Goal: Task Accomplishment & Management: Manage account settings

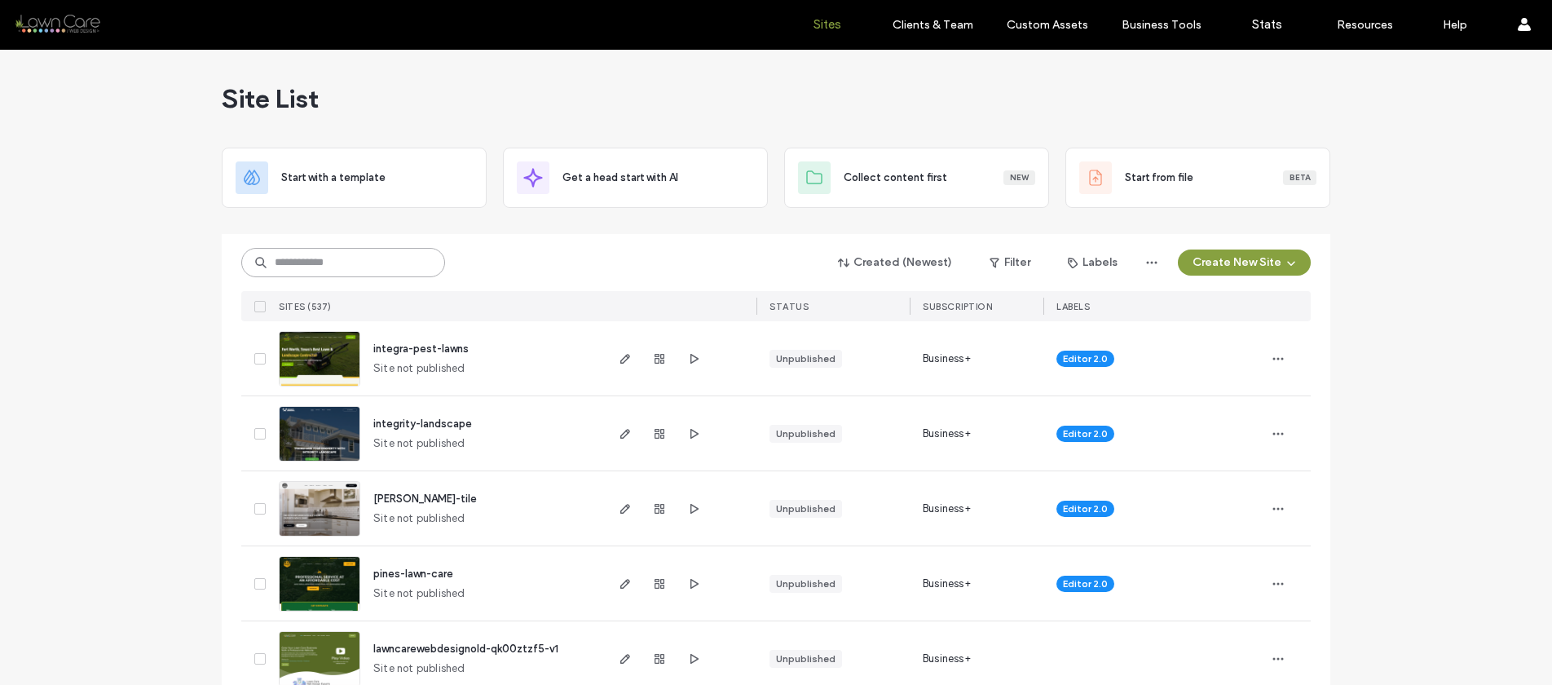
click at [346, 257] on input at bounding box center [343, 262] width 204 height 29
click at [301, 256] on input at bounding box center [343, 262] width 204 height 29
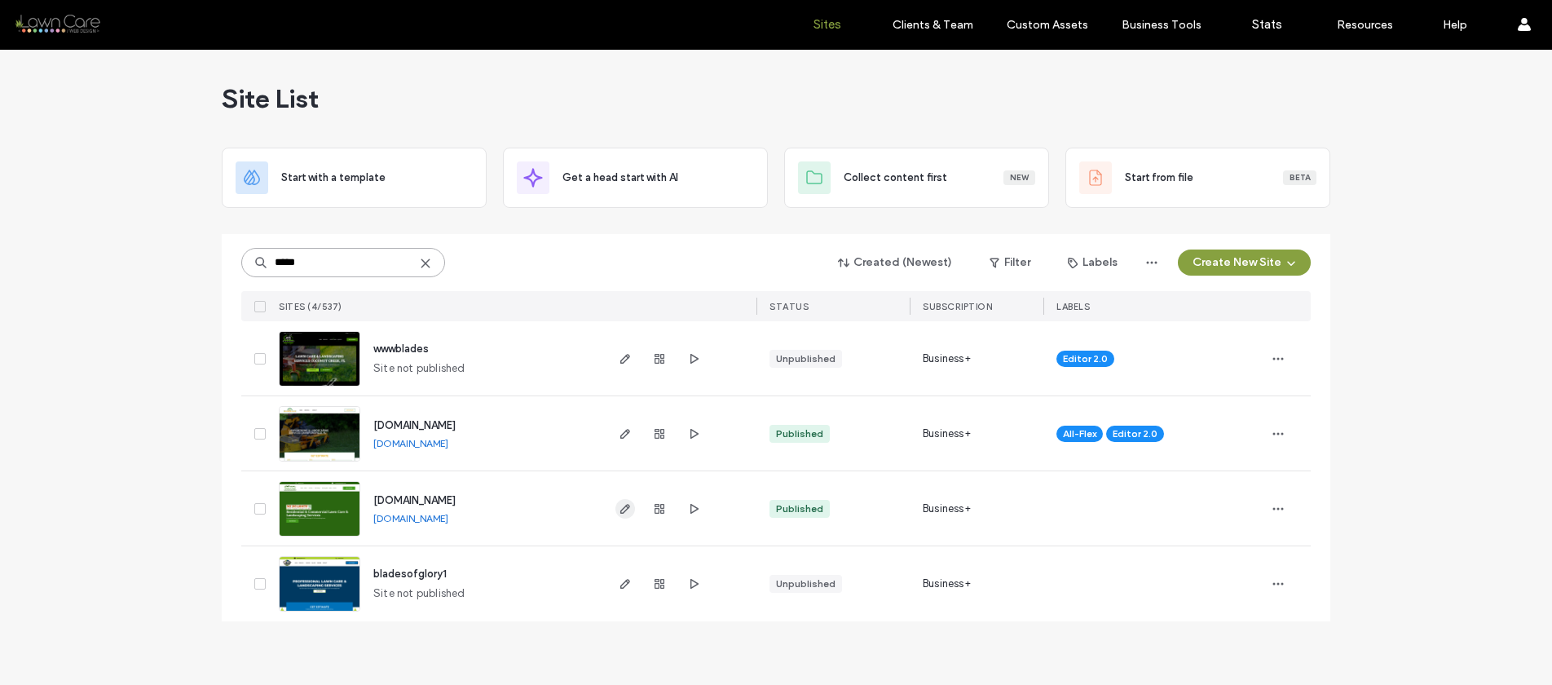
type input "*****"
click at [629, 505] on icon "button" at bounding box center [625, 508] width 13 height 13
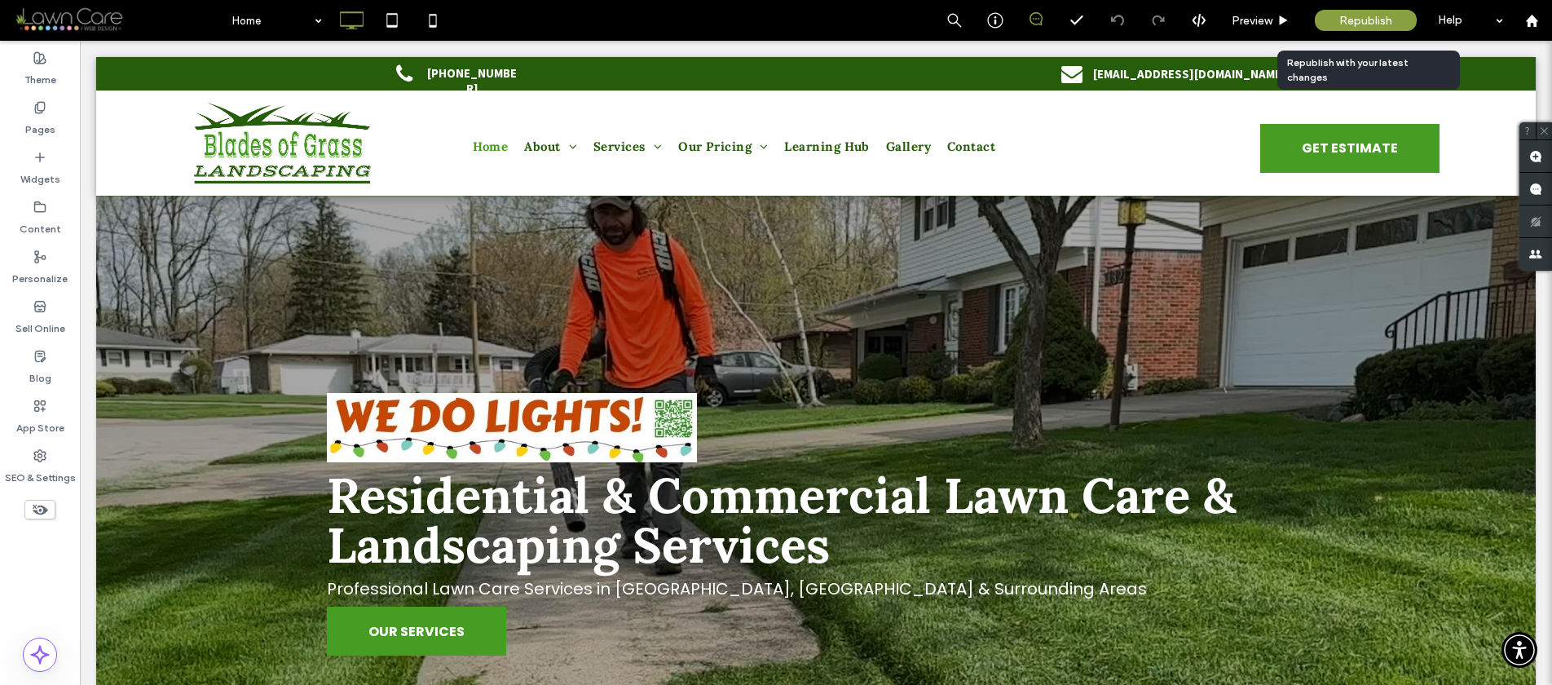
click at [1357, 25] on span "Republish" at bounding box center [1365, 21] width 53 height 14
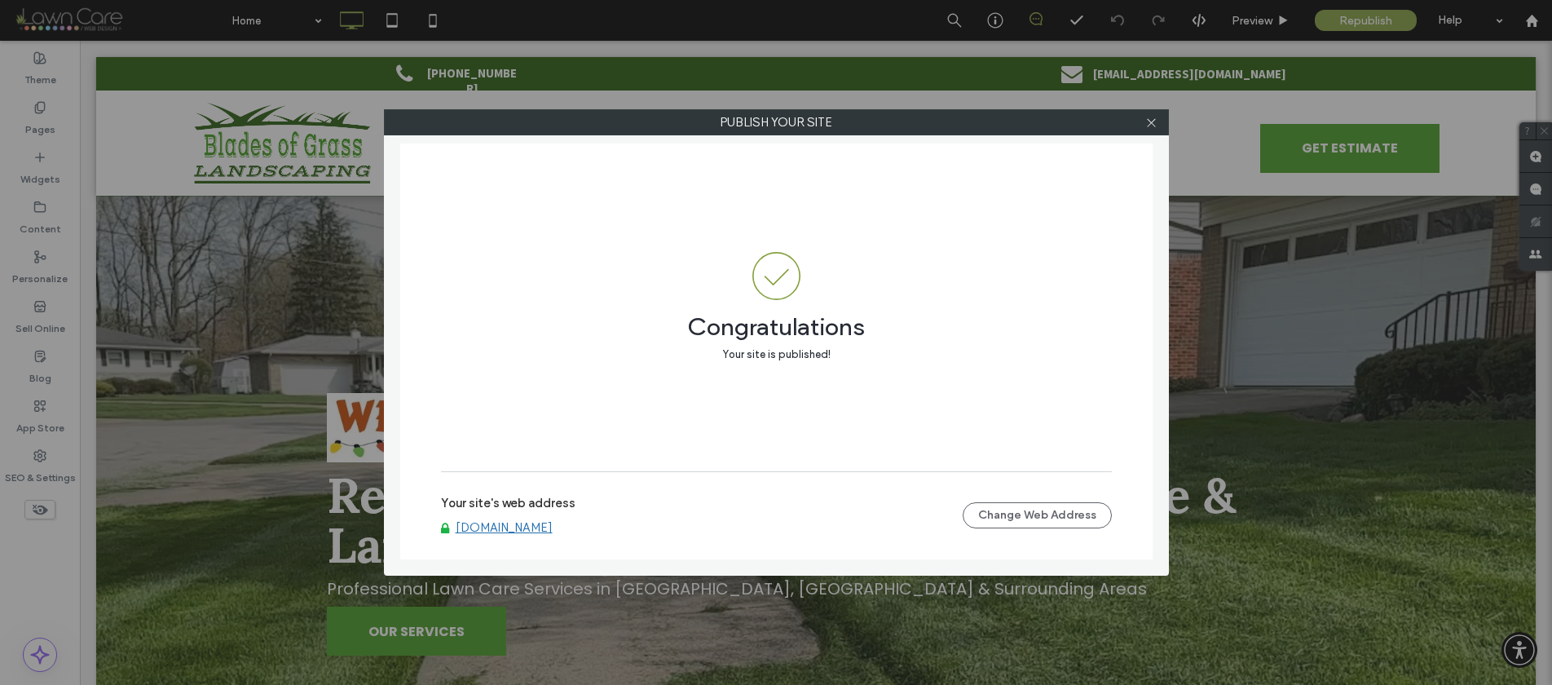
click at [492, 521] on link "[DOMAIN_NAME]" at bounding box center [504, 527] width 97 height 15
click at [1146, 122] on icon at bounding box center [1151, 123] width 12 height 12
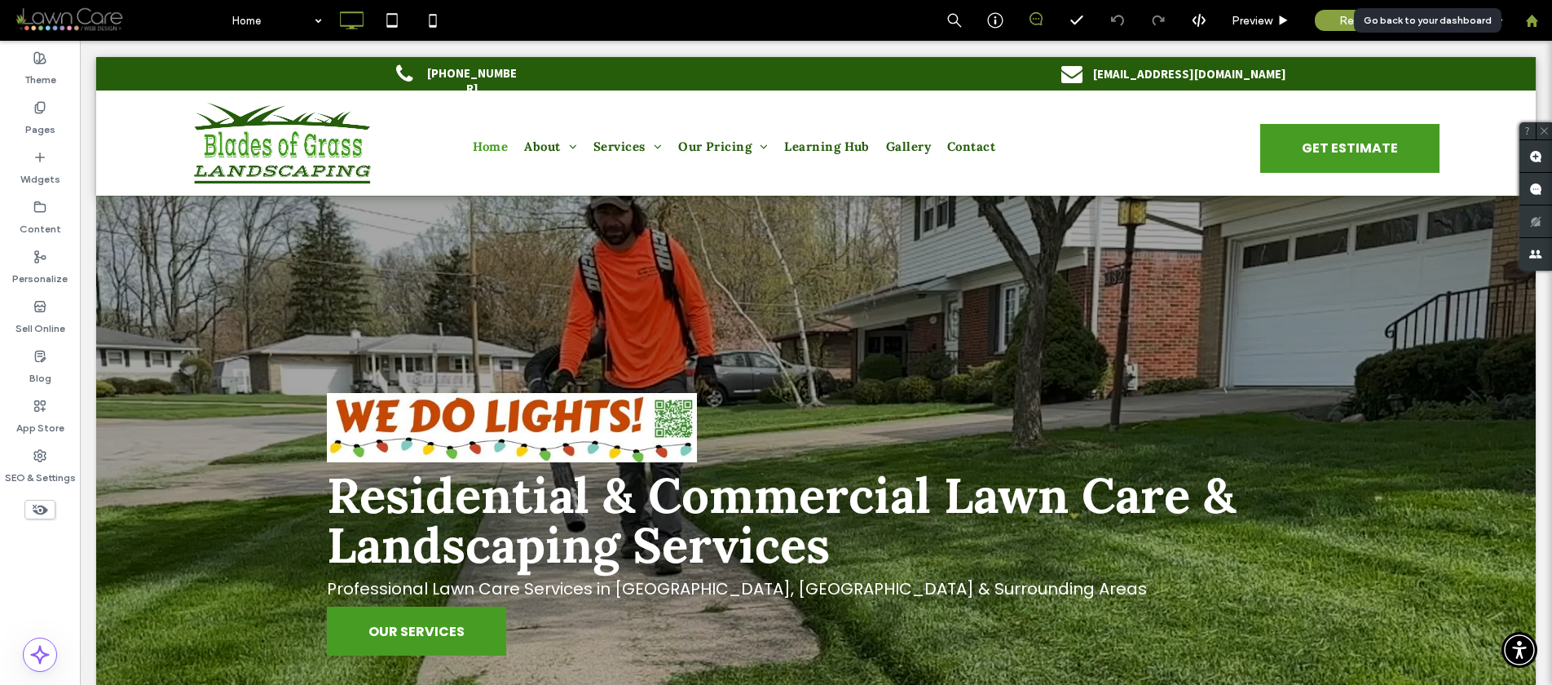
click at [1540, 19] on div at bounding box center [1531, 21] width 39 height 14
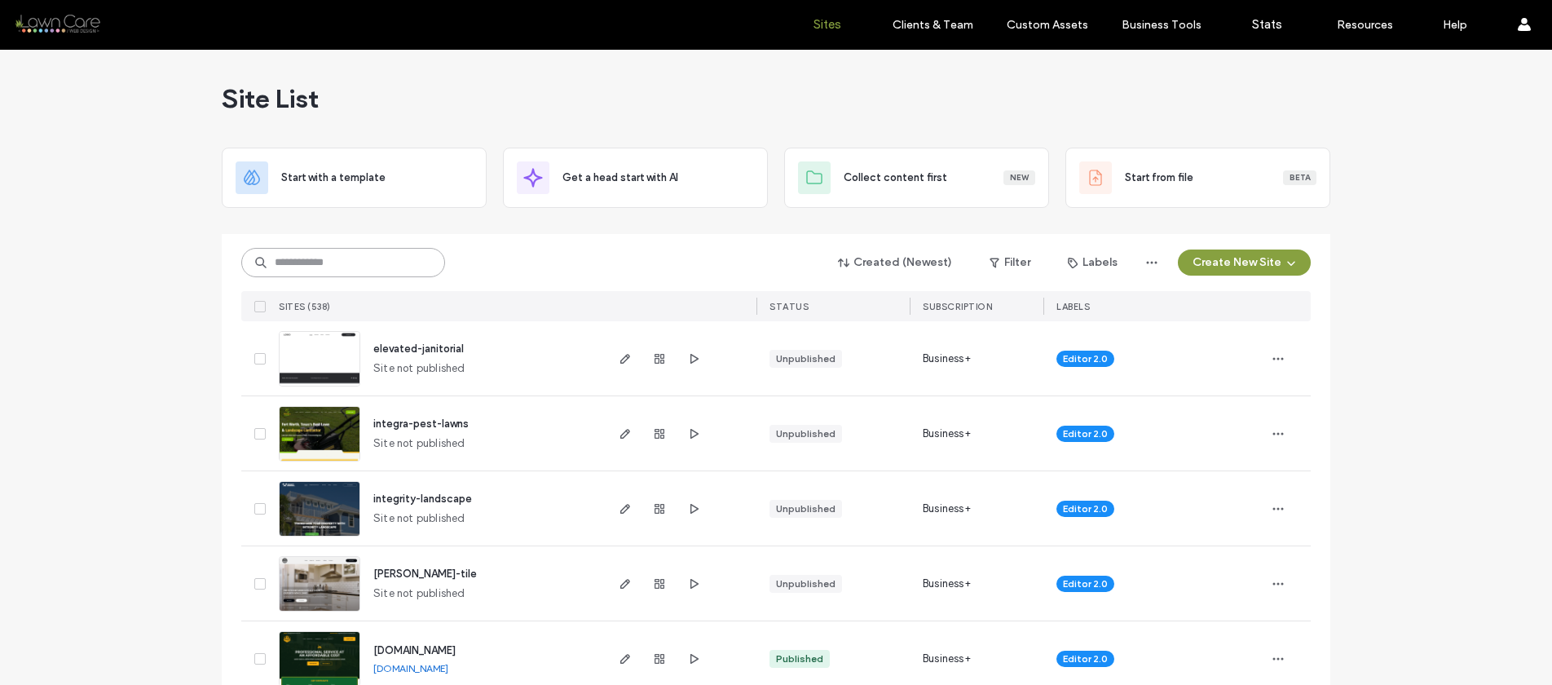
click at [285, 248] on input at bounding box center [343, 262] width 204 height 29
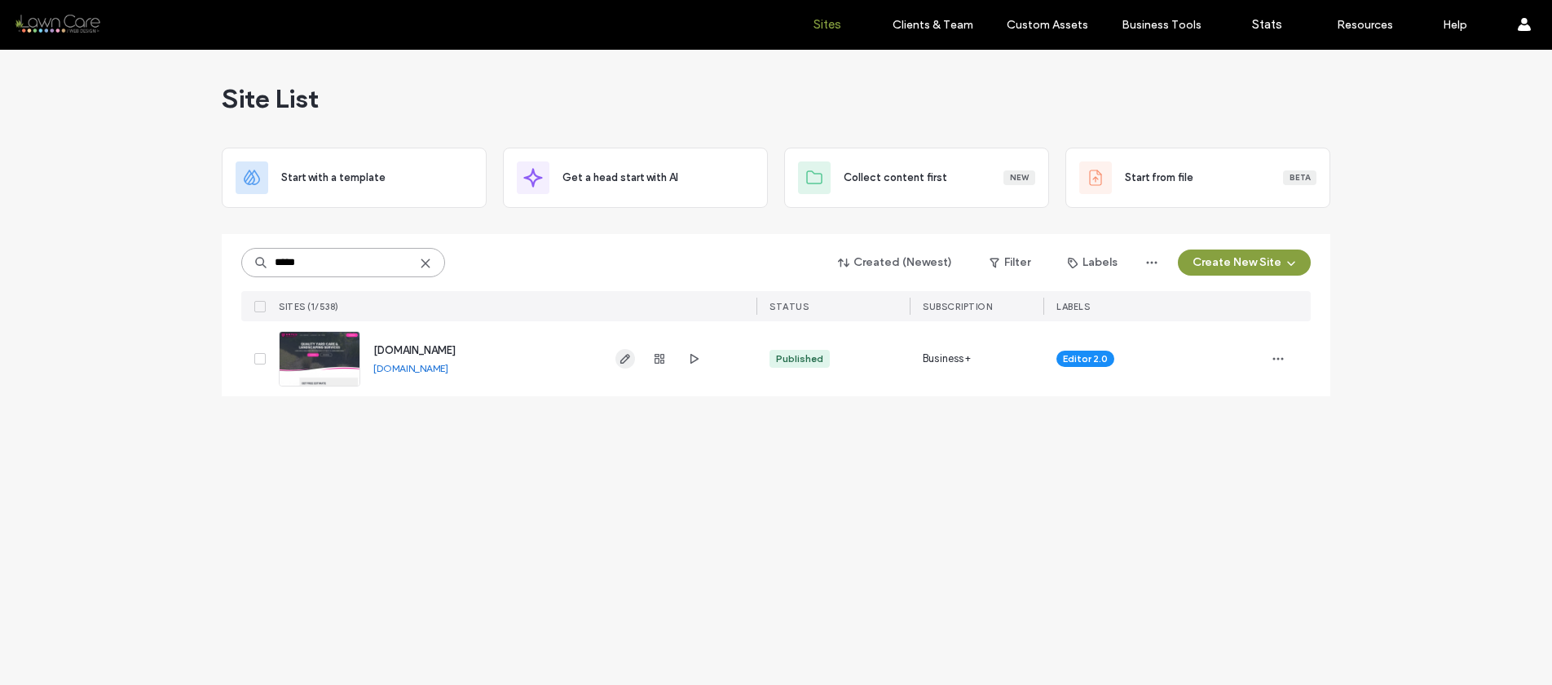
type input "*****"
click at [624, 356] on use "button" at bounding box center [625, 359] width 10 height 10
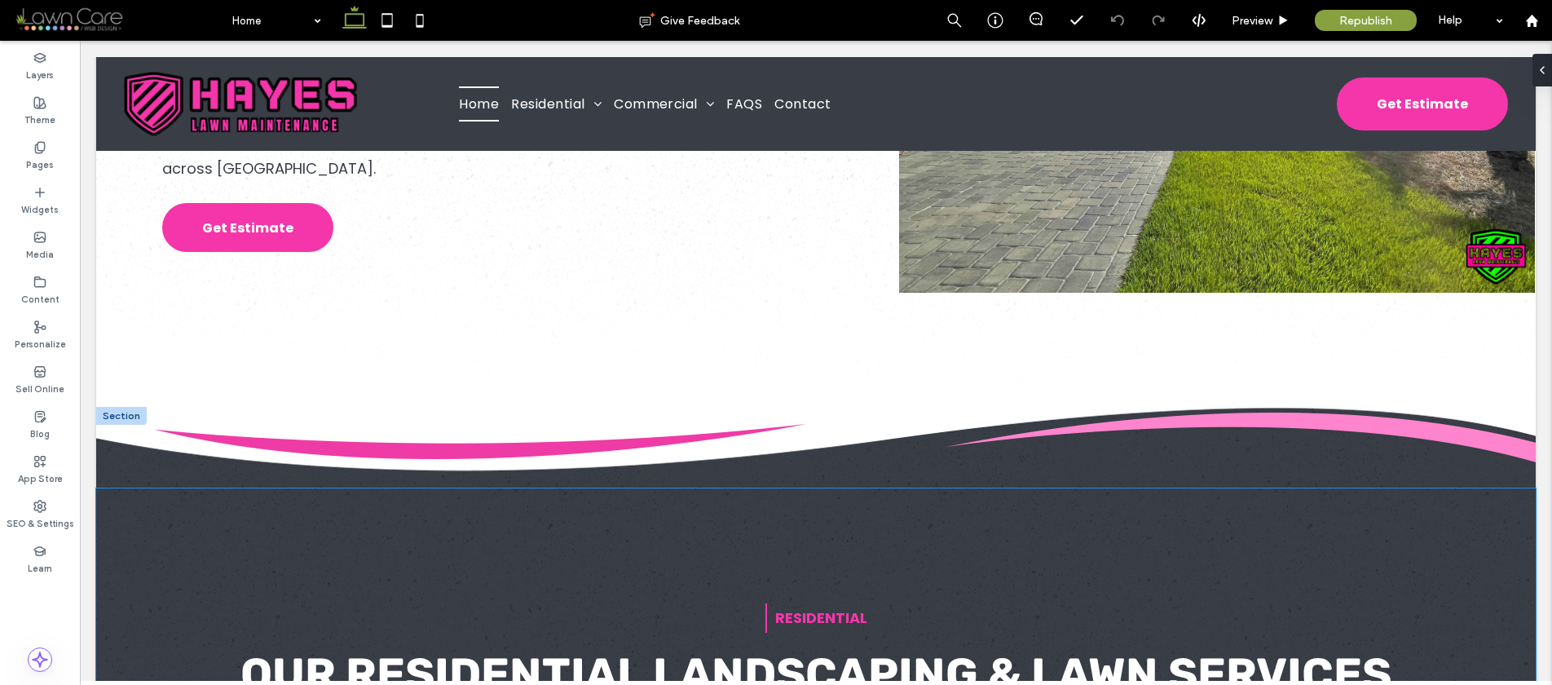
scroll to position [1891, 0]
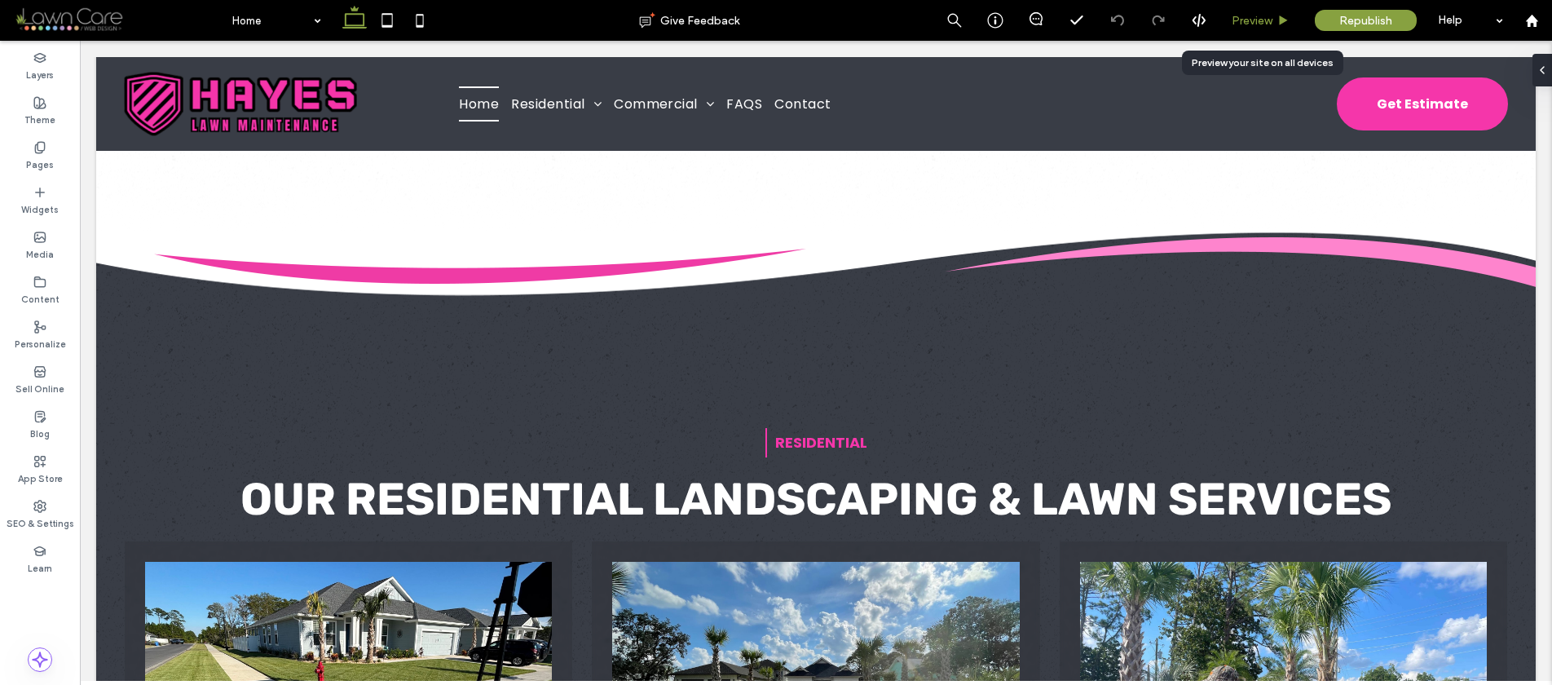
click at [1256, 15] on span "Preview" at bounding box center [1252, 21] width 41 height 14
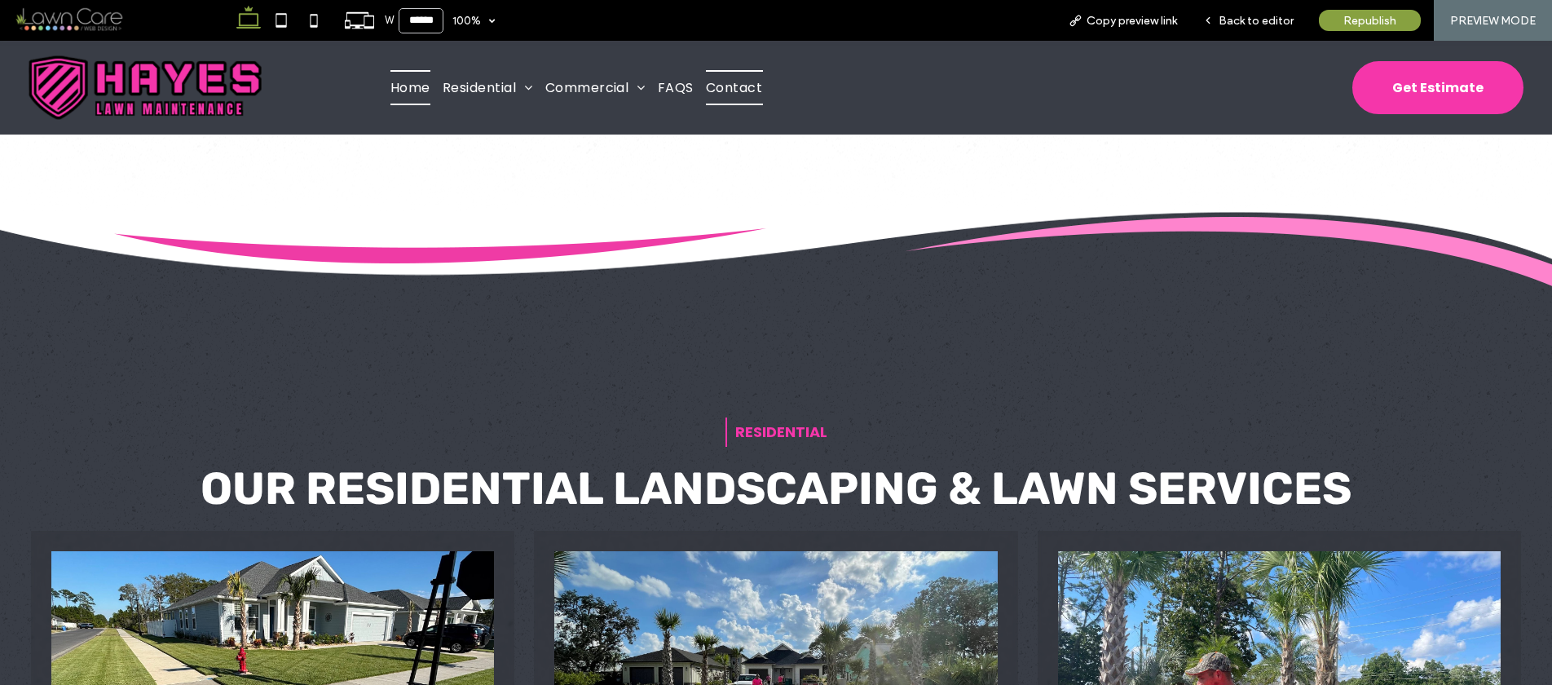
scroll to position [1898, 0]
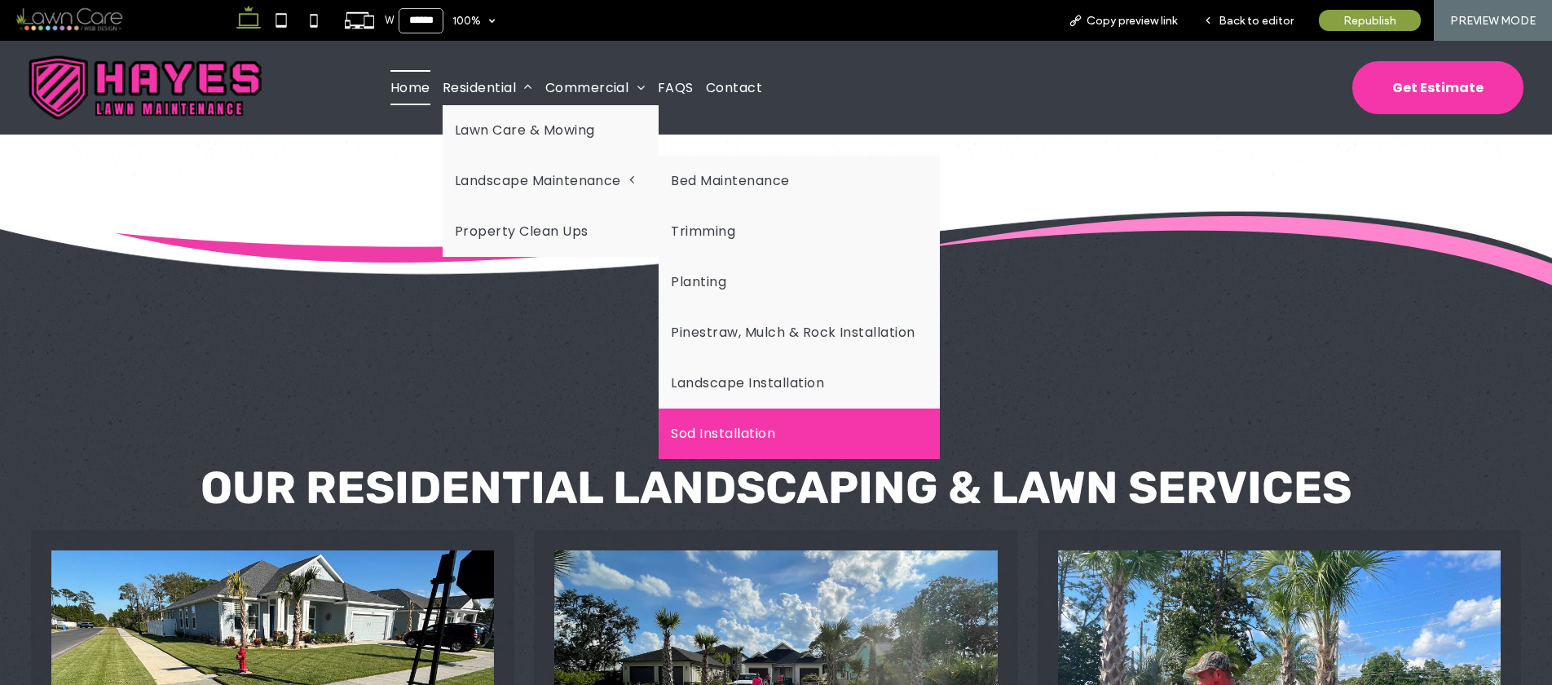
click at [733, 417] on link "Sod Installation" at bounding box center [799, 433] width 280 height 51
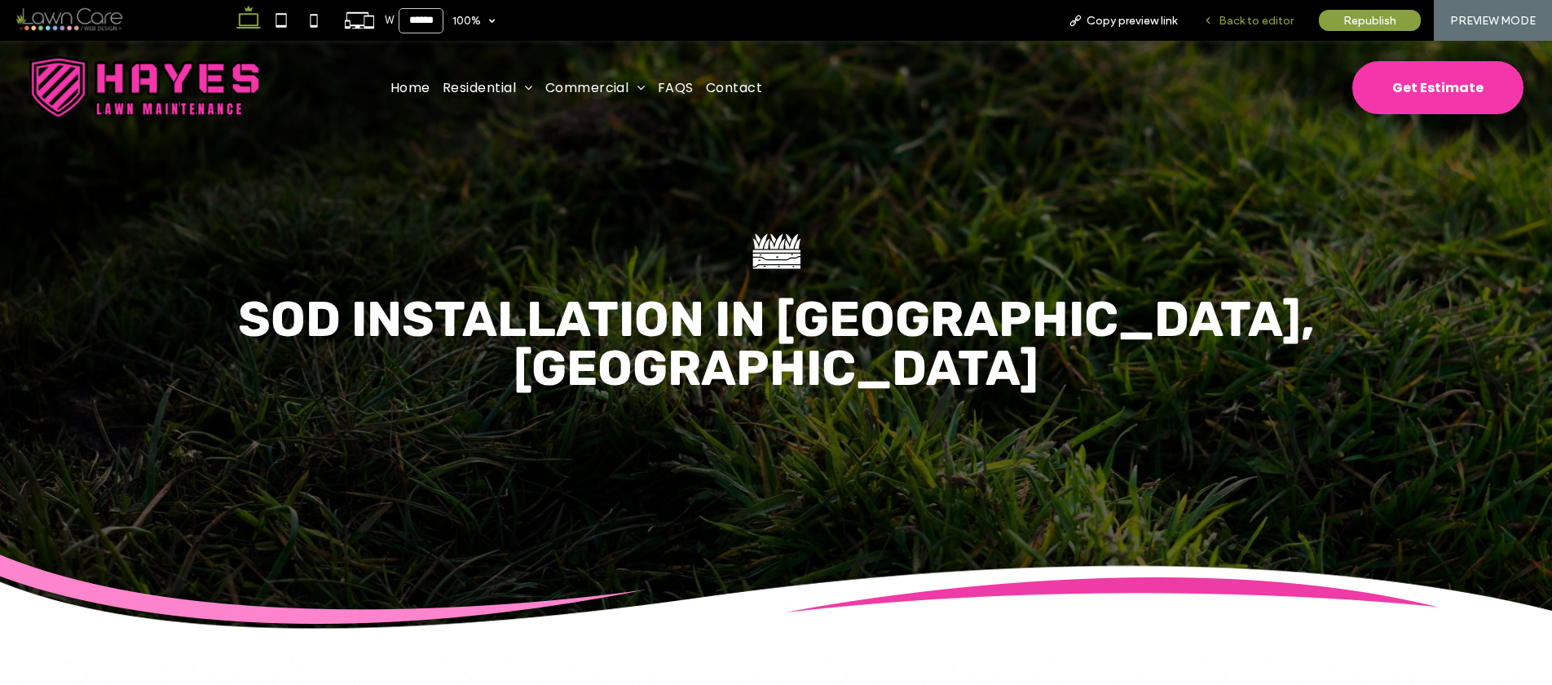
click at [1223, 19] on span "Back to editor" at bounding box center [1256, 21] width 75 height 14
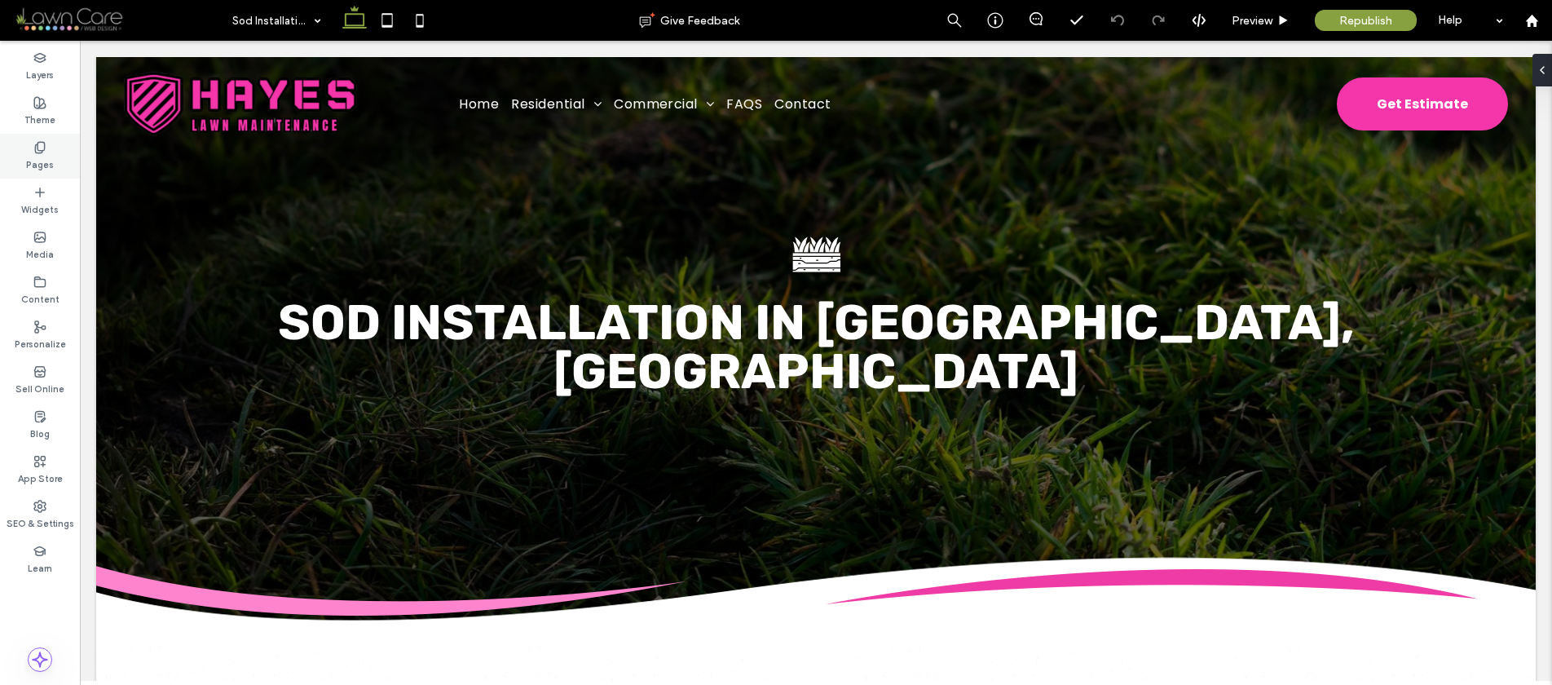
click at [42, 154] on label "Pages" at bounding box center [40, 163] width 28 height 18
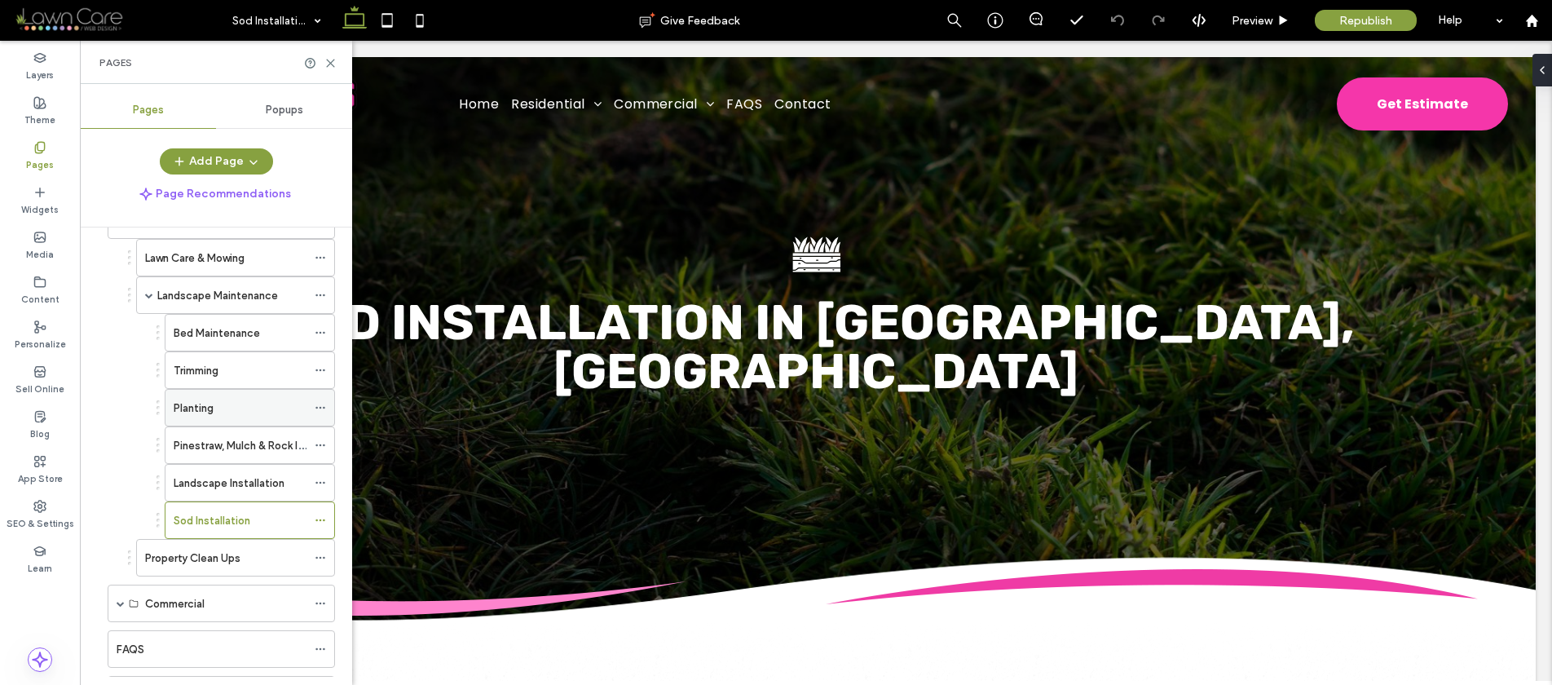
scroll to position [268, 0]
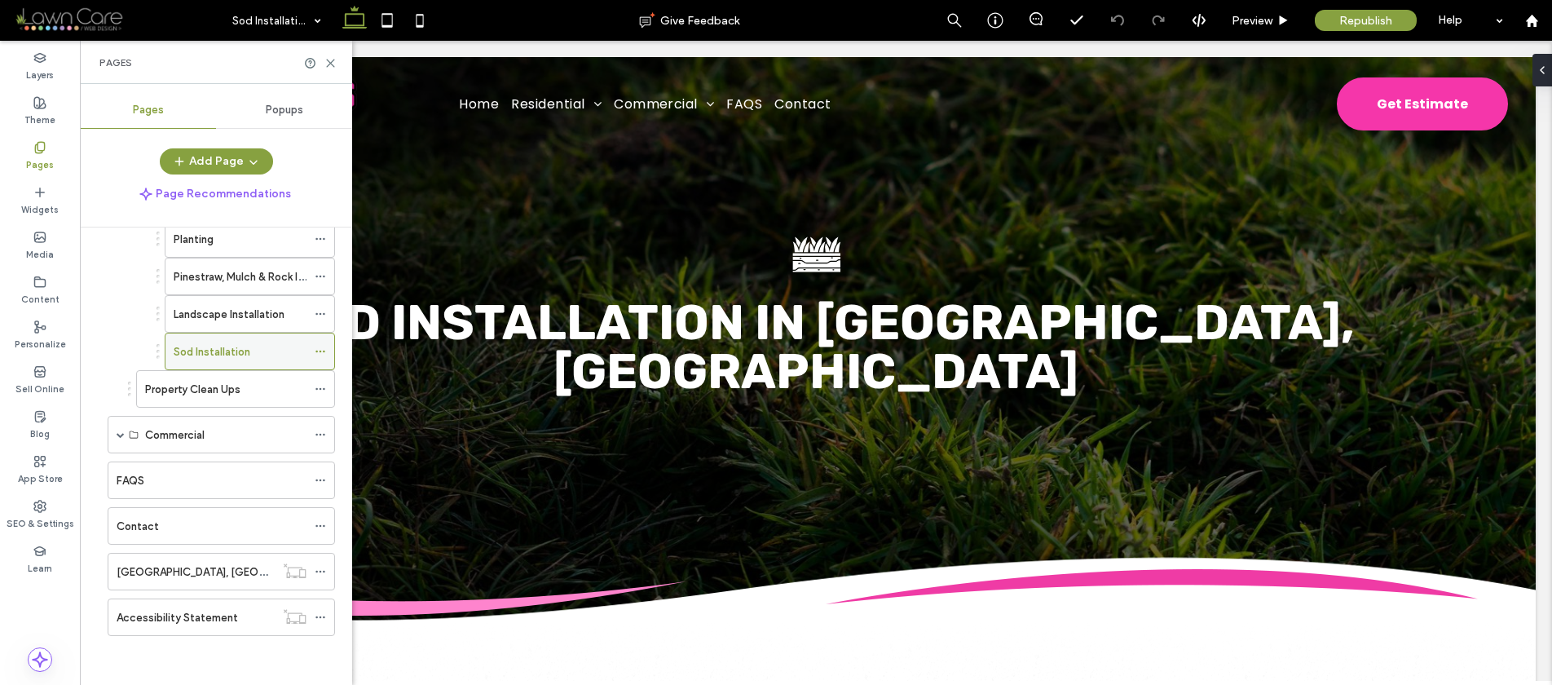
click at [312, 349] on div "Sod Installation" at bounding box center [250, 352] width 170 height 38
click at [319, 351] on use at bounding box center [320, 352] width 9 height 2
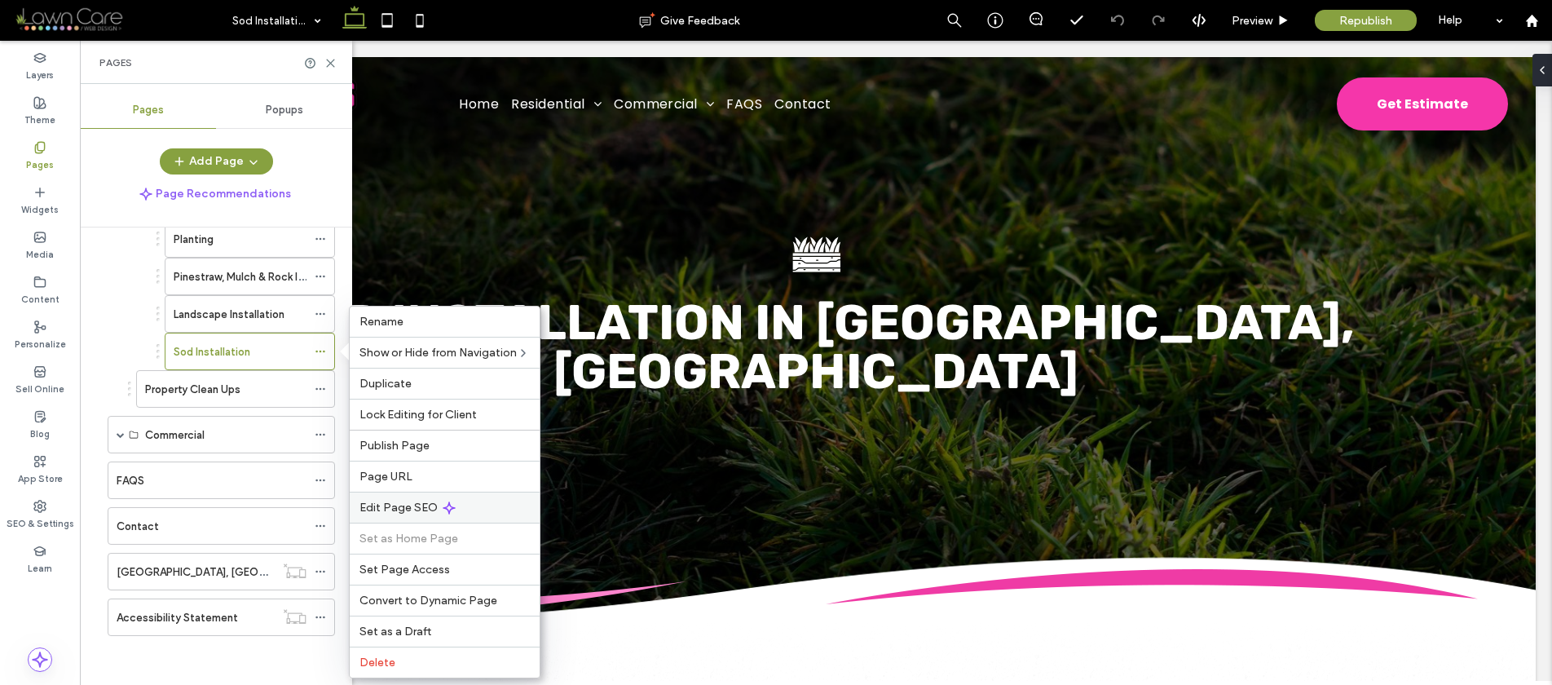
click at [375, 504] on span "Edit Page SEO" at bounding box center [399, 508] width 78 height 14
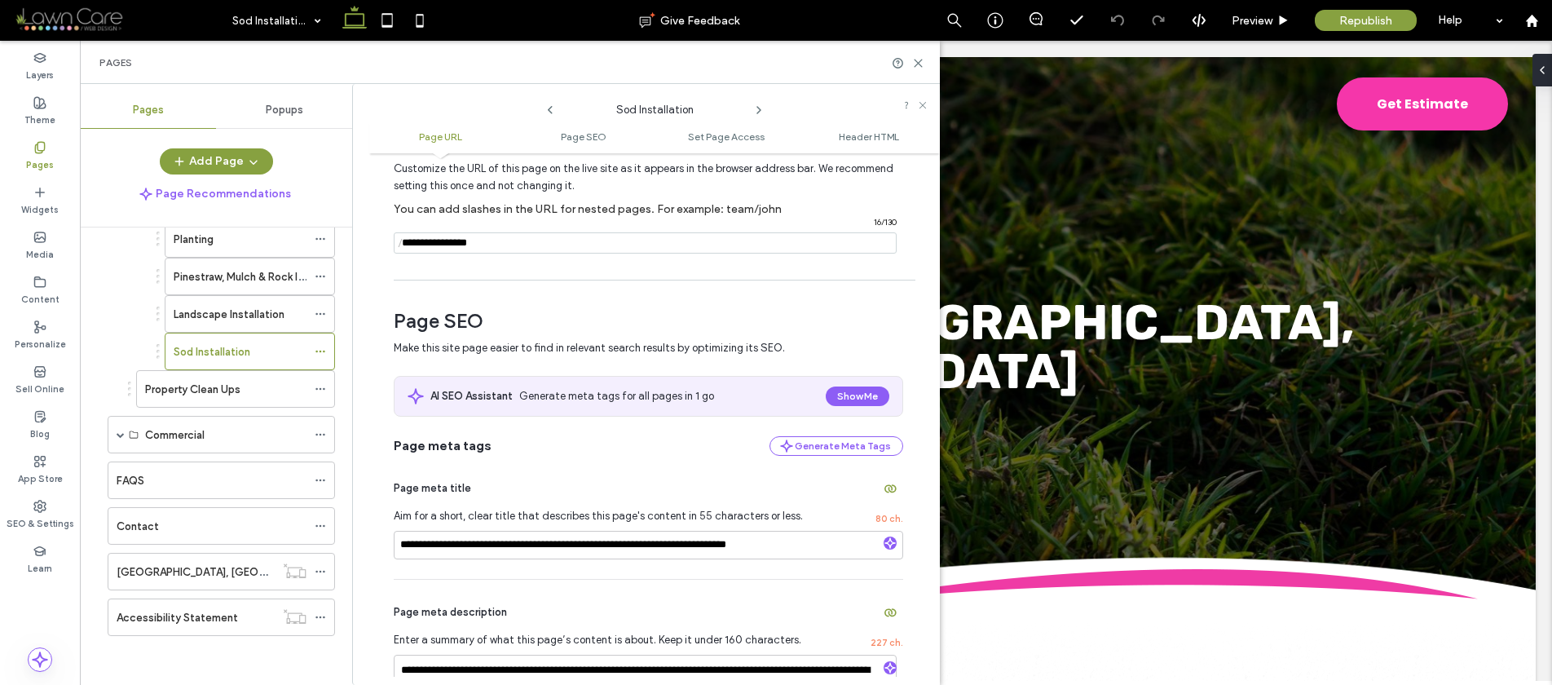
scroll to position [111, 0]
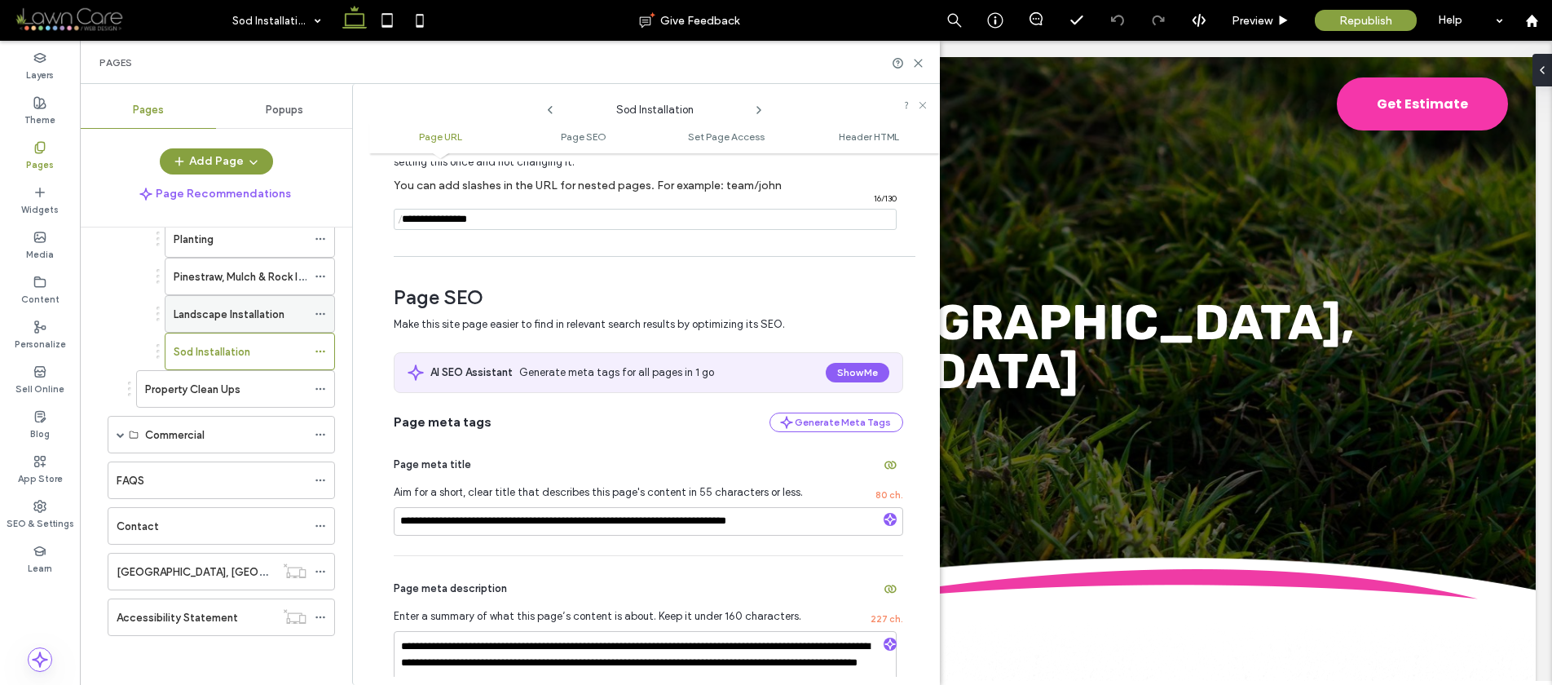
click at [322, 316] on icon at bounding box center [320, 313] width 11 height 11
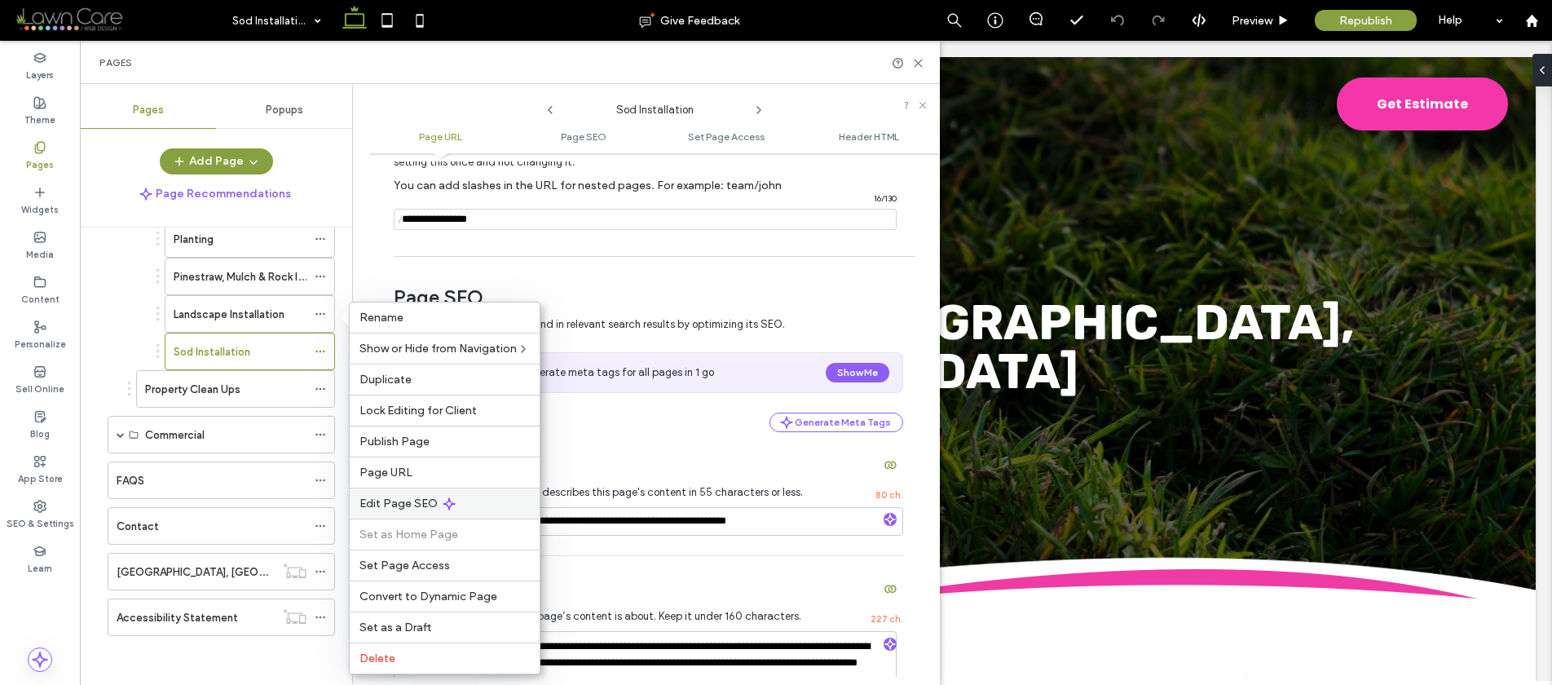
click at [369, 493] on div "Edit Page SEO" at bounding box center [445, 503] width 190 height 31
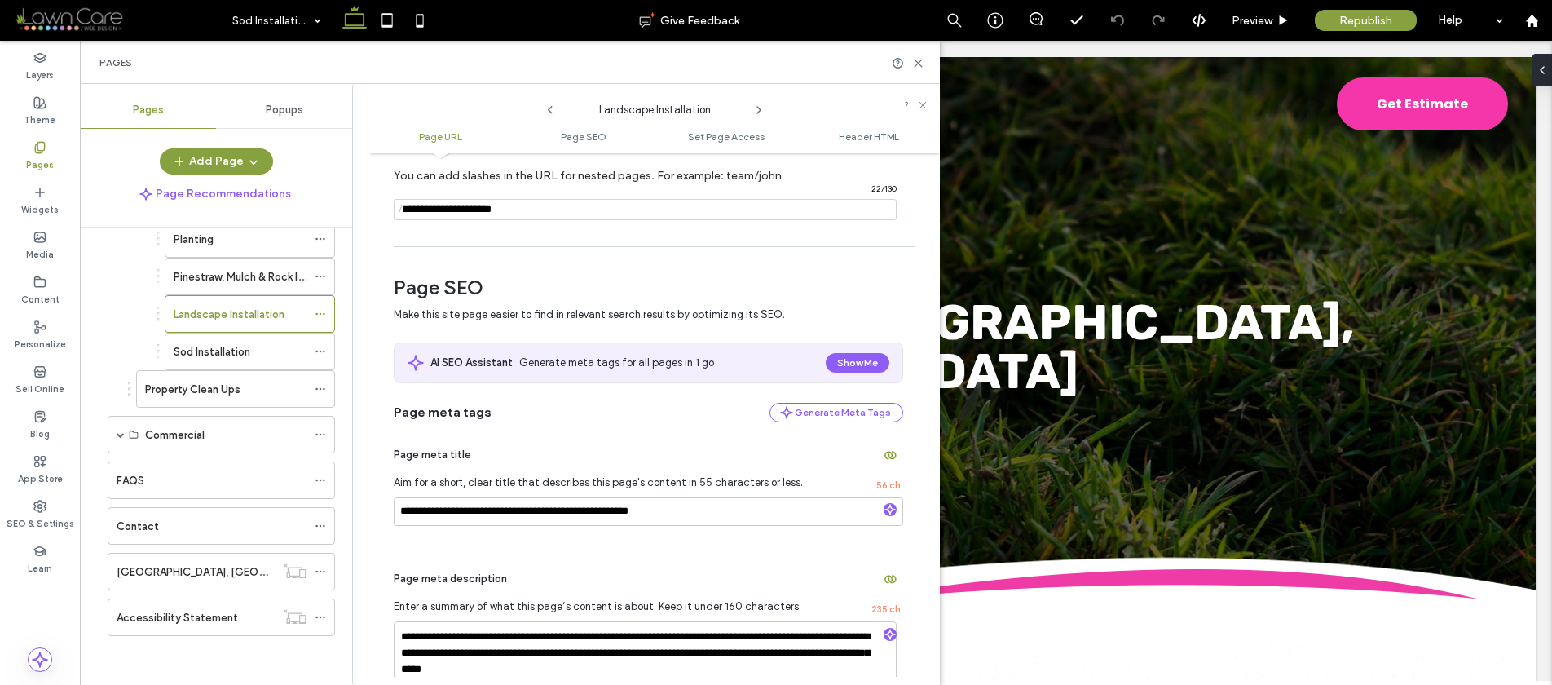
scroll to position [133, 0]
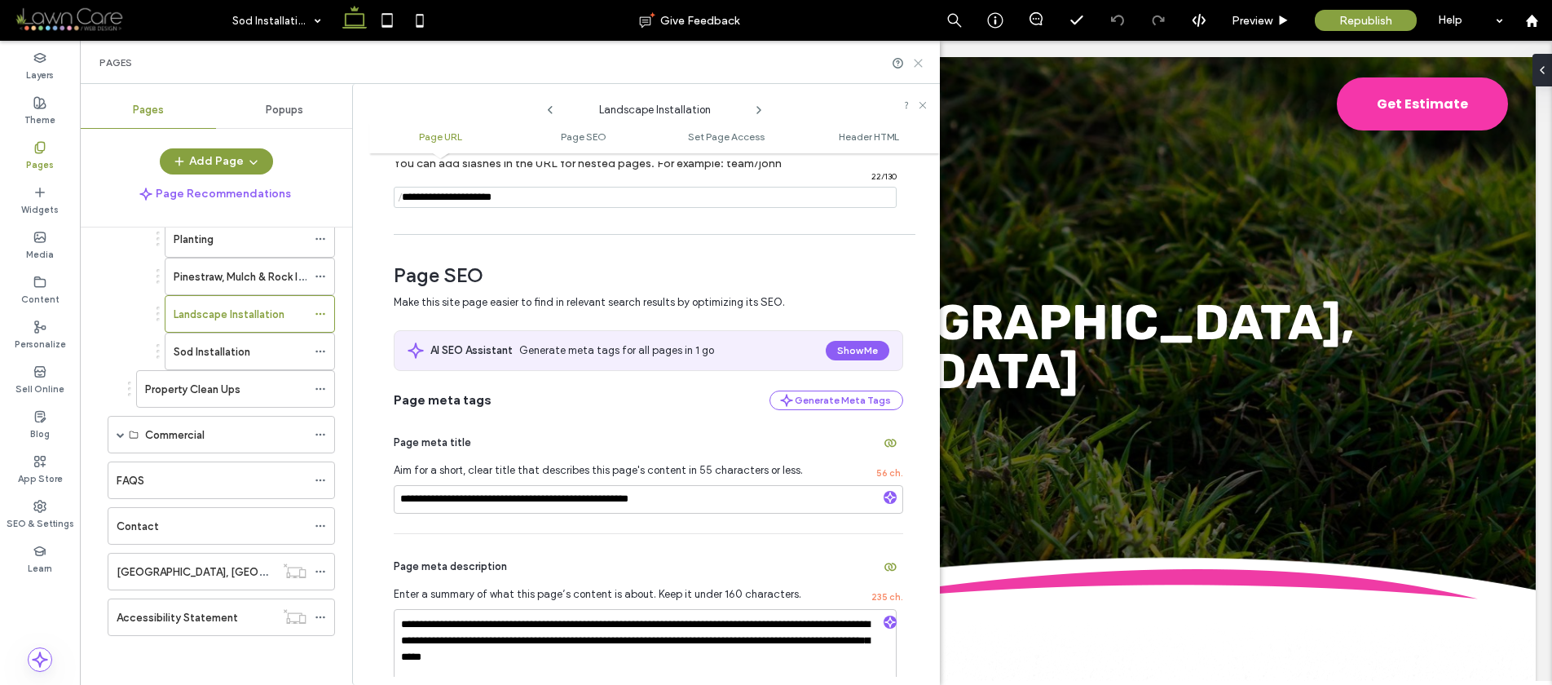
drag, startPoint x: 914, startPoint y: 64, endPoint x: 834, endPoint y: 24, distance: 89.0
click at [914, 64] on icon at bounding box center [918, 63] width 12 height 12
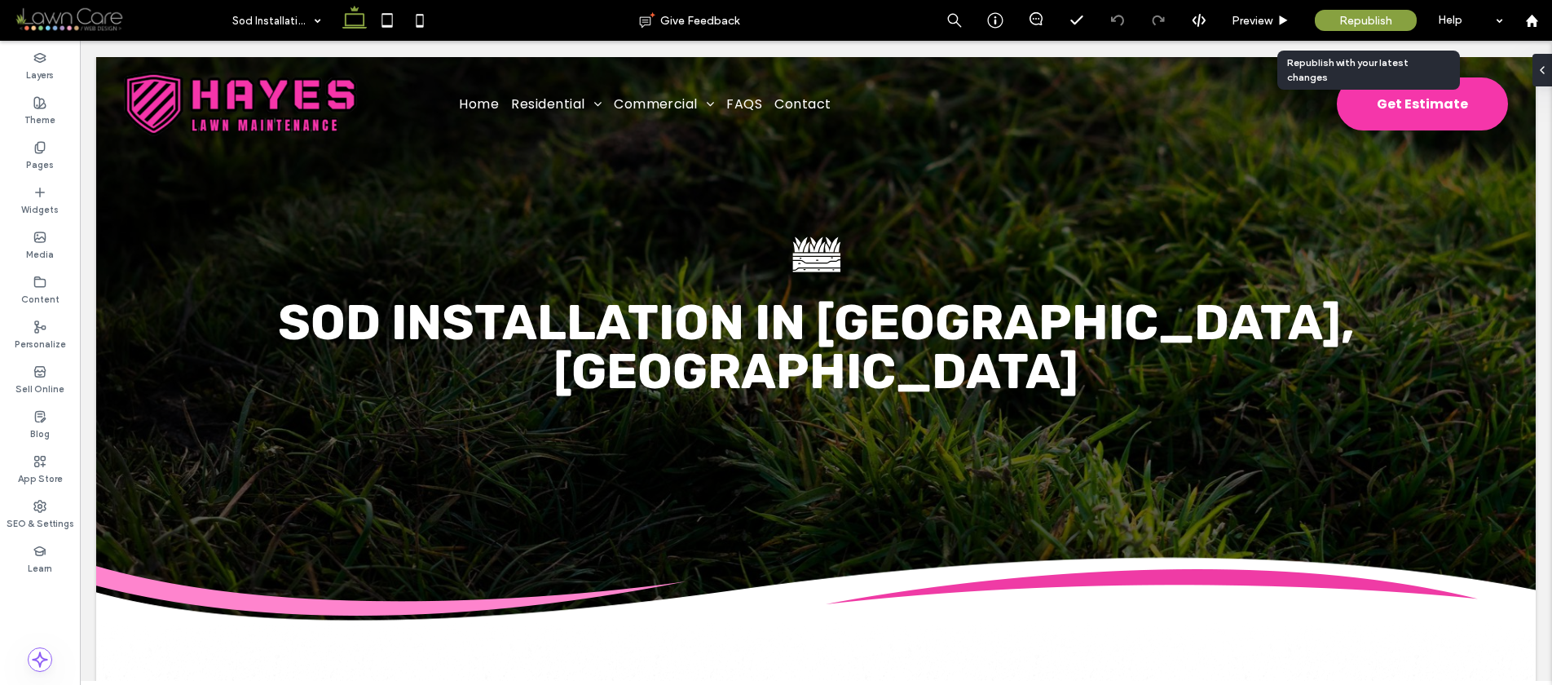
click at [1343, 24] on span "Republish" at bounding box center [1365, 21] width 53 height 14
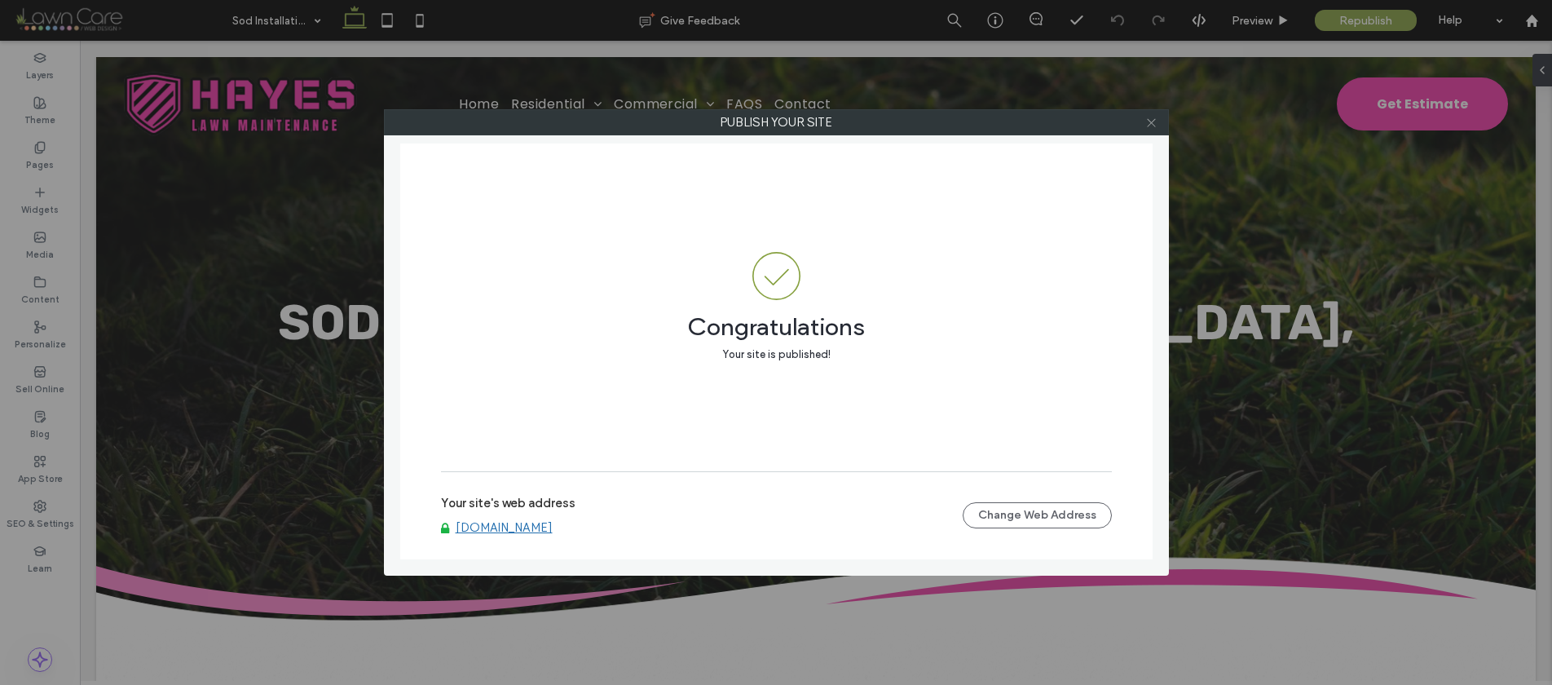
click at [1152, 120] on icon at bounding box center [1151, 123] width 12 height 12
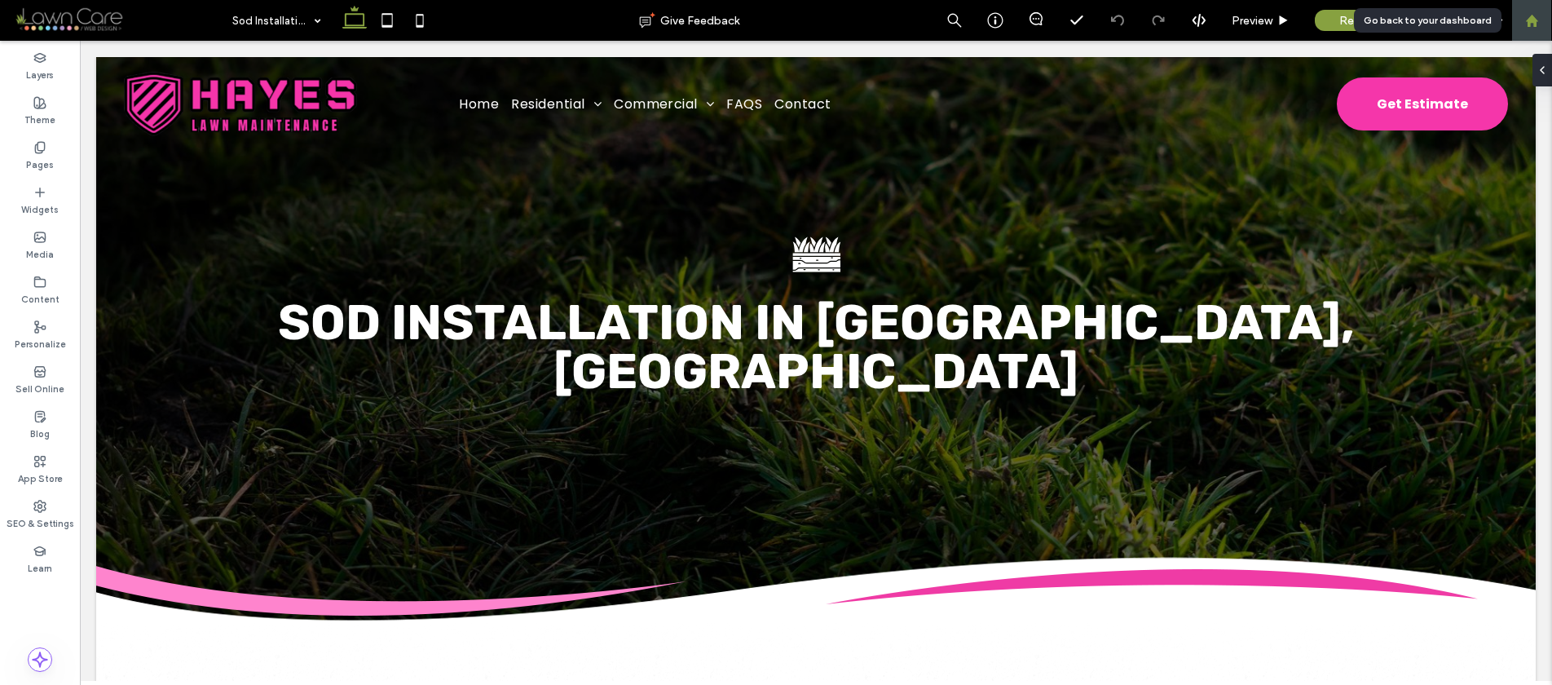
click at [1527, 31] on div at bounding box center [1532, 20] width 41 height 41
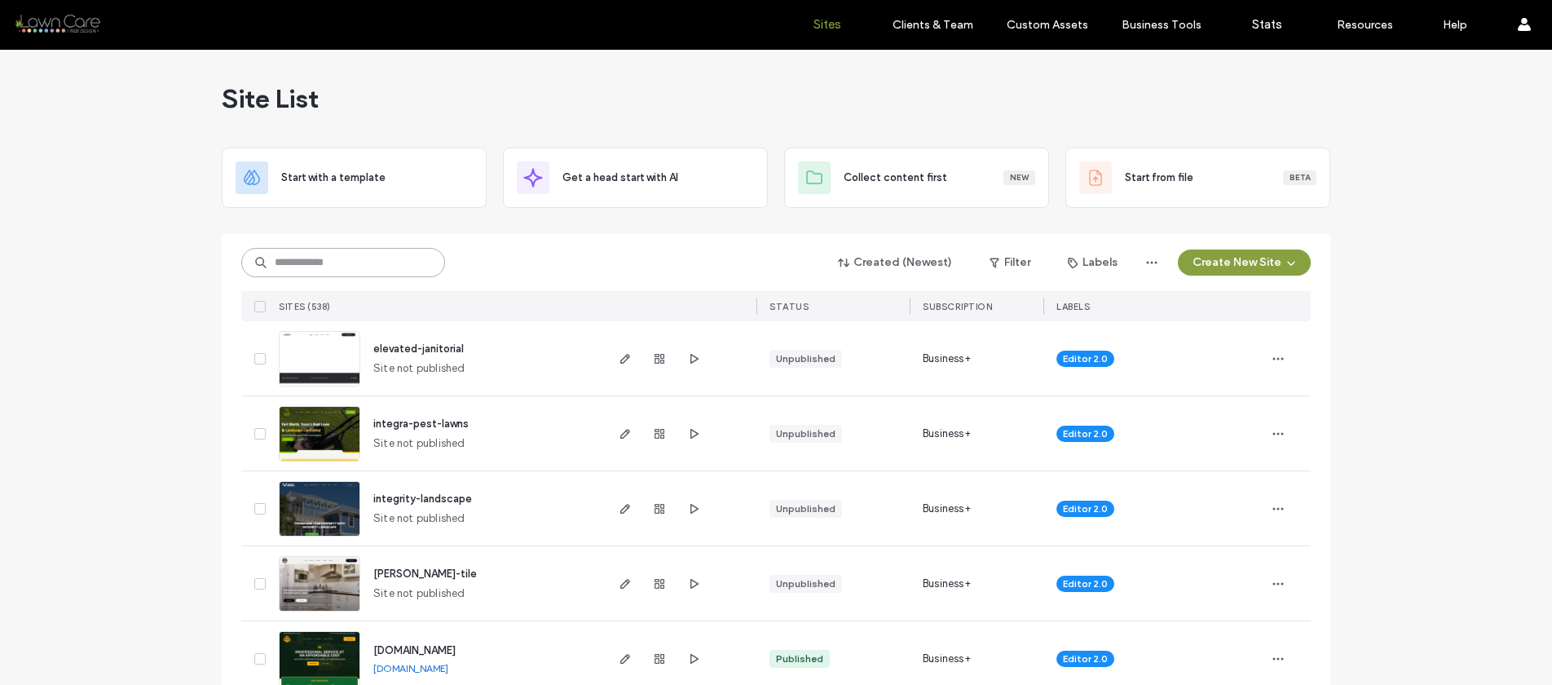
click at [354, 267] on input at bounding box center [343, 262] width 204 height 29
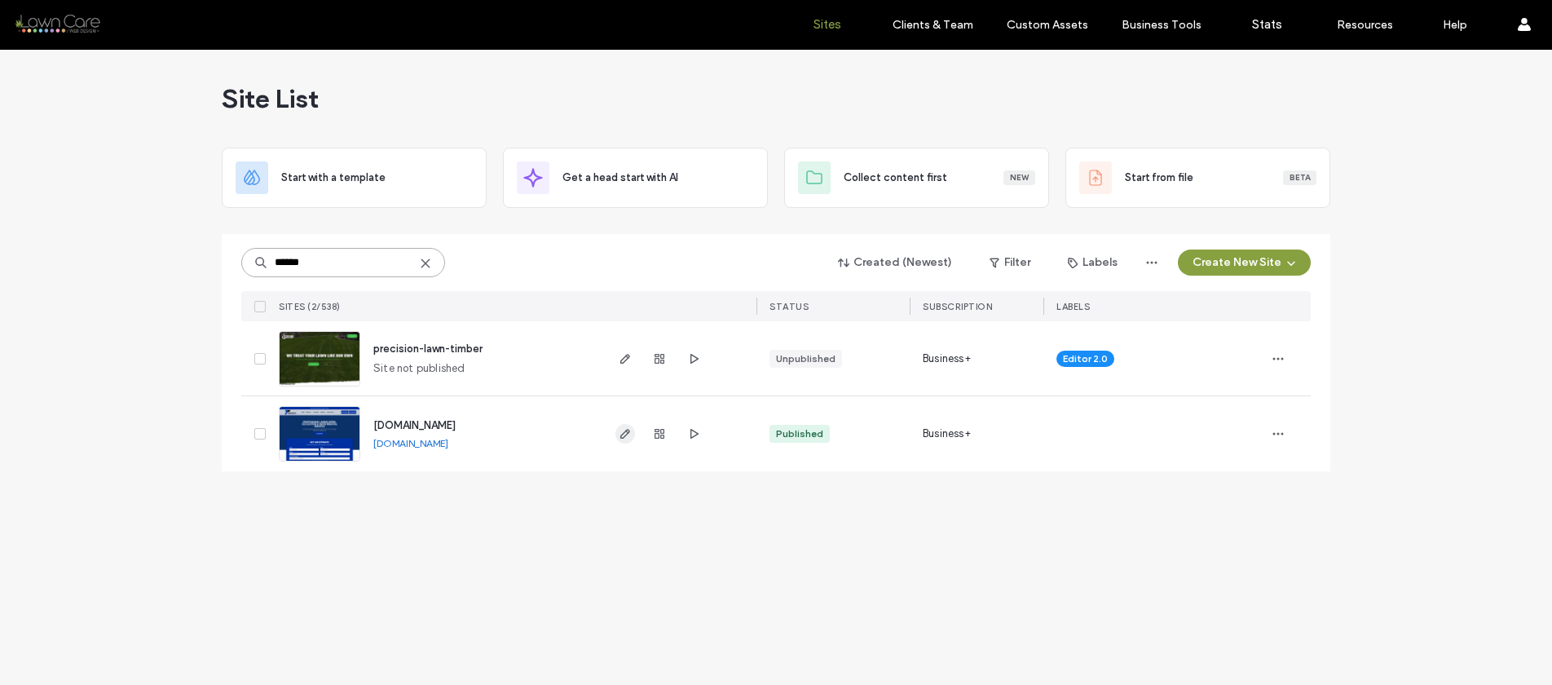
type input "******"
click at [622, 435] on use "button" at bounding box center [625, 434] width 10 height 10
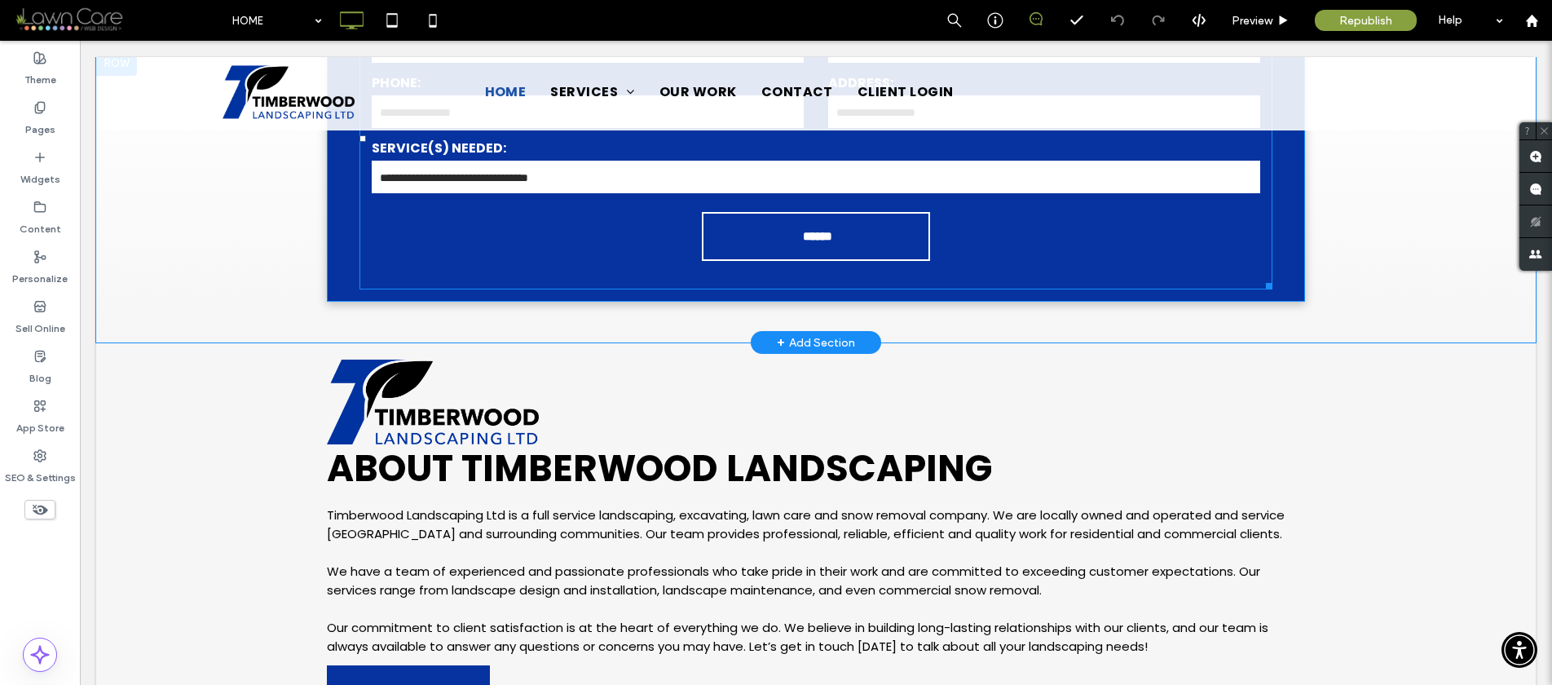
scroll to position [622, 0]
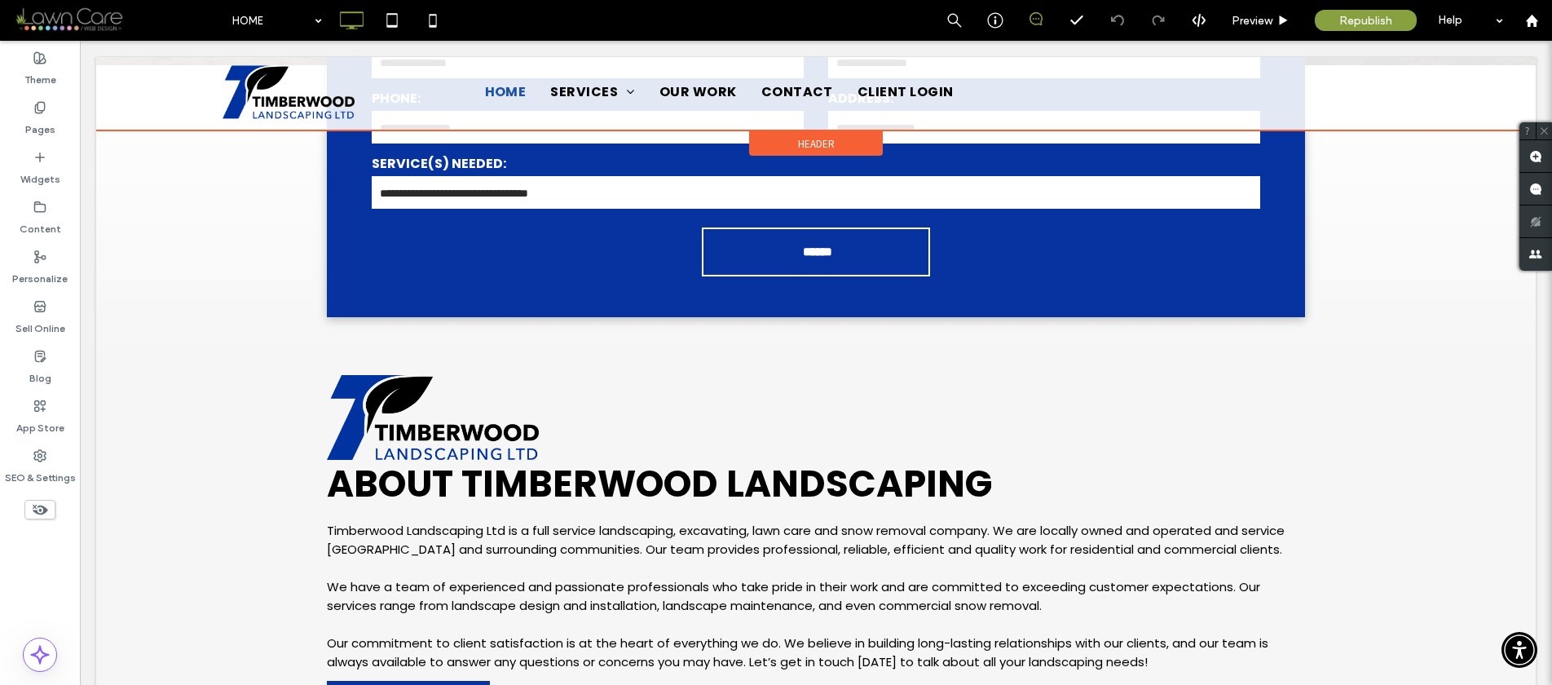
click at [582, 90] on div at bounding box center [816, 93] width 1440 height 73
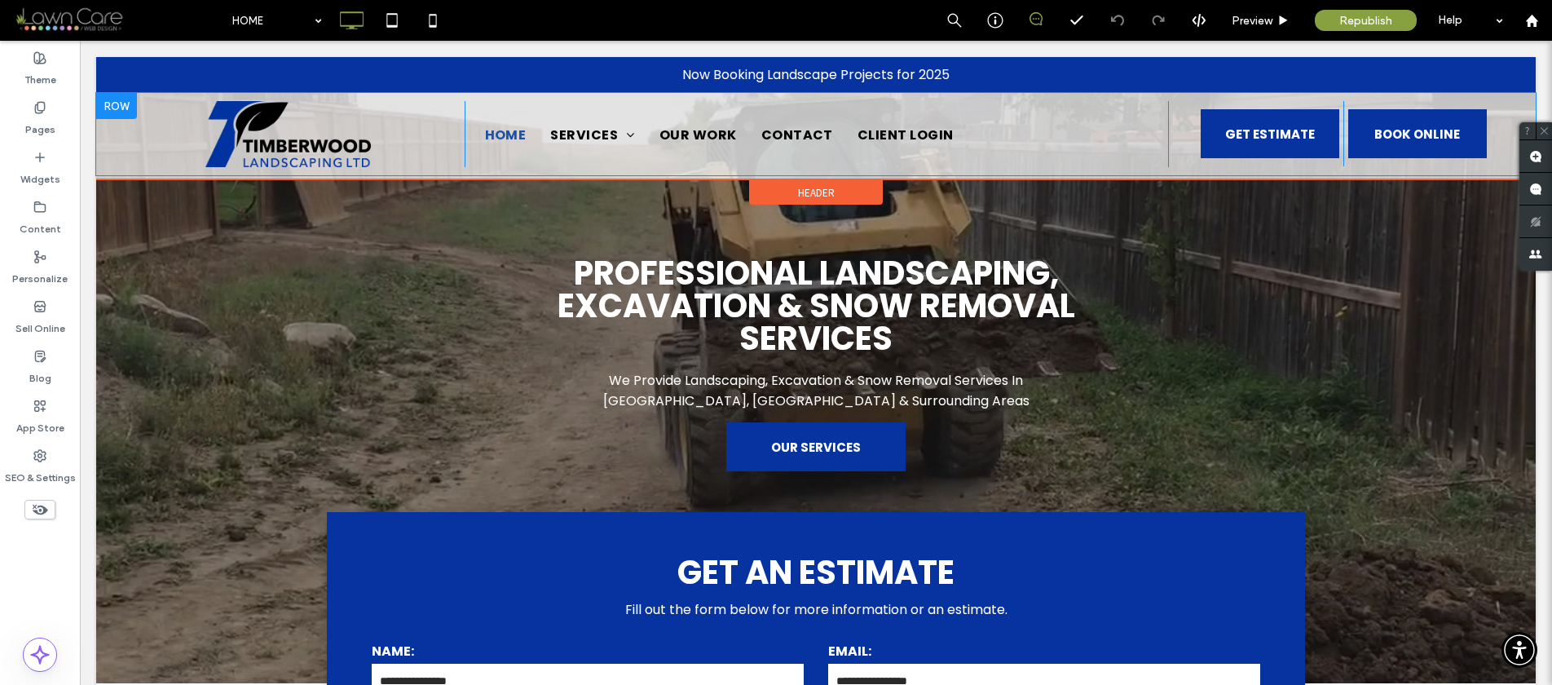
scroll to position [0, 0]
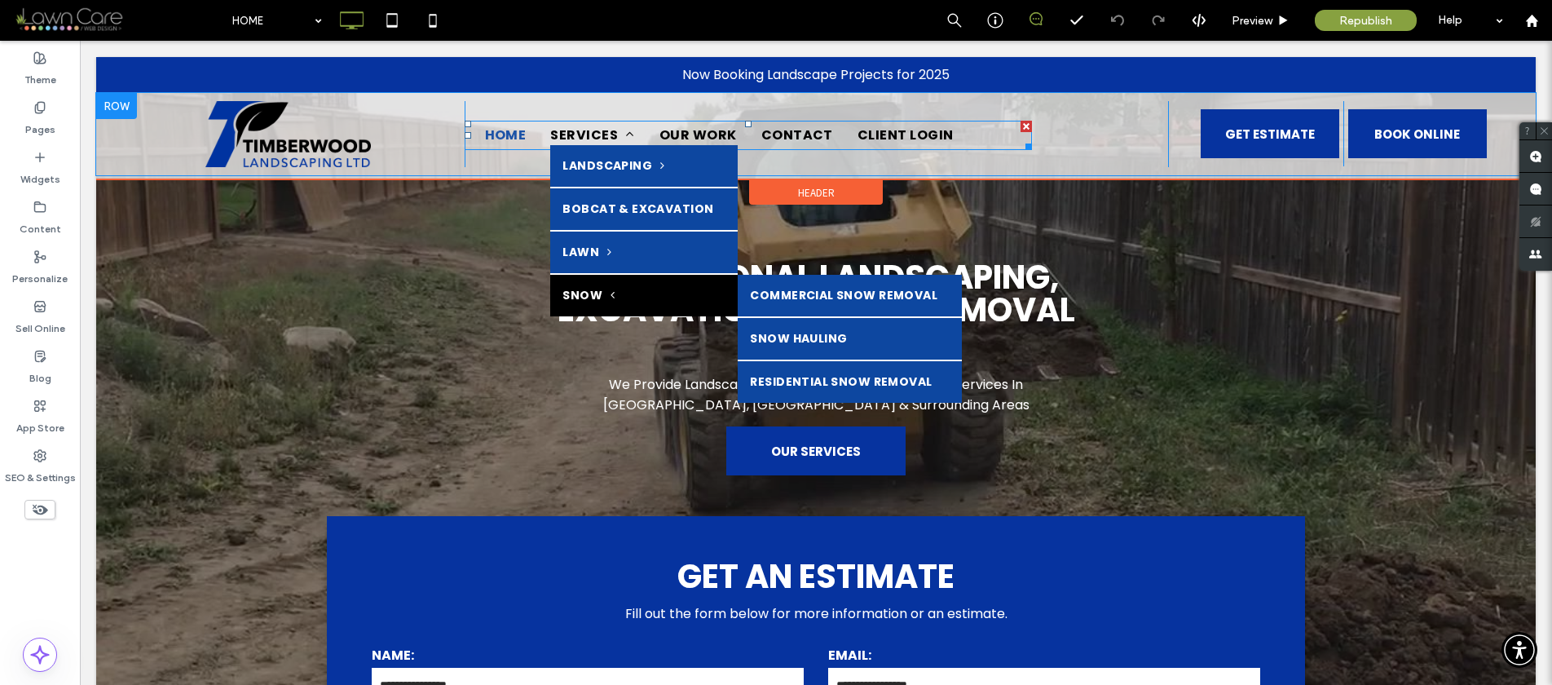
click at [601, 284] on link "SNOW" at bounding box center [644, 296] width 188 height 42
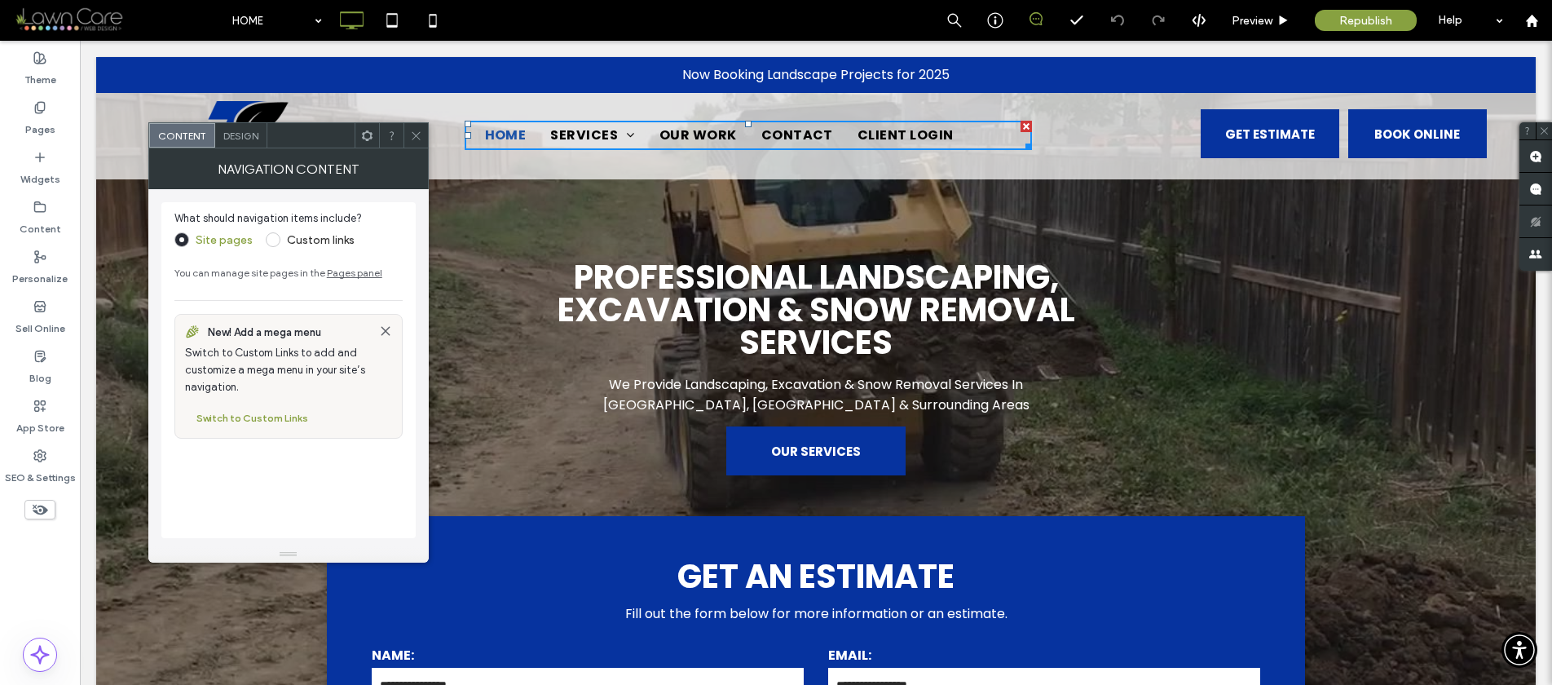
click at [410, 131] on icon at bounding box center [416, 136] width 12 height 12
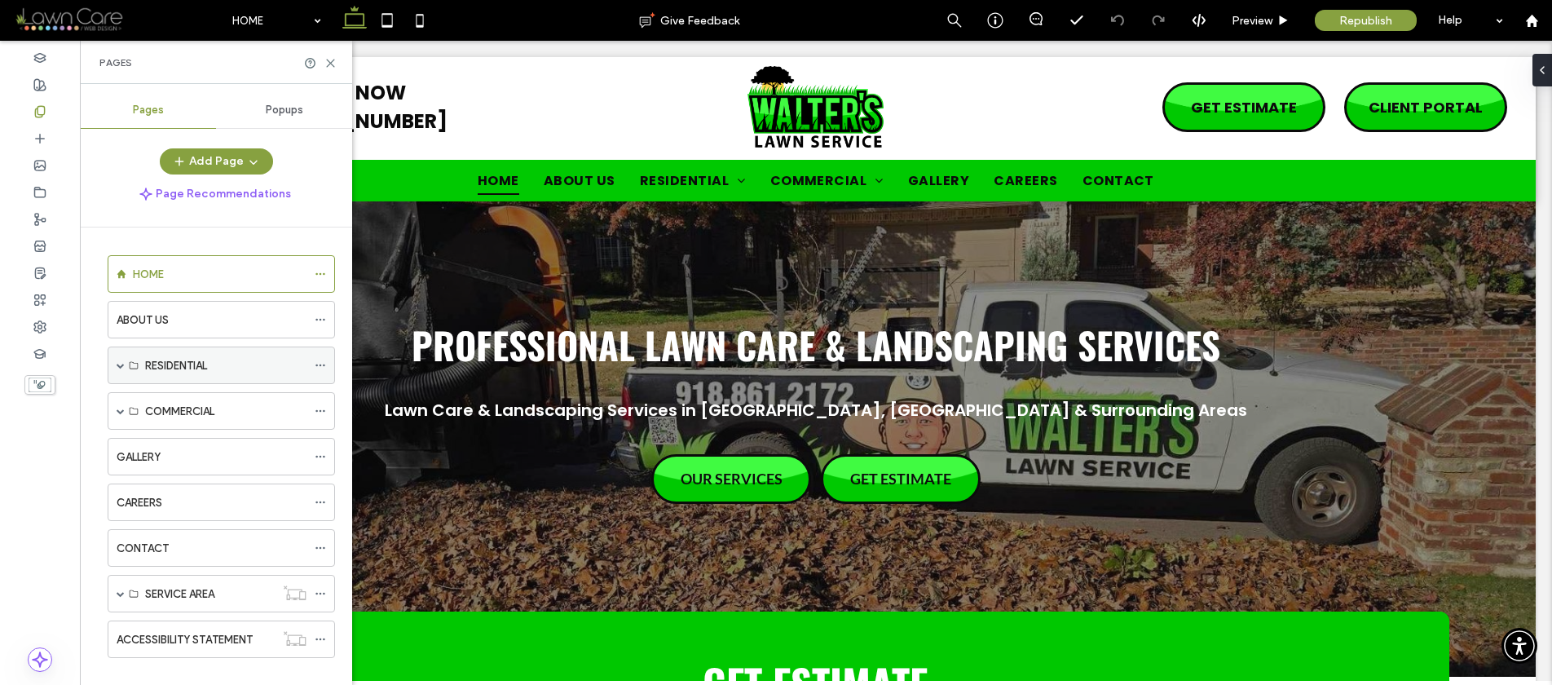
click at [115, 365] on div "RESIDENTIAL" at bounding box center [221, 365] width 227 height 38
click at [117, 361] on span at bounding box center [121, 365] width 8 height 8
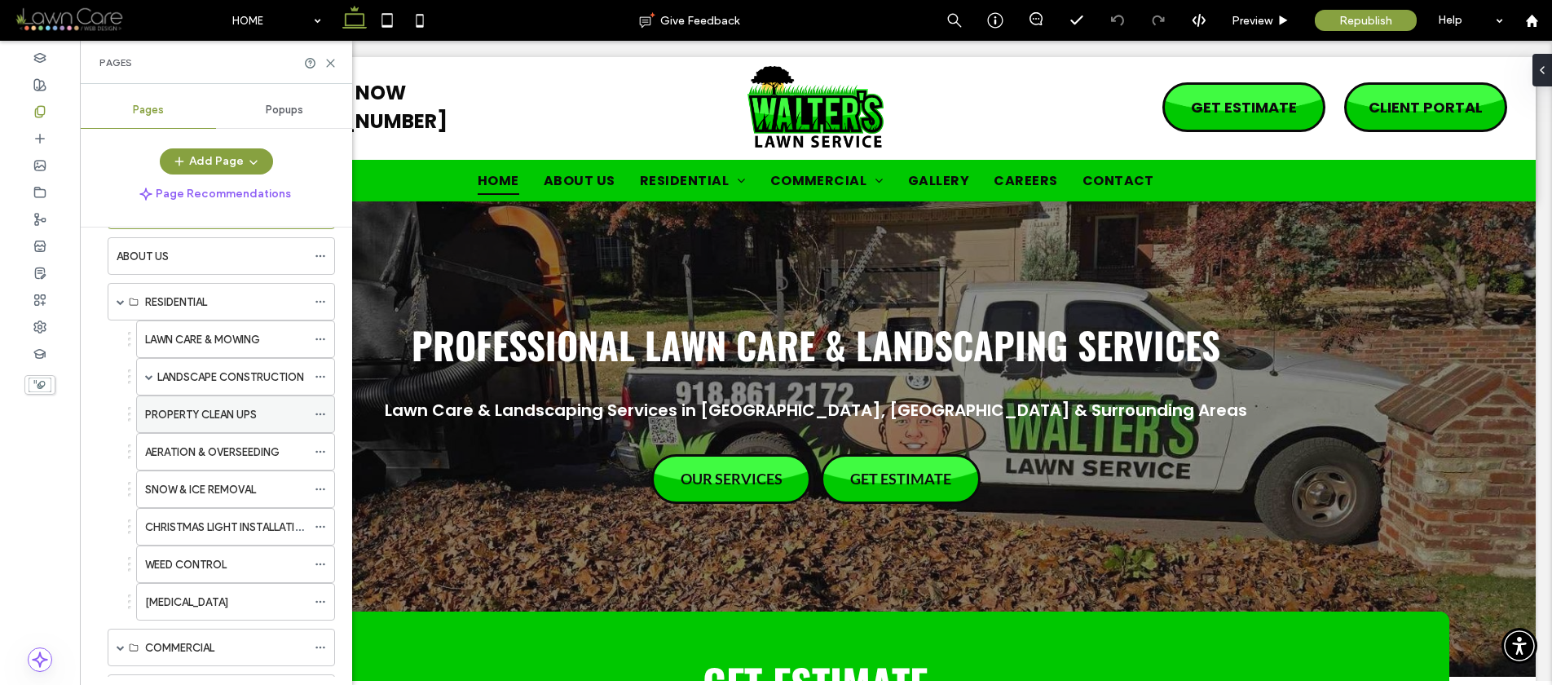
scroll to position [150, 0]
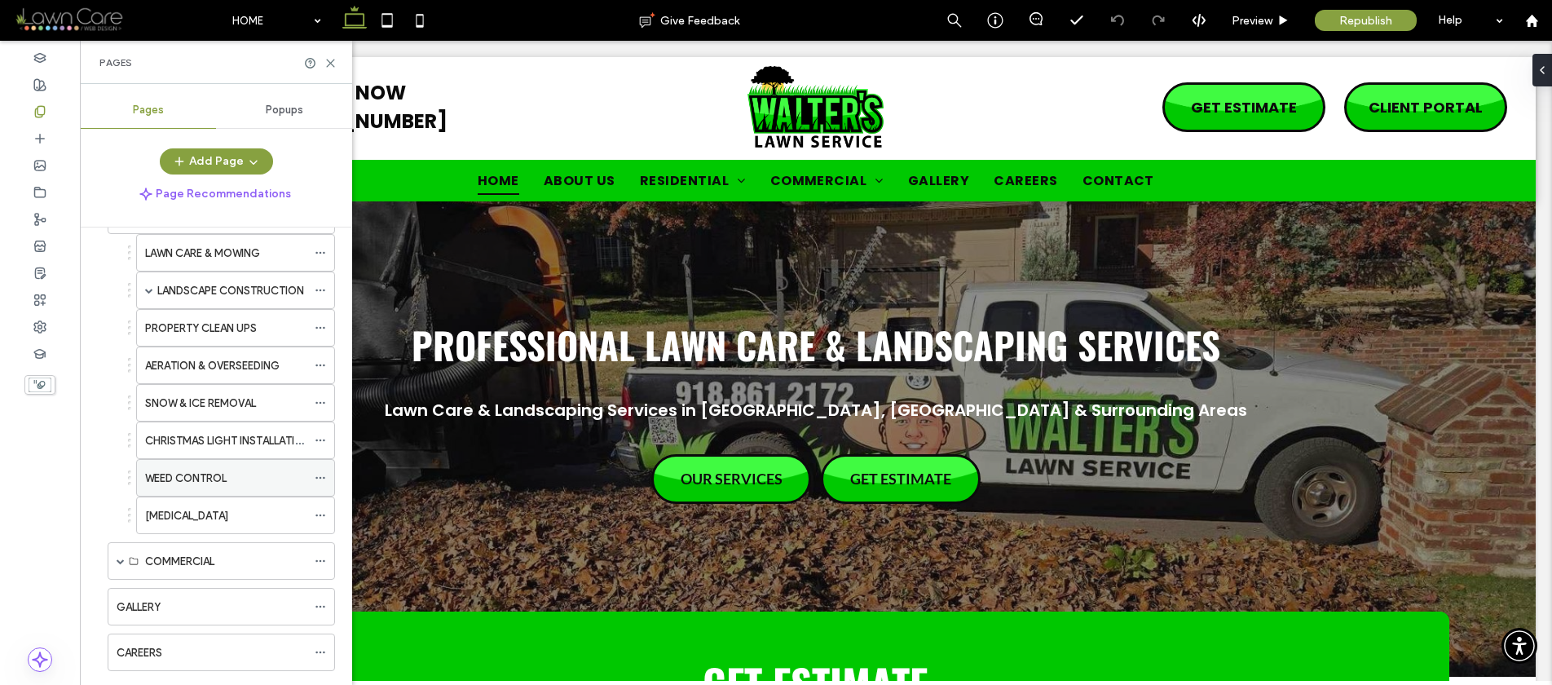
click at [321, 481] on icon at bounding box center [320, 477] width 11 height 11
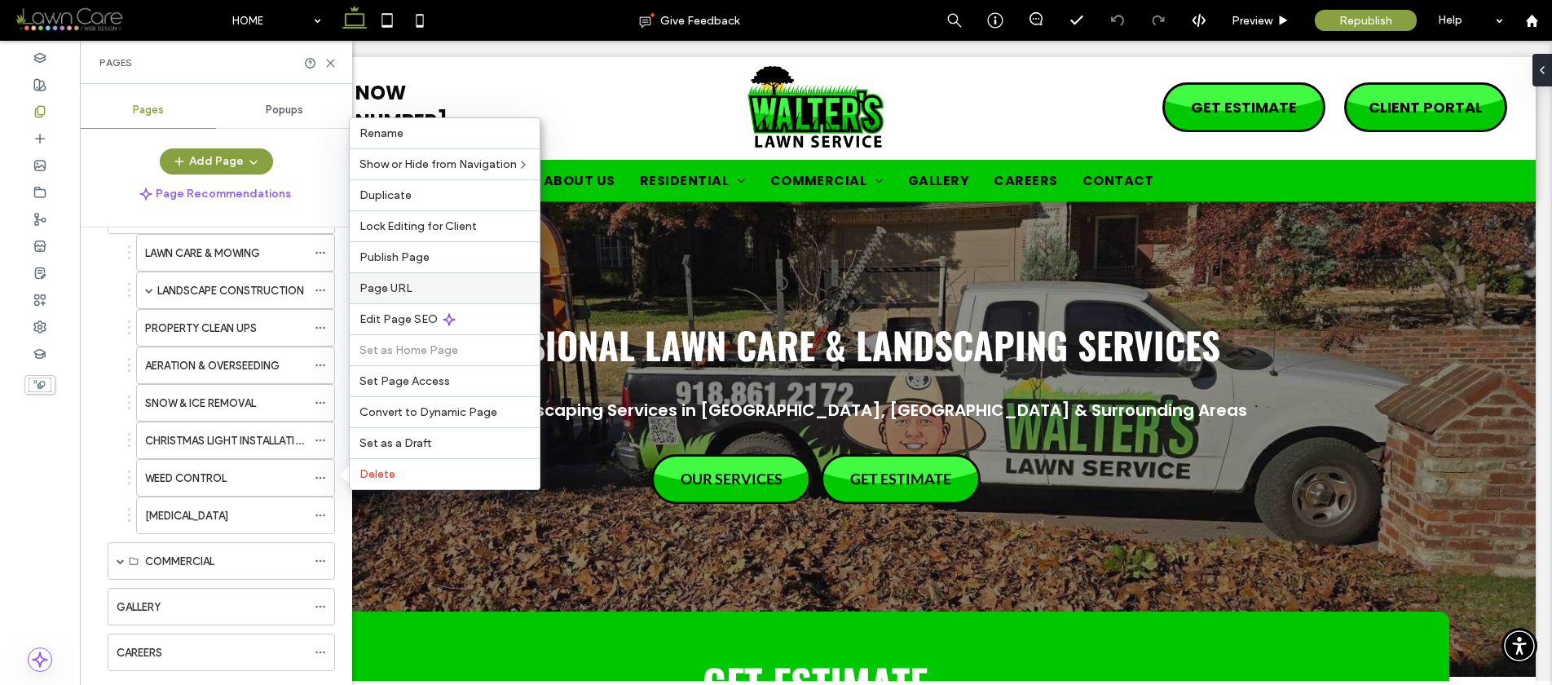
click at [398, 292] on span "Page URL" at bounding box center [386, 288] width 53 height 14
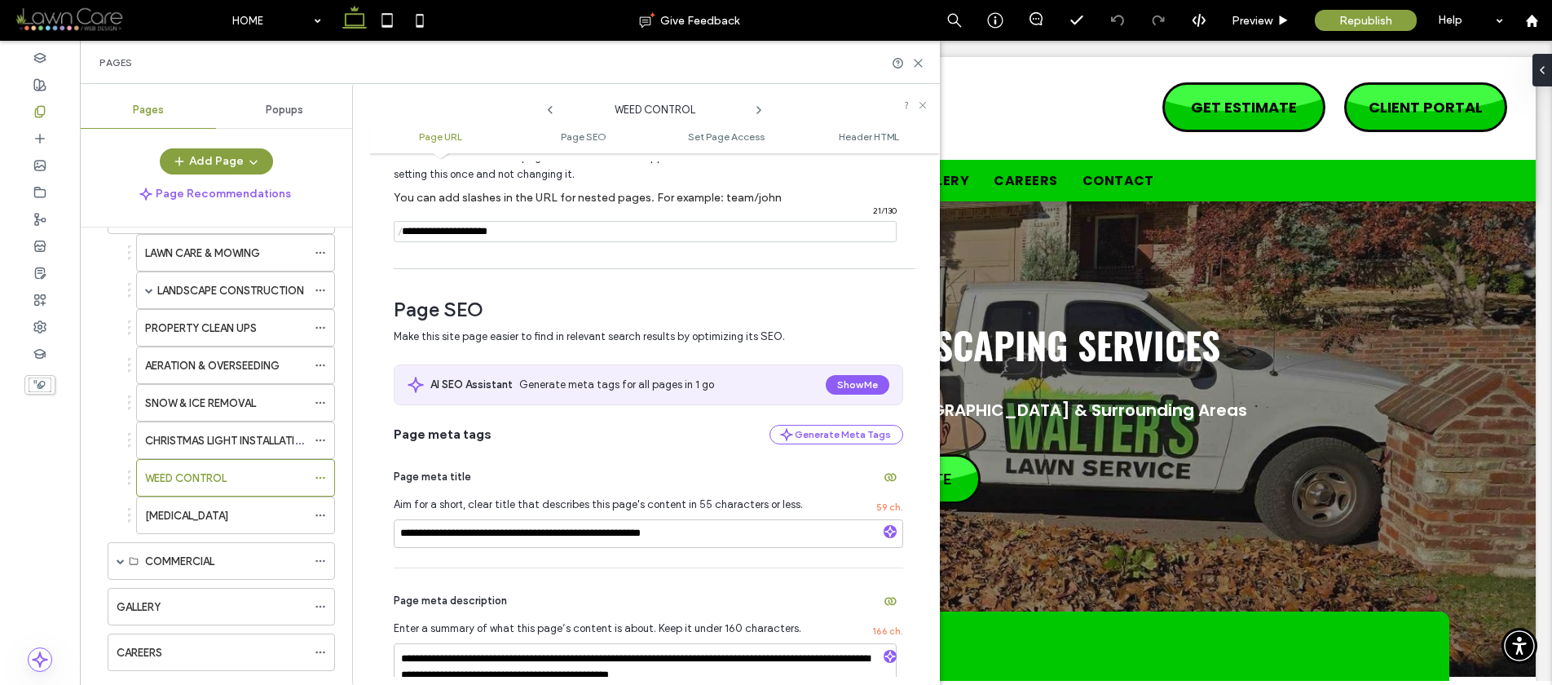
scroll to position [120, 0]
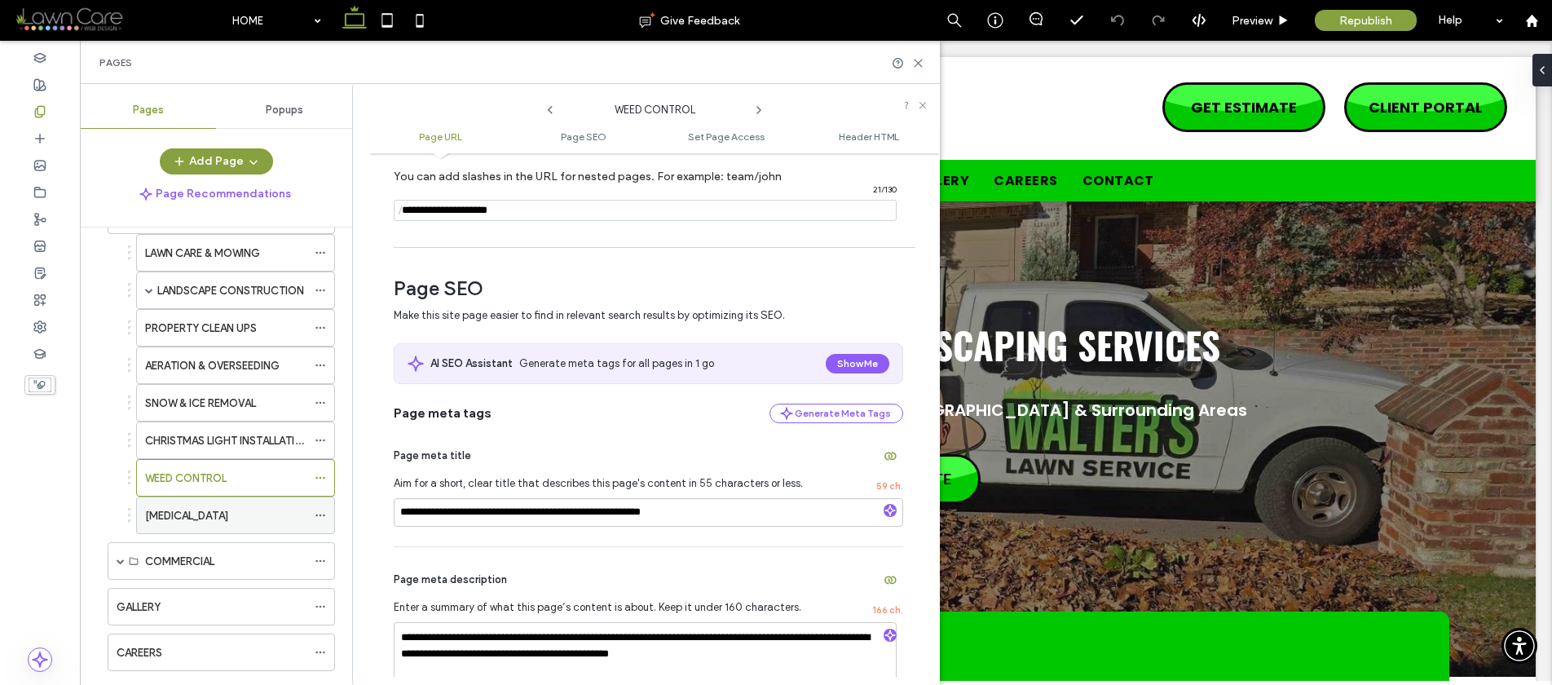
click at [320, 514] on use at bounding box center [320, 515] width 9 height 2
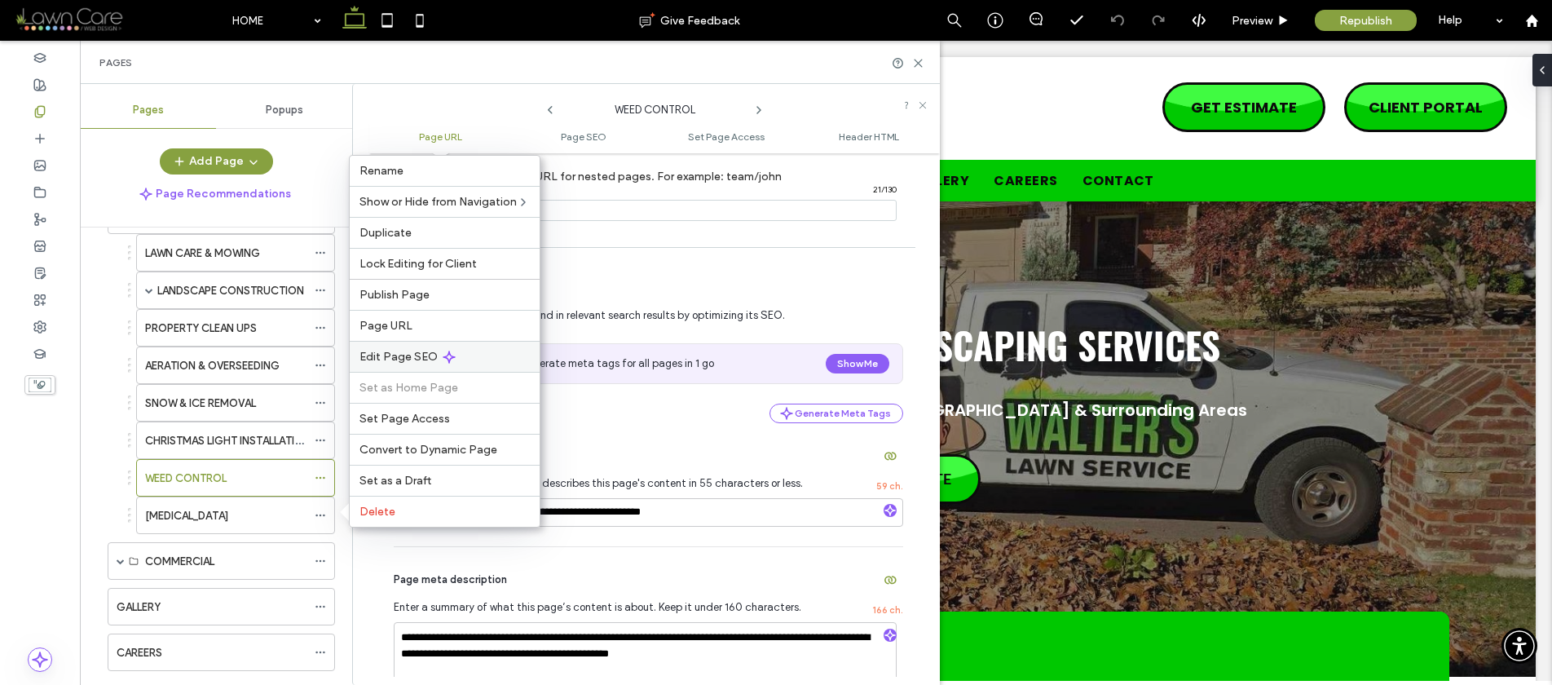
click at [371, 351] on span "Edit Page SEO" at bounding box center [399, 357] width 78 height 14
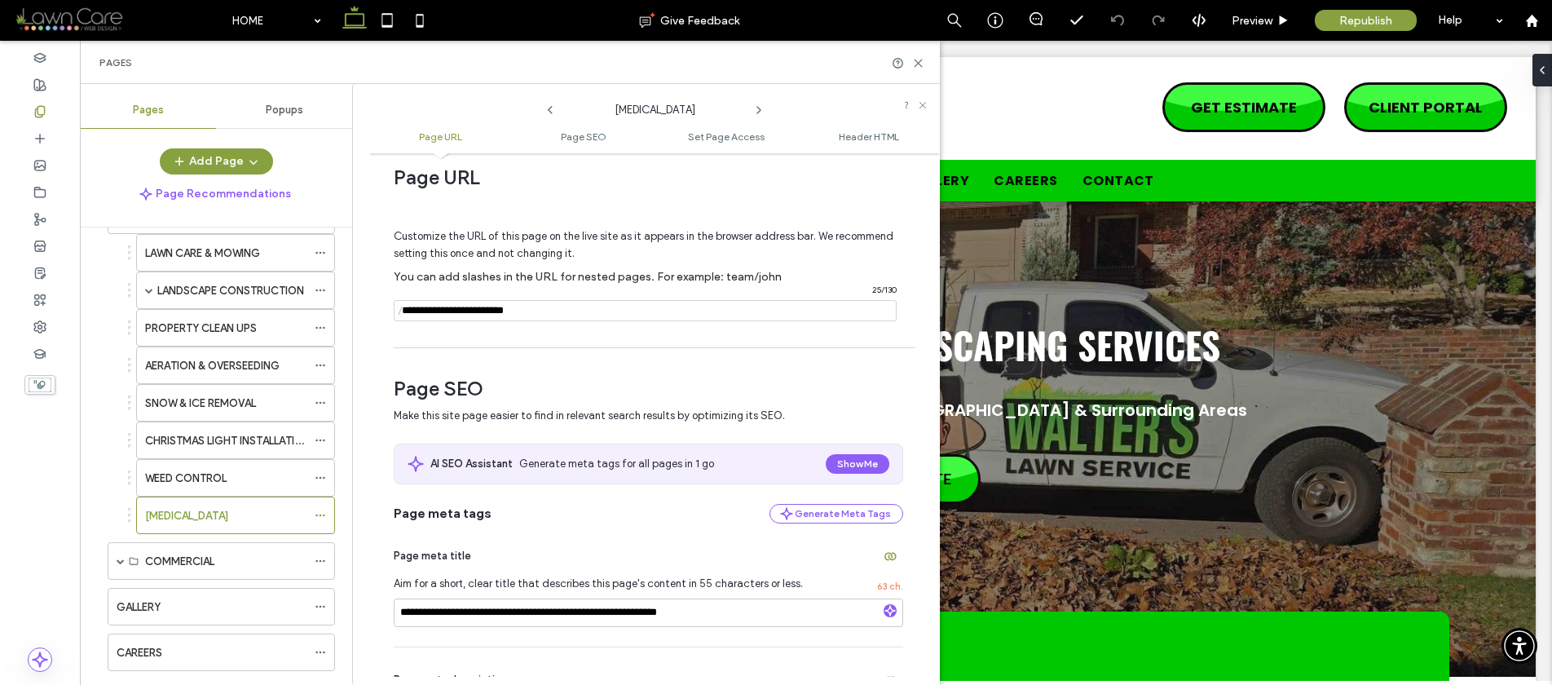
scroll to position [143, 0]
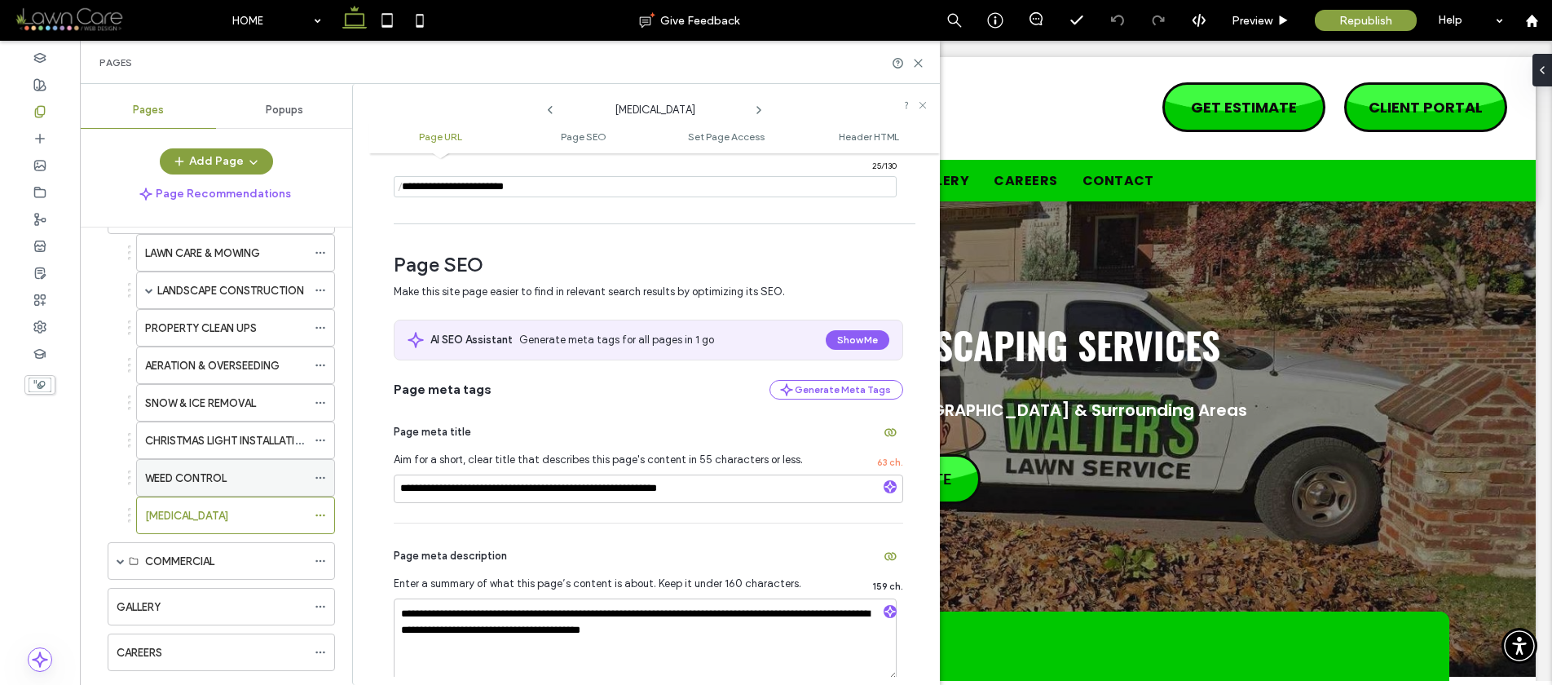
click at [211, 478] on label "WEED CONTROL" at bounding box center [186, 478] width 82 height 29
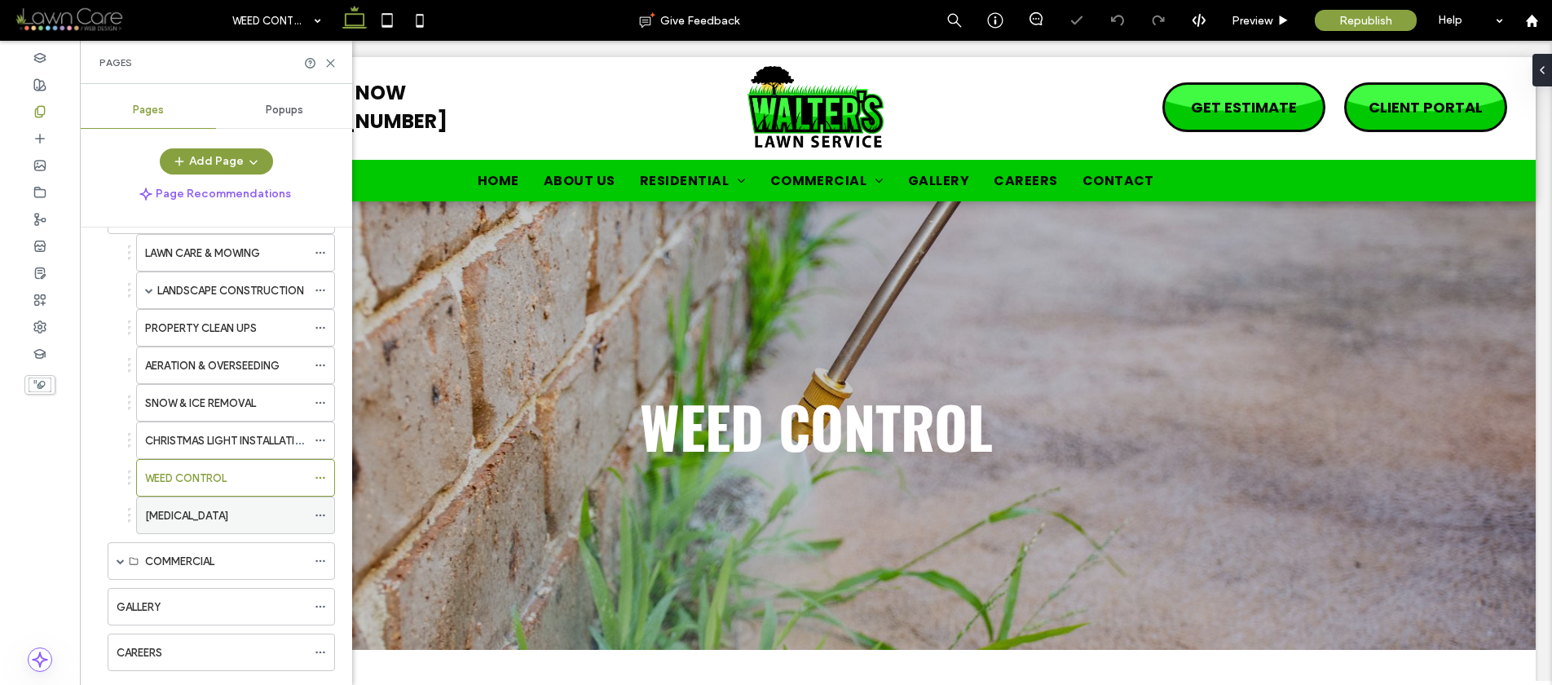
click at [218, 509] on label "MOSQUITO CONTROL" at bounding box center [186, 515] width 83 height 29
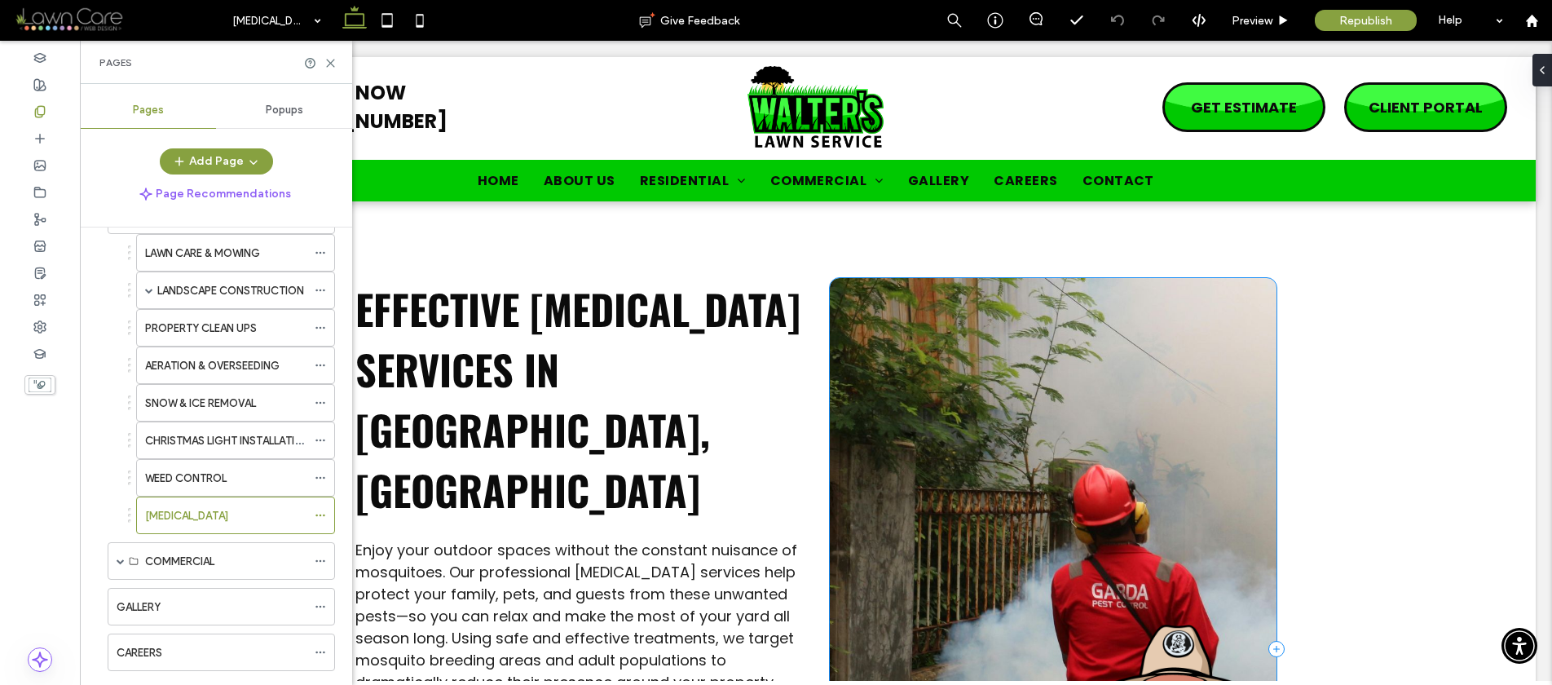
scroll to position [477, 0]
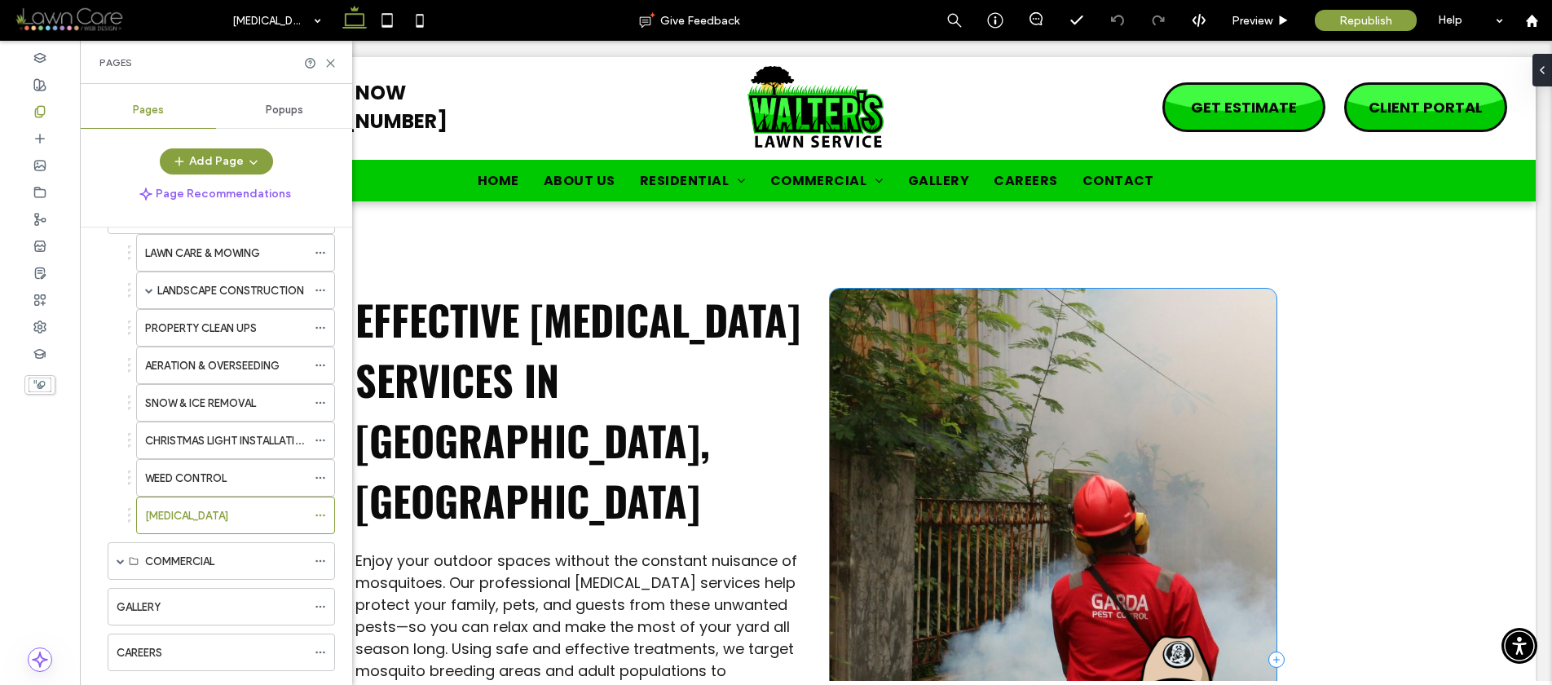
click at [872, 444] on div at bounding box center [1053, 660] width 447 height 743
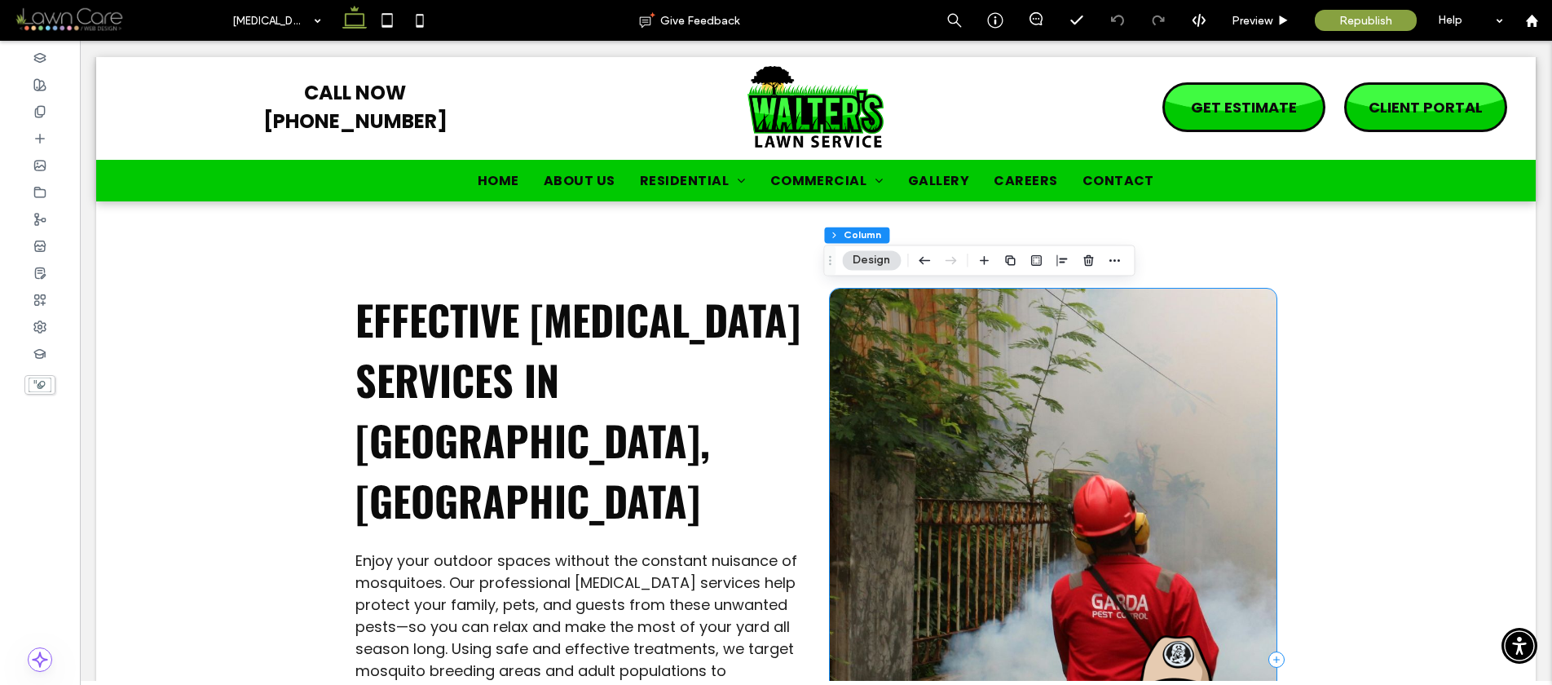
click at [872, 444] on div at bounding box center [1053, 660] width 447 height 743
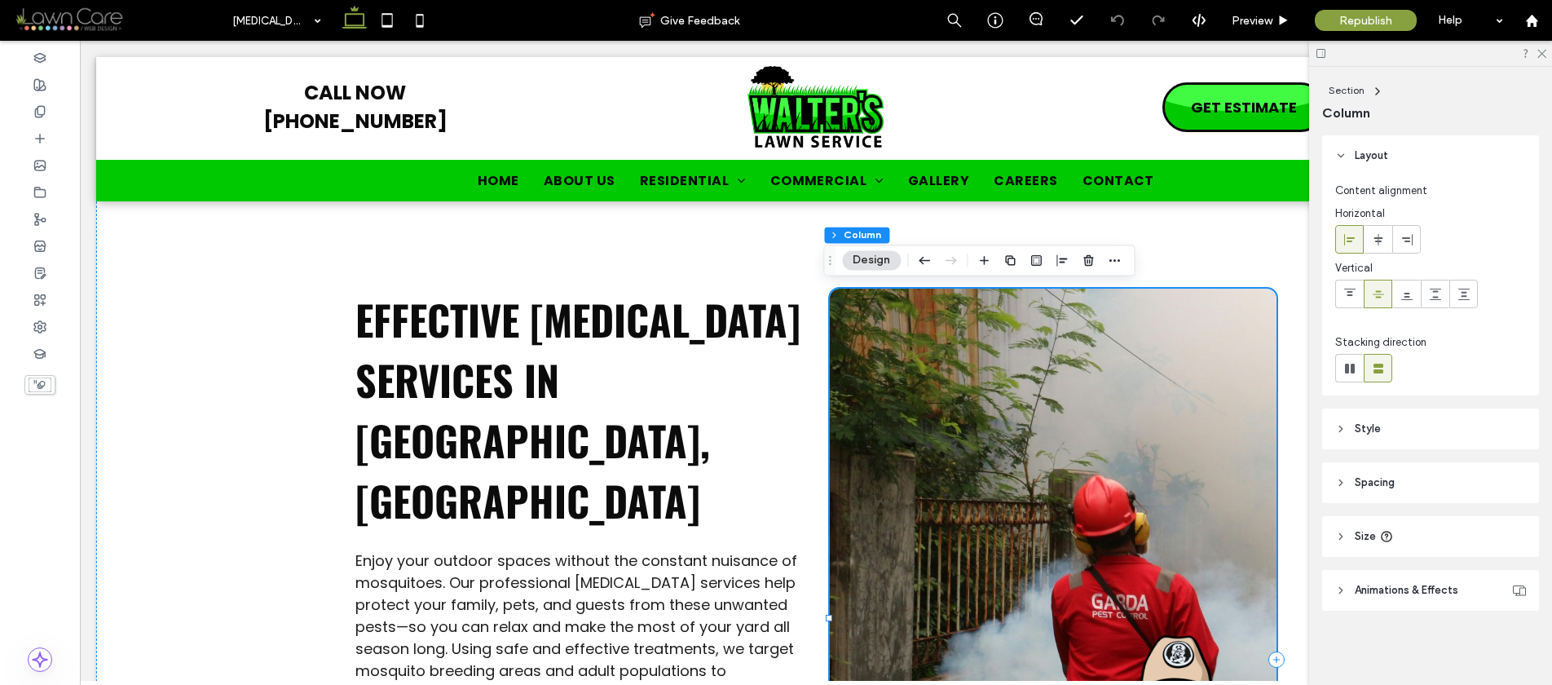
click at [896, 435] on div at bounding box center [1053, 660] width 447 height 743
click at [1157, 519] on div at bounding box center [1053, 660] width 447 height 743
click at [1351, 527] on header "Size" at bounding box center [1430, 536] width 217 height 41
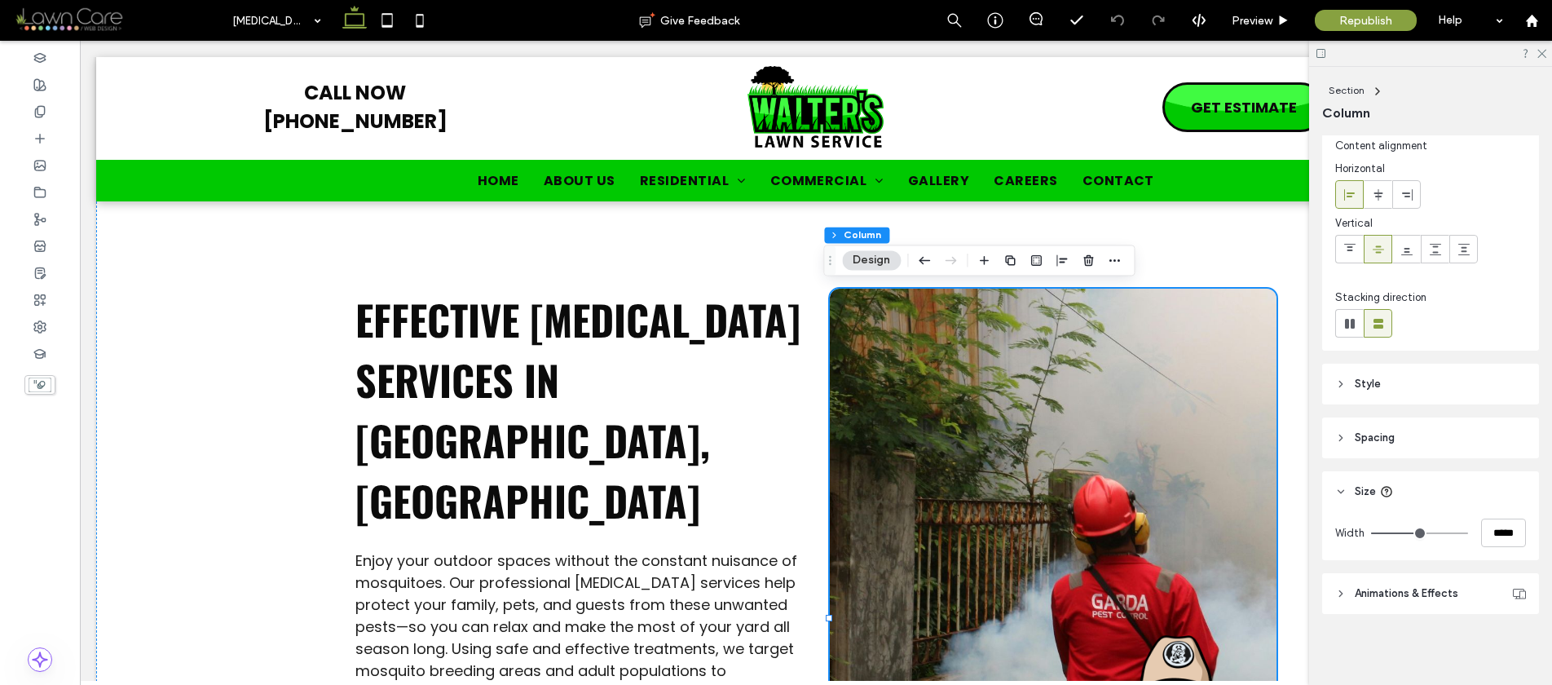
scroll to position [46, 0]
click at [1348, 386] on header "Style" at bounding box center [1430, 383] width 217 height 41
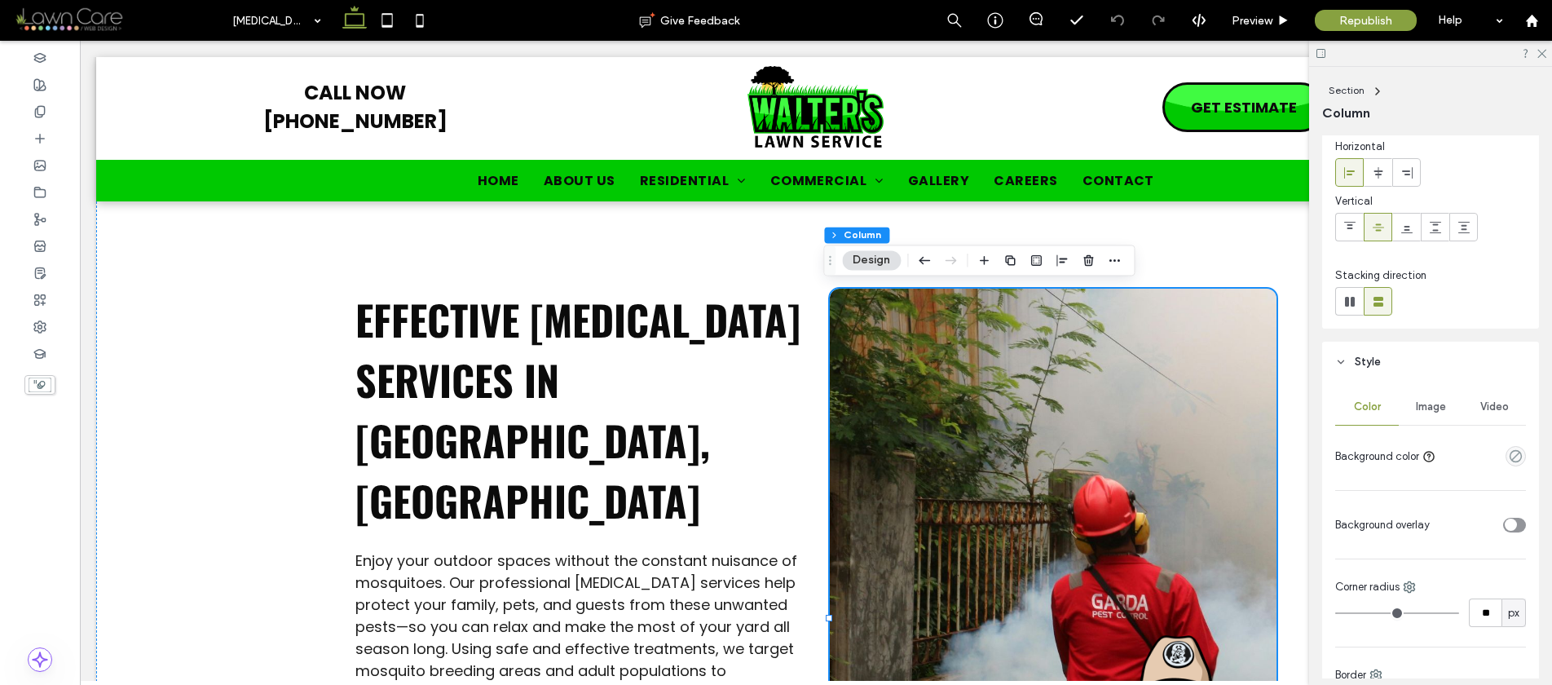
scroll to position [163, 0]
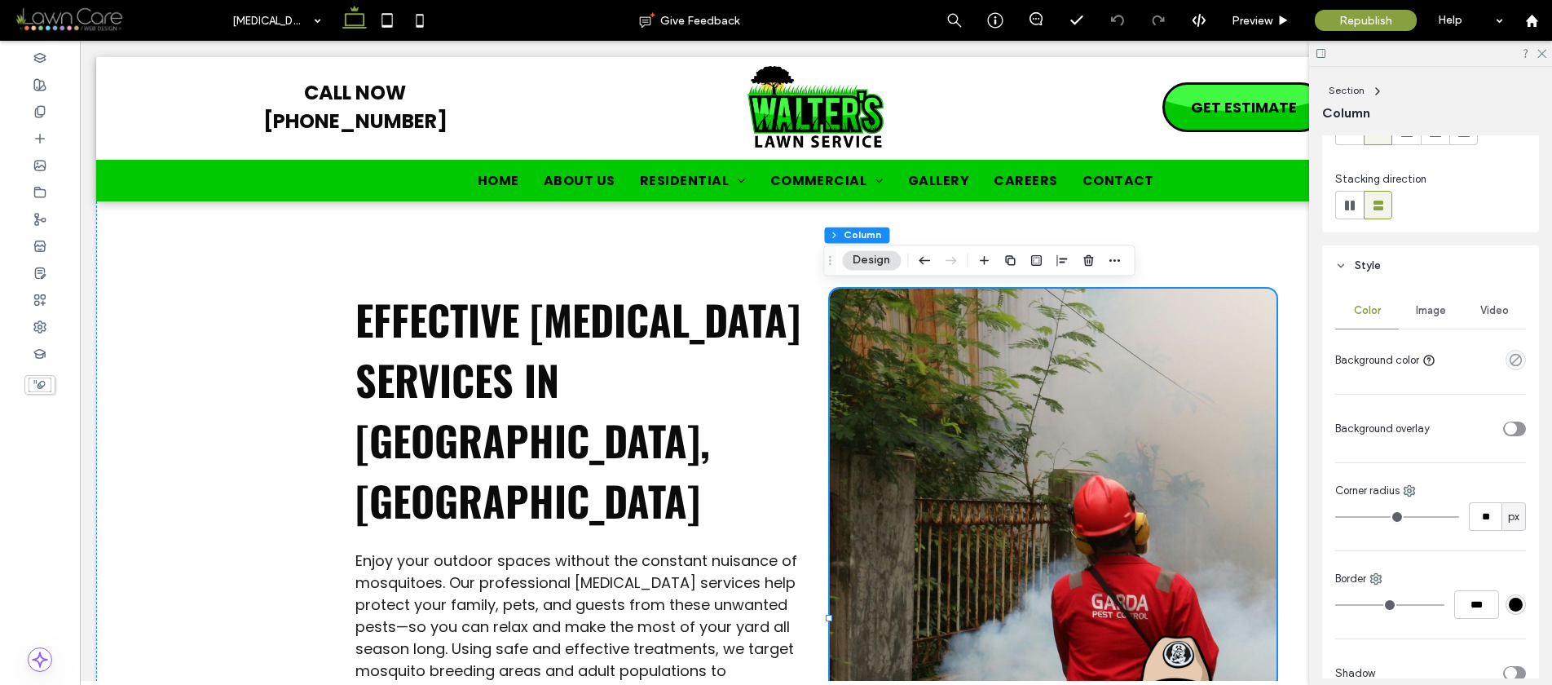
click at [1417, 312] on span "Image" at bounding box center [1431, 310] width 30 height 13
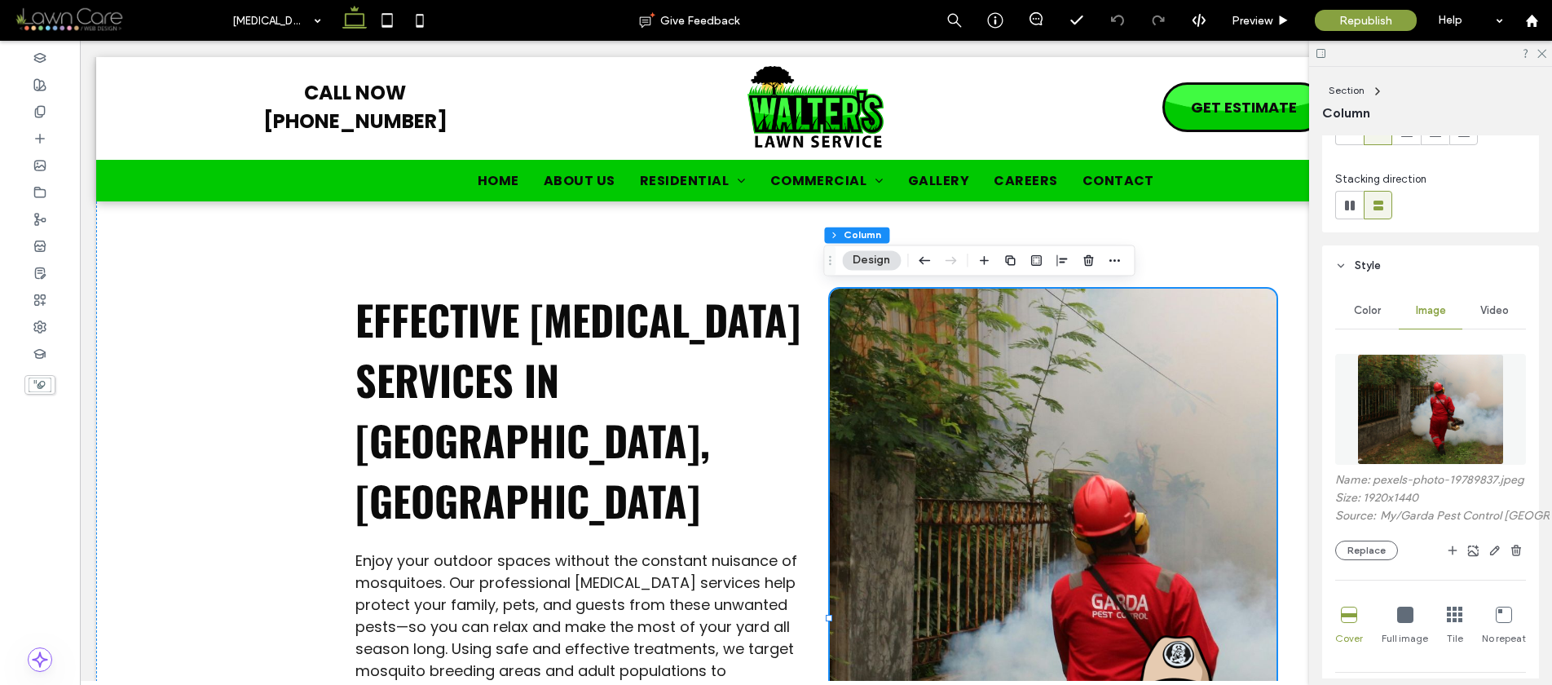
click at [1361, 577] on div "Name: pexels-photo-19789837.jpeg Size: 1920x1440 Source: My / Garda Pest Contro…" at bounding box center [1430, 601] width 191 height 511
click at [1361, 560] on button "Replace" at bounding box center [1366, 551] width 63 height 20
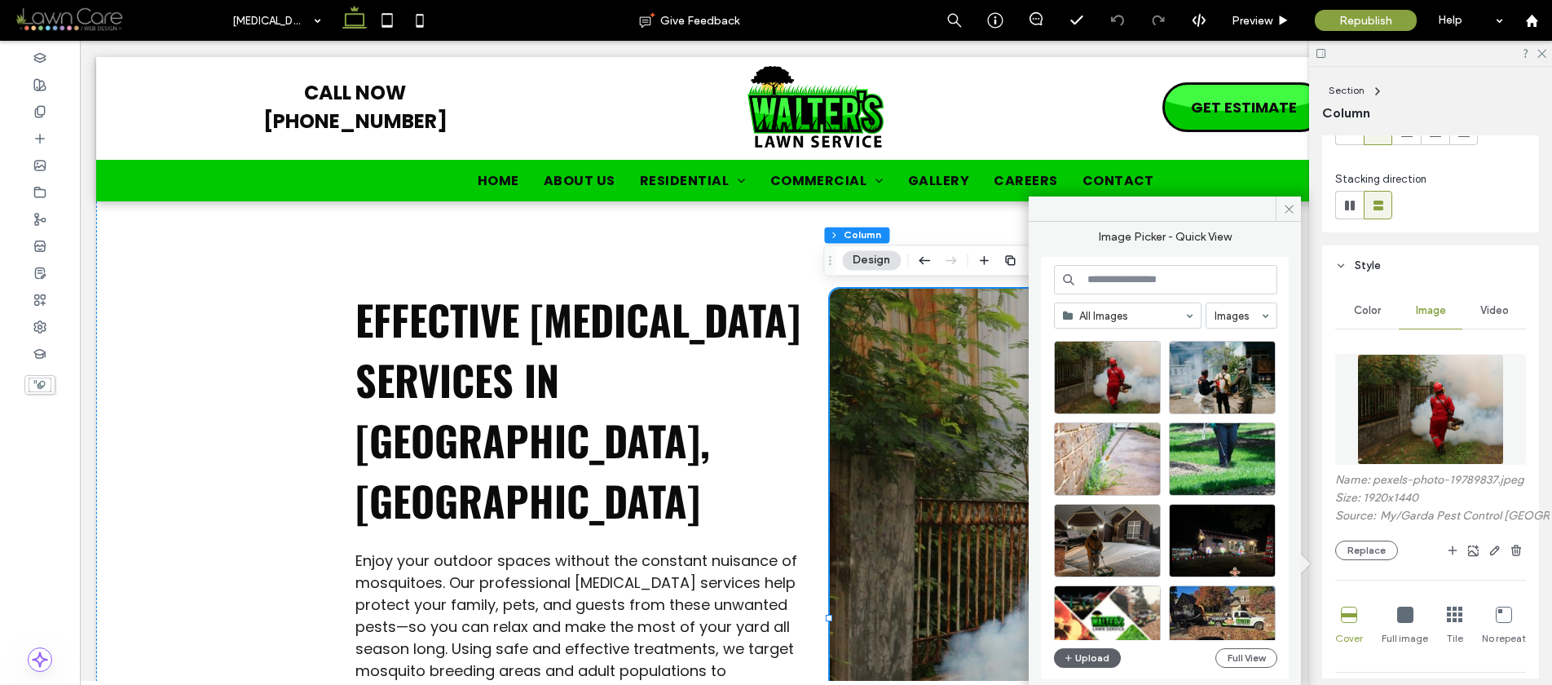
scroll to position [23, 0]
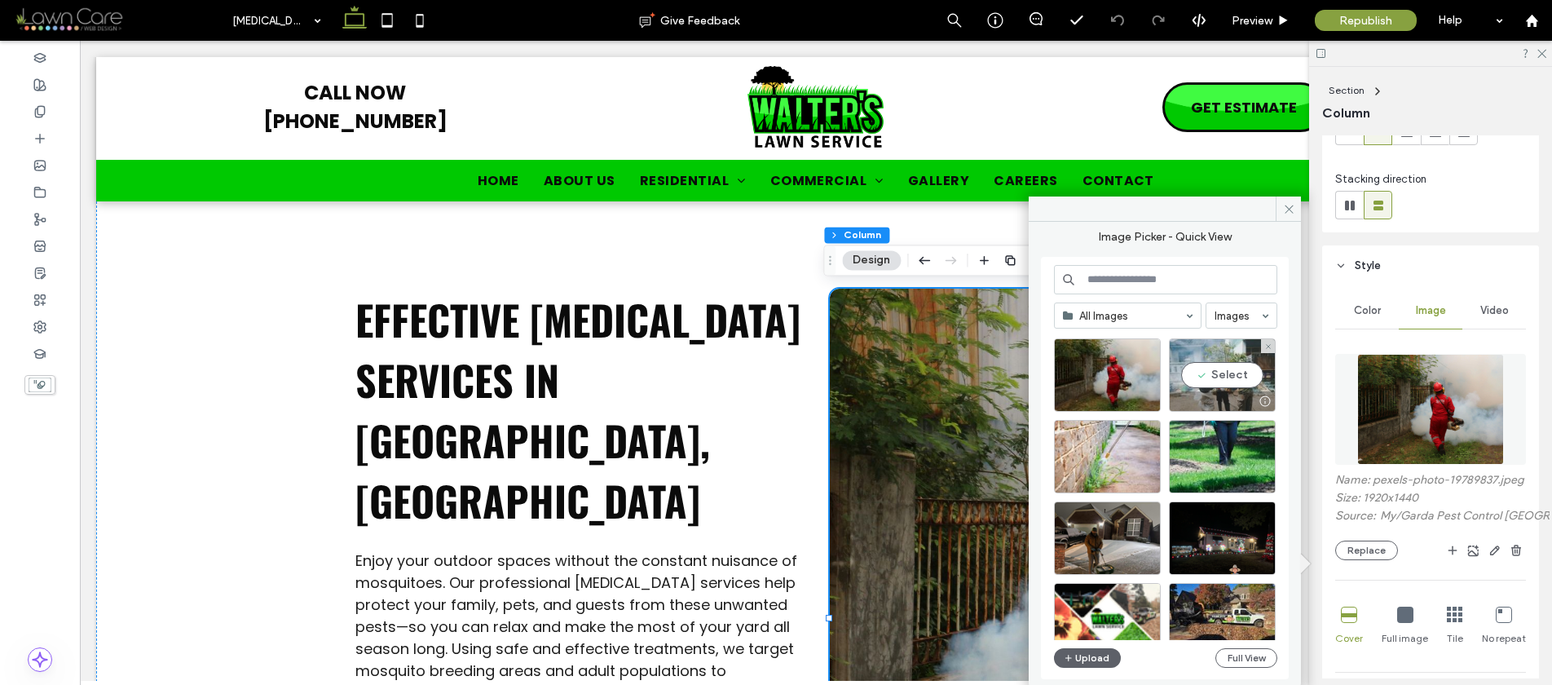
click at [1216, 374] on div "Select" at bounding box center [1222, 374] width 107 height 73
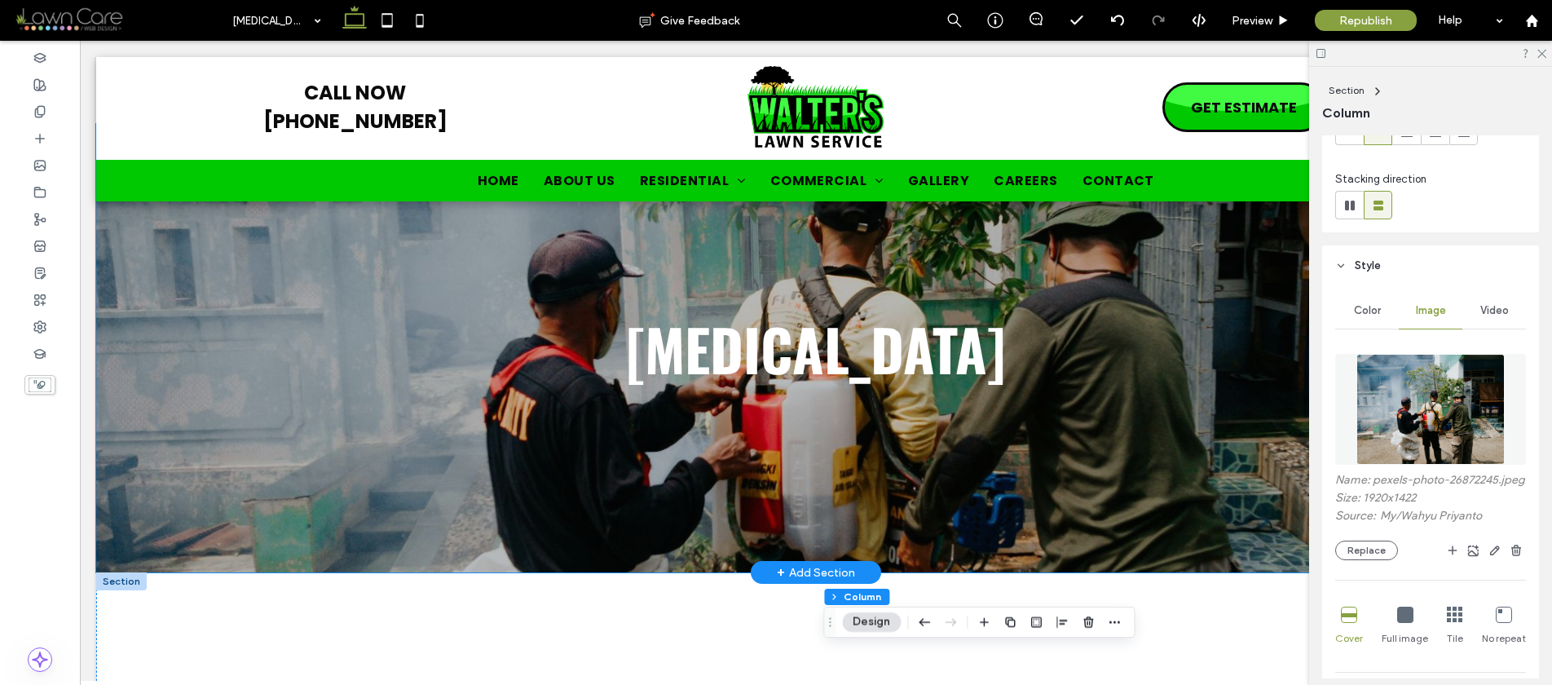
scroll to position [77, 0]
click at [1021, 490] on div "Mosquito control" at bounding box center [816, 349] width 978 height 448
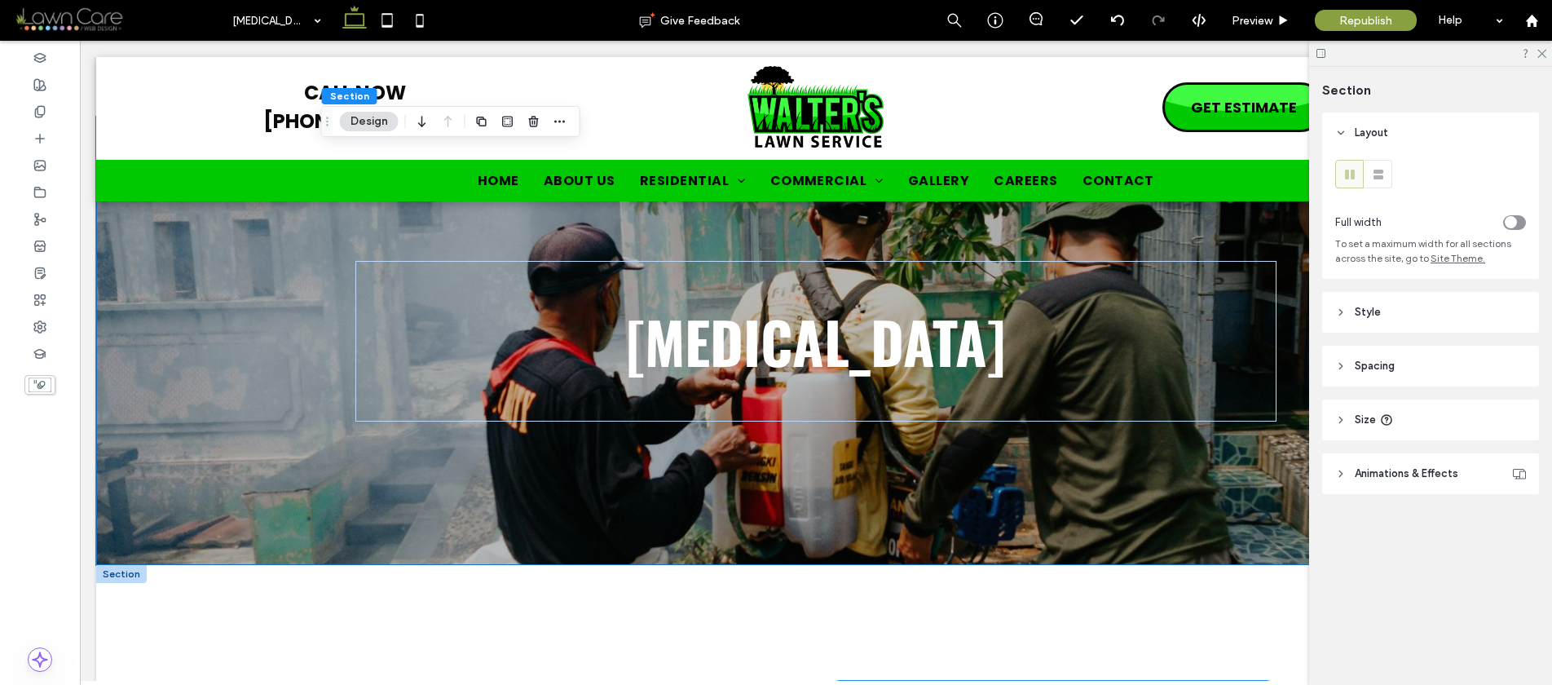
scroll to position [620, 0]
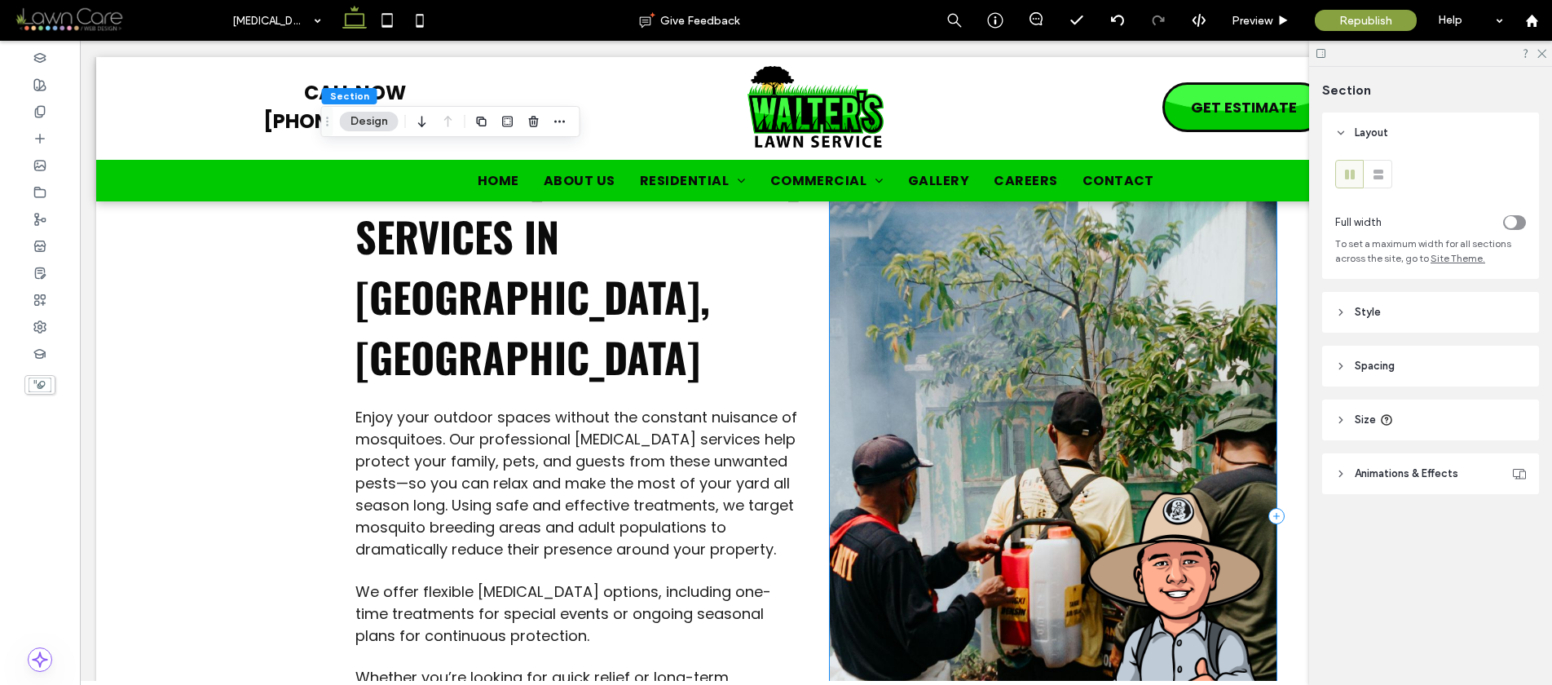
click at [858, 402] on div at bounding box center [1053, 516] width 447 height 743
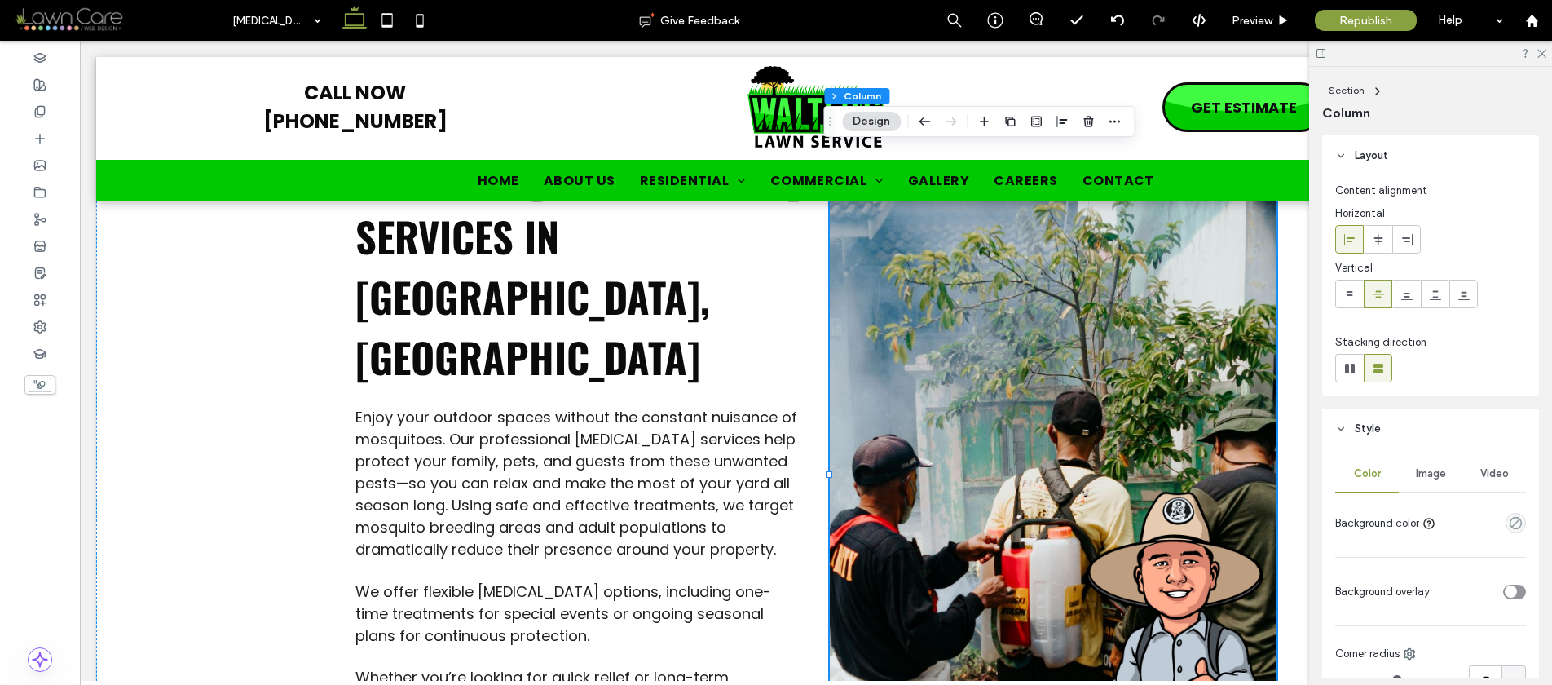
click at [1429, 471] on span "Image" at bounding box center [1431, 473] width 30 height 13
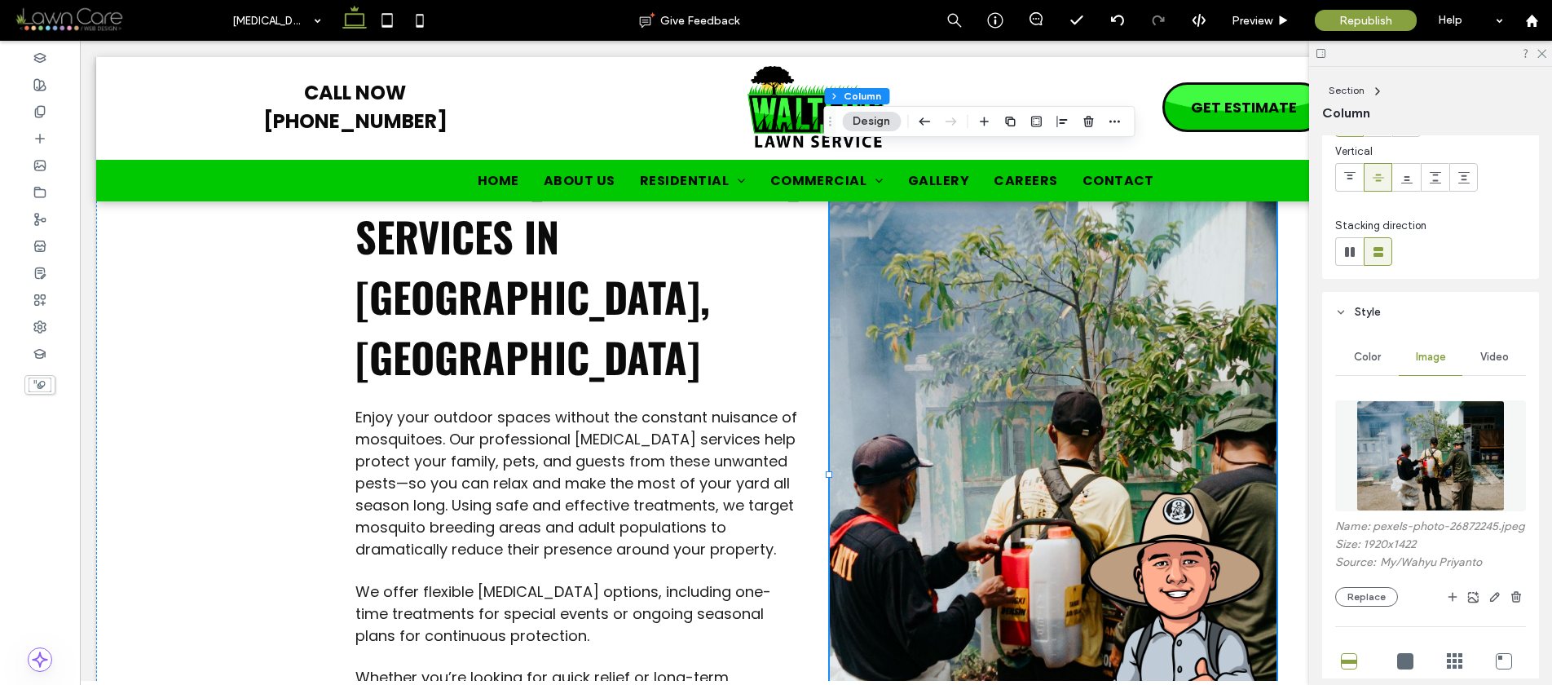
scroll to position [316, 0]
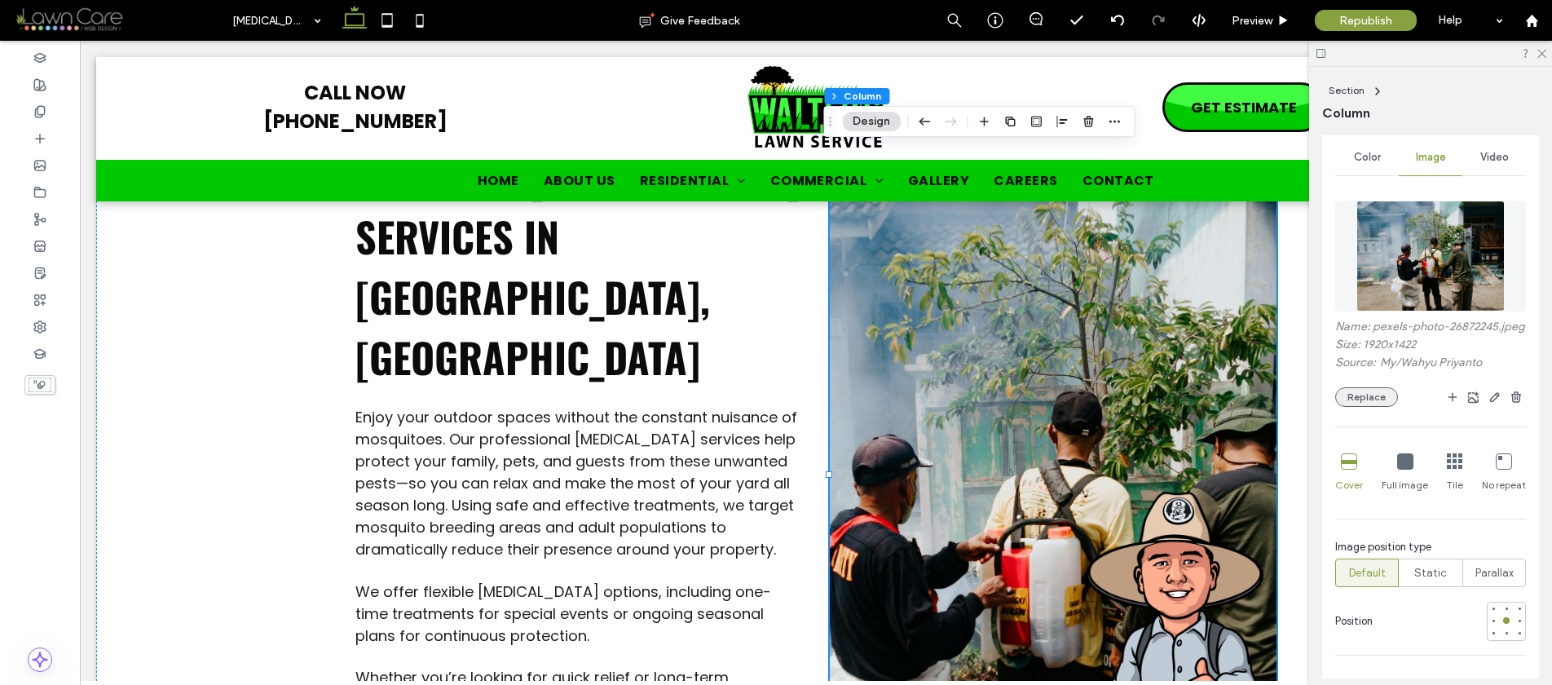
click at [1366, 407] on button "Replace" at bounding box center [1366, 397] width 63 height 20
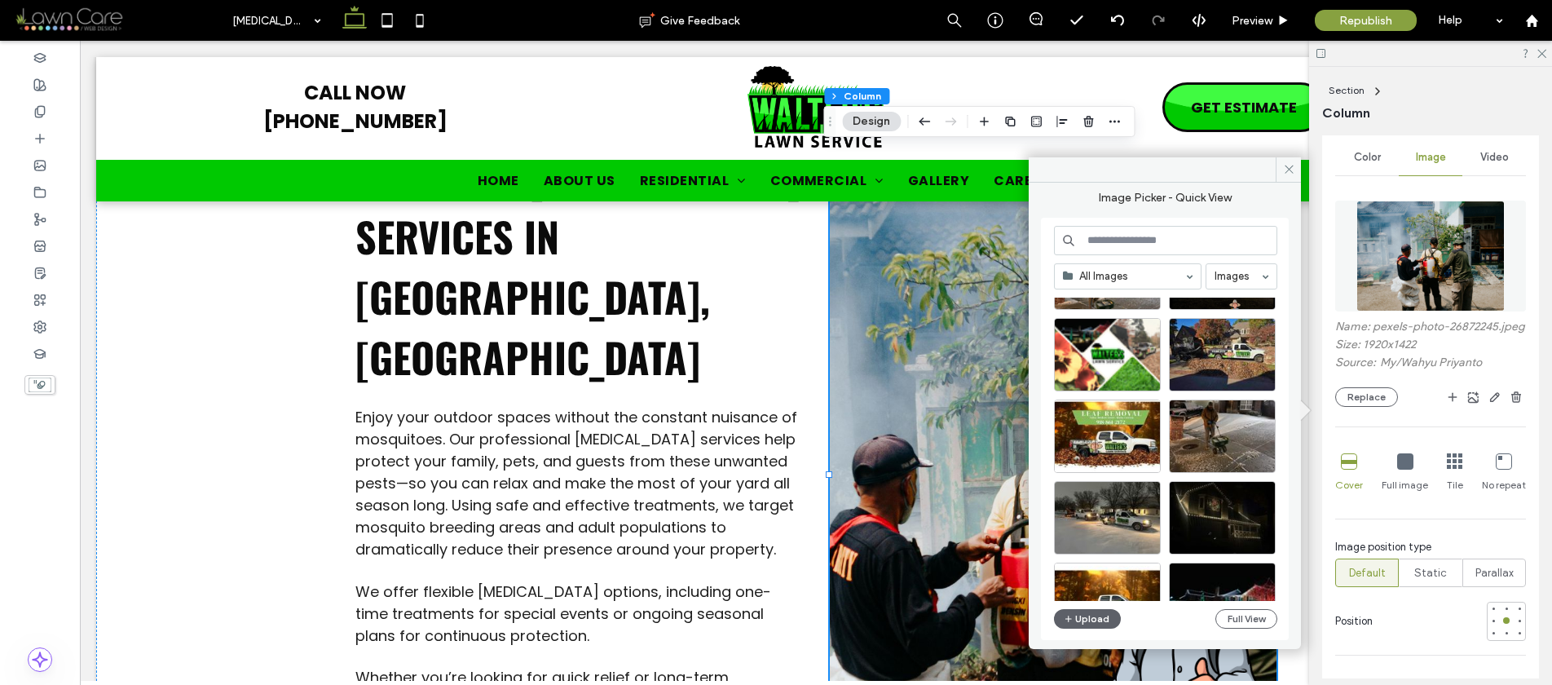
scroll to position [268, 0]
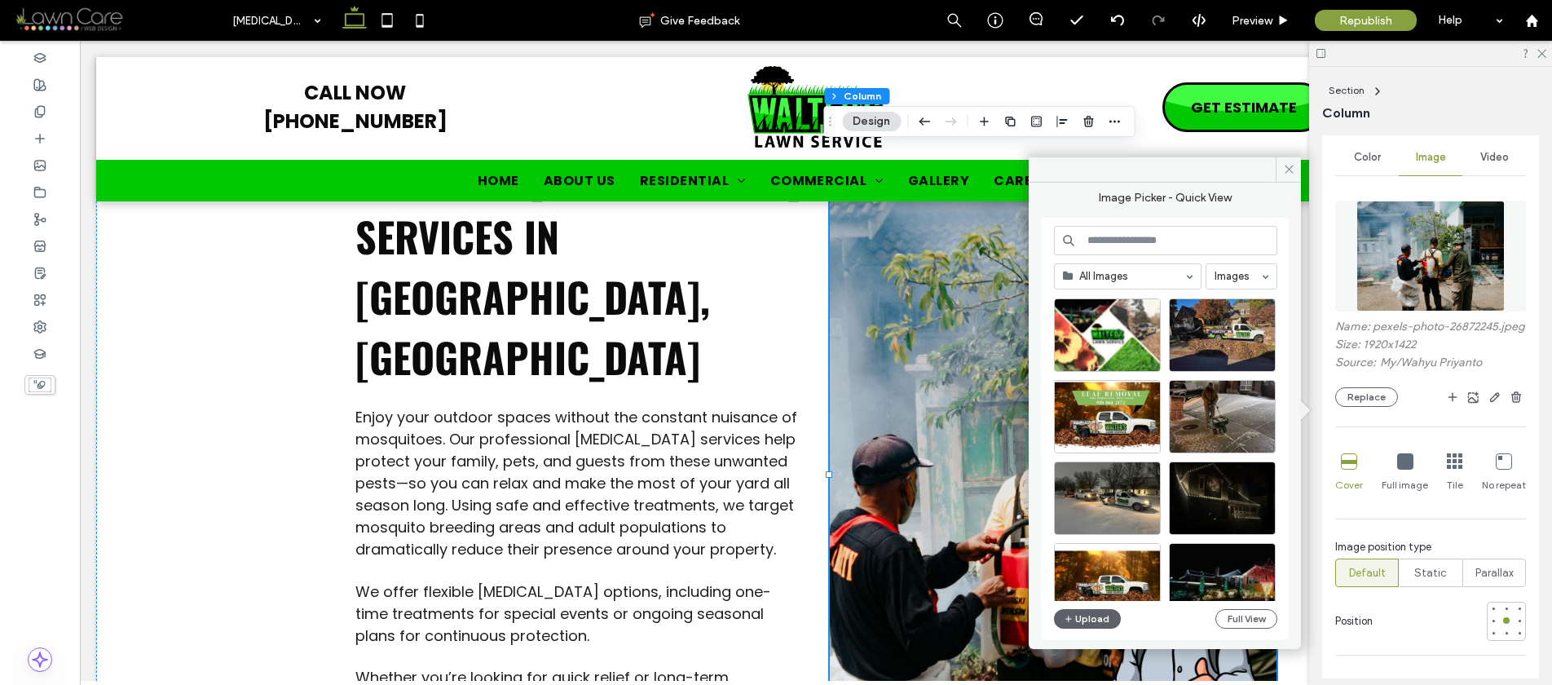
click at [1109, 245] on input at bounding box center [1165, 240] width 223 height 29
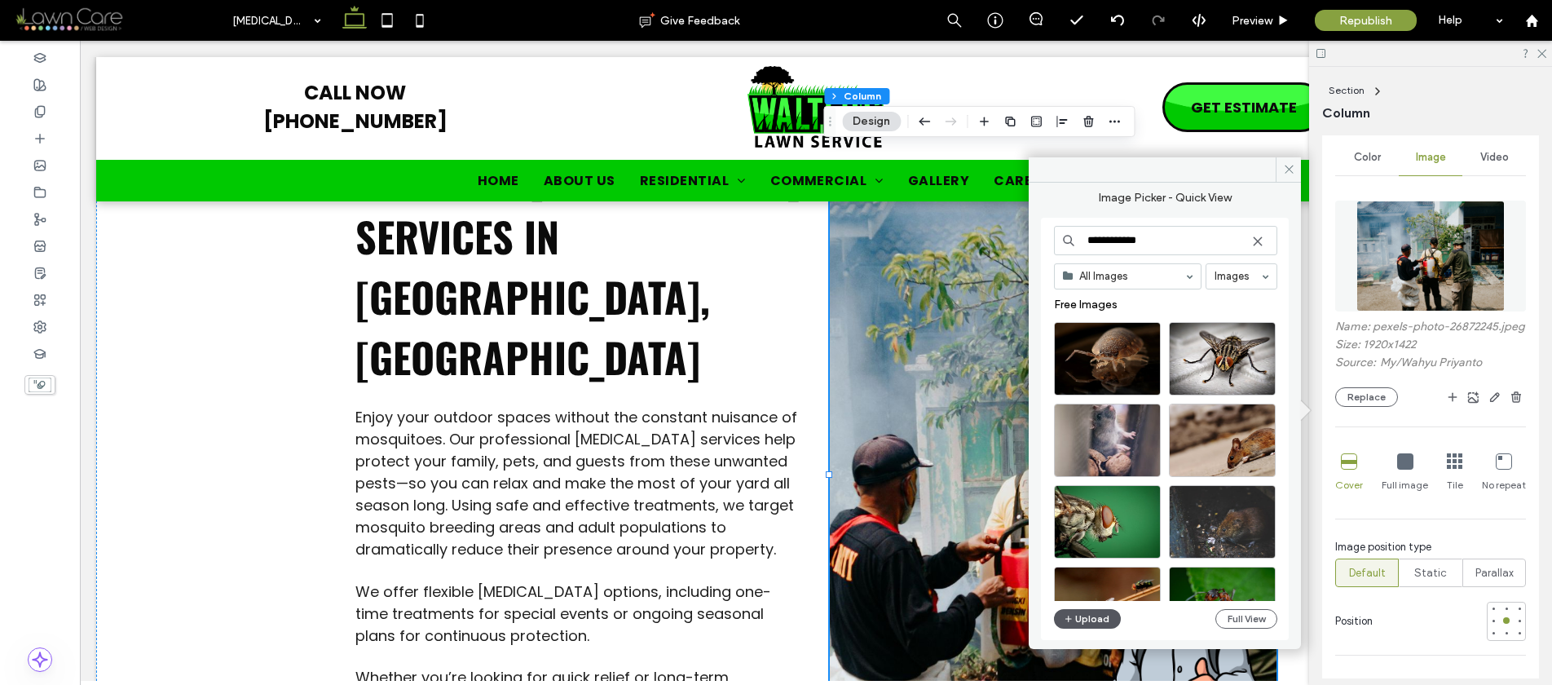
type input "**********"
click at [1083, 616] on button "Upload" at bounding box center [1087, 619] width 67 height 20
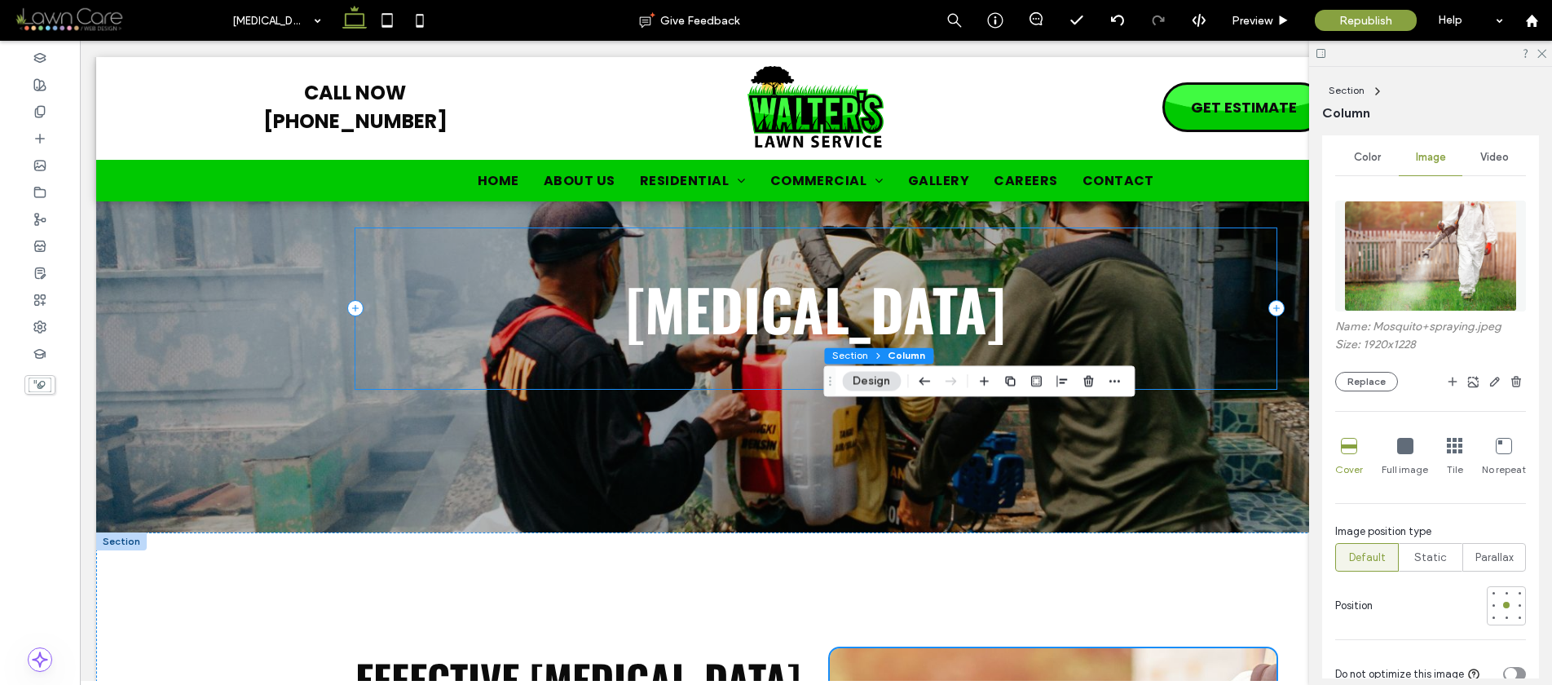
scroll to position [20, 0]
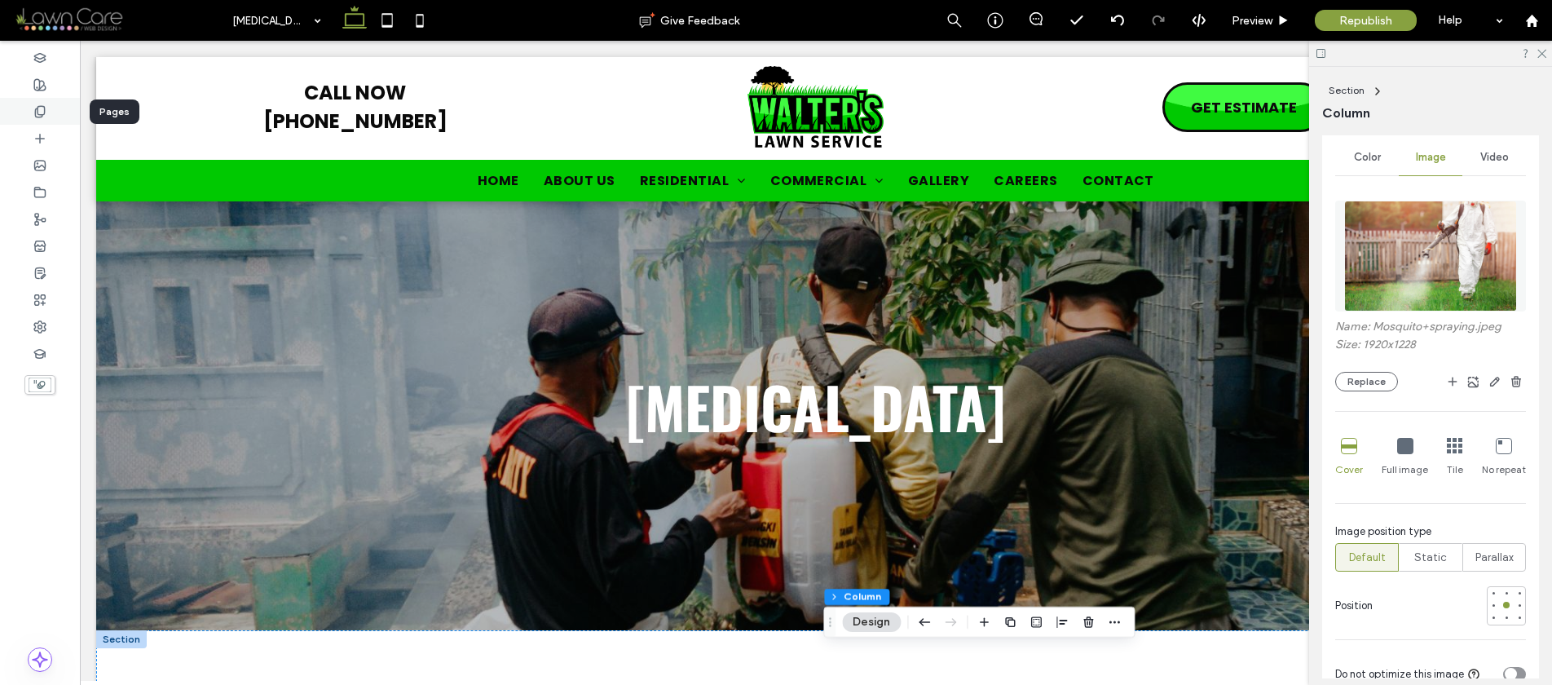
click at [42, 110] on icon at bounding box center [39, 111] width 13 height 13
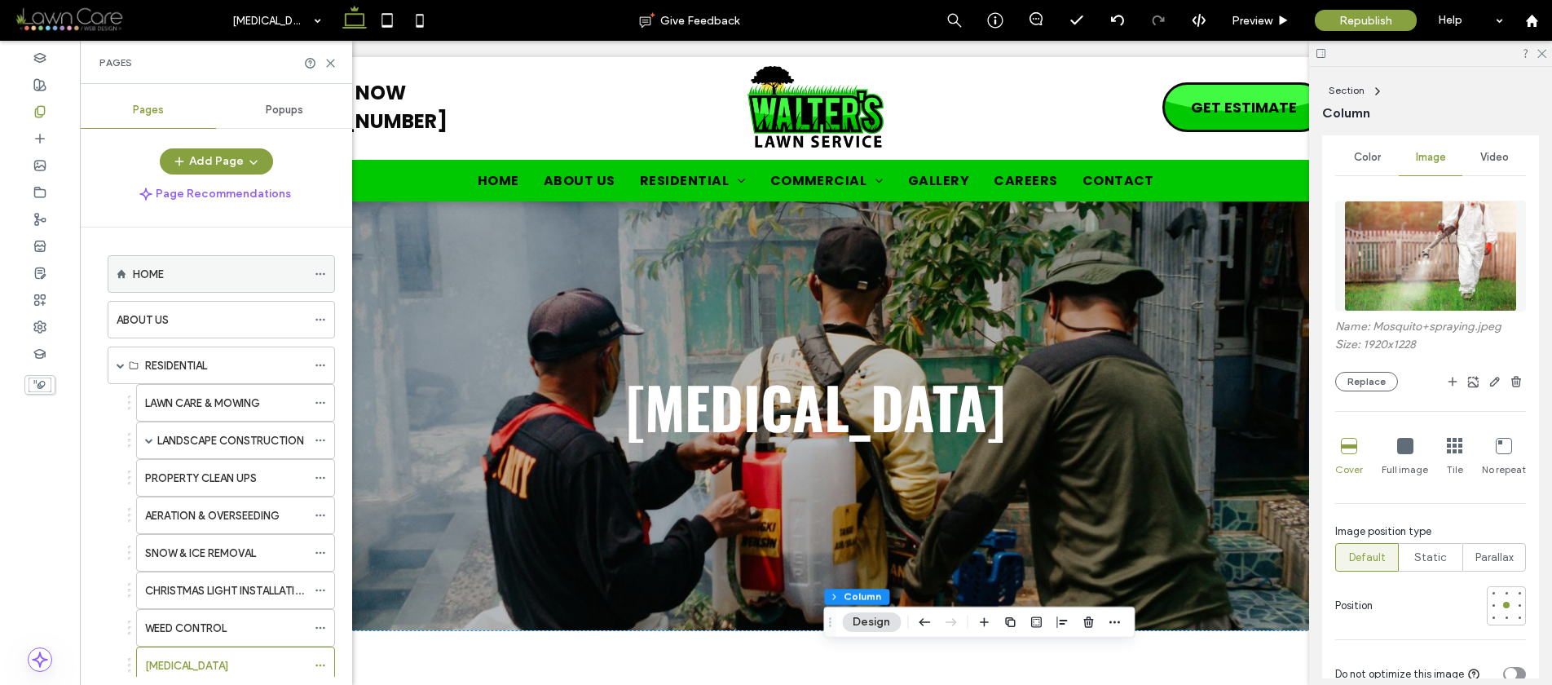
click at [161, 271] on label "HOME" at bounding box center [148, 274] width 31 height 29
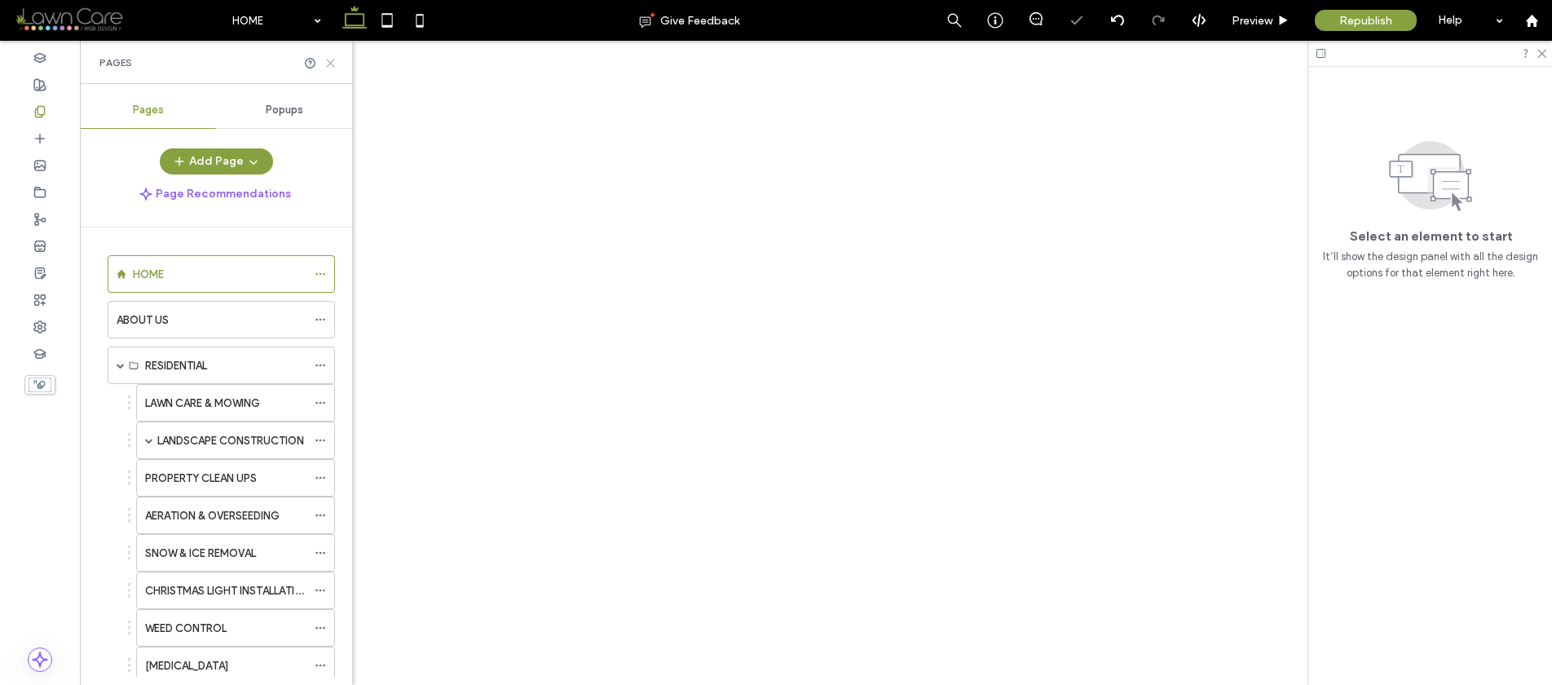
click at [333, 62] on icon at bounding box center [330, 63] width 12 height 12
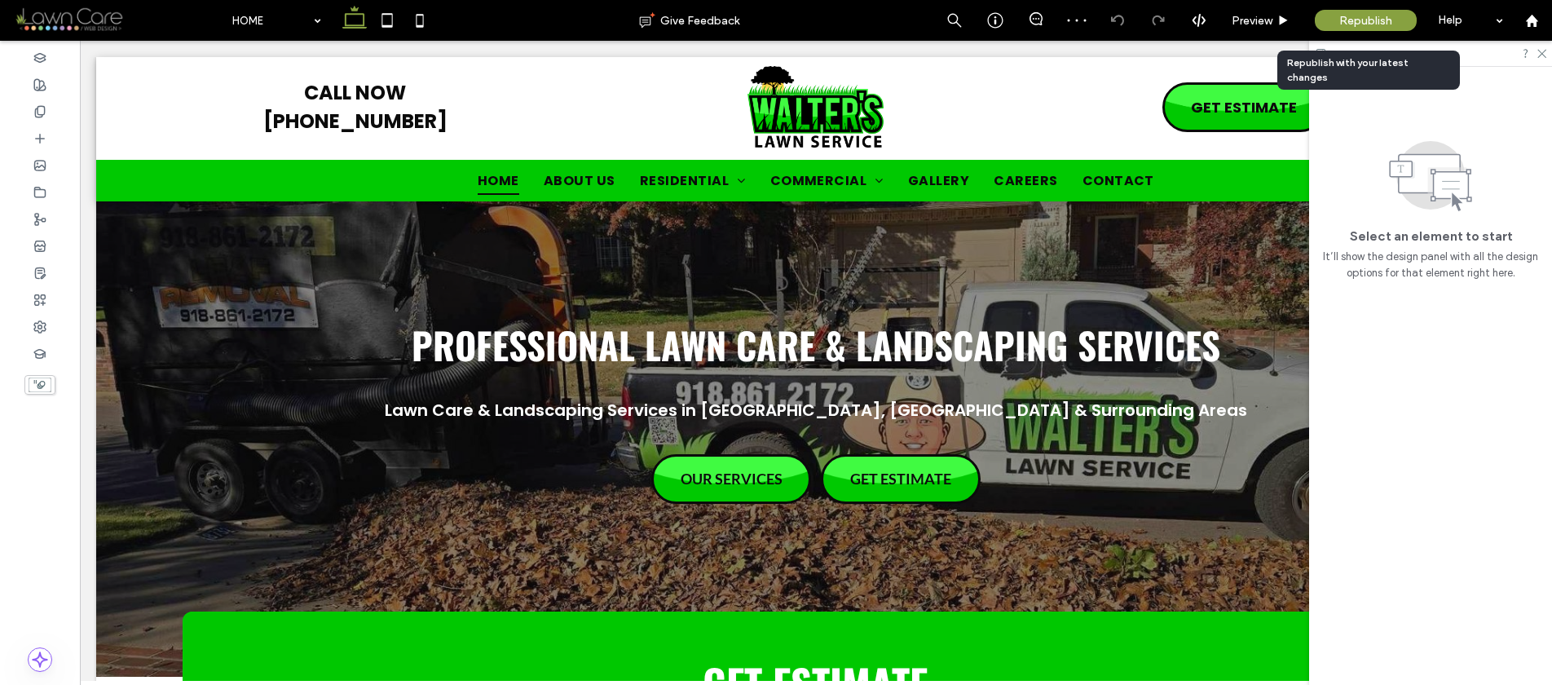
click at [1352, 24] on span "Republish" at bounding box center [1365, 21] width 53 height 14
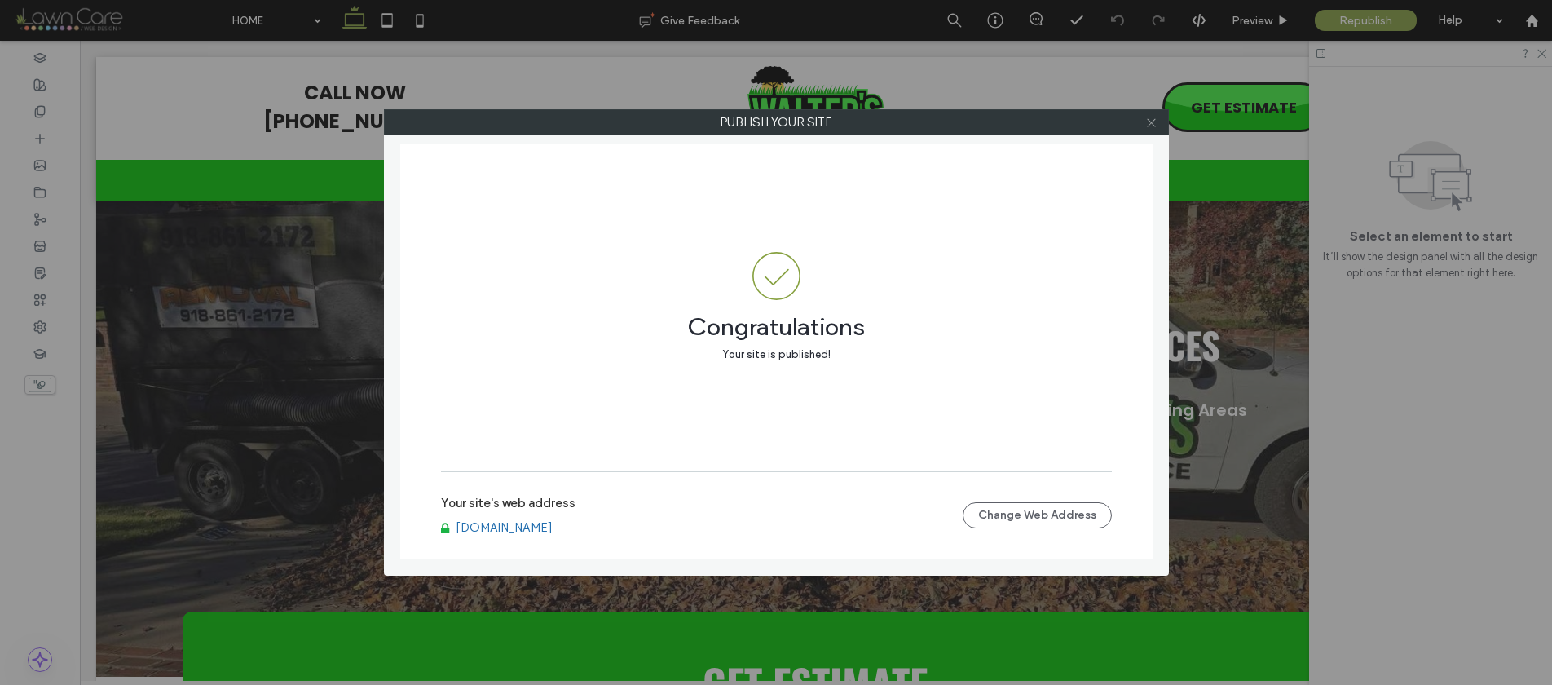
click at [1145, 118] on icon at bounding box center [1151, 123] width 12 height 12
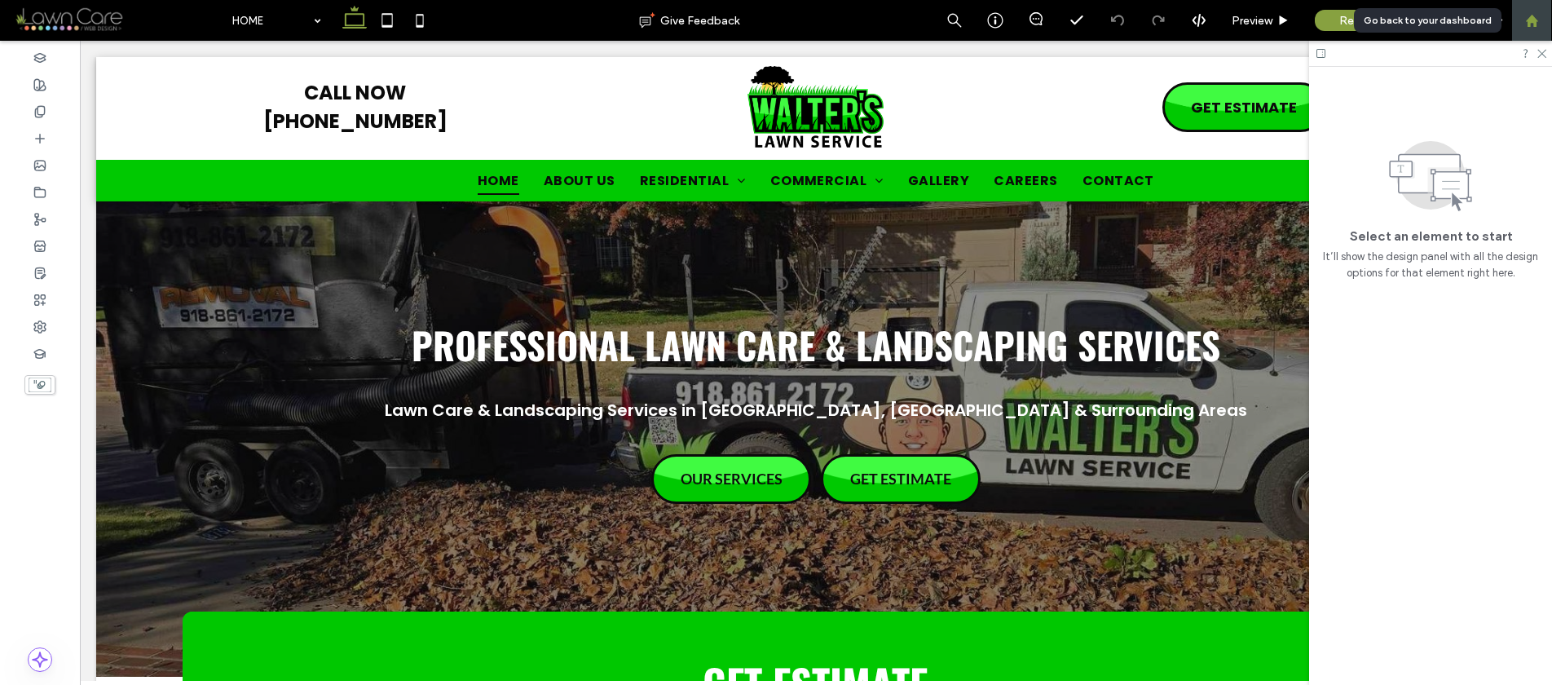
click at [1522, 23] on div at bounding box center [1531, 21] width 39 height 14
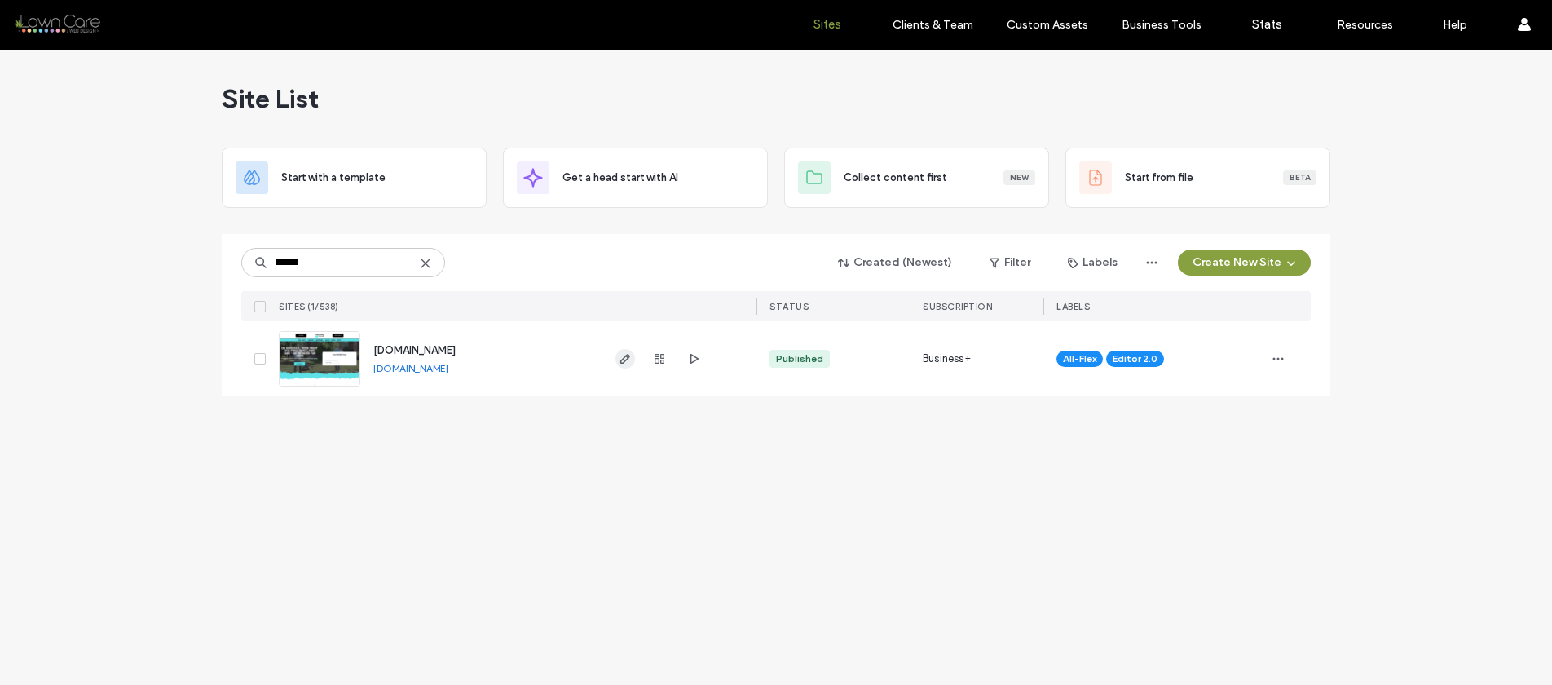
type input "******"
click at [623, 357] on icon "button" at bounding box center [625, 358] width 13 height 13
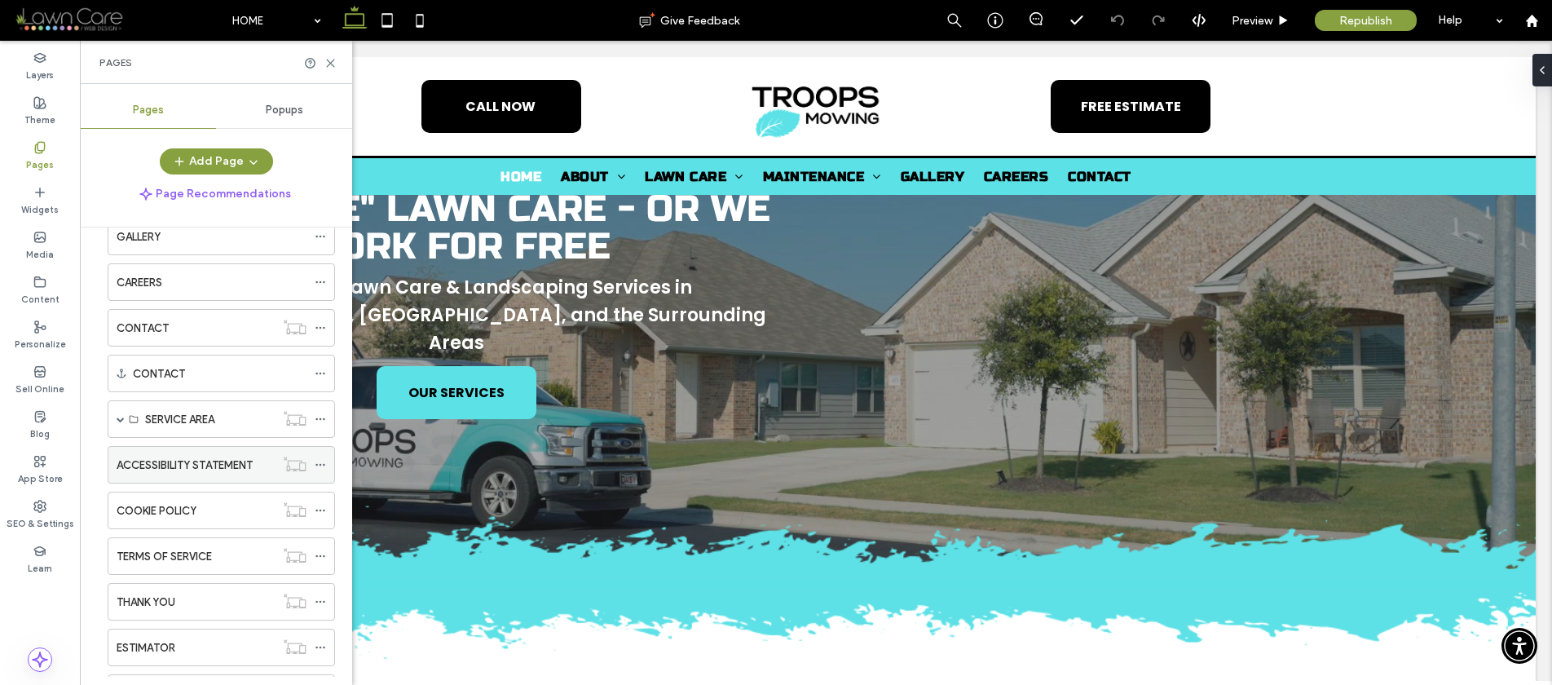
scroll to position [282, 0]
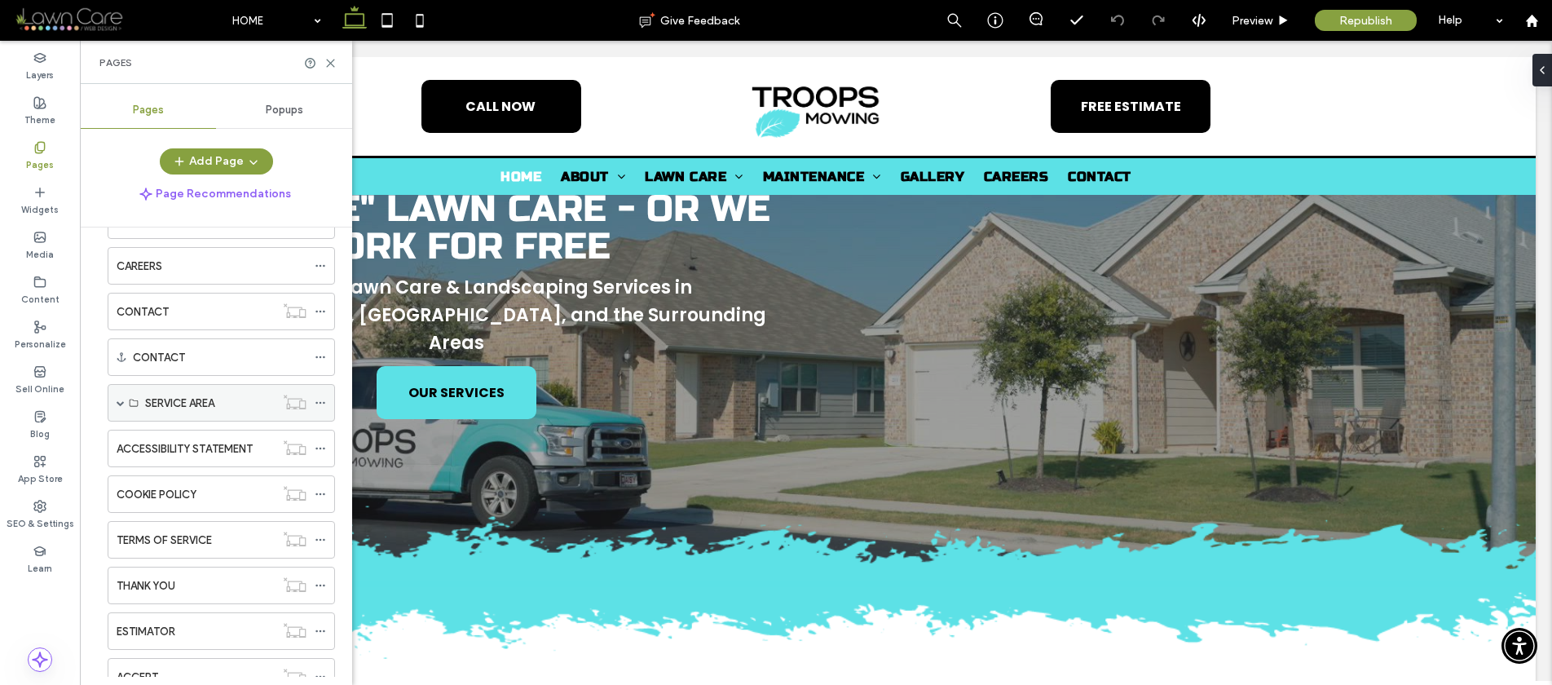
click at [121, 400] on span at bounding box center [121, 403] width 8 height 8
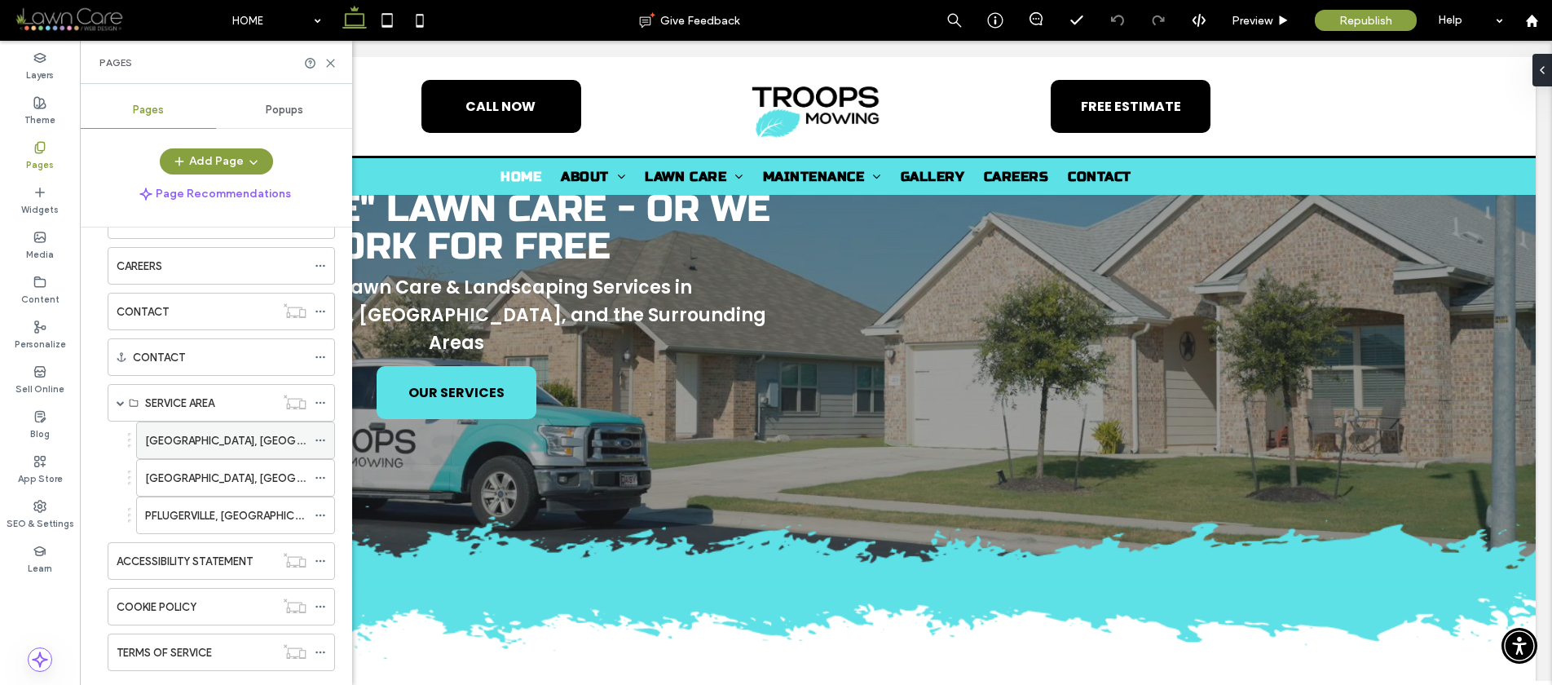
click at [179, 434] on label "[GEOGRAPHIC_DATA], [GEOGRAPHIC_DATA]" at bounding box center [256, 440] width 223 height 29
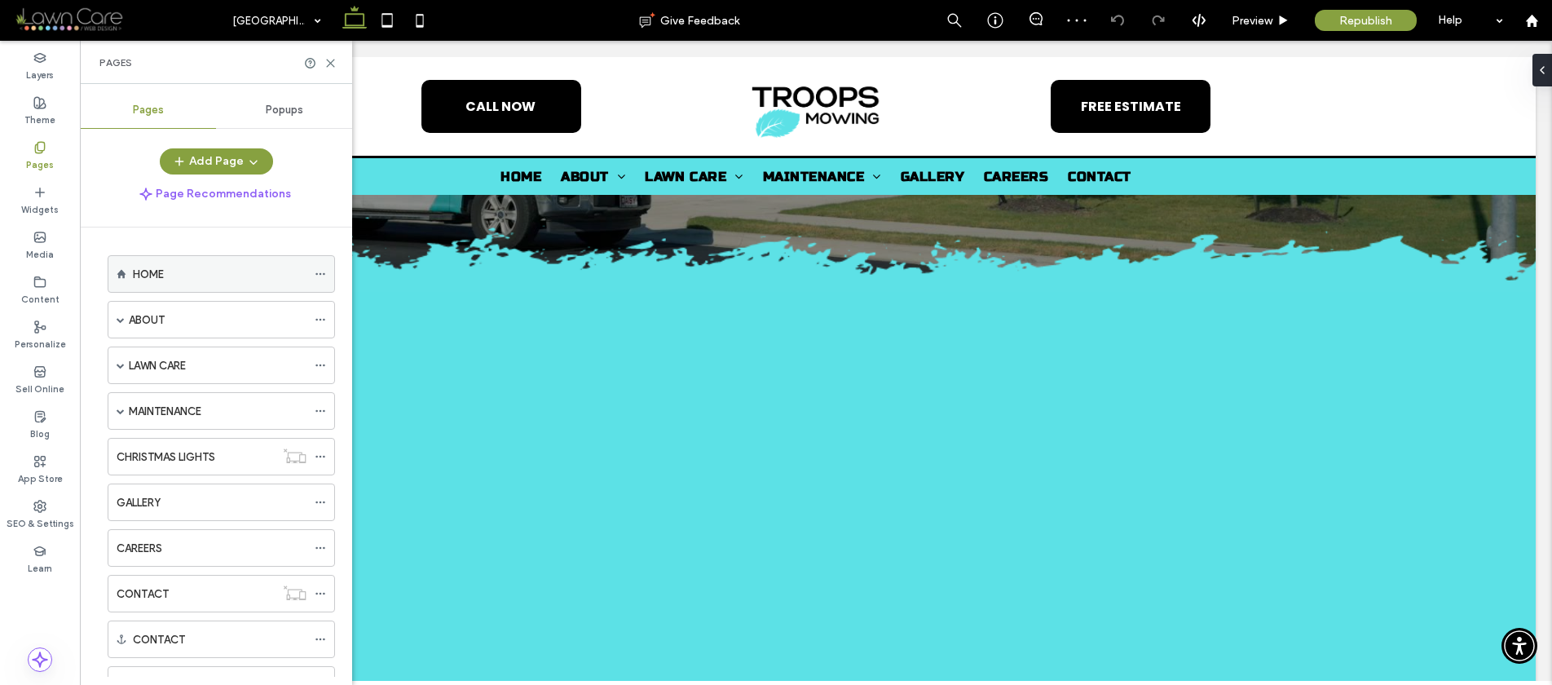
click at [181, 258] on div "HOME" at bounding box center [220, 274] width 174 height 36
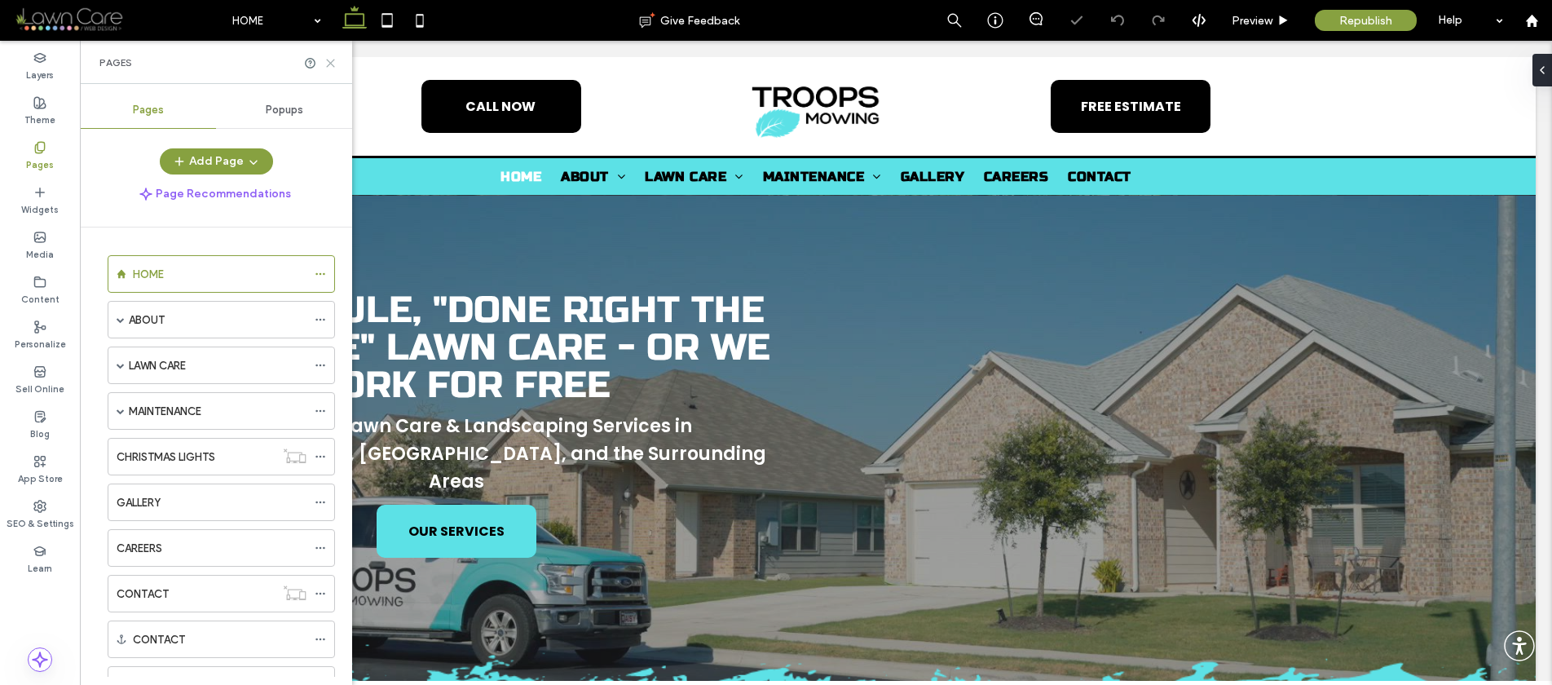
click at [326, 61] on icon at bounding box center [330, 63] width 12 height 12
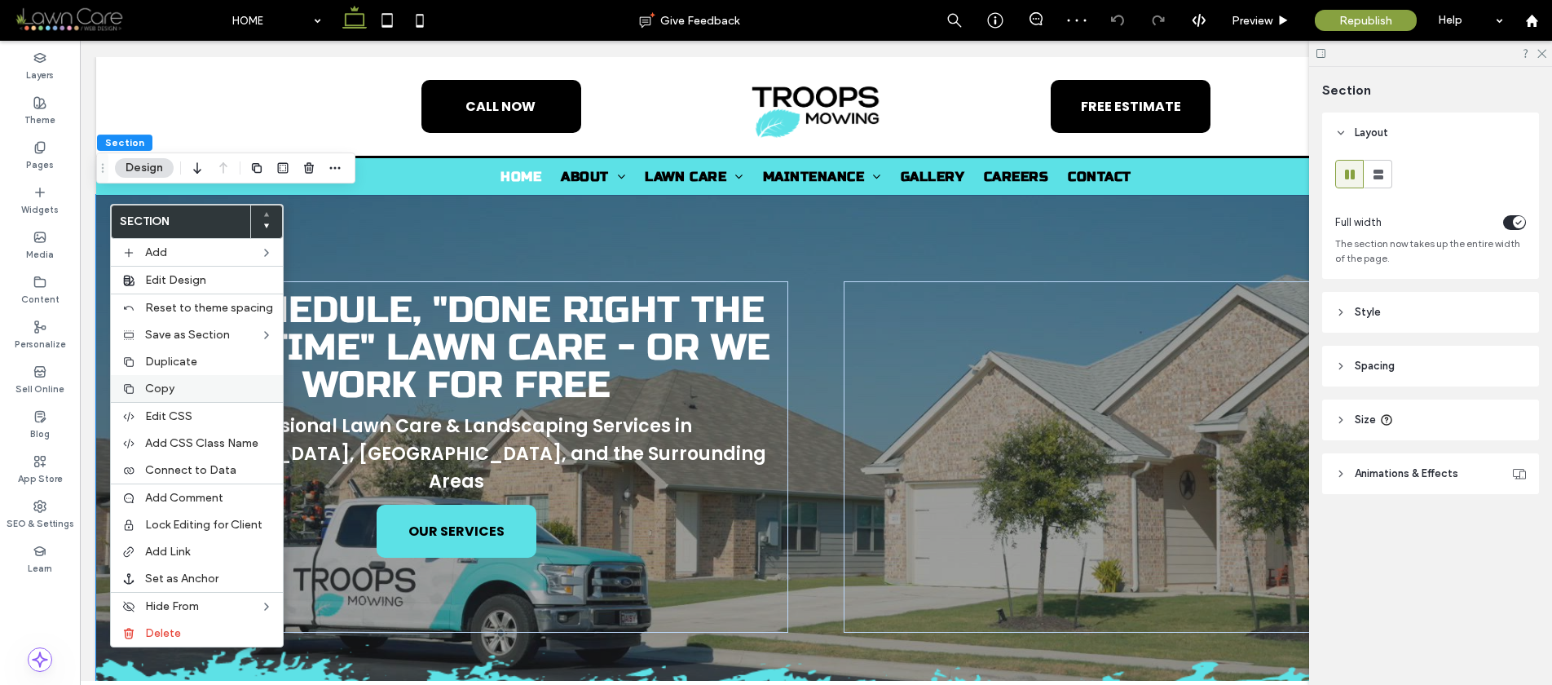
click at [142, 386] on div "Copy" at bounding box center [197, 388] width 172 height 27
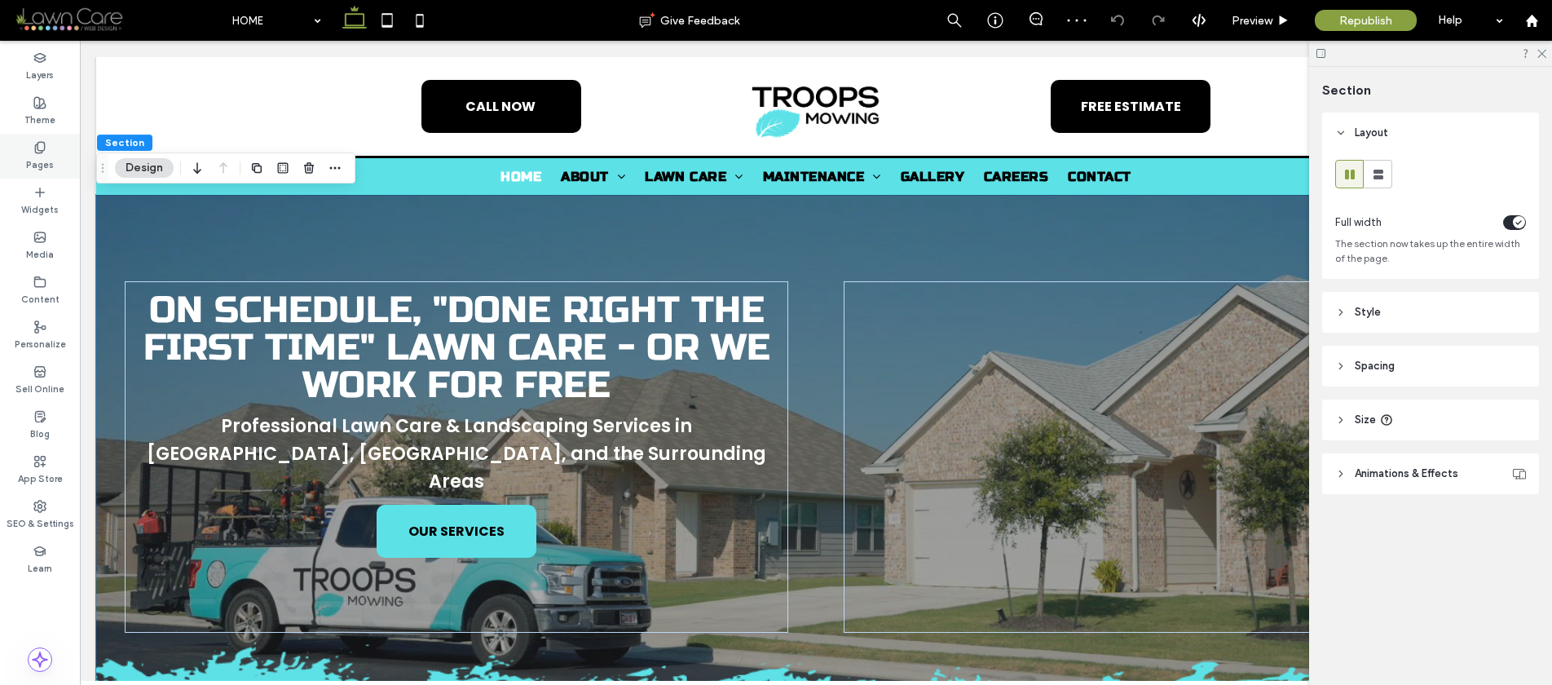
click at [44, 146] on use at bounding box center [39, 147] width 9 height 11
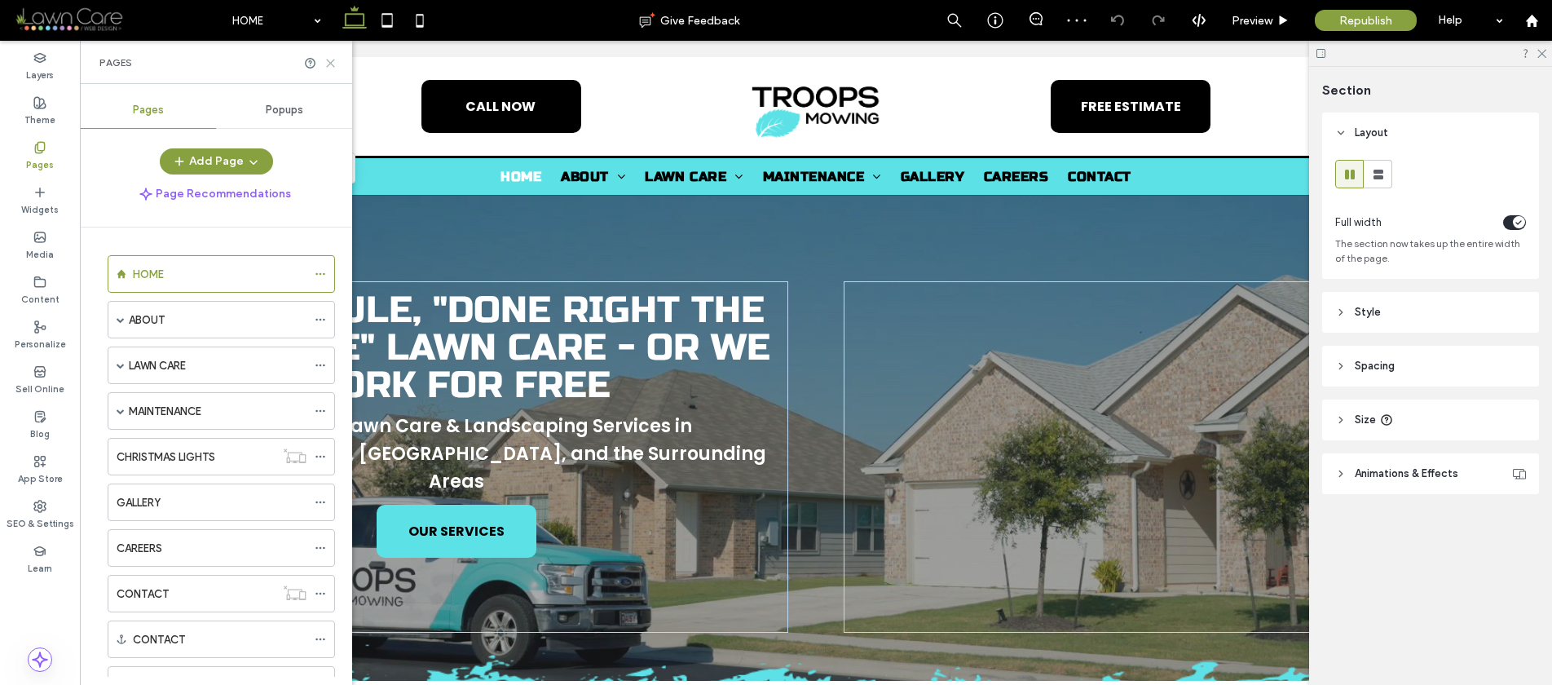
click at [329, 64] on use at bounding box center [330, 63] width 7 height 7
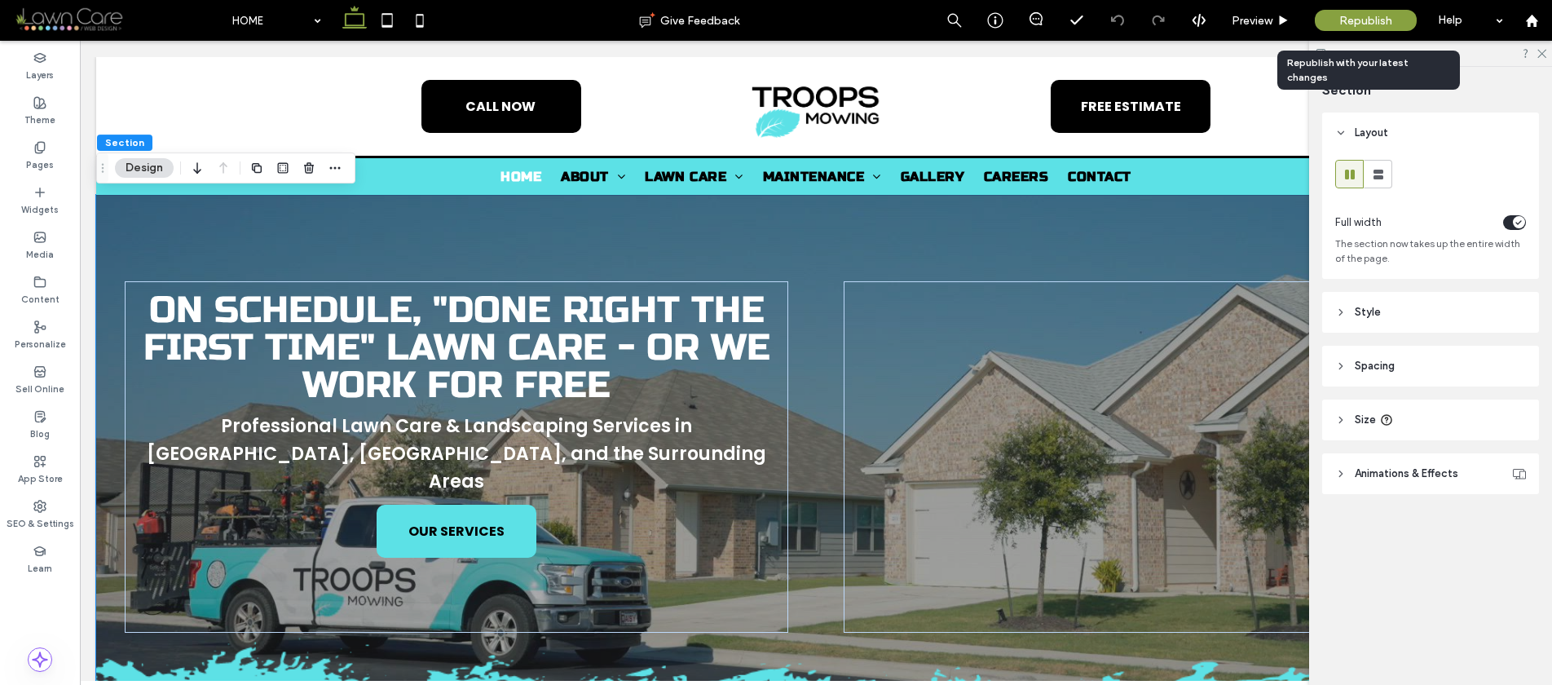
click at [1333, 10] on div "Republish" at bounding box center [1366, 20] width 102 height 21
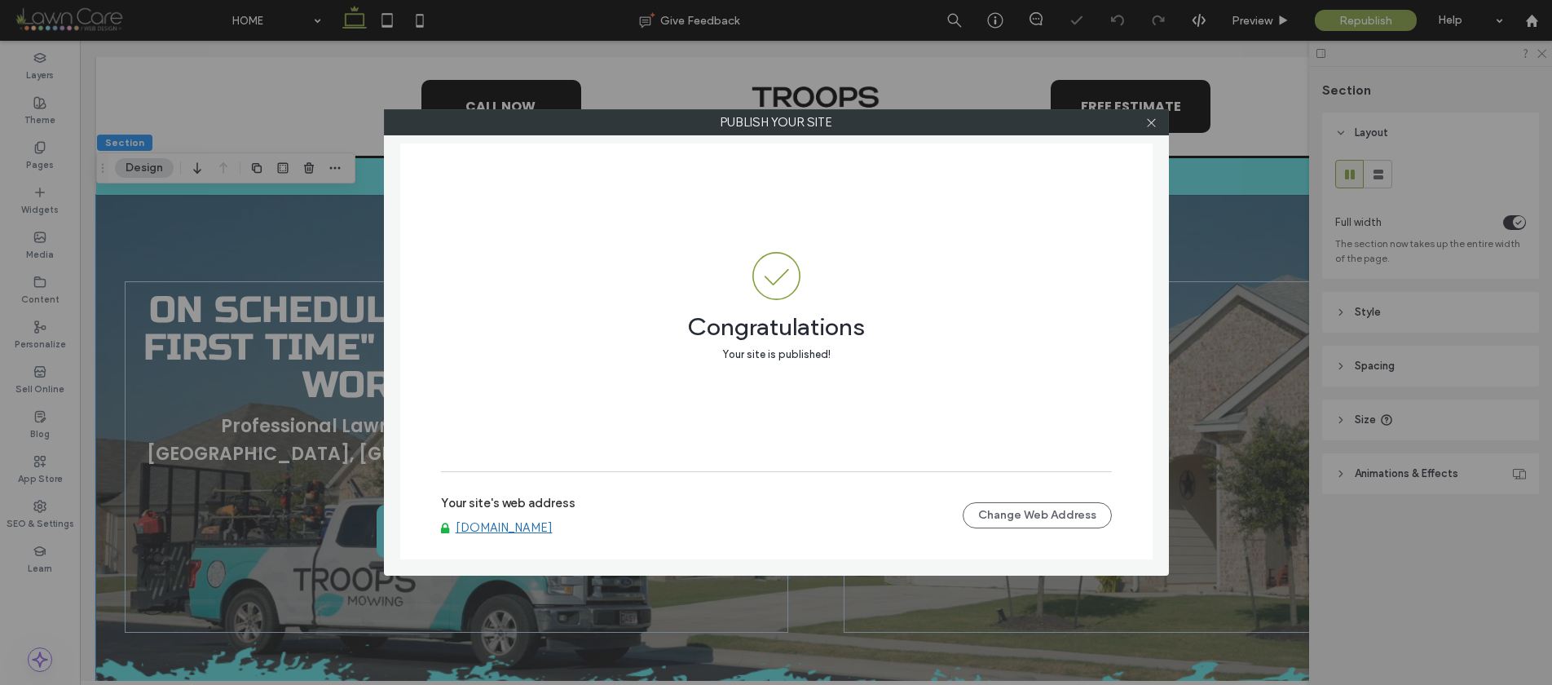
click at [527, 523] on link "www.troopsmowing.com" at bounding box center [504, 527] width 97 height 15
click at [1151, 126] on icon at bounding box center [1151, 123] width 12 height 12
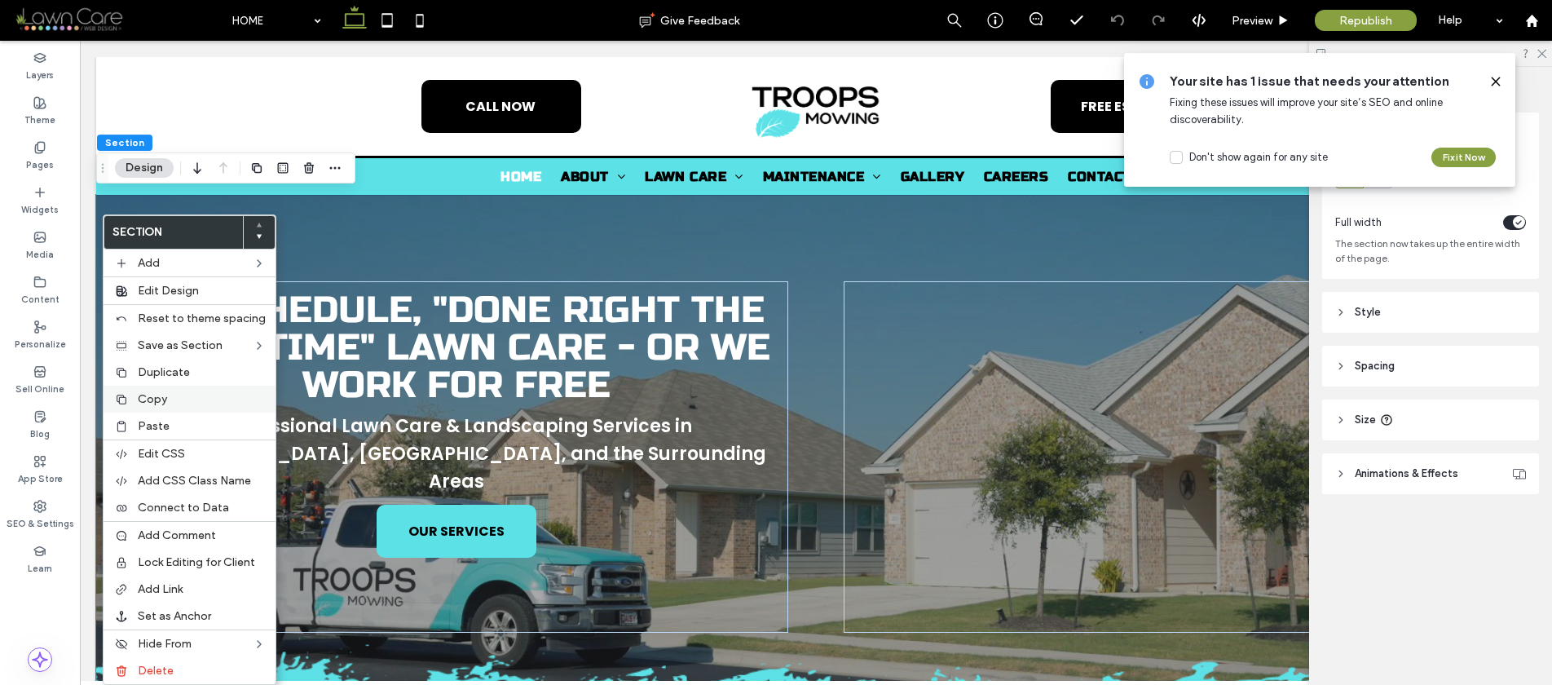
click at [131, 404] on div "Copy" at bounding box center [190, 399] width 172 height 27
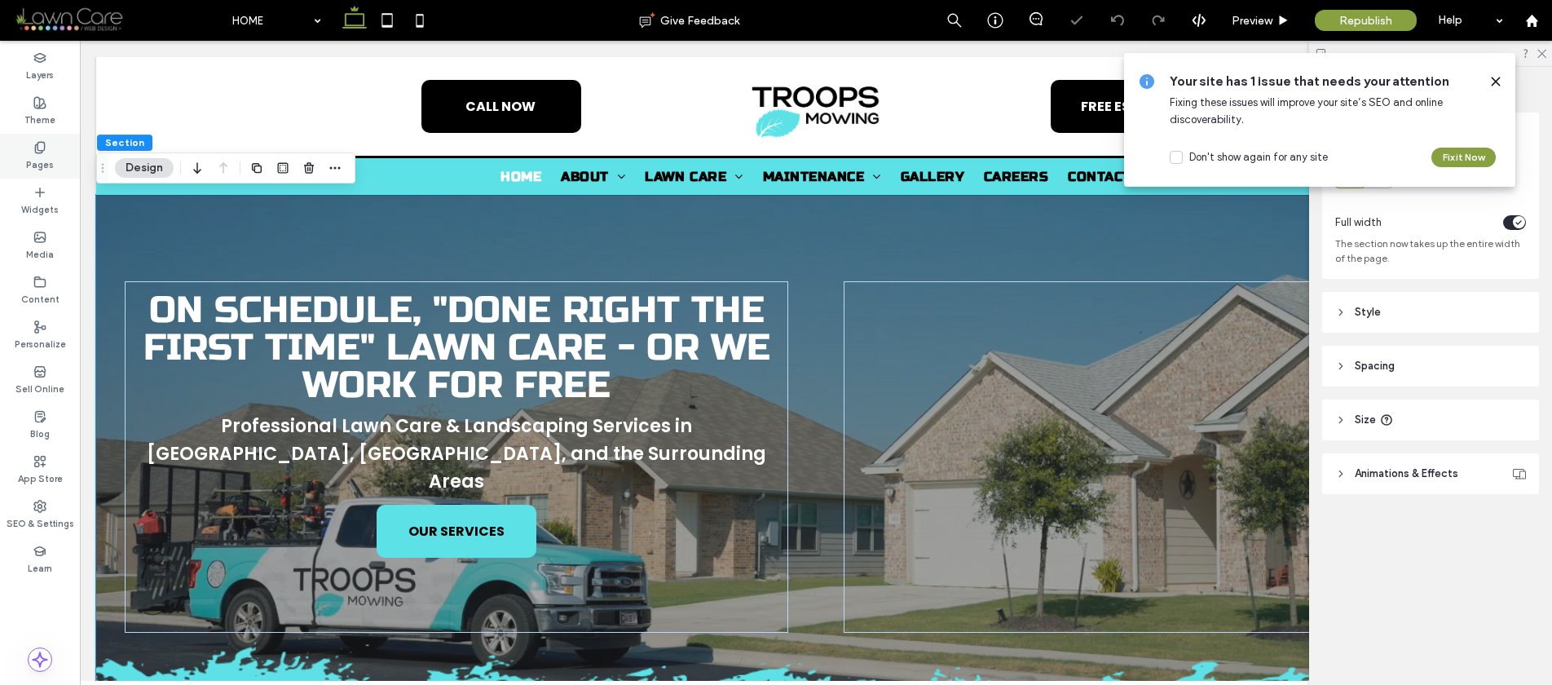
click at [51, 162] on label "Pages" at bounding box center [40, 163] width 28 height 18
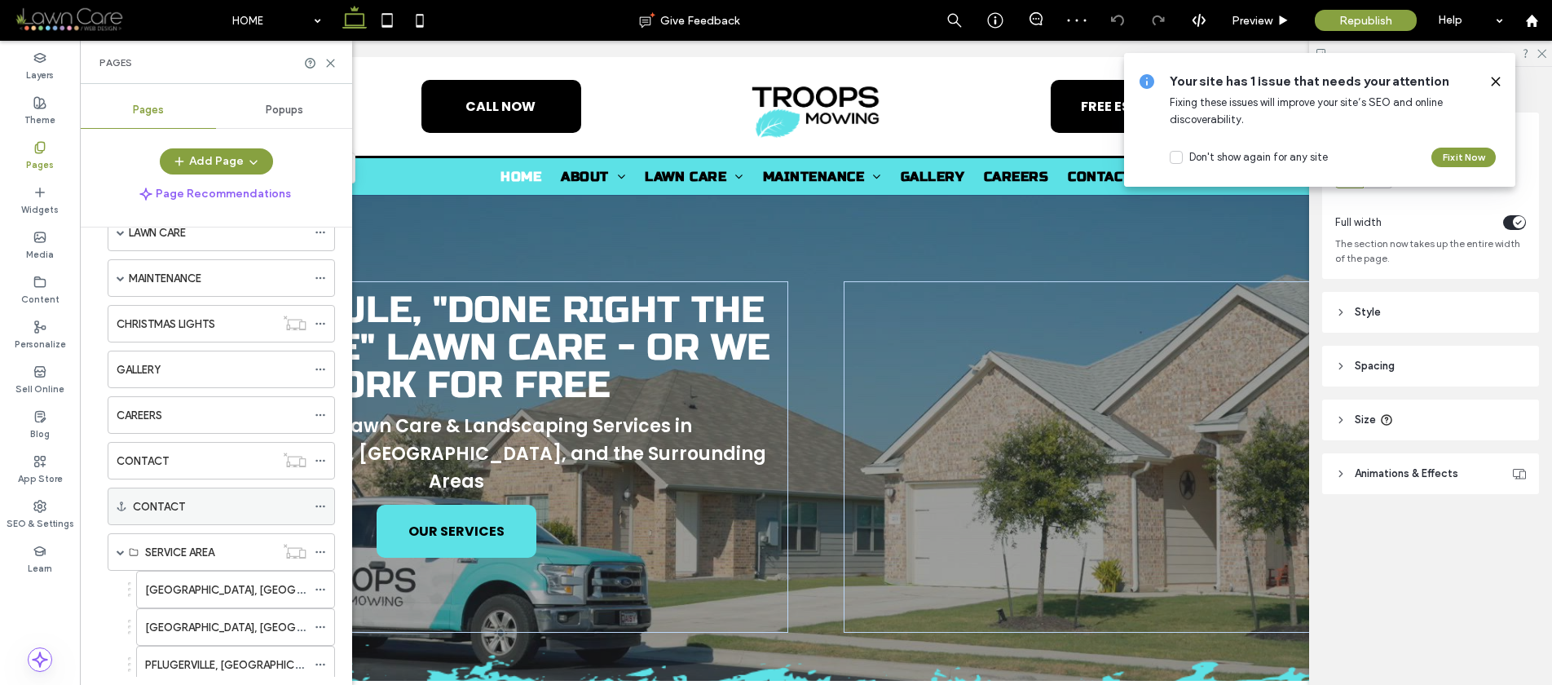
scroll to position [152, 0]
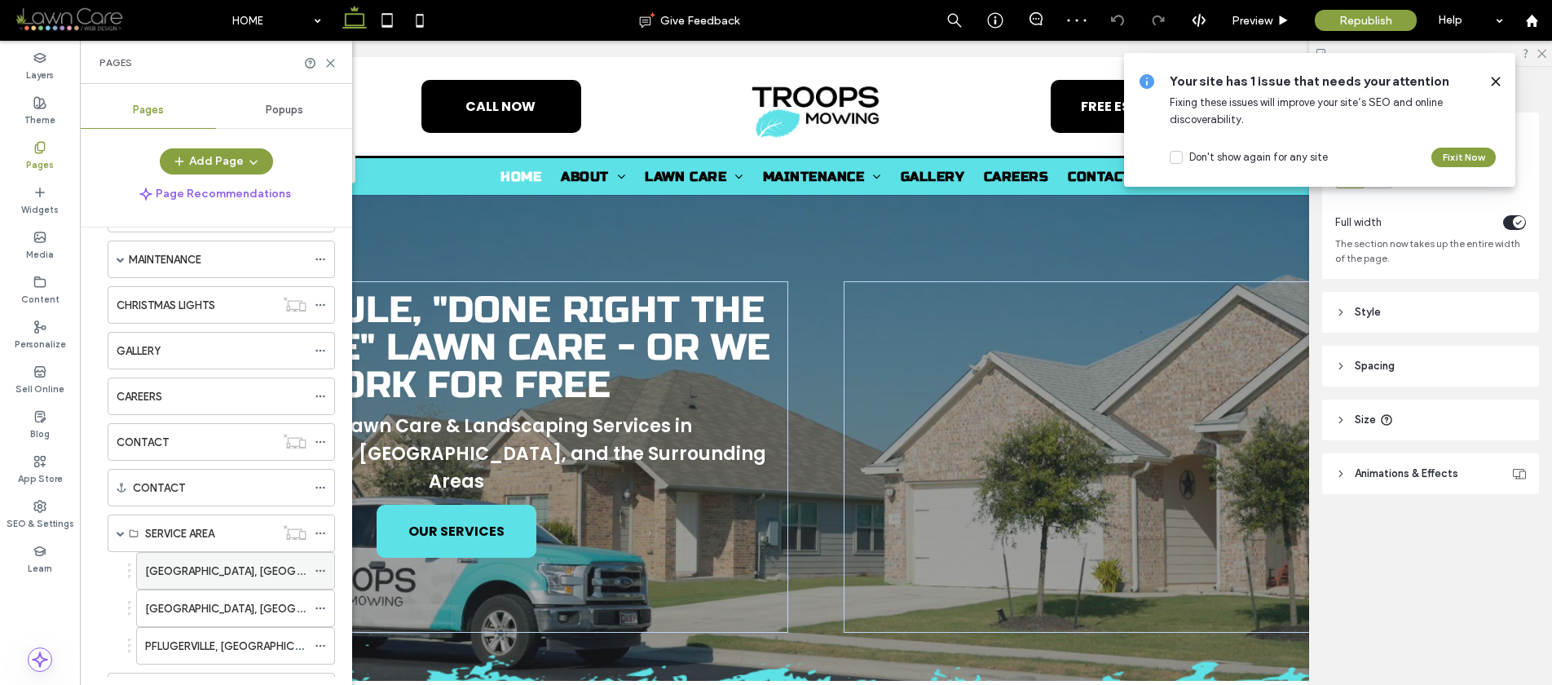
click at [159, 568] on label "GEORGETOWN, TX" at bounding box center [256, 571] width 223 height 29
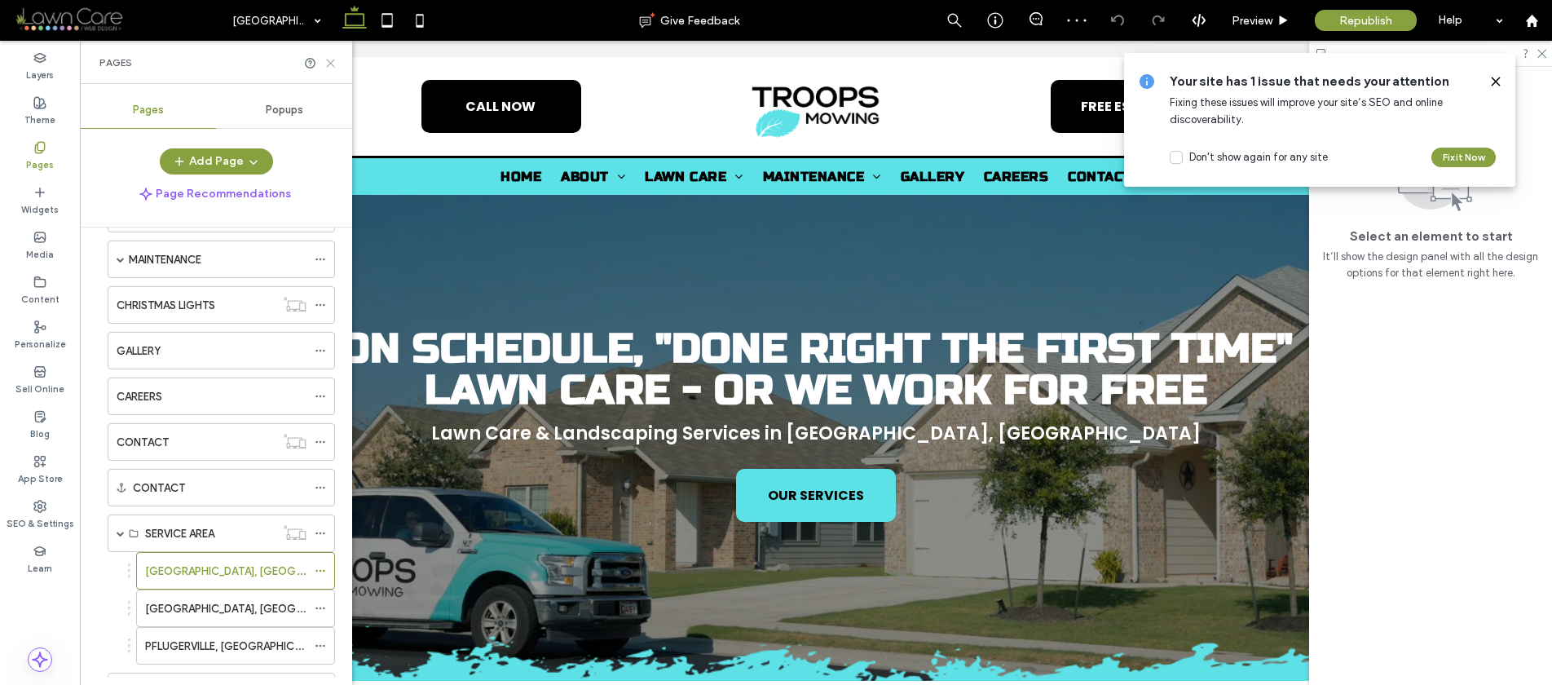
click at [328, 60] on use at bounding box center [330, 63] width 7 height 7
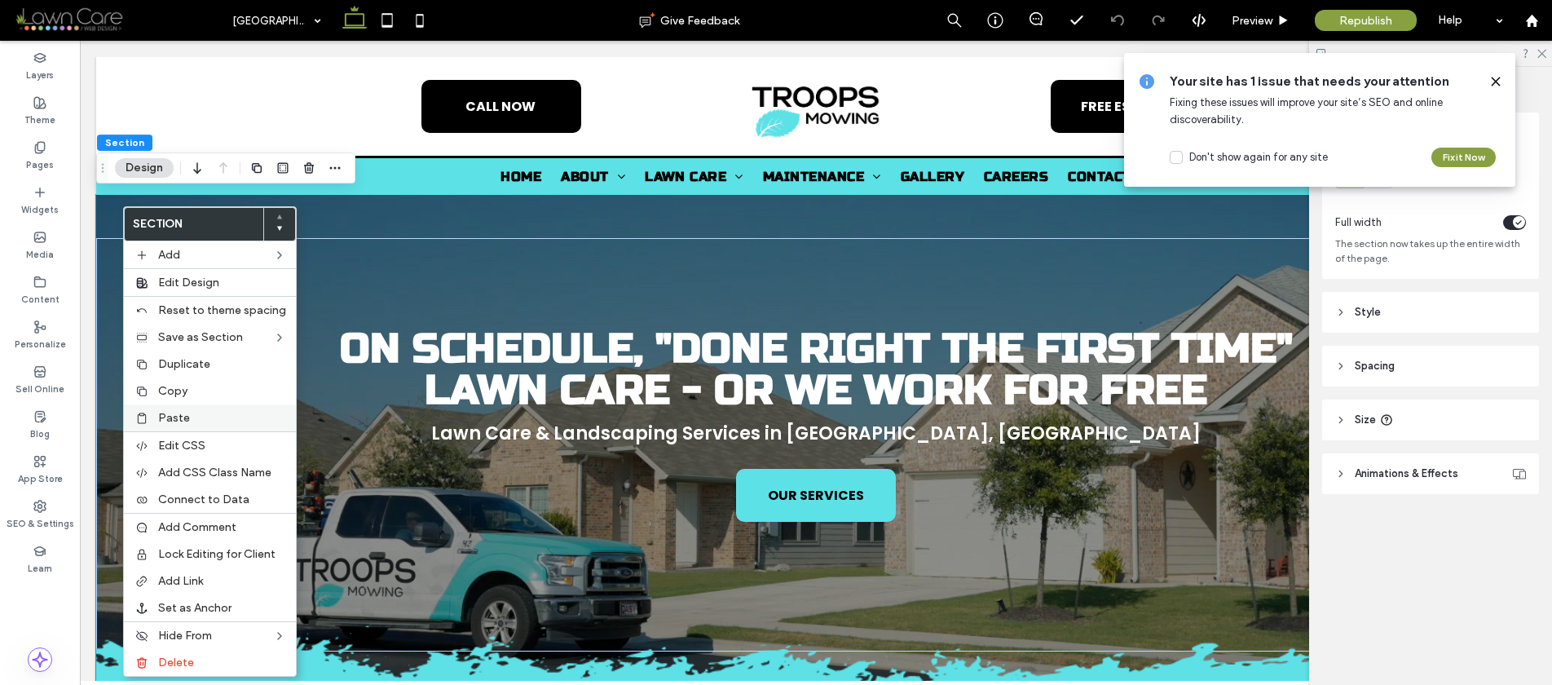
click at [164, 425] on div "Paste" at bounding box center [210, 417] width 172 height 27
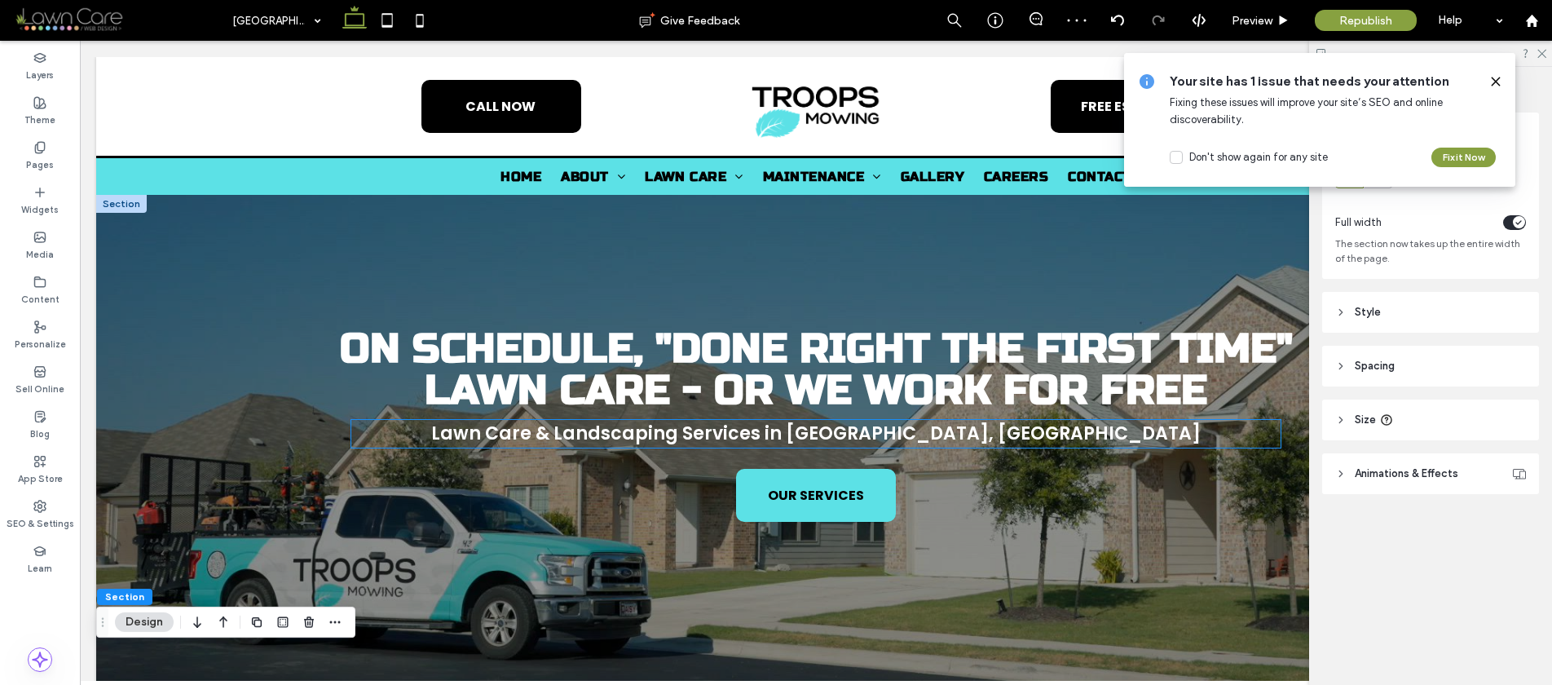
click at [625, 429] on span "Lawn Care & Landscaping Services in Georgetown, TX" at bounding box center [816, 433] width 770 height 25
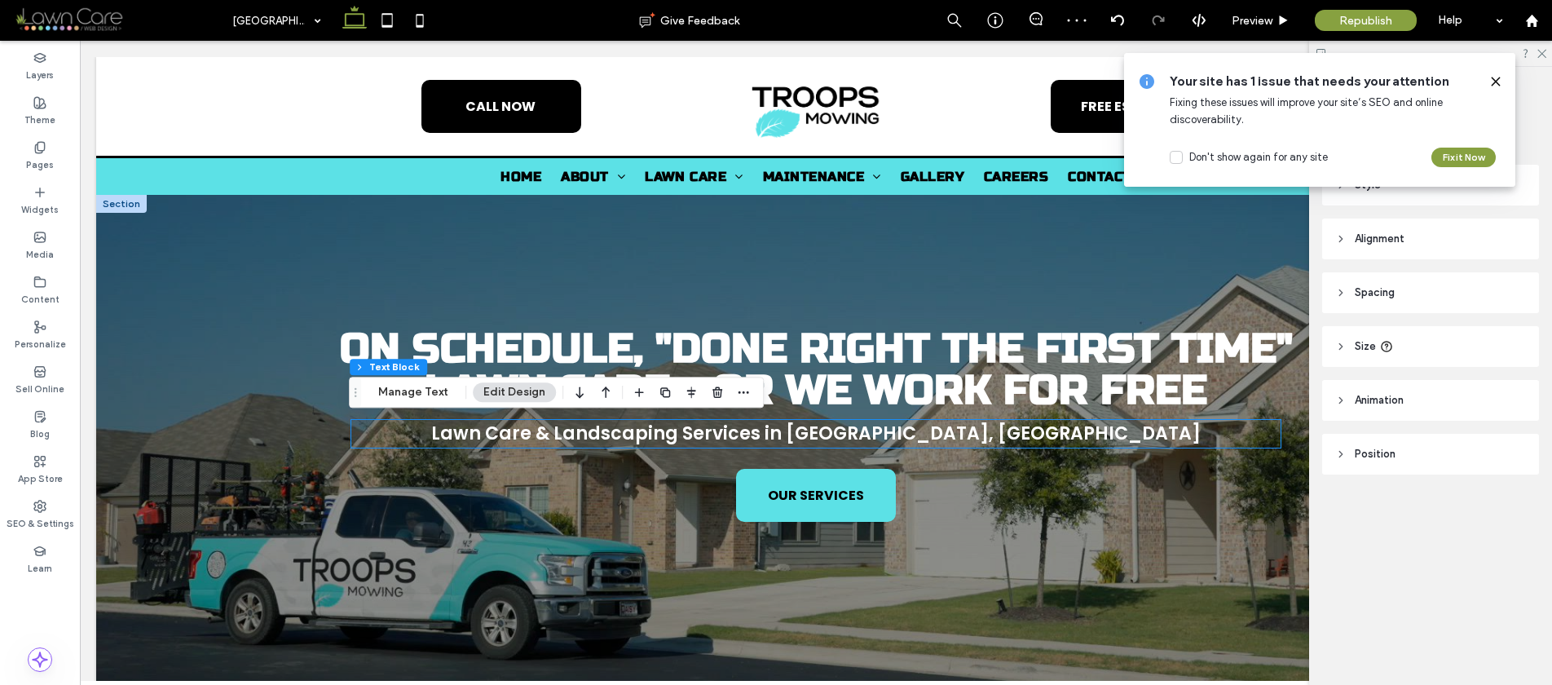
click at [625, 429] on div "Lawn Care & Landscaping Services in Georgetown, TX" at bounding box center [815, 434] width 929 height 28
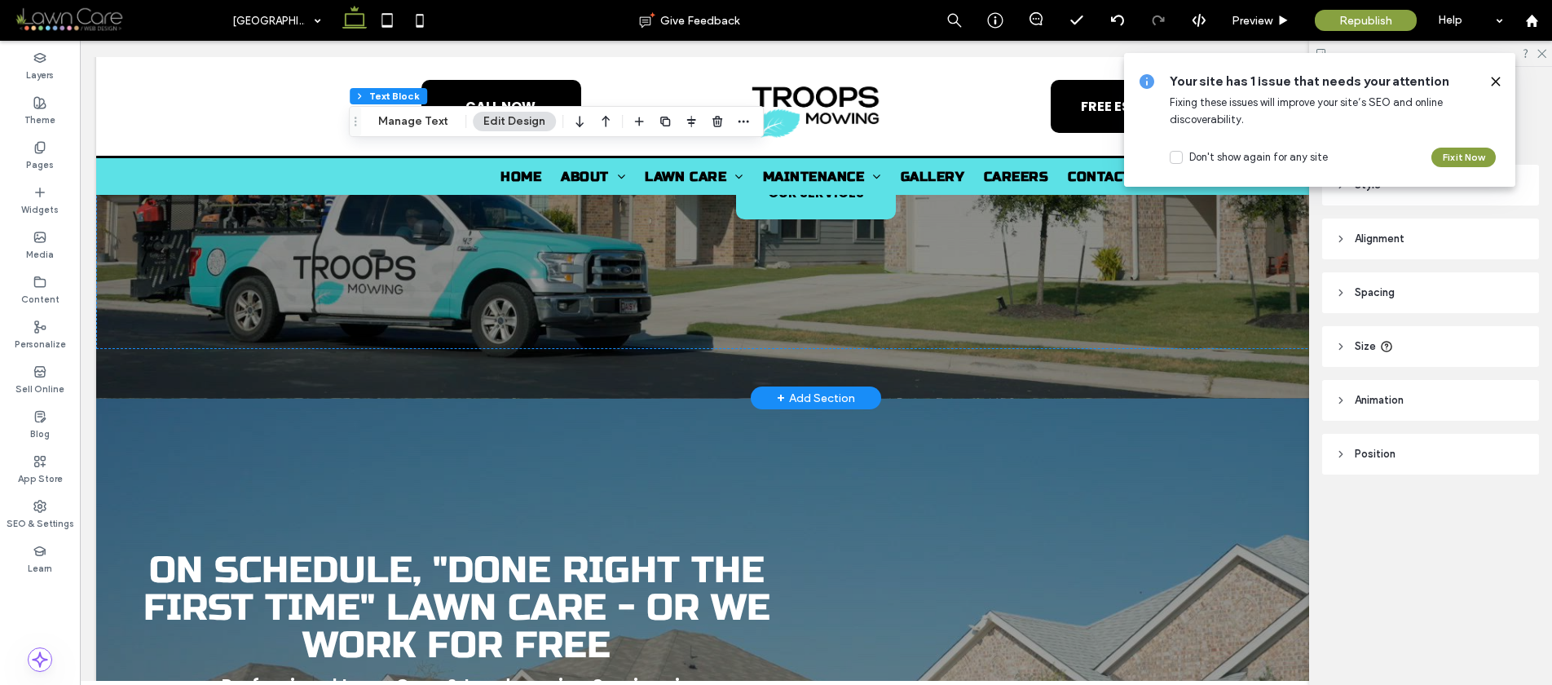
scroll to position [623, 0]
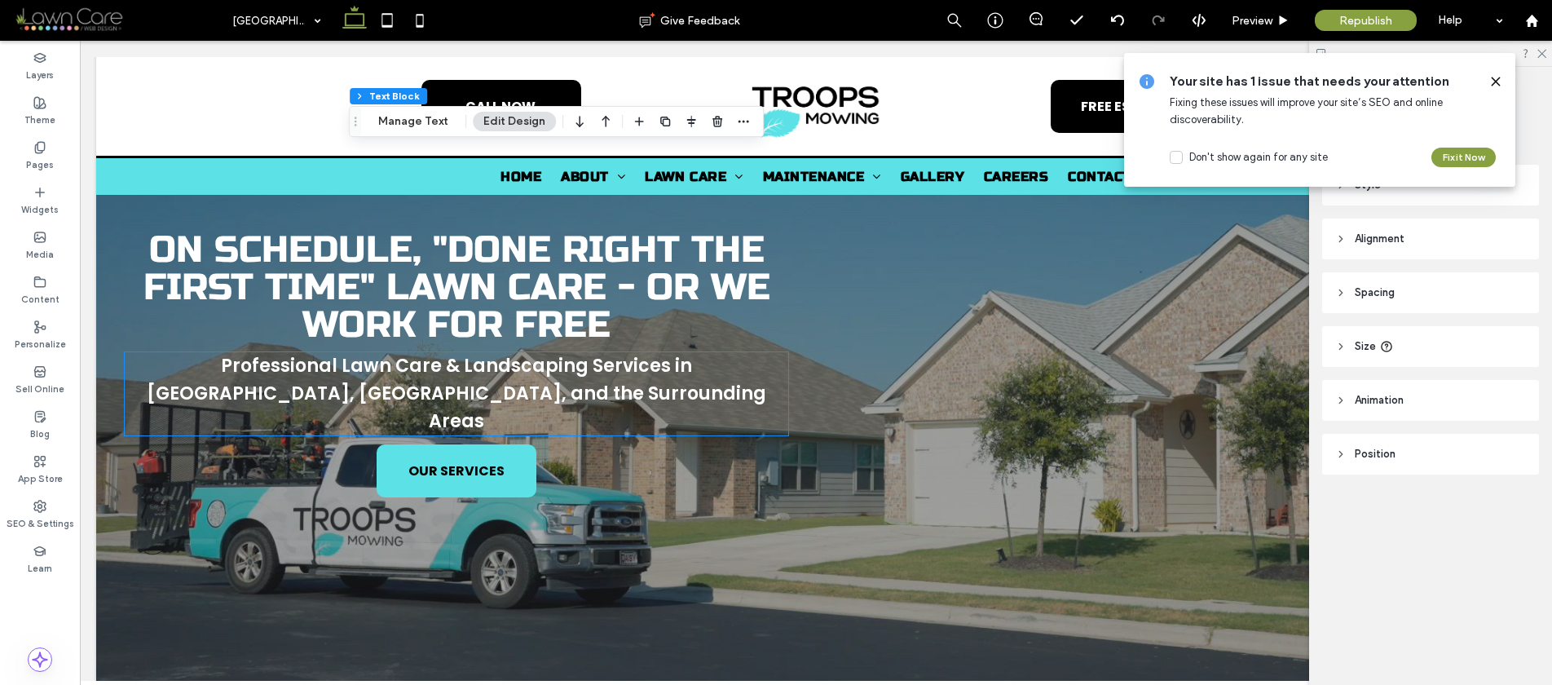
click at [505, 393] on span "Professional Lawn Care & Landscaping Services in Hutto, TX, and the Surrounding…" at bounding box center [457, 393] width 620 height 81
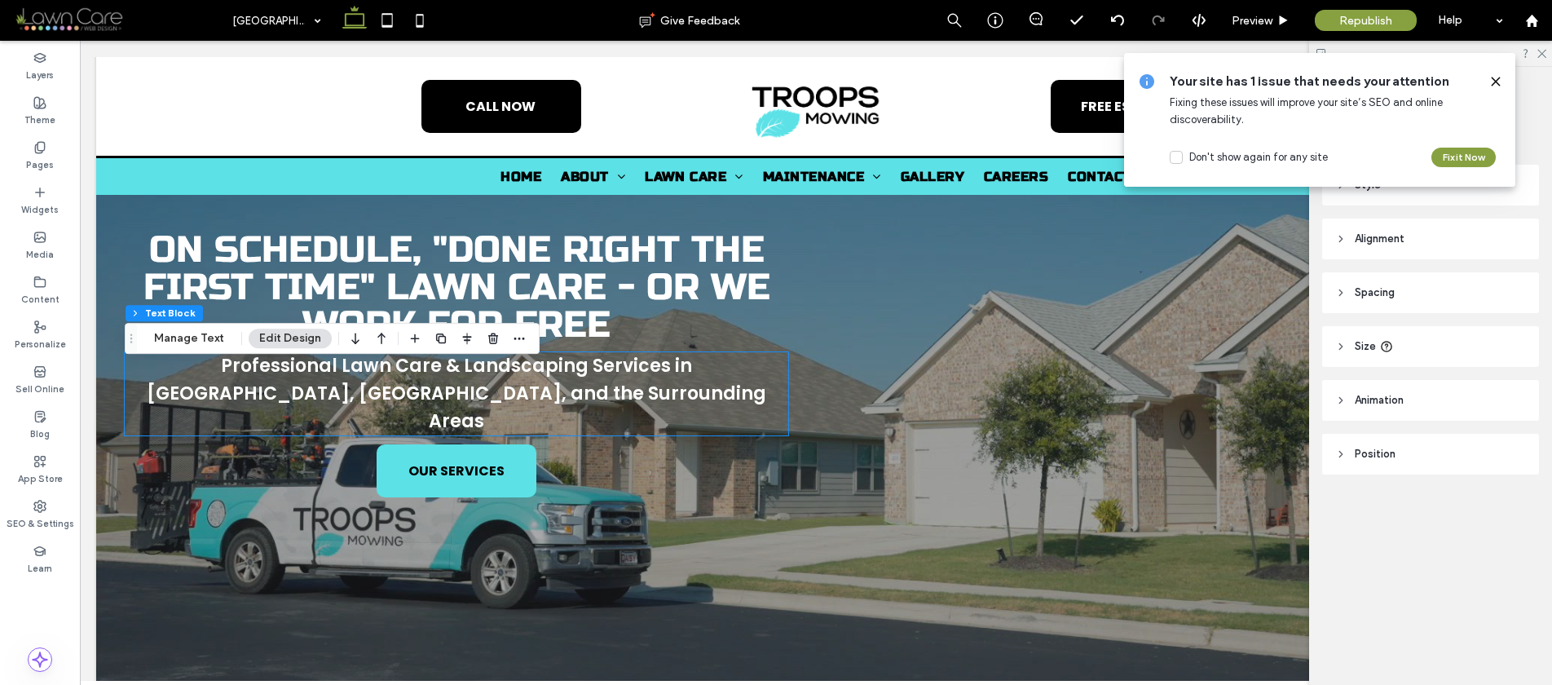
click at [505, 393] on div "Professional Lawn Care & Landscaping Services in Hutto, TX, and the Surrounding…" at bounding box center [457, 393] width 664 height 83
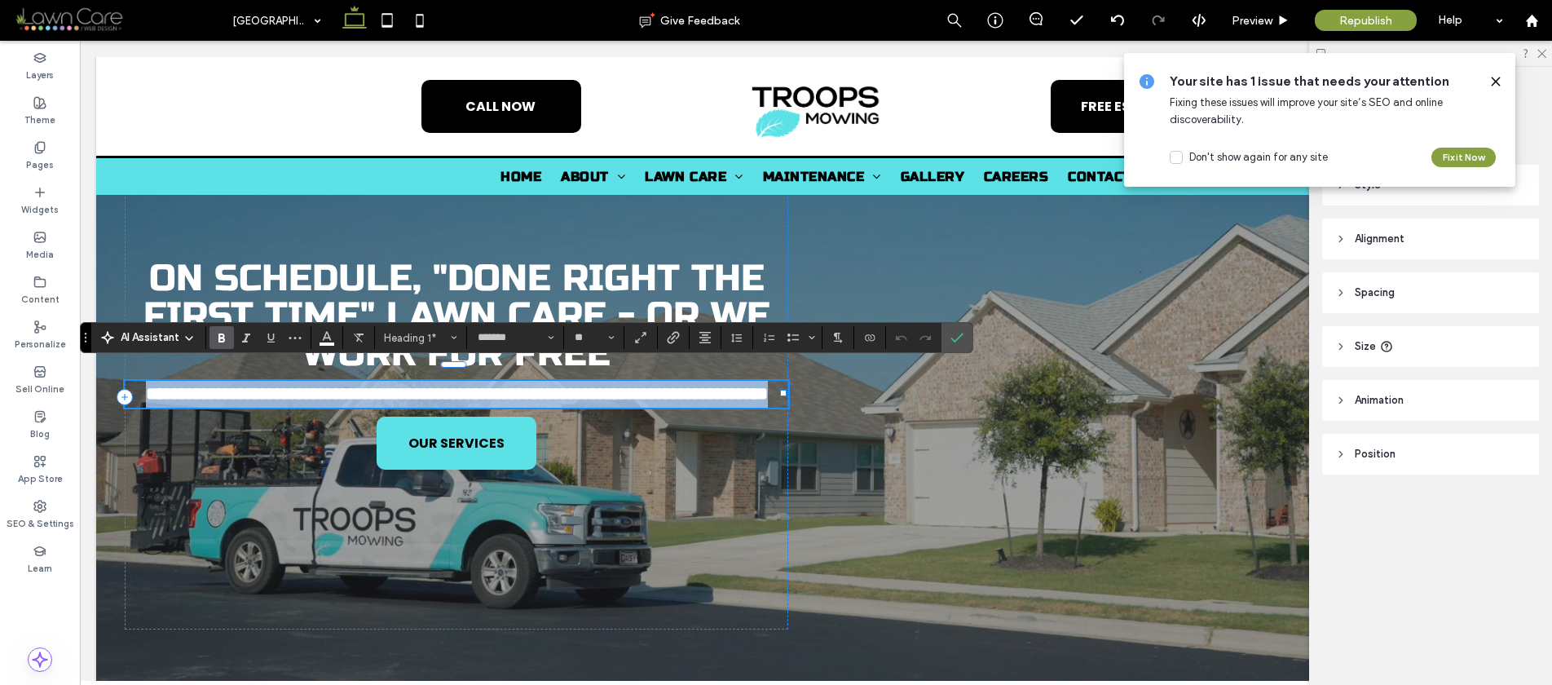
click at [651, 385] on span "**********" at bounding box center [457, 394] width 622 height 18
drag, startPoint x: 411, startPoint y: 389, endPoint x: 191, endPoint y: 361, distance: 221.9
click at [191, 357] on div "**********" at bounding box center [457, 397] width 664 height 466
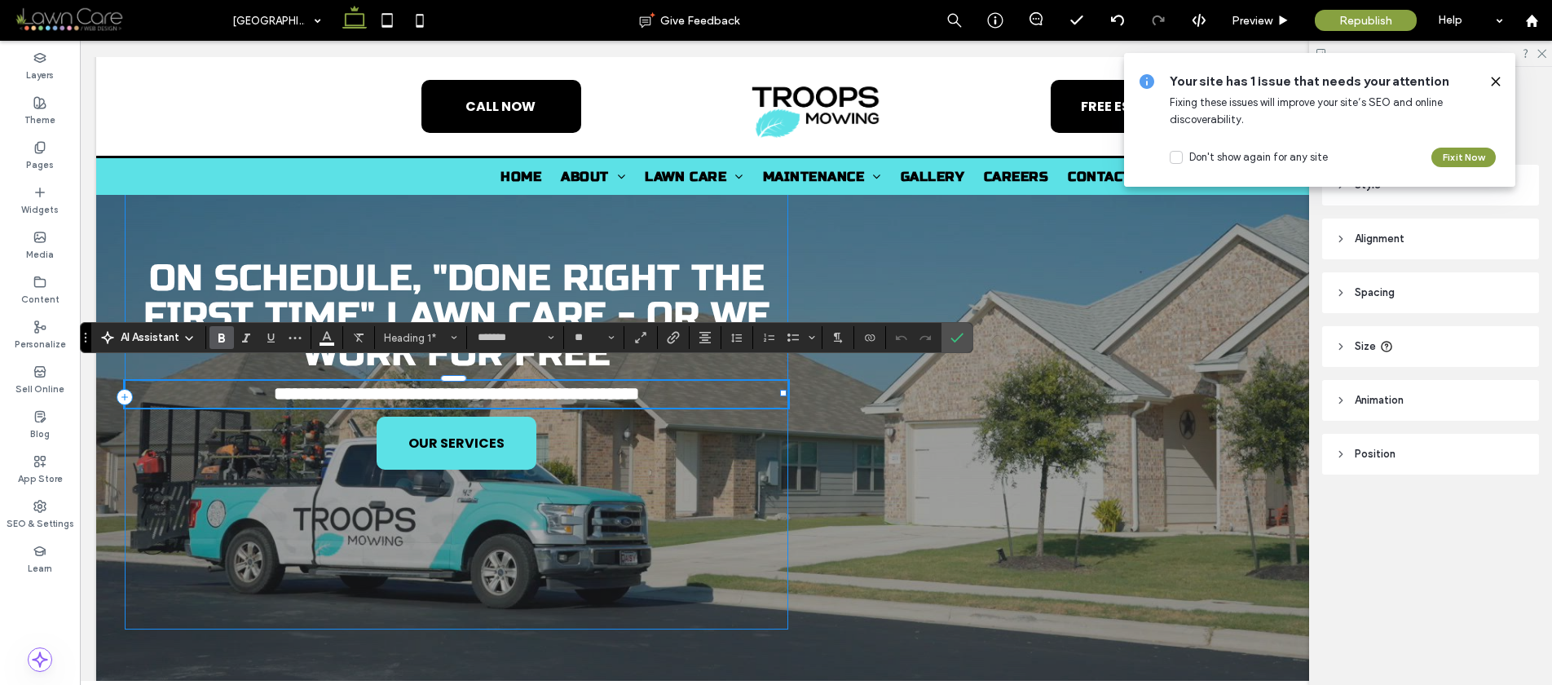
type input "**"
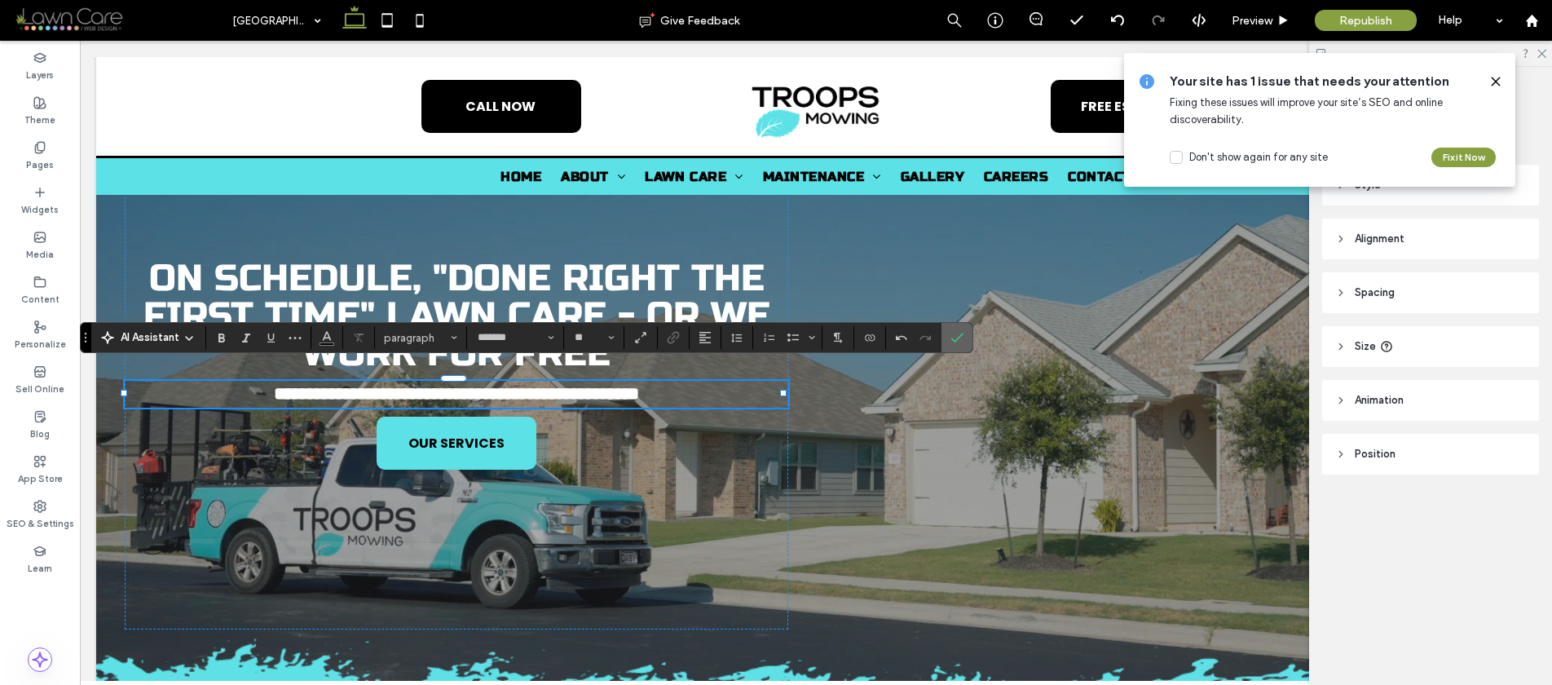
click at [963, 335] on icon "Confirm" at bounding box center [957, 337] width 13 height 13
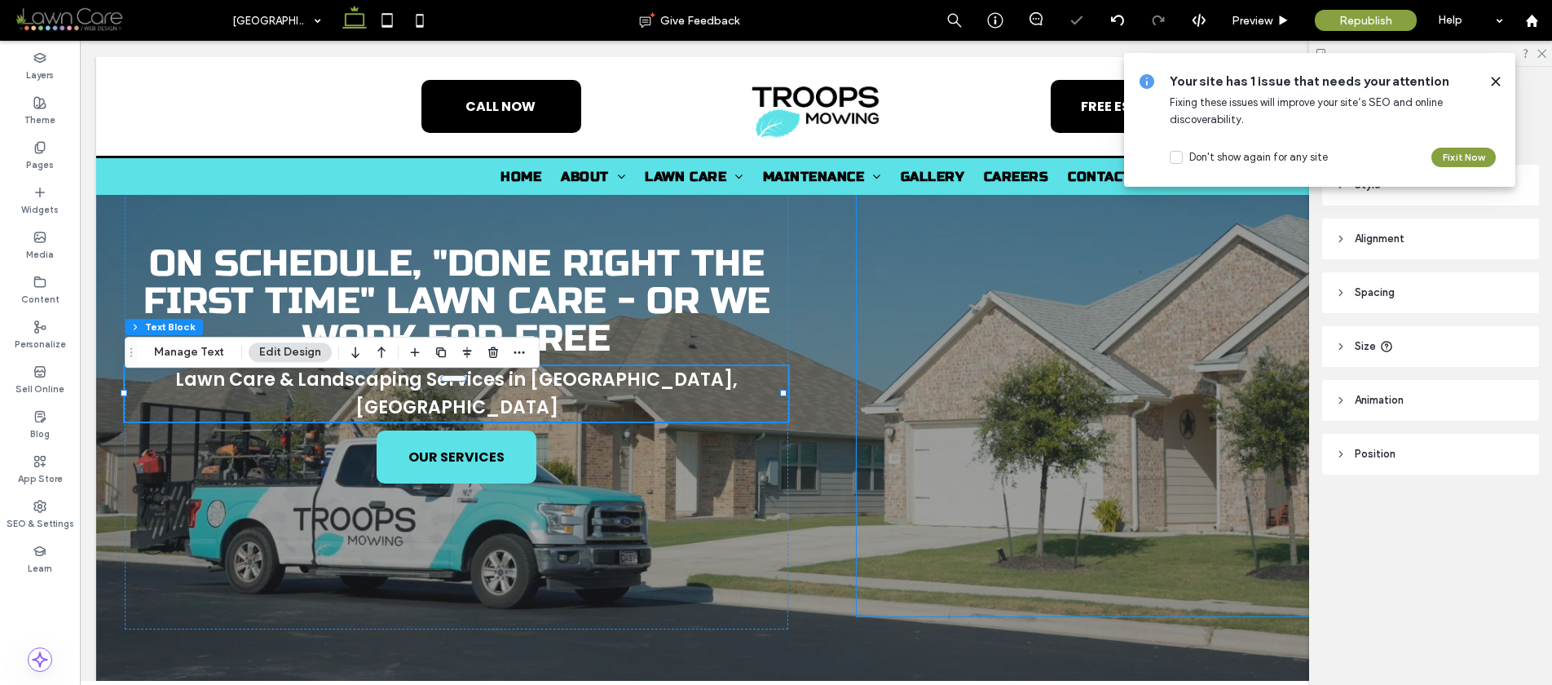
click at [957, 333] on div at bounding box center [1176, 396] width 638 height 439
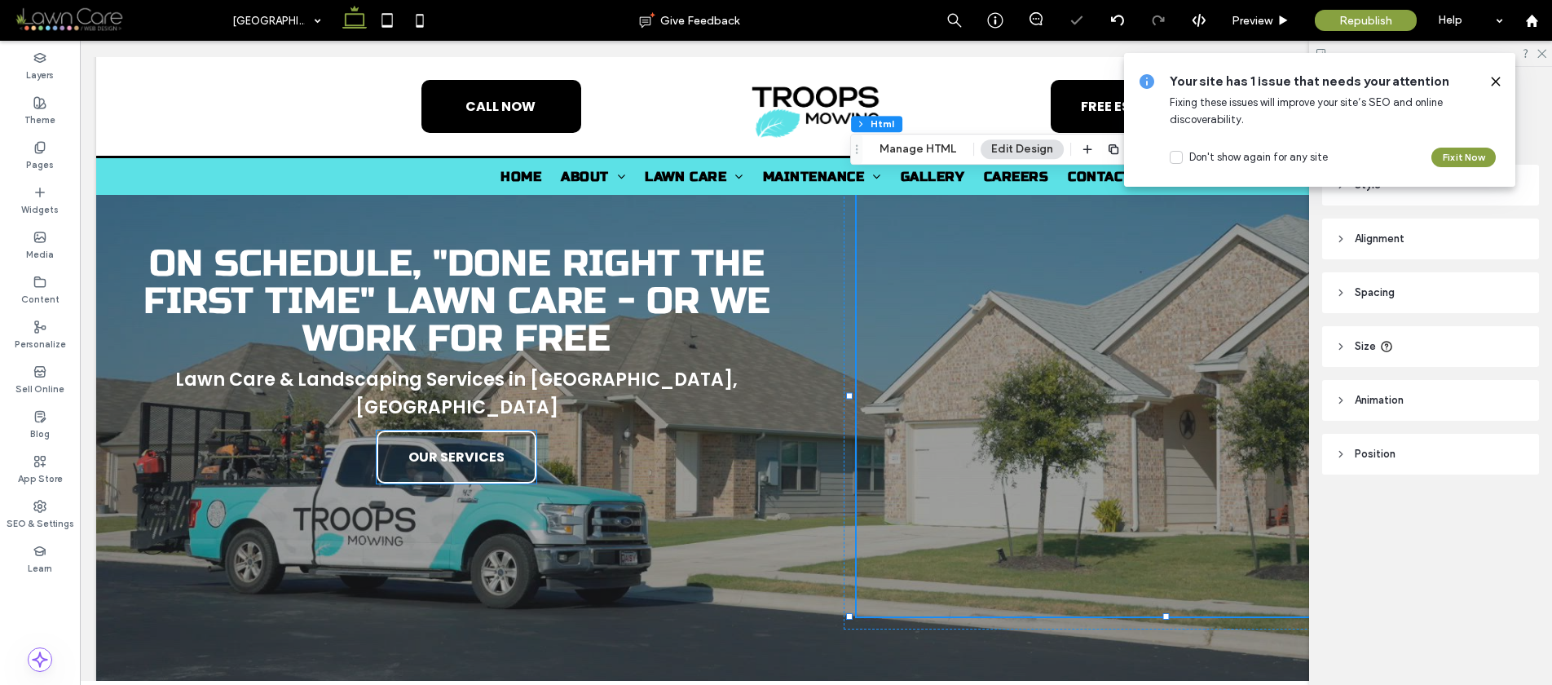
click at [446, 442] on span "OUR SERVICES" at bounding box center [456, 457] width 96 height 37
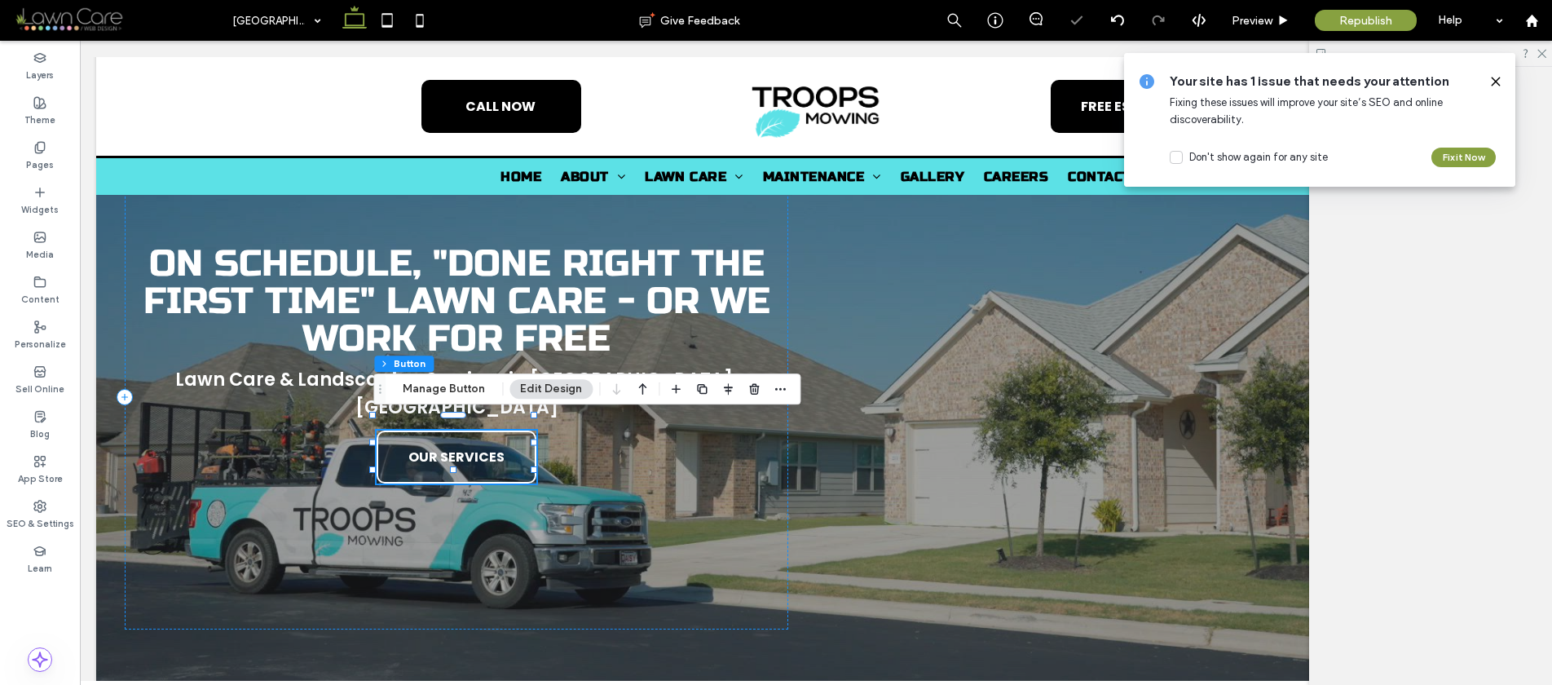
click at [446, 442] on div "OUR SERVICES" at bounding box center [457, 456] width 160 height 53
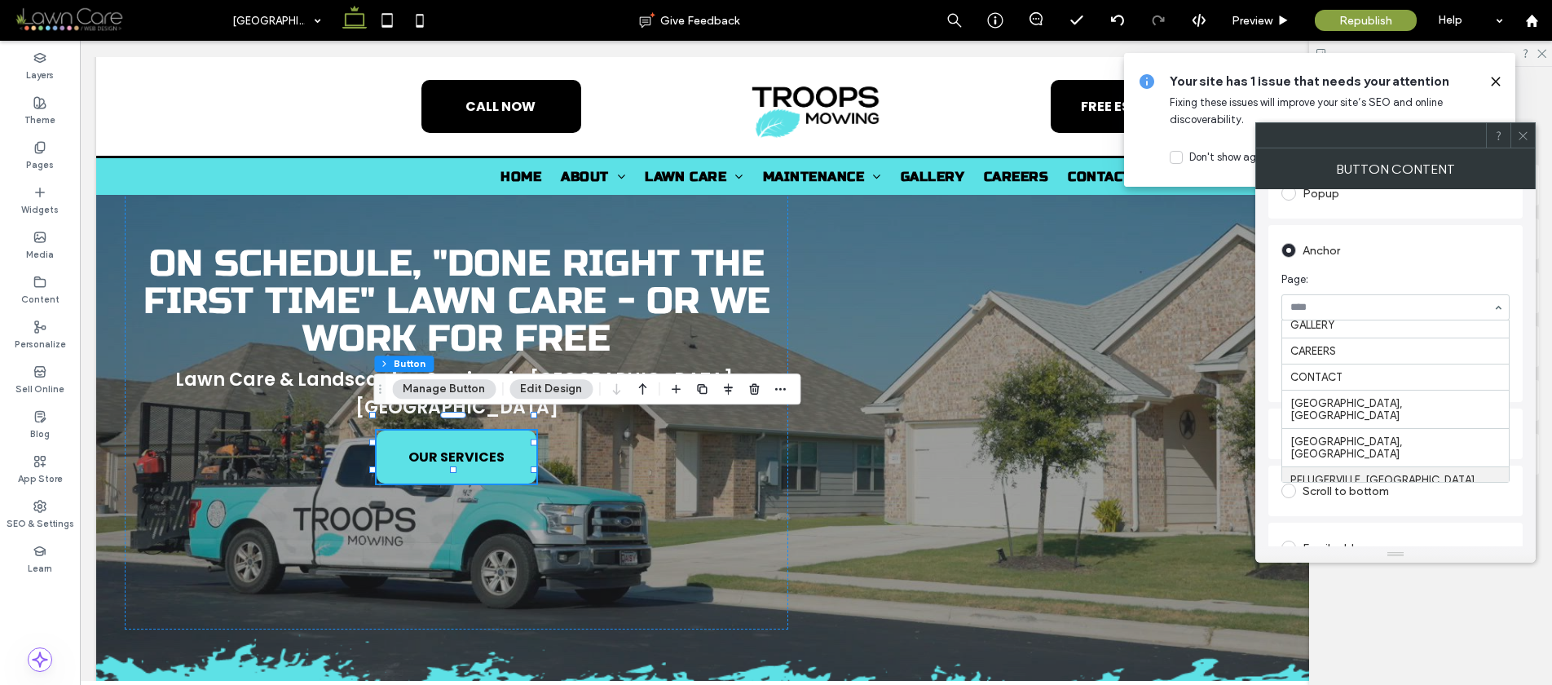
scroll to position [556, 0]
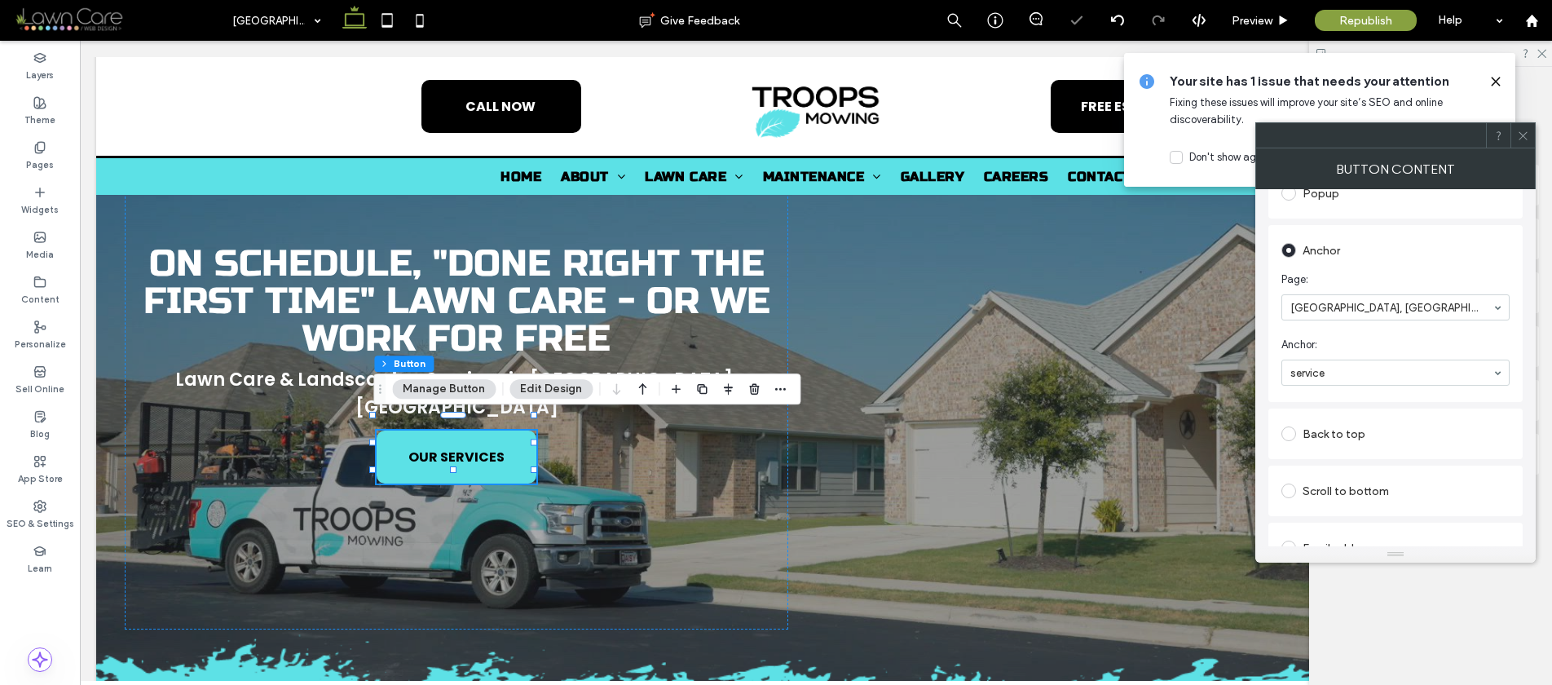
click at [1525, 133] on use at bounding box center [1523, 135] width 8 height 8
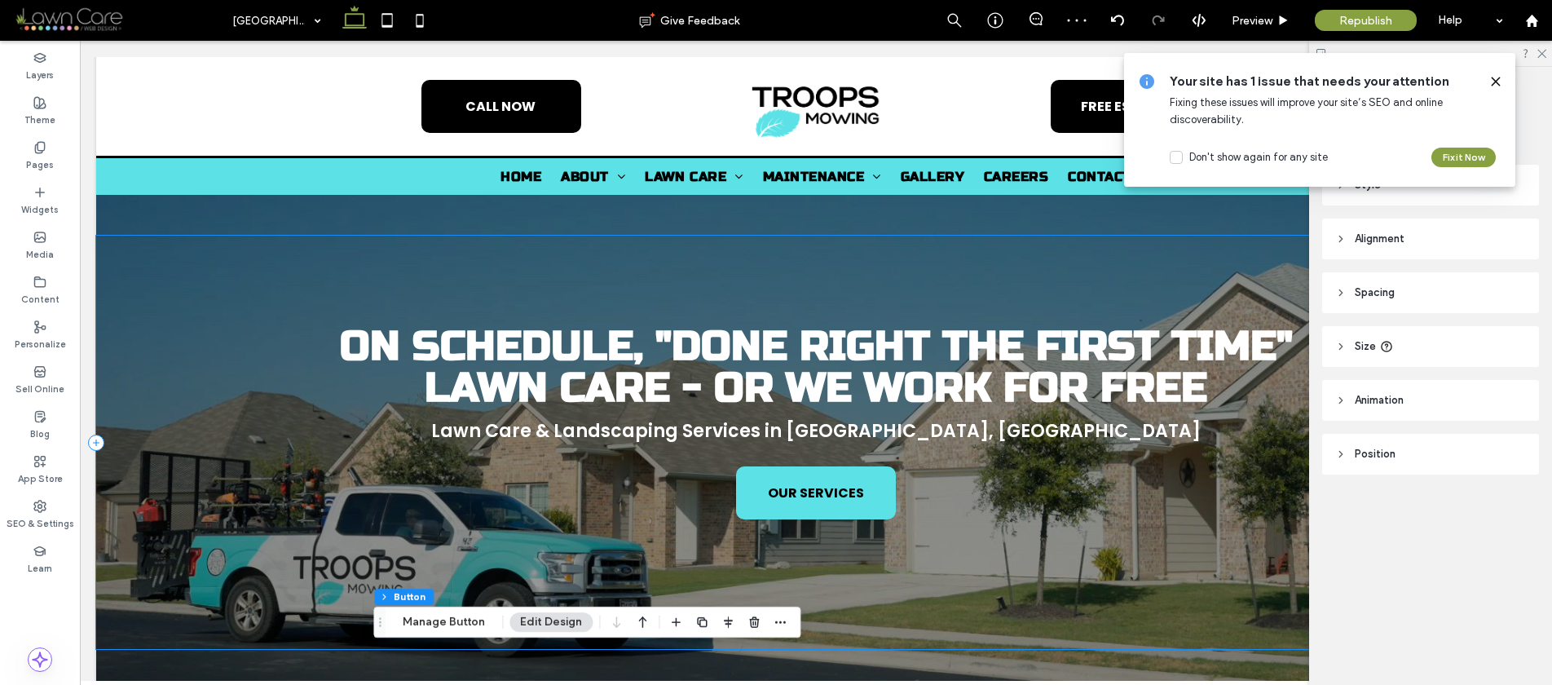
scroll to position [0, 0]
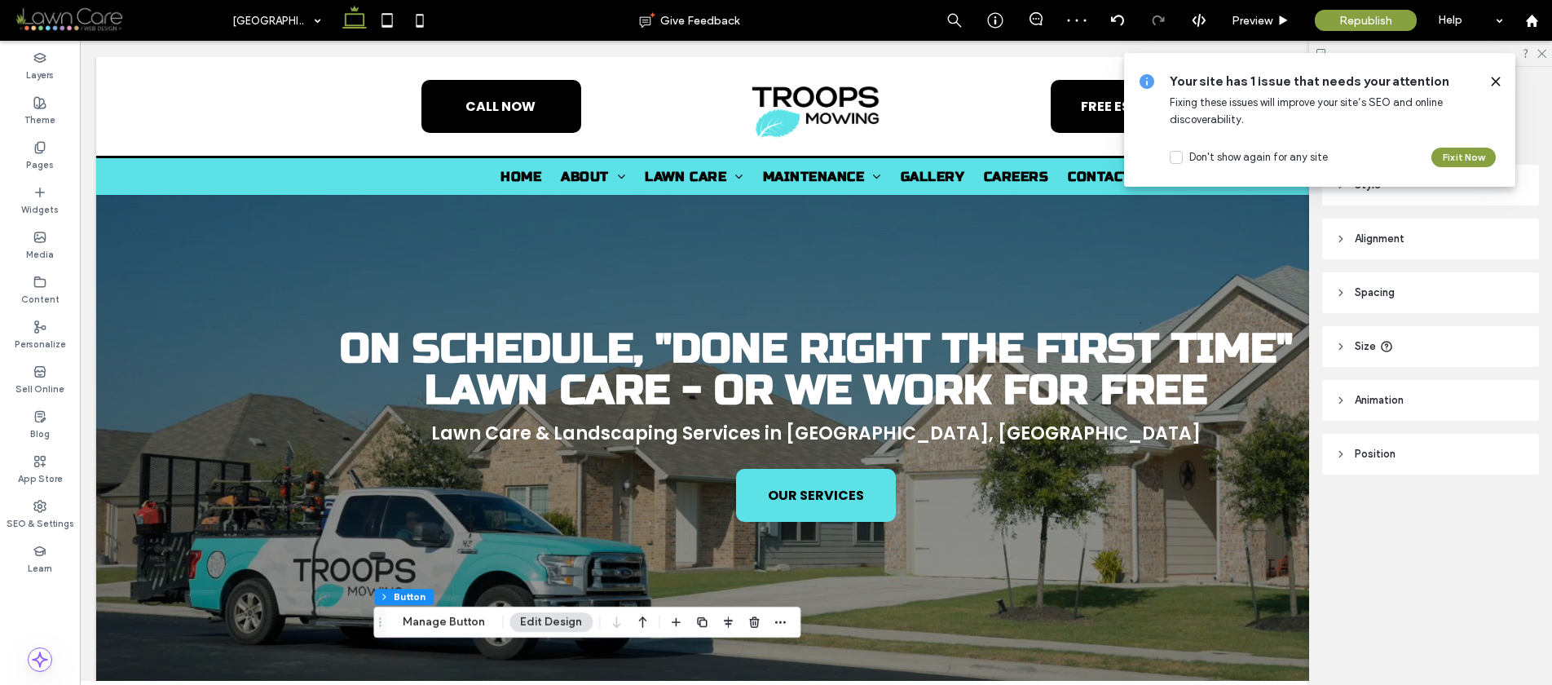
click at [123, 200] on div at bounding box center [121, 204] width 51 height 18
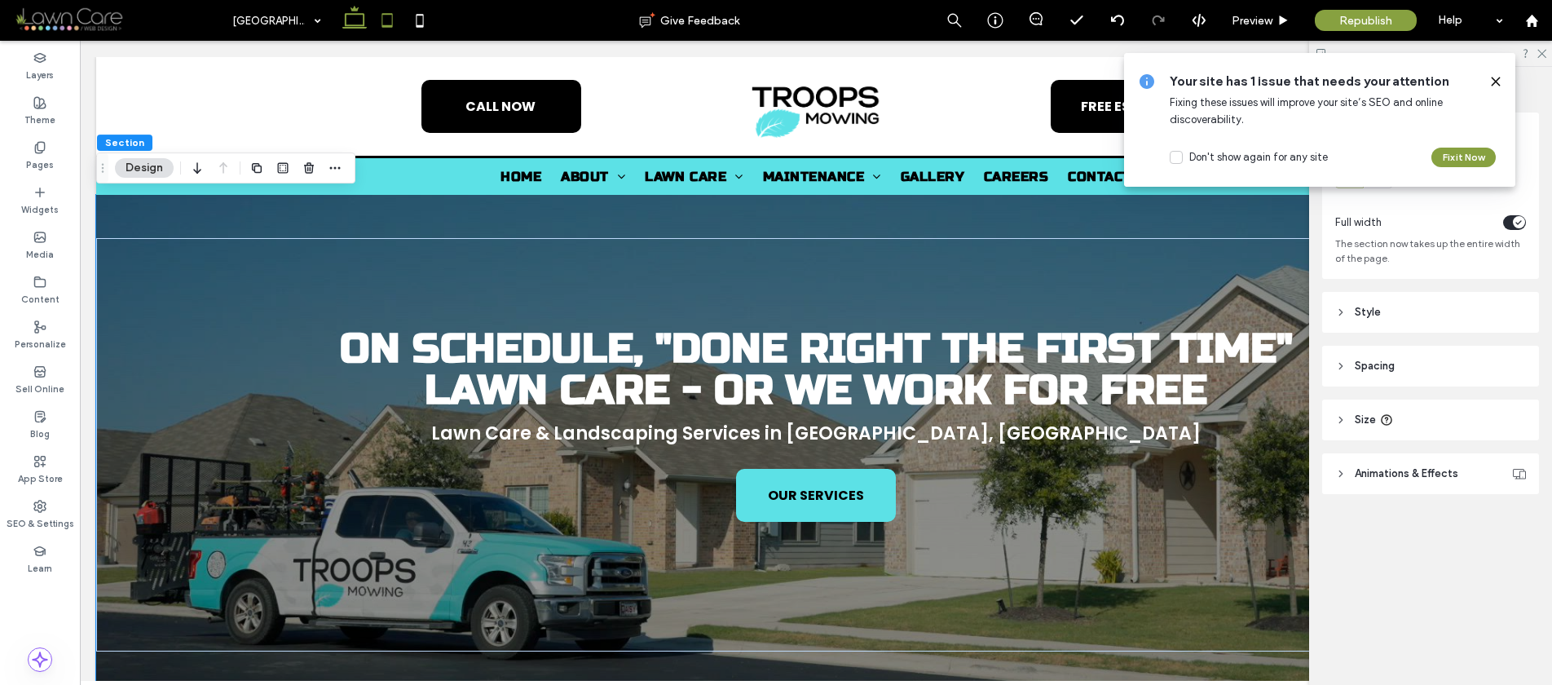
click at [393, 12] on icon at bounding box center [387, 20] width 33 height 33
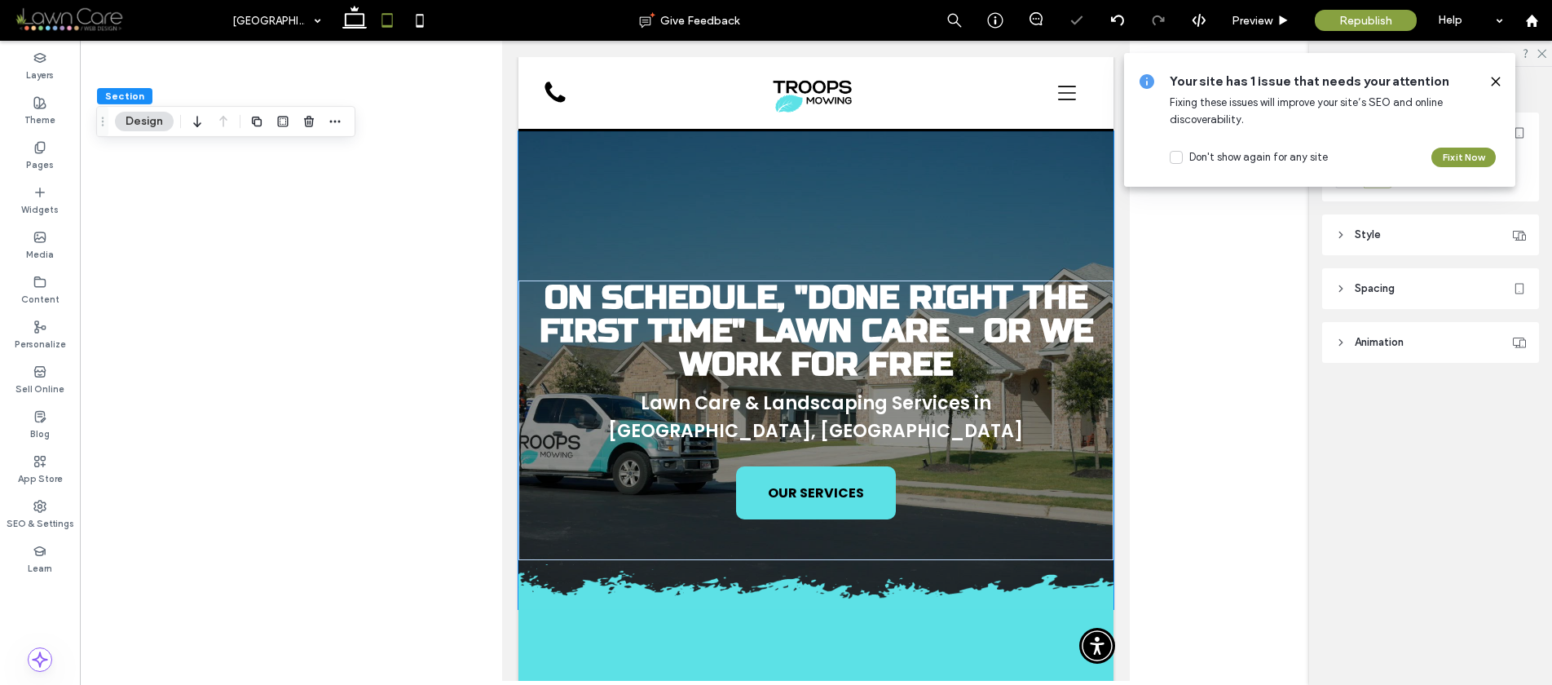
type input "**"
click at [410, 12] on icon at bounding box center [420, 20] width 33 height 33
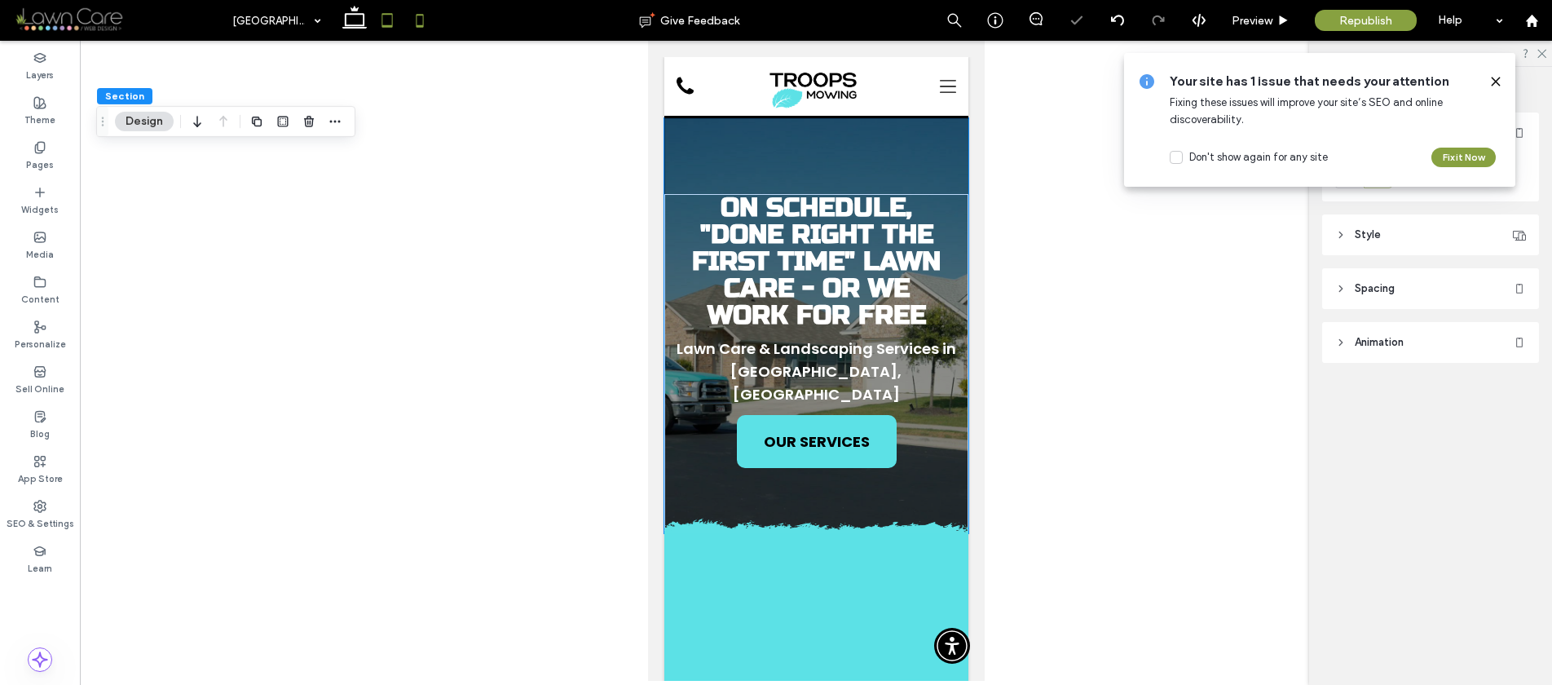
click at [388, 30] on icon at bounding box center [387, 20] width 33 height 33
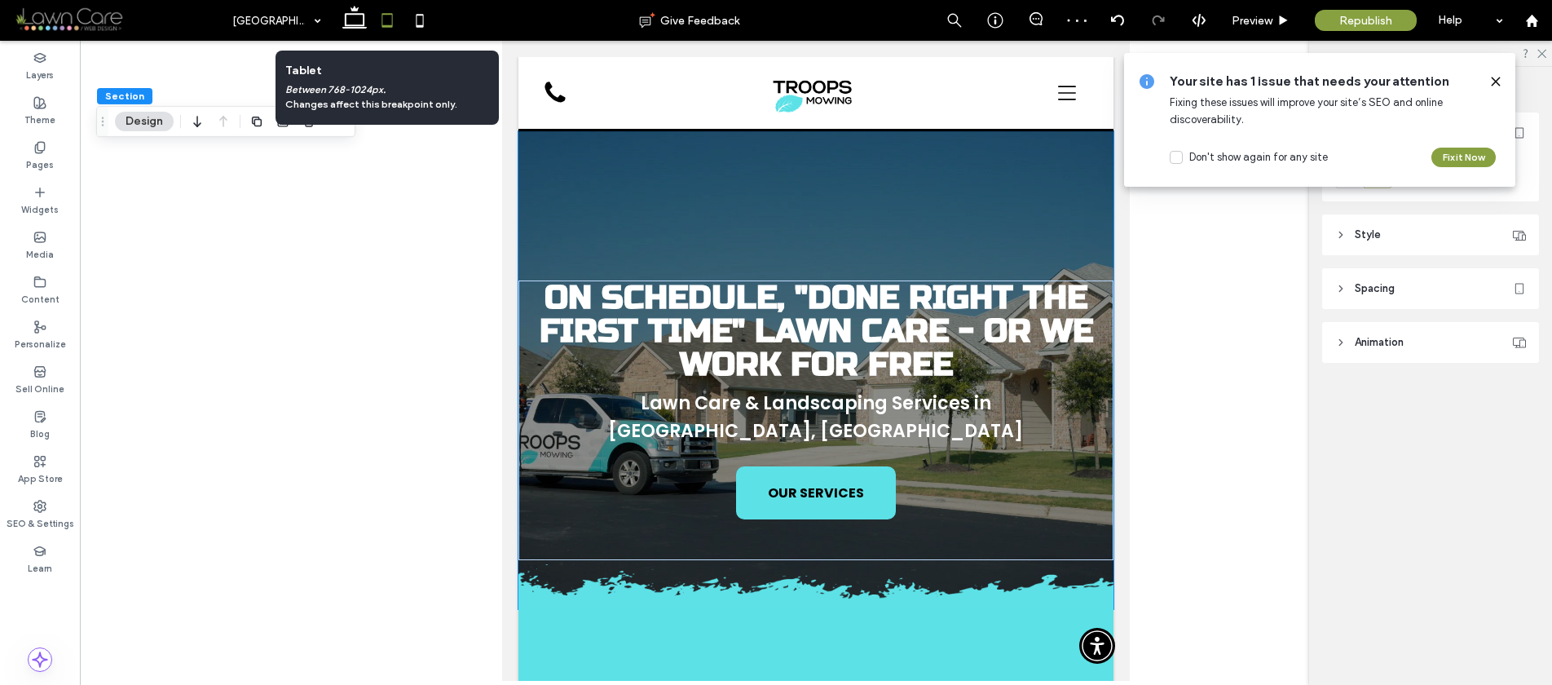
type input "**"
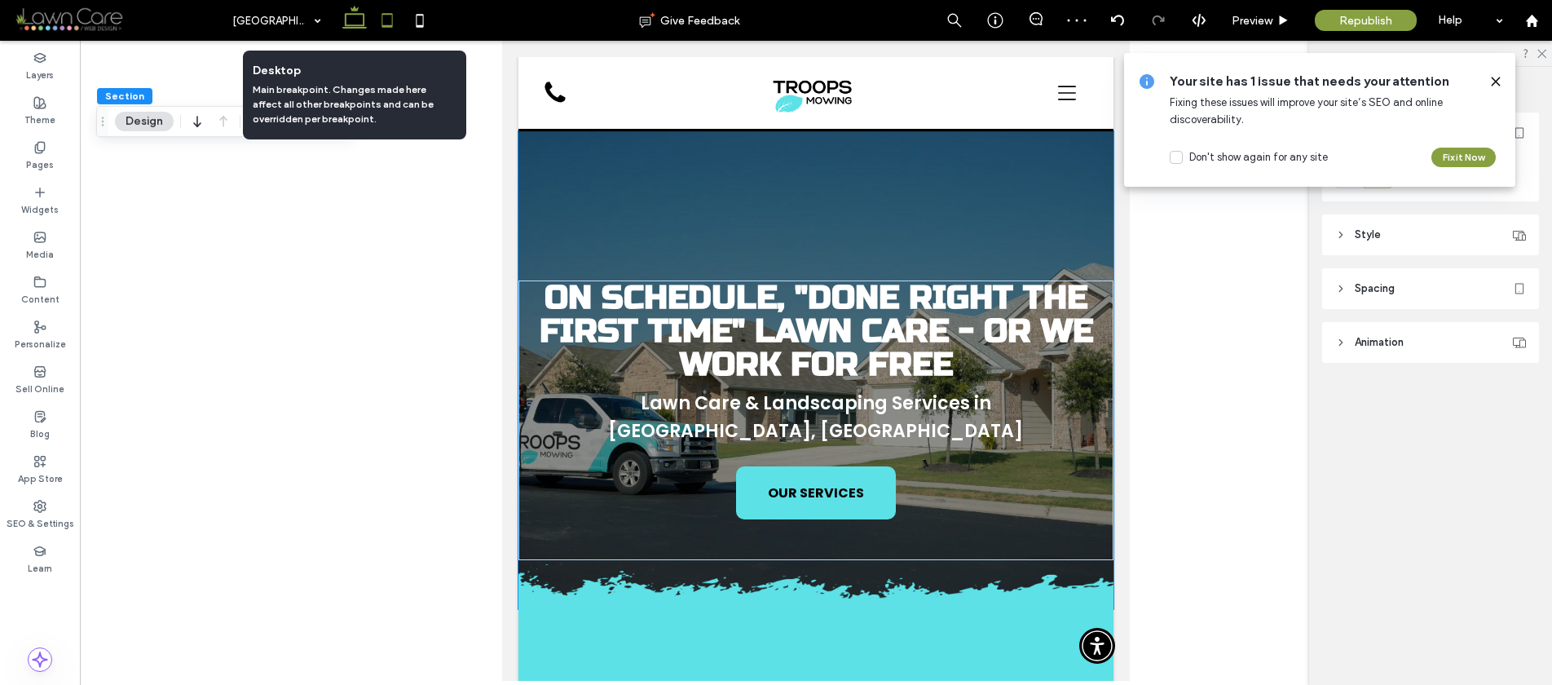
click at [369, 25] on icon at bounding box center [354, 20] width 33 height 33
type input "*"
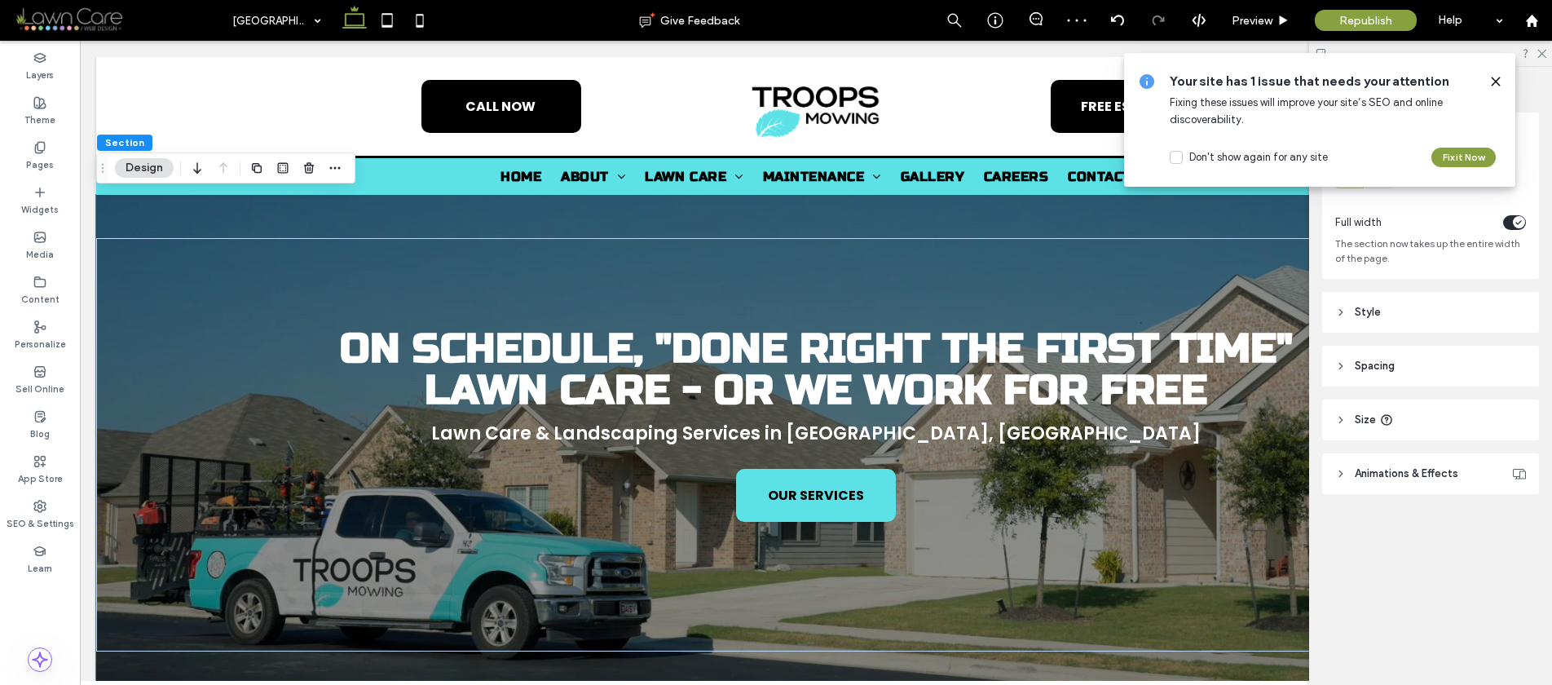
click at [149, 210] on div "On Schedule, "Done Right the First Time" Lawn Care - Or We Work For Free Lawn C…" at bounding box center [816, 447] width 1440 height 505
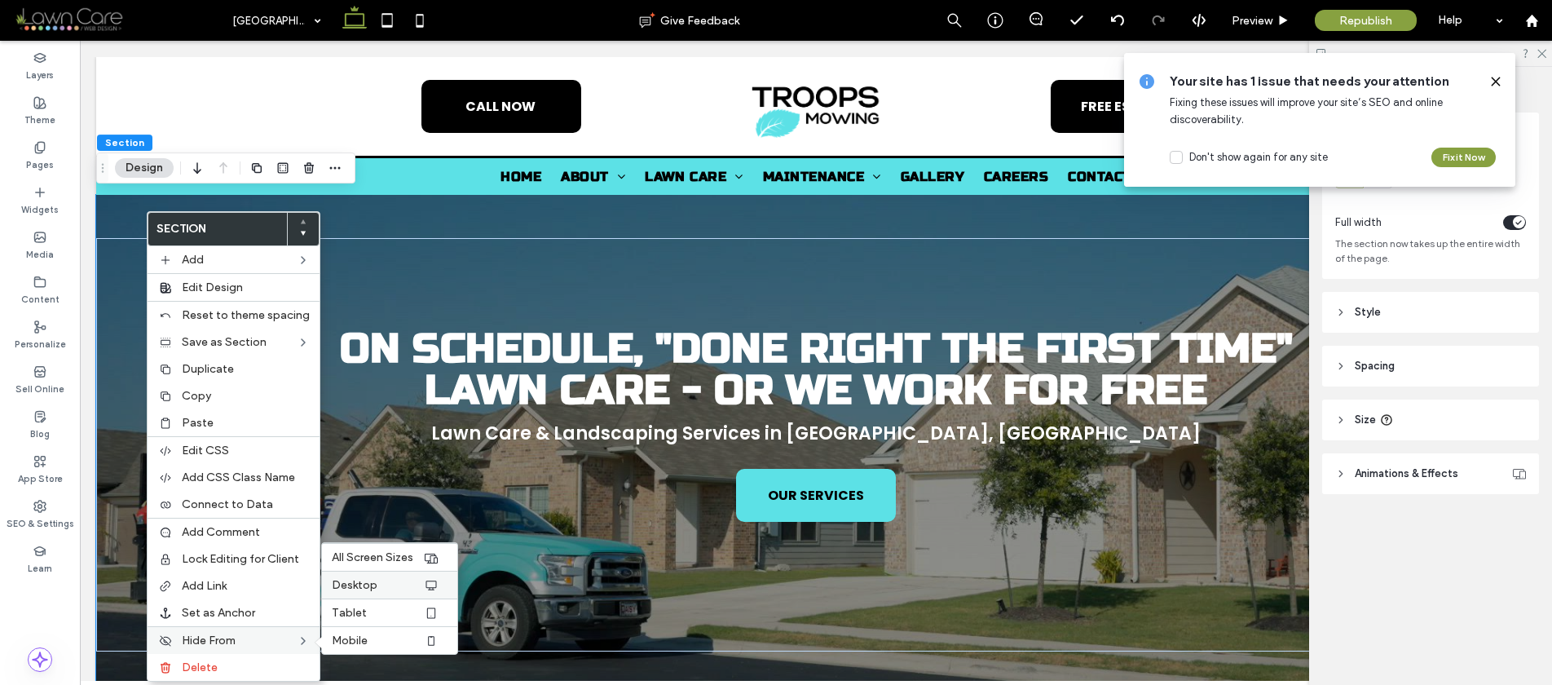
click at [355, 585] on span "Desktop" at bounding box center [355, 585] width 46 height 14
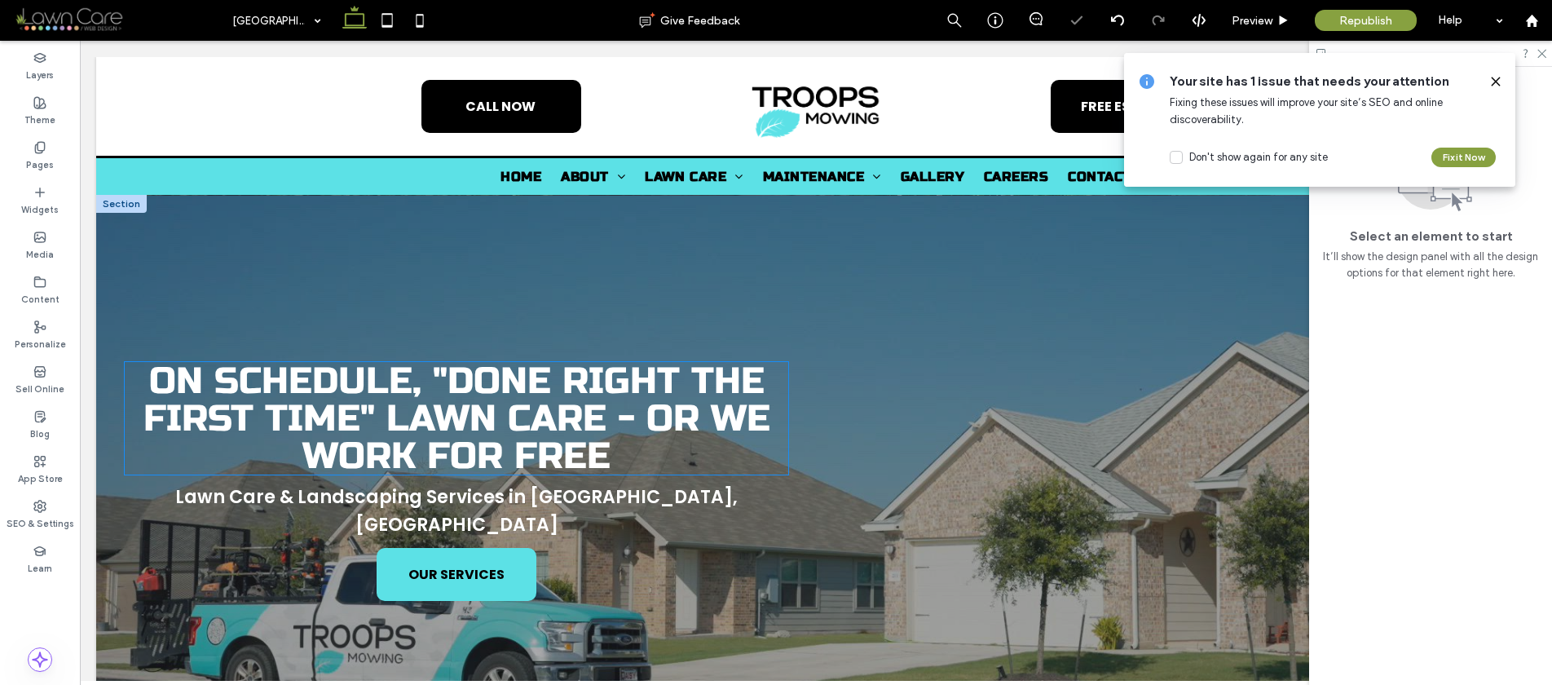
scroll to position [31, 0]
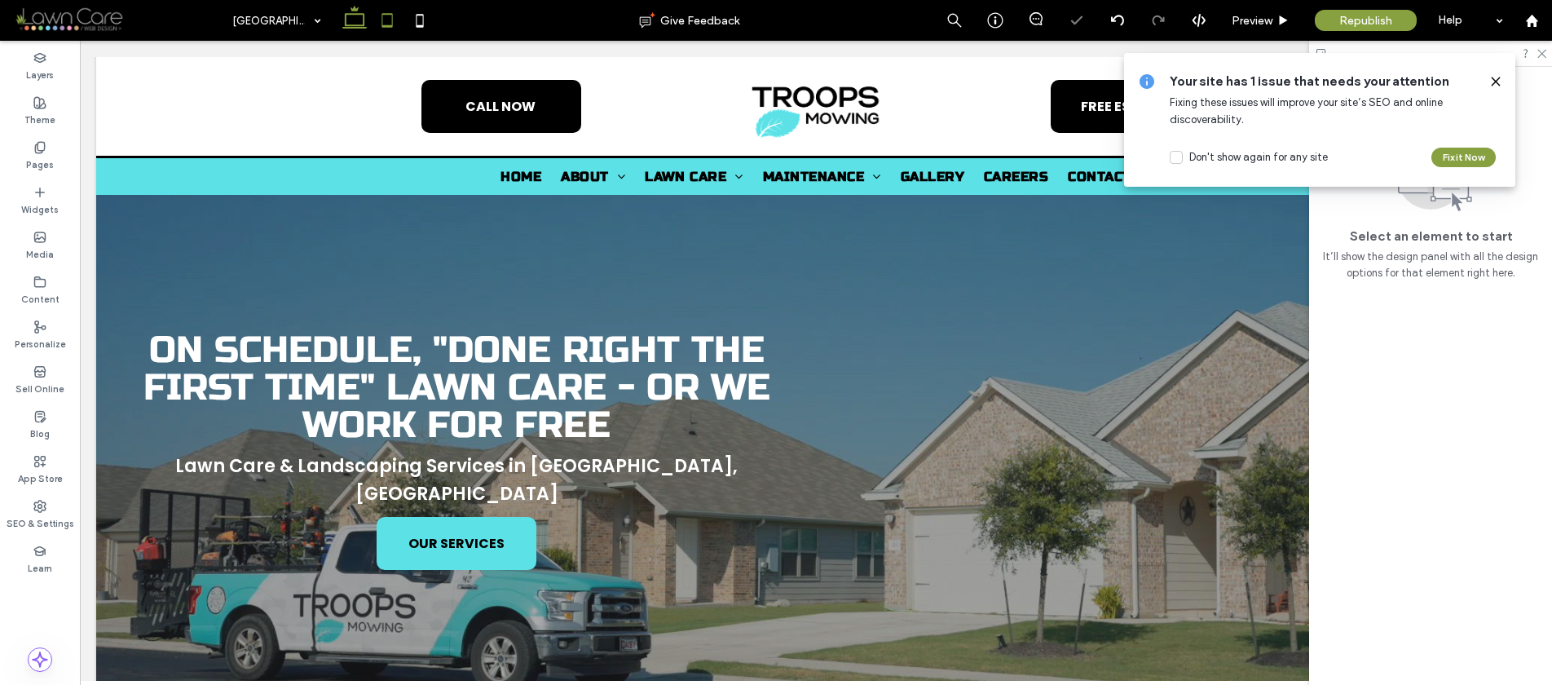
click at [390, 20] on icon at bounding box center [387, 20] width 33 height 33
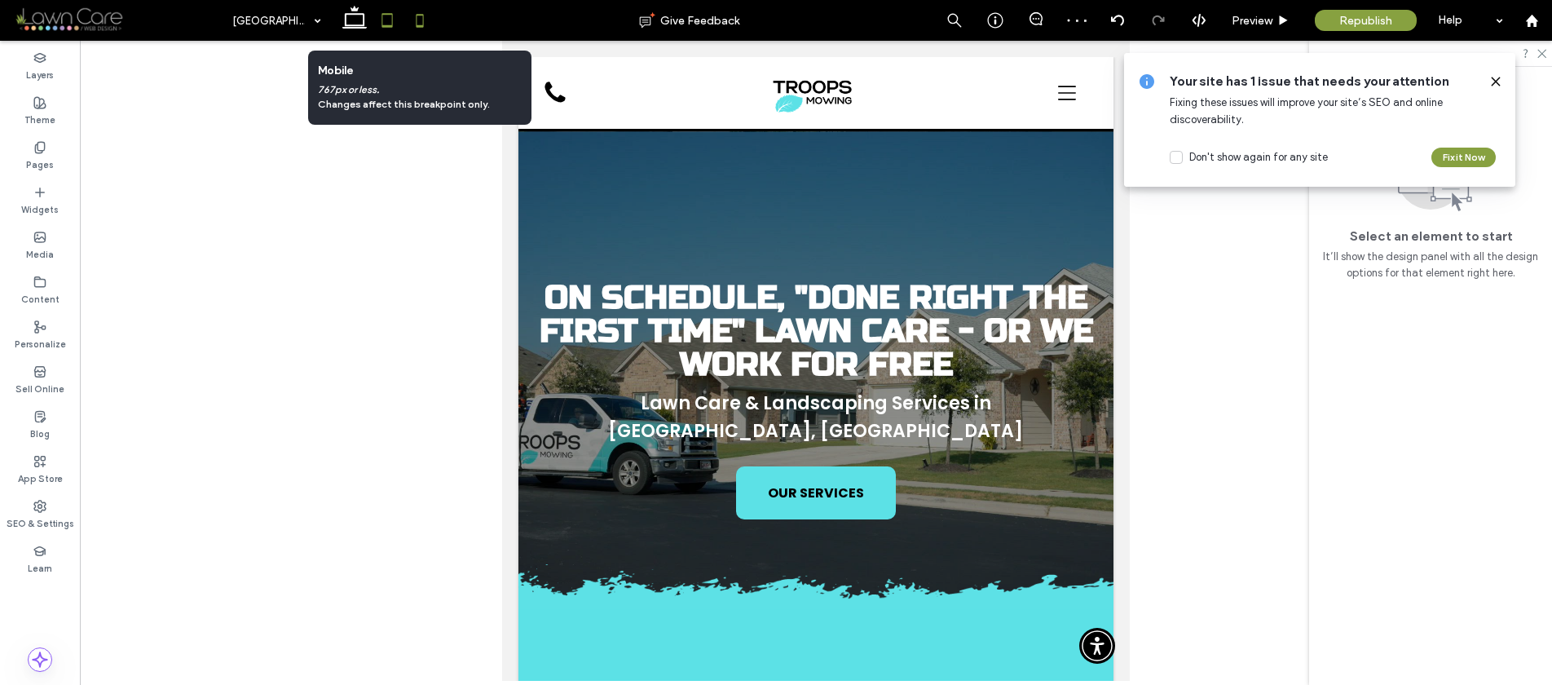
click at [417, 20] on icon at bounding box center [420, 20] width 33 height 33
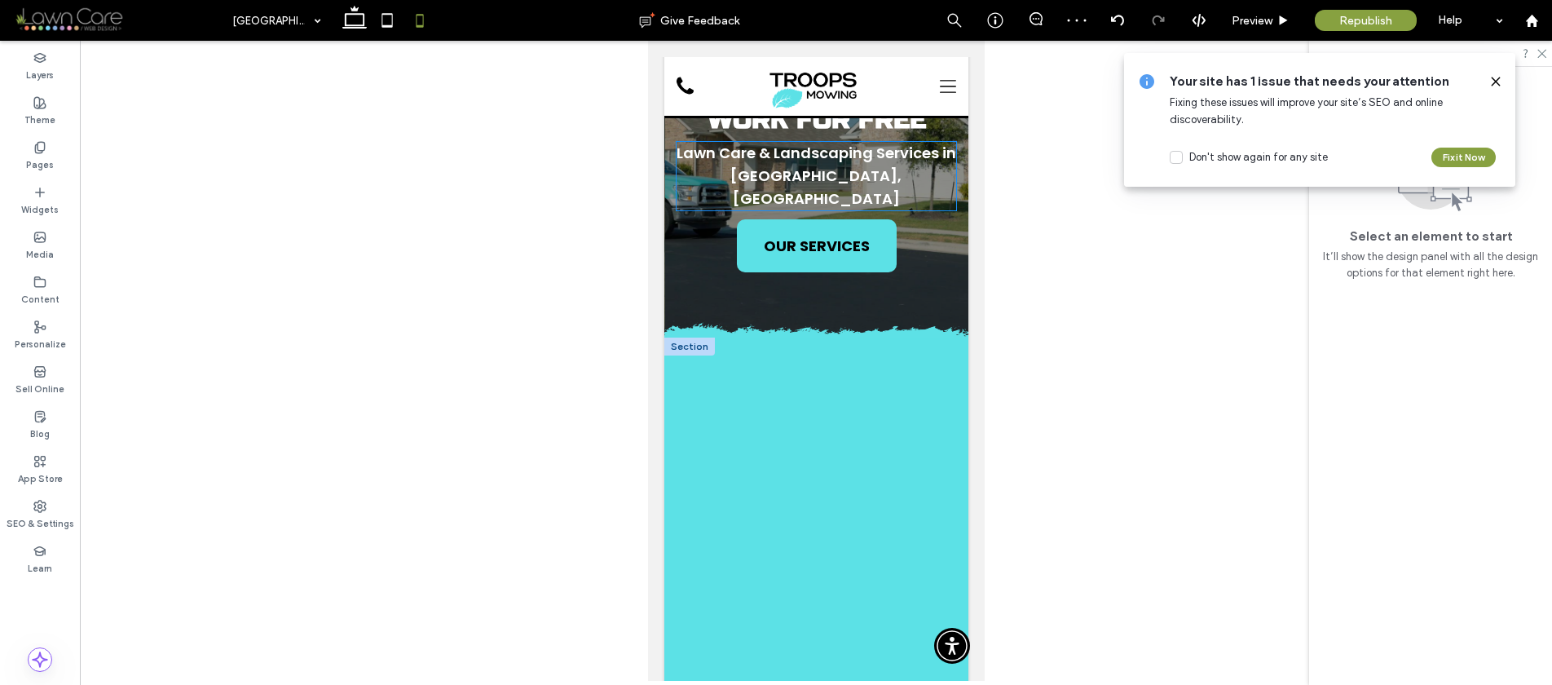
scroll to position [280, 0]
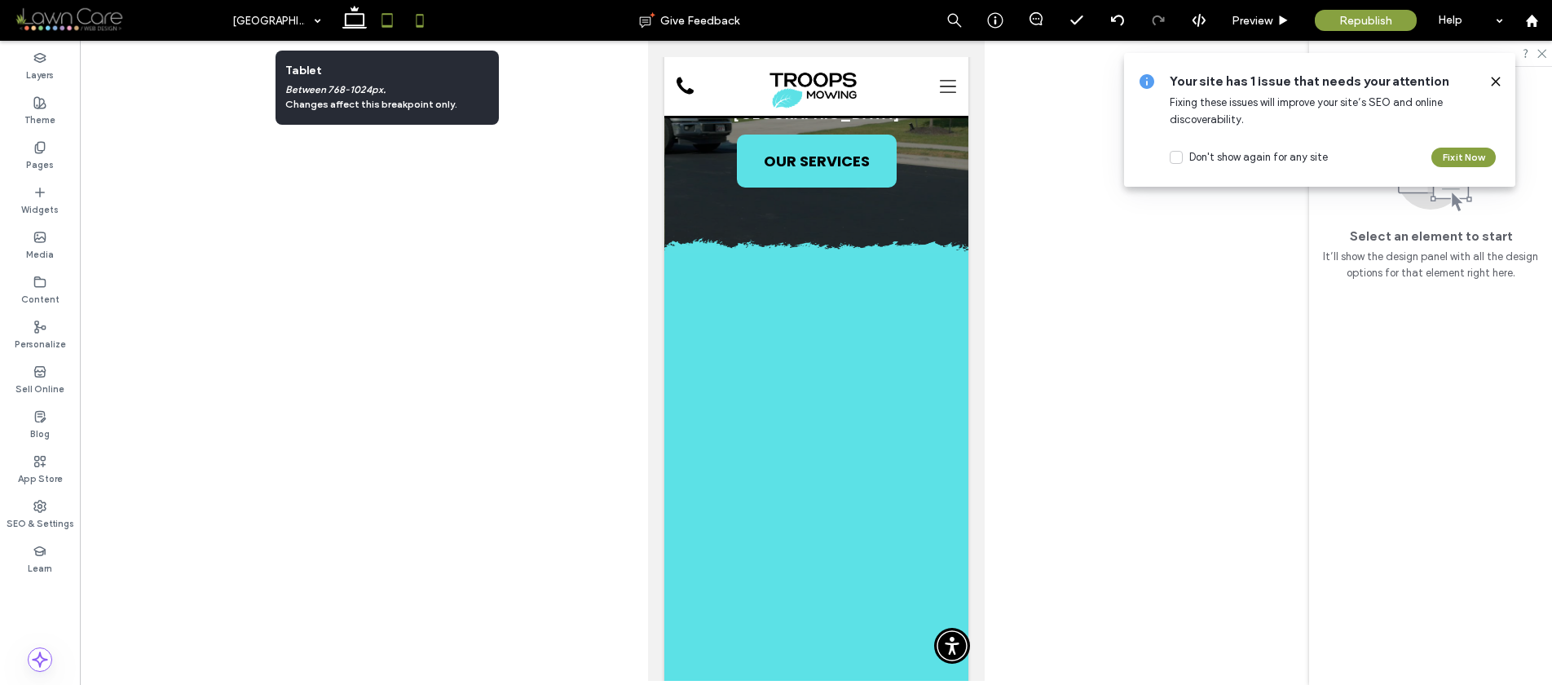
click at [395, 24] on icon at bounding box center [387, 20] width 33 height 33
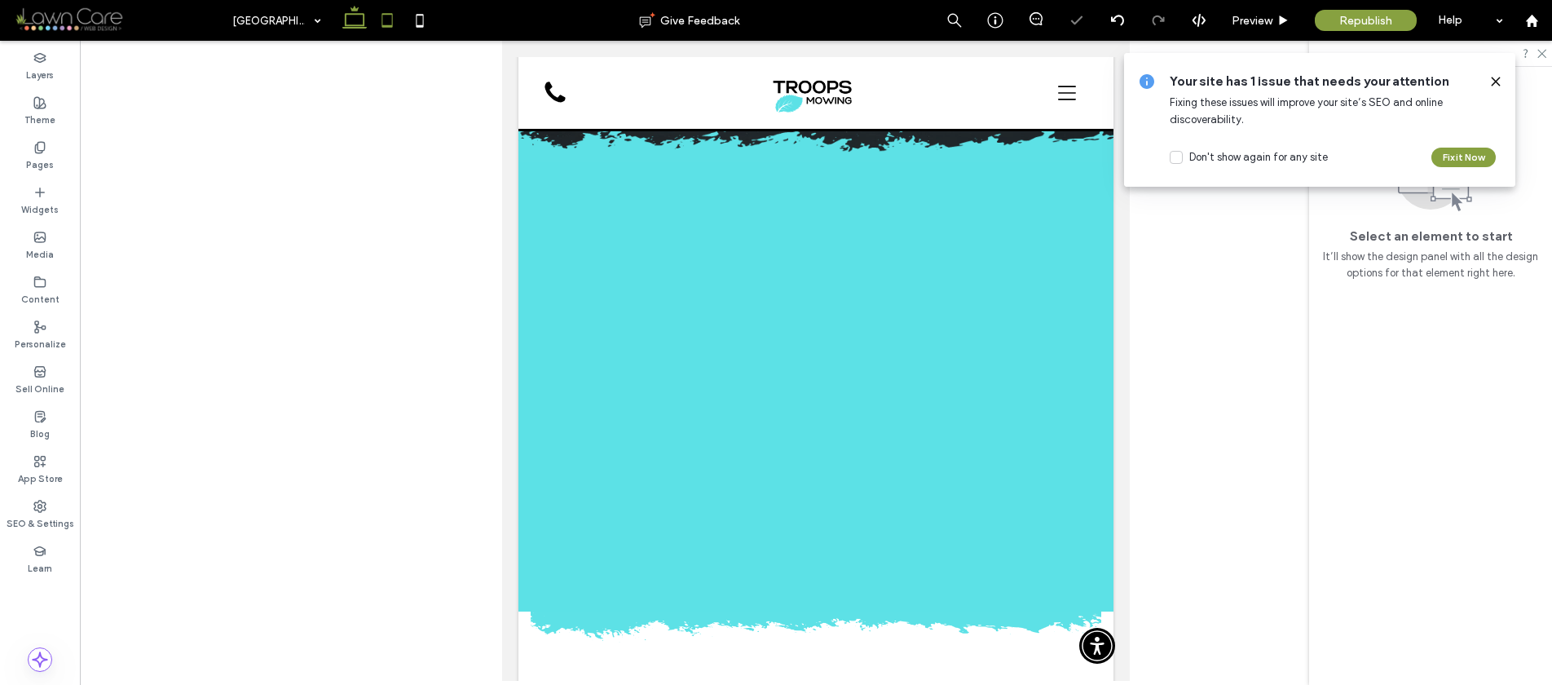
click at [355, 23] on icon at bounding box center [354, 20] width 33 height 33
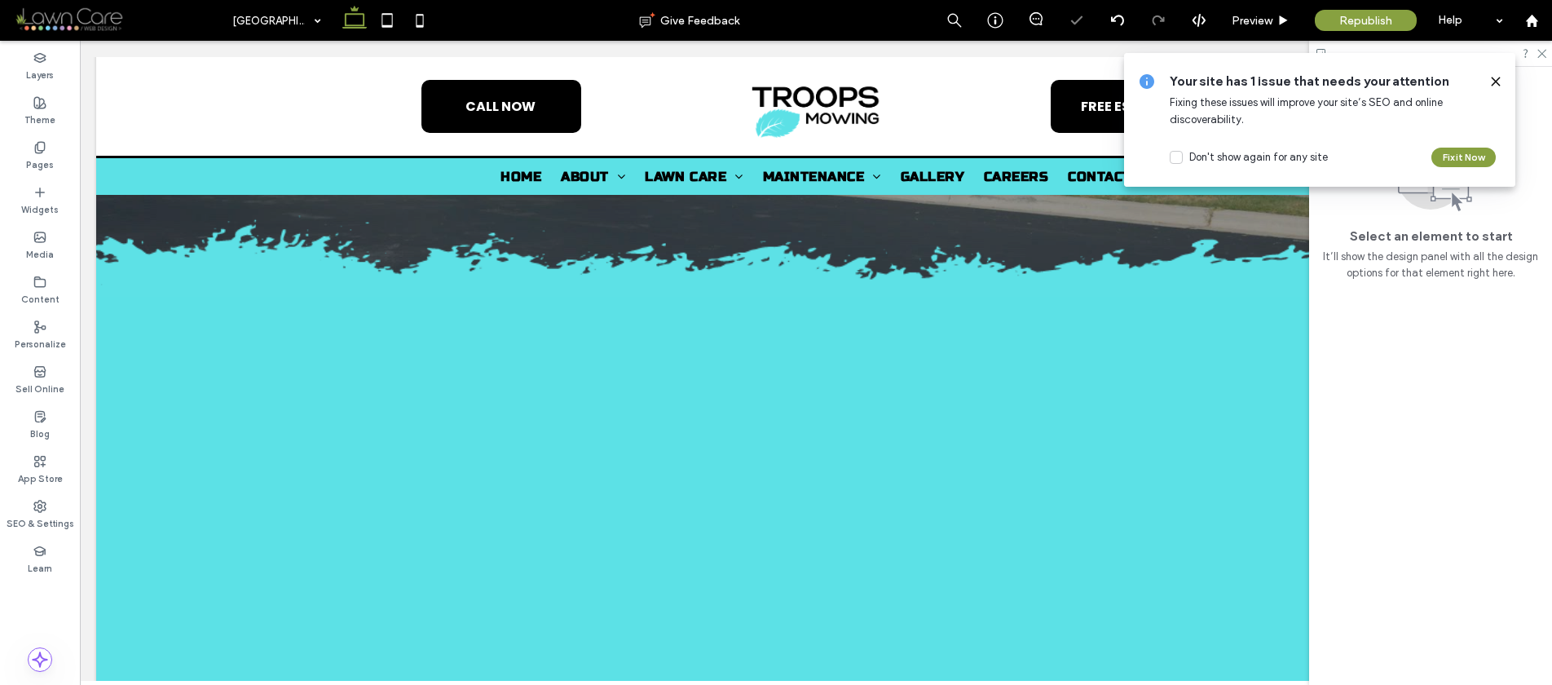
scroll to position [531, 0]
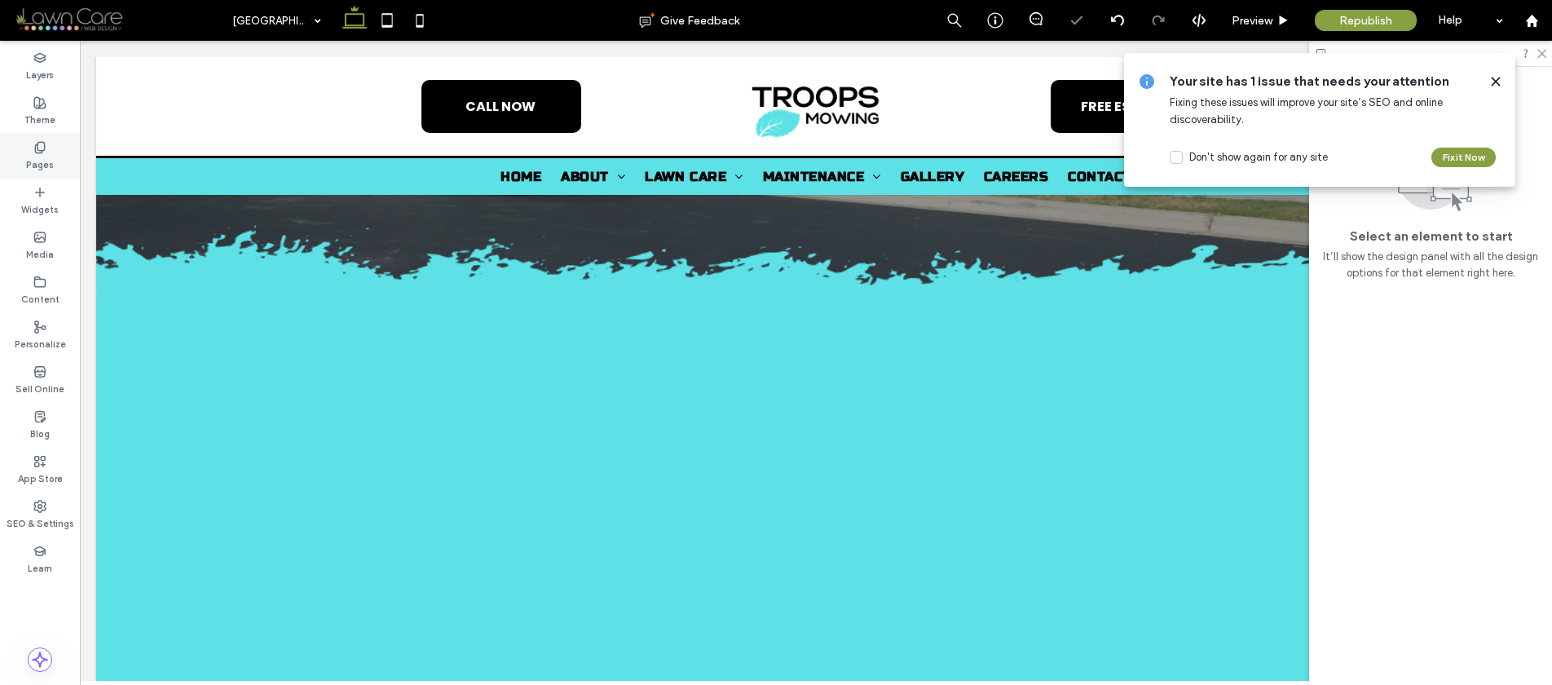
click at [36, 154] on label "Pages" at bounding box center [40, 163] width 28 height 18
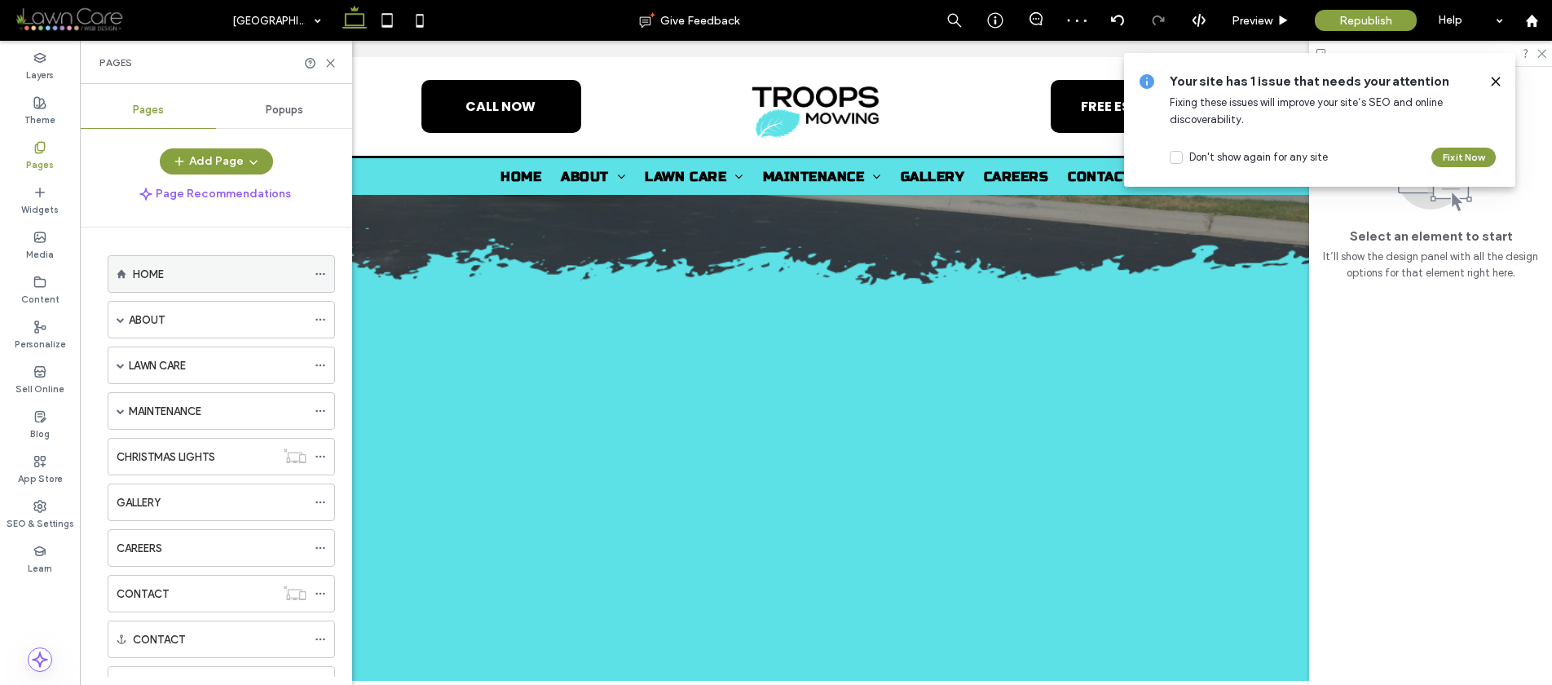
click at [133, 270] on label "HOME" at bounding box center [148, 274] width 31 height 29
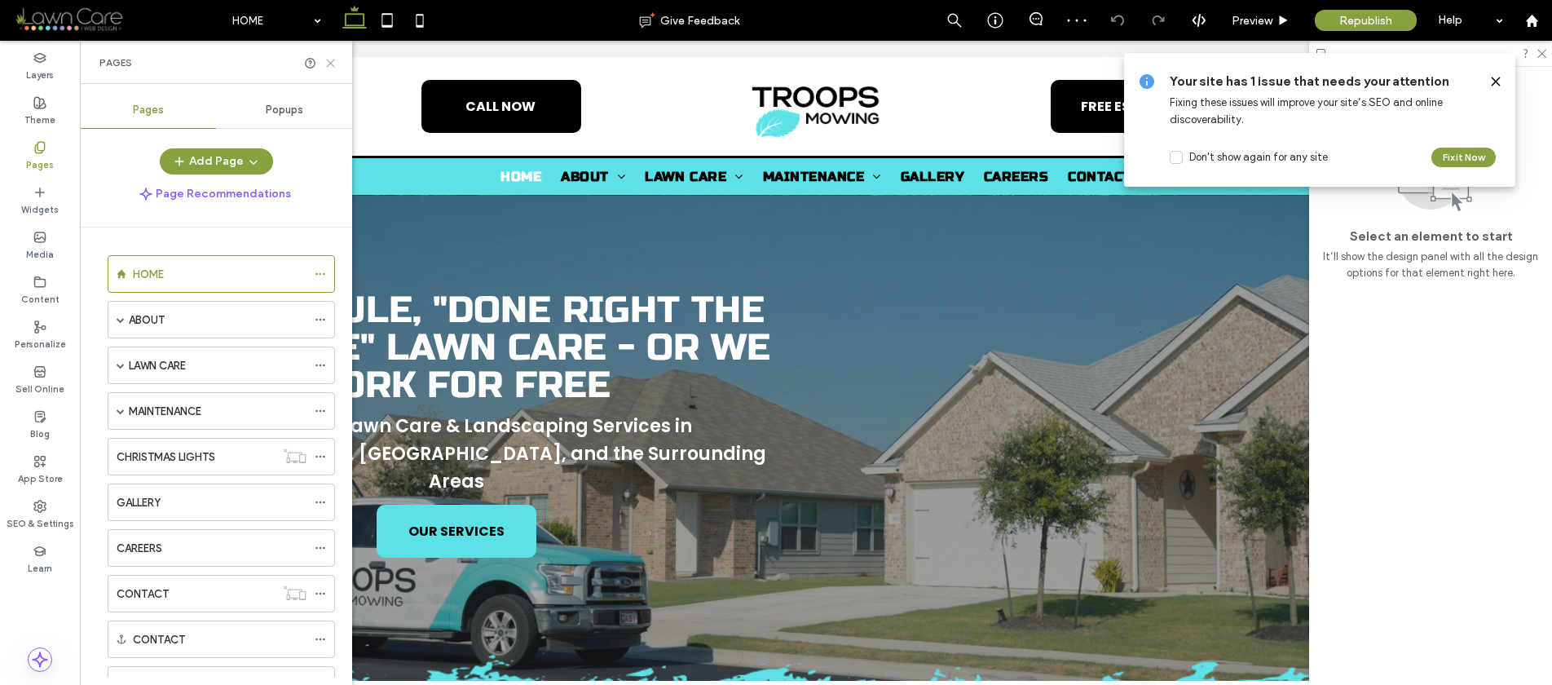
click at [327, 60] on icon at bounding box center [330, 63] width 12 height 12
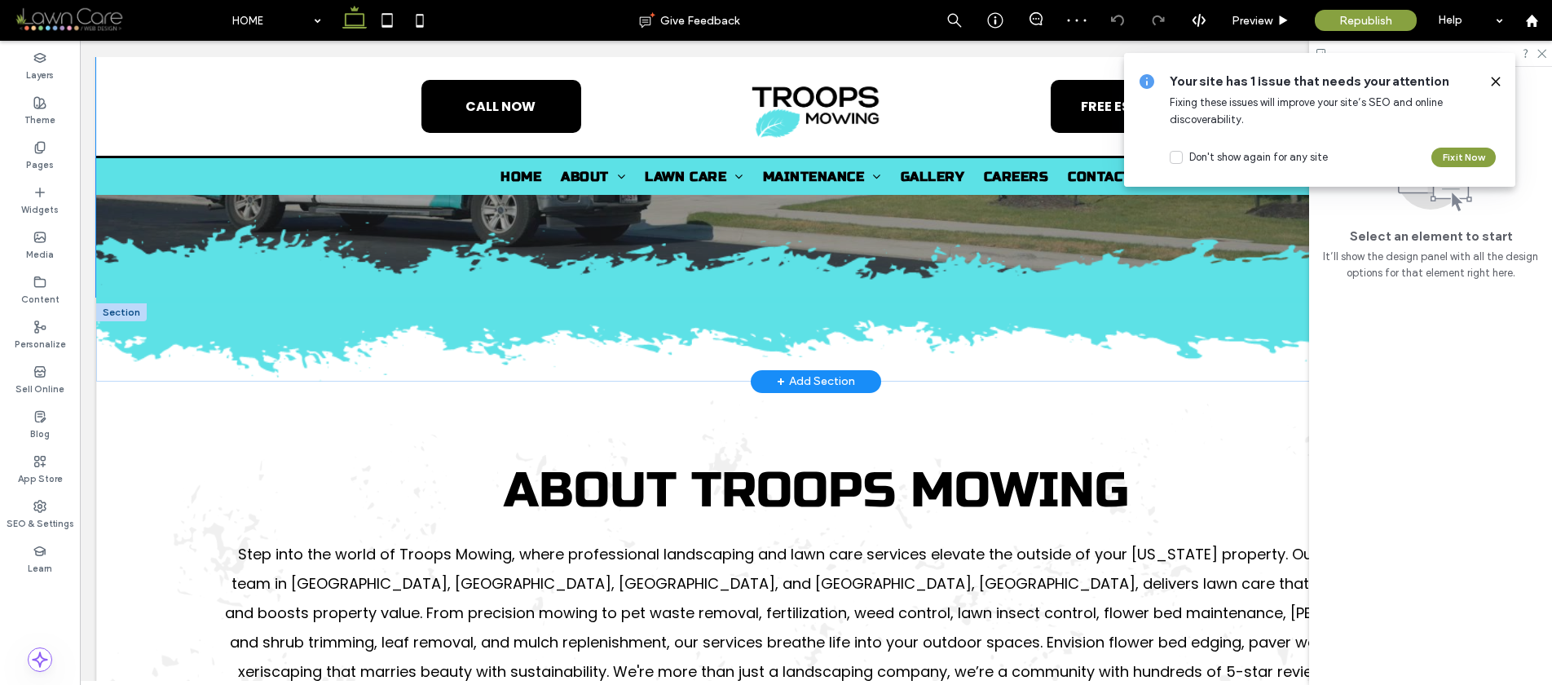
scroll to position [408, 0]
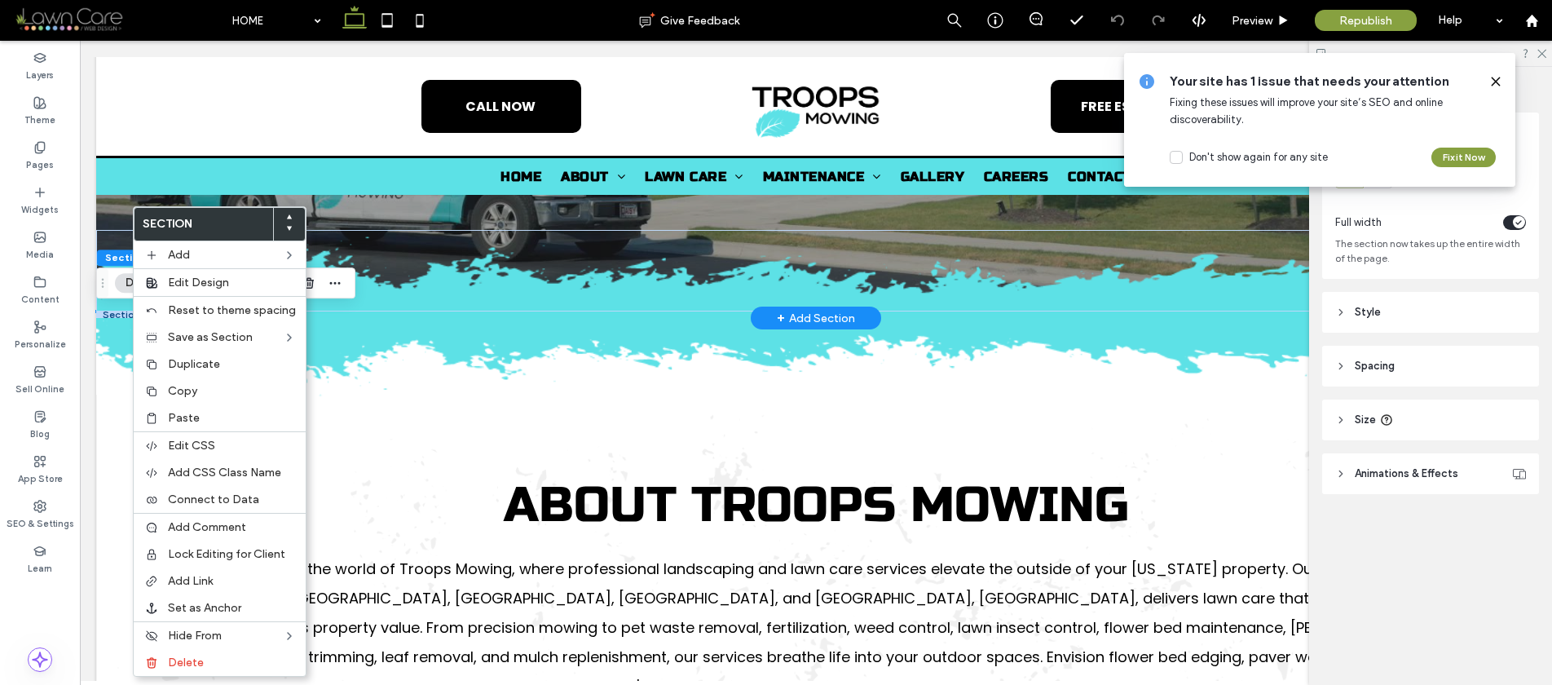
click at [123, 311] on div at bounding box center [121, 314] width 51 height 7
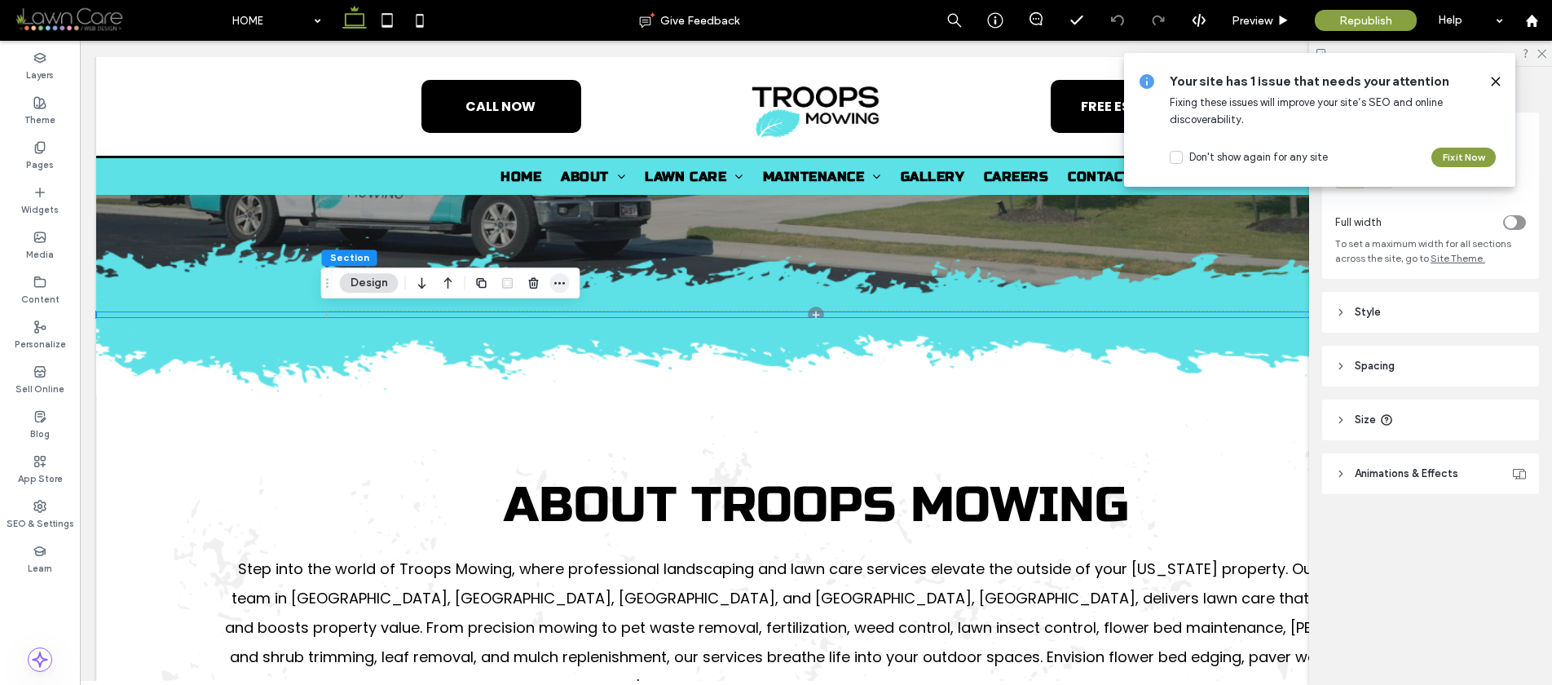
click at [558, 285] on icon "button" at bounding box center [560, 282] width 13 height 13
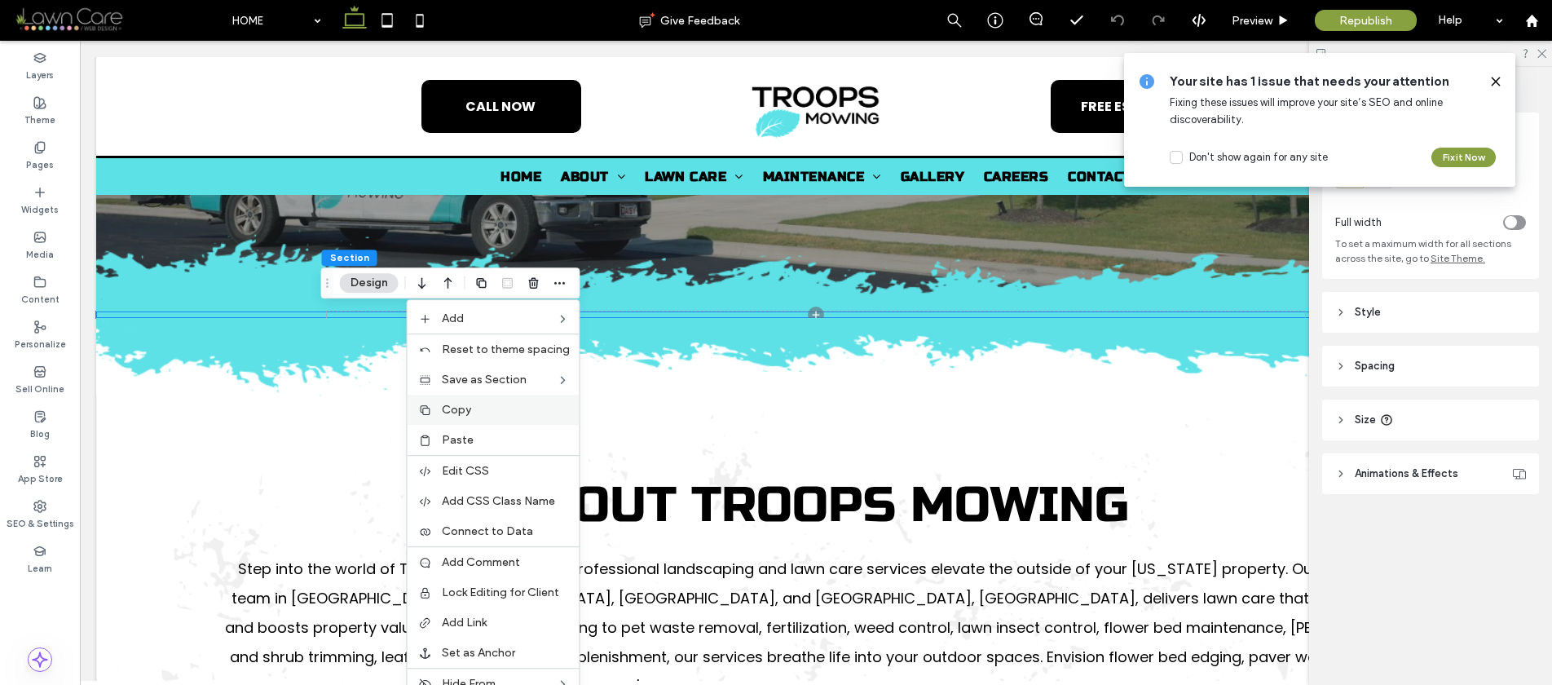
drag, startPoint x: 500, startPoint y: 403, endPoint x: 160, endPoint y: 196, distance: 398.1
click at [500, 403] on label "Copy" at bounding box center [506, 410] width 128 height 14
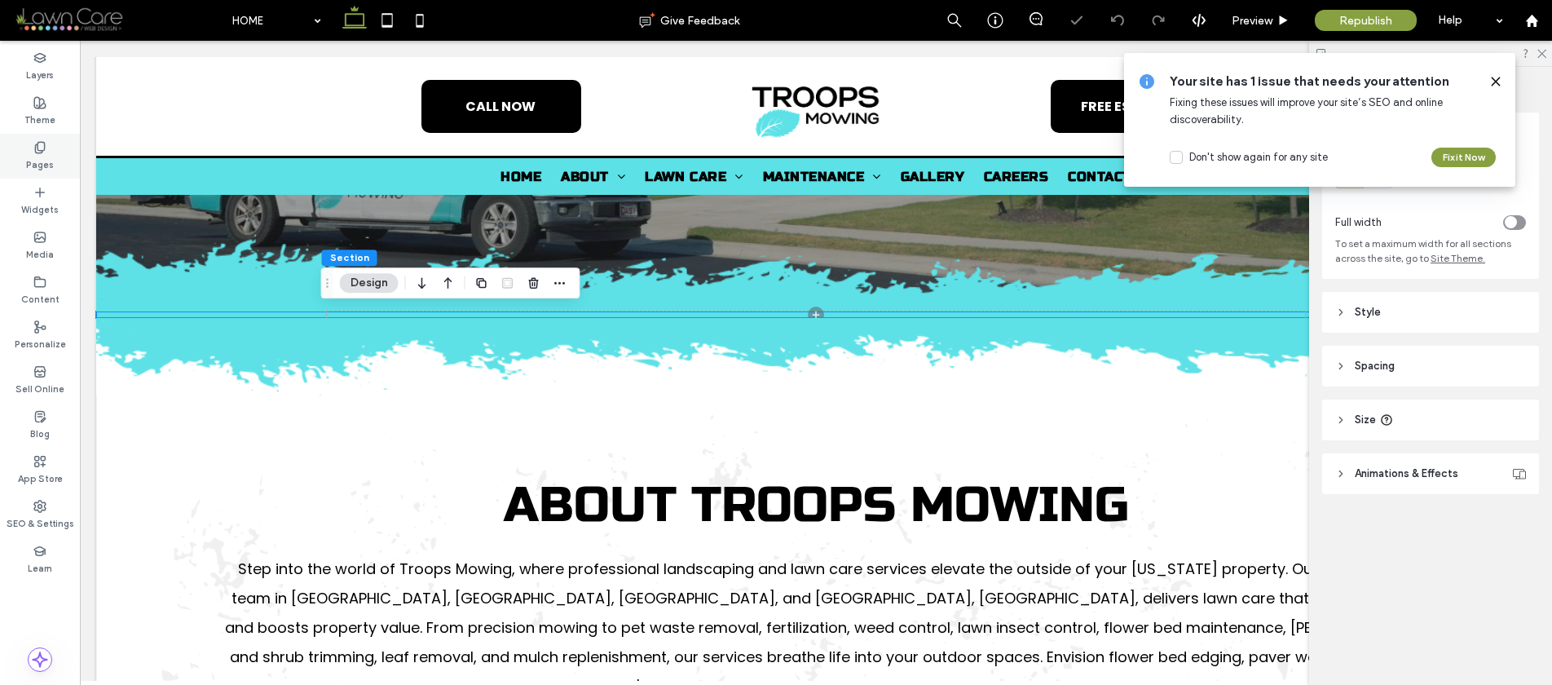
click at [44, 161] on label "Pages" at bounding box center [40, 163] width 28 height 18
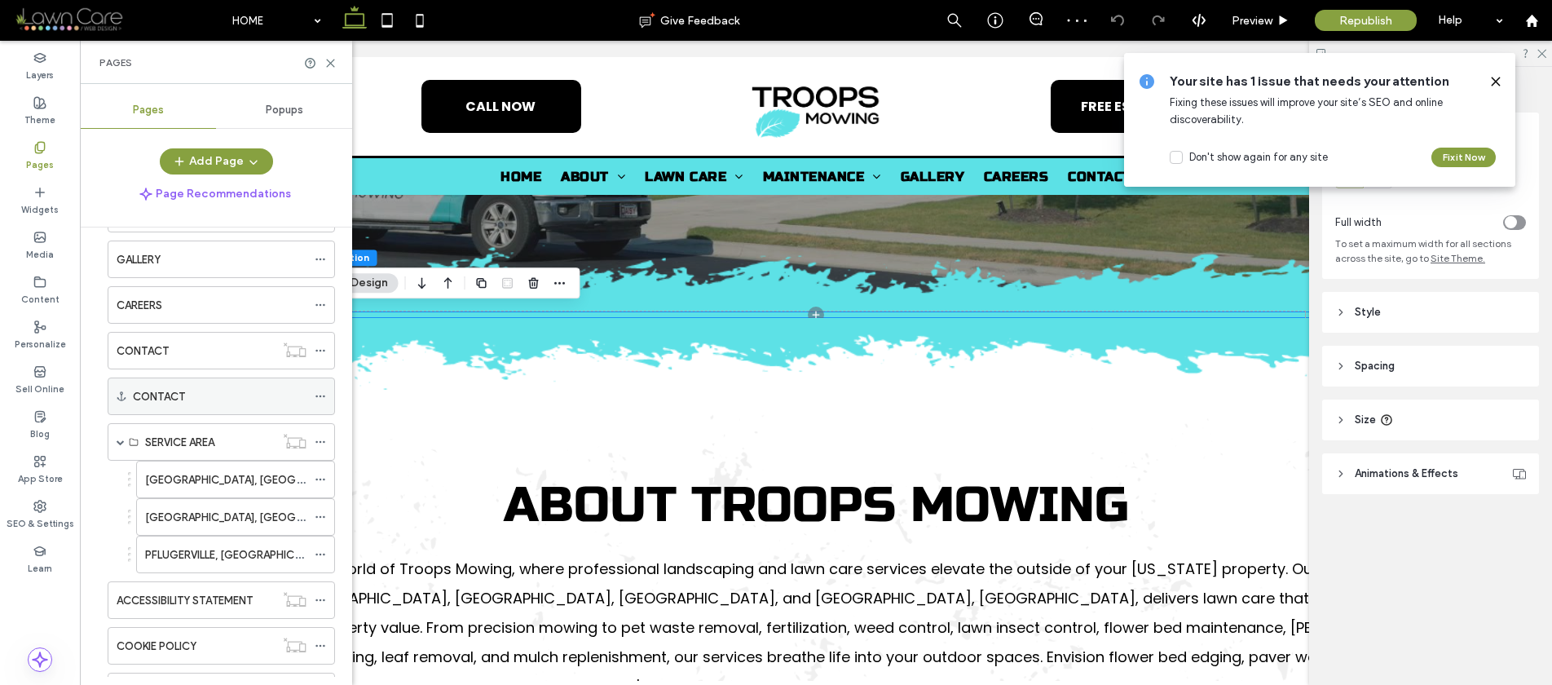
scroll to position [263, 0]
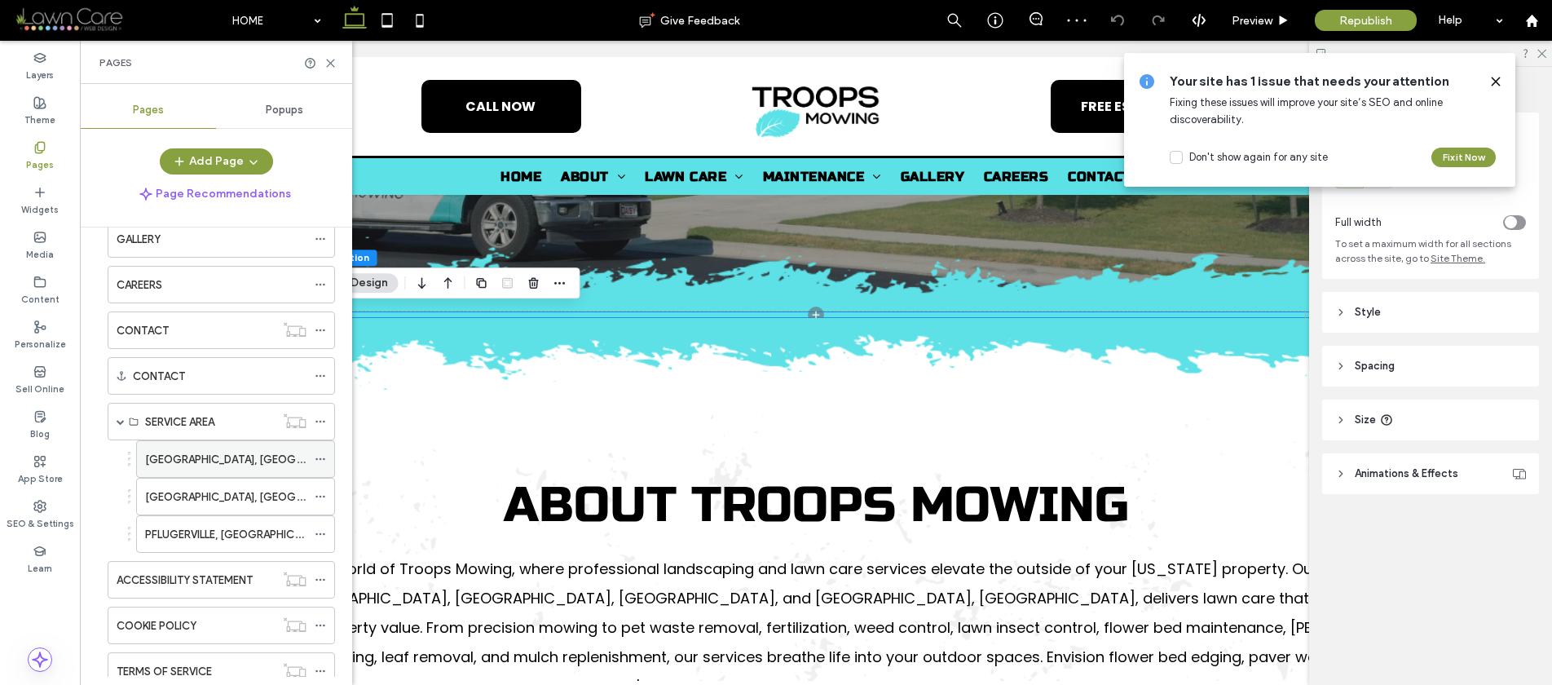
click at [152, 458] on label "GEORGETOWN, TX" at bounding box center [256, 459] width 223 height 29
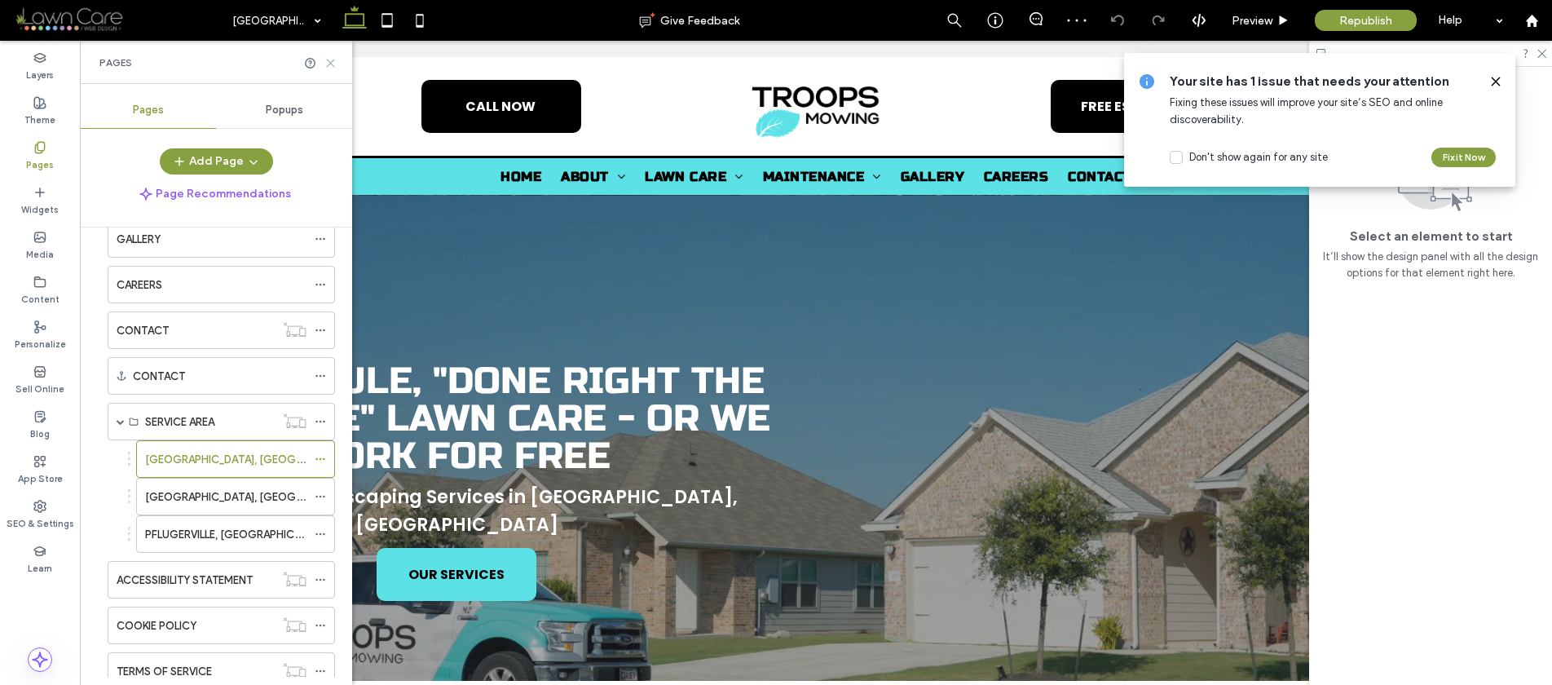
click at [329, 62] on use at bounding box center [330, 63] width 7 height 7
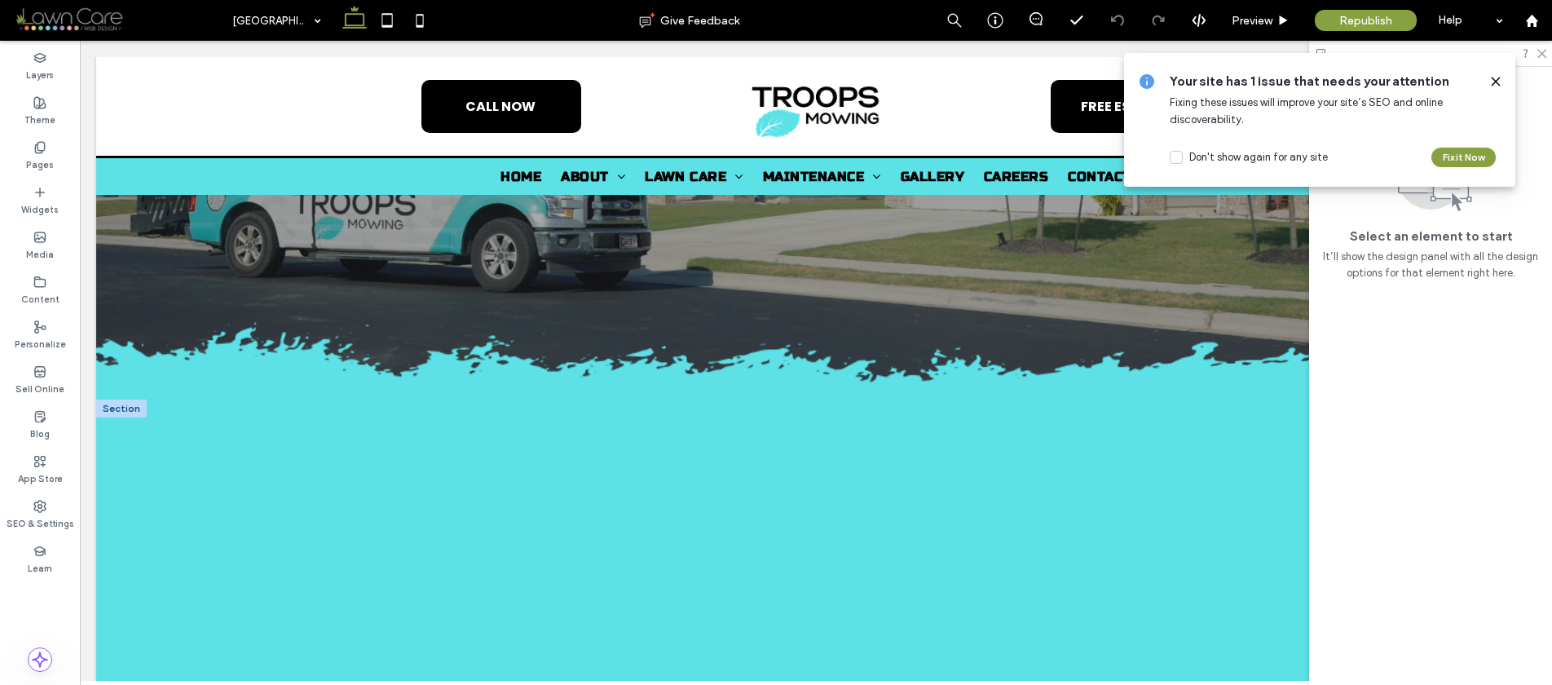
scroll to position [437, 0]
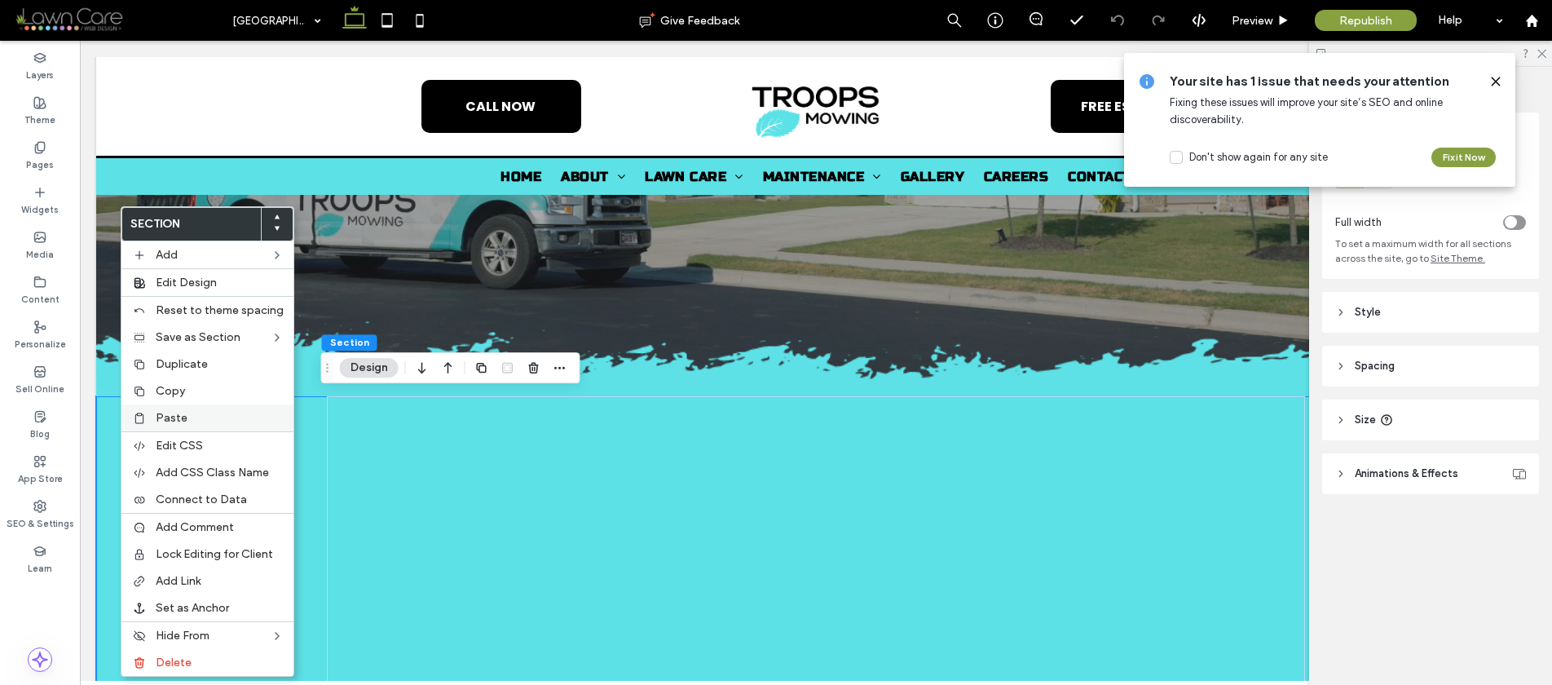
click at [146, 407] on div "Paste" at bounding box center [207, 417] width 172 height 27
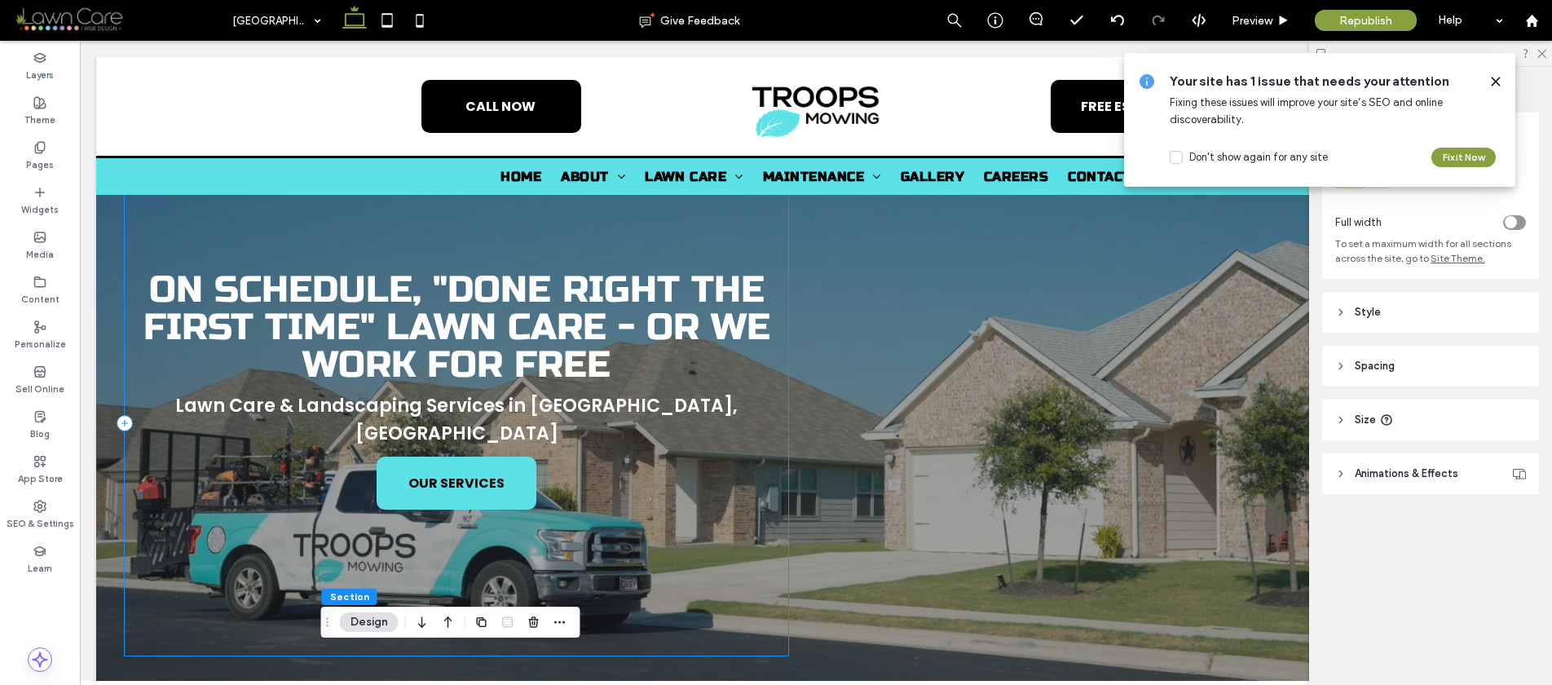
scroll to position [40, 0]
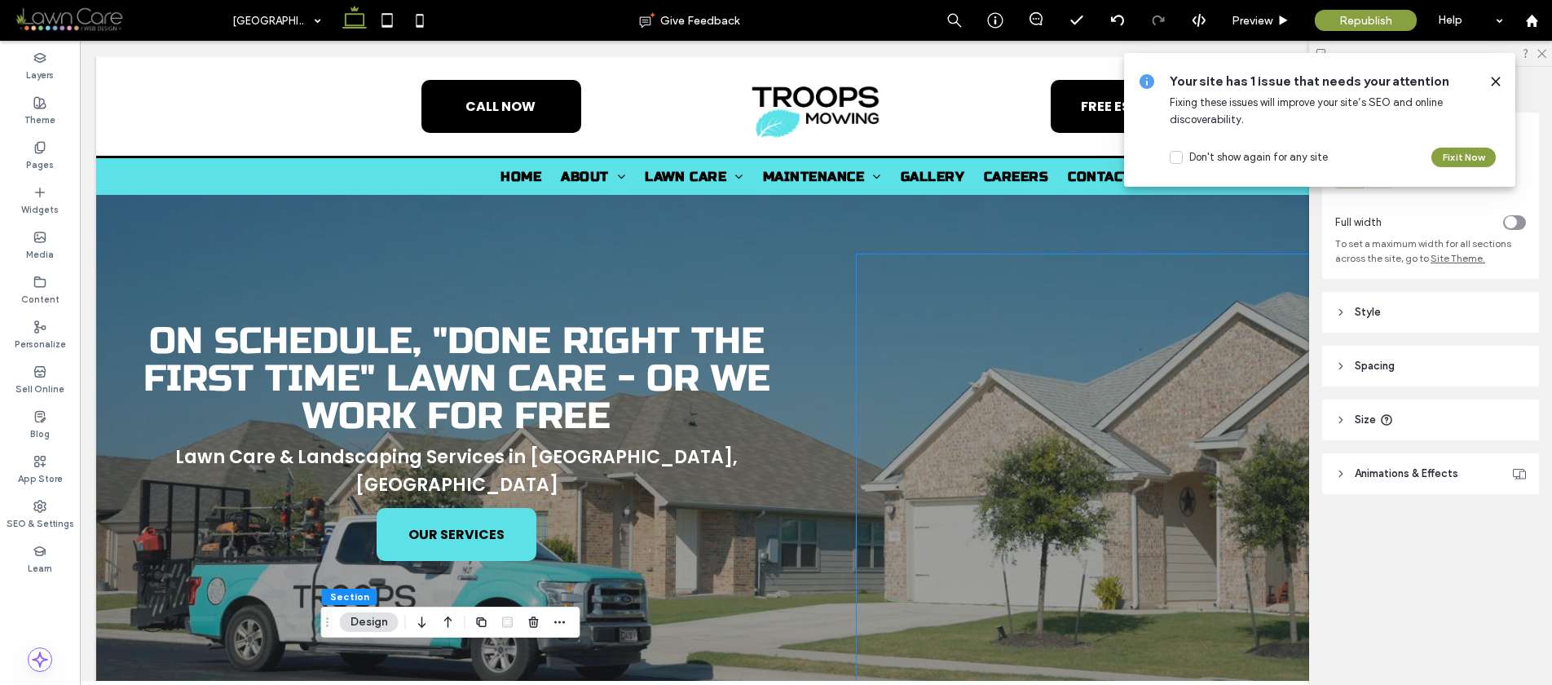
click at [916, 378] on div at bounding box center [1176, 473] width 638 height 439
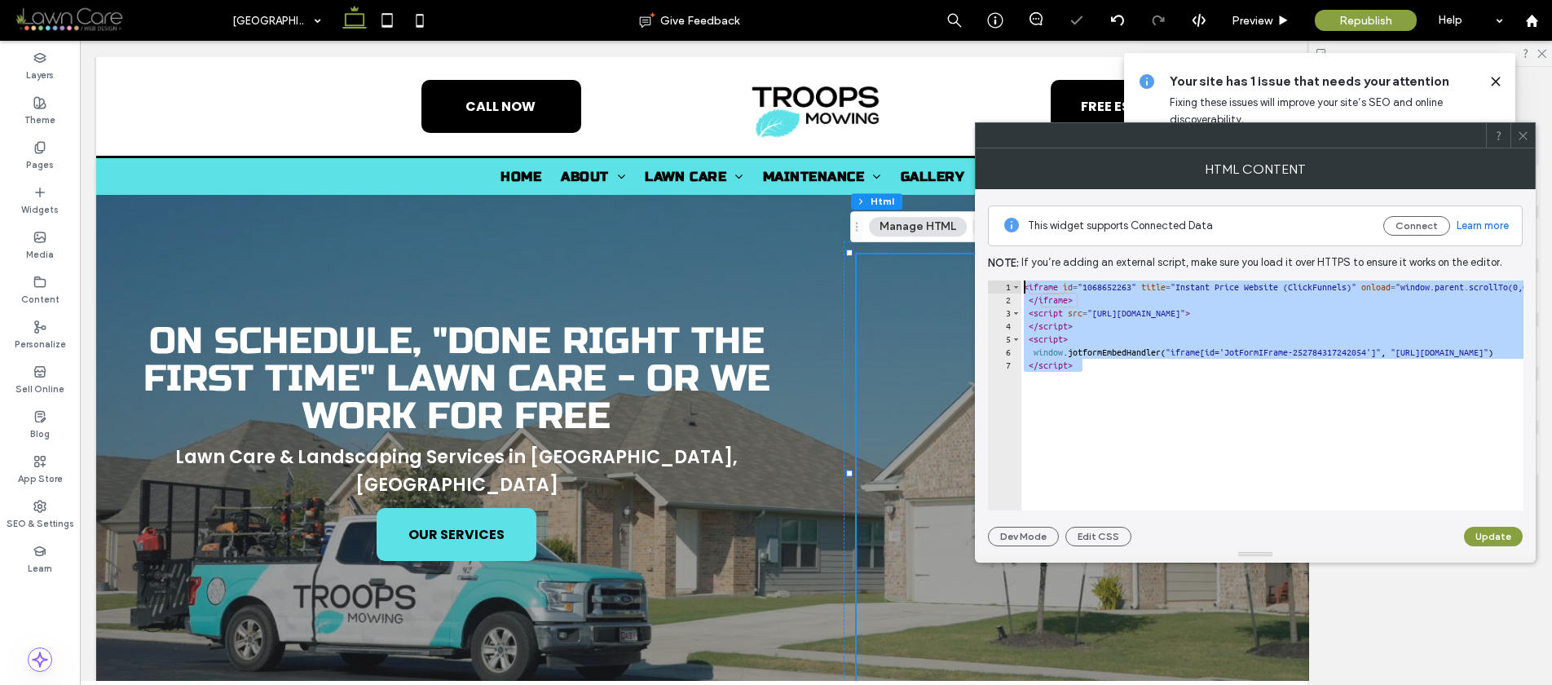
drag, startPoint x: 1113, startPoint y: 382, endPoint x: 1011, endPoint y: 258, distance: 161.1
click at [1011, 258] on div "This widget supports Connected Data Connect Learn more Note: If you’re adding a…" at bounding box center [1255, 367] width 535 height 357
type textarea "**********"
click at [1529, 130] on div at bounding box center [1523, 135] width 24 height 24
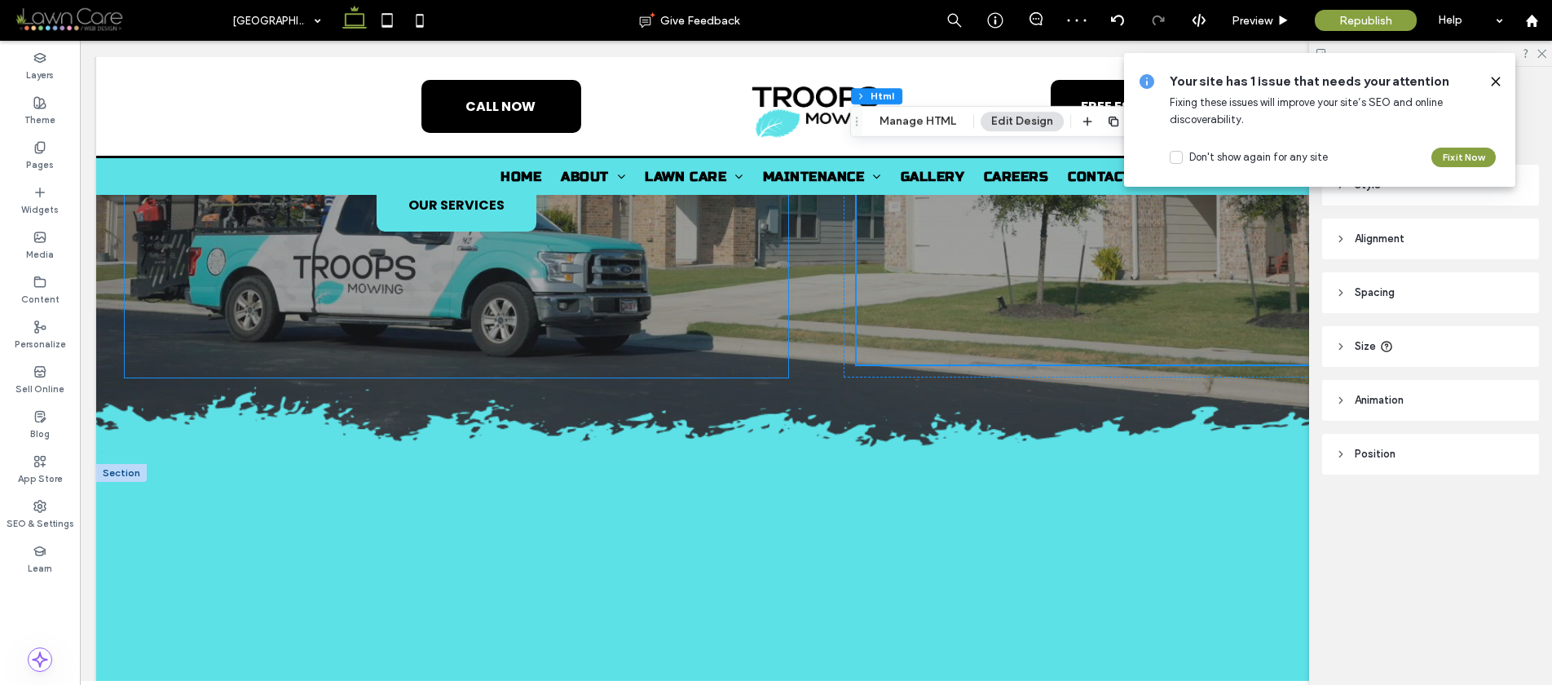
scroll to position [479, 0]
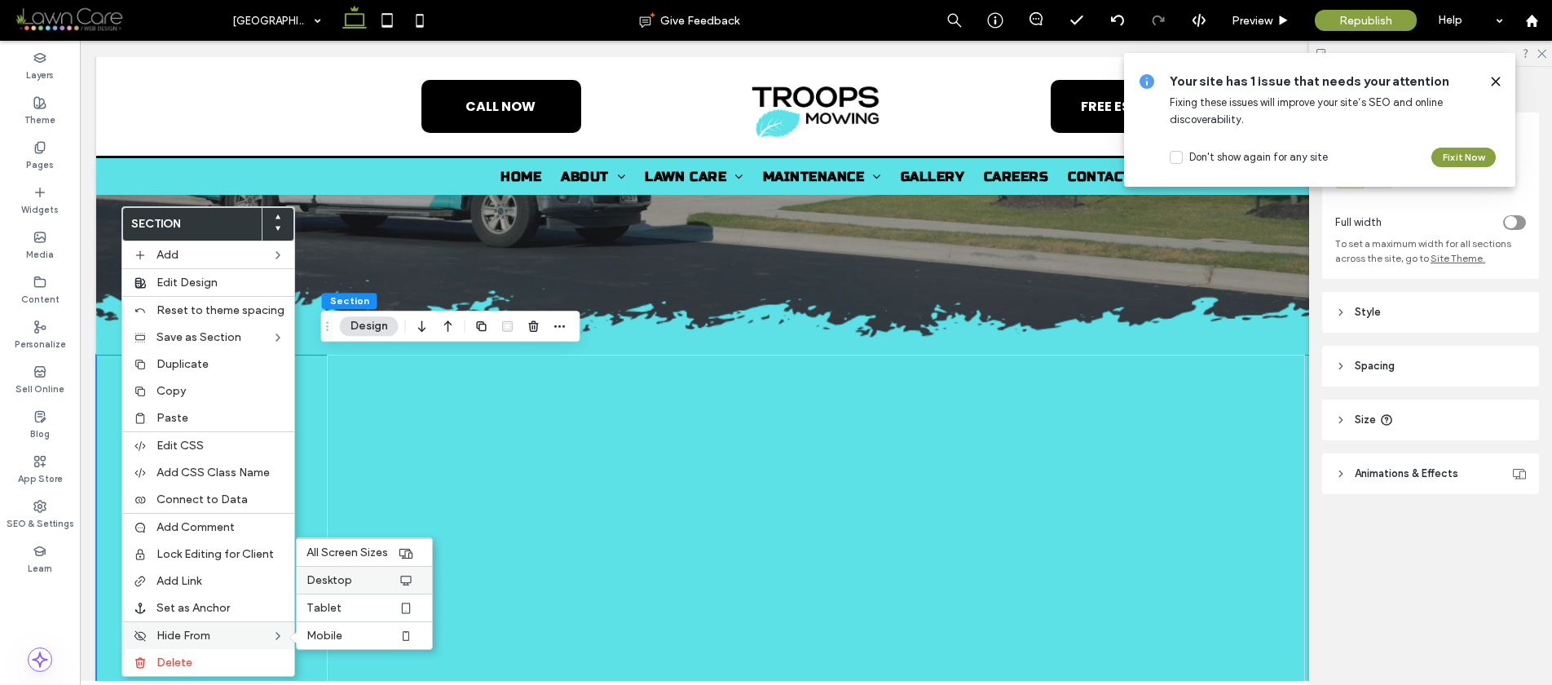
click at [332, 584] on span "Desktop" at bounding box center [330, 580] width 46 height 14
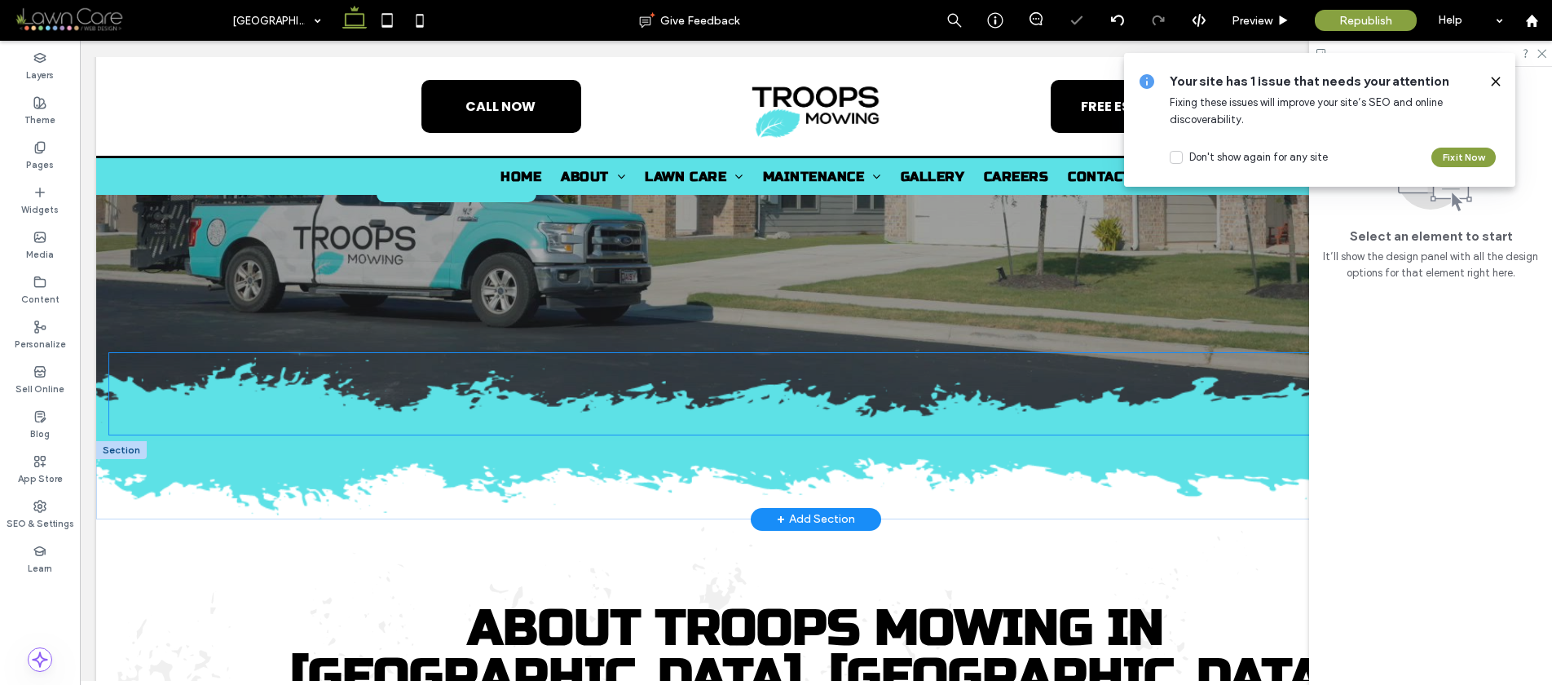
scroll to position [333, 0]
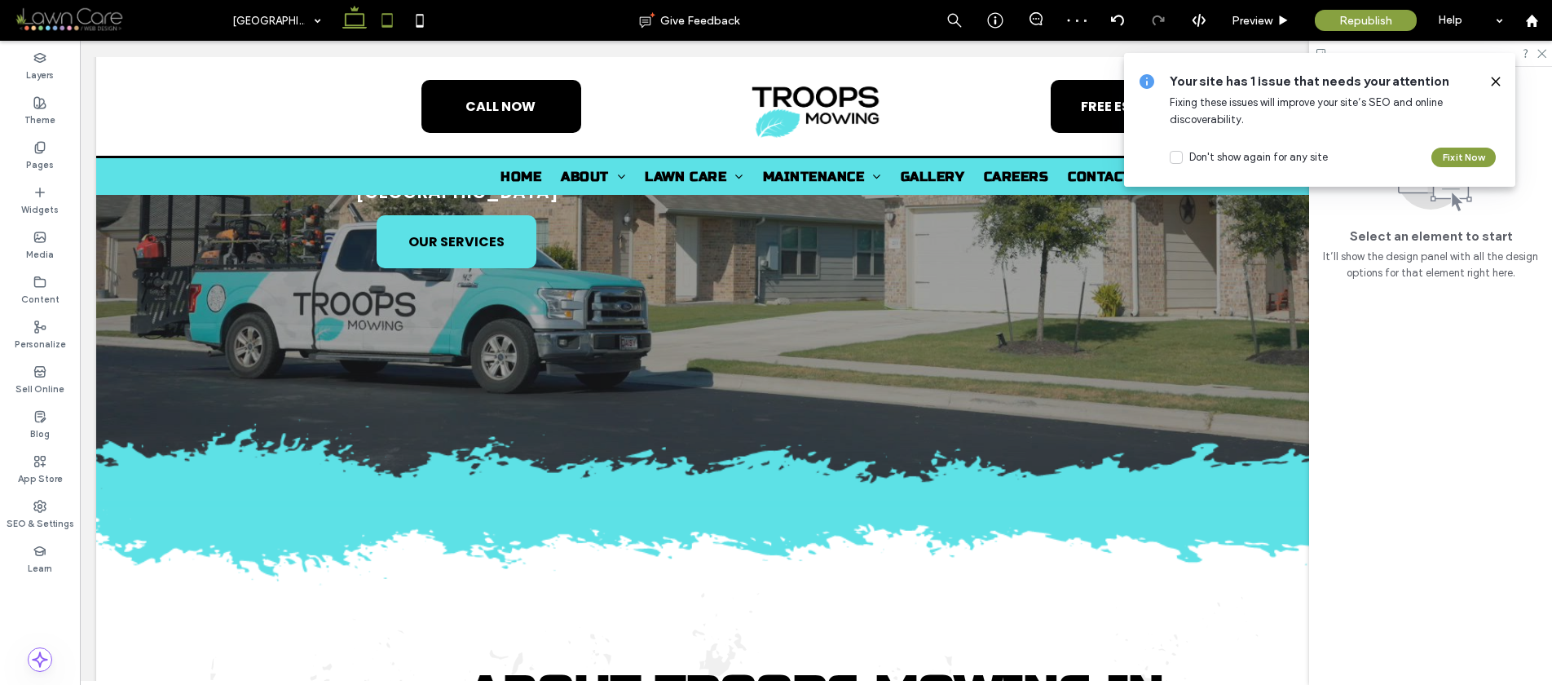
click at [392, 10] on icon at bounding box center [387, 20] width 33 height 33
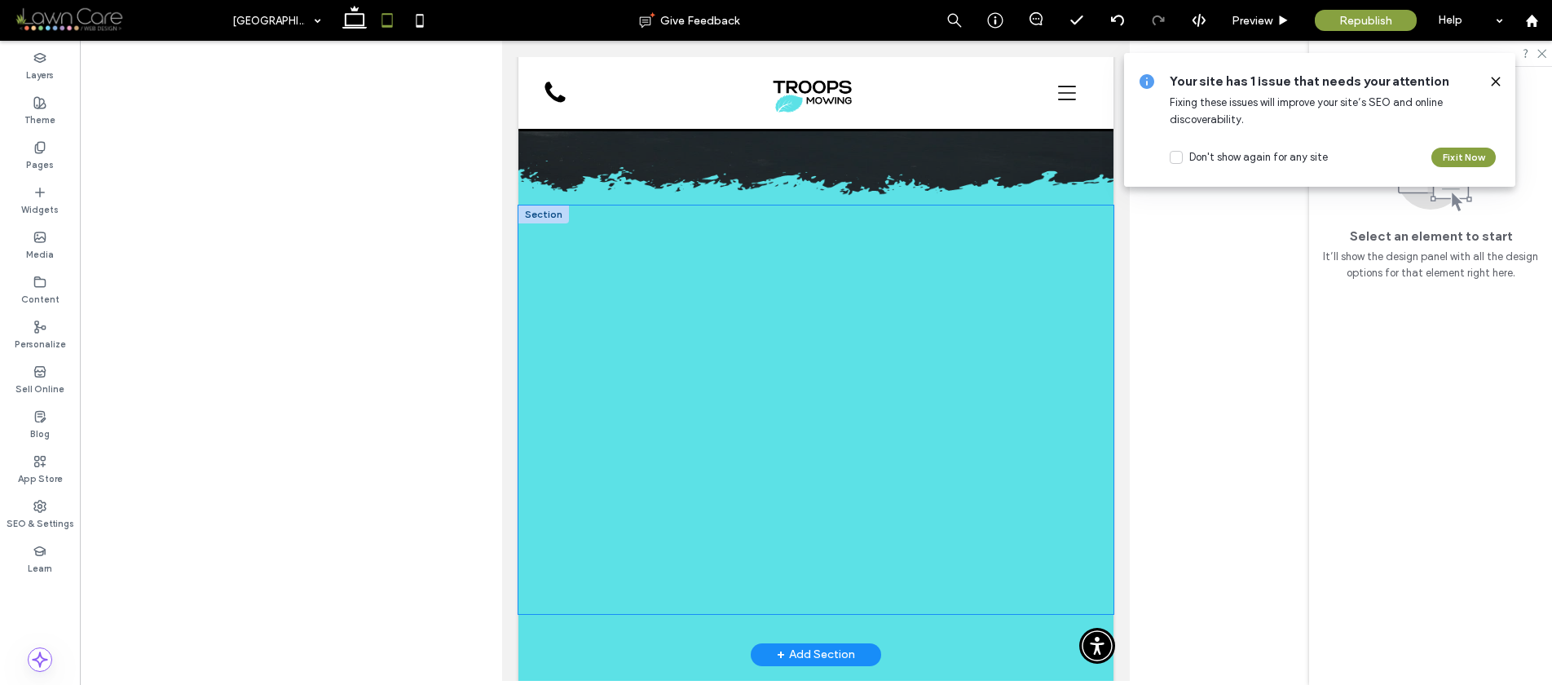
scroll to position [411, 0]
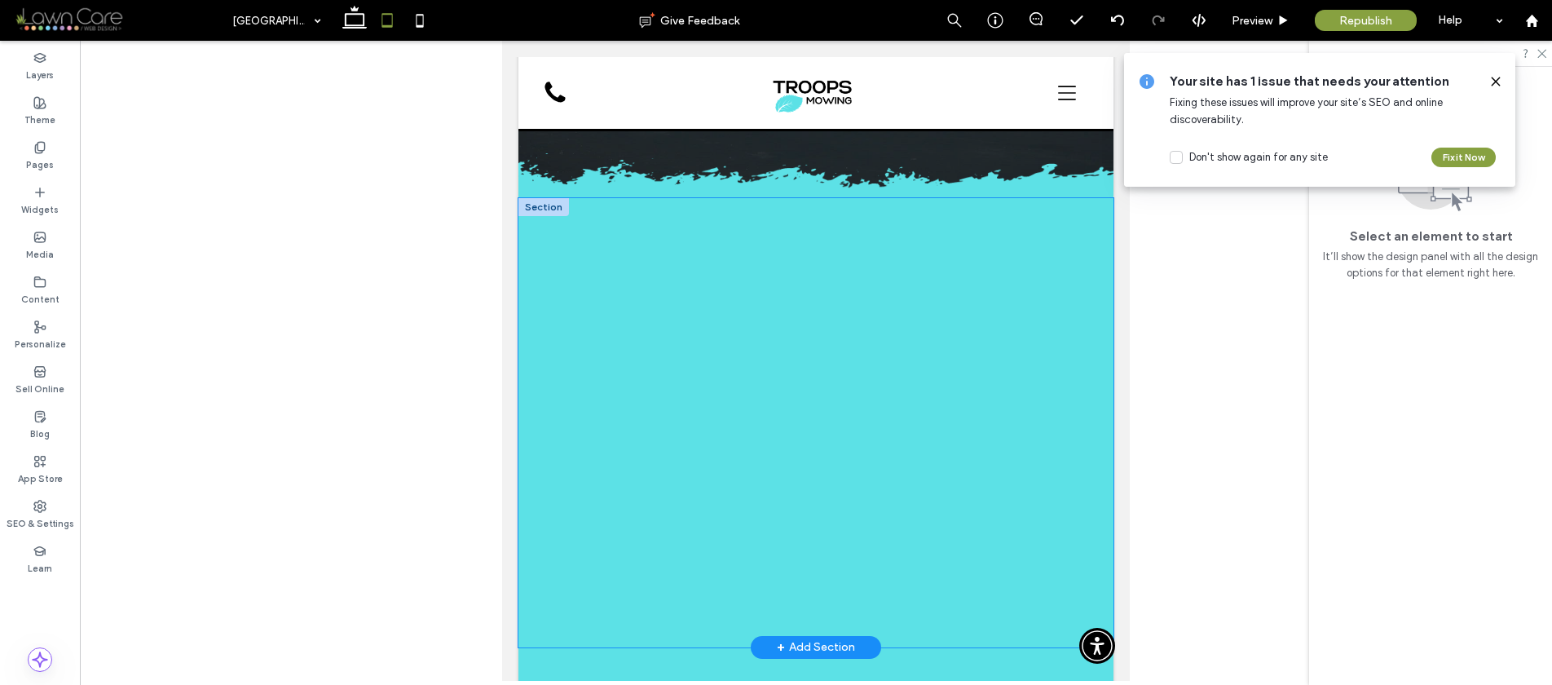
click at [559, 602] on div at bounding box center [816, 422] width 595 height 449
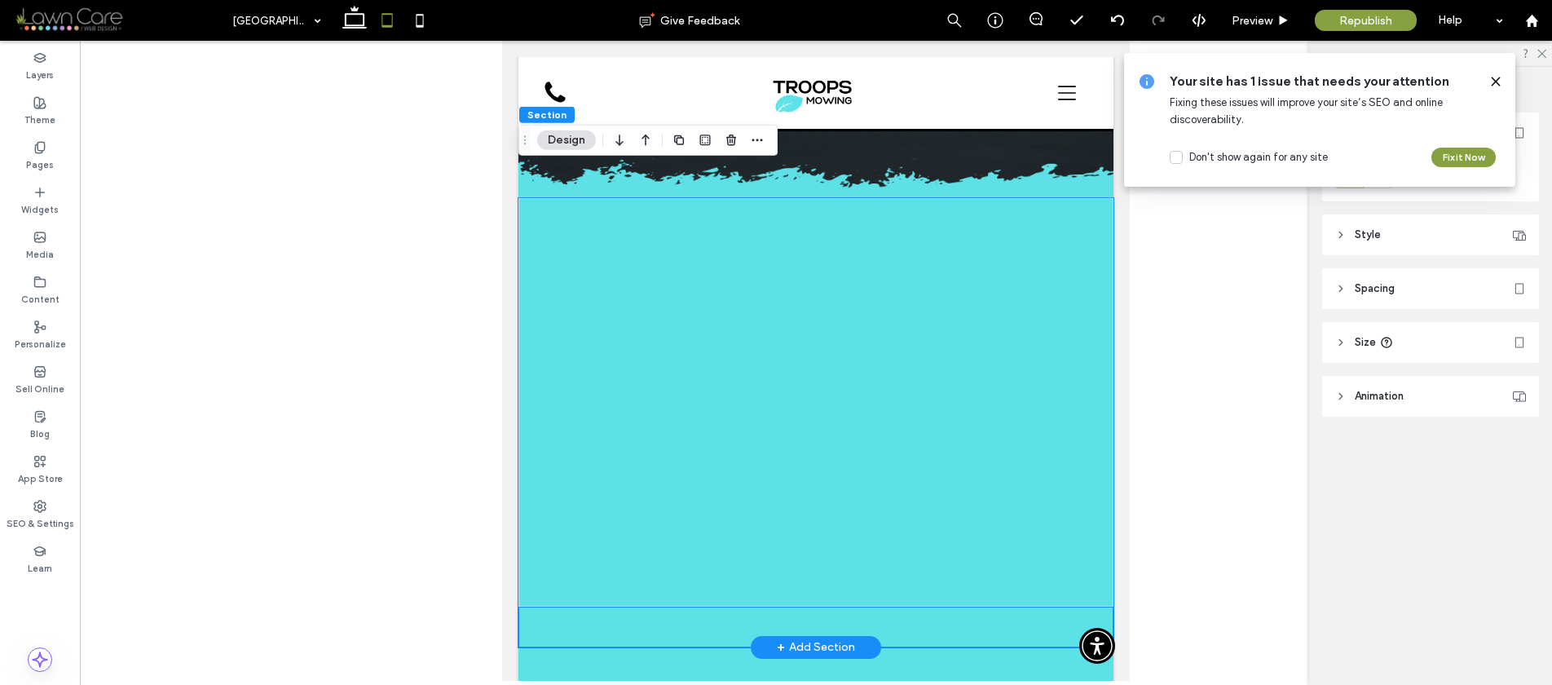
click at [569, 547] on div at bounding box center [816, 402] width 595 height 408
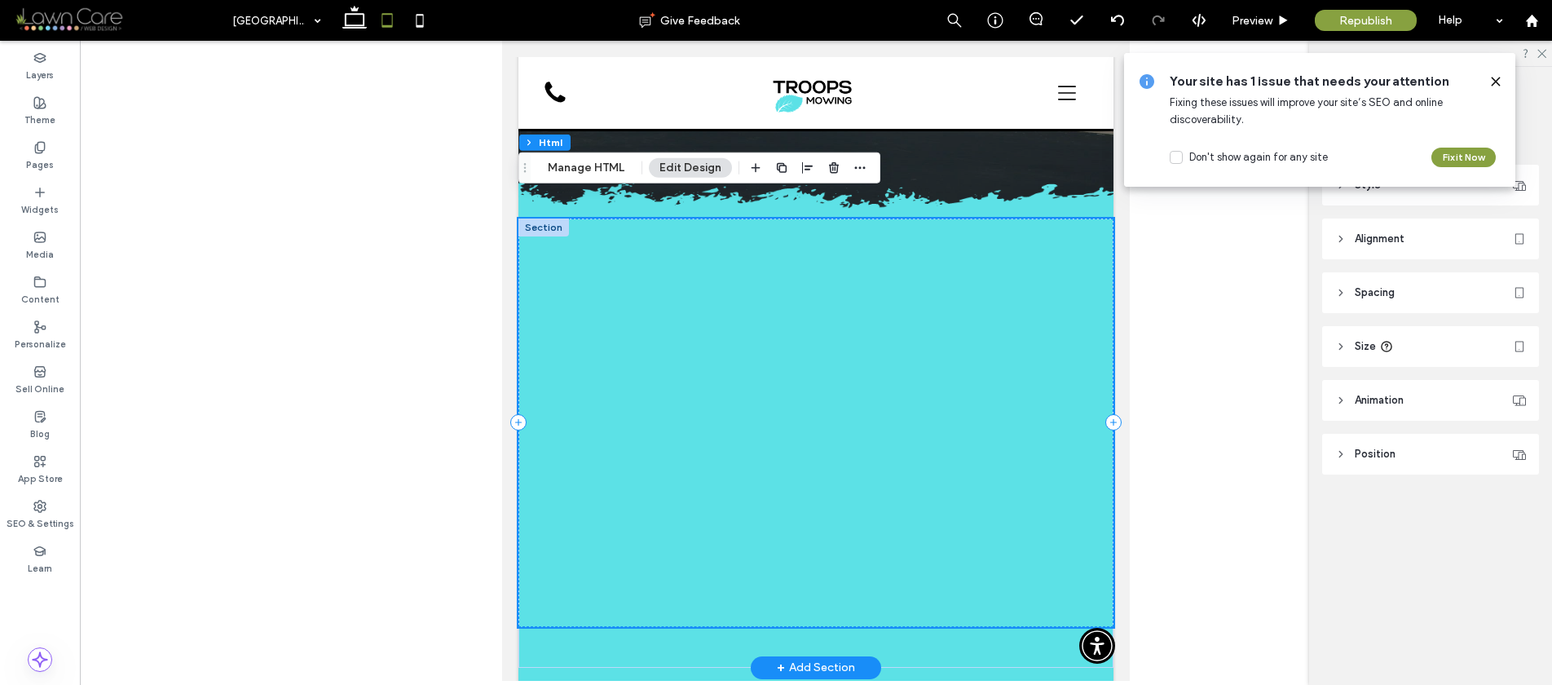
scroll to position [413, 0]
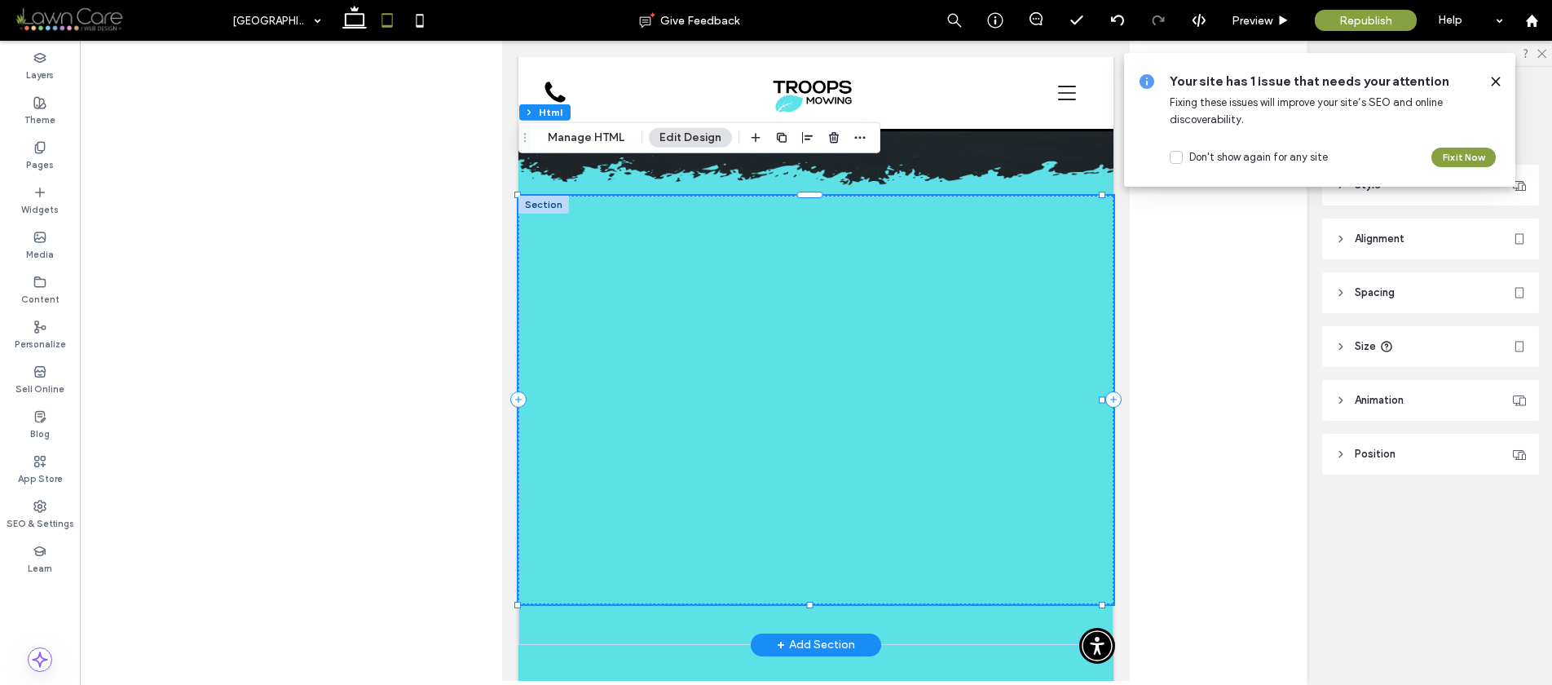
click at [673, 361] on div at bounding box center [816, 400] width 595 height 408
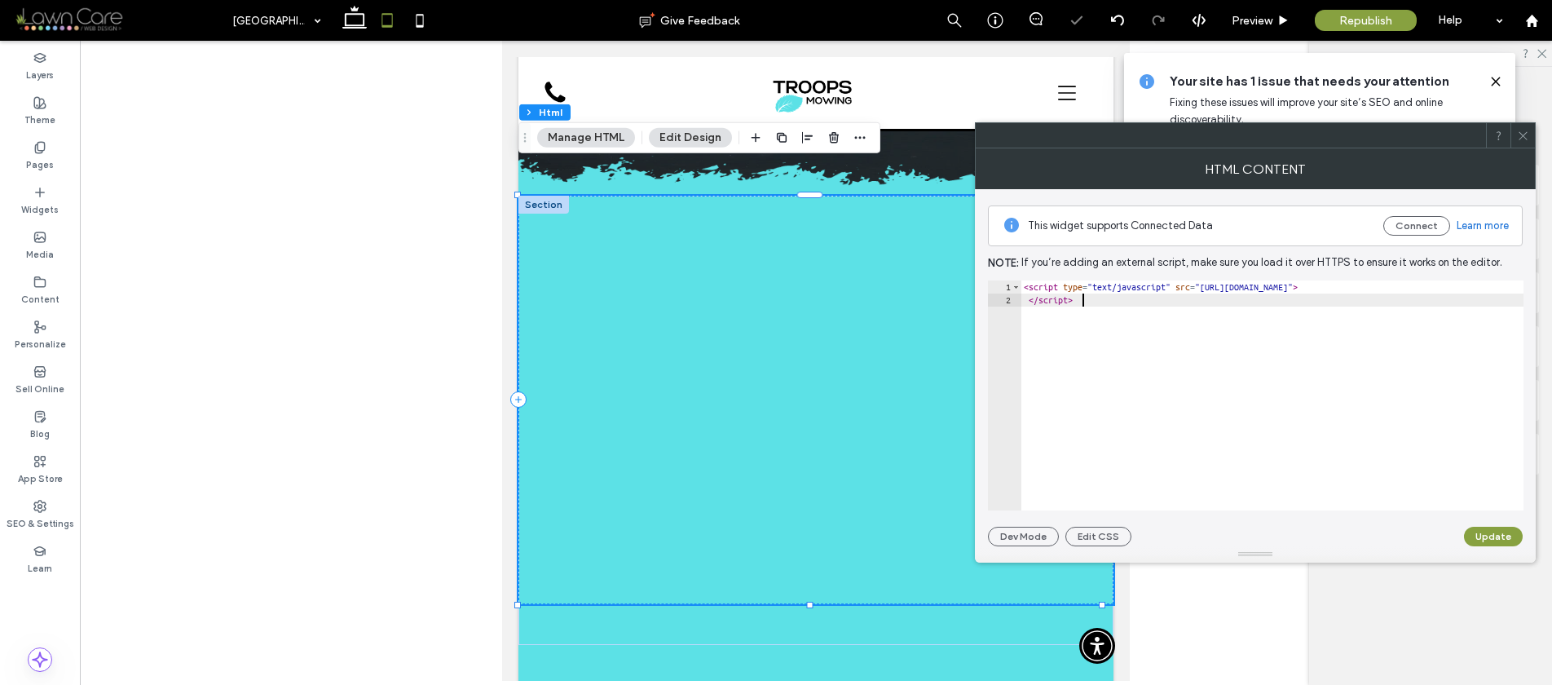
drag, startPoint x: 1111, startPoint y: 305, endPoint x: 1019, endPoint y: 276, distance: 96.7
click at [1019, 275] on div "This widget supports Connected Data Connect Learn more Note: If you’re adding a…" at bounding box center [1255, 367] width 535 height 357
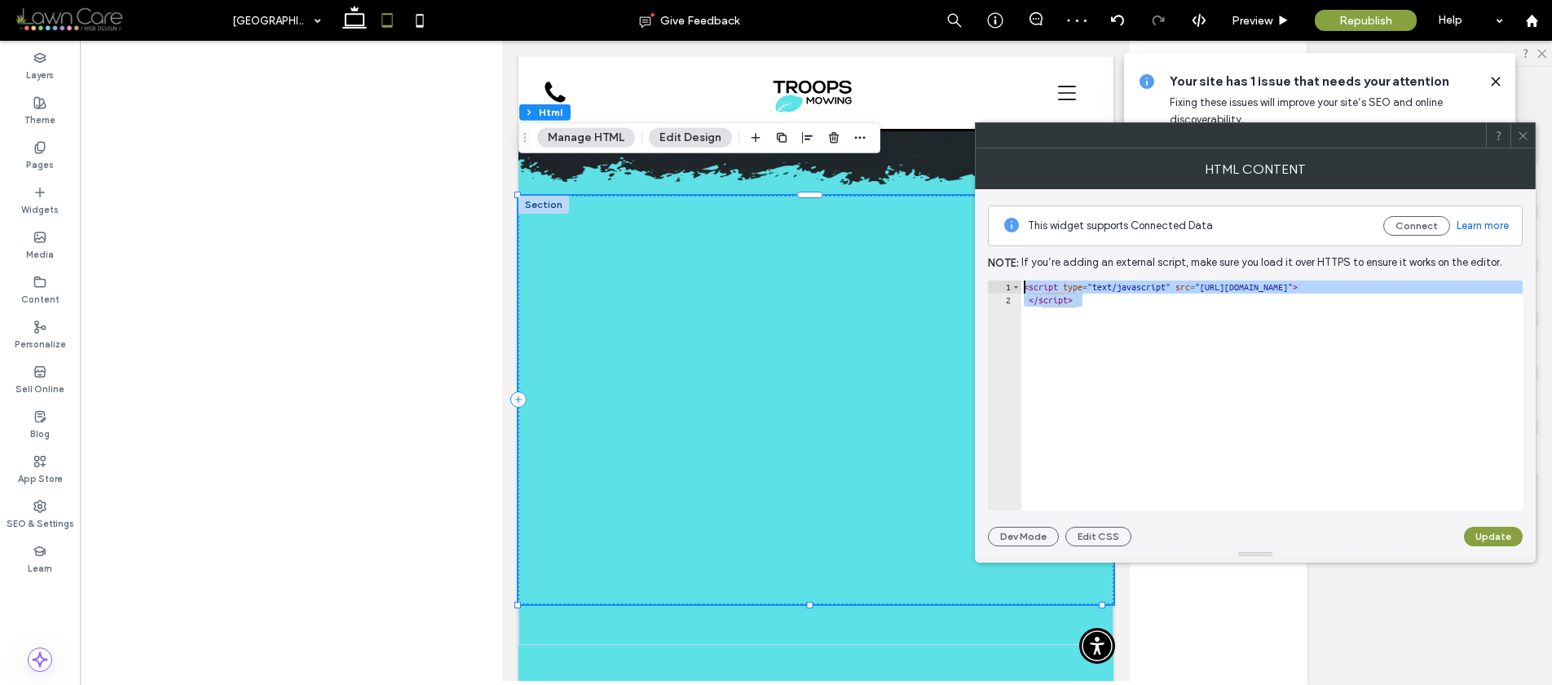
paste textarea "Cursor at row 1"
type textarea "*********"
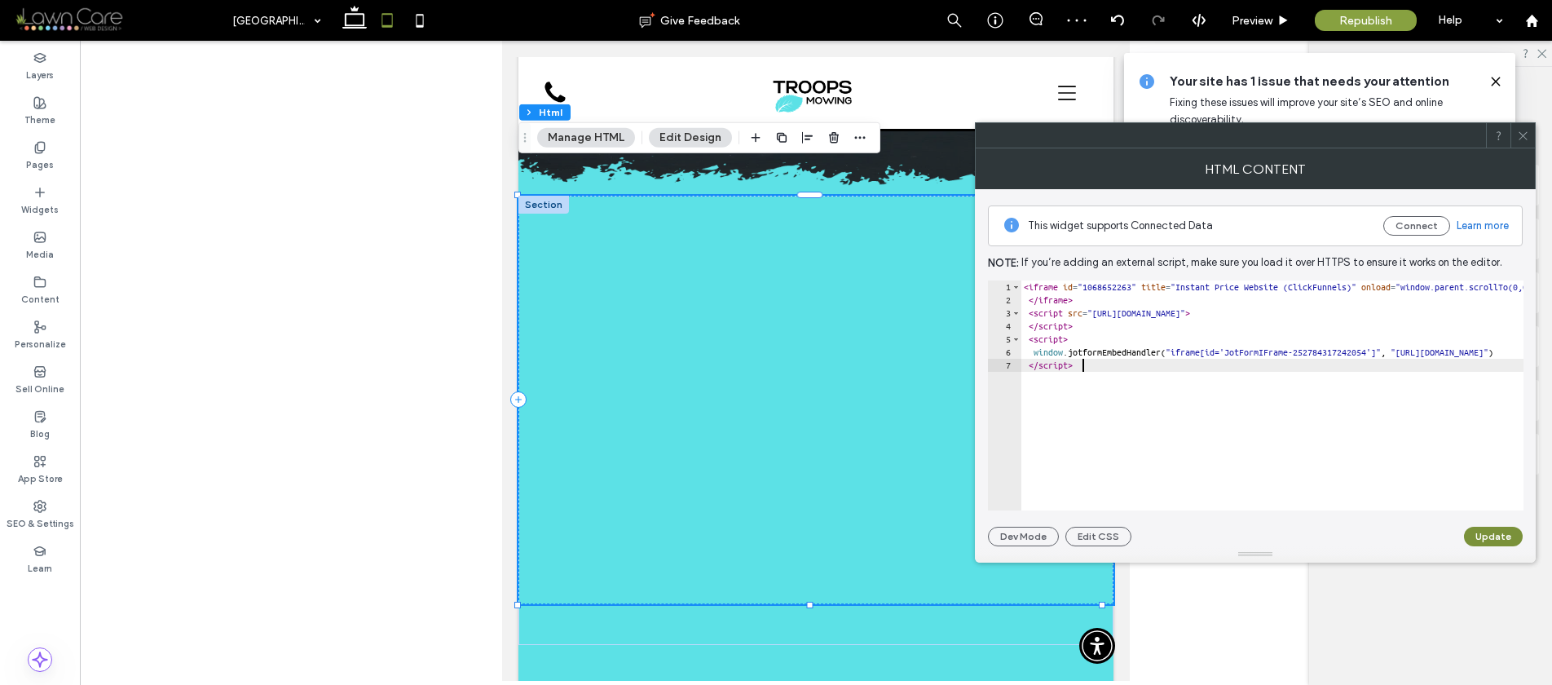
click at [1468, 534] on button "Update" at bounding box center [1493, 537] width 59 height 20
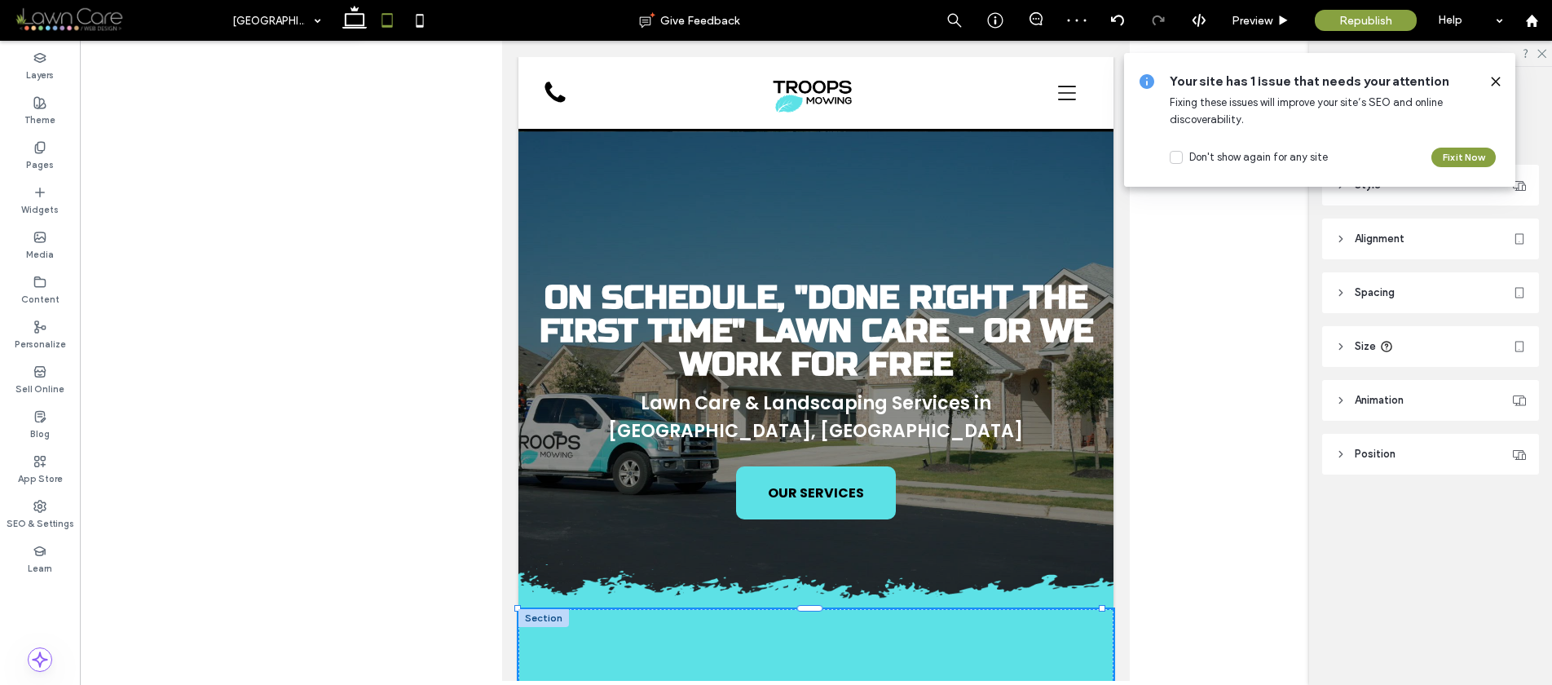
scroll to position [0, 0]
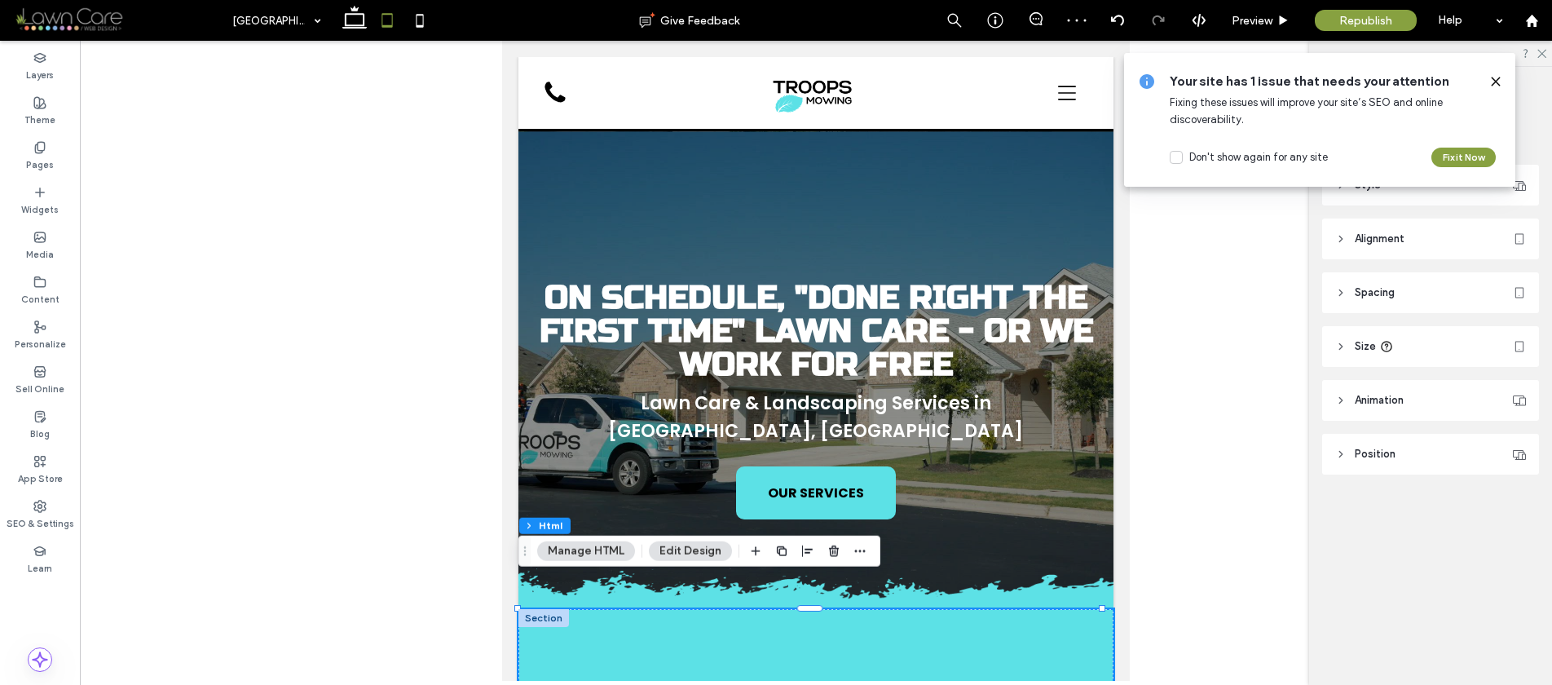
click at [1527, 130] on icon at bounding box center [1523, 136] width 12 height 12
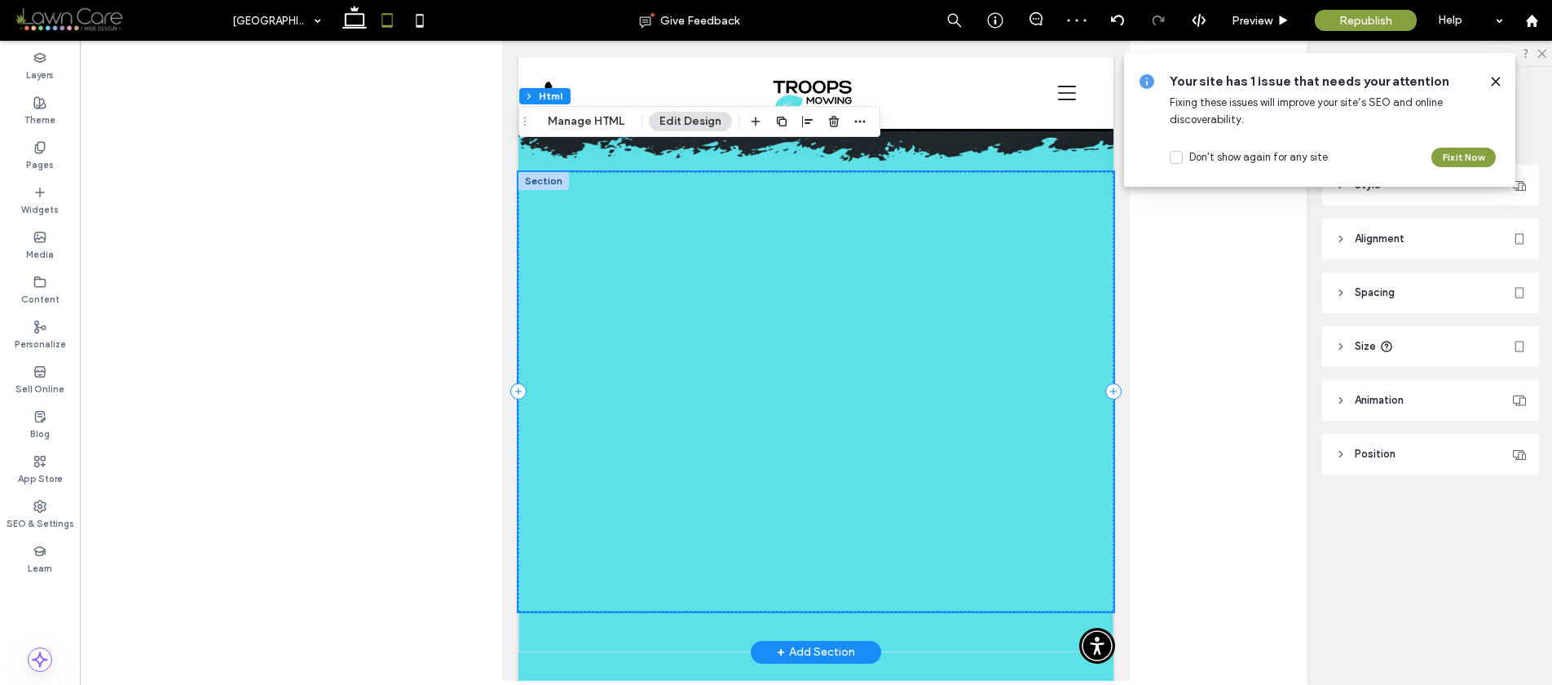
scroll to position [457, 0]
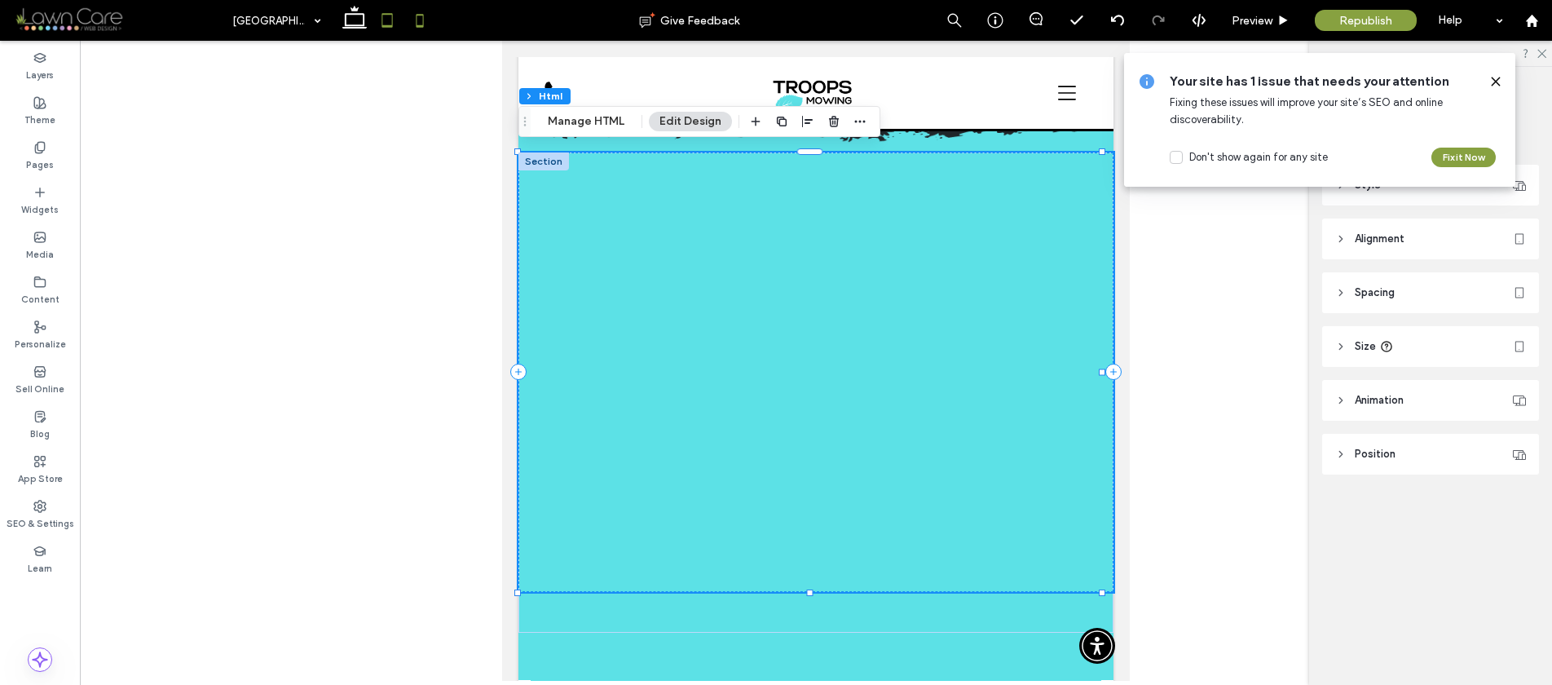
click at [429, 22] on icon at bounding box center [420, 20] width 33 height 33
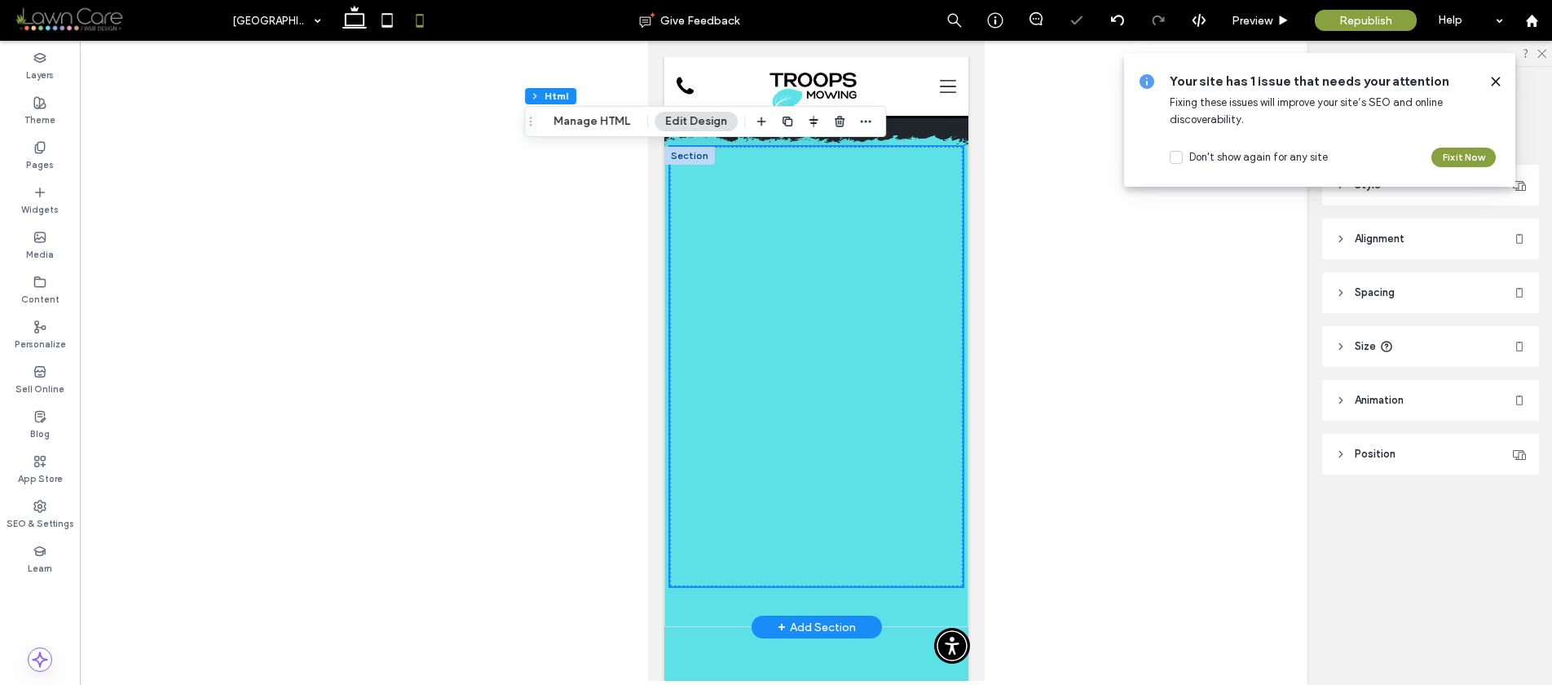
scroll to position [401, 0]
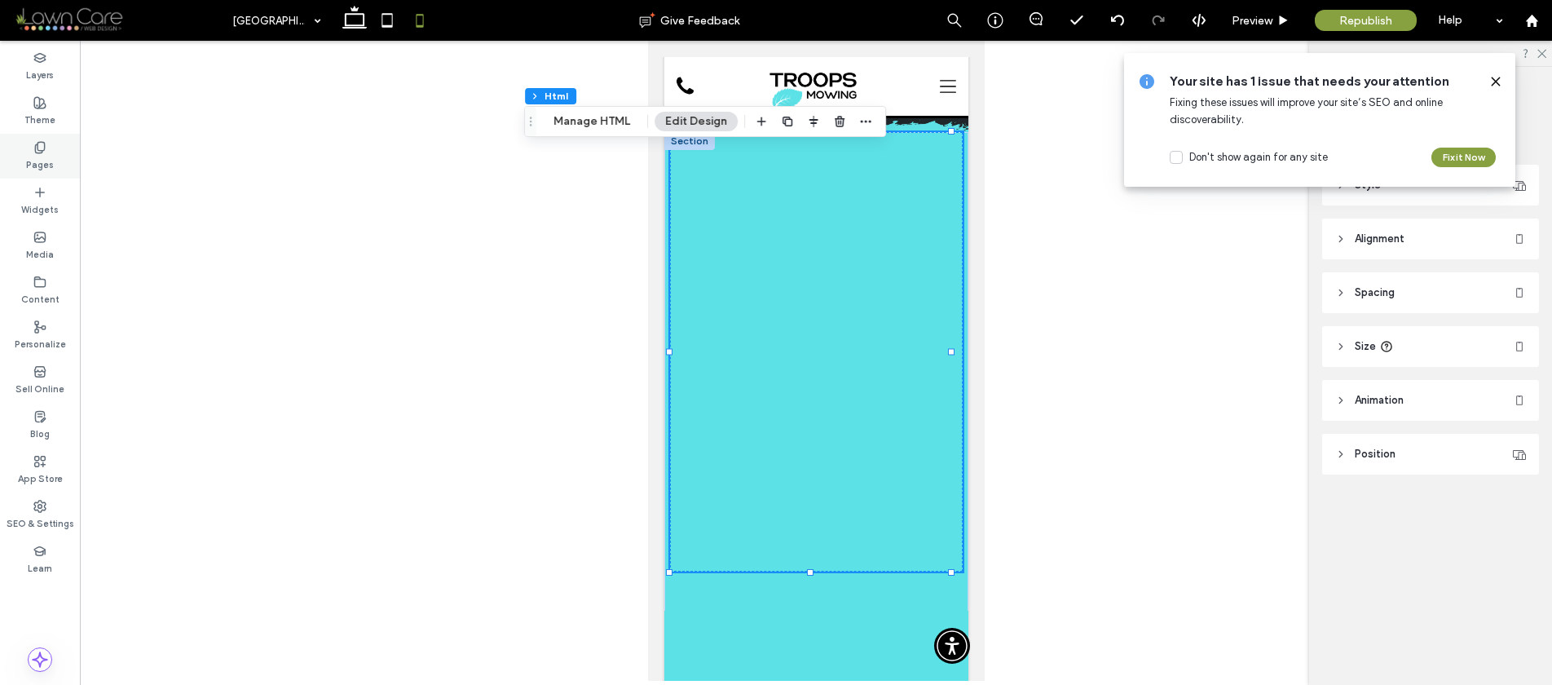
click at [37, 152] on use at bounding box center [39, 147] width 9 height 11
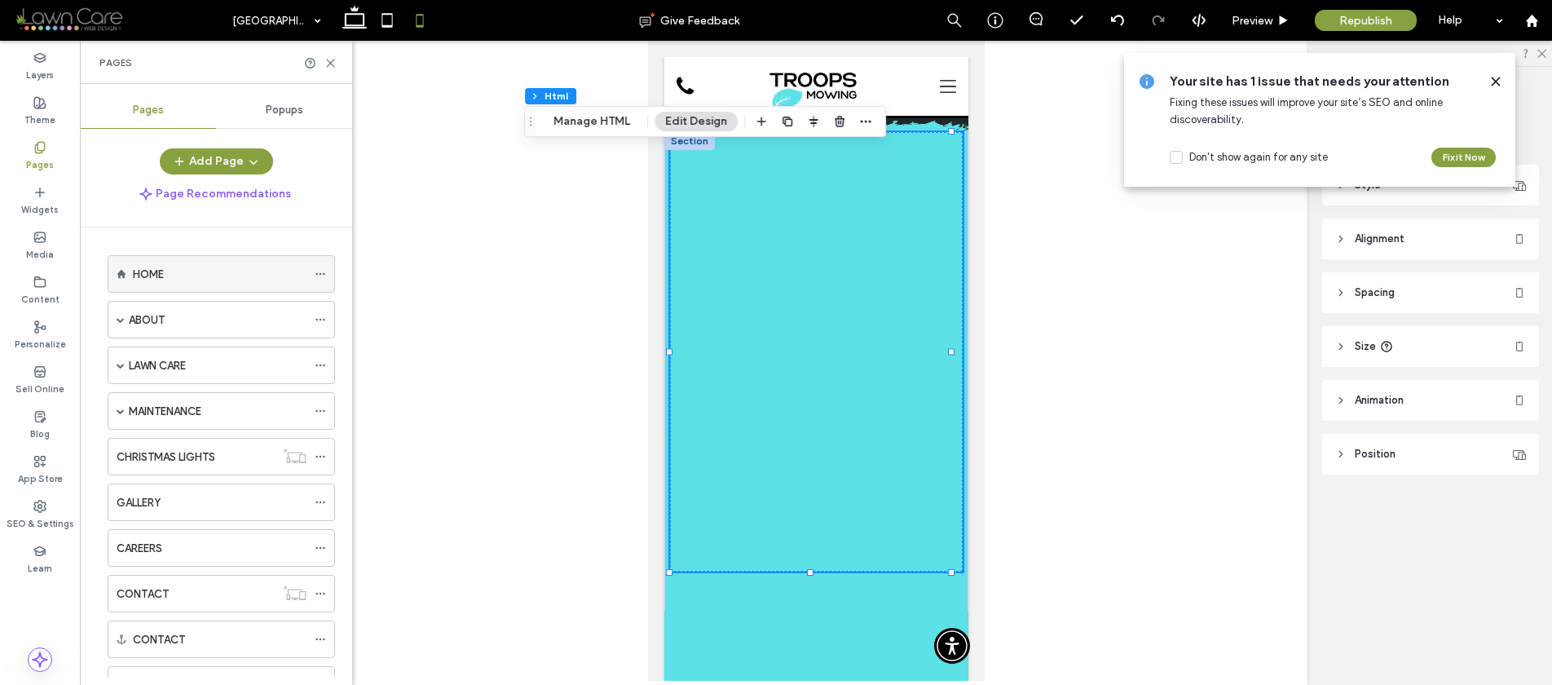
click at [134, 274] on label "HOME" at bounding box center [148, 274] width 31 height 29
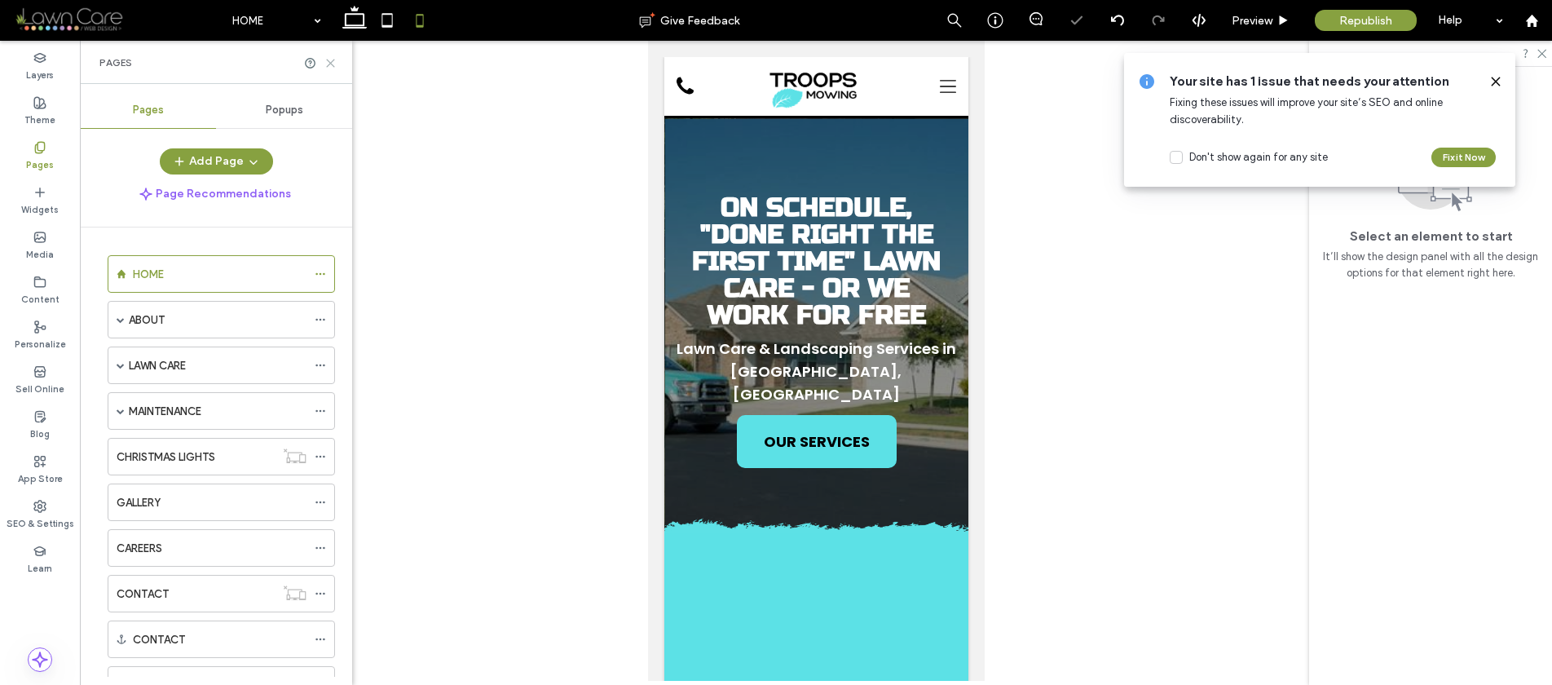
click at [333, 61] on icon at bounding box center [330, 63] width 12 height 12
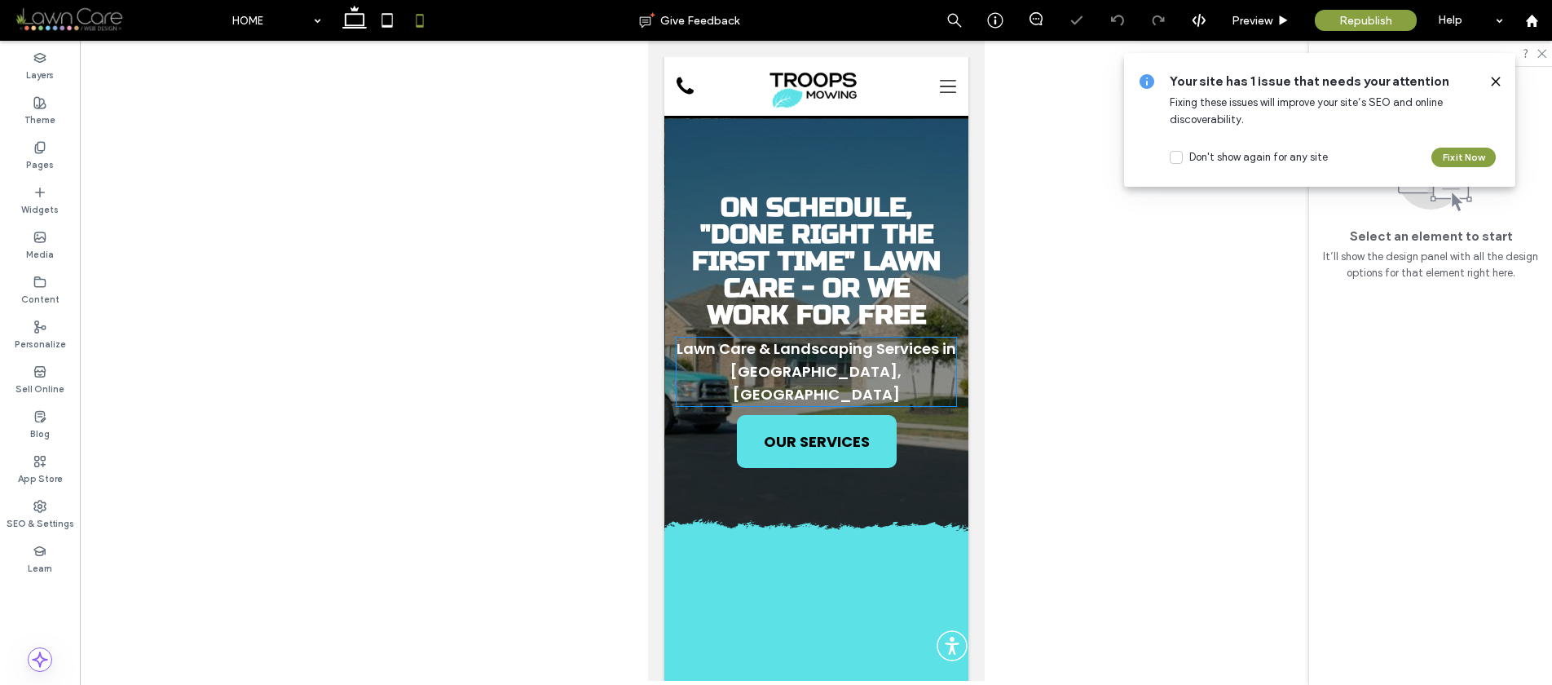
scroll to position [145, 0]
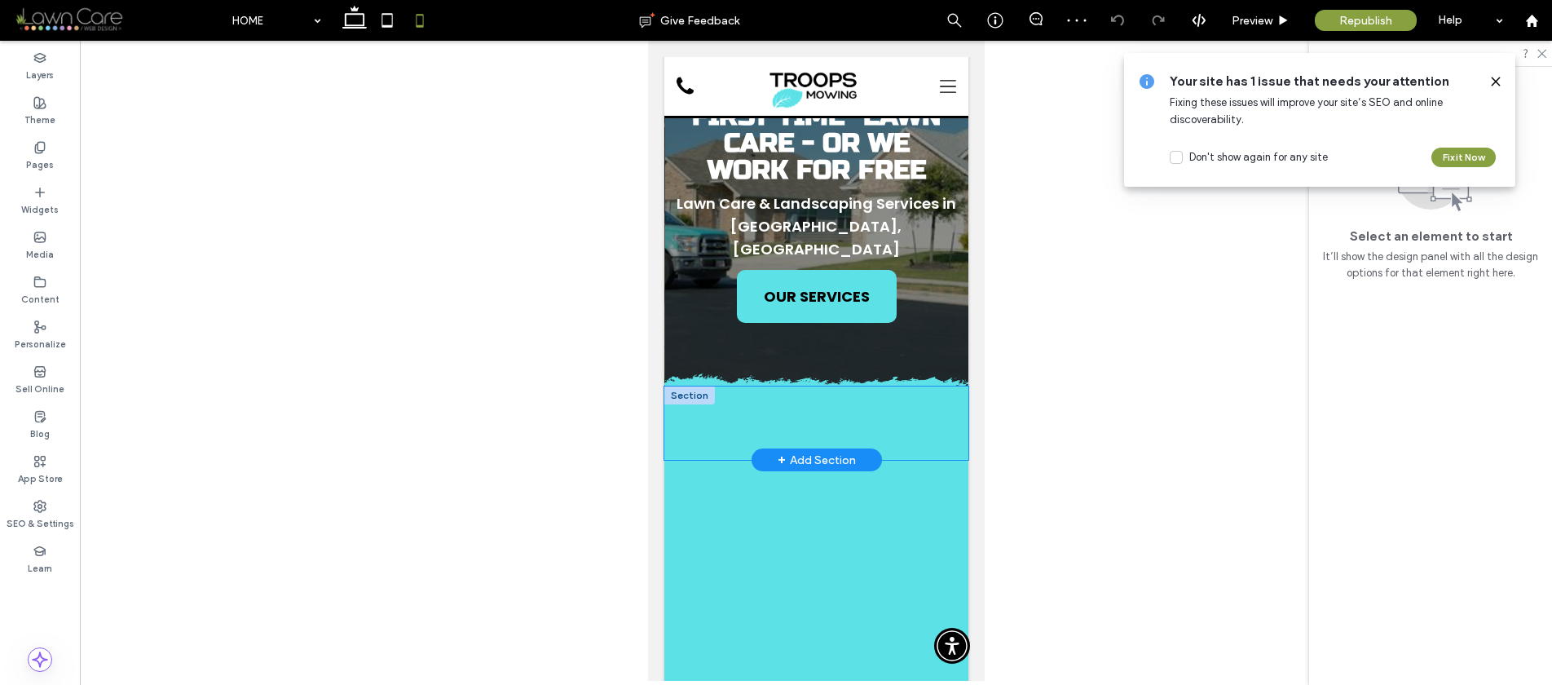
click at [680, 404] on div at bounding box center [816, 422] width 304 height 73
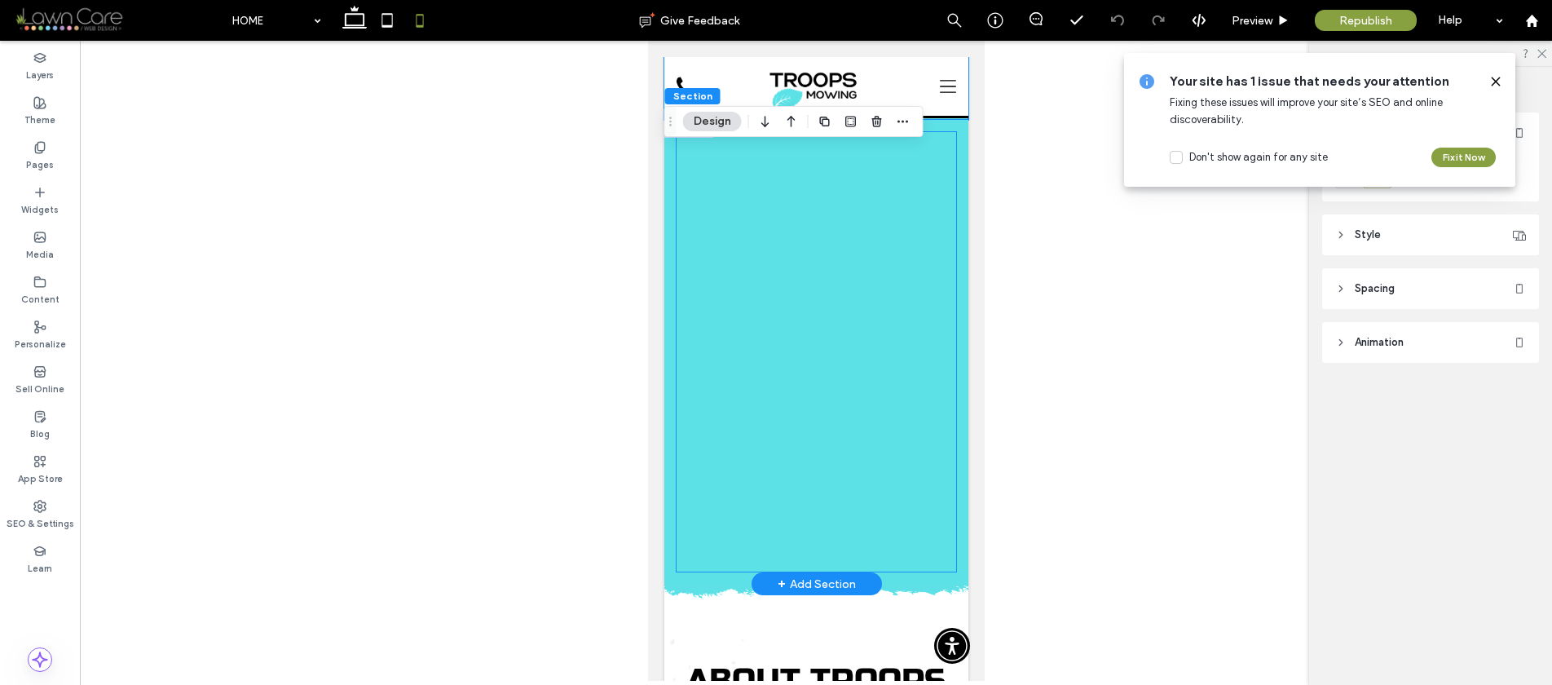
scroll to position [492, 0]
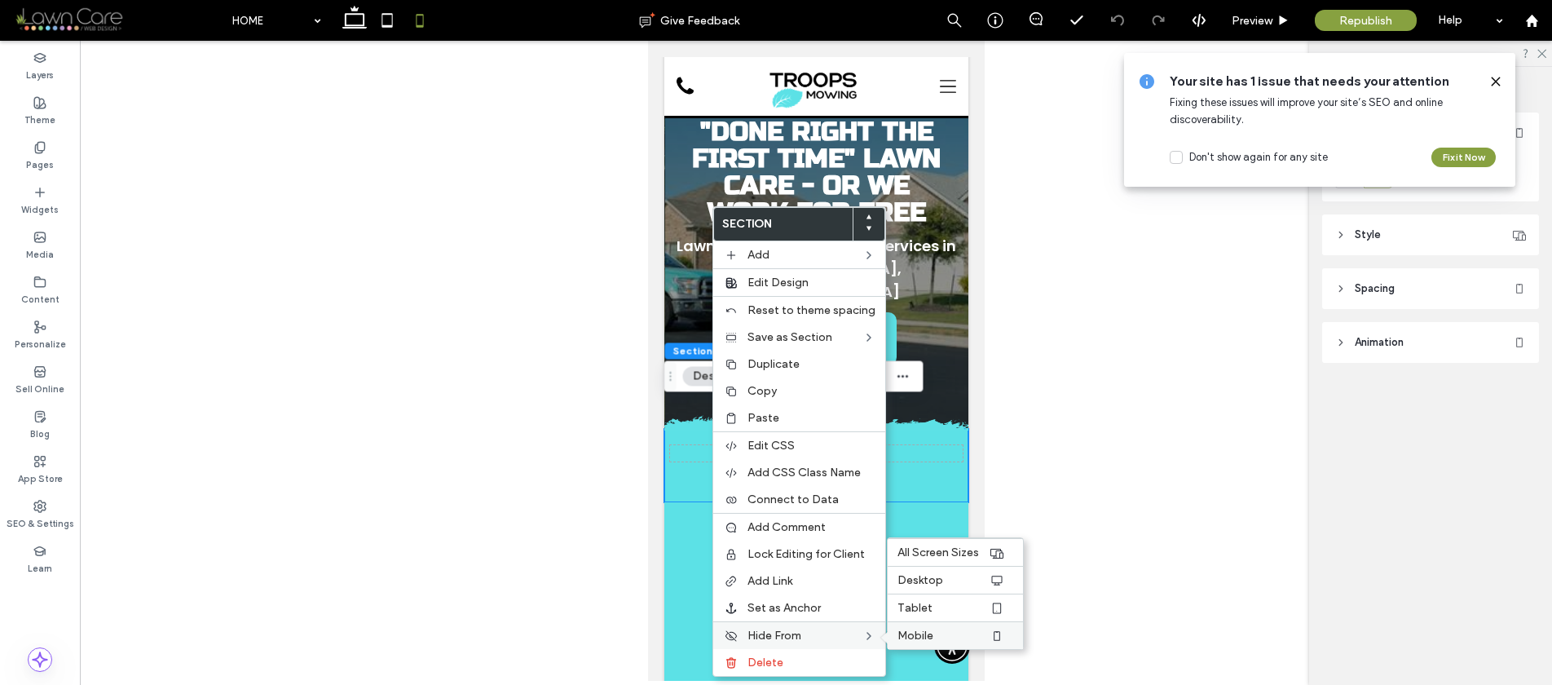
click at [927, 629] on span "Mobile" at bounding box center [916, 636] width 36 height 14
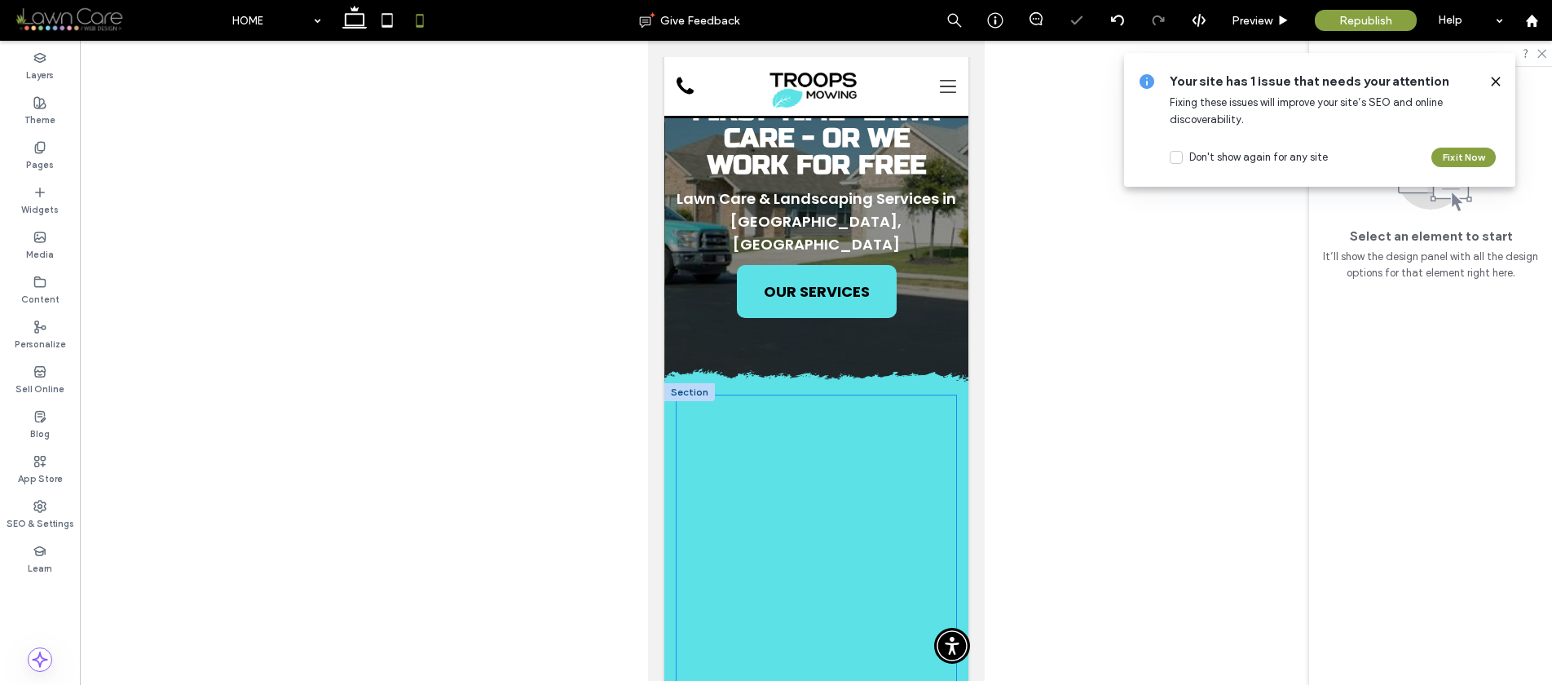
scroll to position [185, 0]
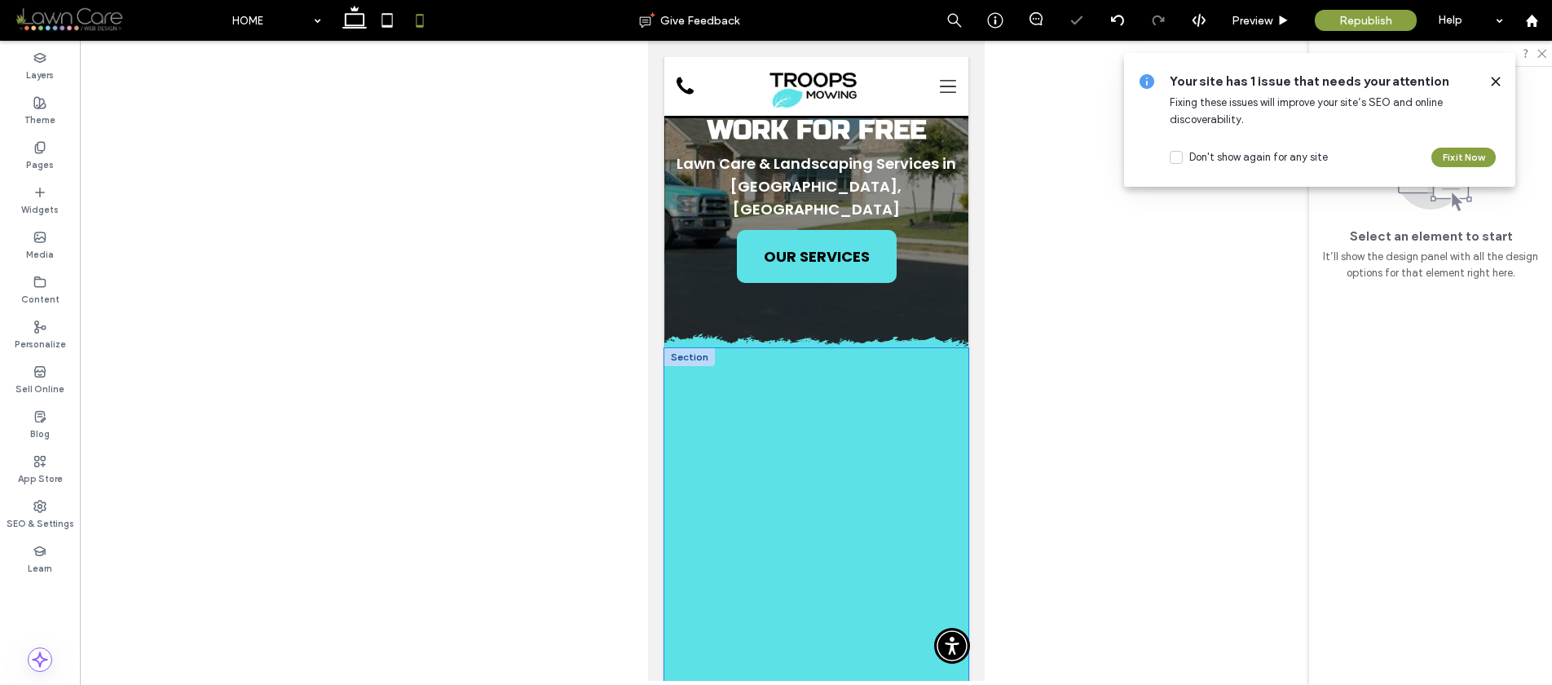
click at [666, 405] on div at bounding box center [816, 580] width 304 height 464
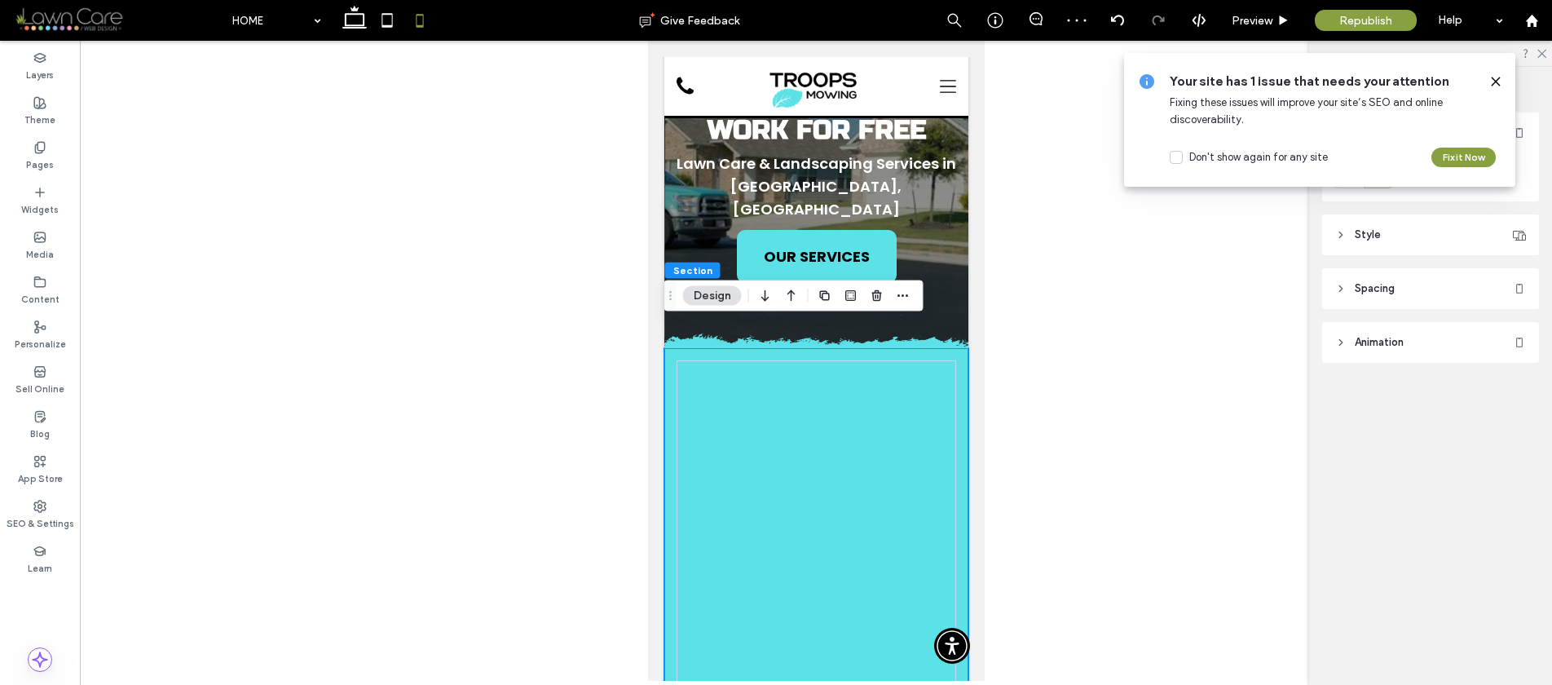
click at [1361, 236] on span "Style" at bounding box center [1368, 235] width 26 height 16
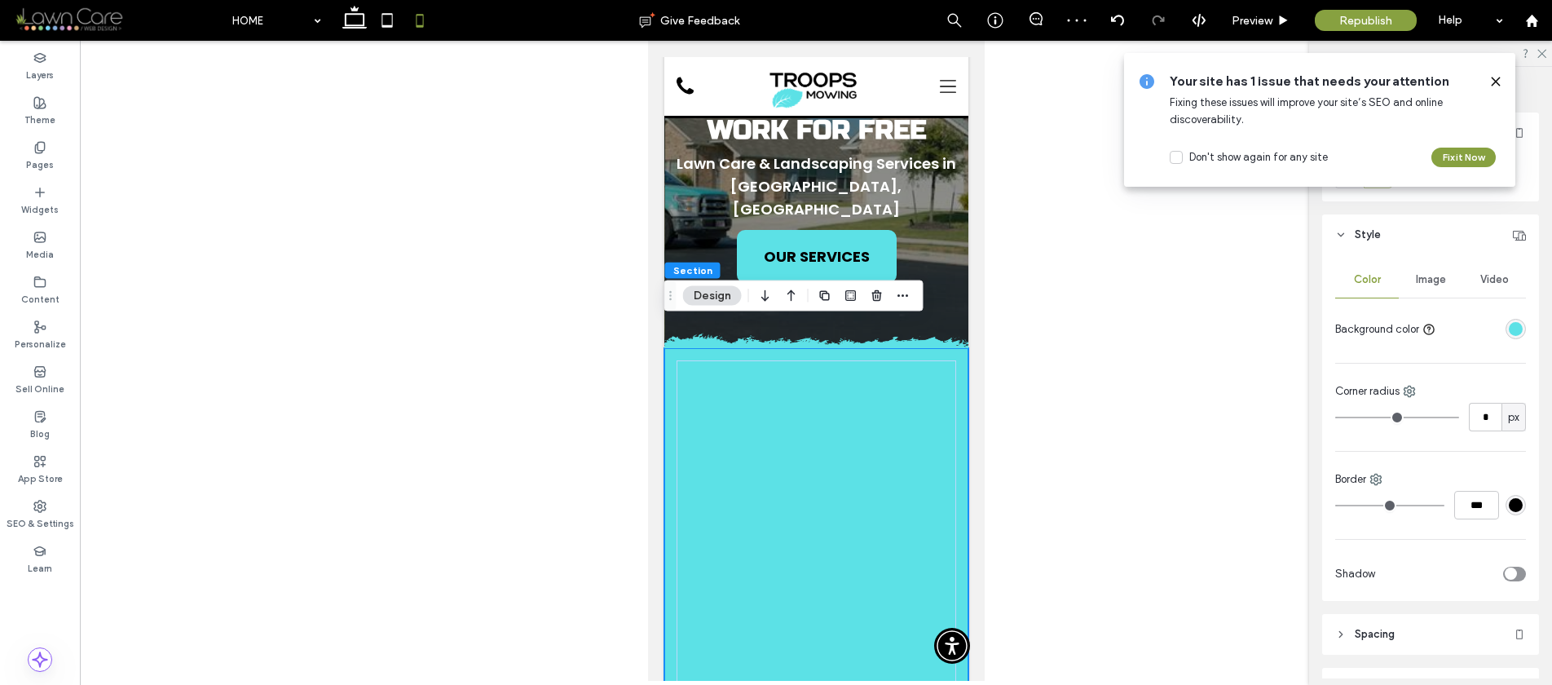
click at [1371, 641] on span "Spacing" at bounding box center [1375, 634] width 40 height 16
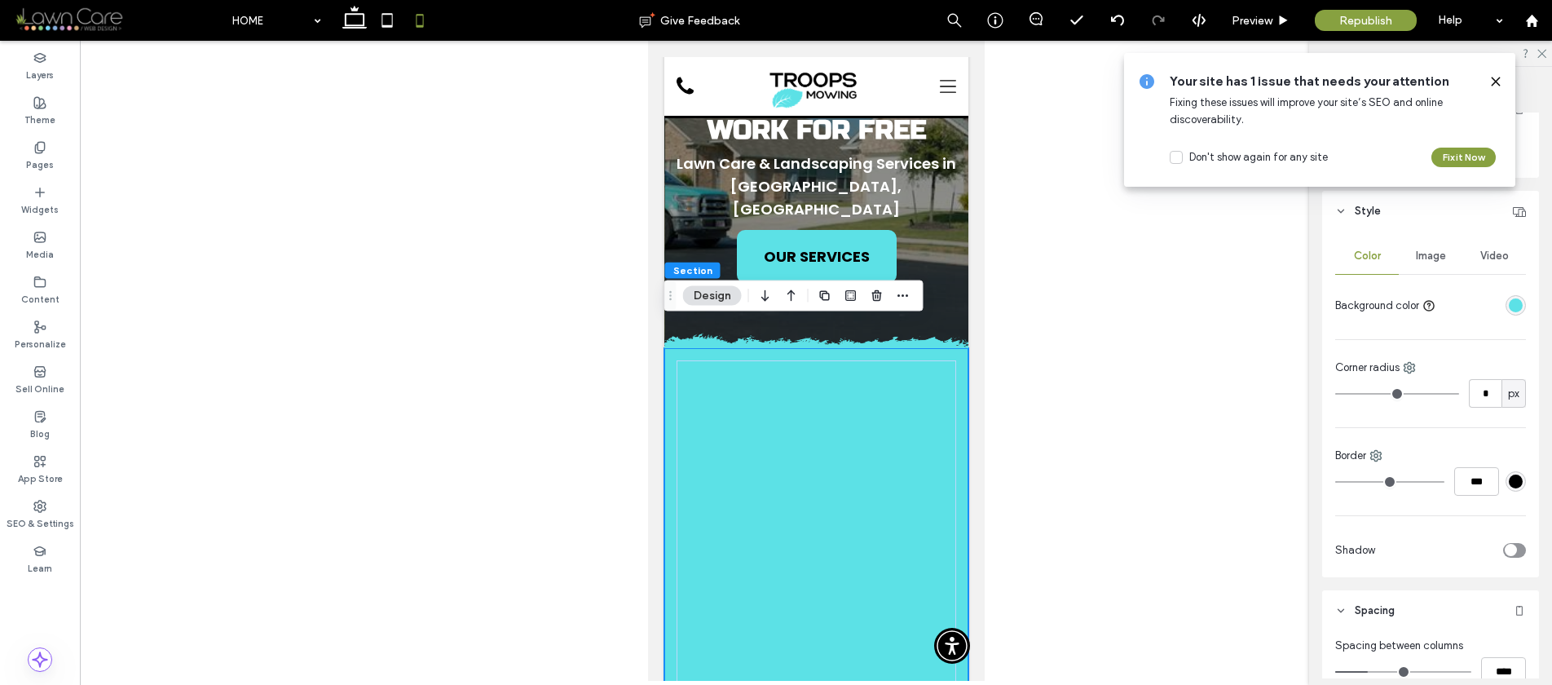
scroll to position [304, 0]
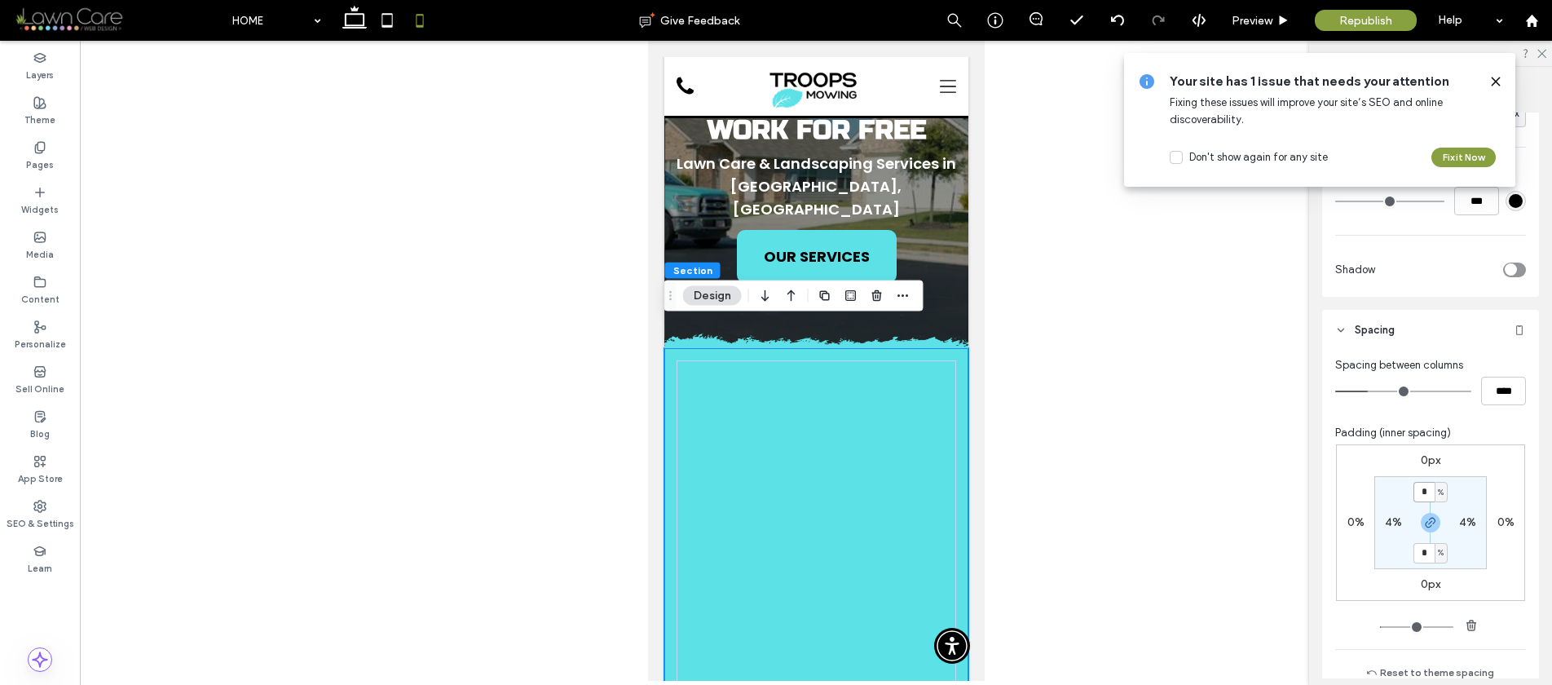
click at [1422, 494] on input "*" at bounding box center [1424, 492] width 21 height 20
click at [1424, 523] on icon "button" at bounding box center [1430, 522] width 13 height 13
click at [1420, 488] on input "*" at bounding box center [1424, 492] width 21 height 20
type input "*"
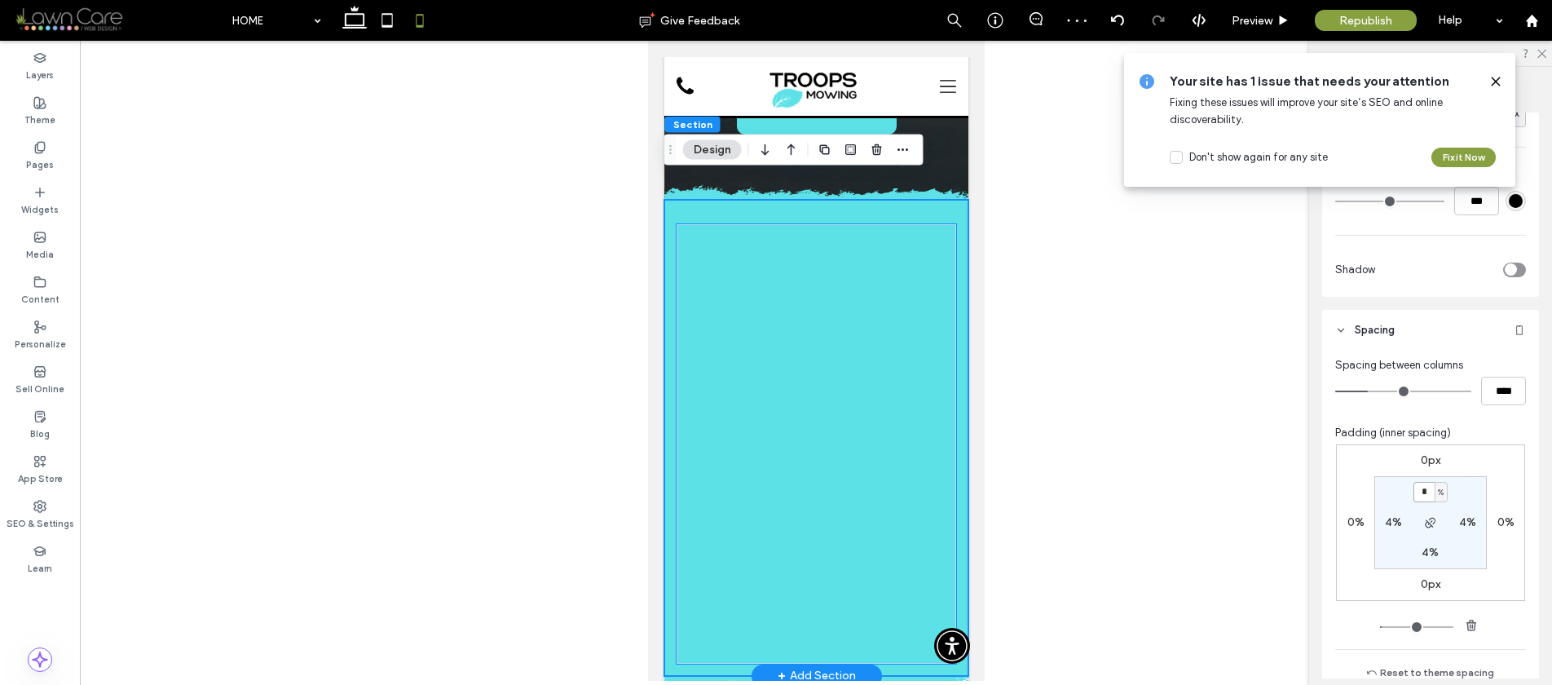
scroll to position [334, 0]
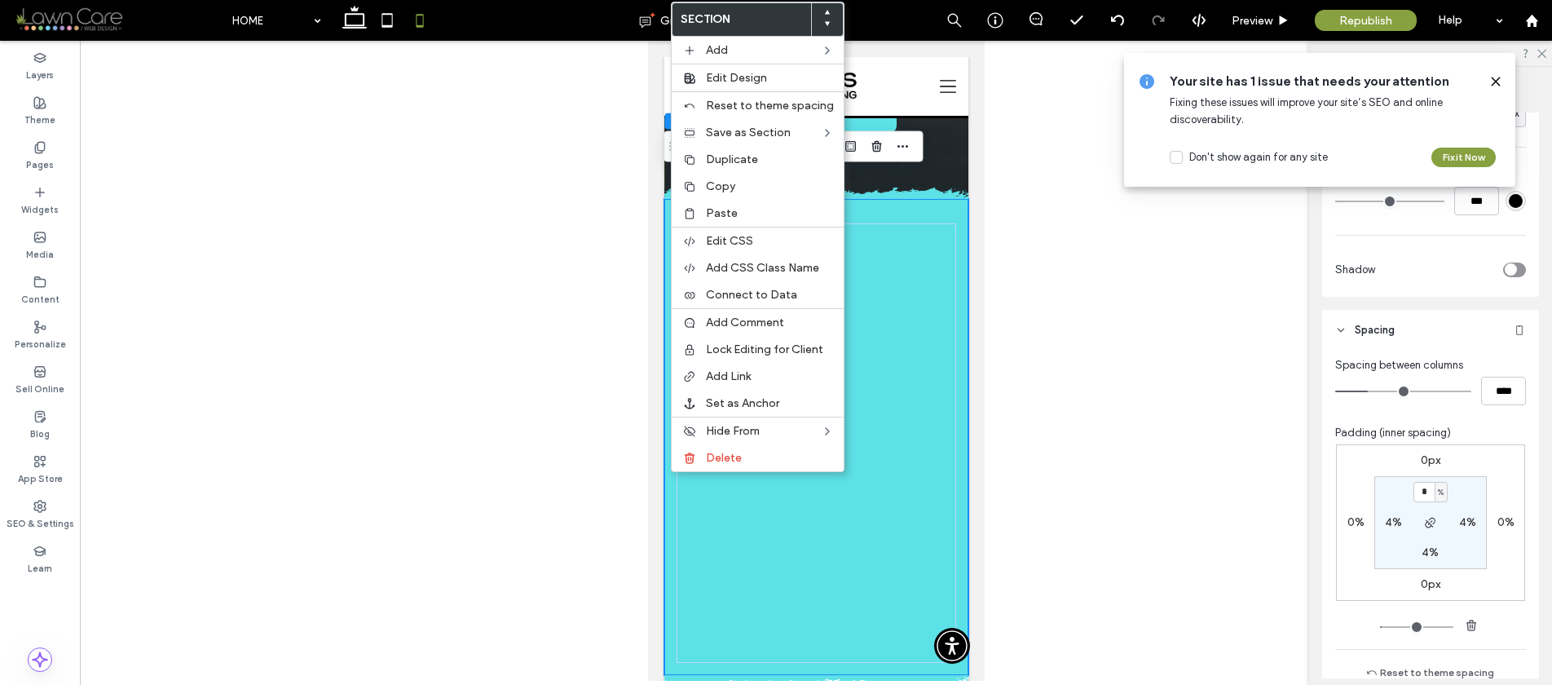
click at [664, 199] on div at bounding box center [816, 437] width 304 height 476
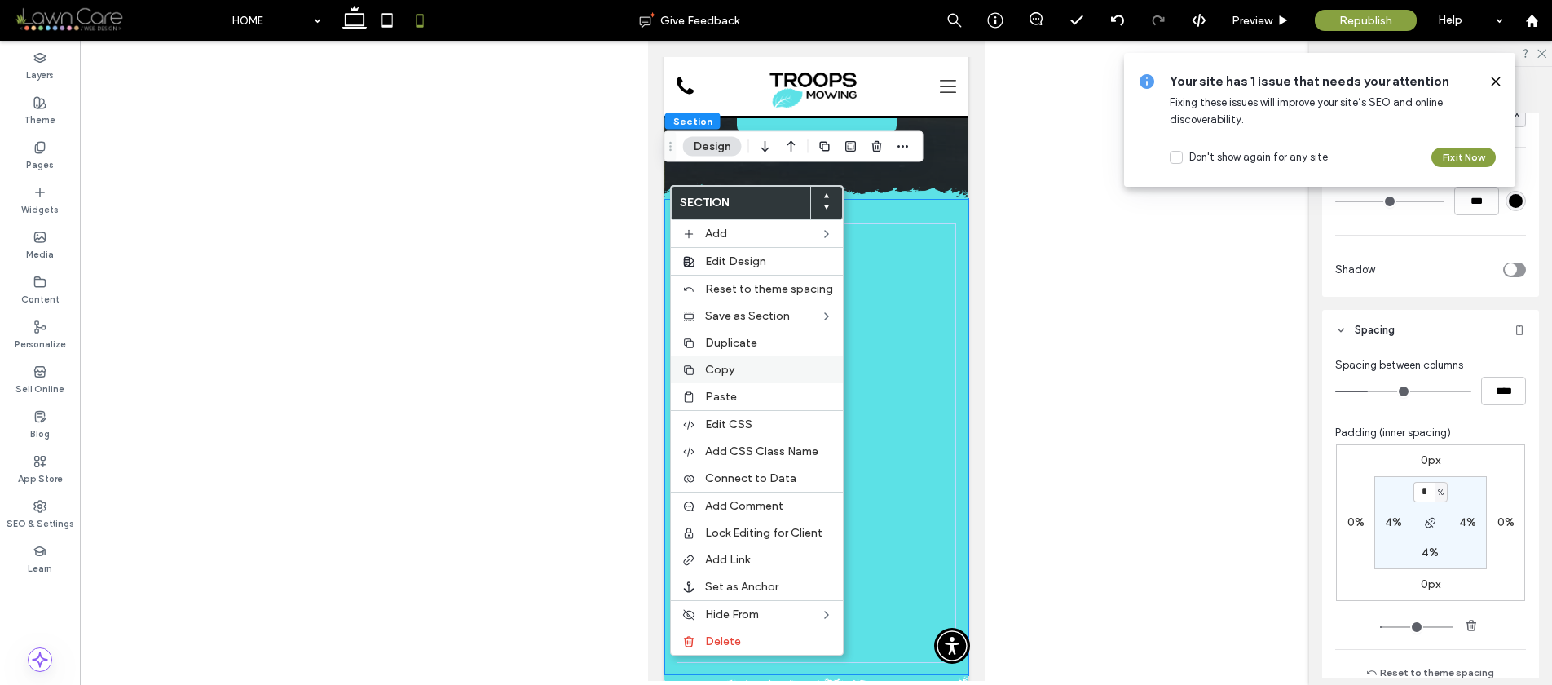
click at [705, 368] on span "Copy" at bounding box center [719, 370] width 29 height 14
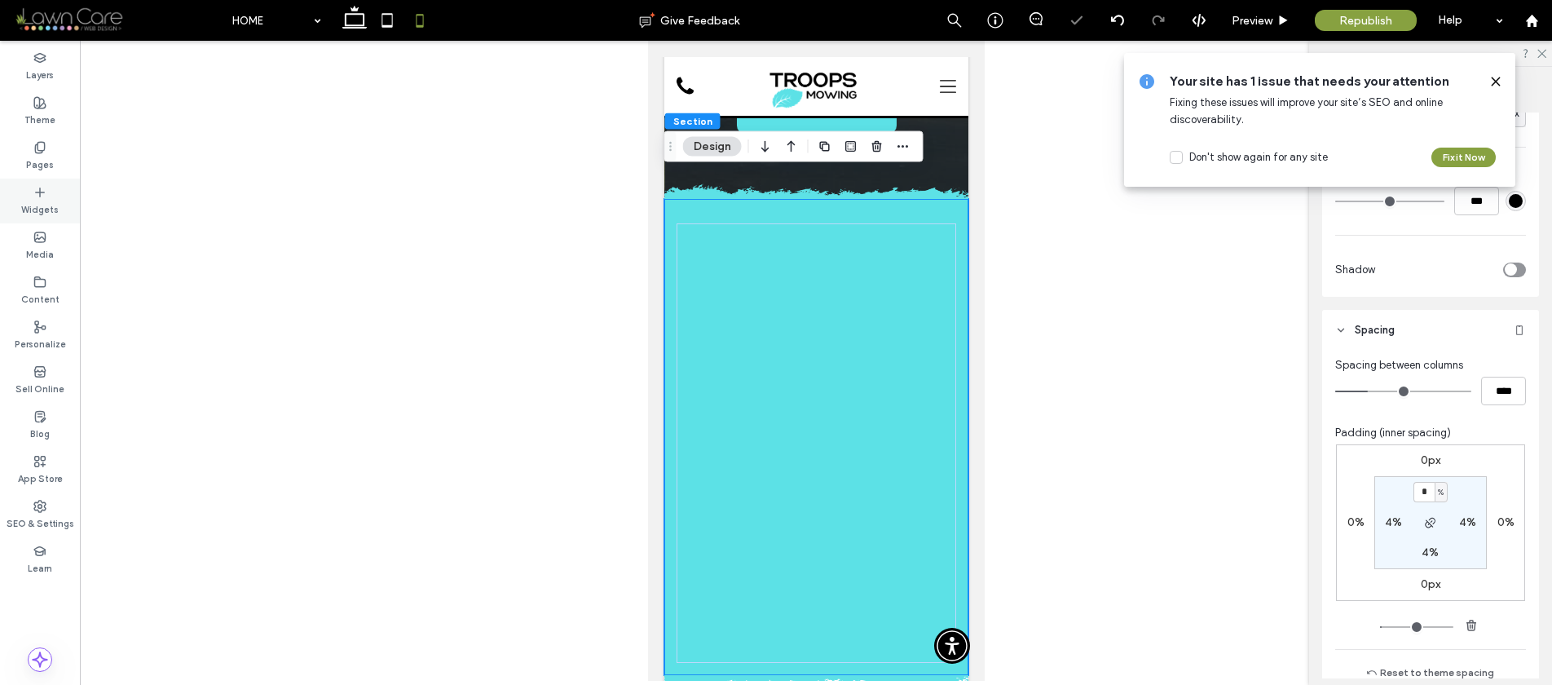
click at [51, 158] on label "Pages" at bounding box center [40, 163] width 28 height 18
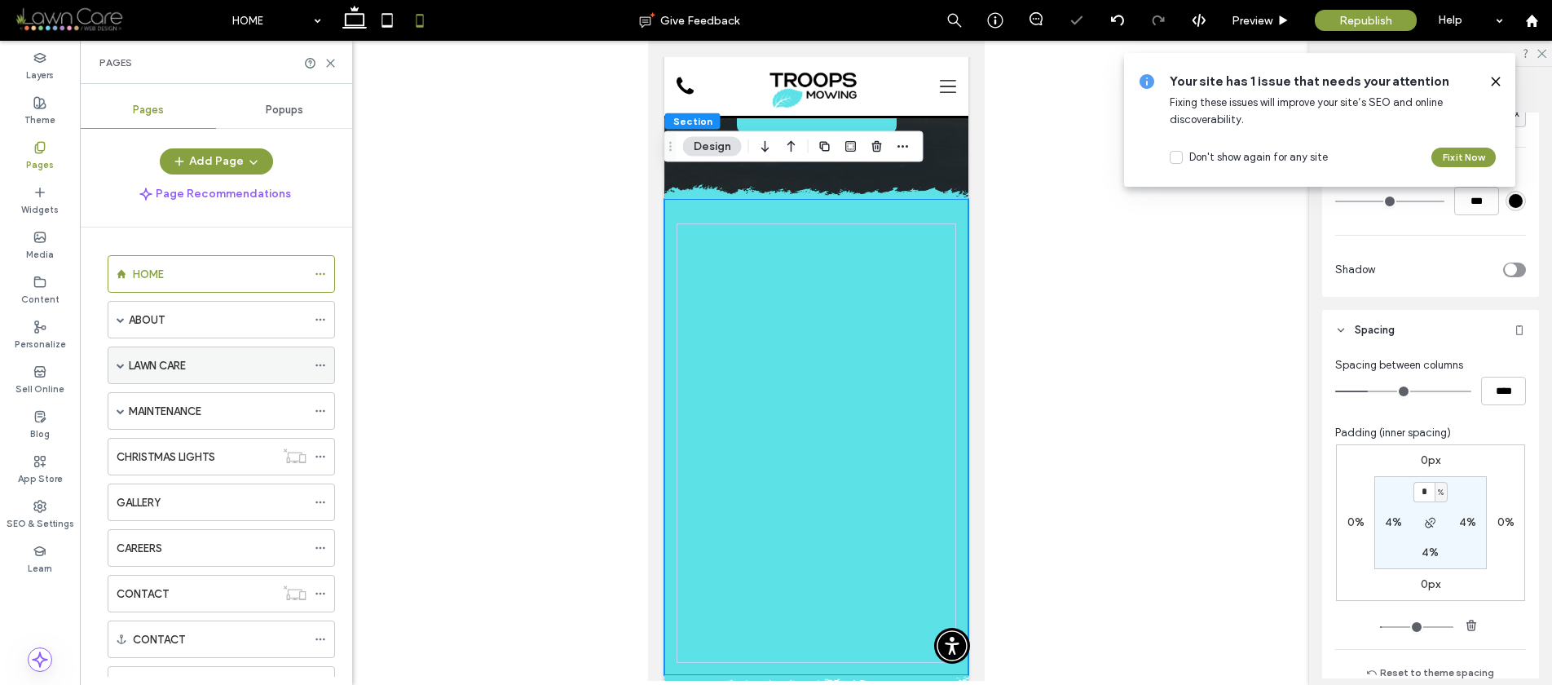
scroll to position [324, 0]
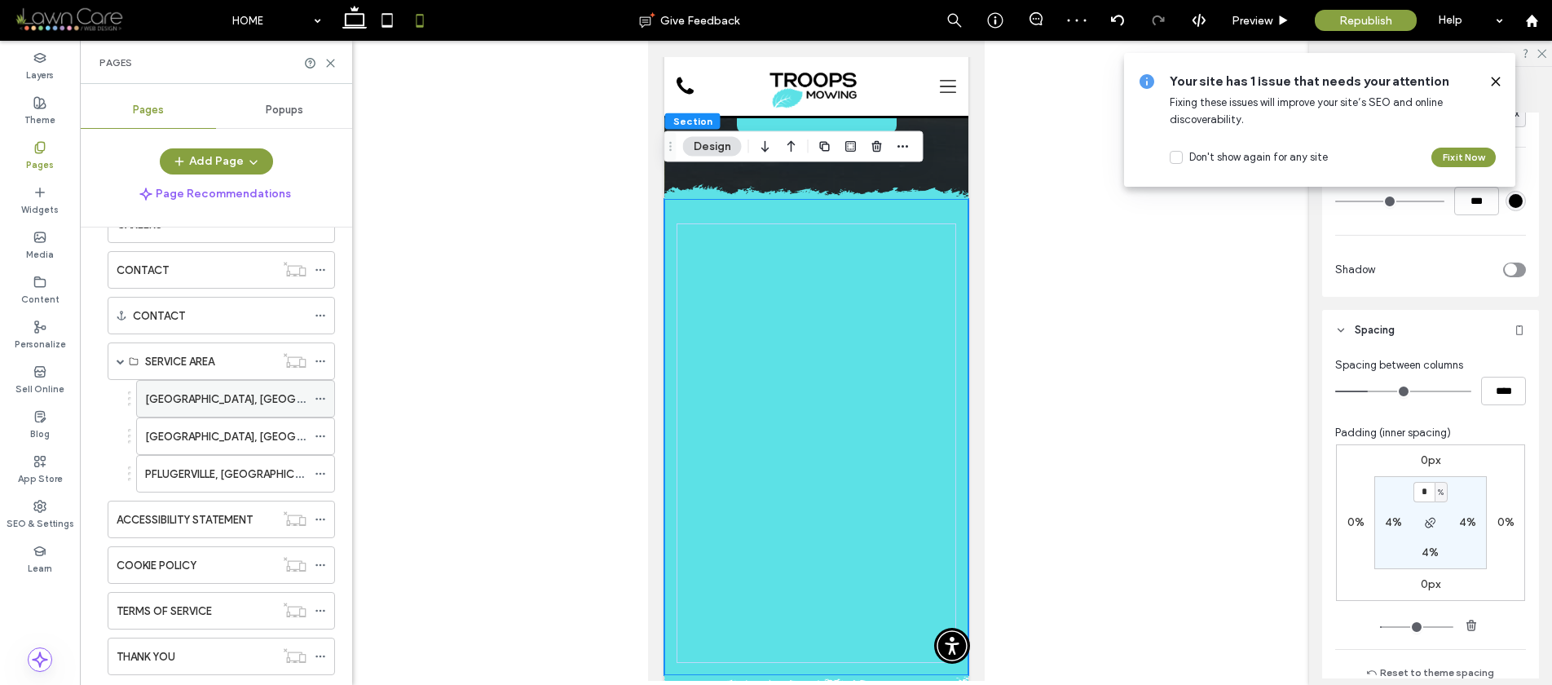
click at [183, 397] on label "GEORGETOWN, TX" at bounding box center [256, 399] width 223 height 29
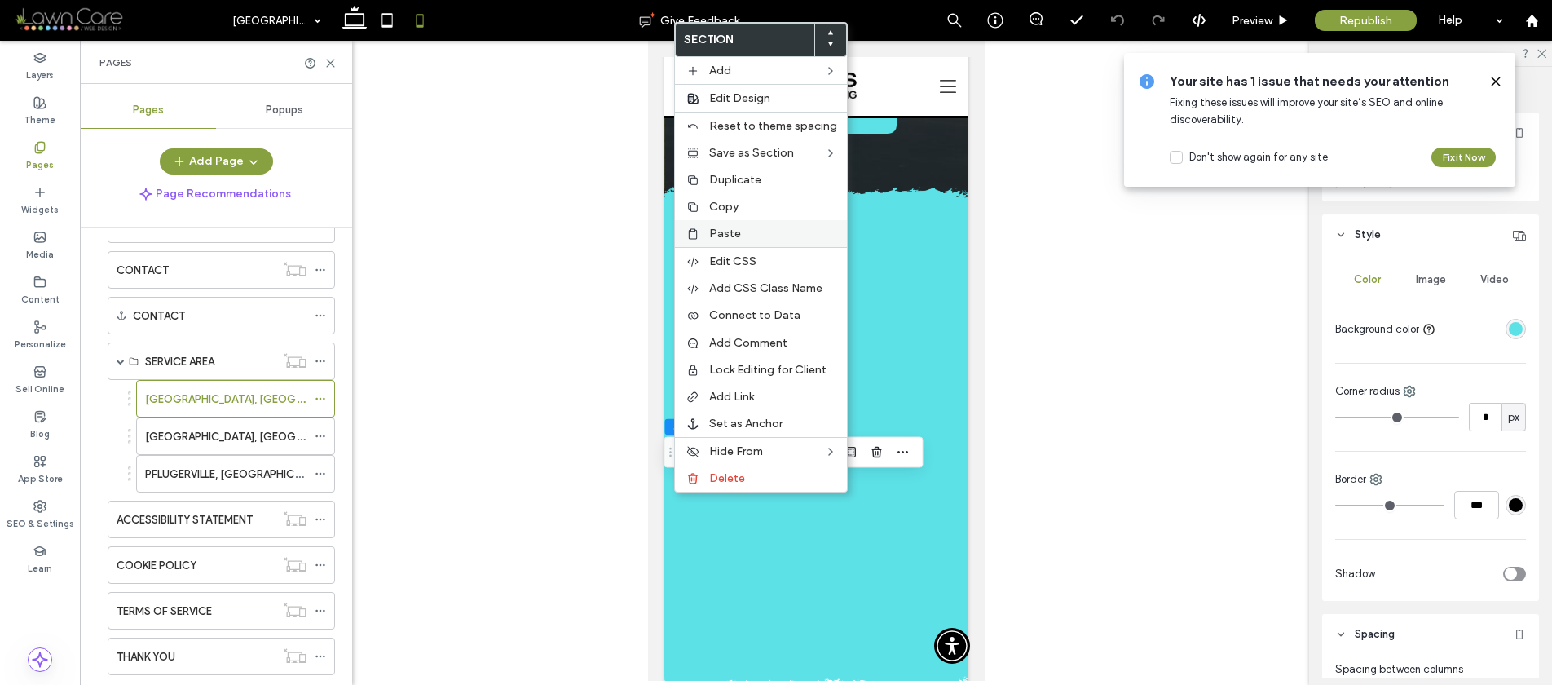
click at [709, 227] on span "Paste" at bounding box center [725, 234] width 32 height 14
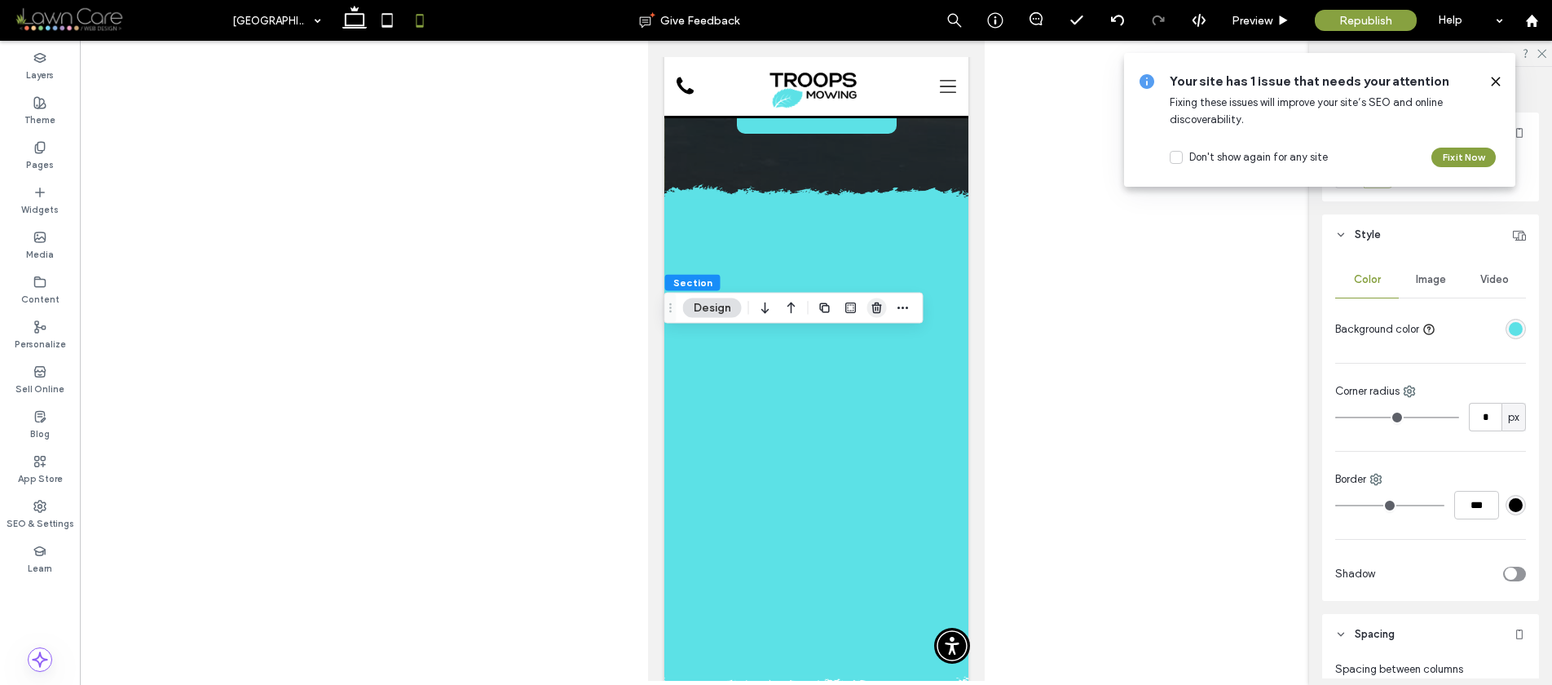
click at [876, 316] on span "button" at bounding box center [877, 308] width 20 height 20
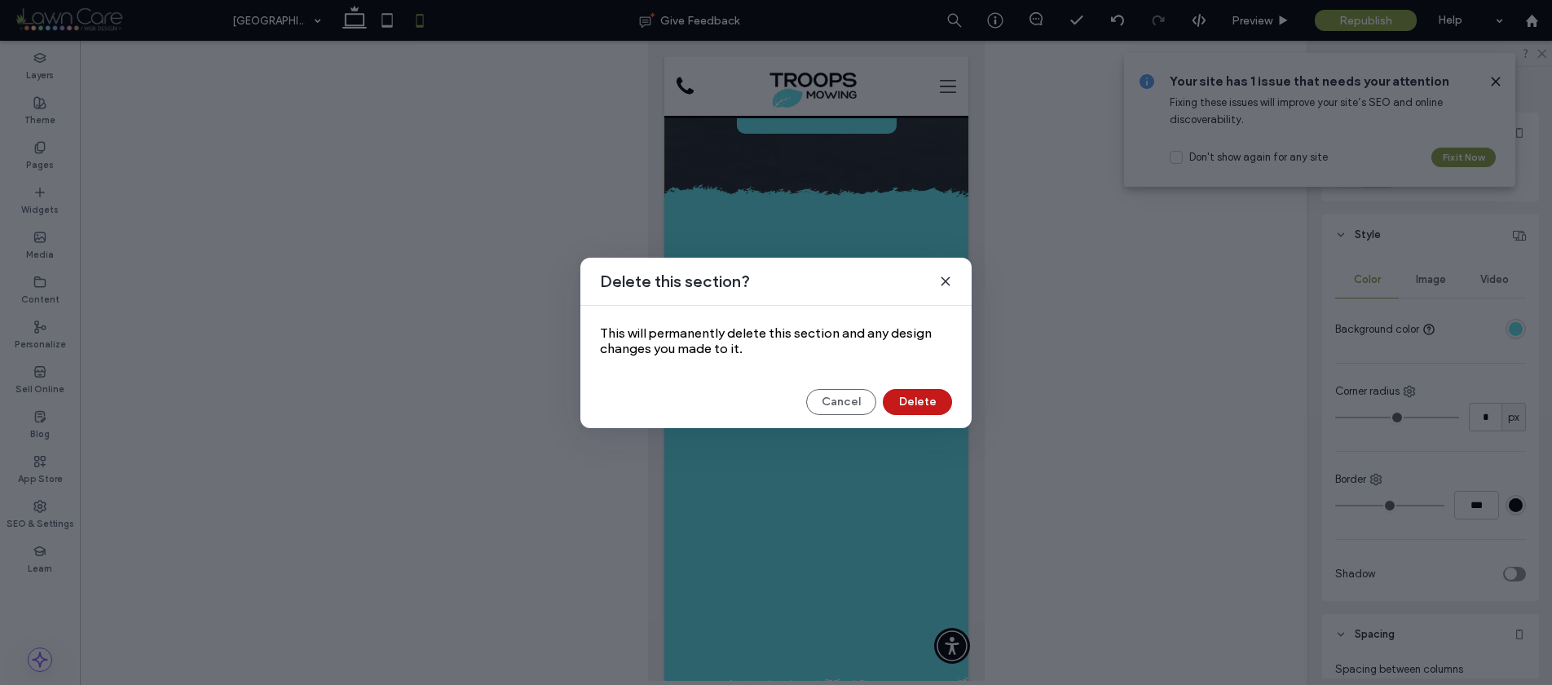
click at [898, 389] on button "Delete" at bounding box center [917, 402] width 69 height 26
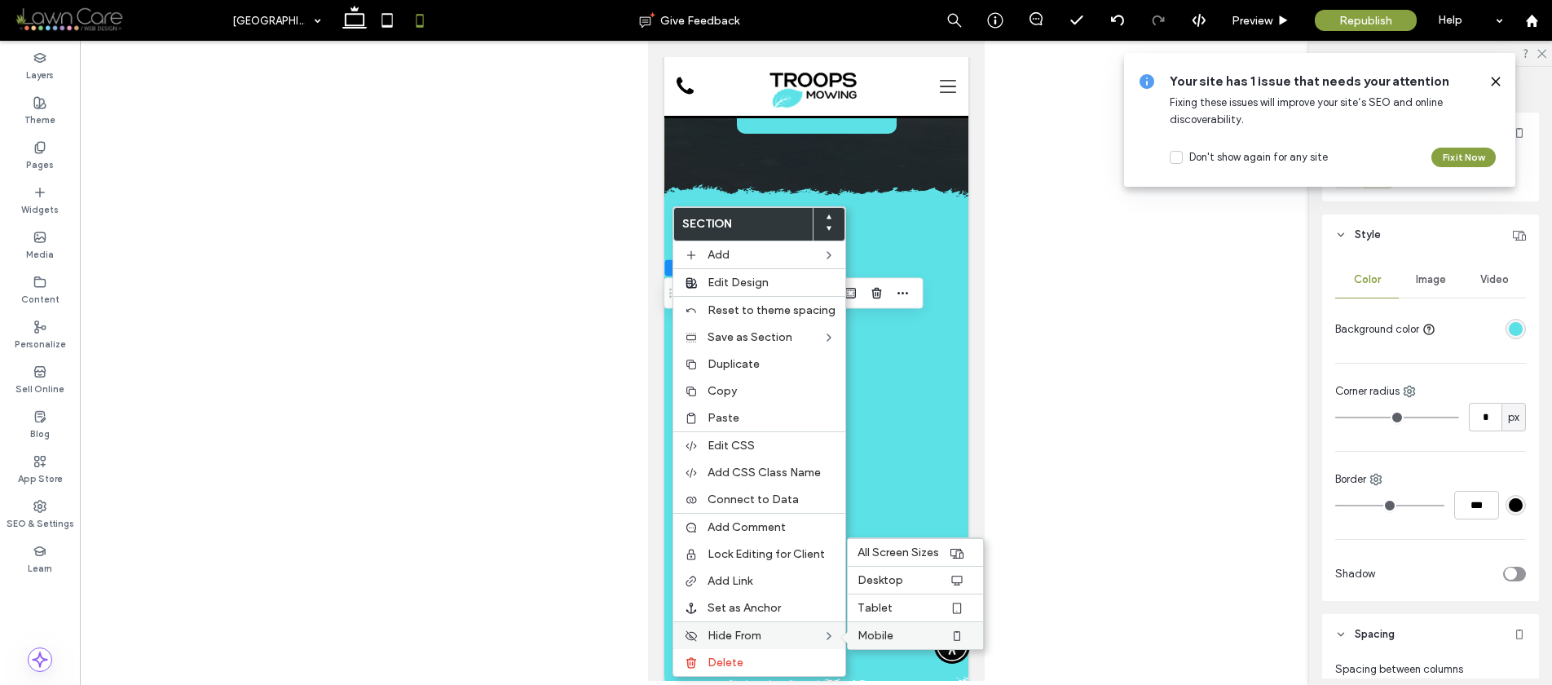
click at [882, 636] on span "Mobile" at bounding box center [876, 636] width 36 height 14
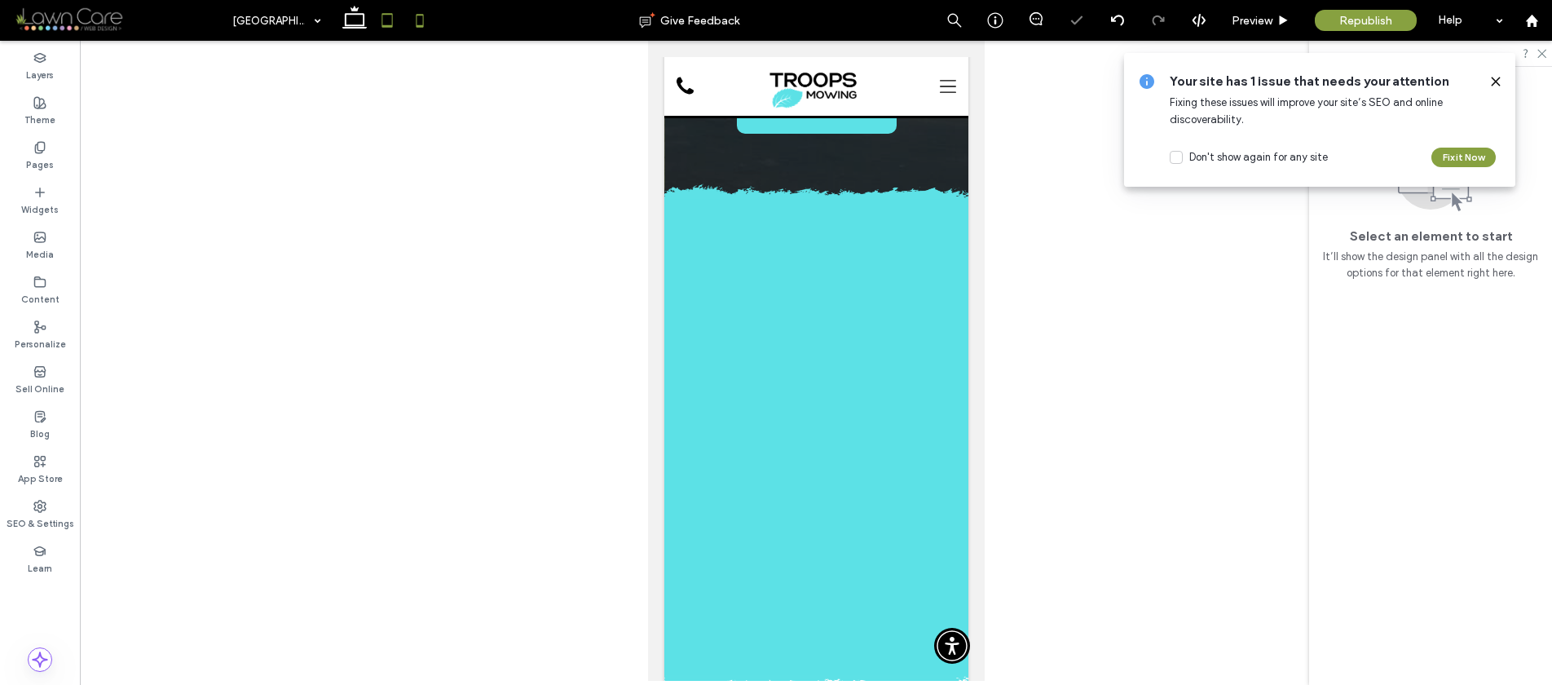
click at [389, 28] on icon at bounding box center [387, 20] width 33 height 33
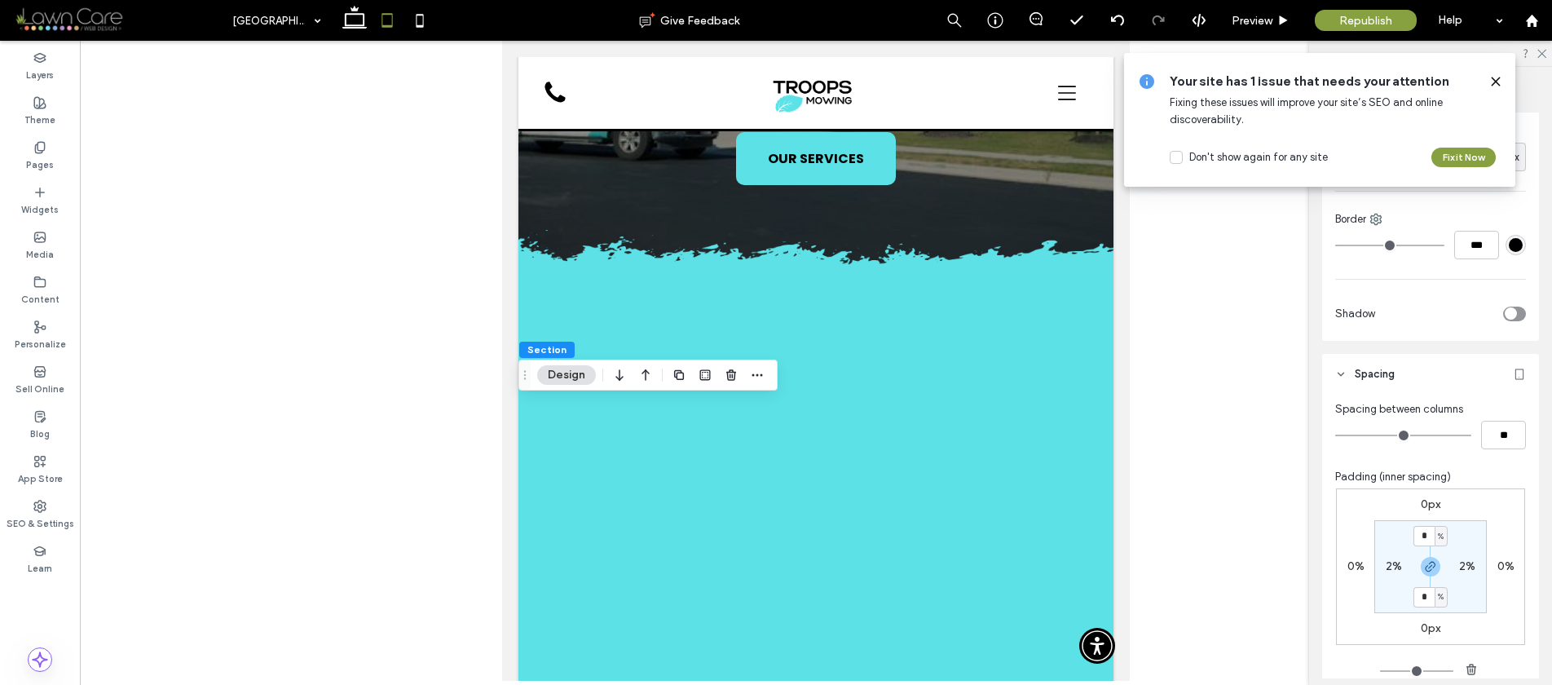
scroll to position [271, 0]
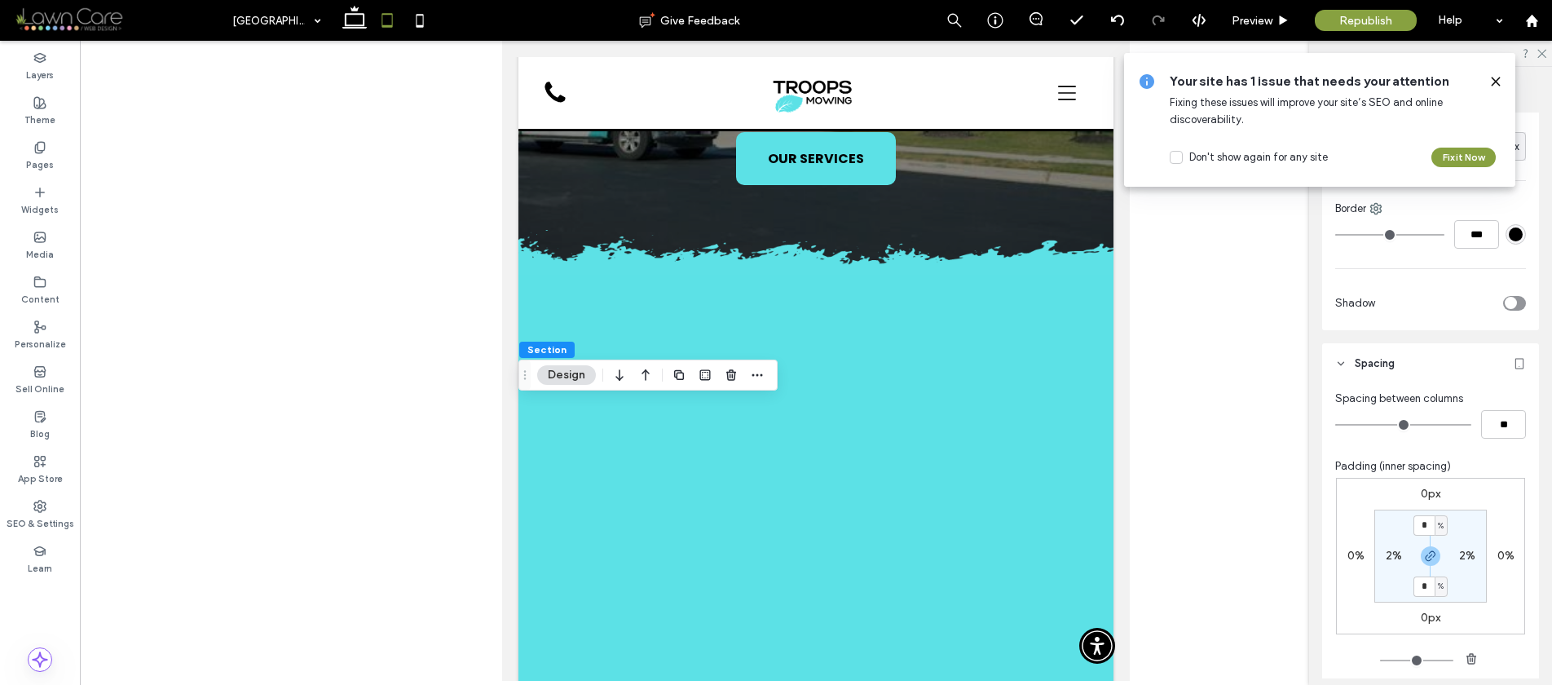
click at [1386, 554] on label "2%" at bounding box center [1394, 556] width 16 height 14
type input "*"
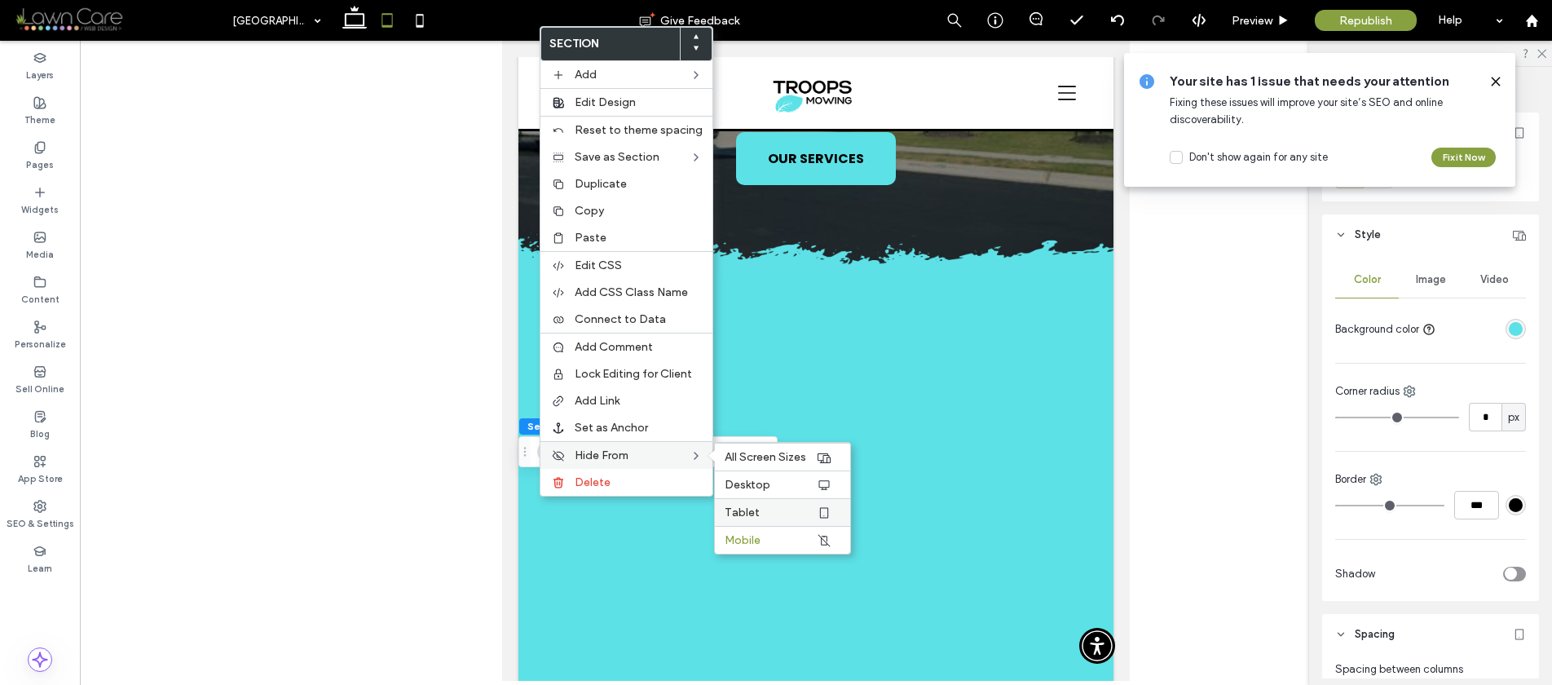
click at [735, 513] on span "Tablet" at bounding box center [742, 512] width 35 height 14
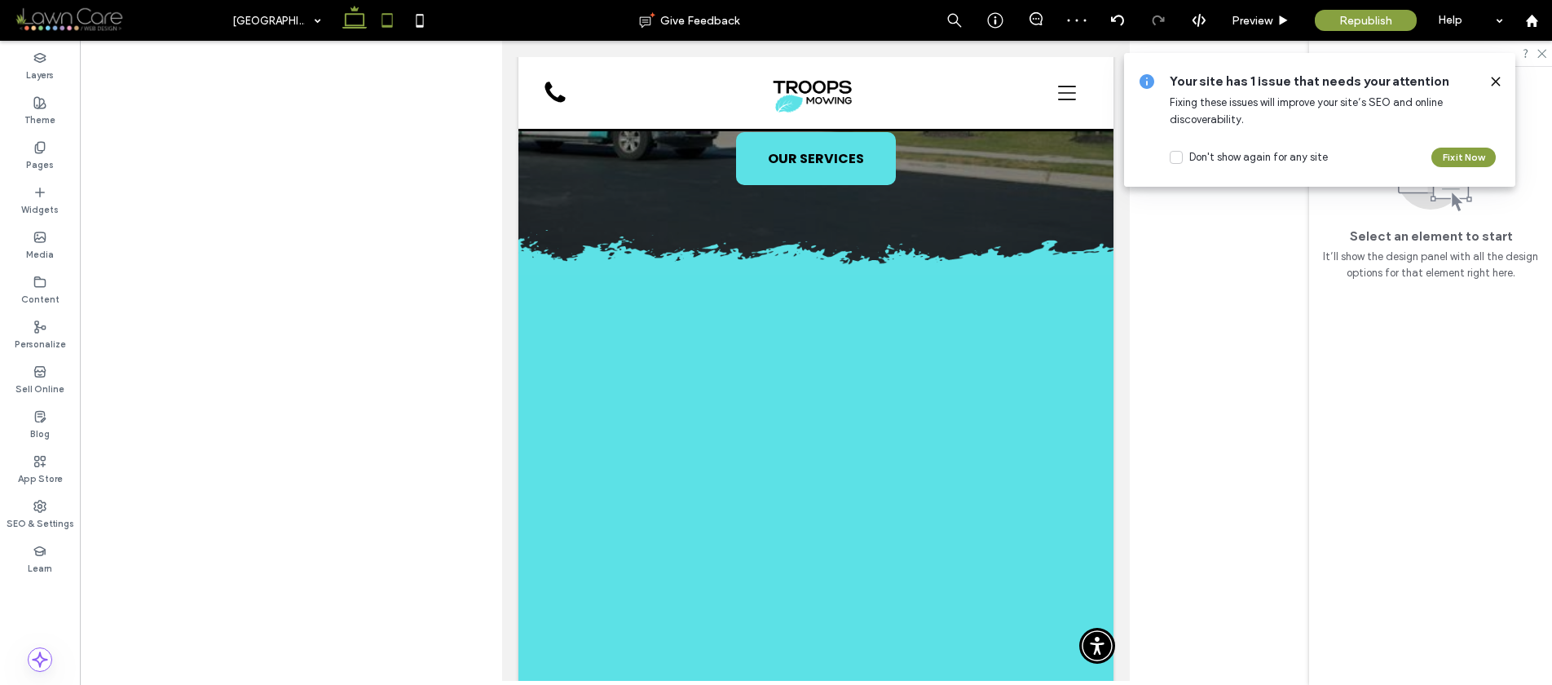
click at [350, 24] on use at bounding box center [354, 17] width 24 height 23
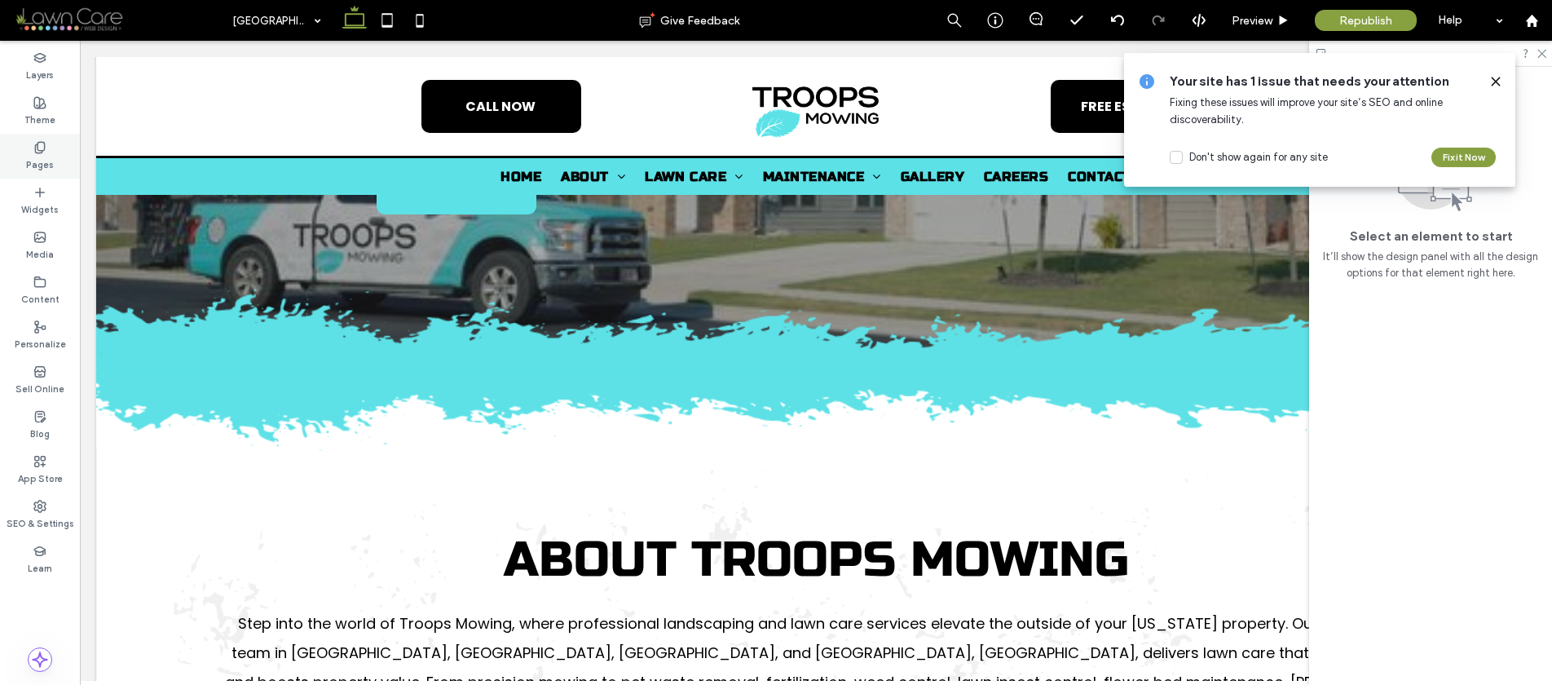
click at [60, 160] on div "Pages" at bounding box center [40, 156] width 80 height 45
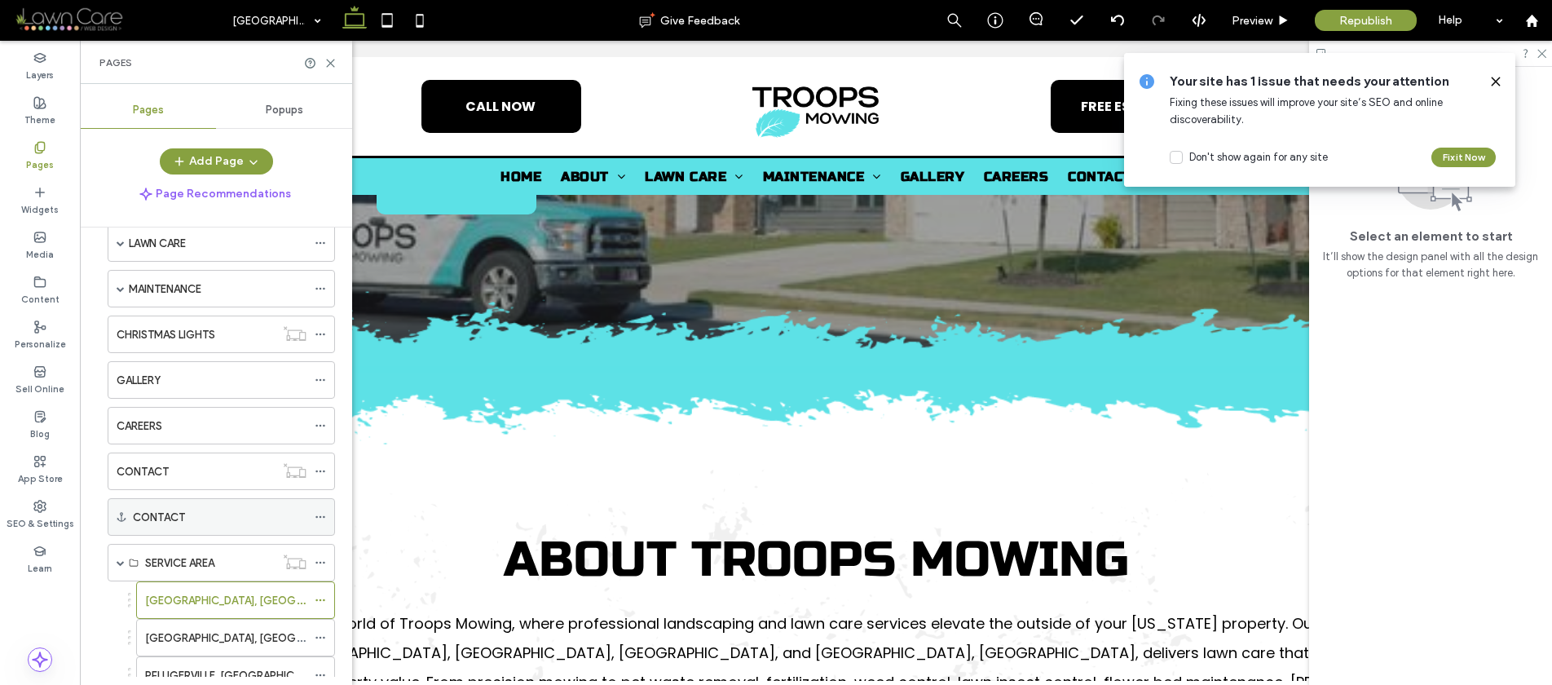
scroll to position [274, 0]
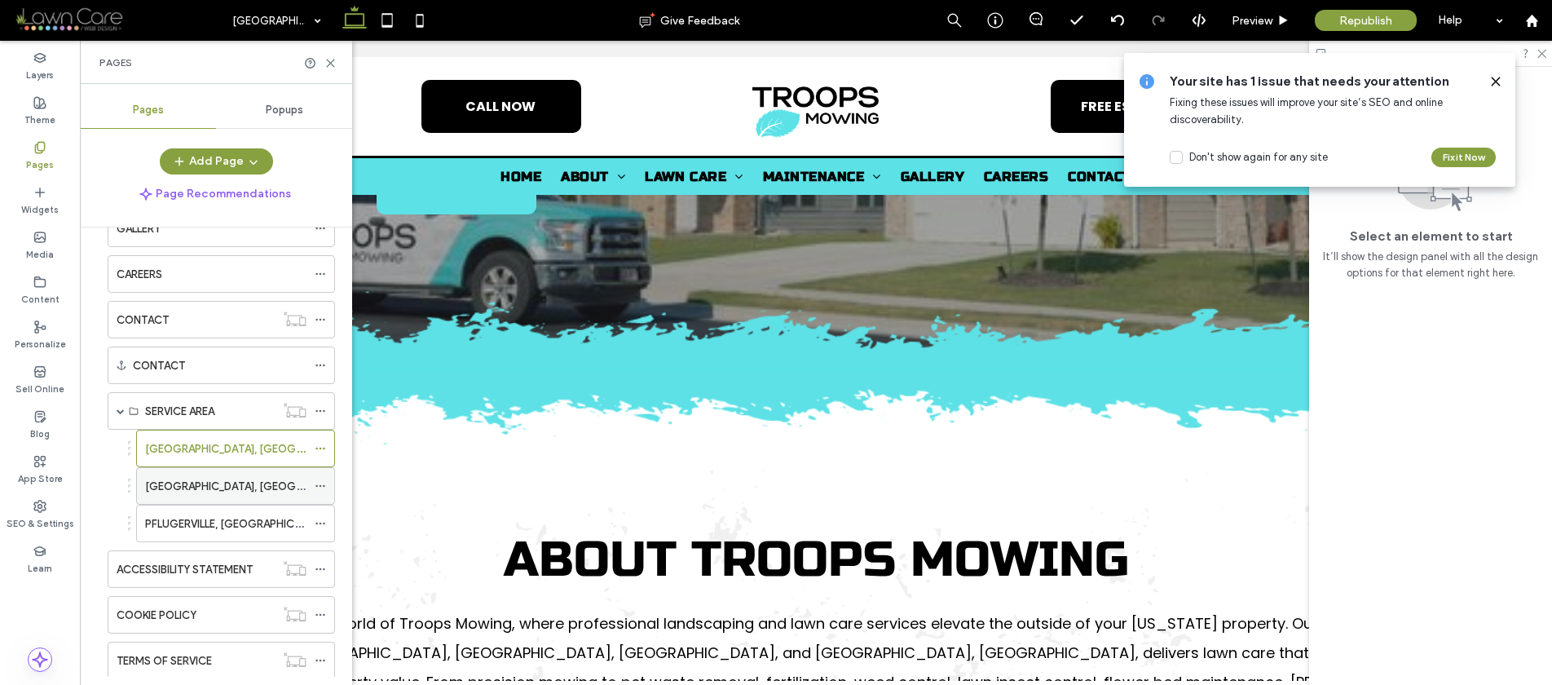
click at [212, 478] on label "[GEOGRAPHIC_DATA], [GEOGRAPHIC_DATA]" at bounding box center [256, 486] width 223 height 29
click at [420, 26] on use at bounding box center [420, 20] width 7 height 13
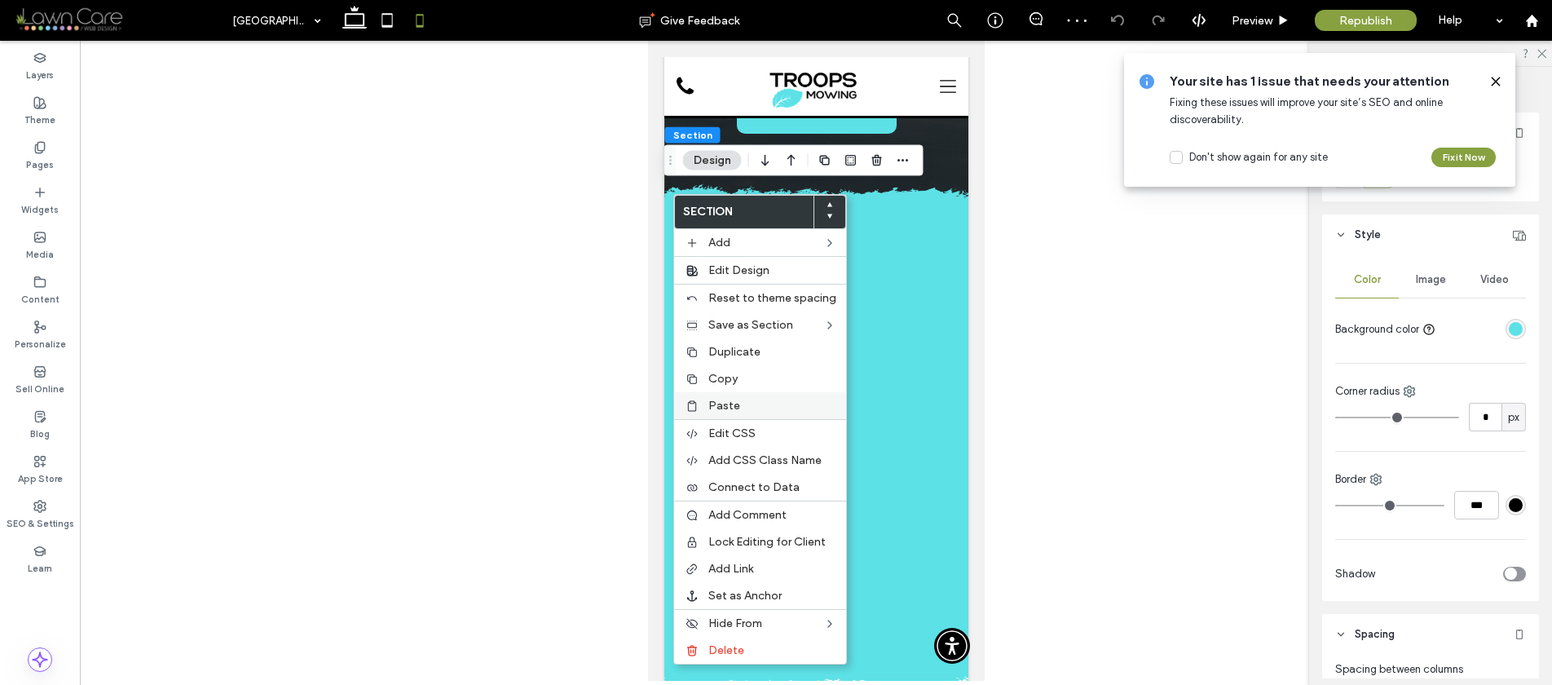
click at [705, 399] on div "Paste" at bounding box center [760, 405] width 172 height 27
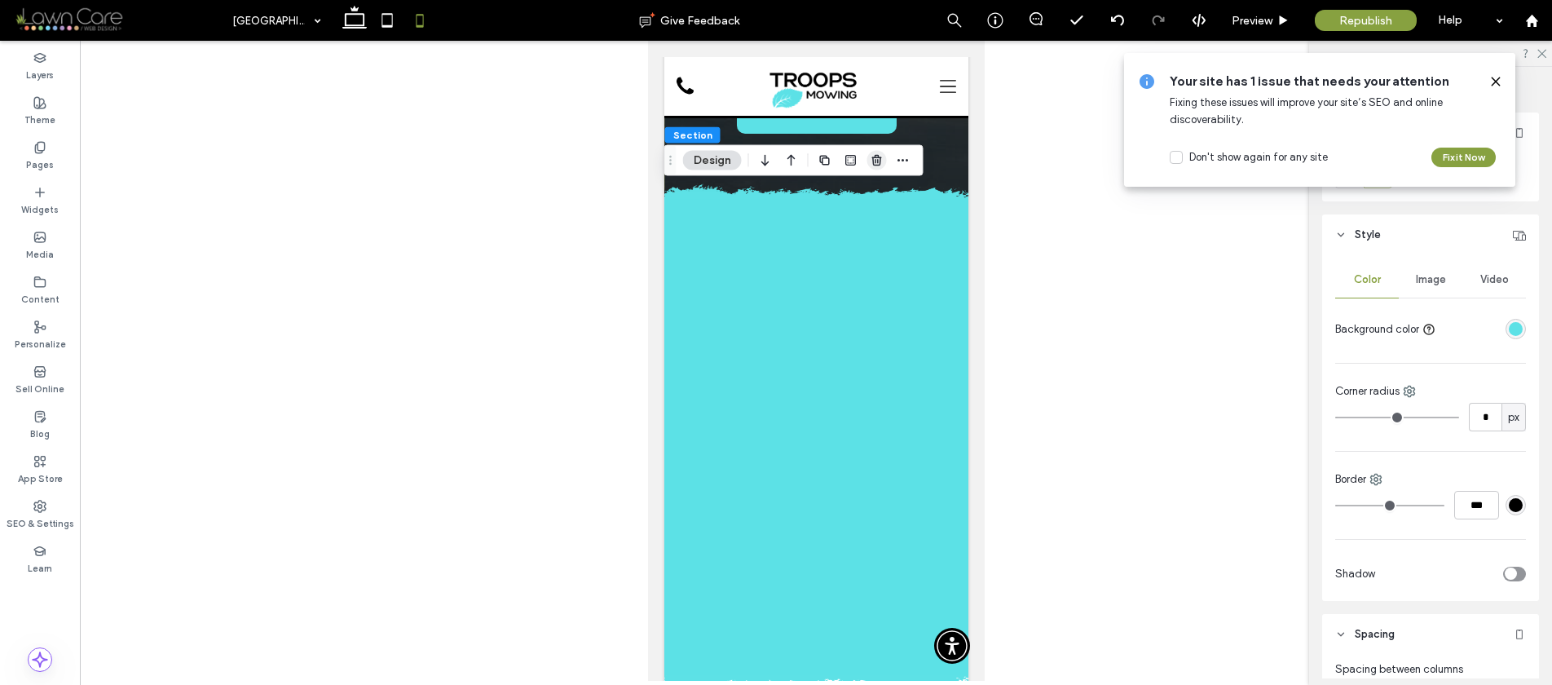
click at [880, 160] on use "button" at bounding box center [877, 160] width 10 height 11
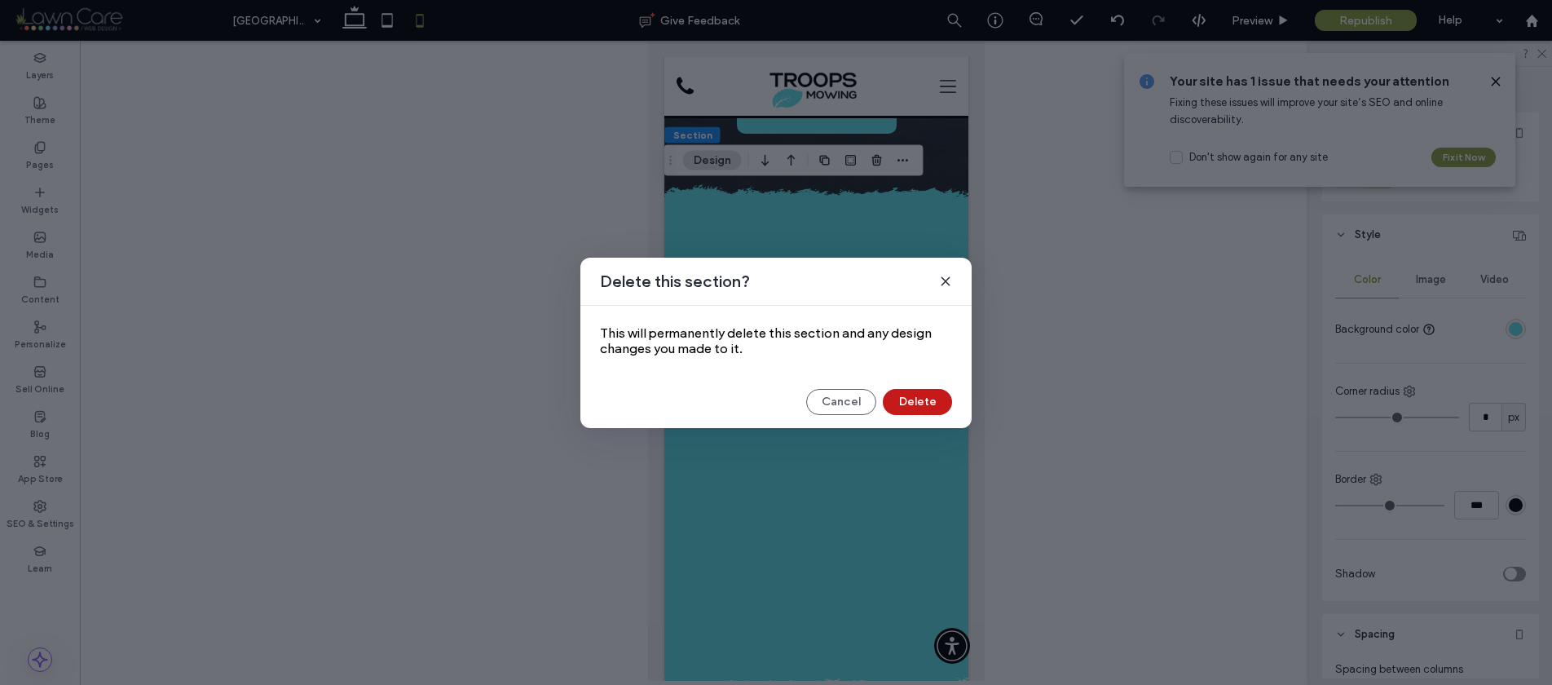
click at [939, 403] on button "Delete" at bounding box center [917, 402] width 69 height 26
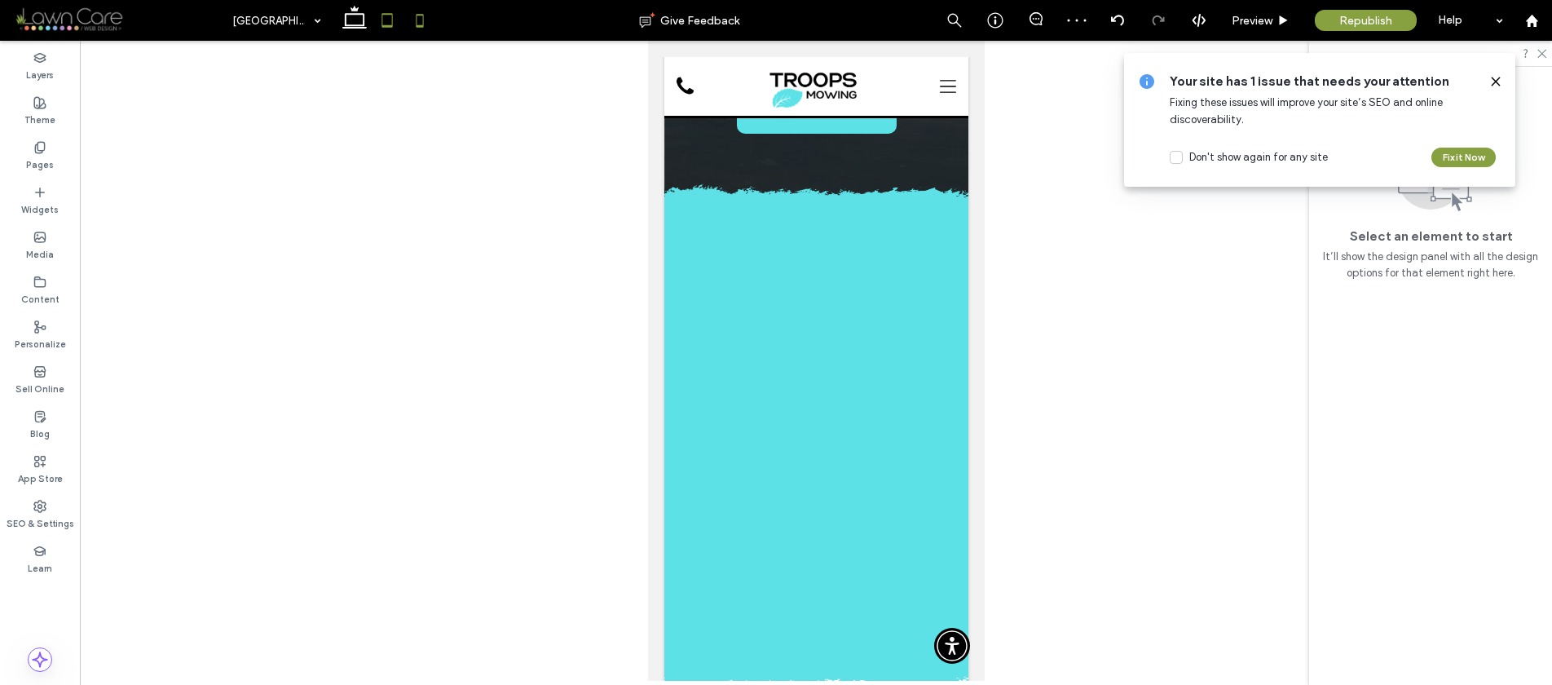
click at [385, 36] on icon at bounding box center [387, 20] width 33 height 33
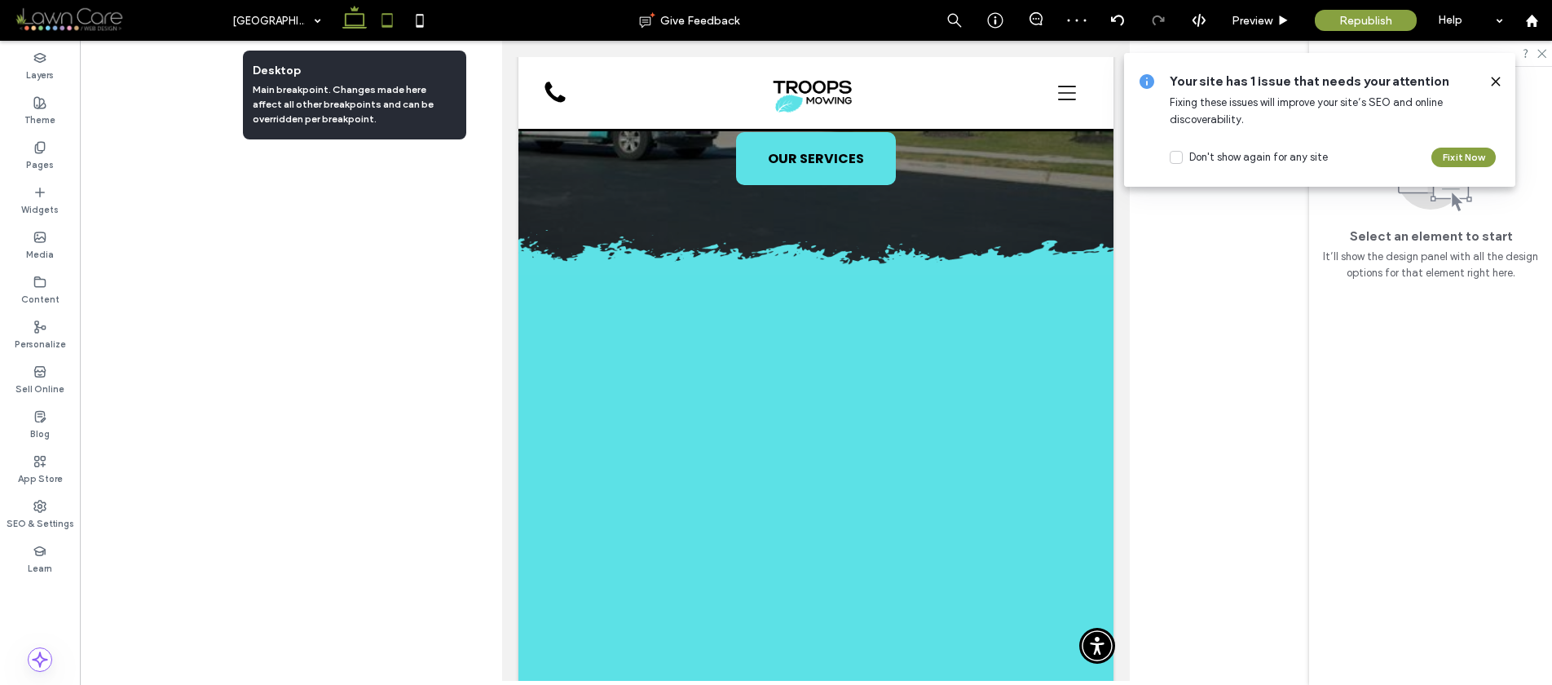
click at [349, 32] on icon at bounding box center [354, 20] width 33 height 33
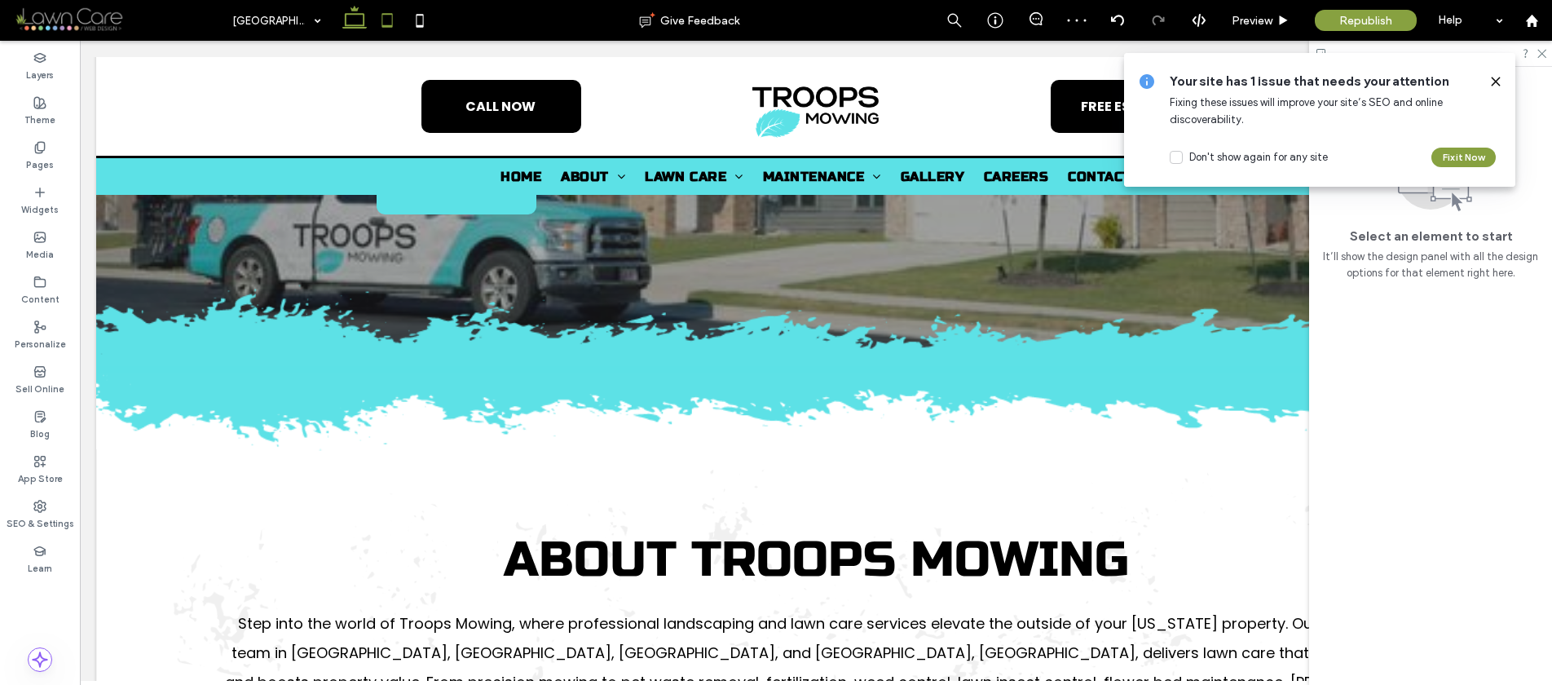
click at [392, 18] on use at bounding box center [387, 20] width 11 height 14
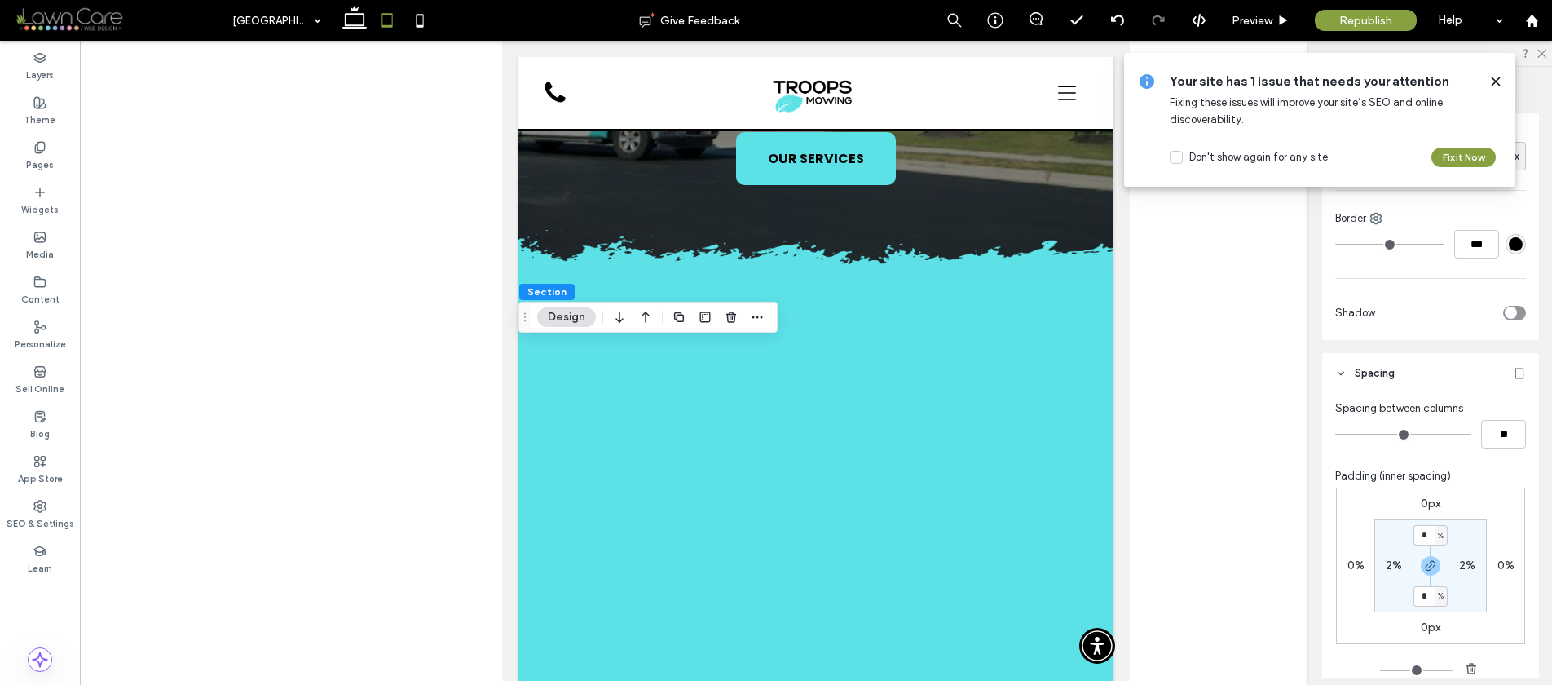
scroll to position [273, 0]
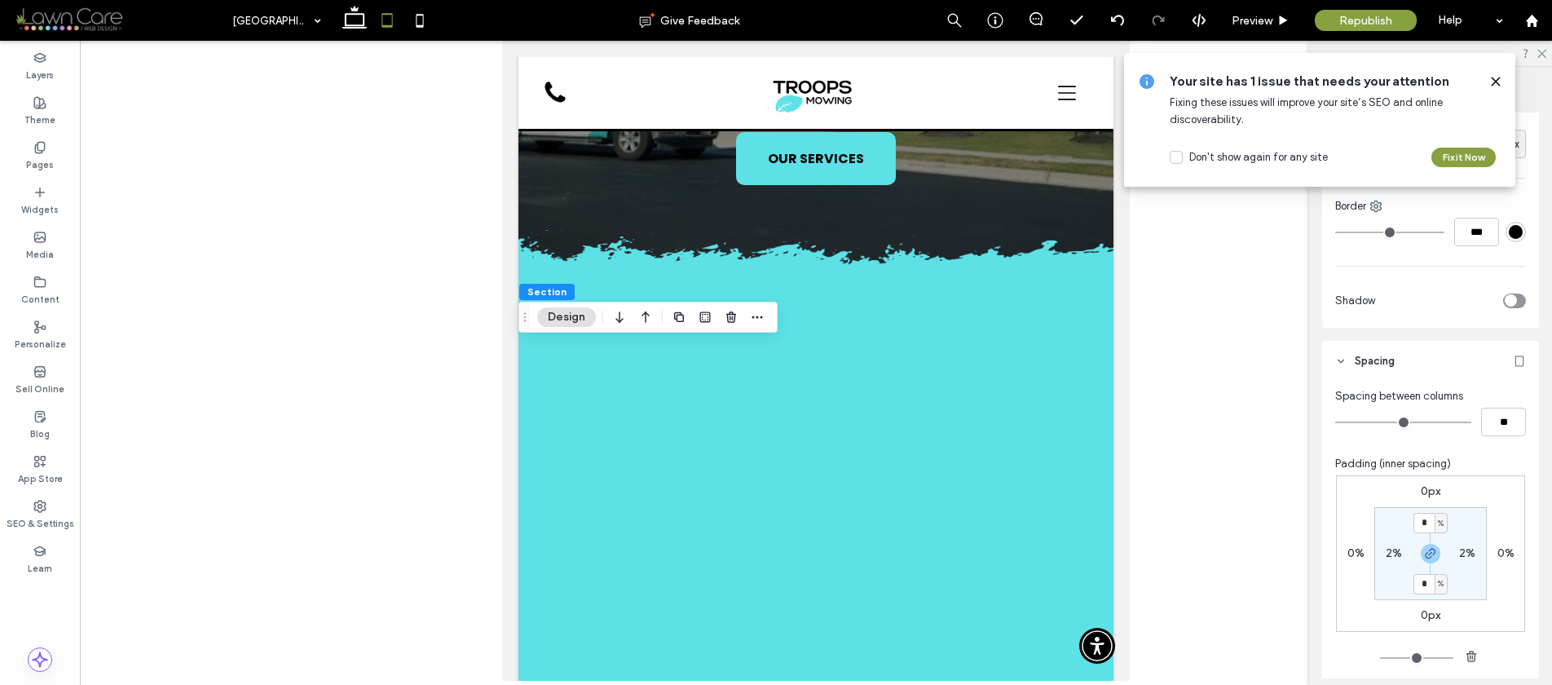
click at [1386, 554] on label "2%" at bounding box center [1394, 553] width 16 height 14
type input "*"
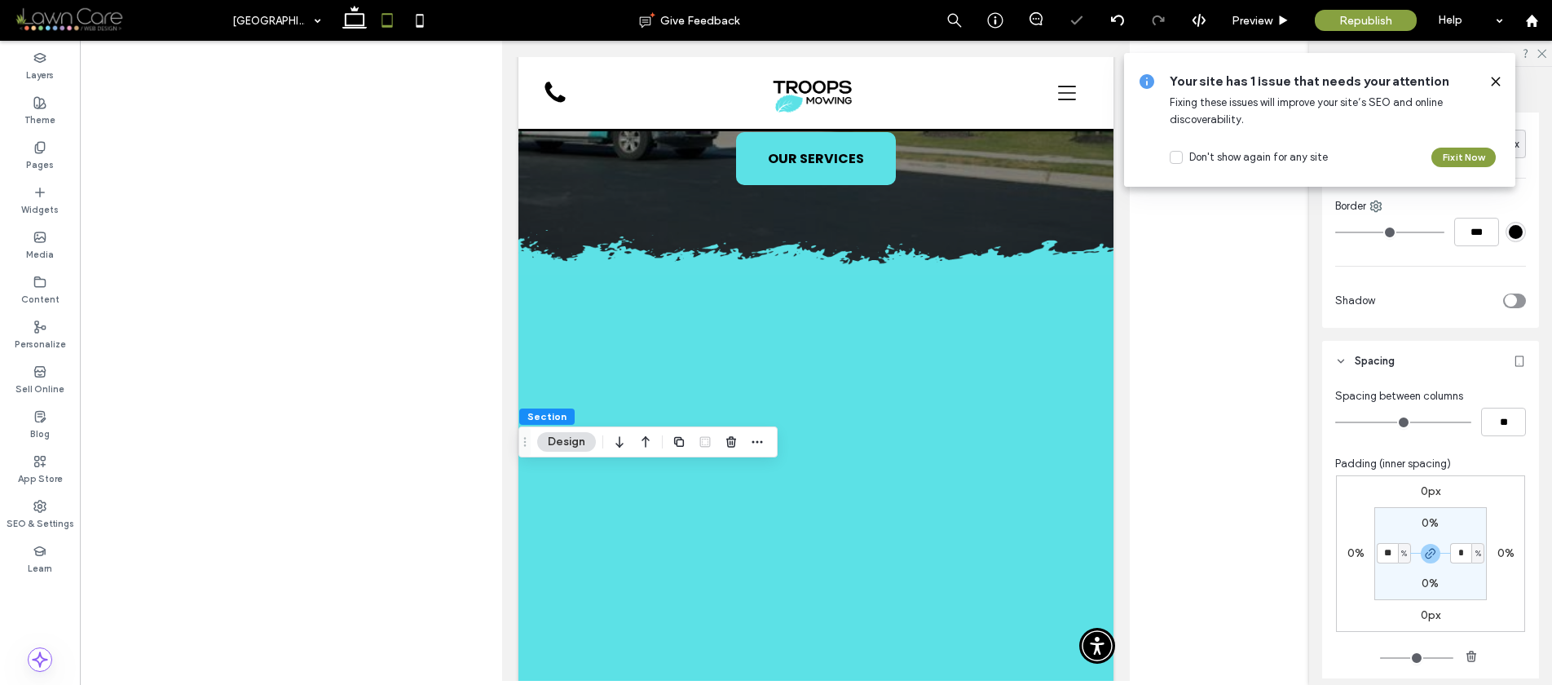
type input "*"
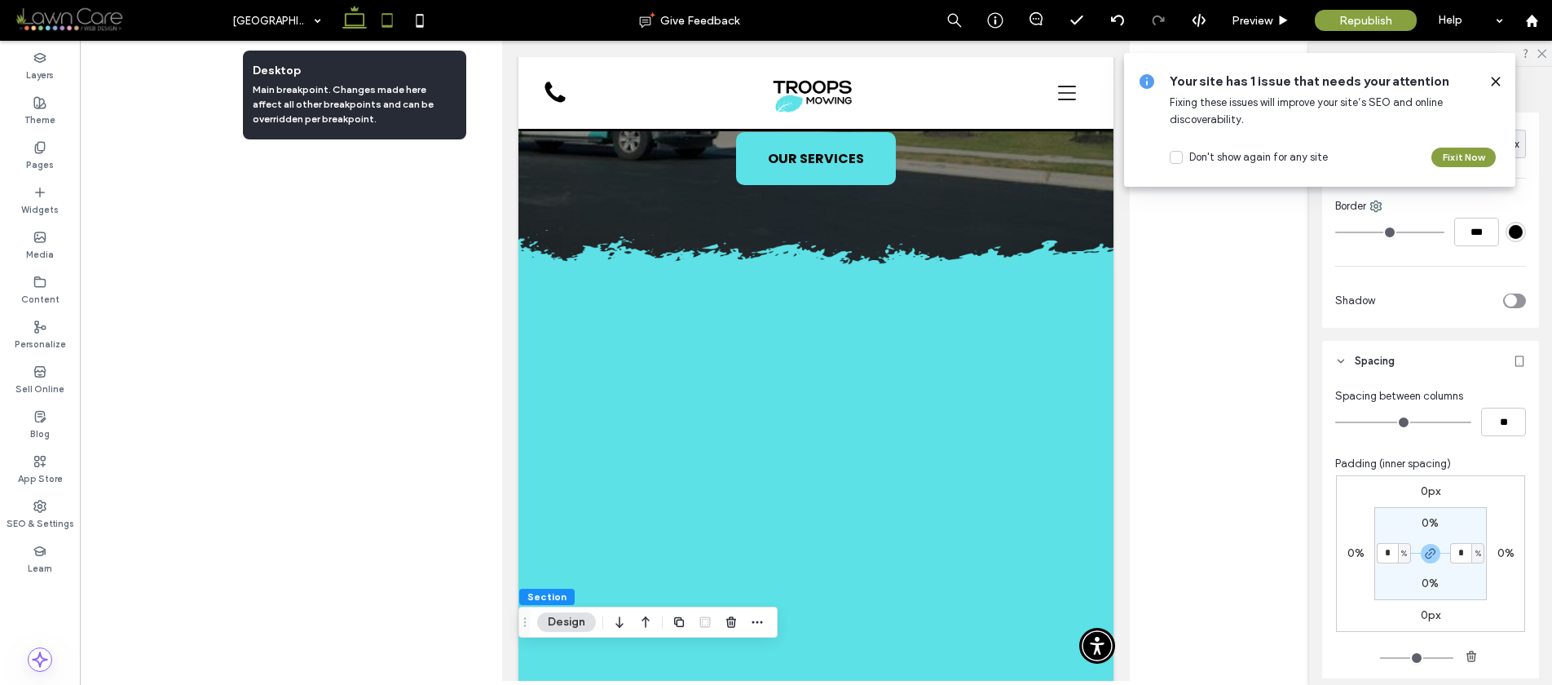
click at [354, 23] on icon at bounding box center [354, 20] width 33 height 33
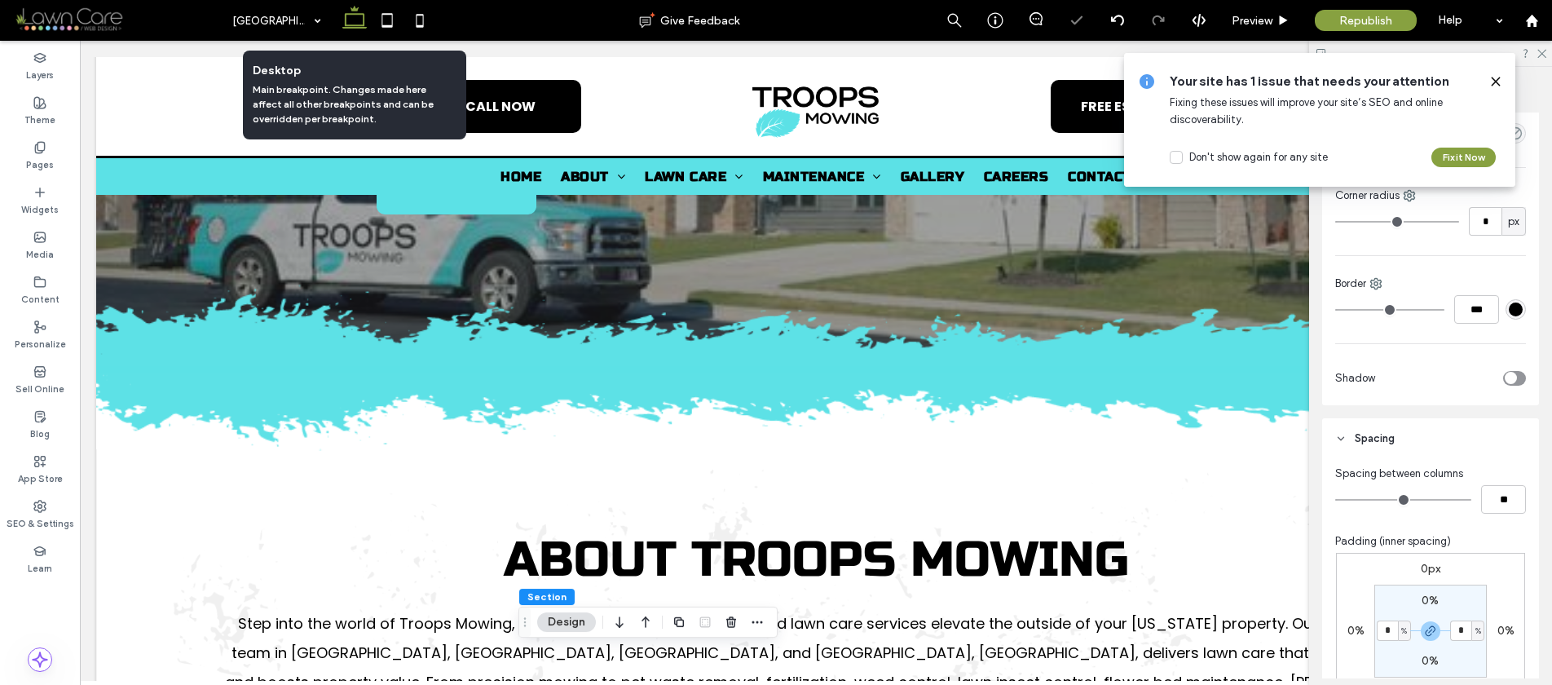
scroll to position [351, 0]
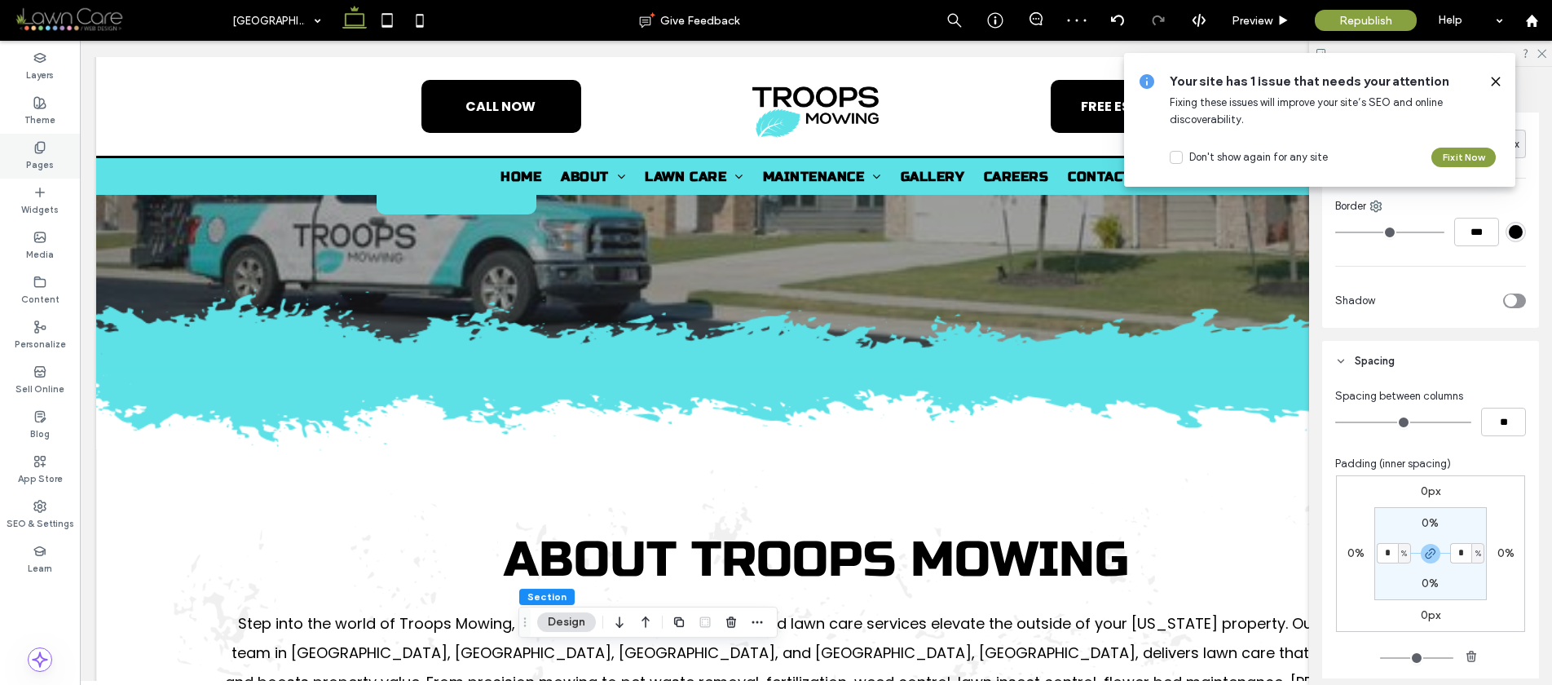
click at [45, 155] on label "Pages" at bounding box center [40, 163] width 28 height 18
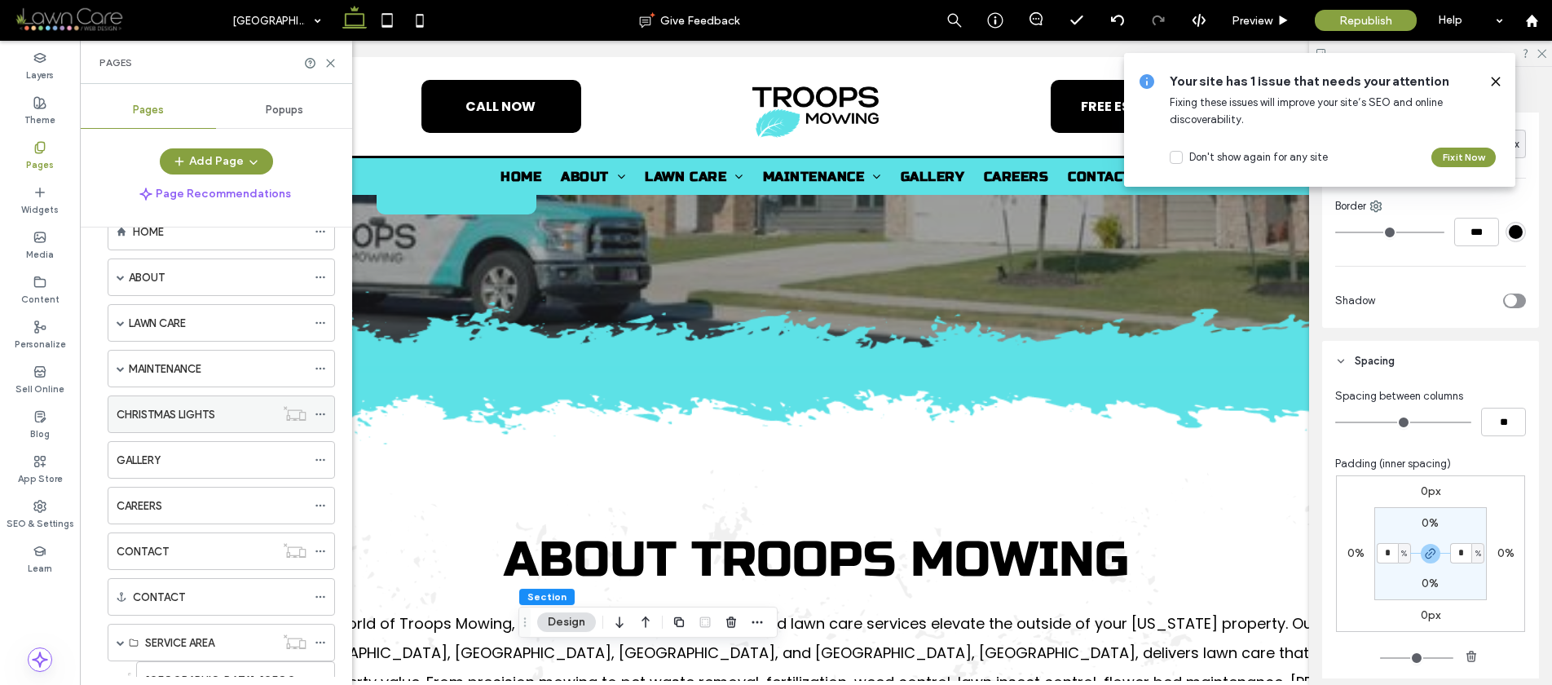
scroll to position [152, 0]
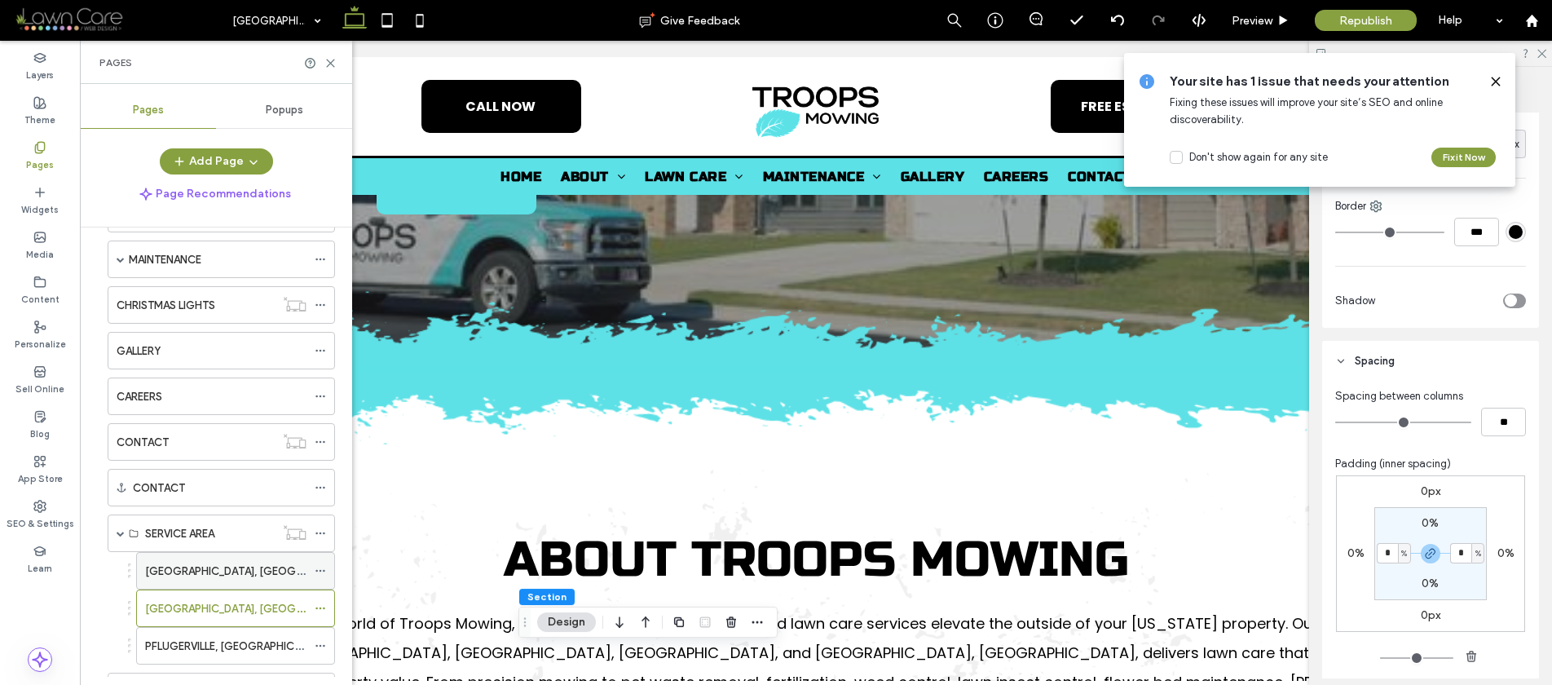
click at [165, 569] on label "GEORGETOWN, TX" at bounding box center [256, 571] width 223 height 29
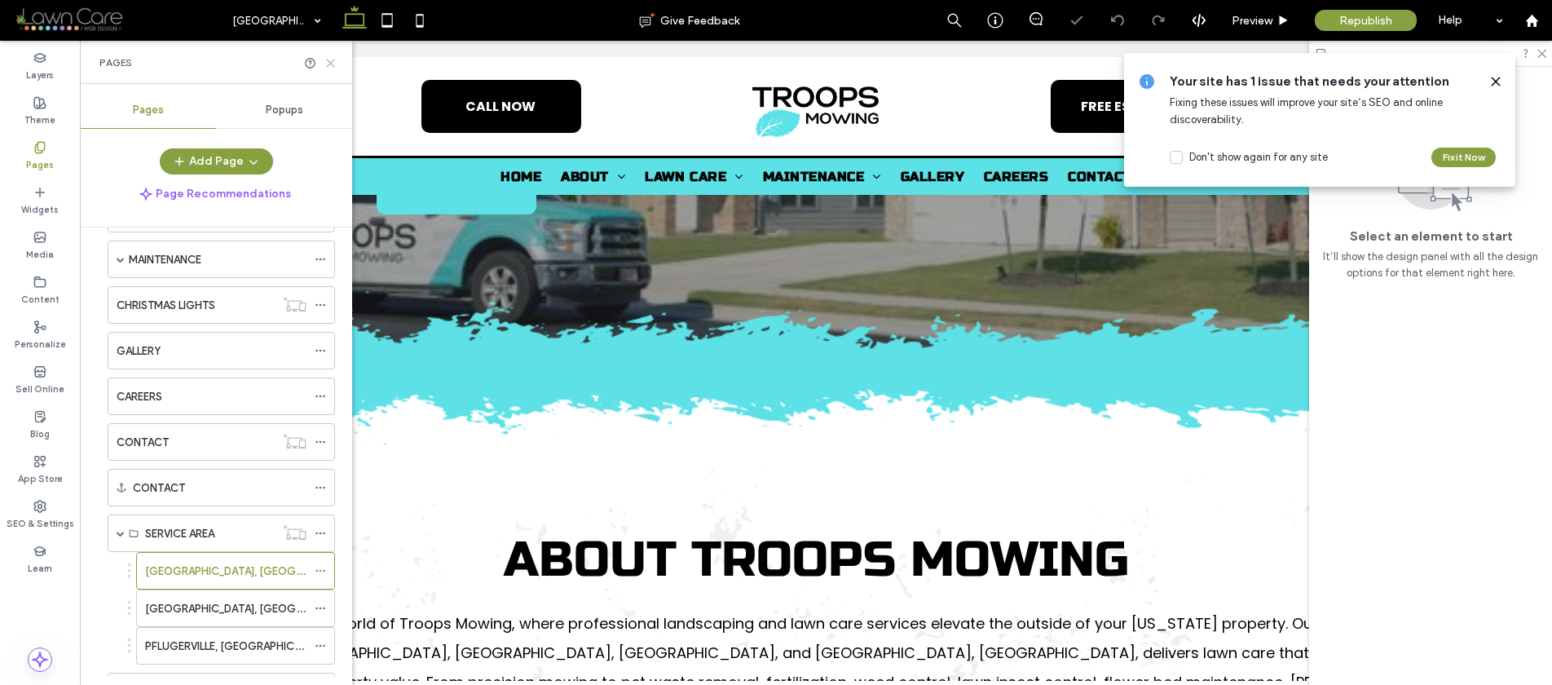
click at [332, 65] on icon at bounding box center [330, 63] width 12 height 12
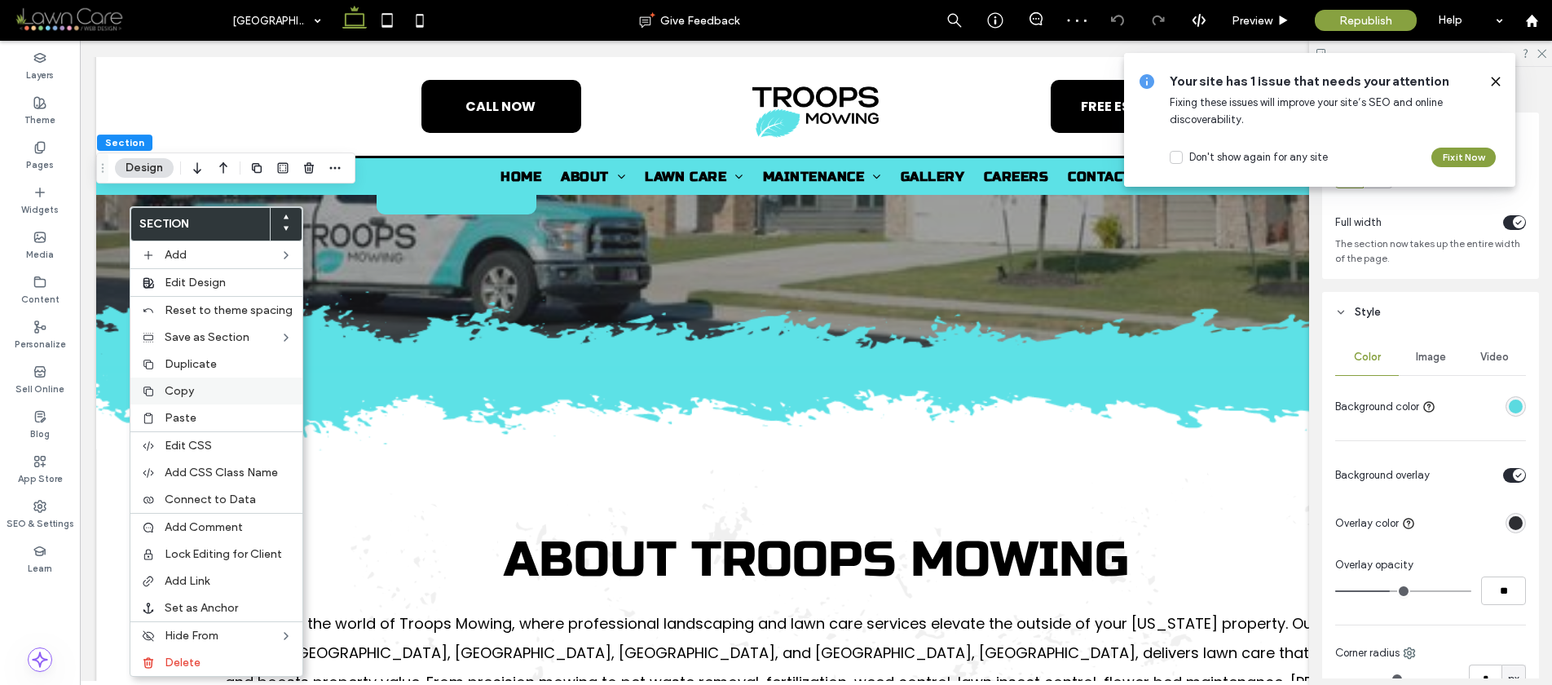
click at [161, 390] on div "Copy" at bounding box center [216, 390] width 172 height 27
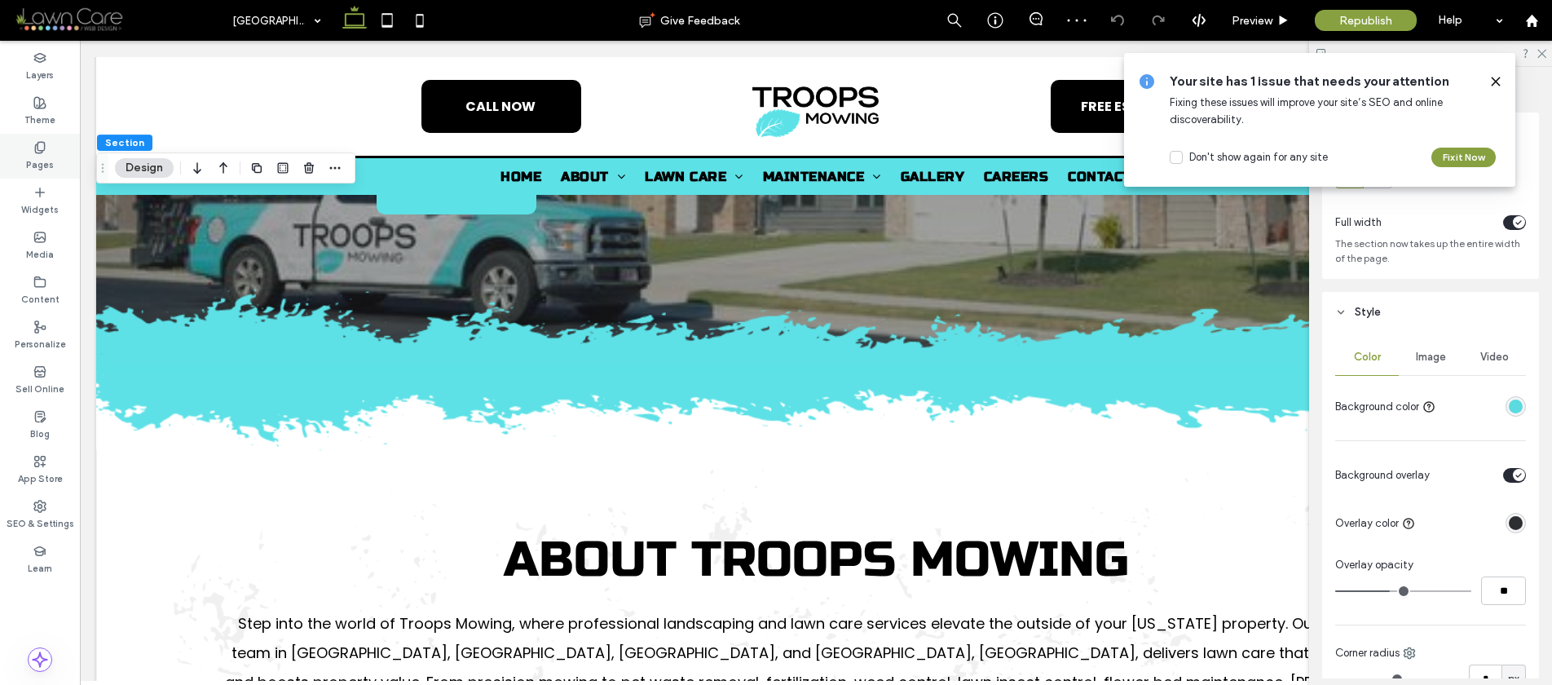
click at [51, 152] on div "Pages" at bounding box center [40, 156] width 80 height 45
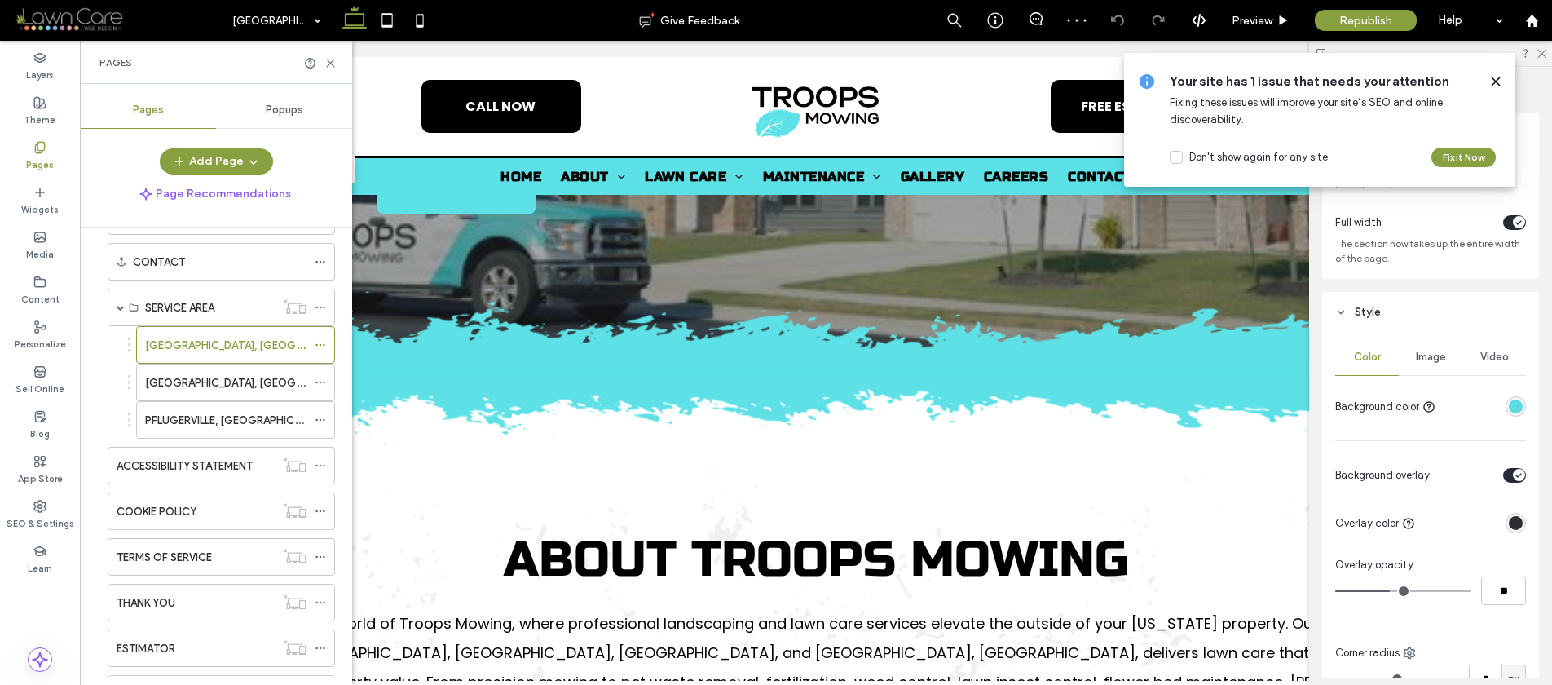
scroll to position [382, 0]
click at [182, 386] on label "ROUND ROCK, TX" at bounding box center [256, 378] width 223 height 29
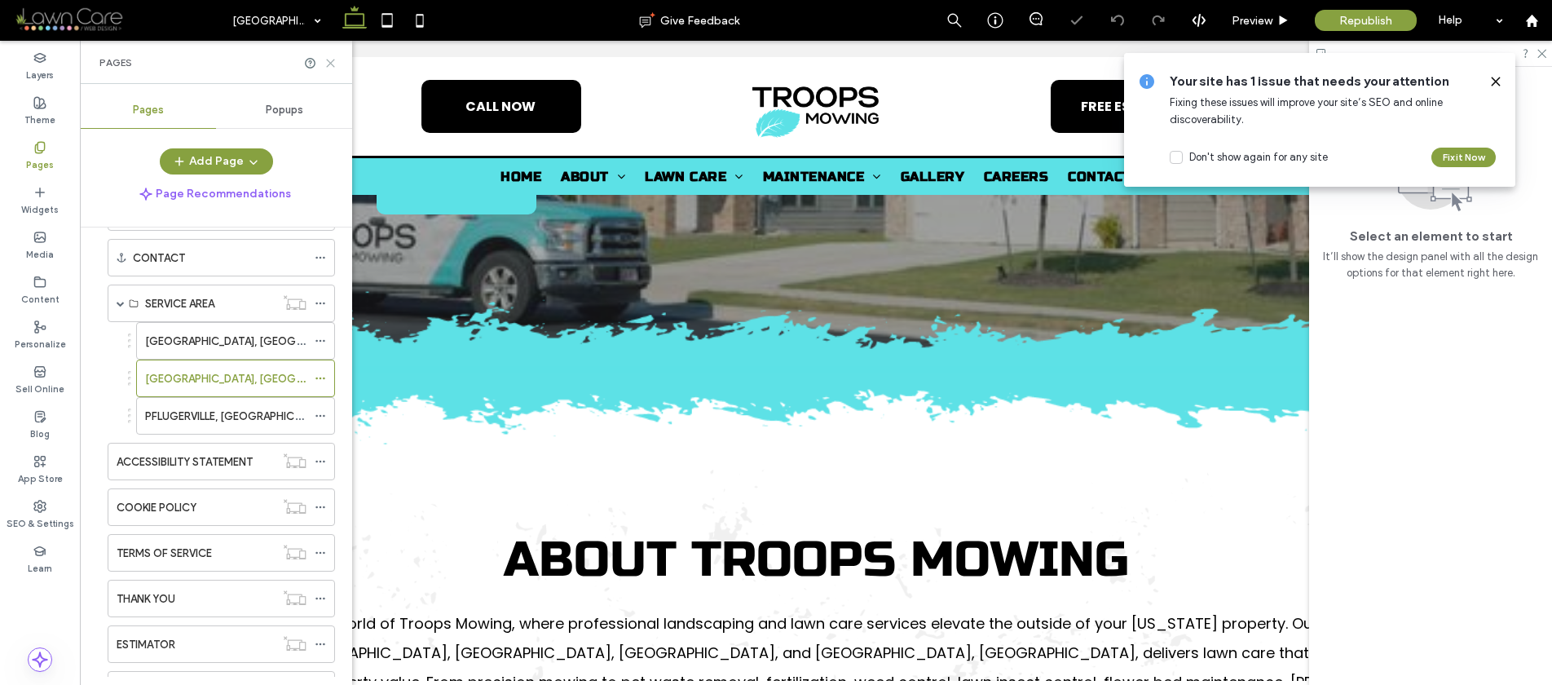
click at [329, 62] on icon at bounding box center [330, 63] width 12 height 12
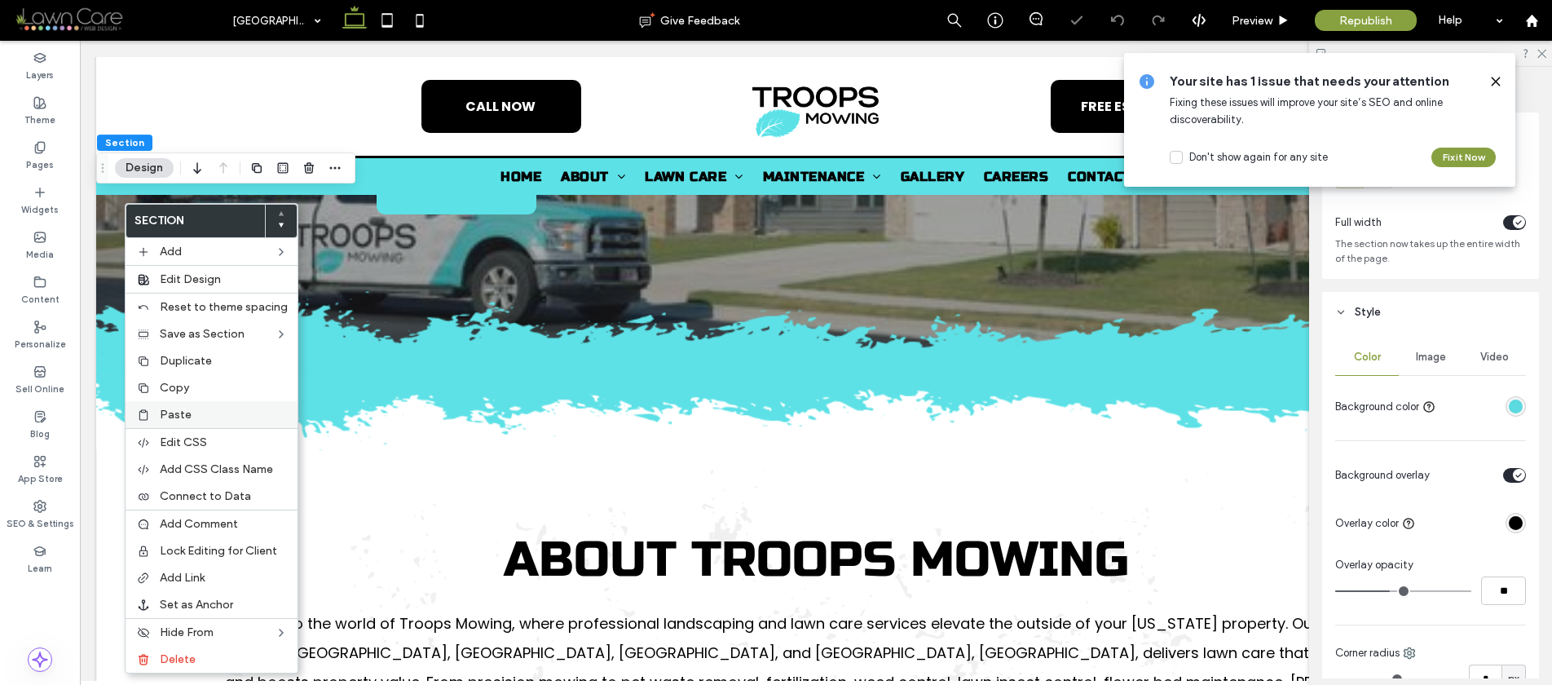
click at [180, 410] on span "Paste" at bounding box center [176, 415] width 32 height 14
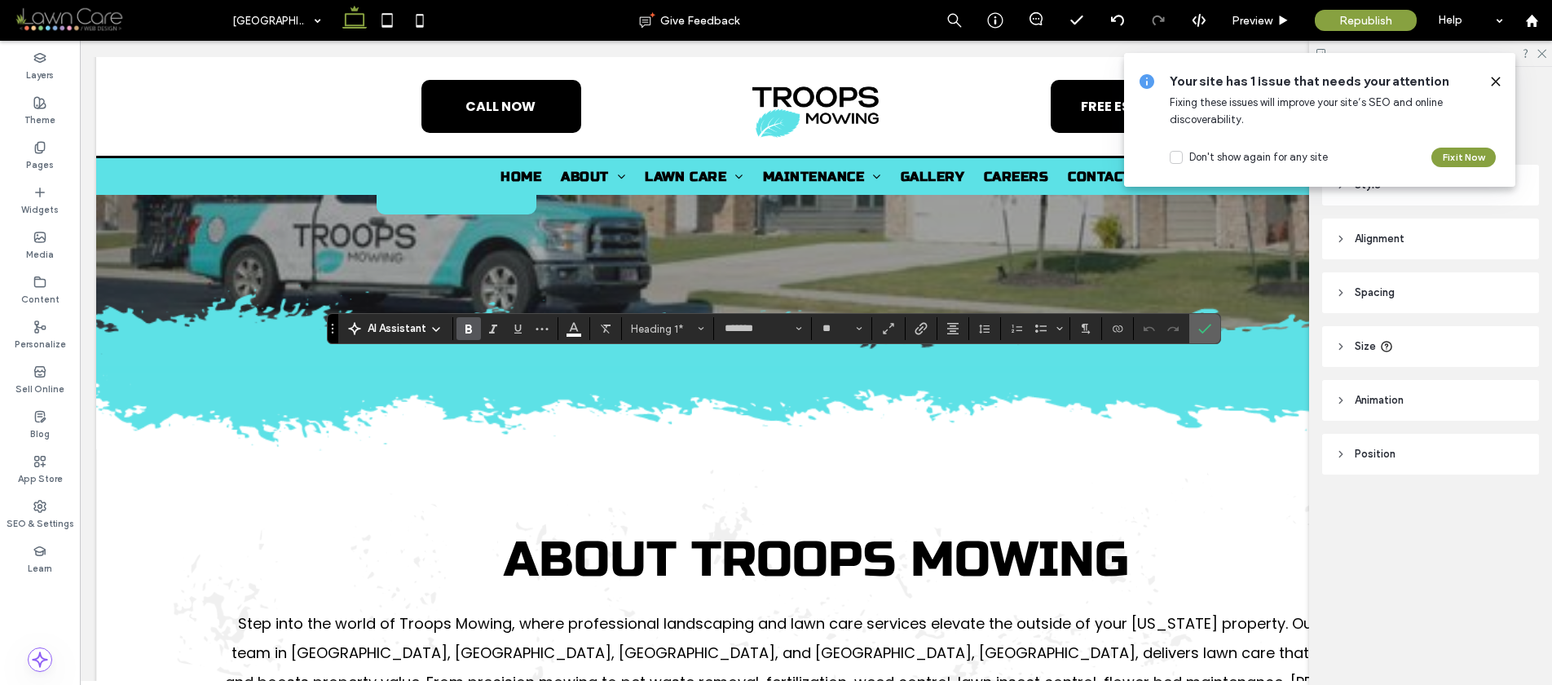
click at [1196, 329] on label "Confirm" at bounding box center [1205, 328] width 24 height 29
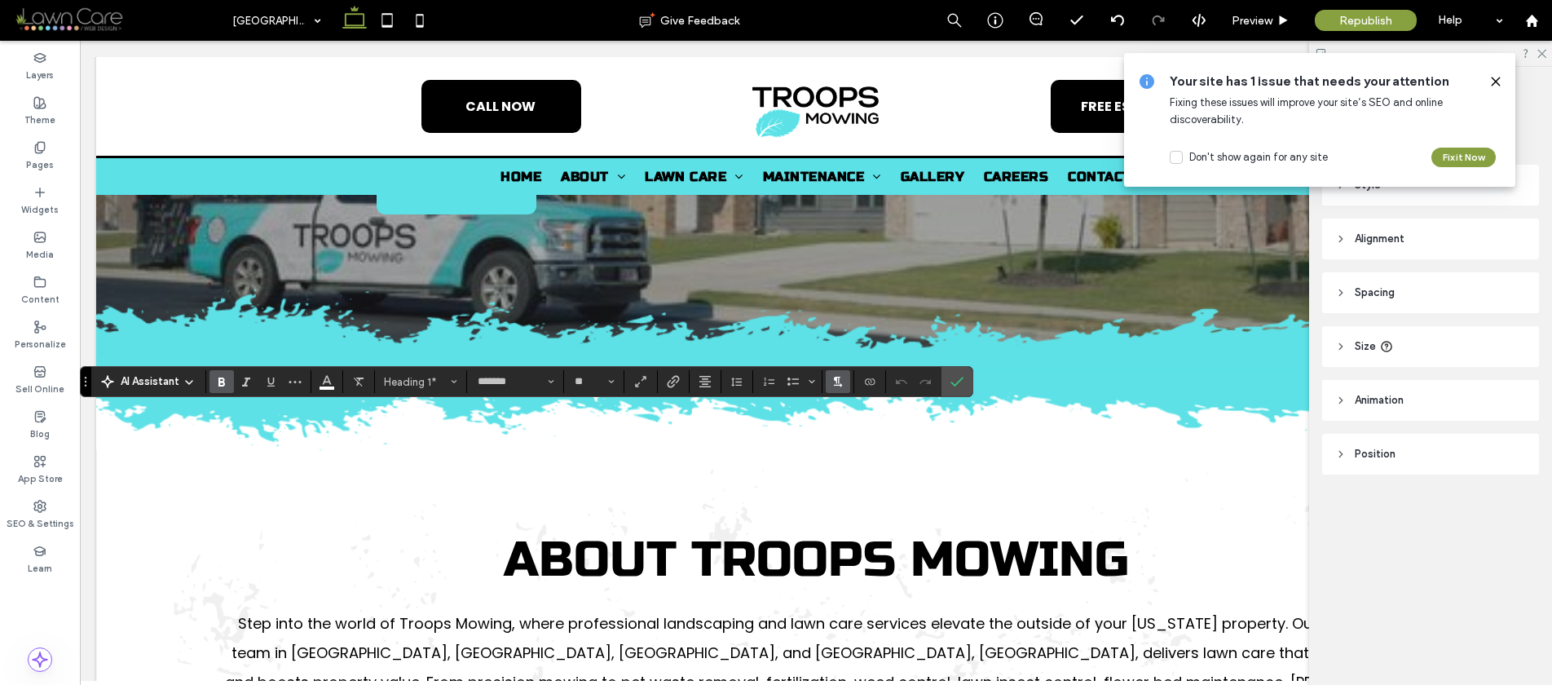
type input "**"
click at [966, 376] on label "Confirm" at bounding box center [957, 381] width 24 height 29
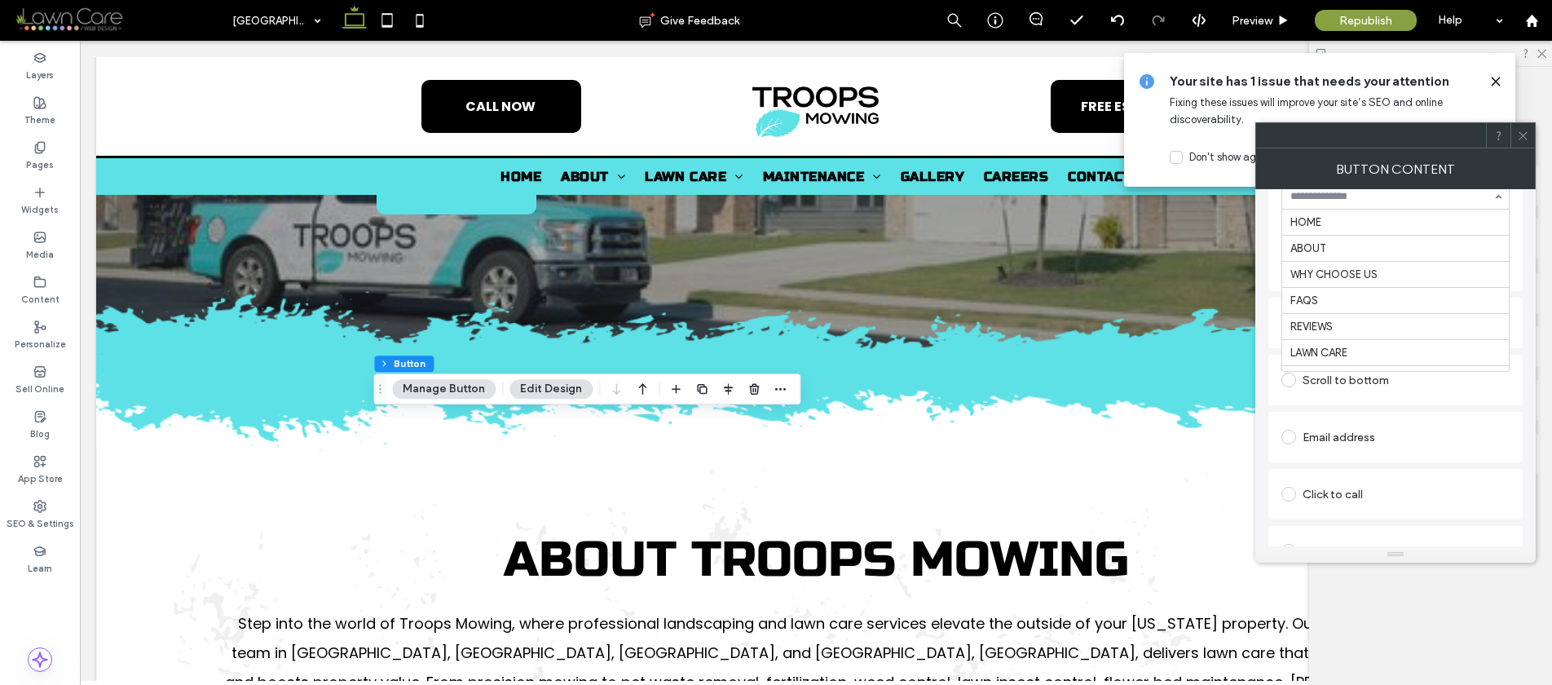
scroll to position [652, 0]
click at [1517, 133] on icon at bounding box center [1523, 136] width 12 height 12
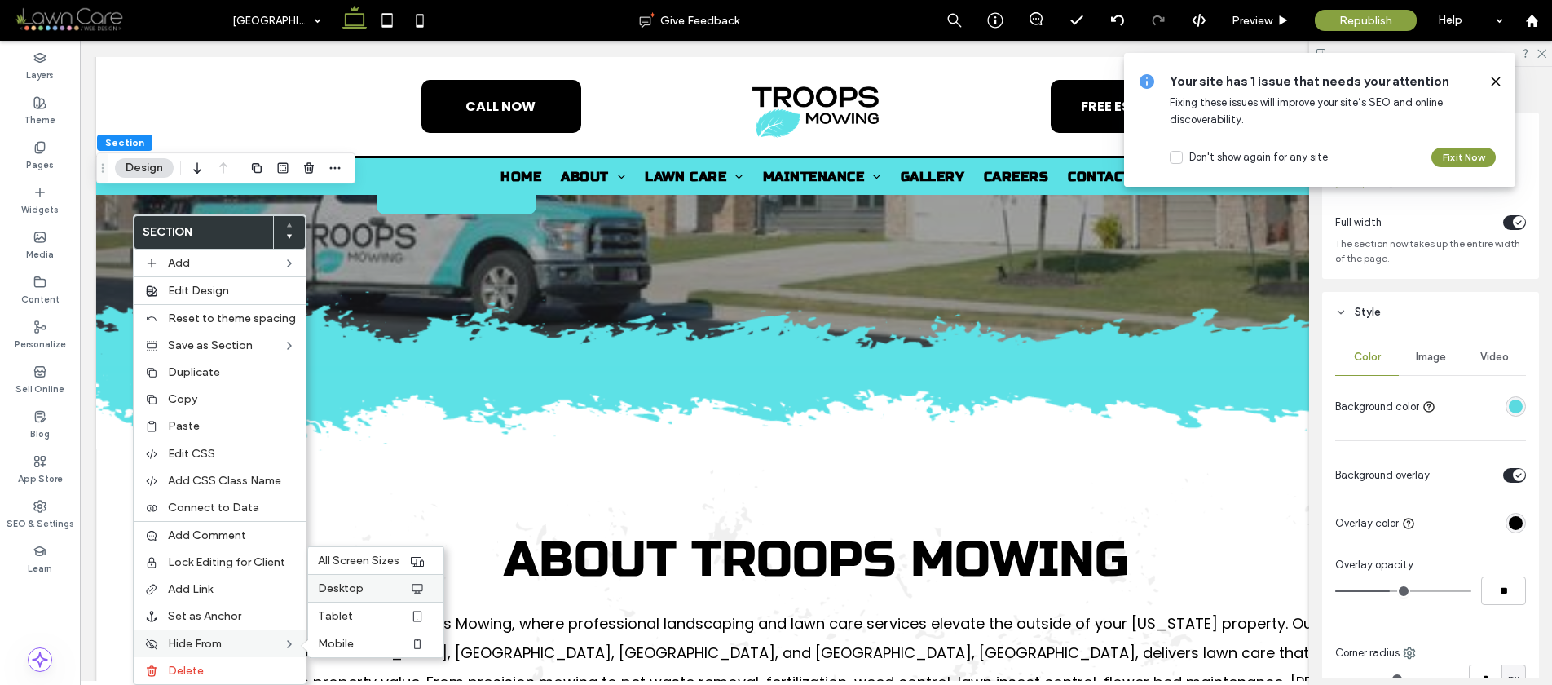
click at [344, 594] on span "Desktop" at bounding box center [341, 588] width 46 height 14
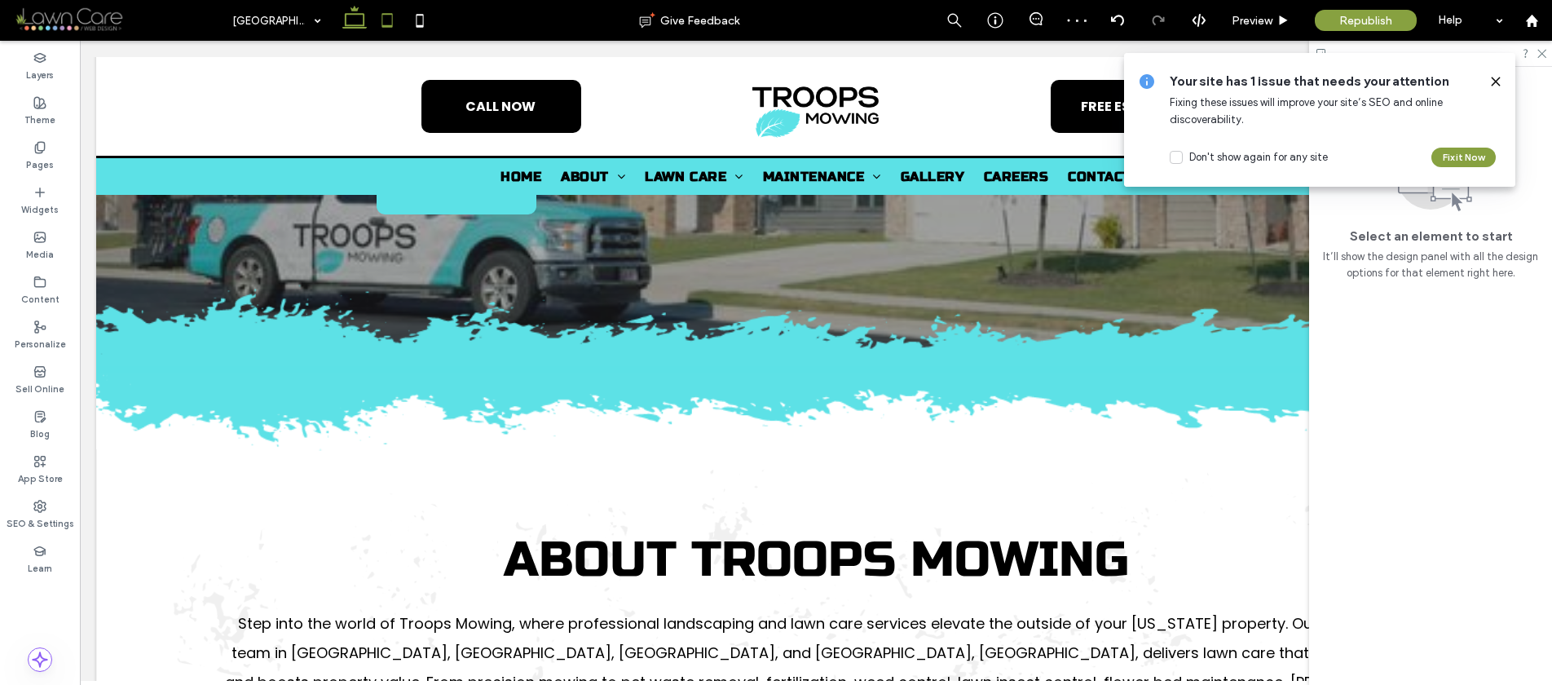
click at [380, 20] on icon at bounding box center [387, 20] width 33 height 33
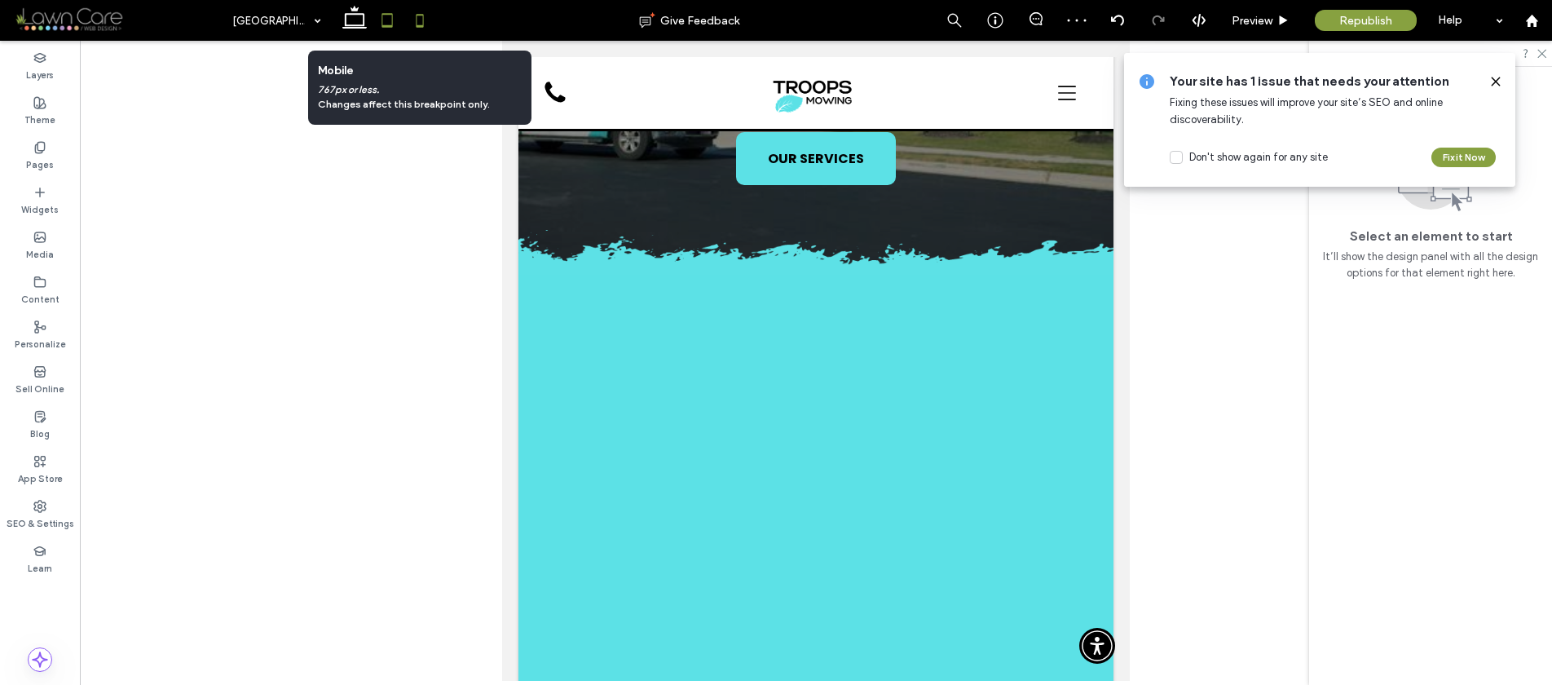
click at [421, 21] on icon at bounding box center [420, 20] width 33 height 33
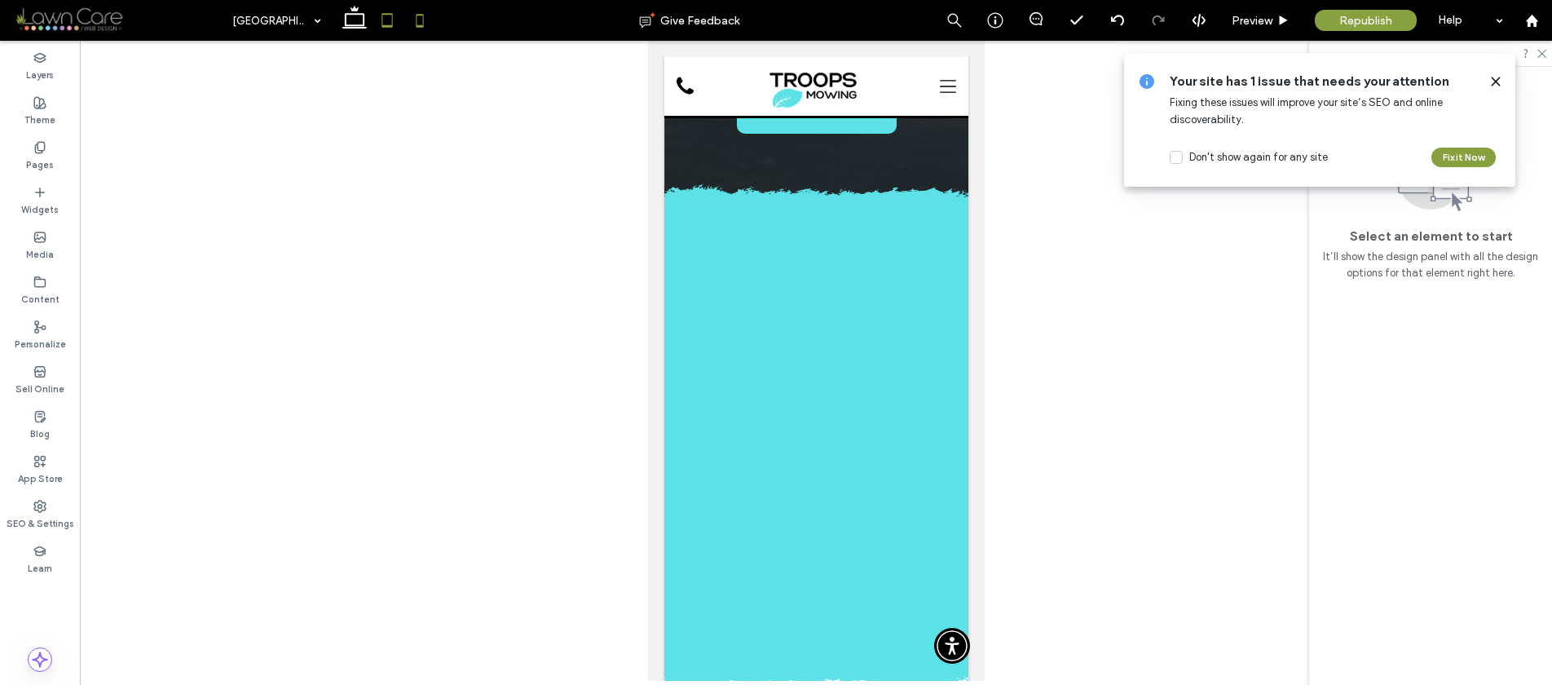
click at [382, 32] on icon at bounding box center [387, 20] width 33 height 33
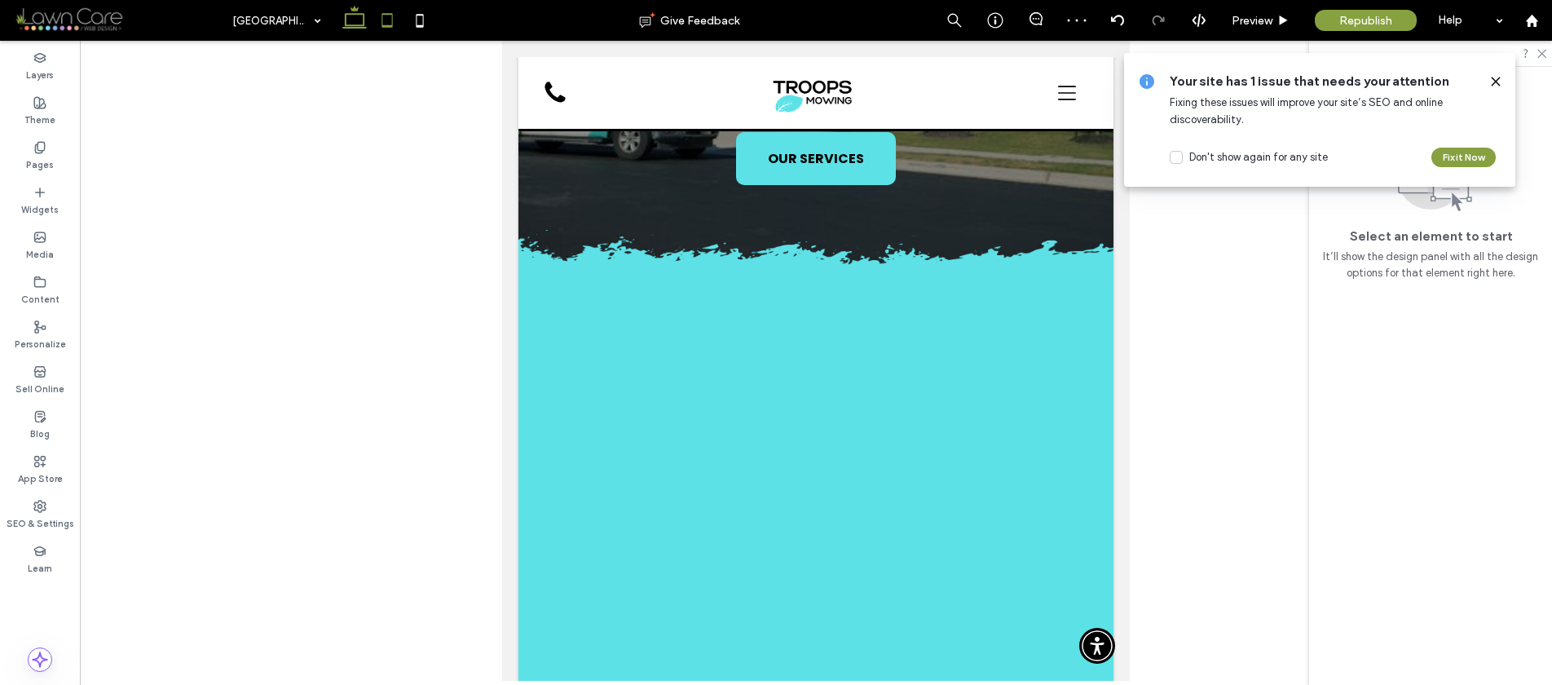
click at [342, 17] on icon at bounding box center [354, 20] width 33 height 33
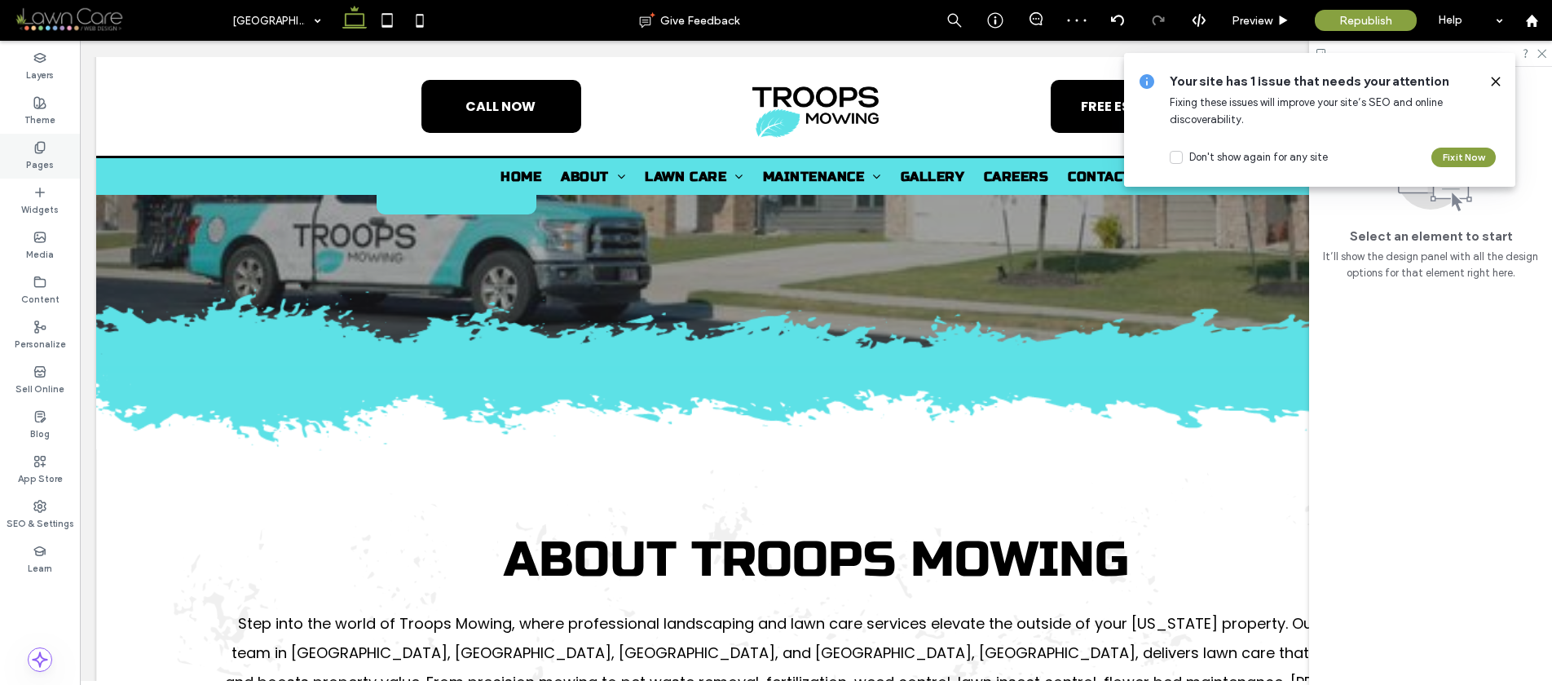
click at [19, 157] on div "Pages" at bounding box center [40, 156] width 80 height 45
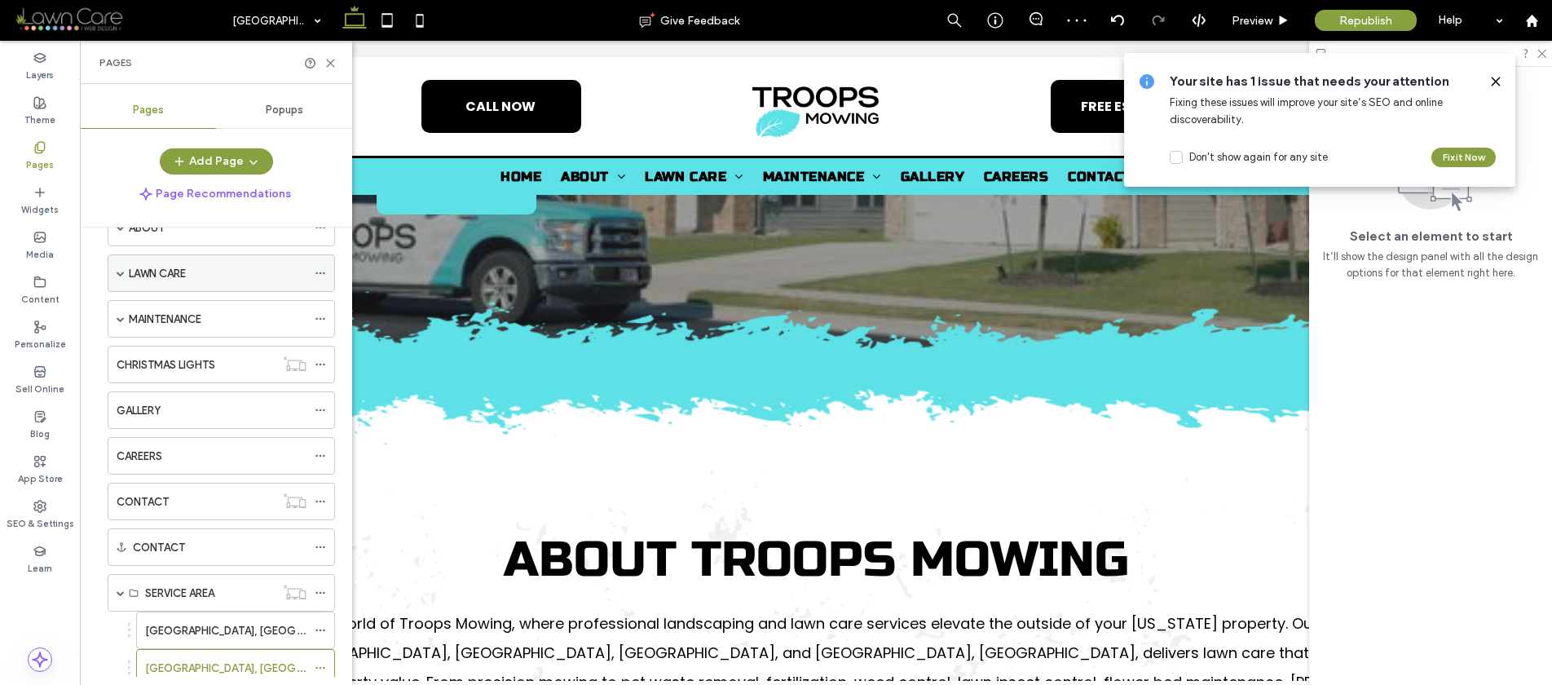
scroll to position [318, 0]
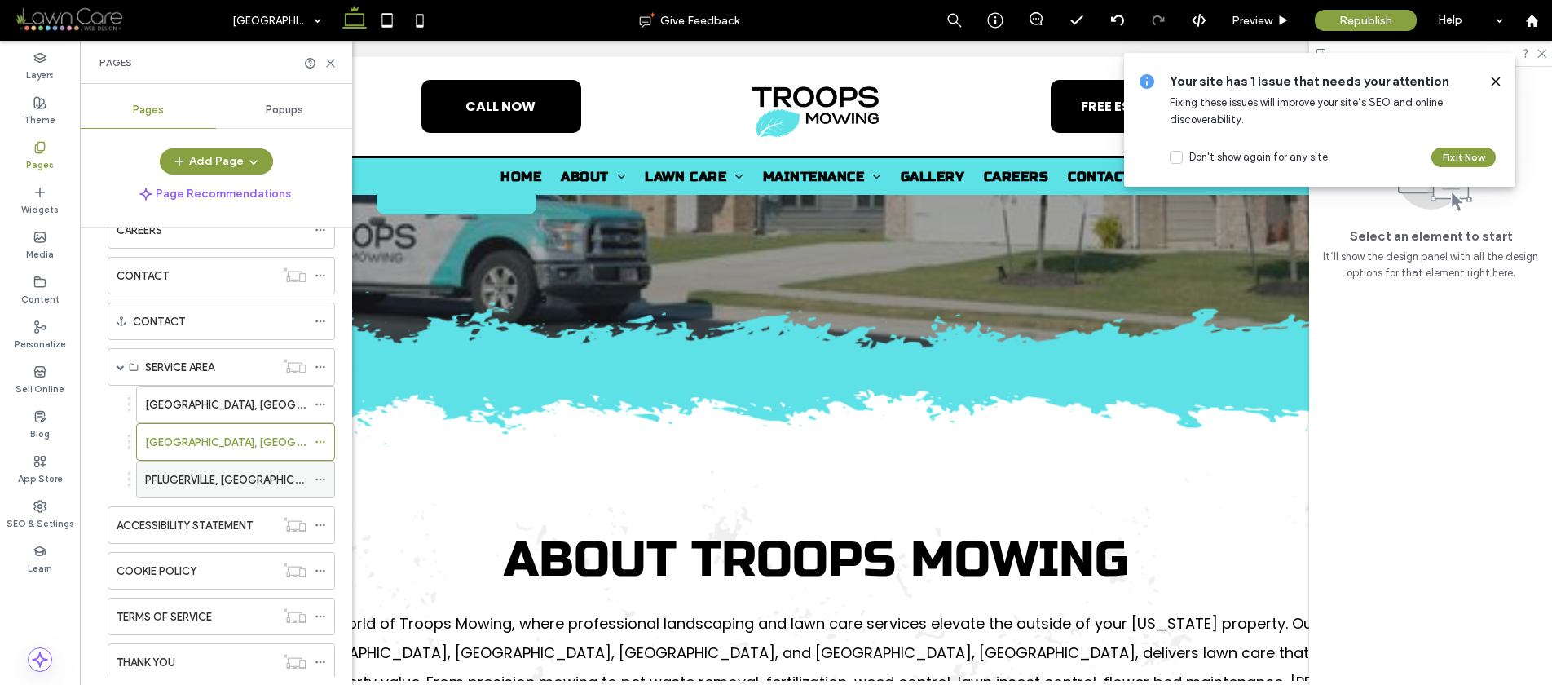
click at [161, 479] on label "PFLUGERVILLE, TX" at bounding box center [237, 480] width 184 height 29
click at [326, 66] on icon at bounding box center [330, 63] width 12 height 12
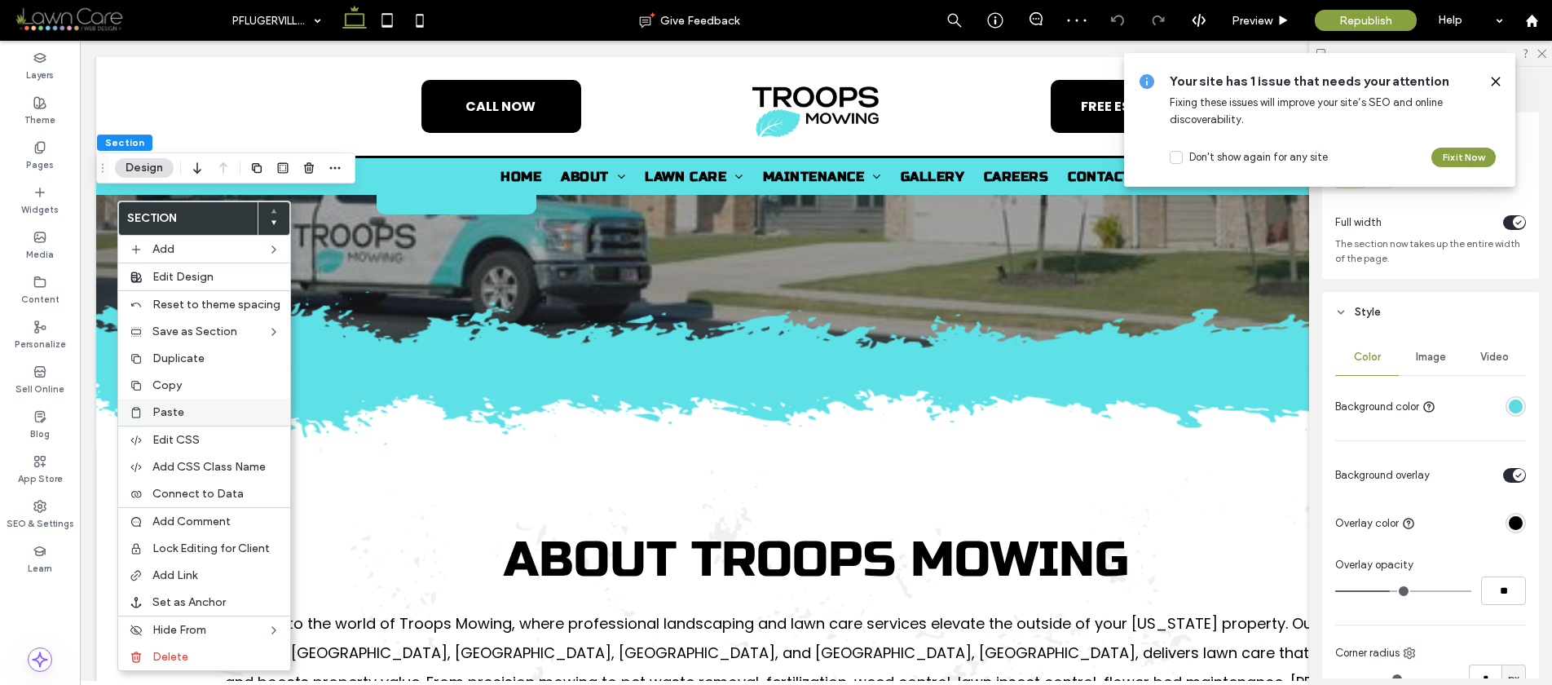
click at [150, 399] on div "Paste" at bounding box center [204, 412] width 172 height 27
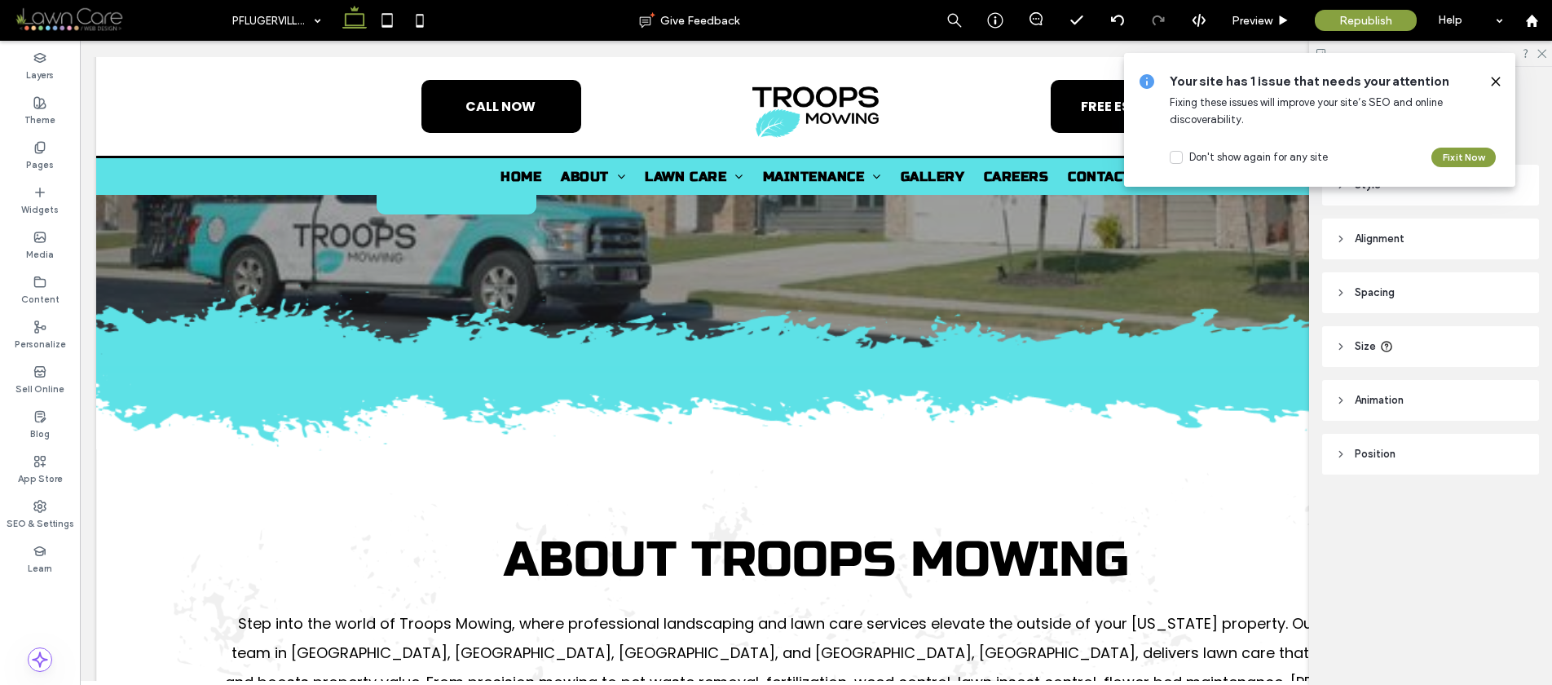
type input "*******"
type input "**"
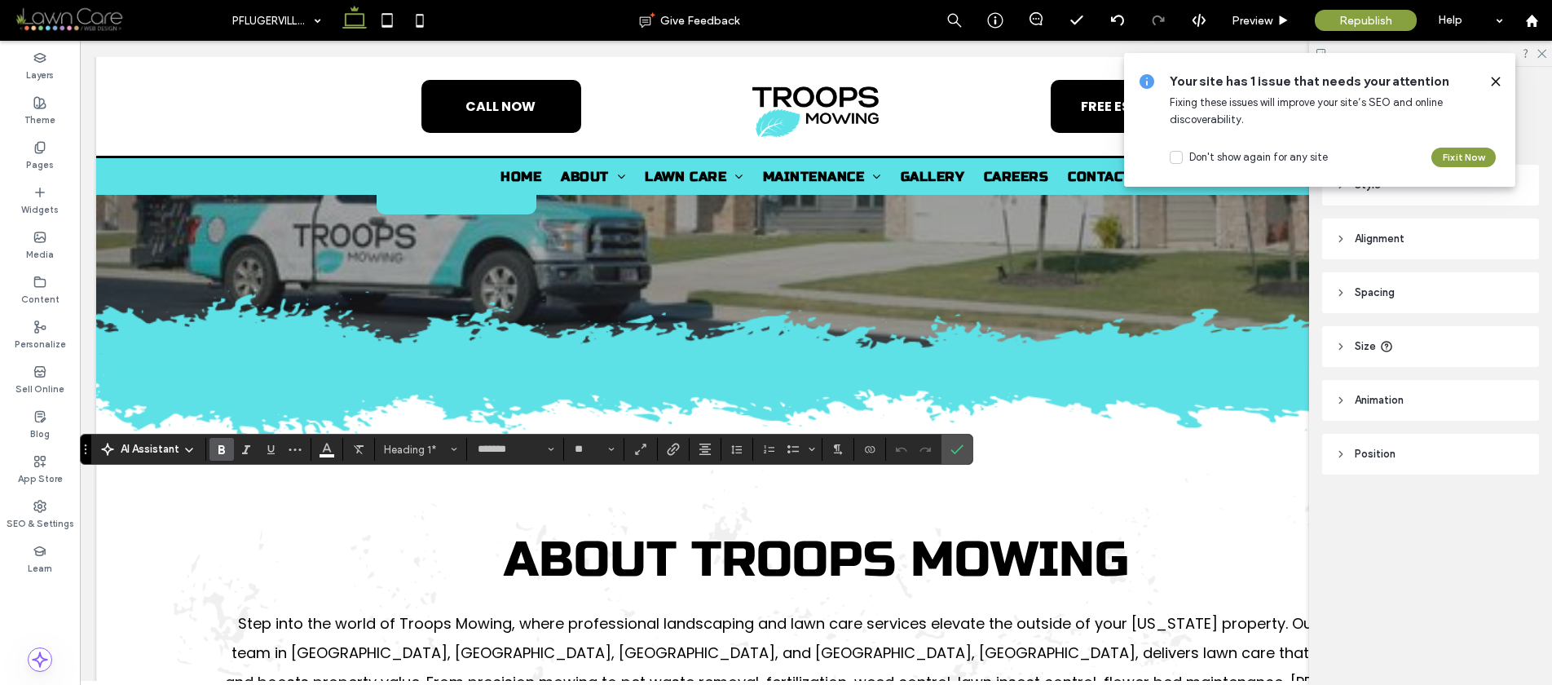
type input "**"
click at [951, 444] on icon "Confirm" at bounding box center [957, 449] width 13 height 13
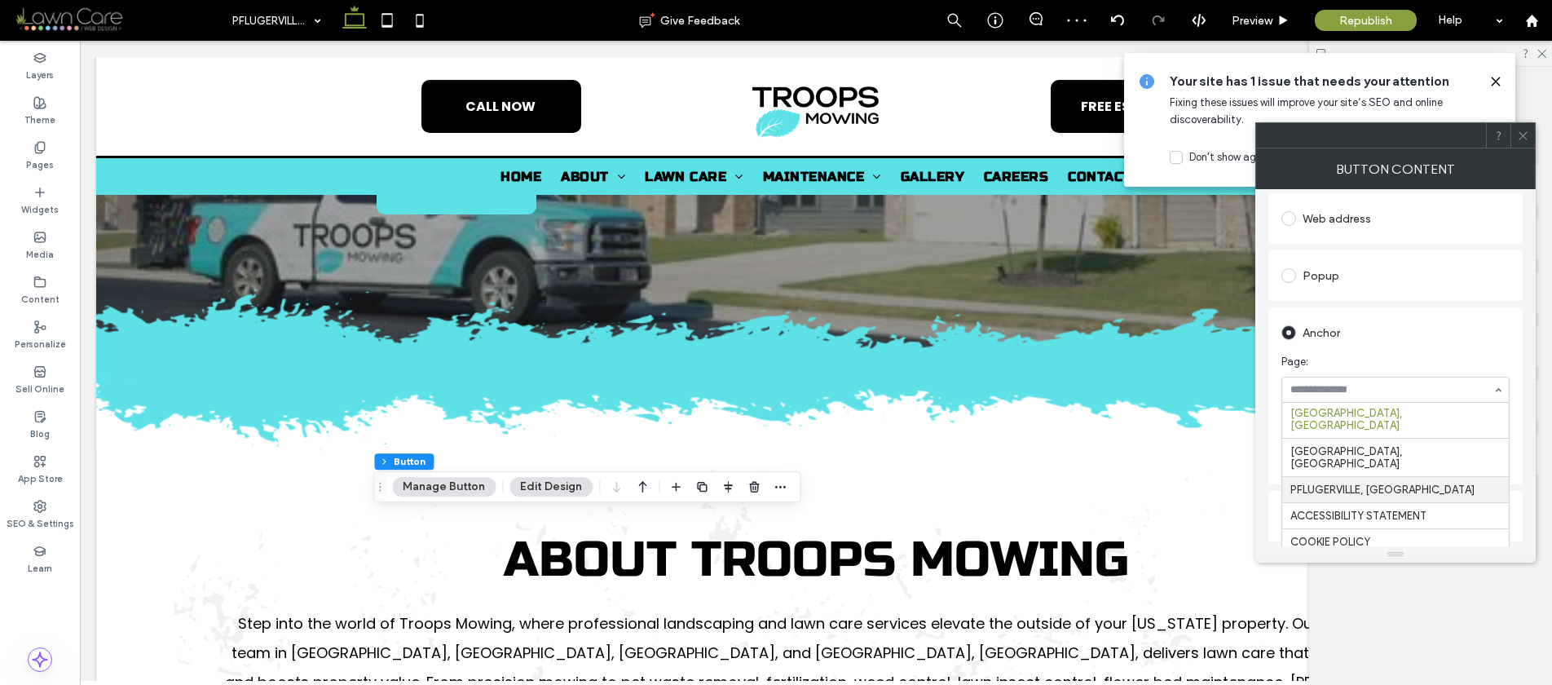
scroll to position [655, 0]
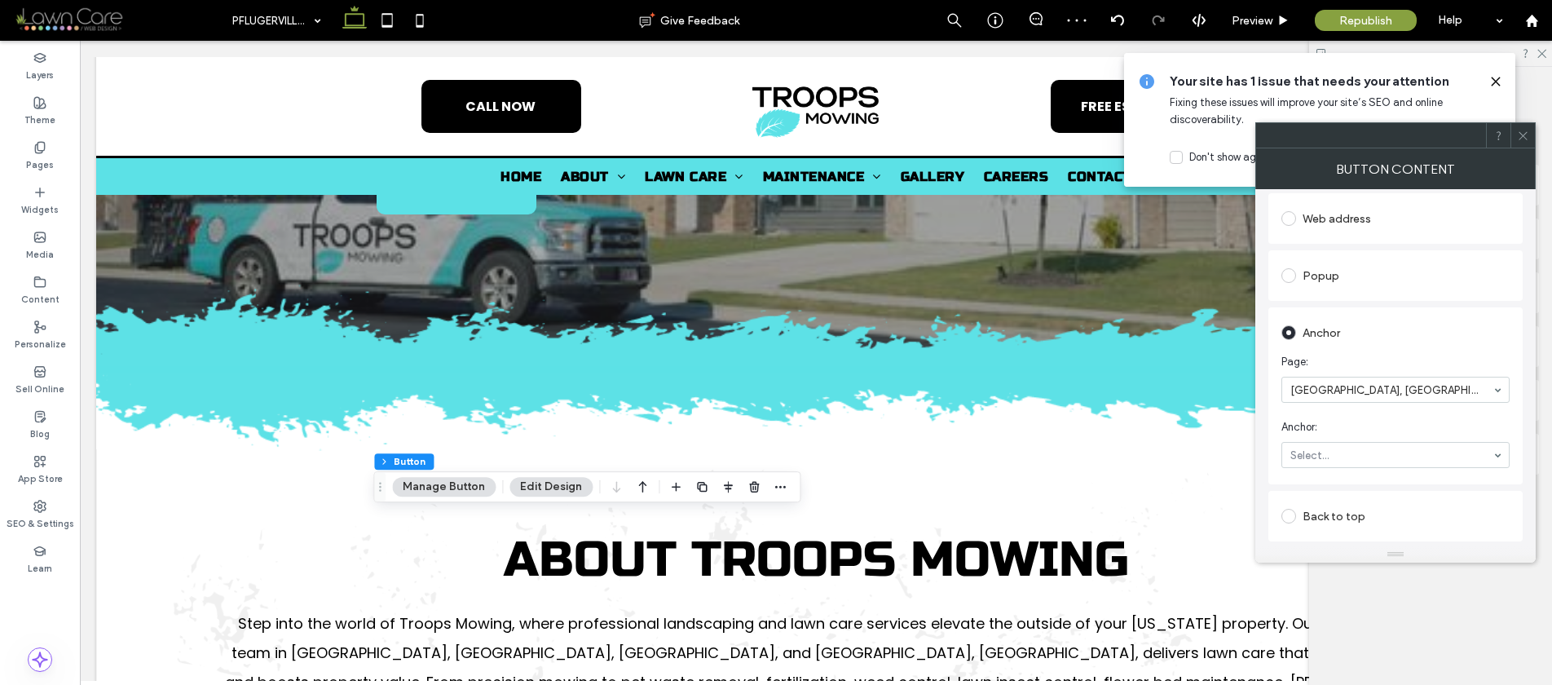
click at [1339, 391] on input at bounding box center [1392, 389] width 202 height 11
click at [1526, 130] on icon at bounding box center [1523, 136] width 12 height 12
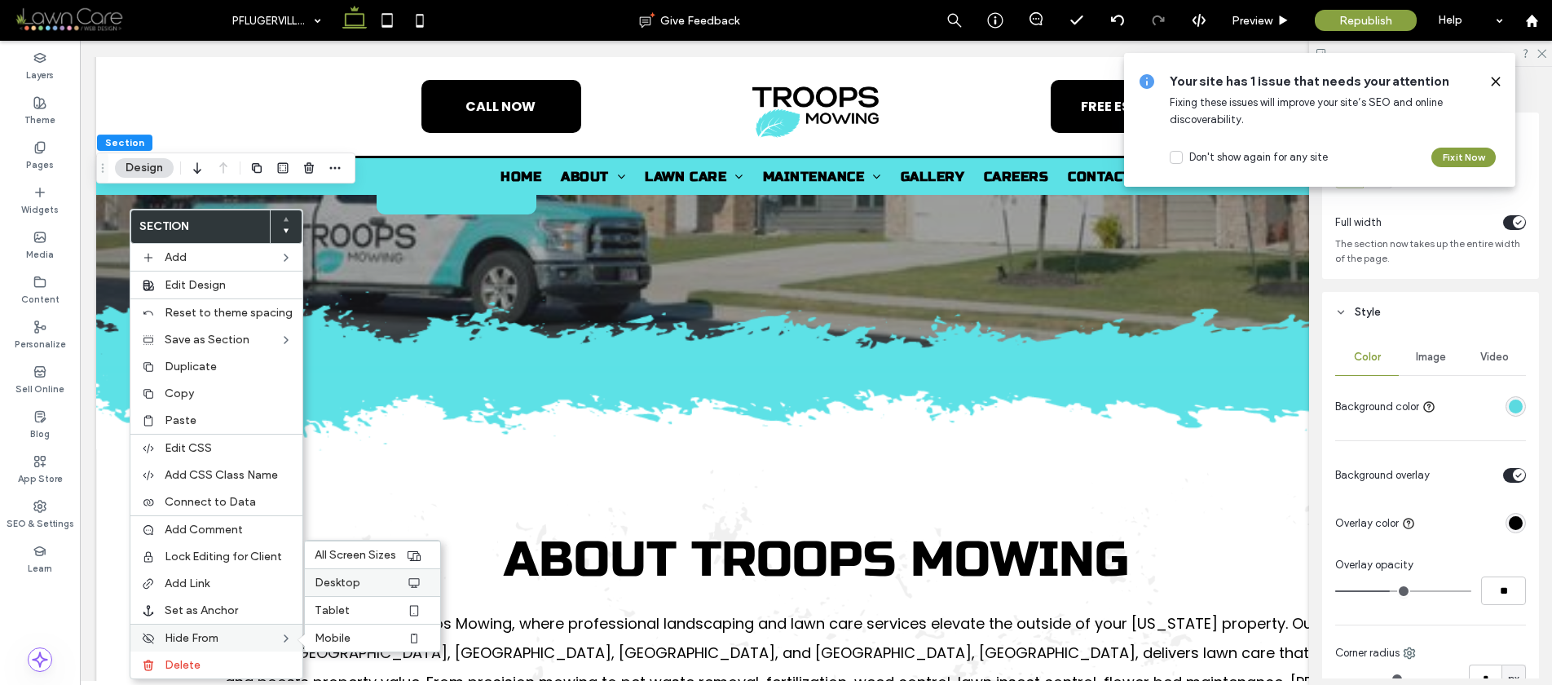
click at [334, 583] on span "Desktop" at bounding box center [338, 583] width 46 height 14
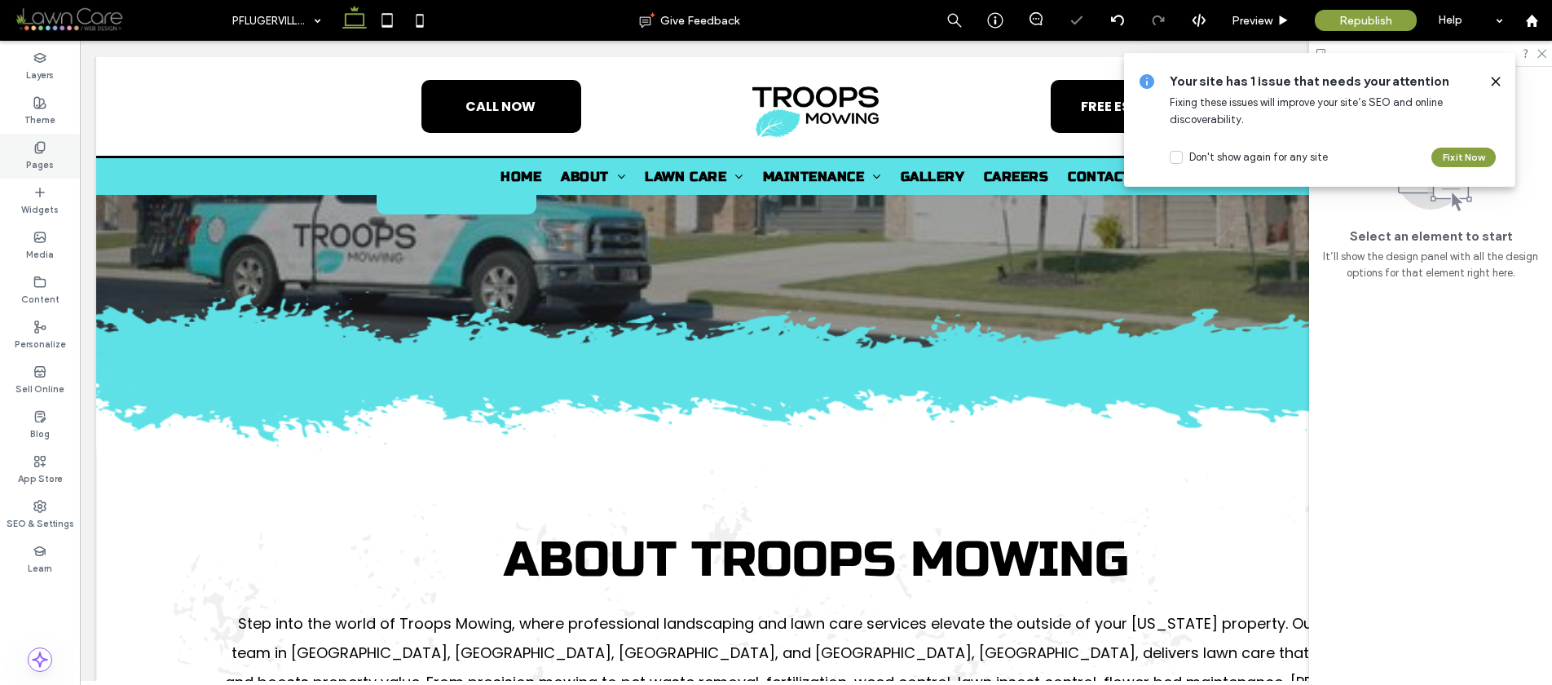
click at [48, 165] on label "Pages" at bounding box center [40, 163] width 28 height 18
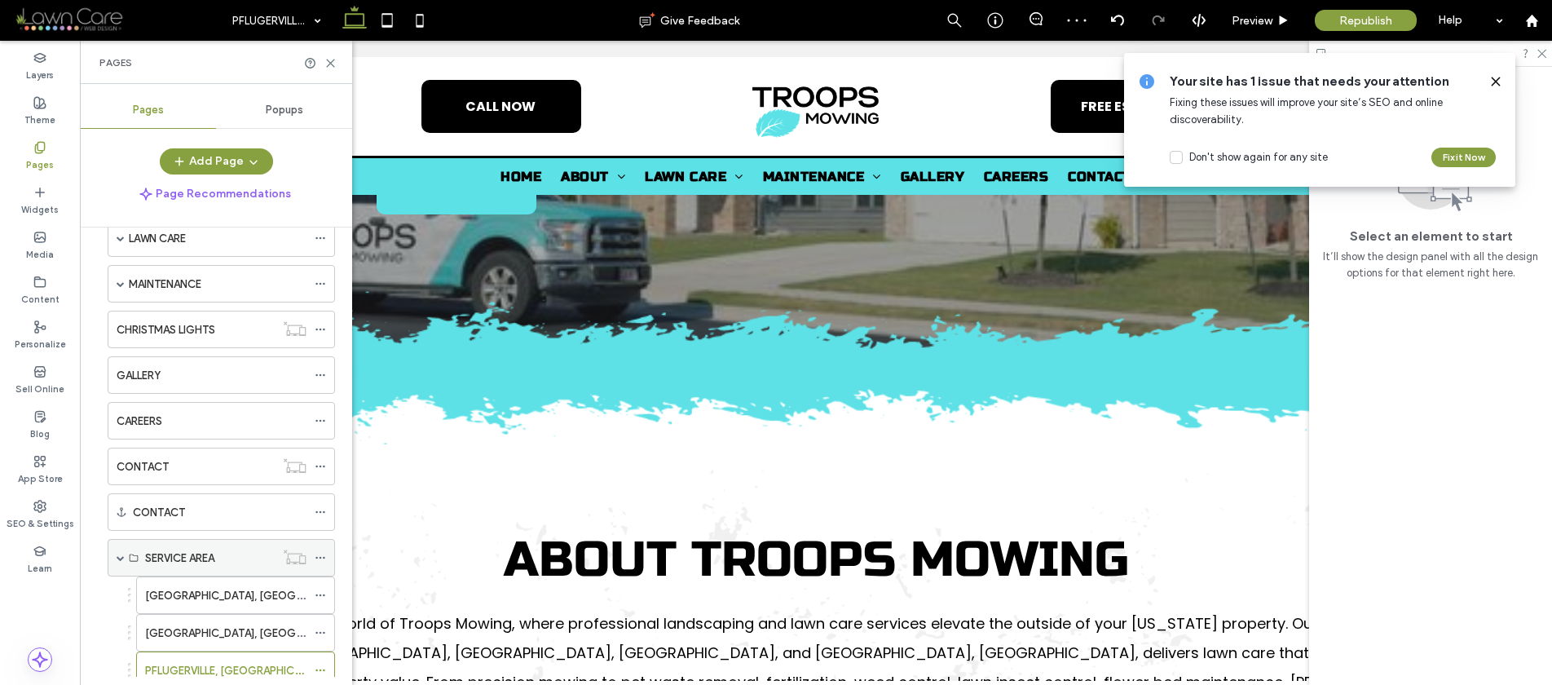
scroll to position [156, 0]
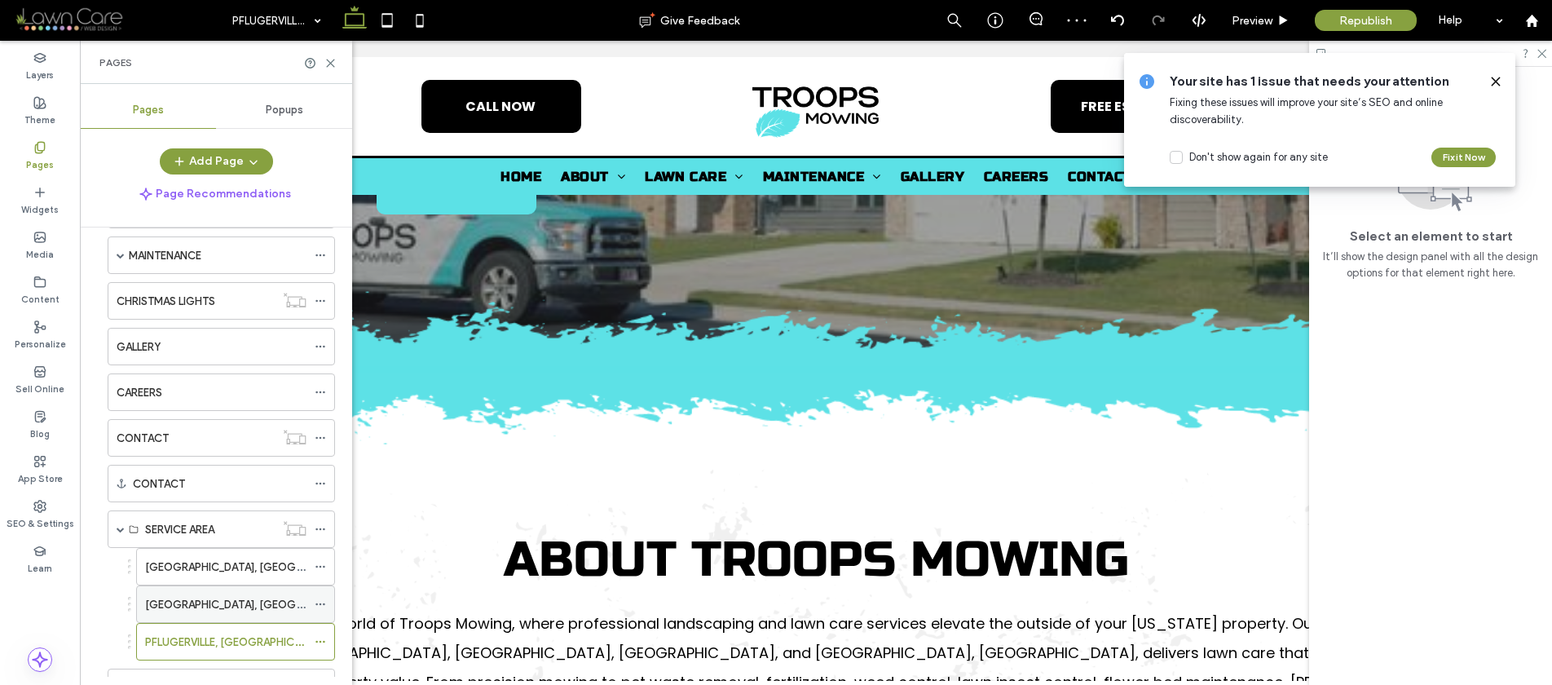
click at [174, 607] on label "ROUND ROCK, TX" at bounding box center [256, 604] width 223 height 29
click at [329, 61] on use at bounding box center [330, 63] width 7 height 7
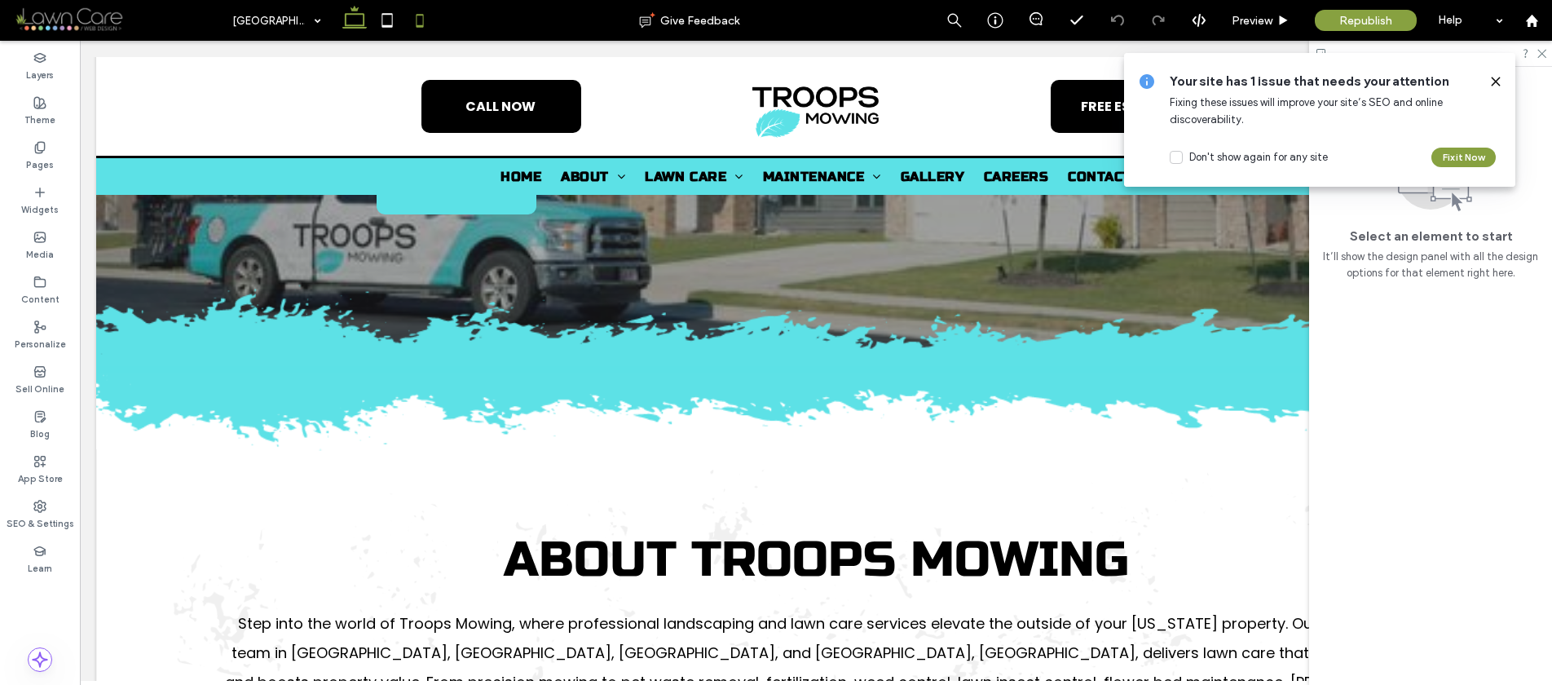
click at [424, 11] on icon at bounding box center [420, 20] width 33 height 33
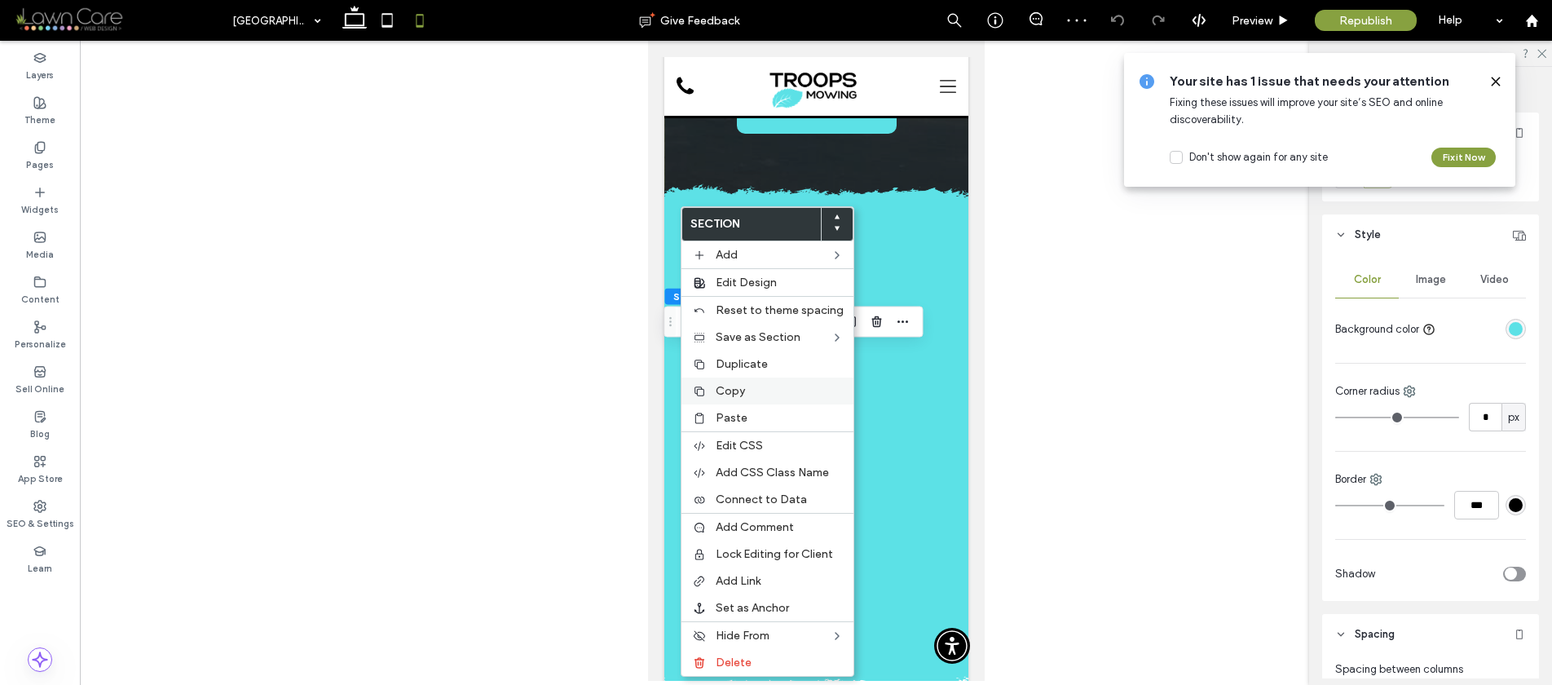
click at [704, 387] on icon at bounding box center [699, 391] width 13 height 13
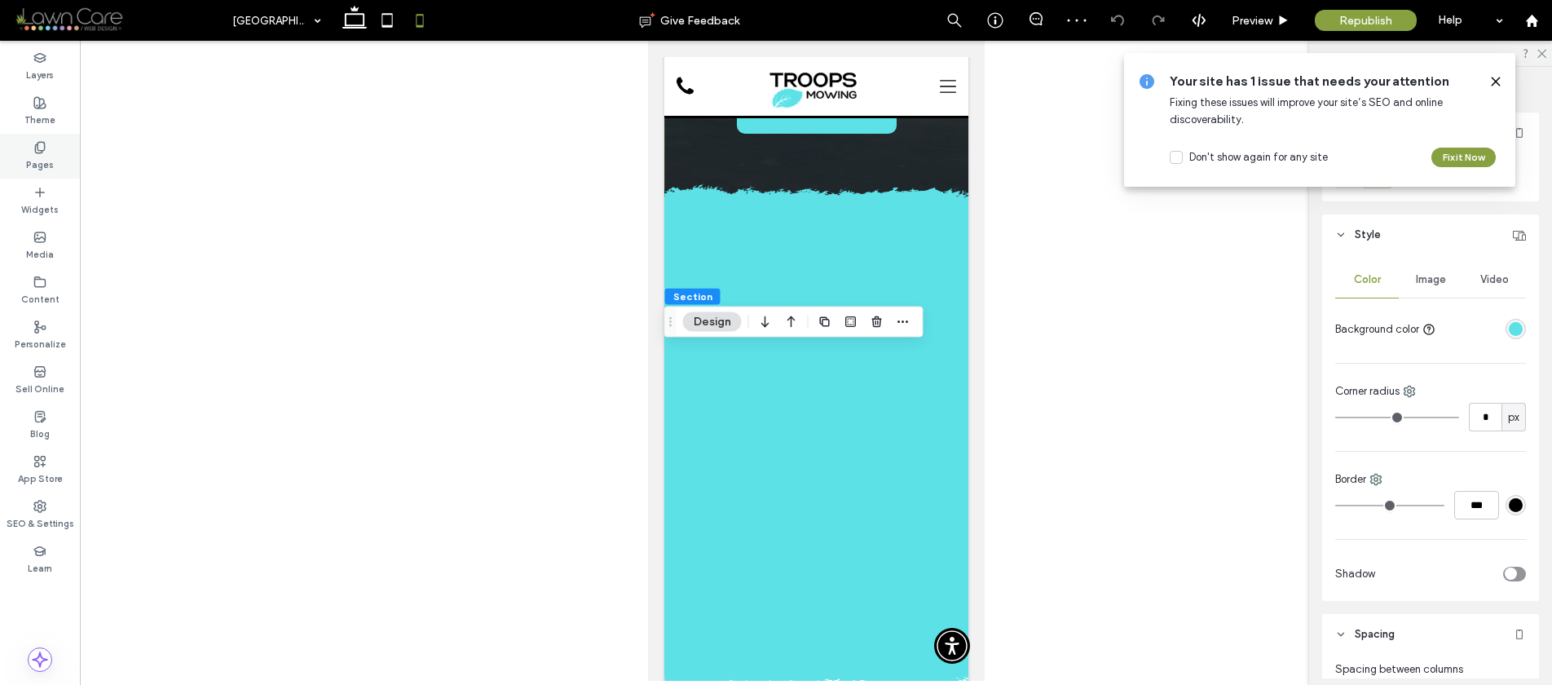
click at [53, 164] on div "Pages" at bounding box center [40, 156] width 80 height 45
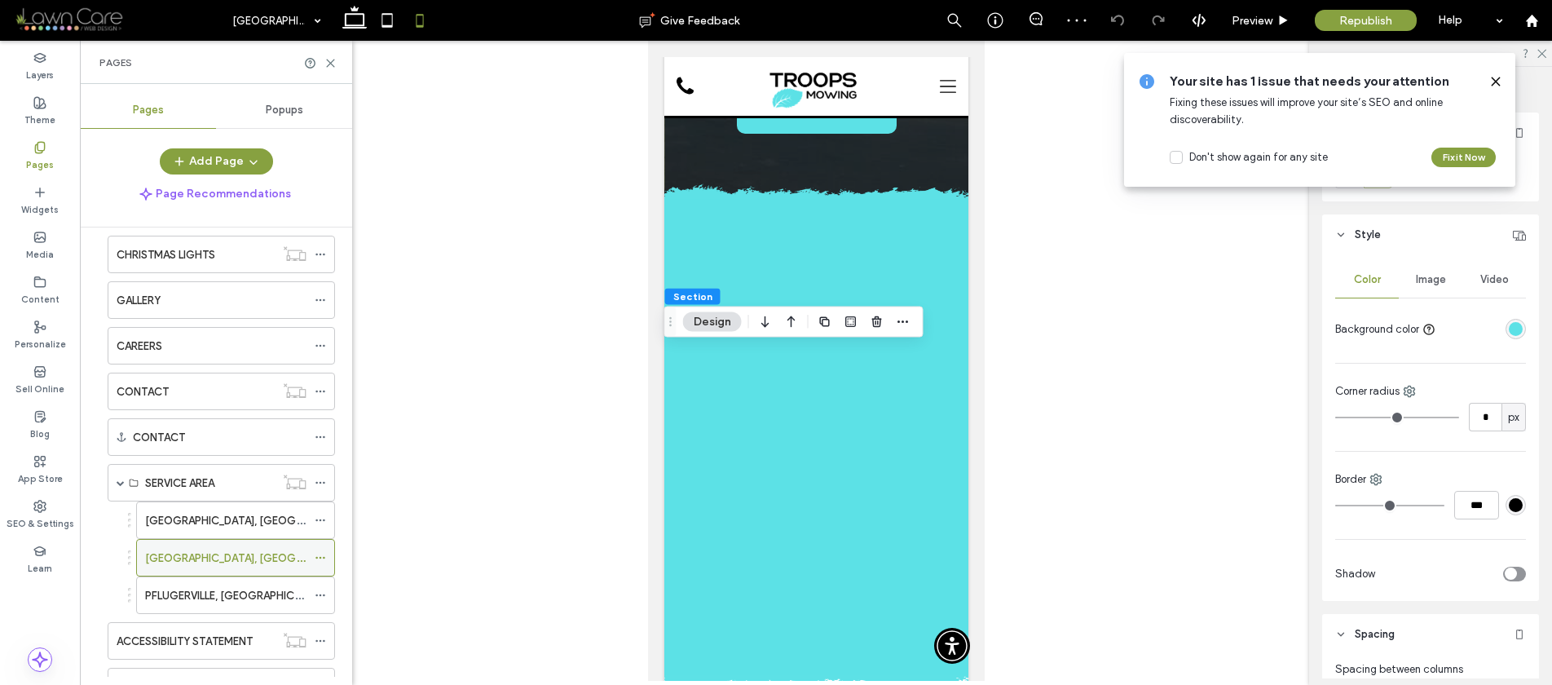
scroll to position [214, 0]
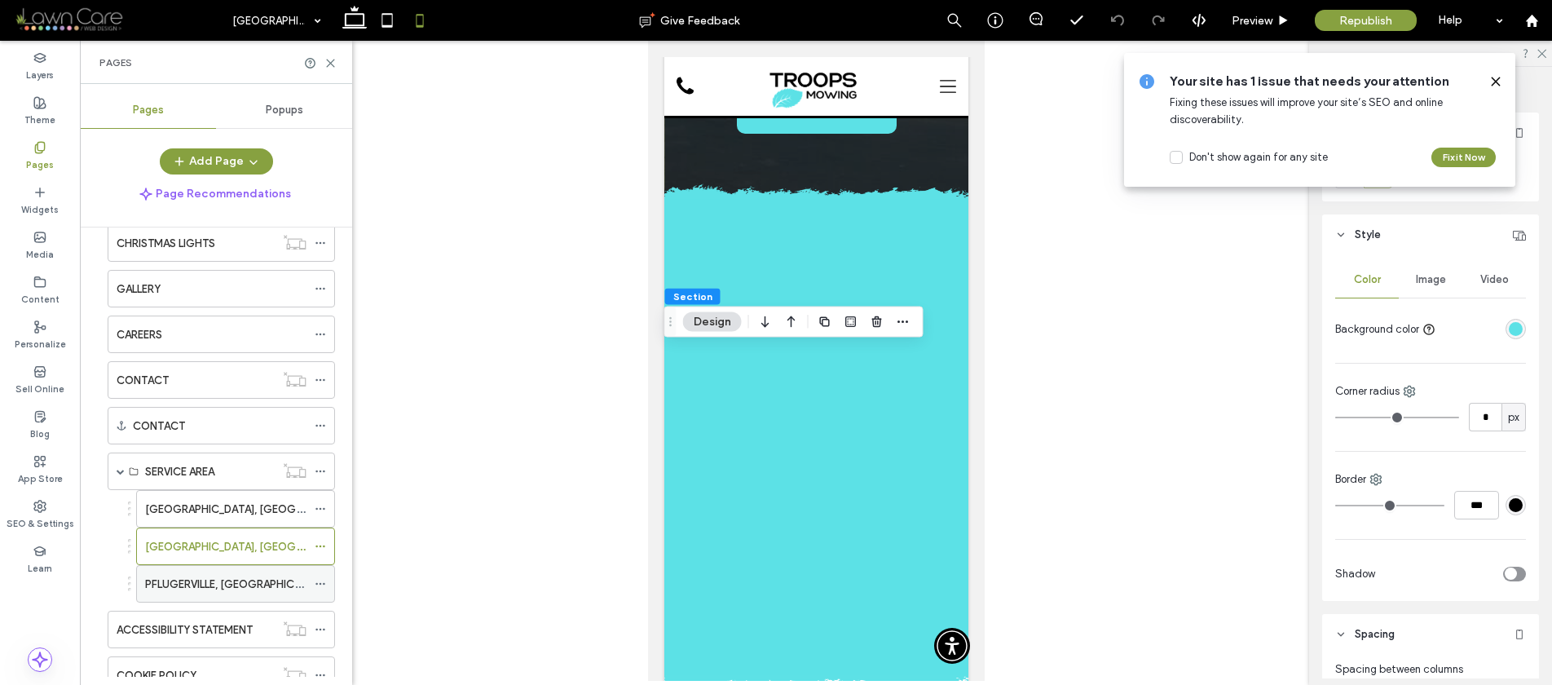
click at [174, 577] on label "PFLUGERVILLE, TX" at bounding box center [237, 584] width 184 height 29
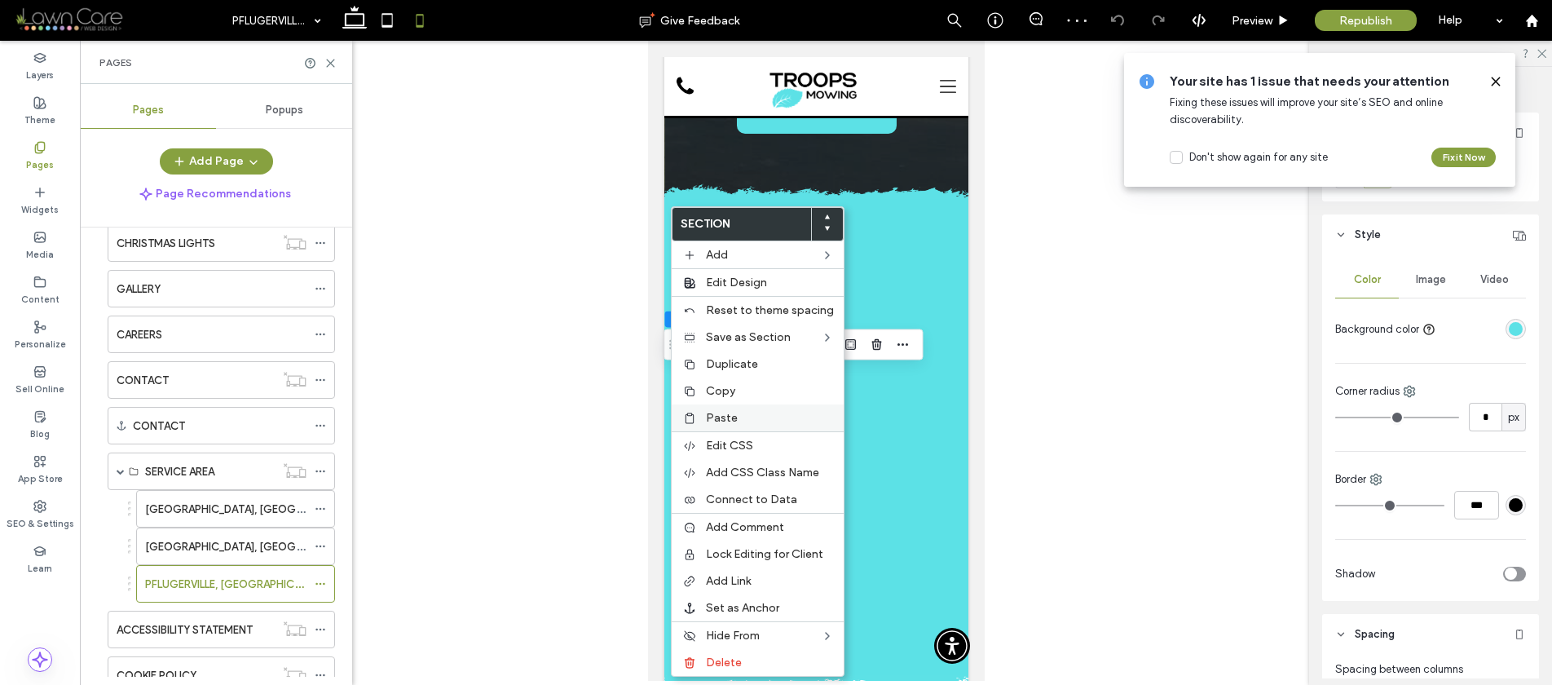
click at [700, 408] on div "Paste" at bounding box center [758, 417] width 172 height 27
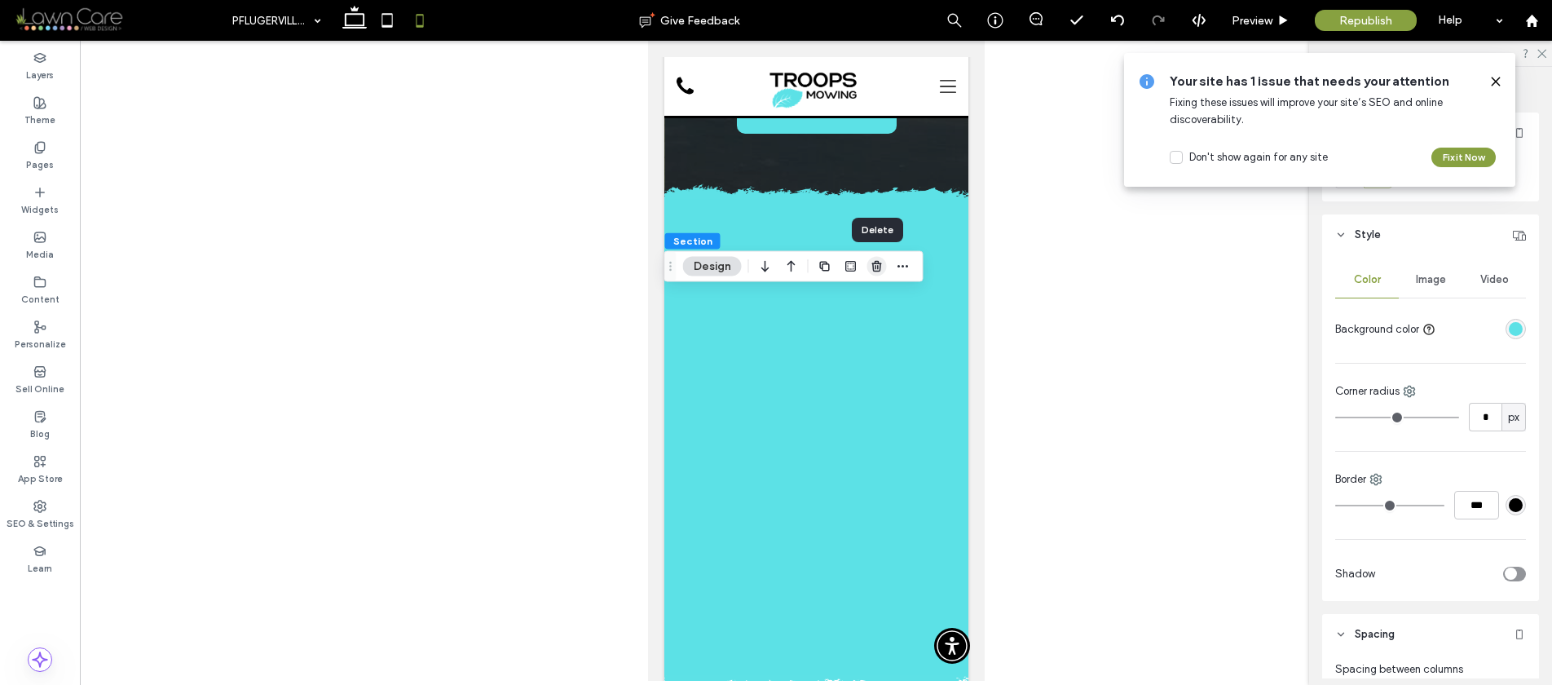
click at [878, 268] on icon "button" at bounding box center [877, 266] width 13 height 13
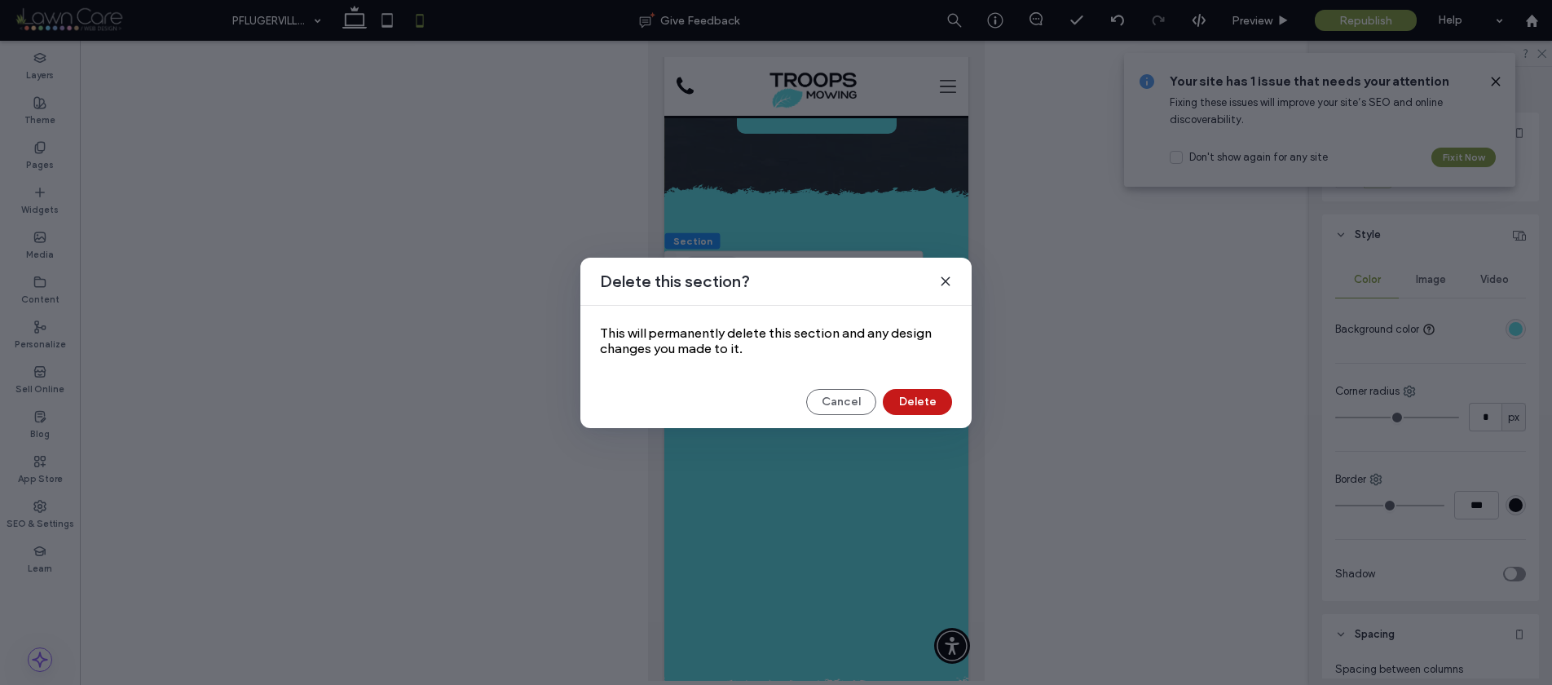
click at [904, 401] on button "Delete" at bounding box center [917, 402] width 69 height 26
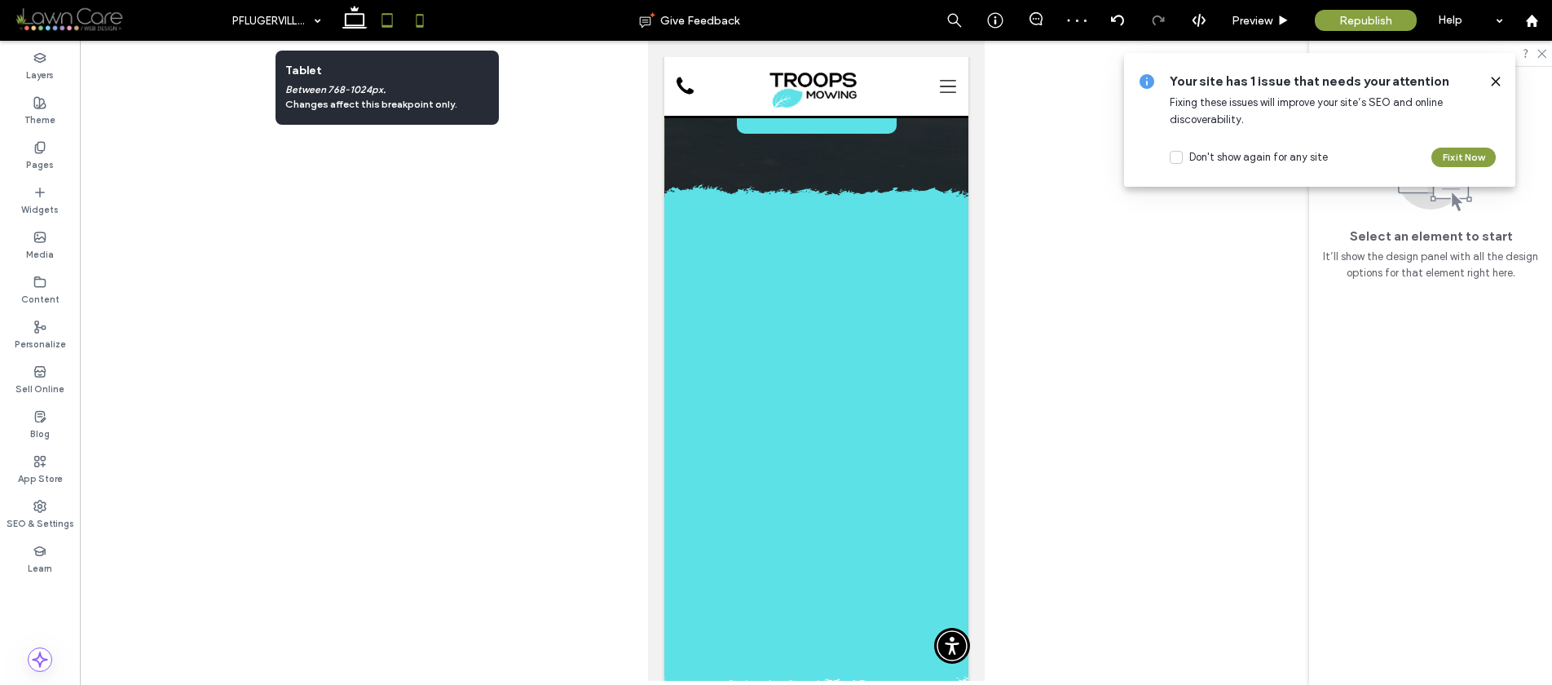
click at [394, 20] on icon at bounding box center [387, 20] width 33 height 33
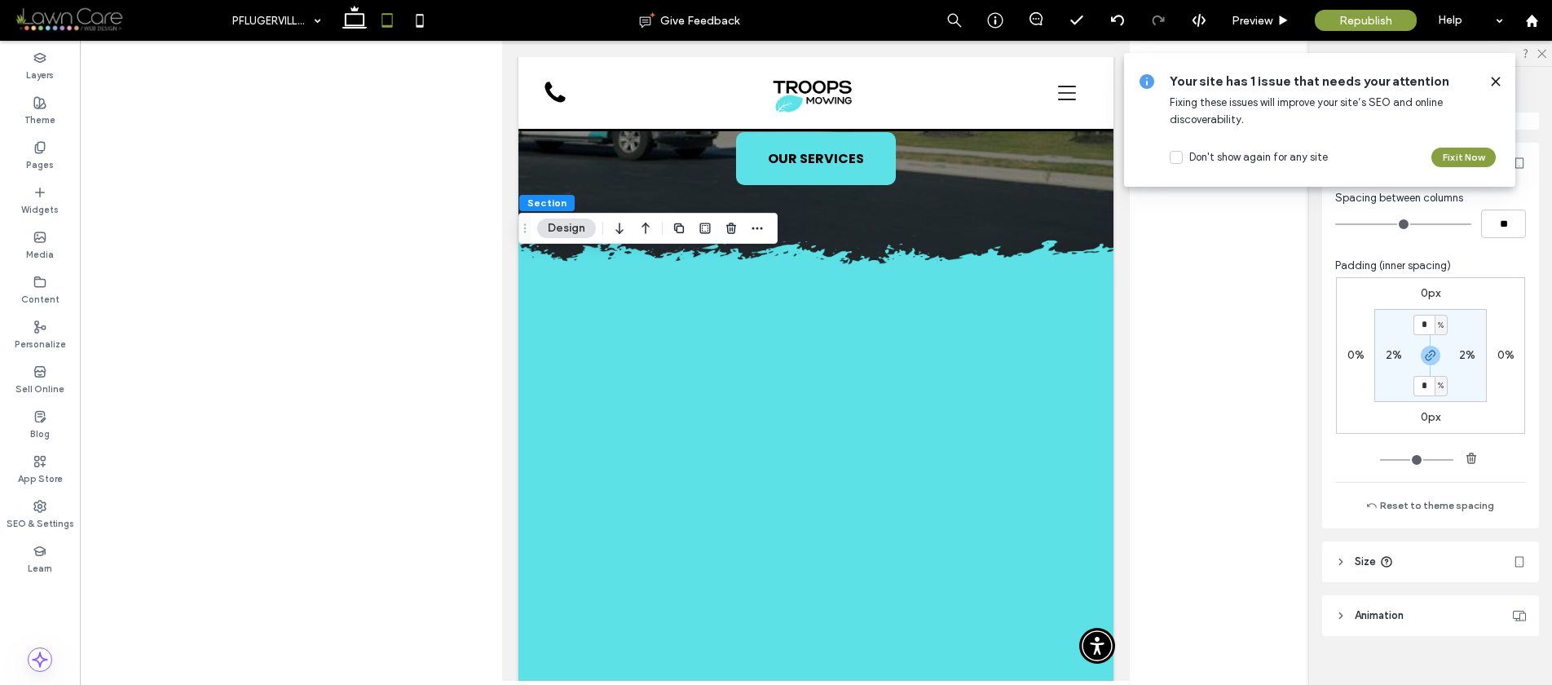
scroll to position [466, 0]
click at [1386, 362] on label "2%" at bounding box center [1394, 361] width 16 height 14
type input "*"
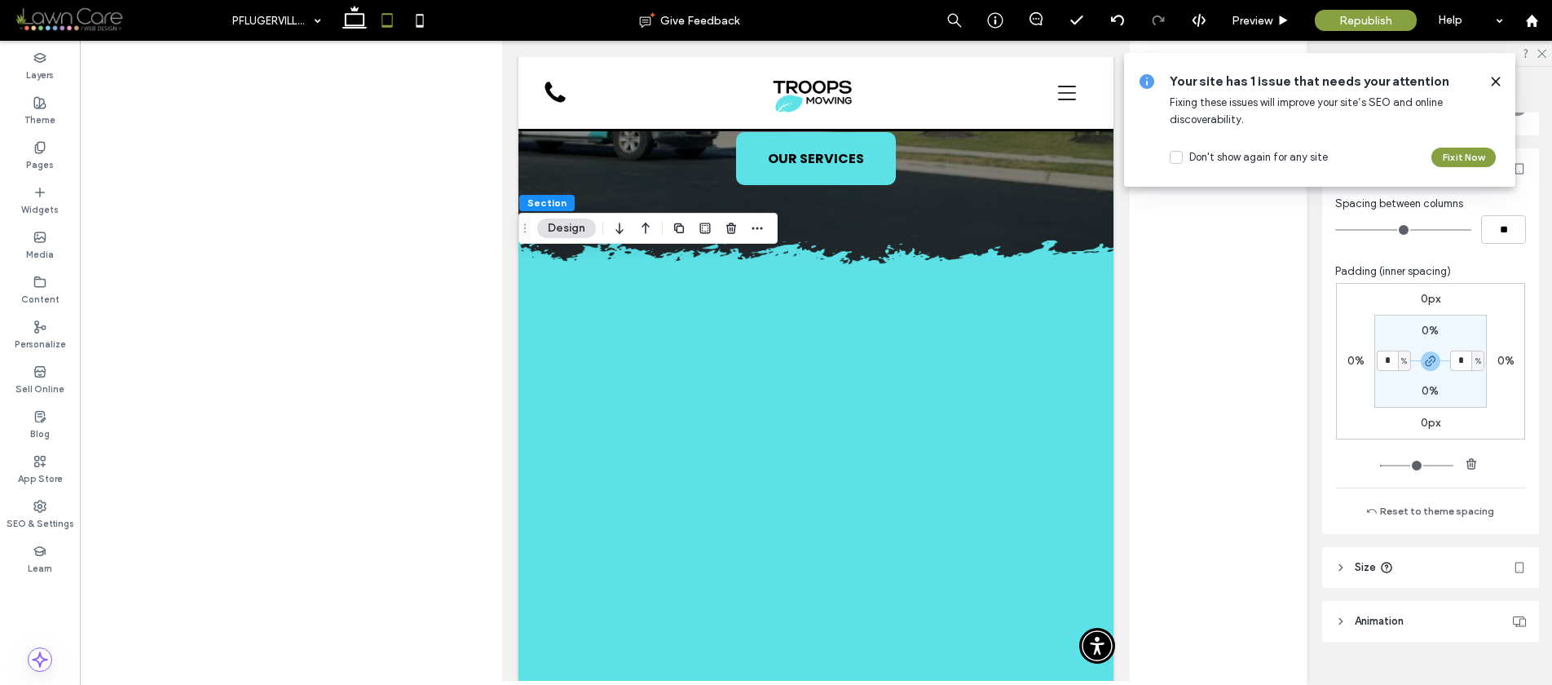
type input "*"
click at [346, 17] on use at bounding box center [354, 17] width 24 height 23
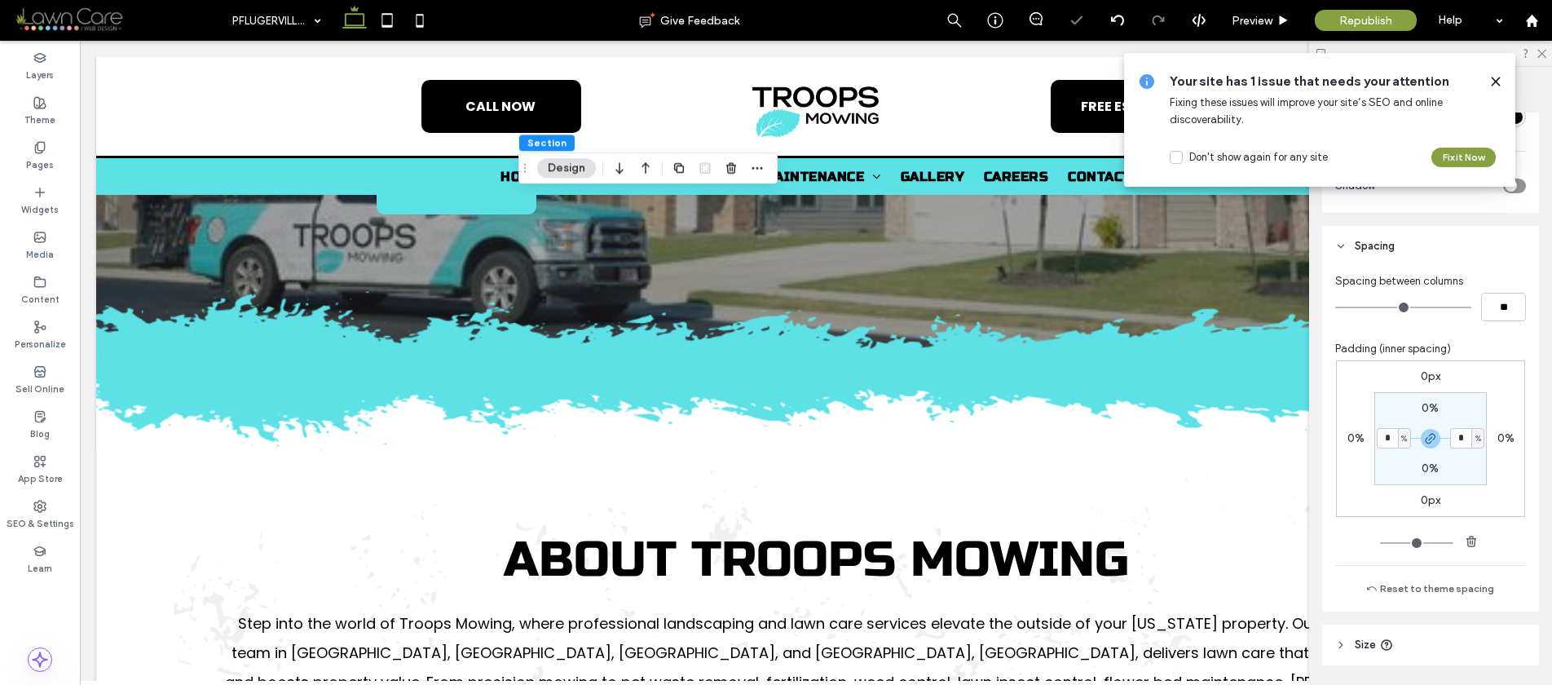
scroll to position [543, 0]
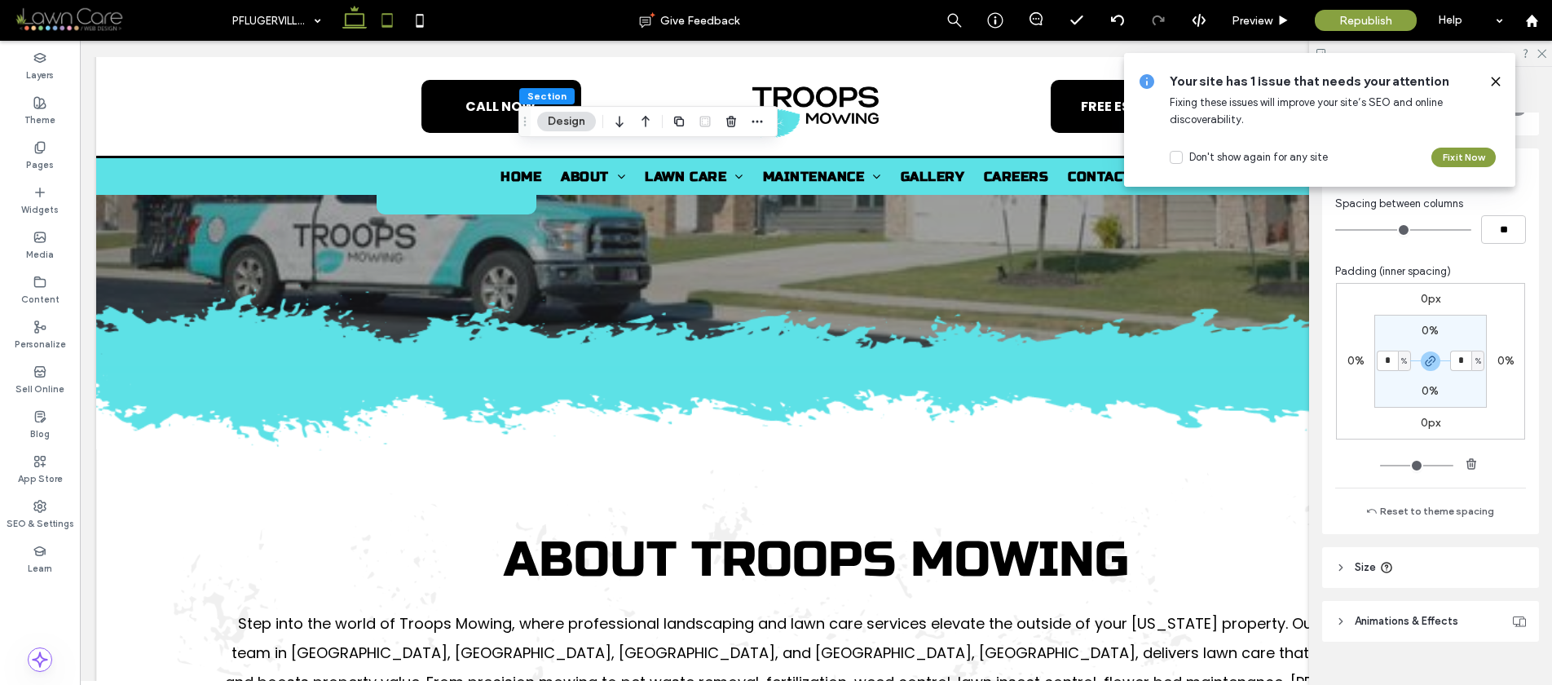
click at [383, 14] on use at bounding box center [387, 20] width 11 height 14
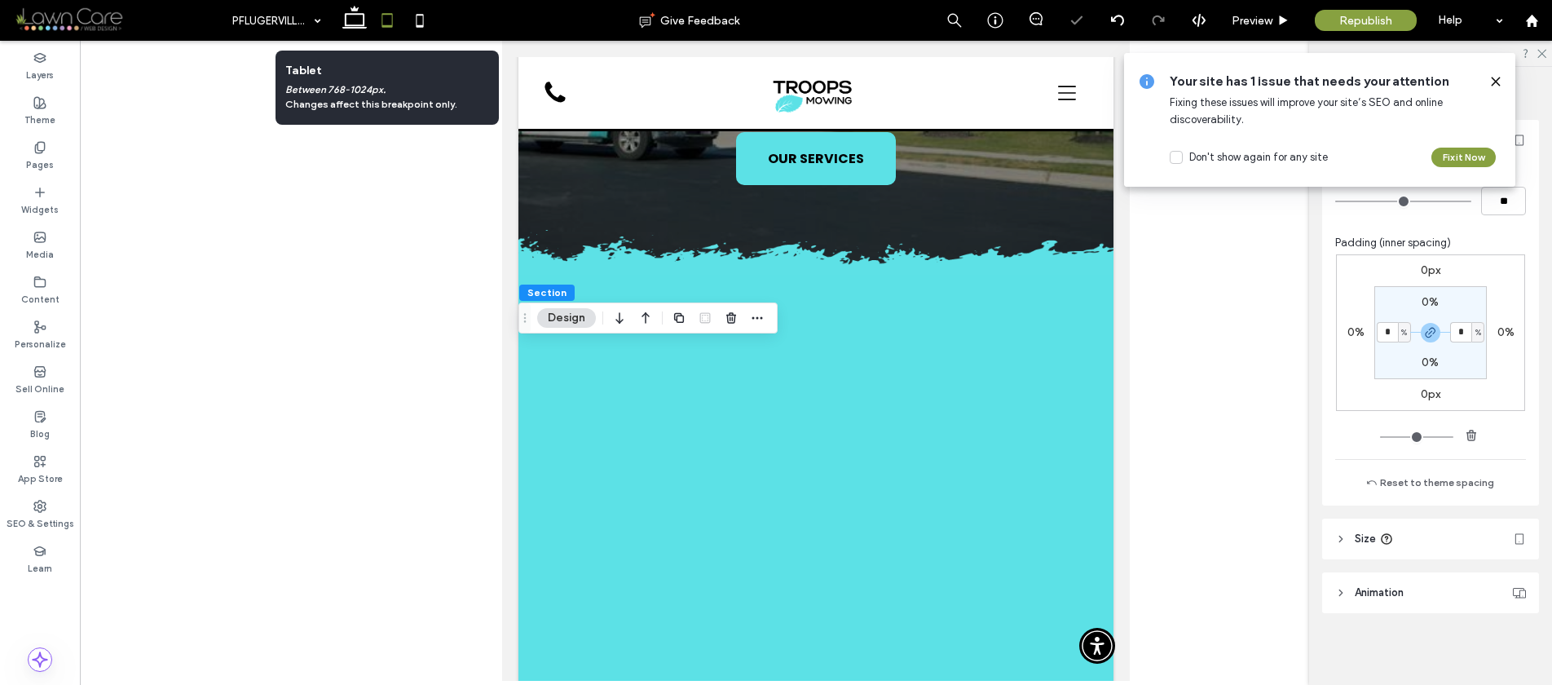
scroll to position [466, 0]
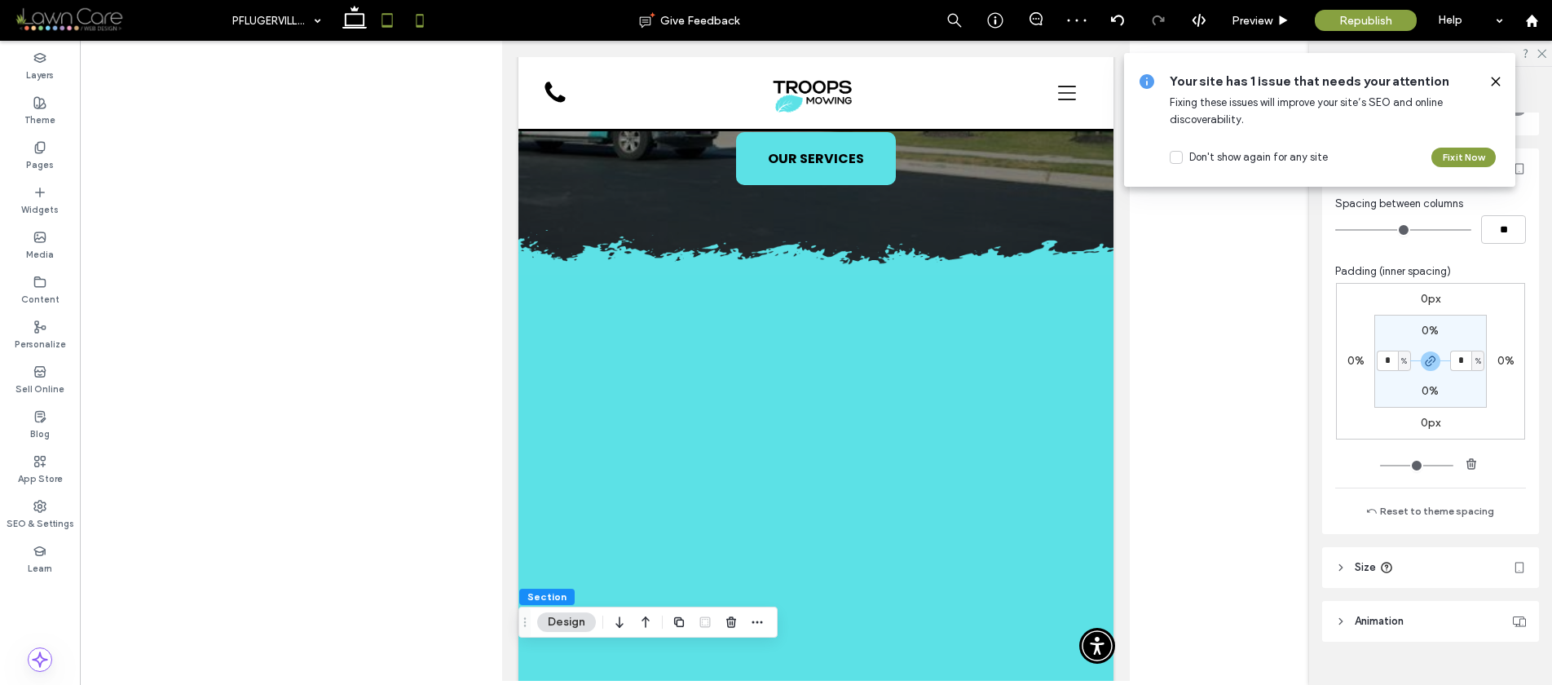
click at [424, 15] on icon at bounding box center [420, 20] width 33 height 33
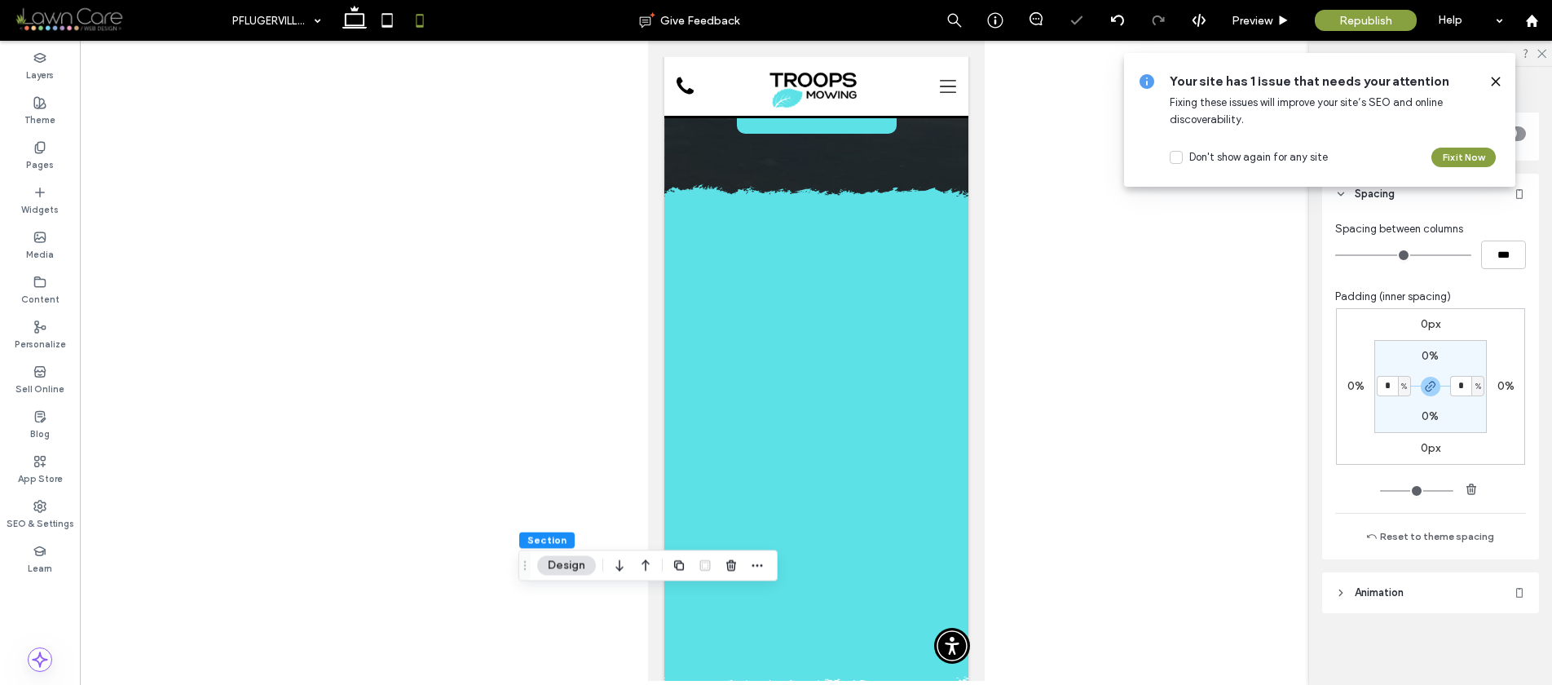
scroll to position [440, 0]
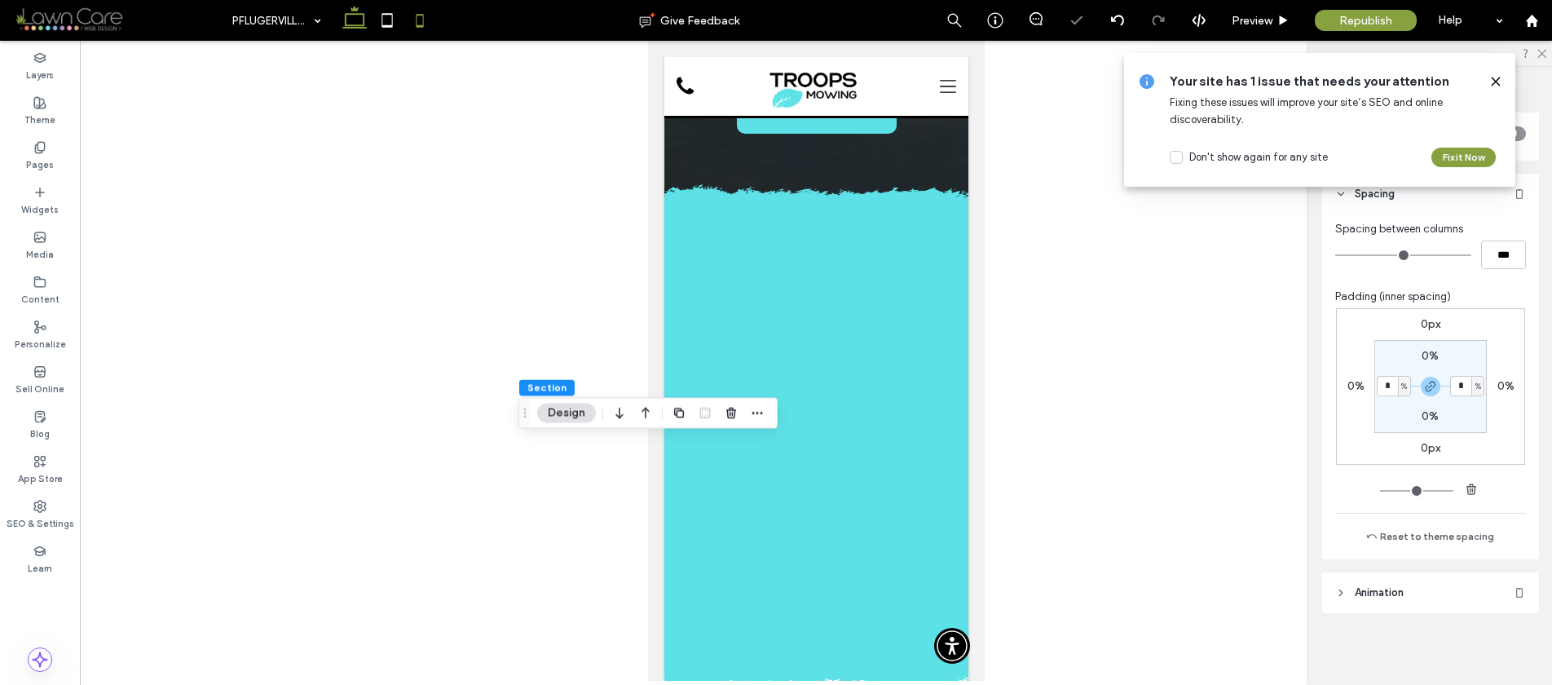
click at [353, 21] on icon at bounding box center [354, 20] width 33 height 33
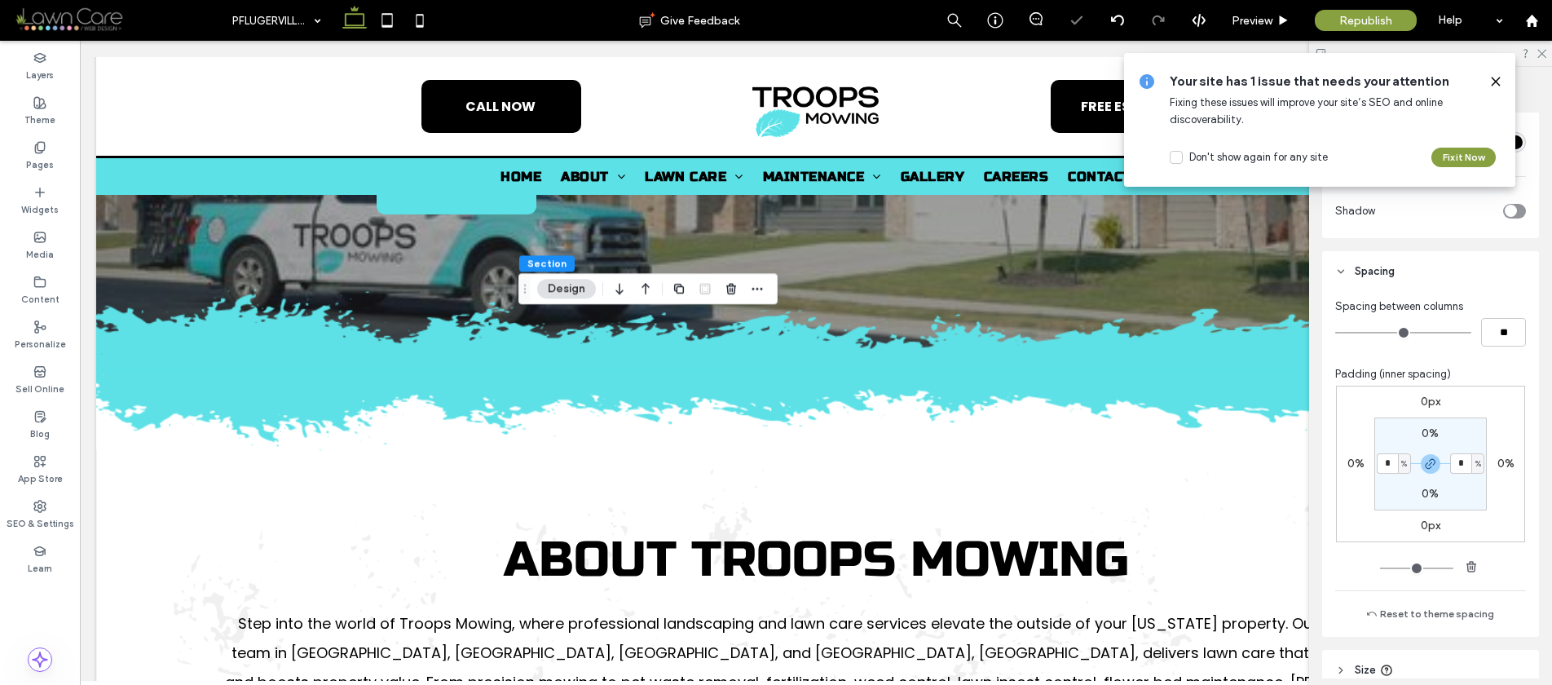
scroll to position [543, 0]
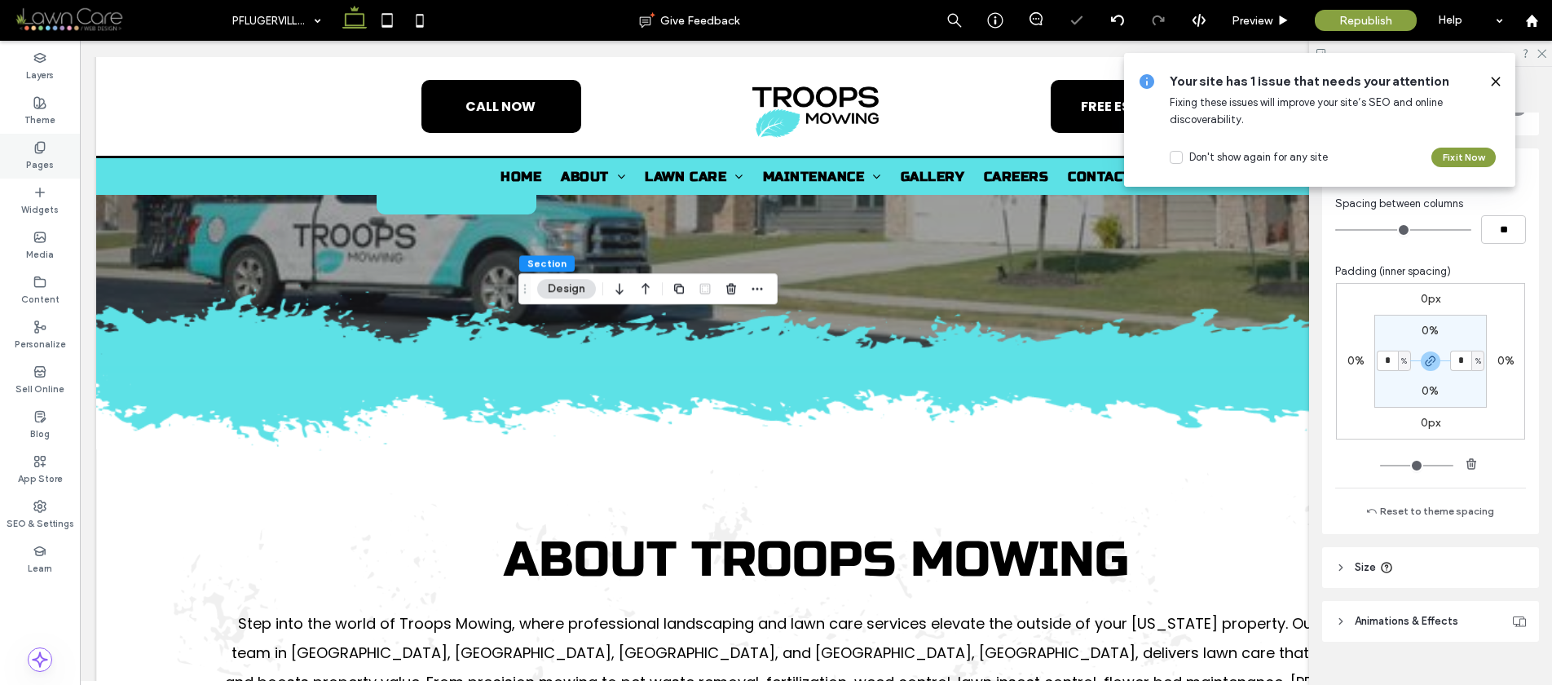
click at [31, 161] on label "Pages" at bounding box center [40, 163] width 28 height 18
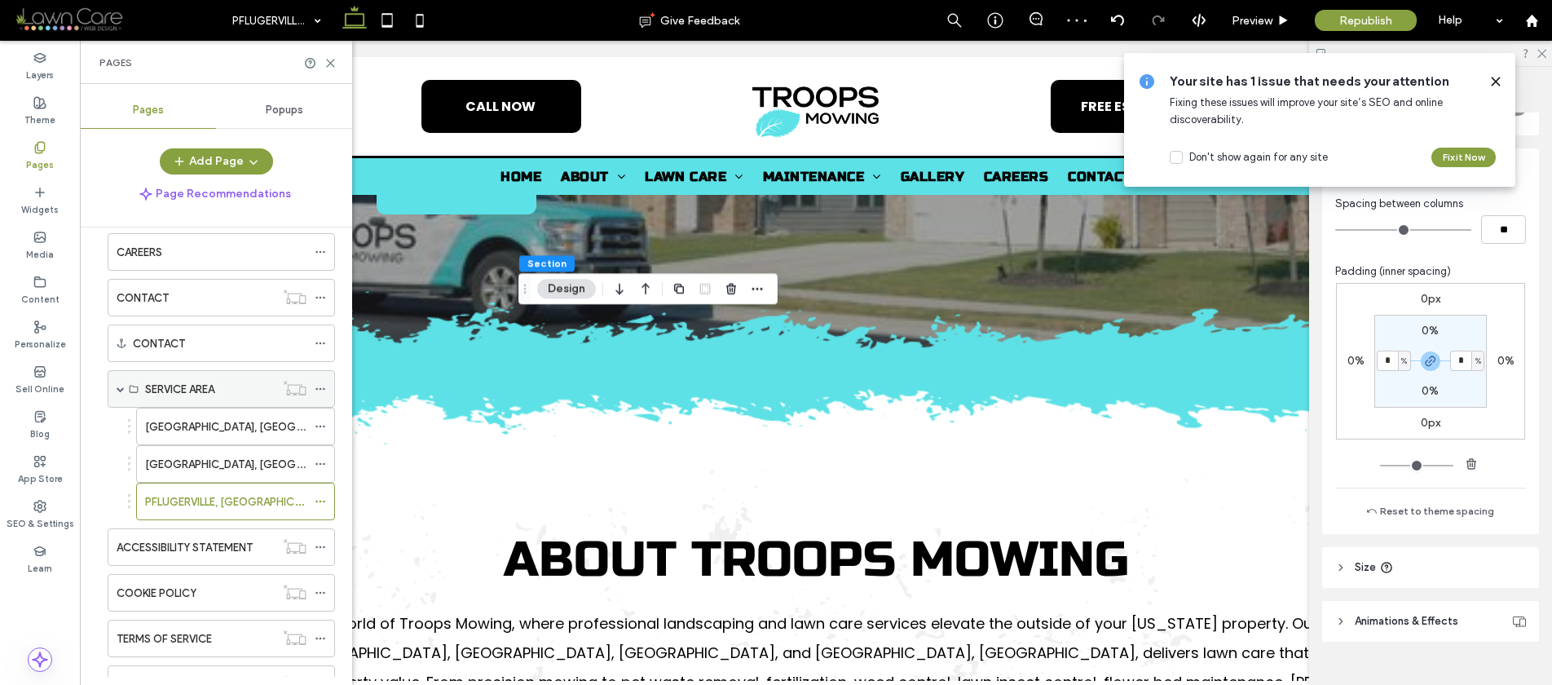
scroll to position [299, 0]
click at [121, 385] on span at bounding box center [121, 386] width 8 height 8
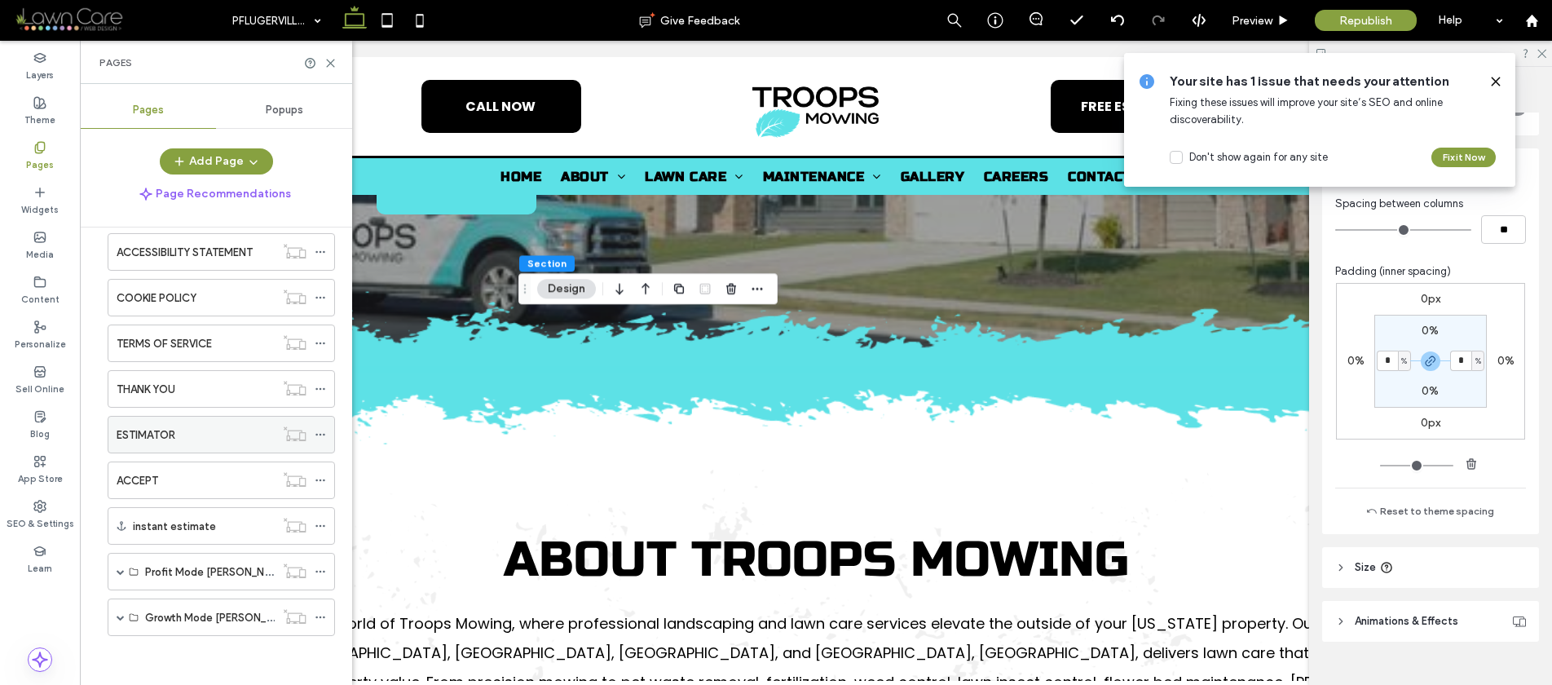
scroll to position [0, 0]
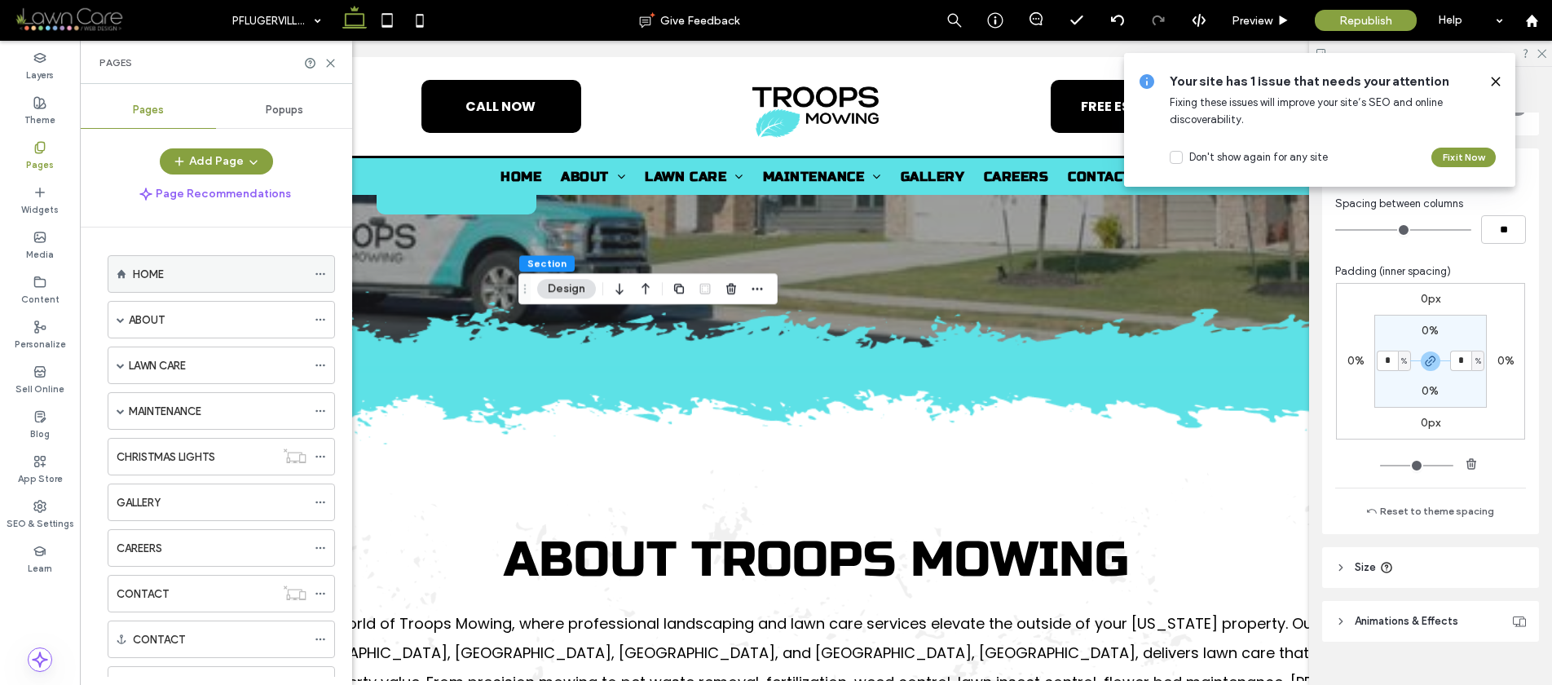
click at [157, 268] on label "HOME" at bounding box center [148, 274] width 31 height 29
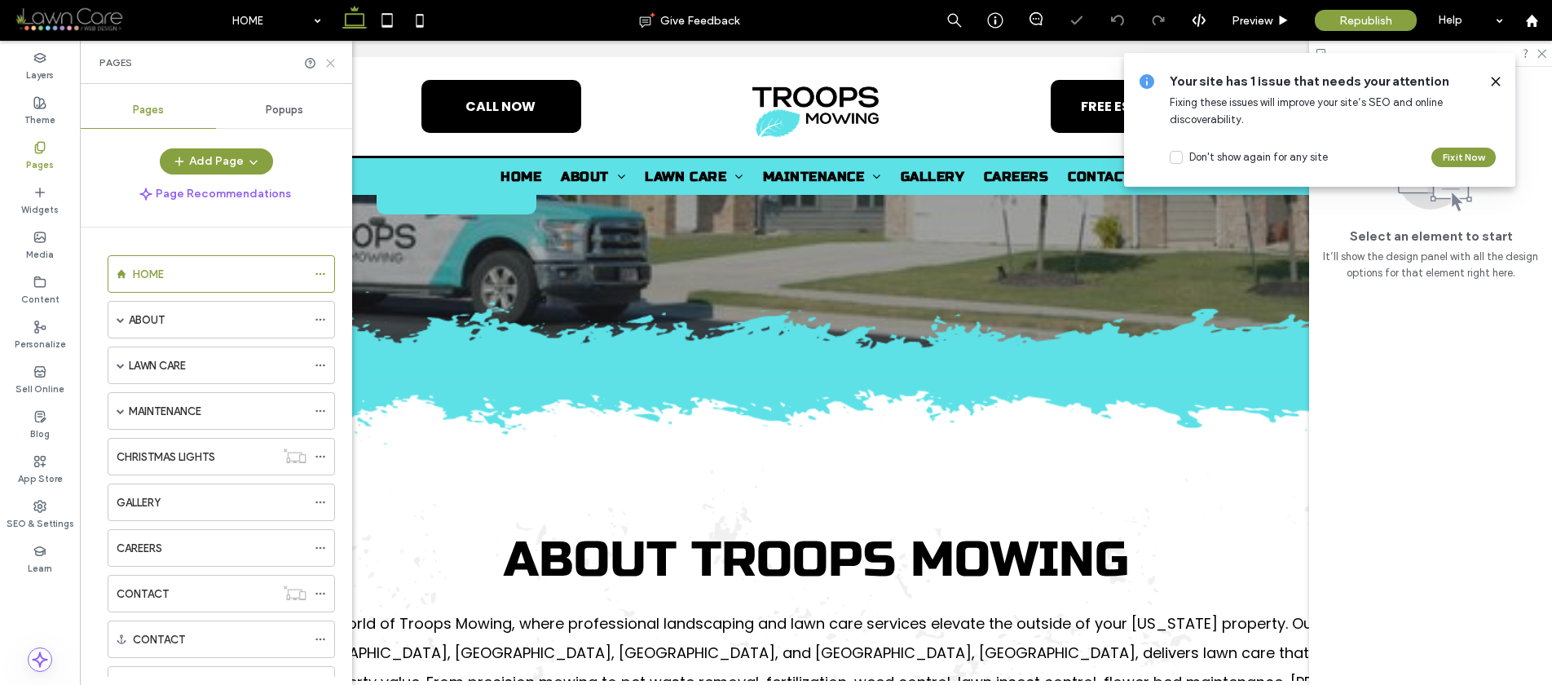
click at [332, 57] on icon at bounding box center [330, 63] width 12 height 12
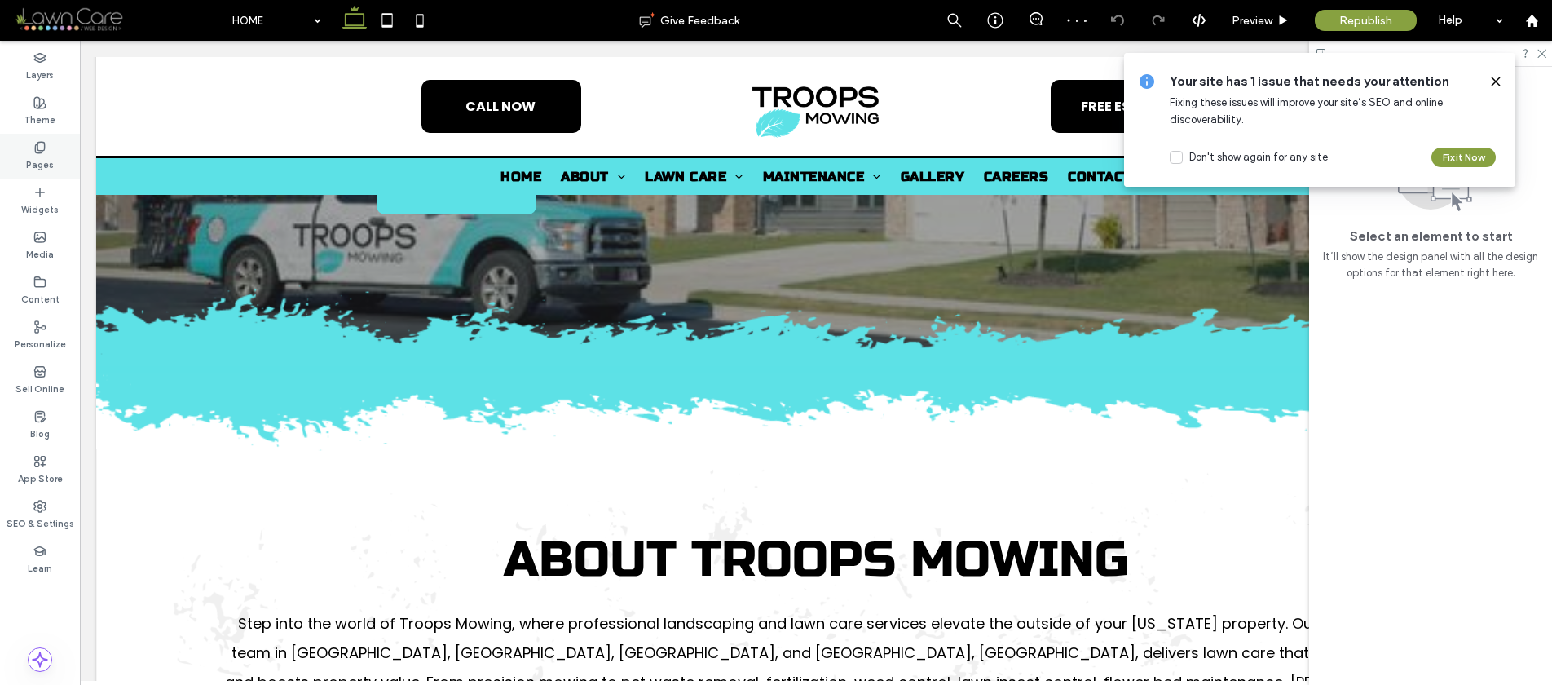
drag, startPoint x: 53, startPoint y: 148, endPoint x: 68, endPoint y: 174, distance: 30.3
click at [55, 148] on div "Pages" at bounding box center [40, 156] width 80 height 45
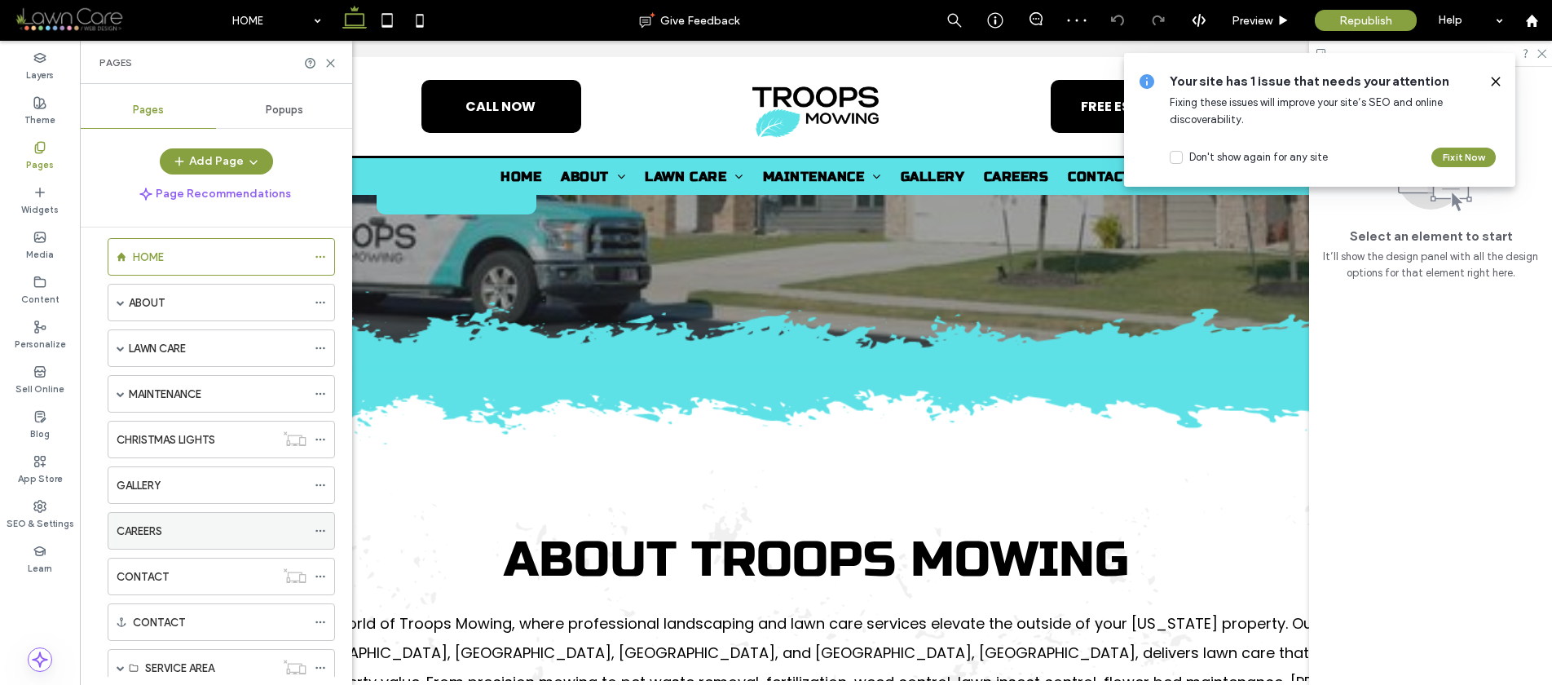
scroll to position [19, 0]
click at [153, 572] on label "CONTACT" at bounding box center [143, 575] width 52 height 29
click at [331, 60] on icon at bounding box center [330, 63] width 12 height 12
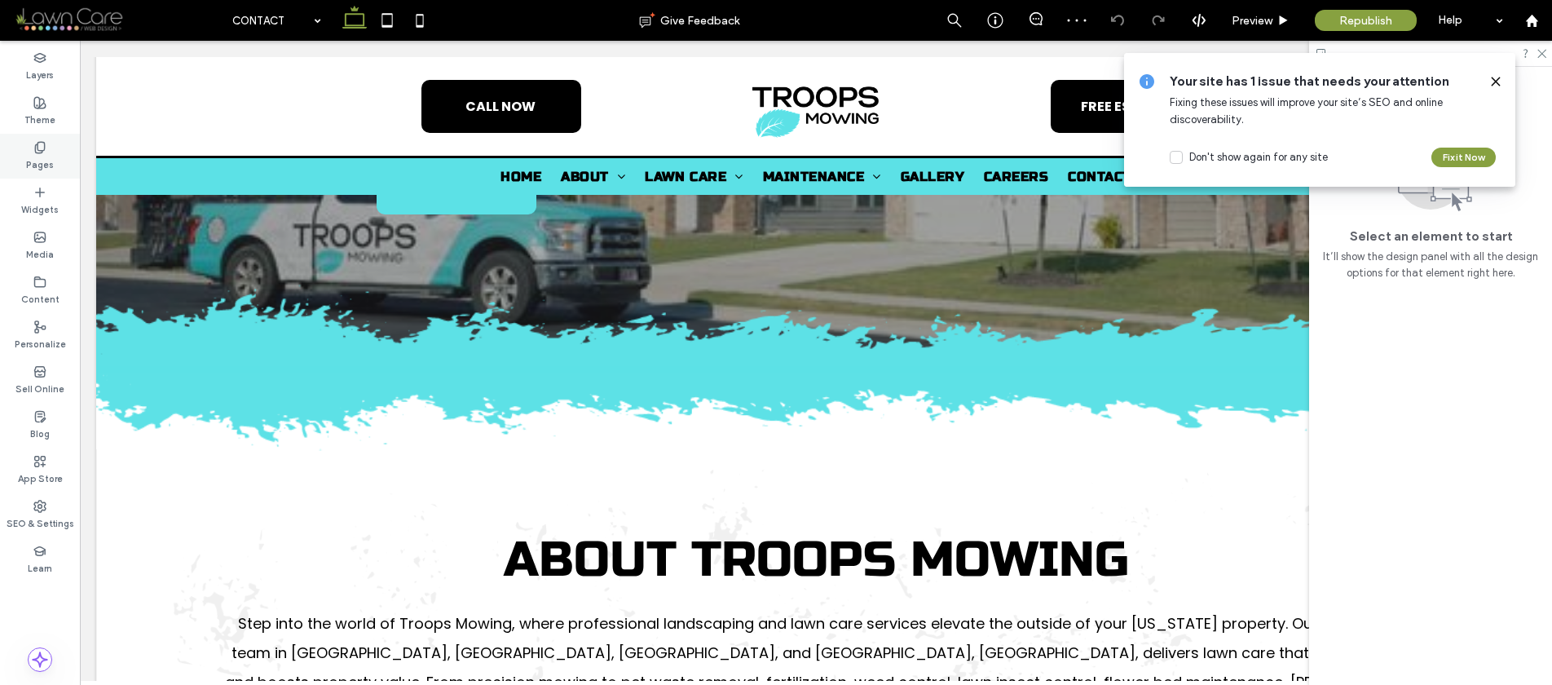
click at [22, 158] on div "Pages" at bounding box center [40, 156] width 80 height 45
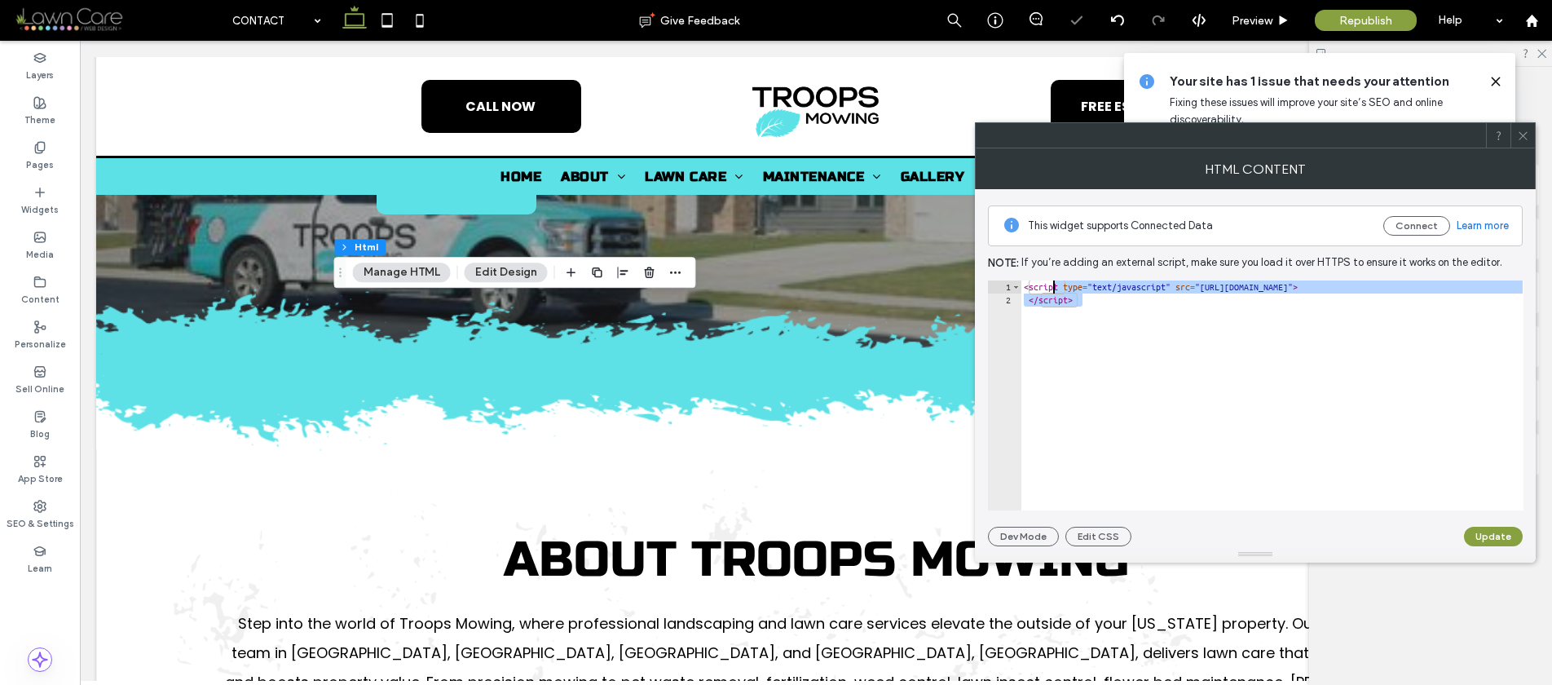
drag, startPoint x: 1107, startPoint y: 316, endPoint x: 1055, endPoint y: 276, distance: 65.7
click at [1054, 286] on div "< script type = "text/javascript" src = "https://form.jotform.com/jsform/250196…" at bounding box center [1273, 408] width 505 height 256
type textarea "**********"
click at [33, 139] on div "Pages" at bounding box center [40, 156] width 80 height 45
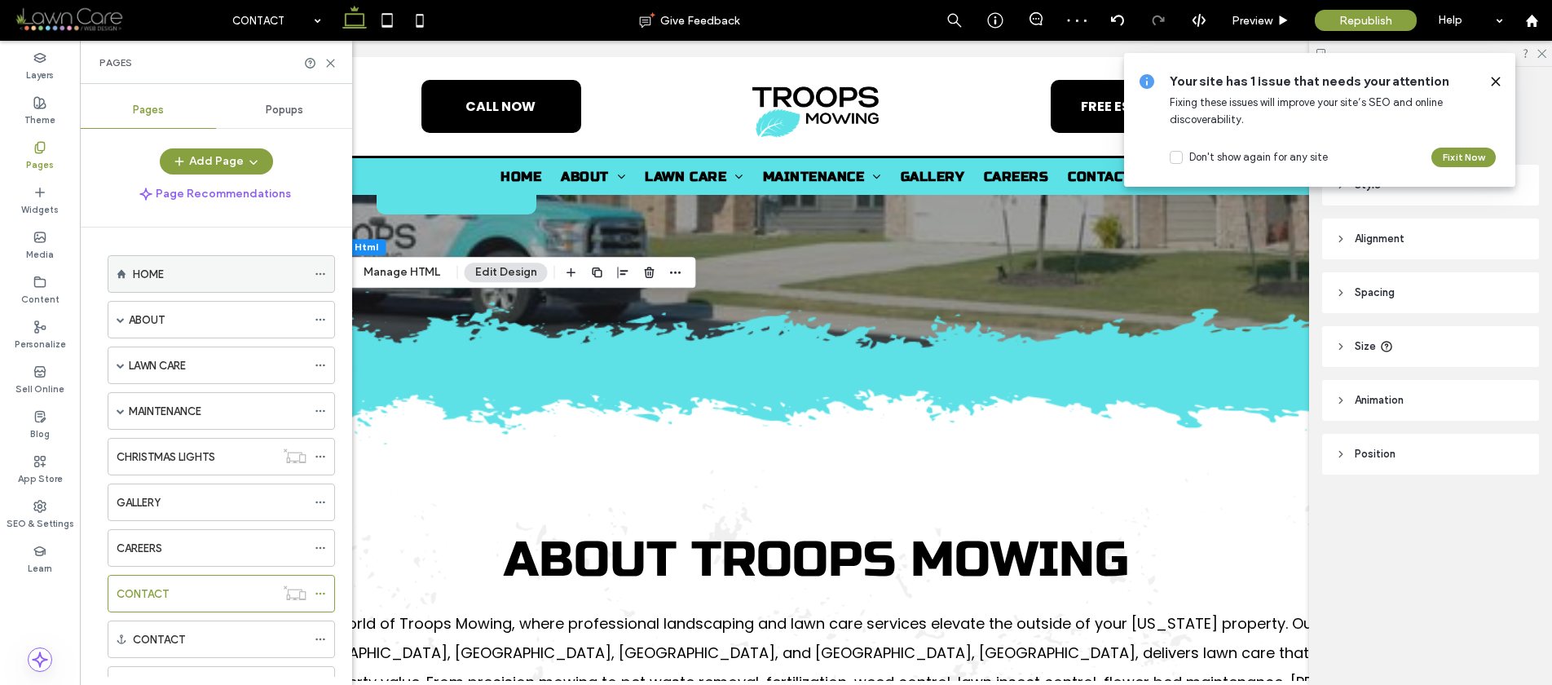
click at [158, 255] on div "HOME" at bounding box center [221, 274] width 227 height 38
click at [165, 263] on div "HOME" at bounding box center [220, 274] width 174 height 36
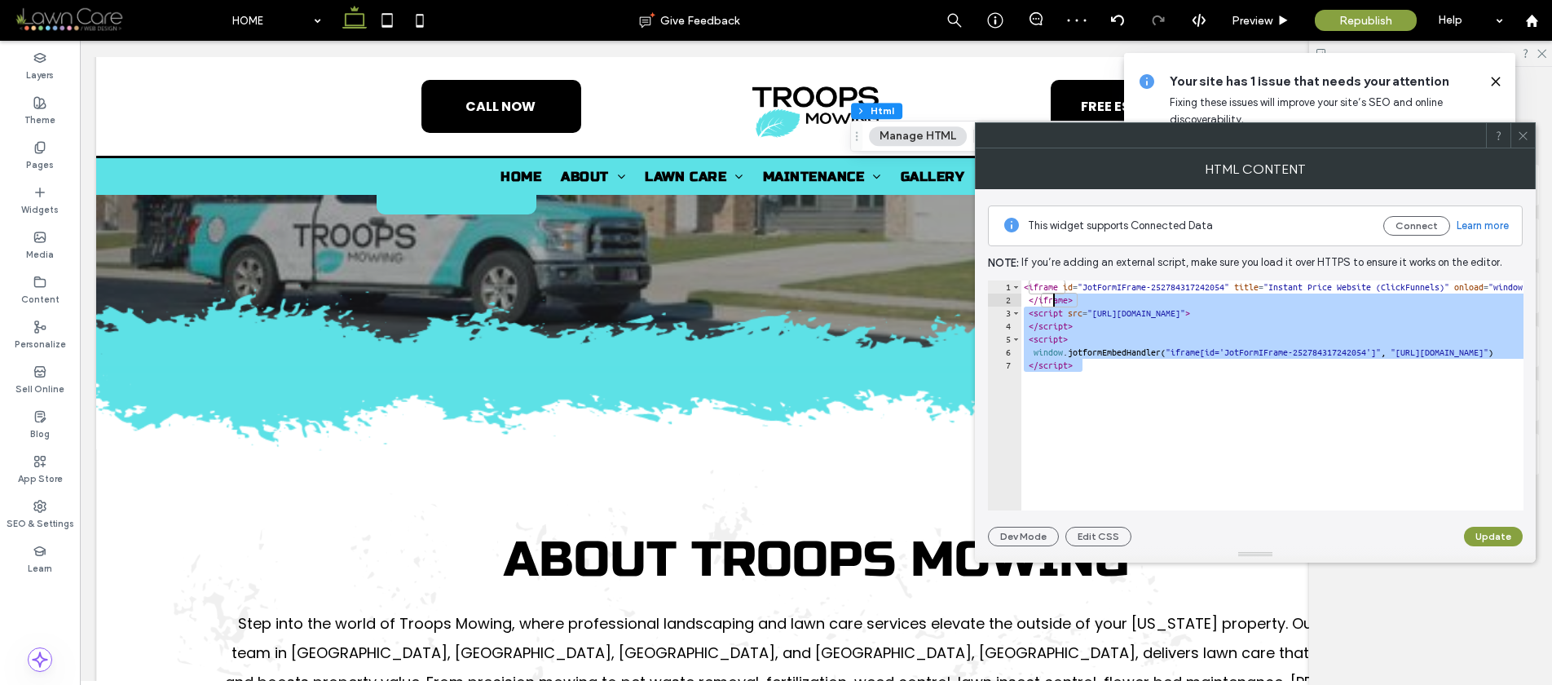
drag, startPoint x: 1135, startPoint y: 372, endPoint x: 1041, endPoint y: 264, distance: 142.7
click at [1040, 265] on div "This widget supports Connected Data Connect Learn more Note: If you’re adding a…" at bounding box center [1255, 367] width 535 height 357
type textarea "**********"
click at [1521, 132] on icon at bounding box center [1523, 136] width 12 height 12
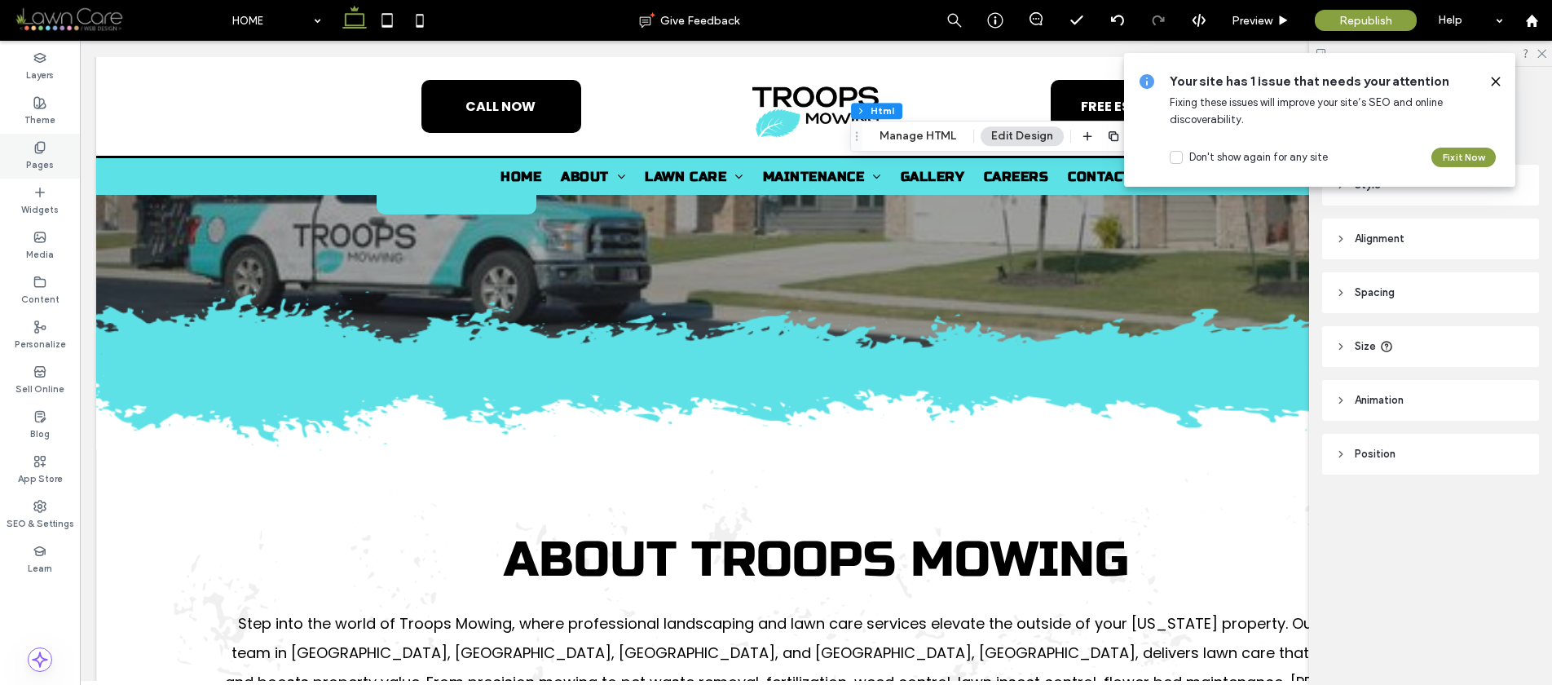
click at [24, 152] on div "Pages" at bounding box center [40, 156] width 80 height 45
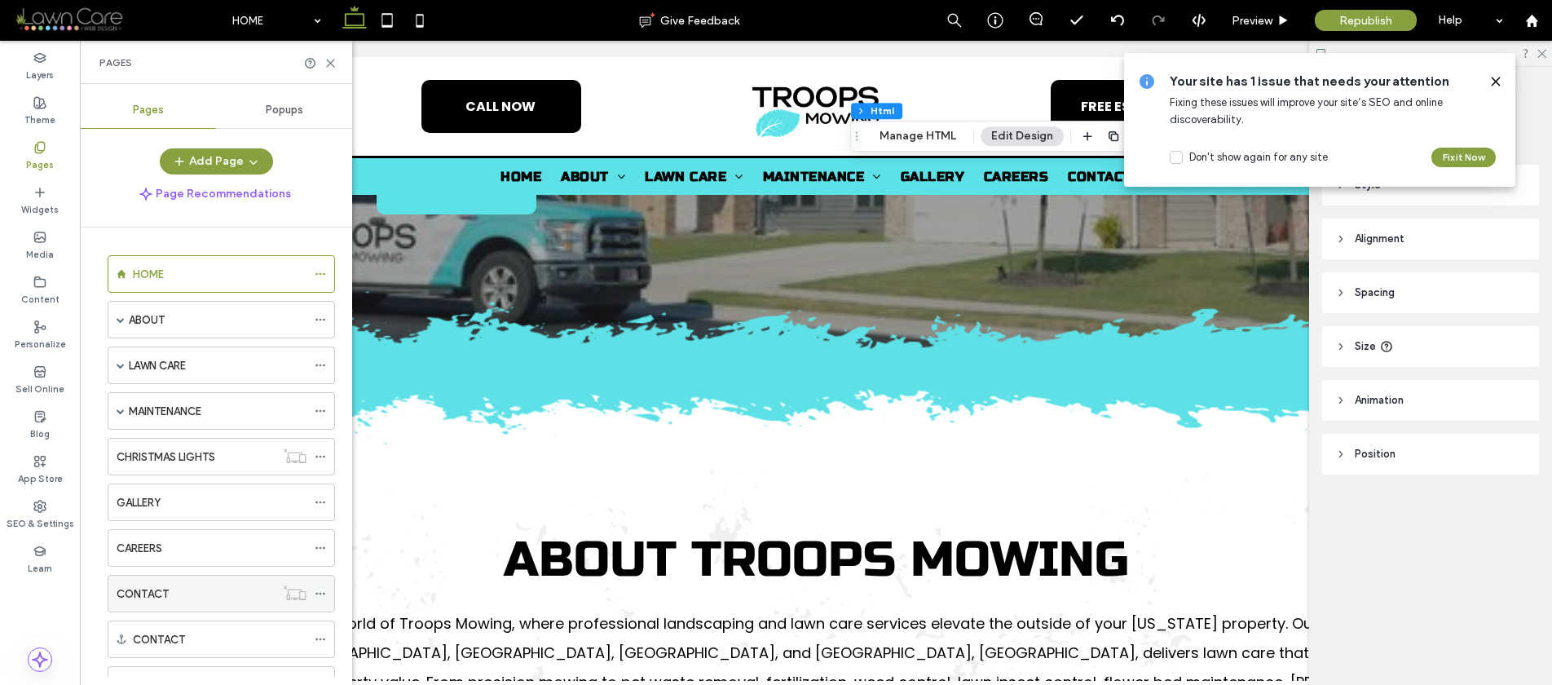
click at [141, 582] on div "CONTACT" at bounding box center [196, 594] width 158 height 36
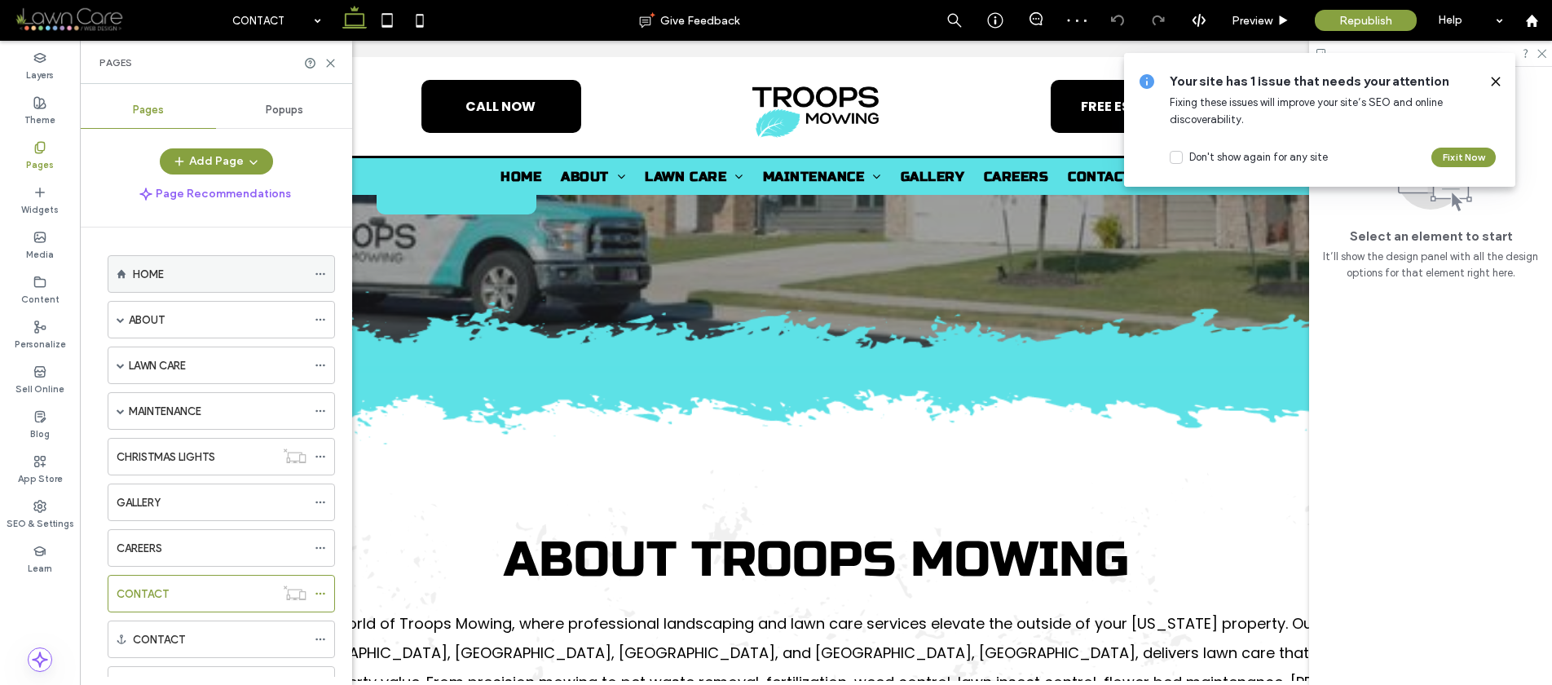
click at [159, 266] on label "HOME" at bounding box center [148, 274] width 31 height 29
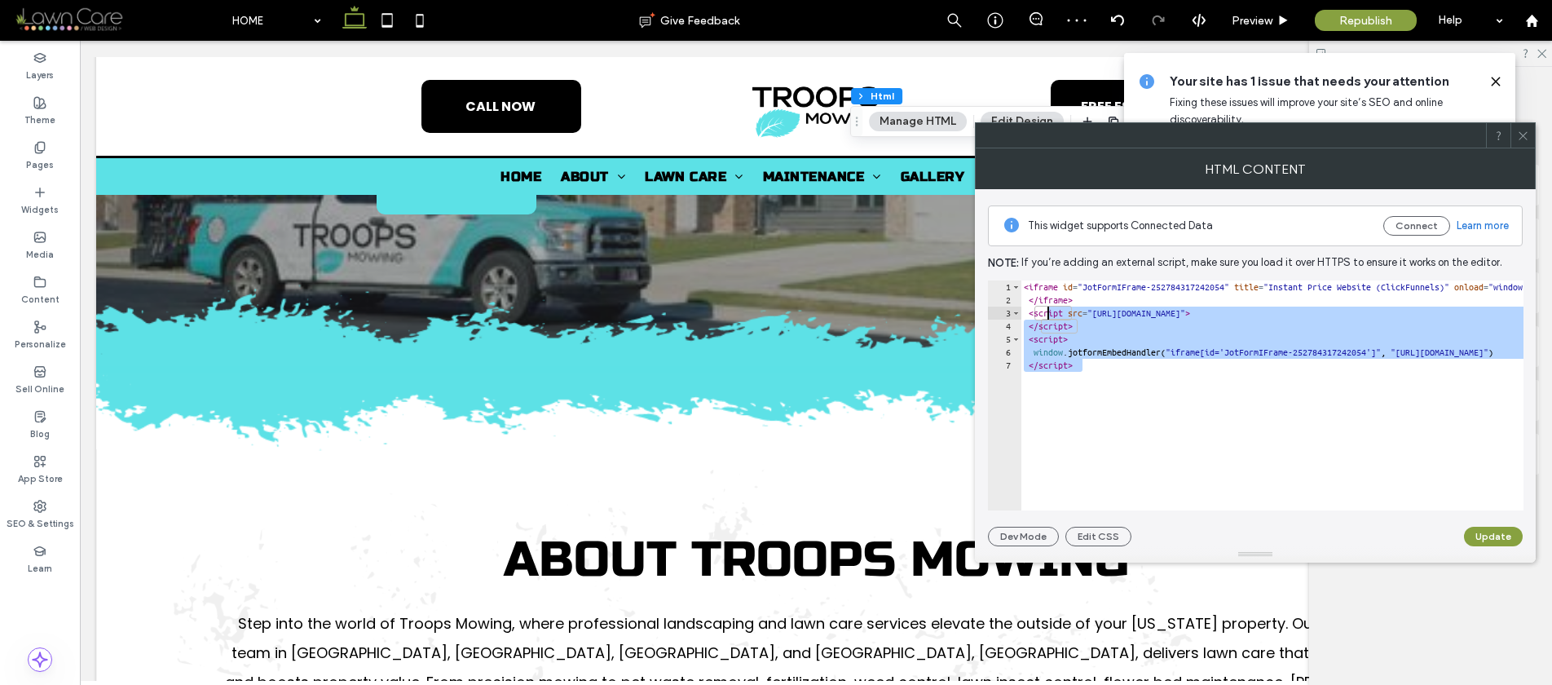
drag, startPoint x: 1181, startPoint y: 399, endPoint x: 1040, endPoint y: 272, distance: 189.9
click at [1039, 272] on div "This widget supports Connected Data Connect Learn more Note: If you’re adding a…" at bounding box center [1255, 367] width 535 height 357
type textarea "**********"
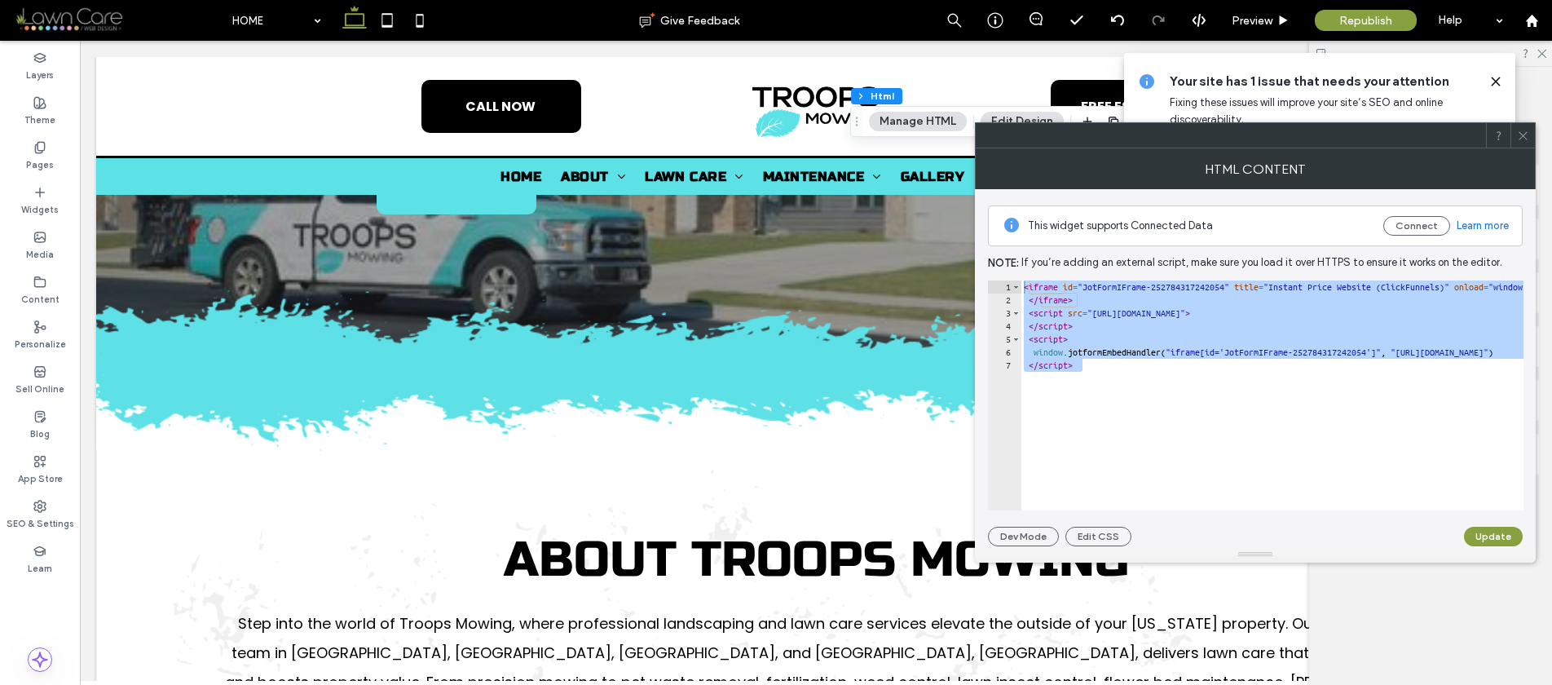
click at [1525, 142] on span at bounding box center [1523, 135] width 12 height 24
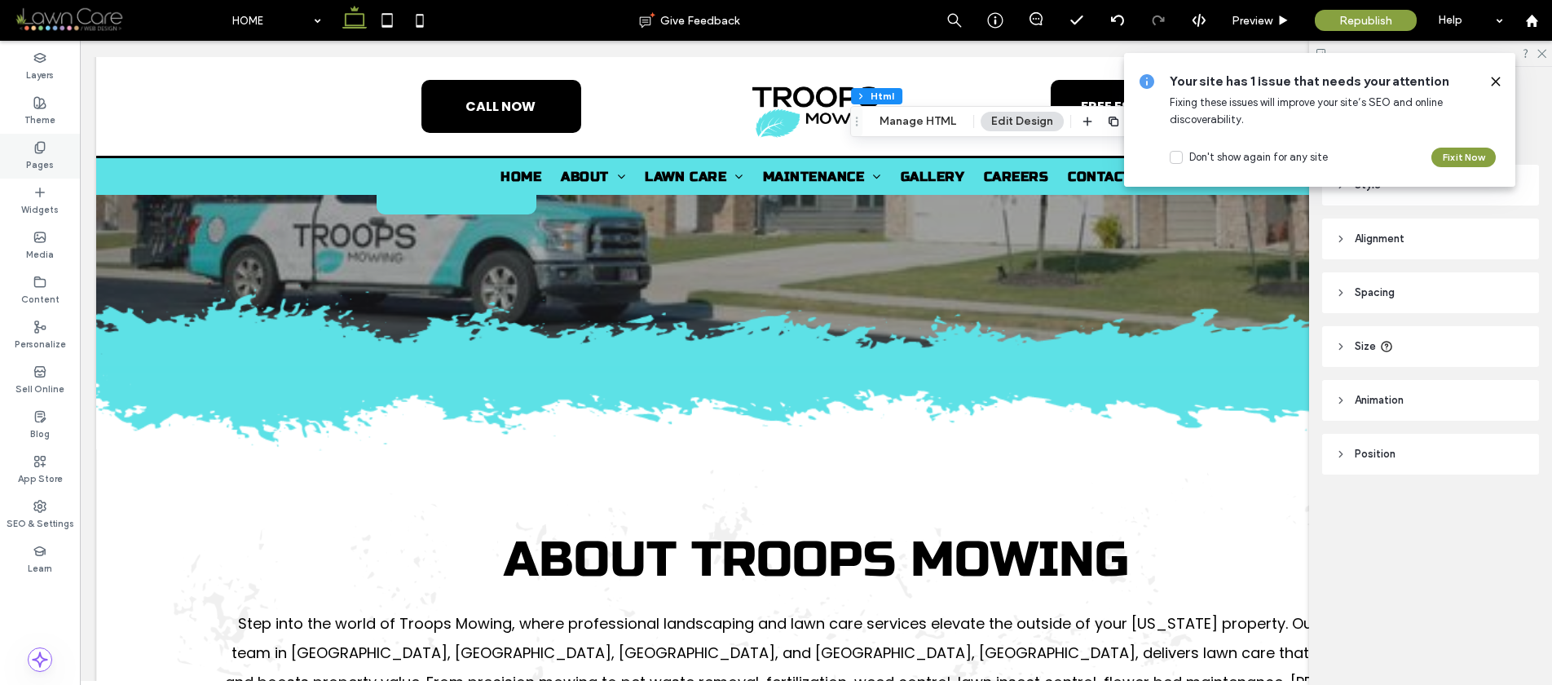
click at [42, 160] on label "Pages" at bounding box center [40, 163] width 28 height 18
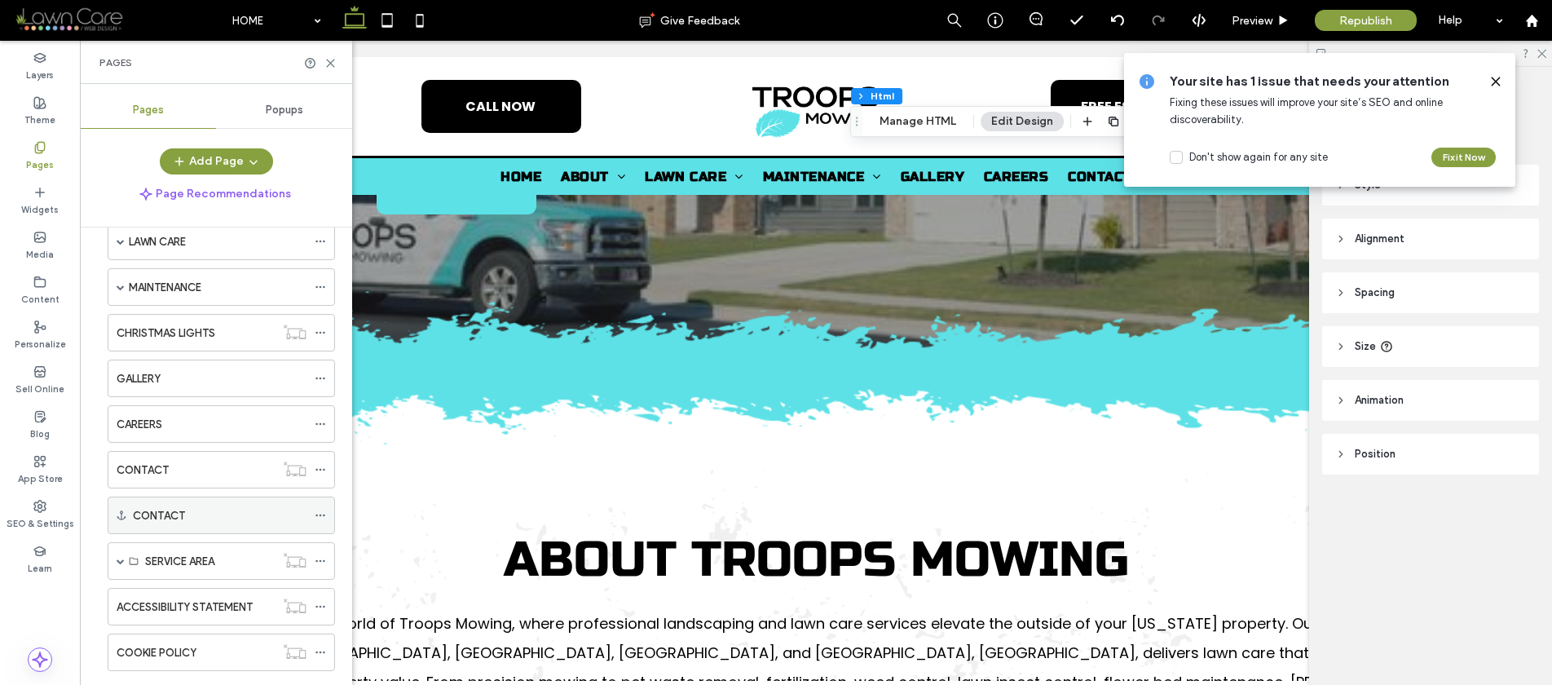
scroll to position [149, 0]
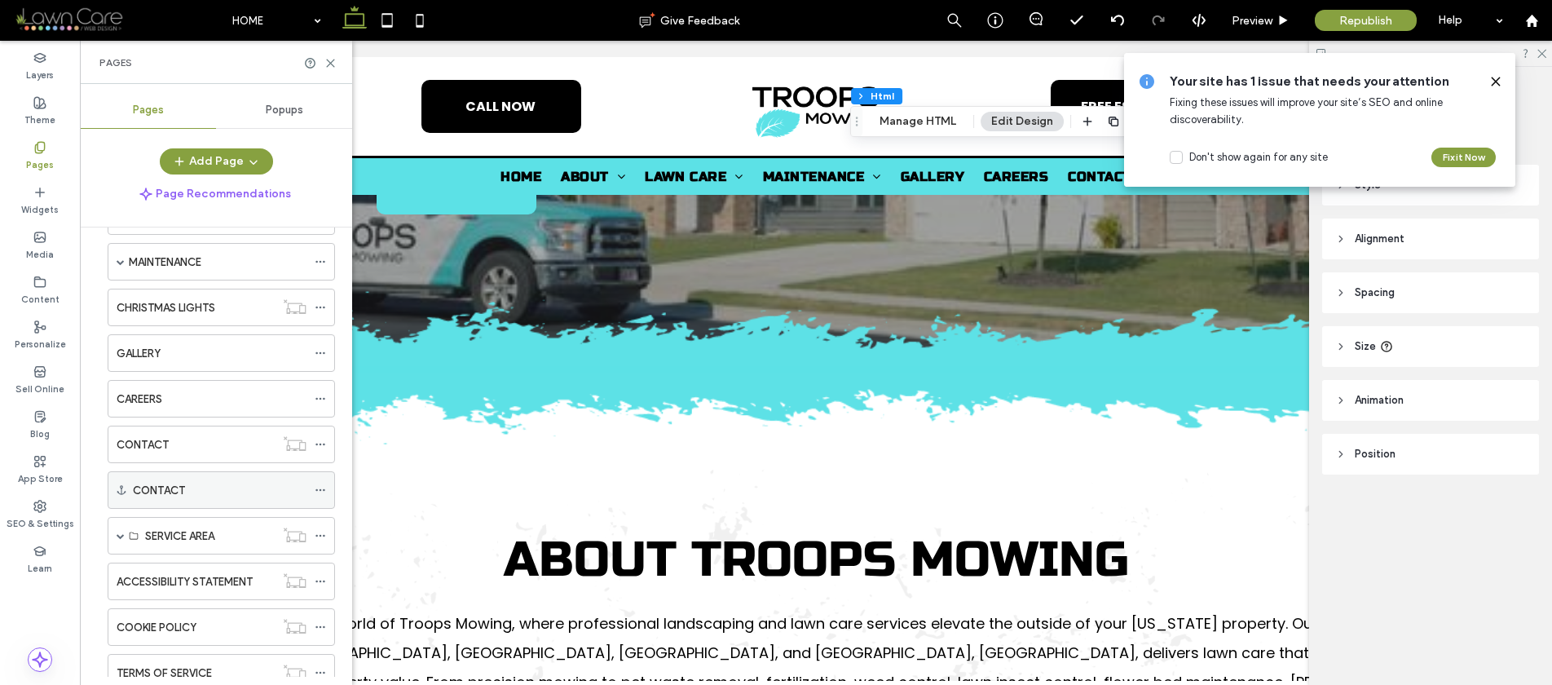
click at [161, 484] on label "CONTACT" at bounding box center [159, 490] width 52 height 29
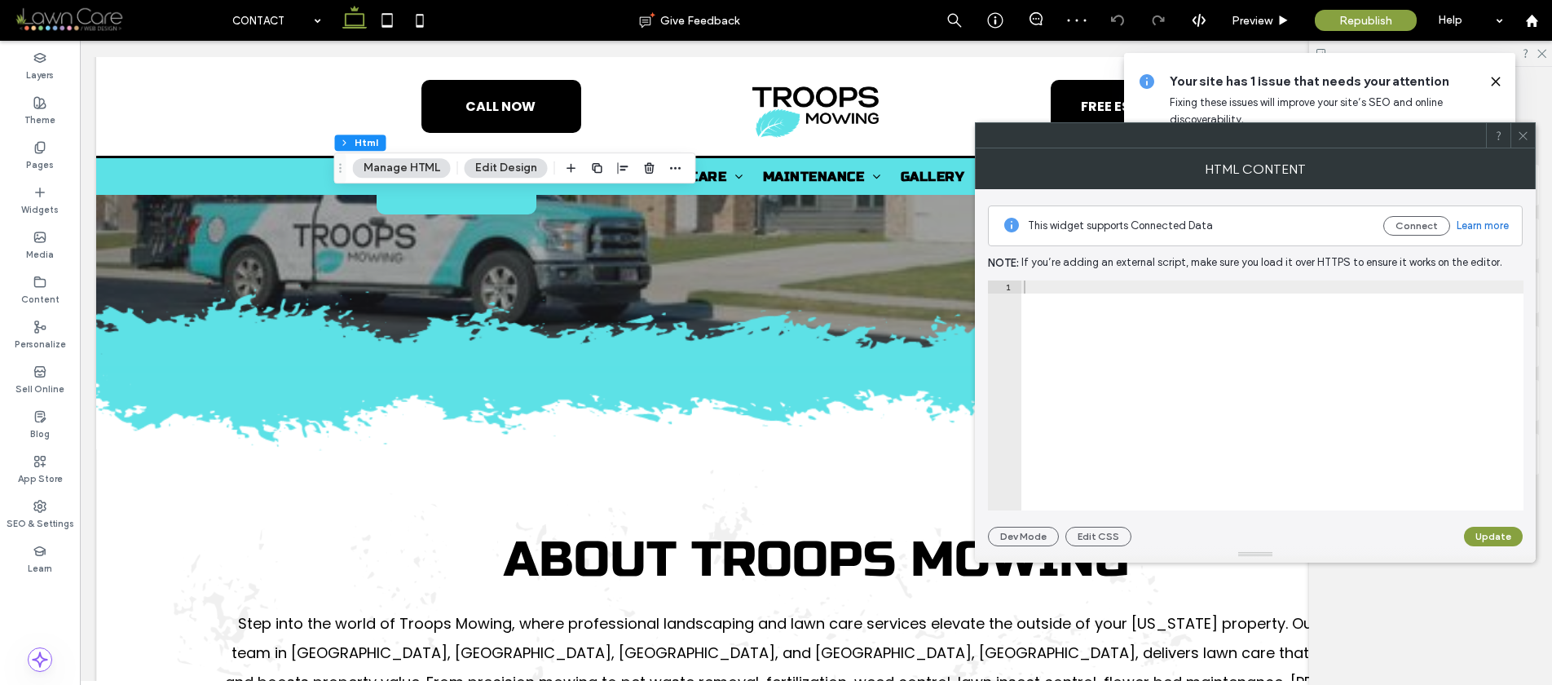
click at [1522, 137] on icon at bounding box center [1523, 136] width 12 height 12
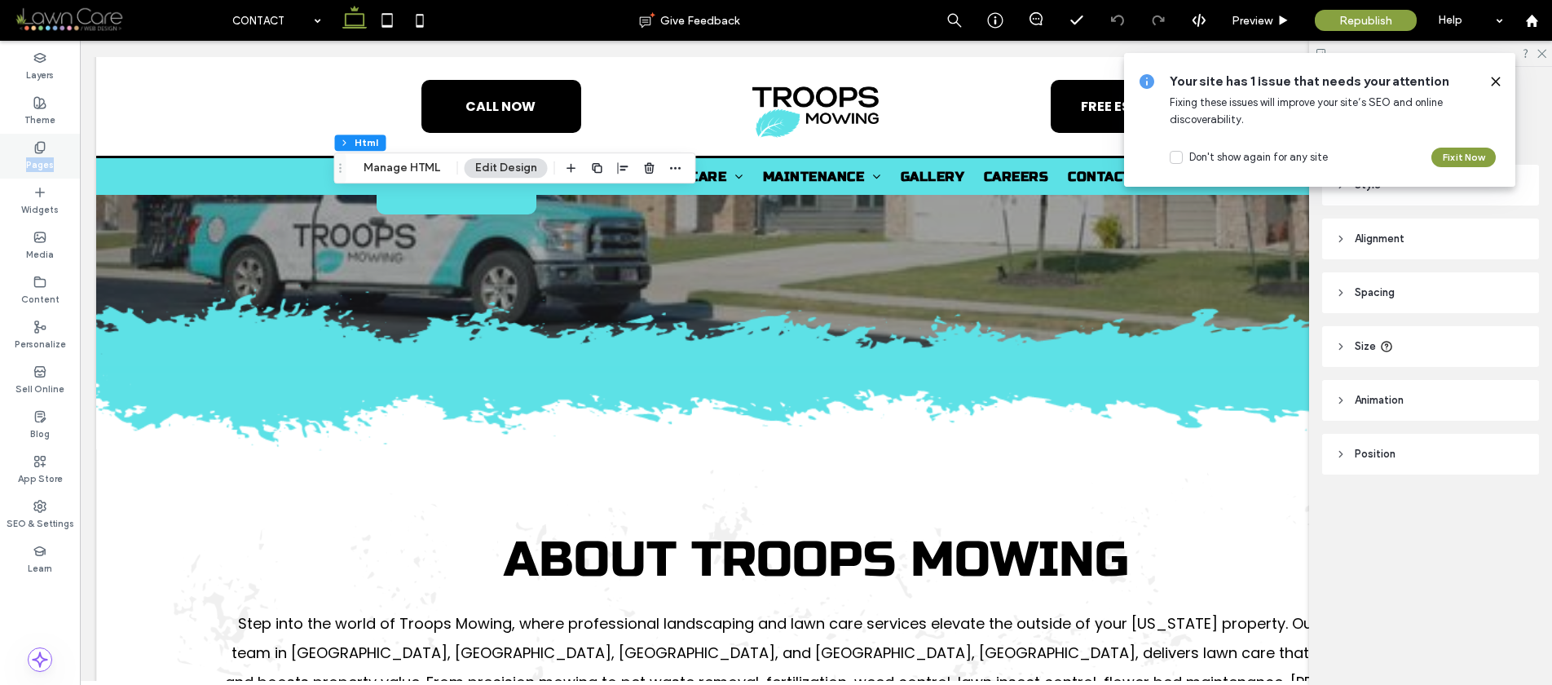
click at [66, 157] on div "Pages" at bounding box center [40, 156] width 80 height 45
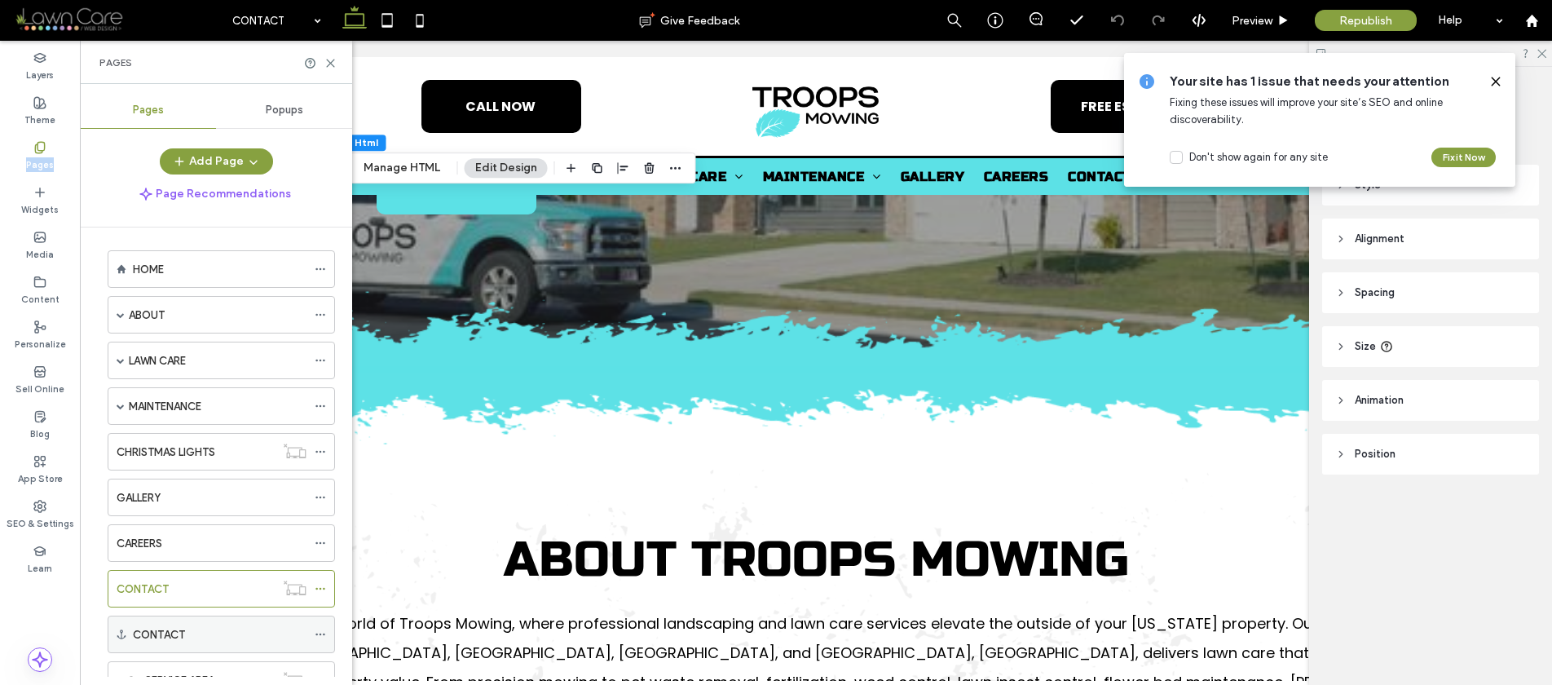
scroll to position [24, 0]
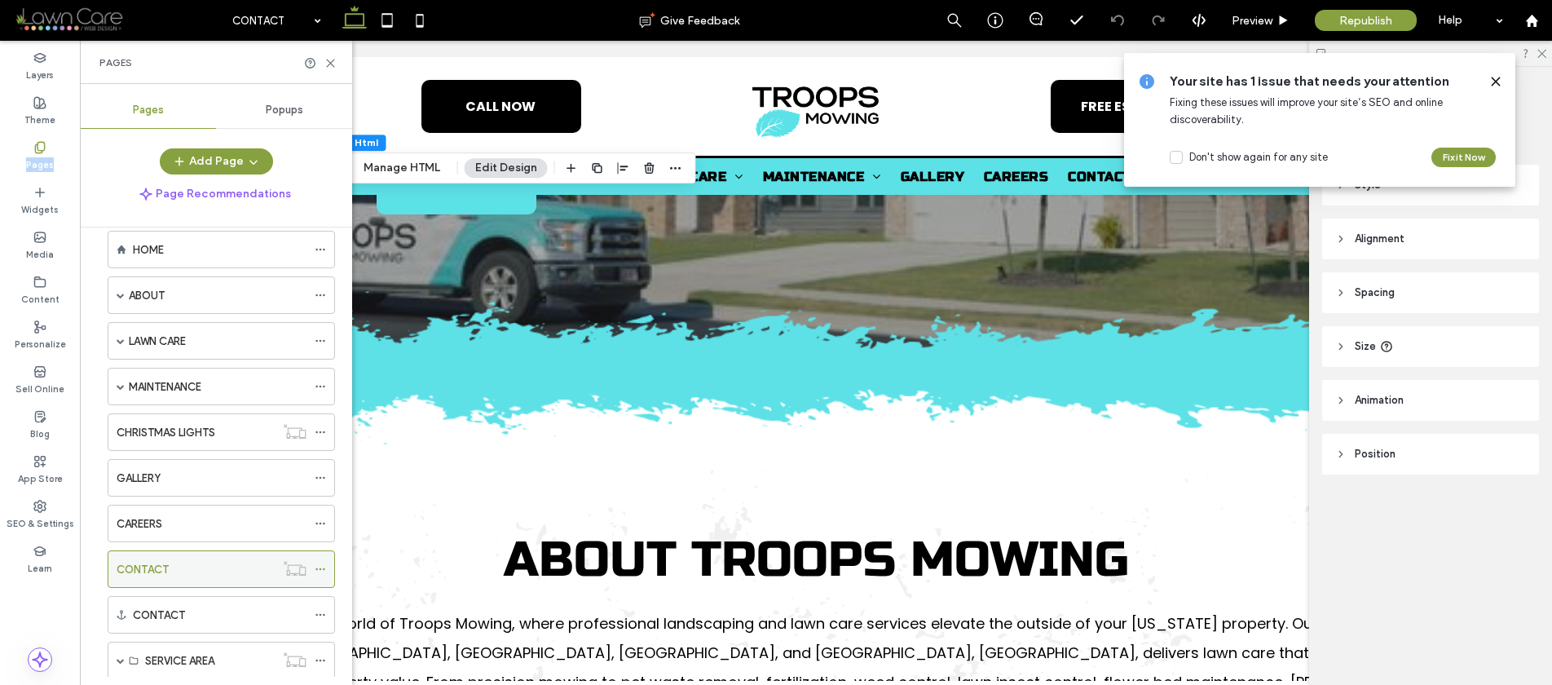
click at [170, 575] on div "CONTACT" at bounding box center [196, 569] width 158 height 17
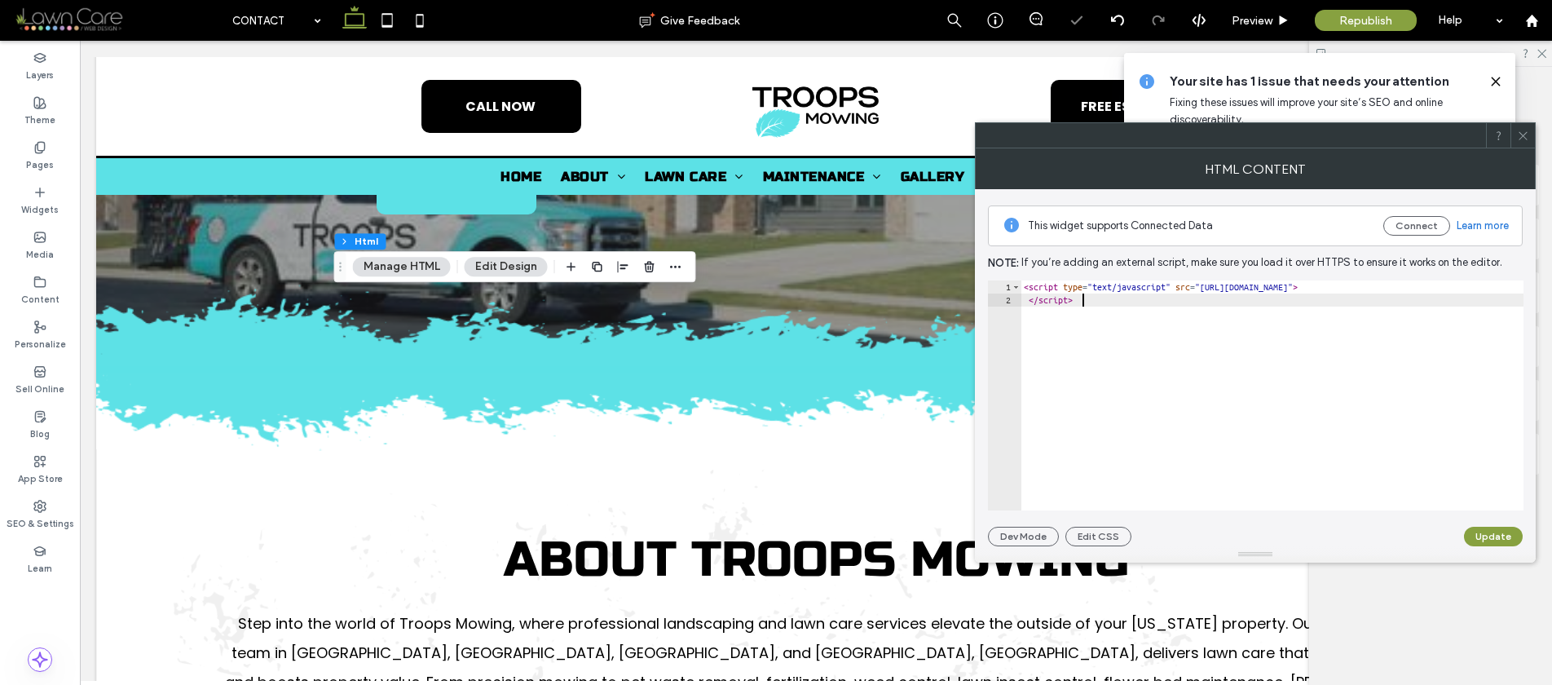
drag, startPoint x: 1129, startPoint y: 326, endPoint x: 1032, endPoint y: 278, distance: 108.3
click at [1032, 278] on div "This widget supports Connected Data Connect Learn more Note: If you’re adding a…" at bounding box center [1255, 367] width 535 height 357
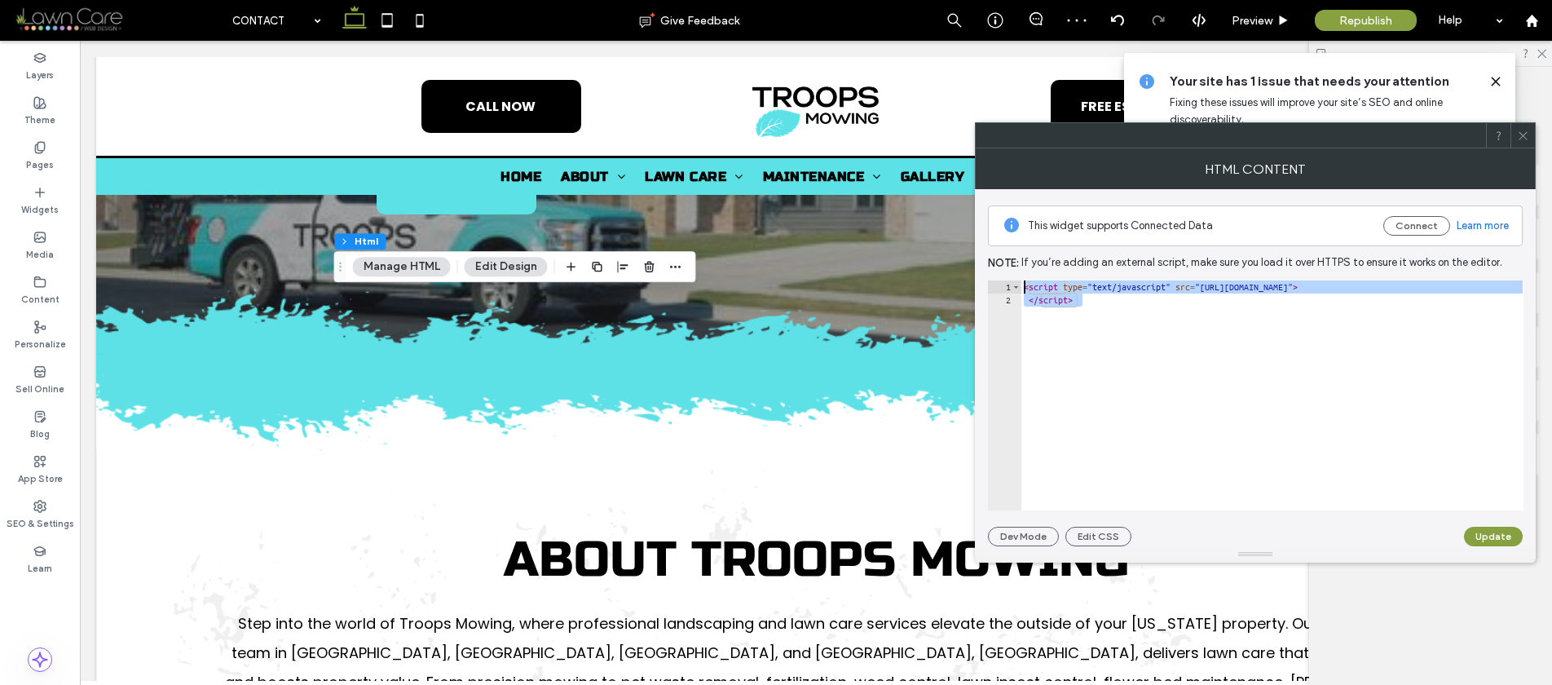
paste textarea "Cursor at row 1"
type textarea "*********"
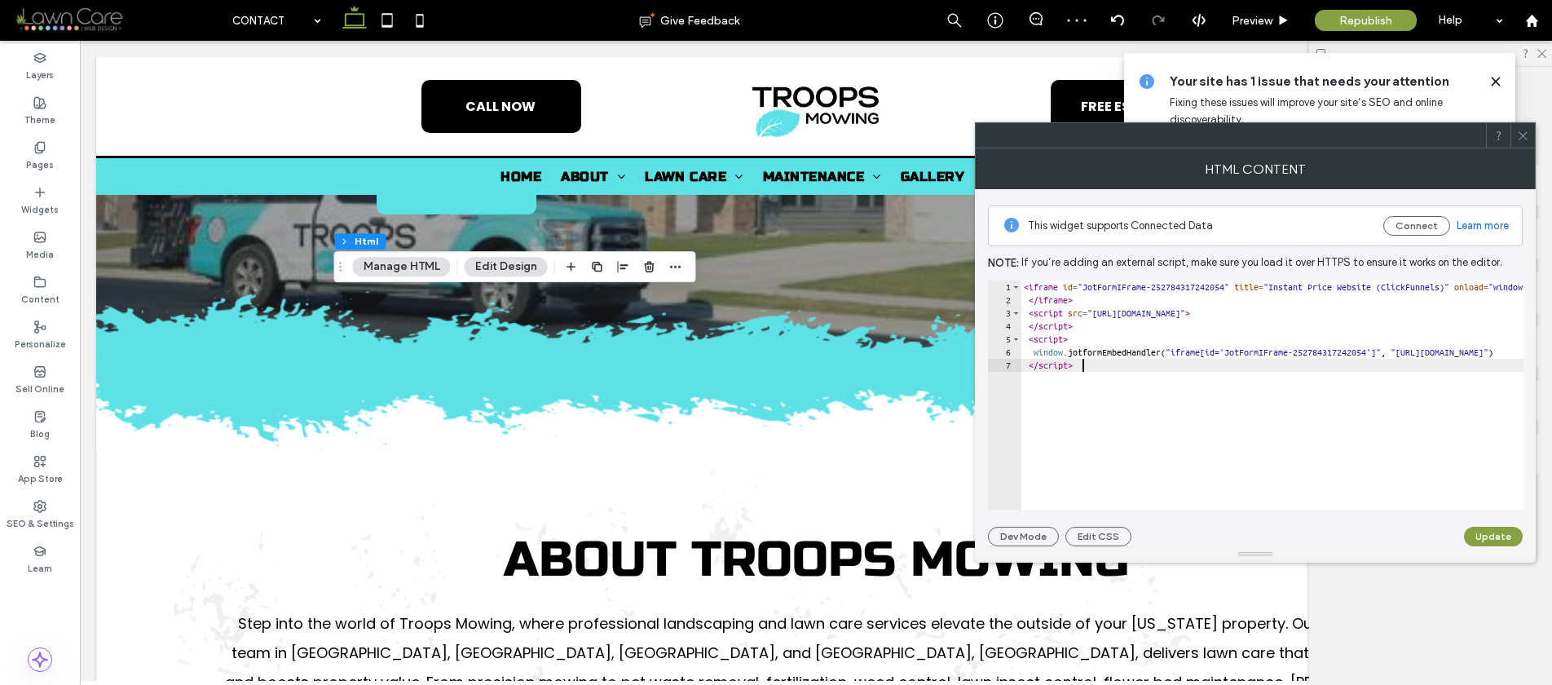
click at [1490, 532] on button "Update" at bounding box center [1493, 537] width 59 height 20
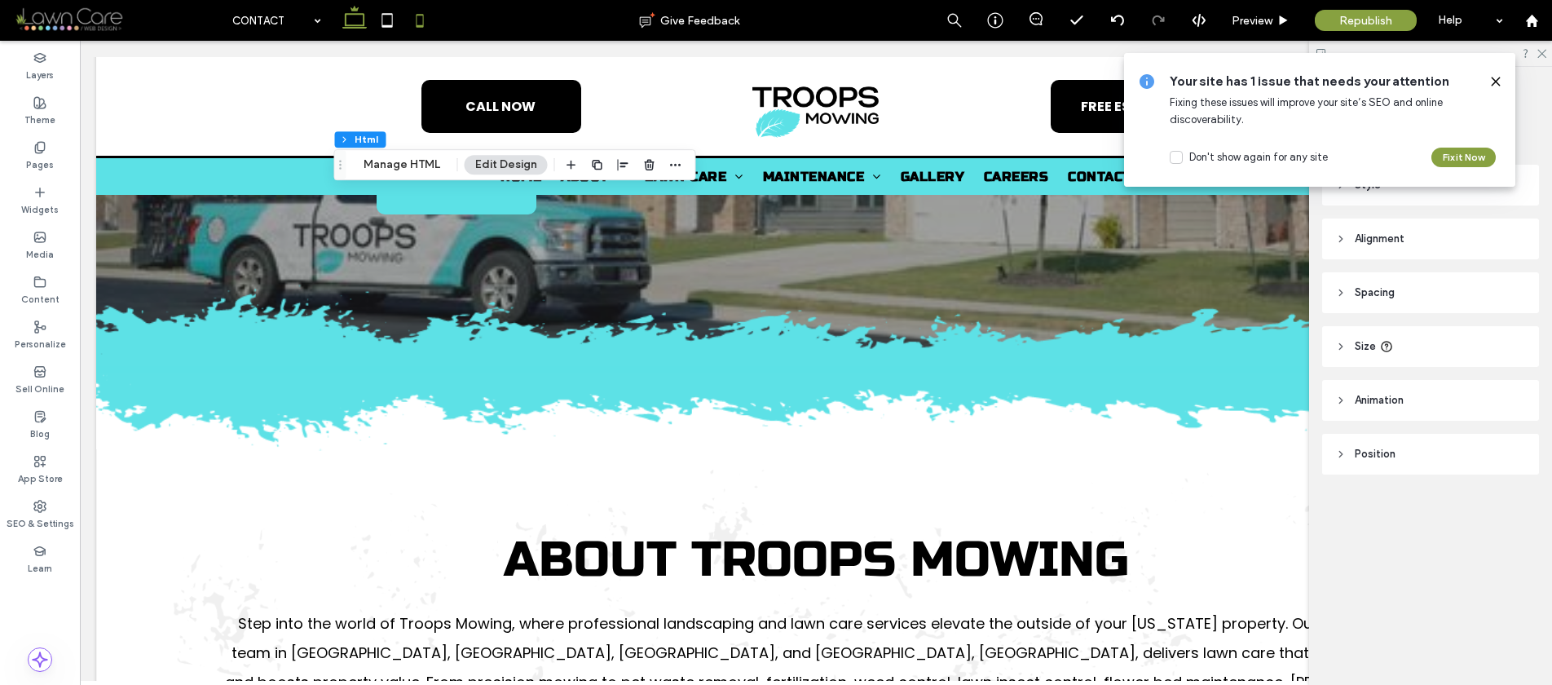
click at [418, 16] on icon at bounding box center [420, 20] width 33 height 33
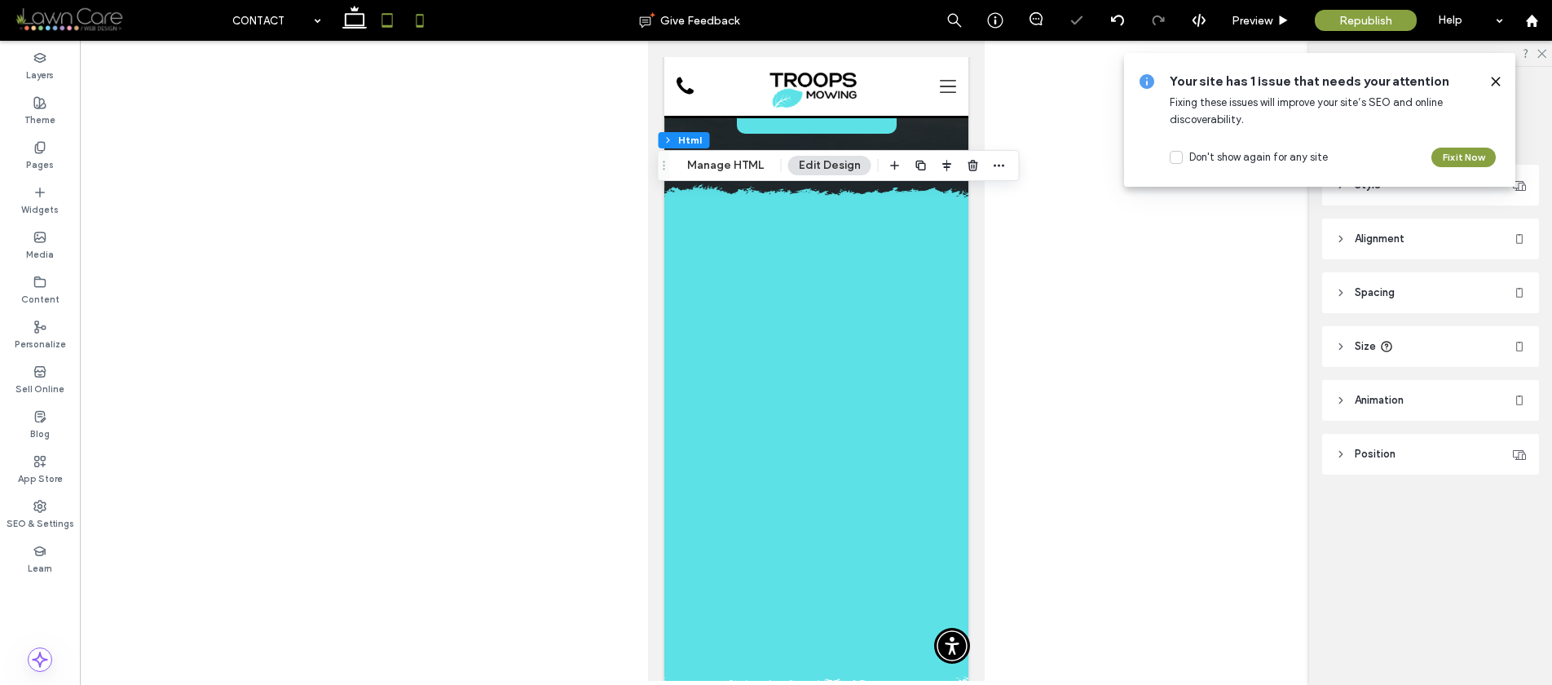
click at [385, 14] on use at bounding box center [387, 20] width 11 height 14
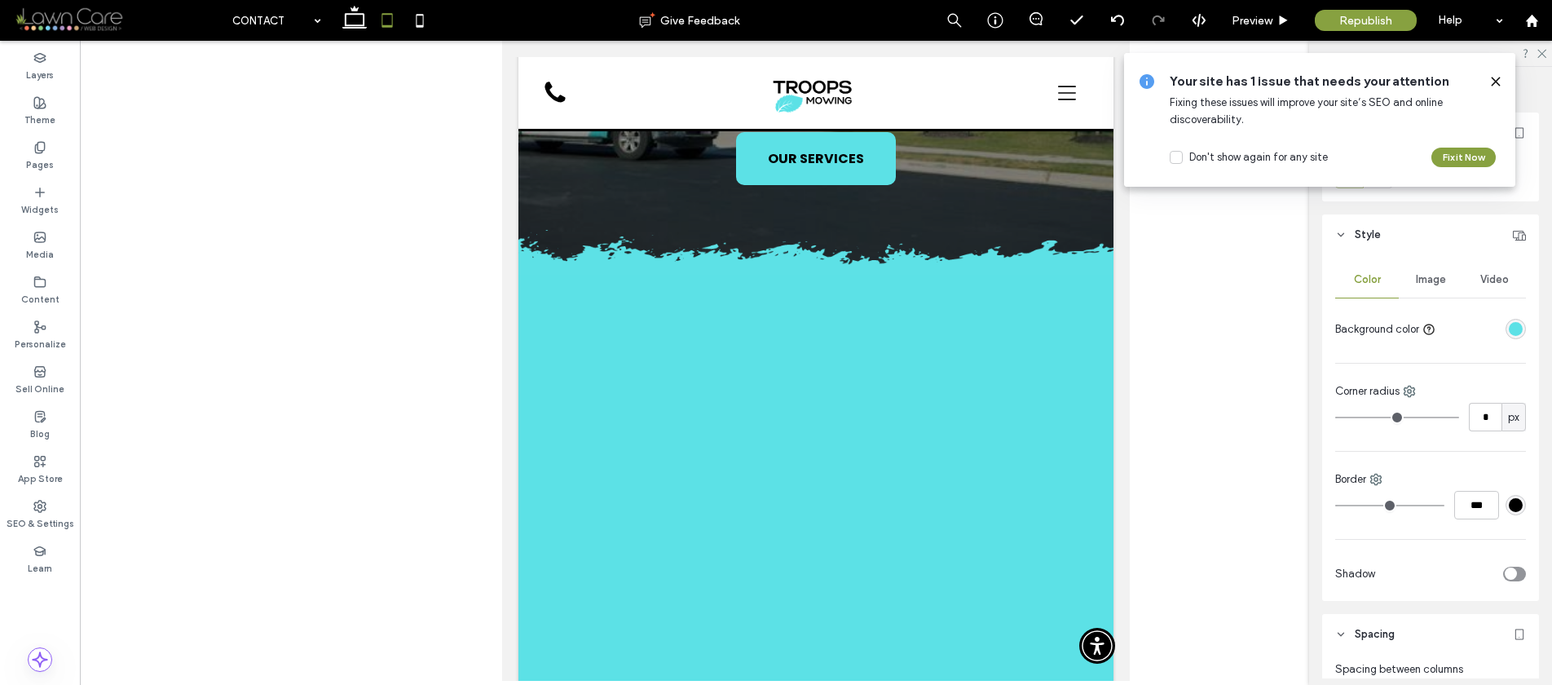
type input "***"
click at [415, 28] on icon at bounding box center [420, 20] width 33 height 33
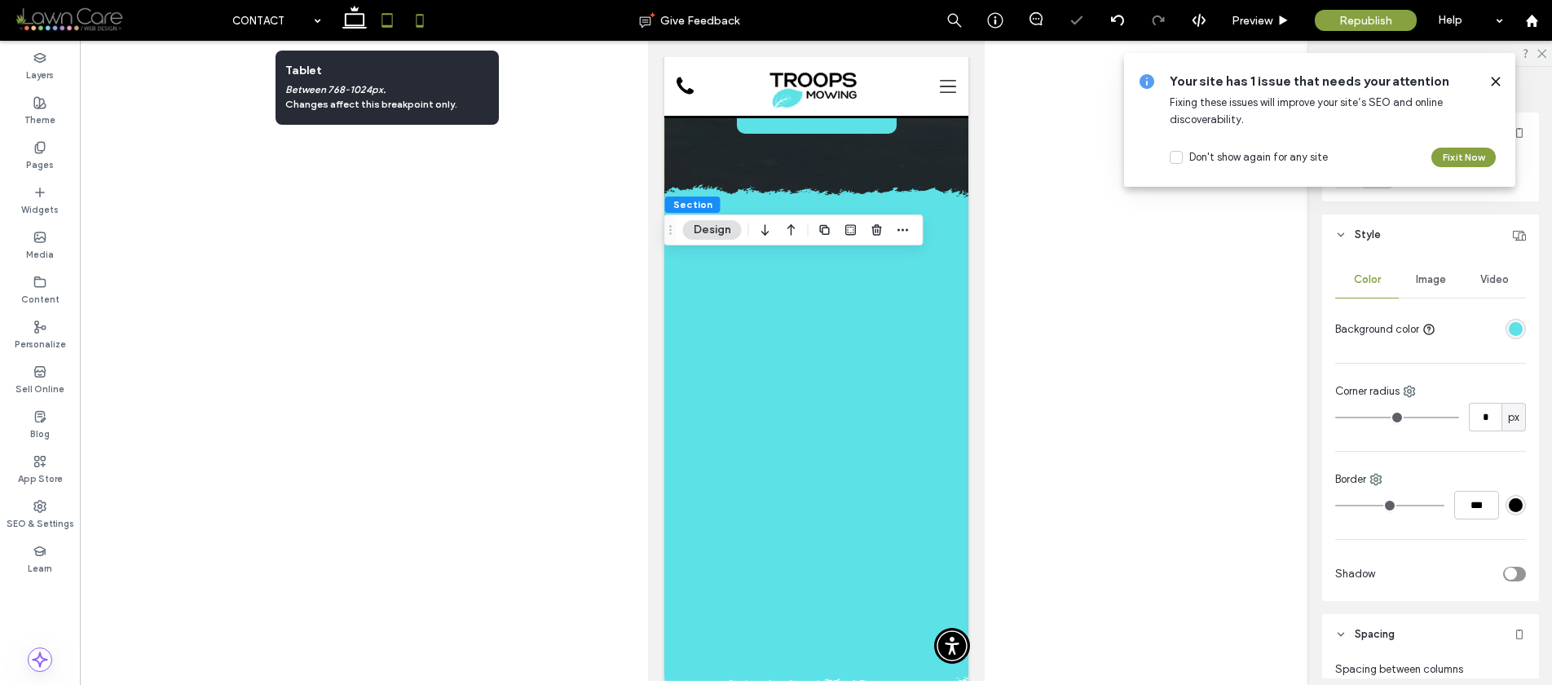
click at [397, 29] on icon at bounding box center [387, 20] width 33 height 33
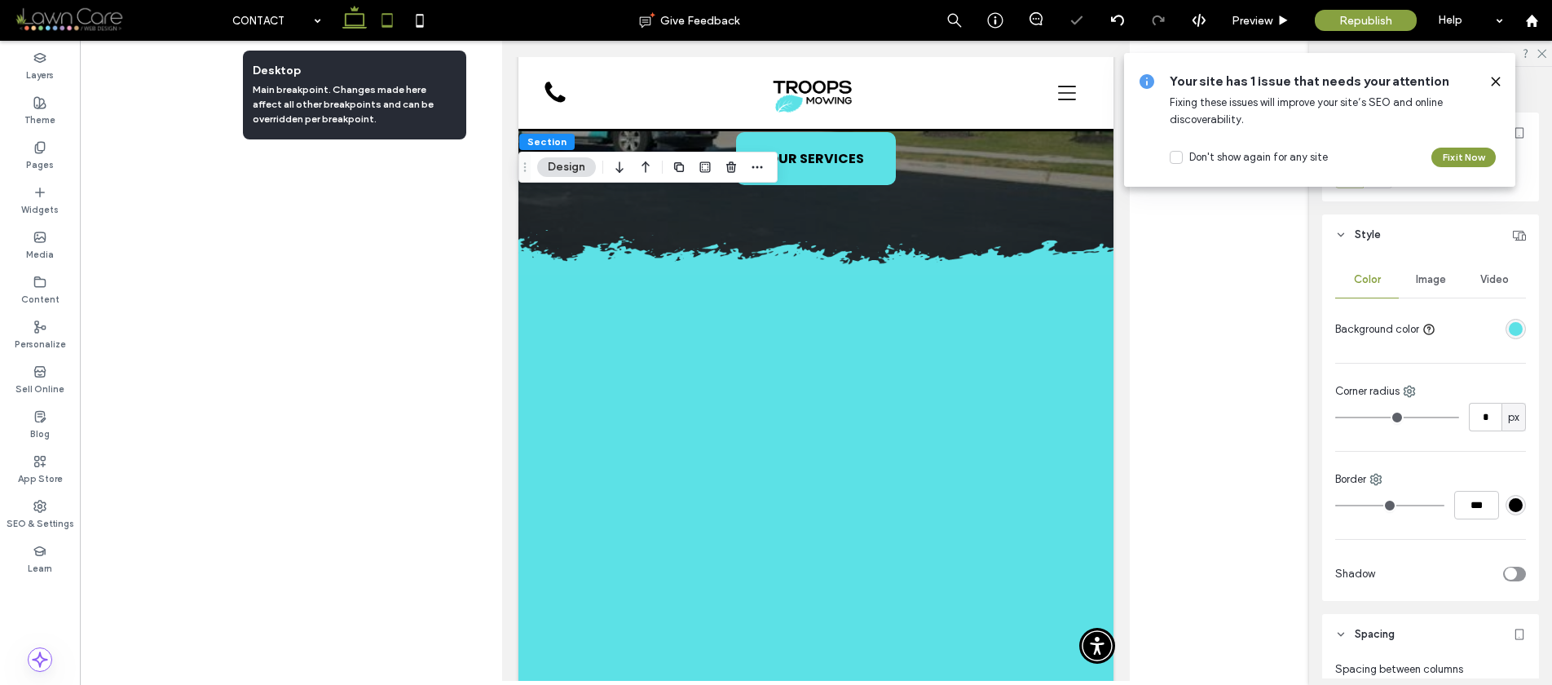
click at [346, 28] on use at bounding box center [354, 17] width 24 height 23
type input "*"
type input "**"
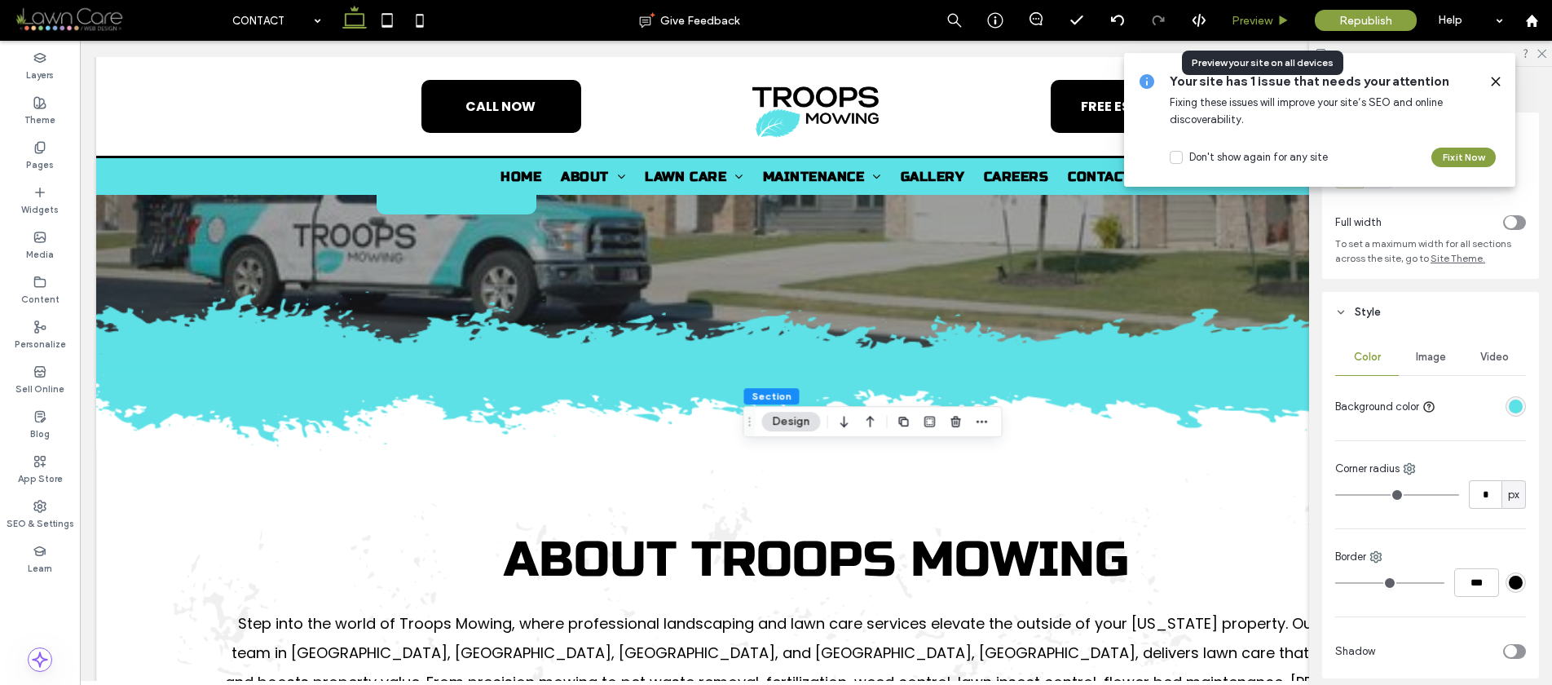
click at [1244, 12] on div "Preview" at bounding box center [1261, 20] width 83 height 41
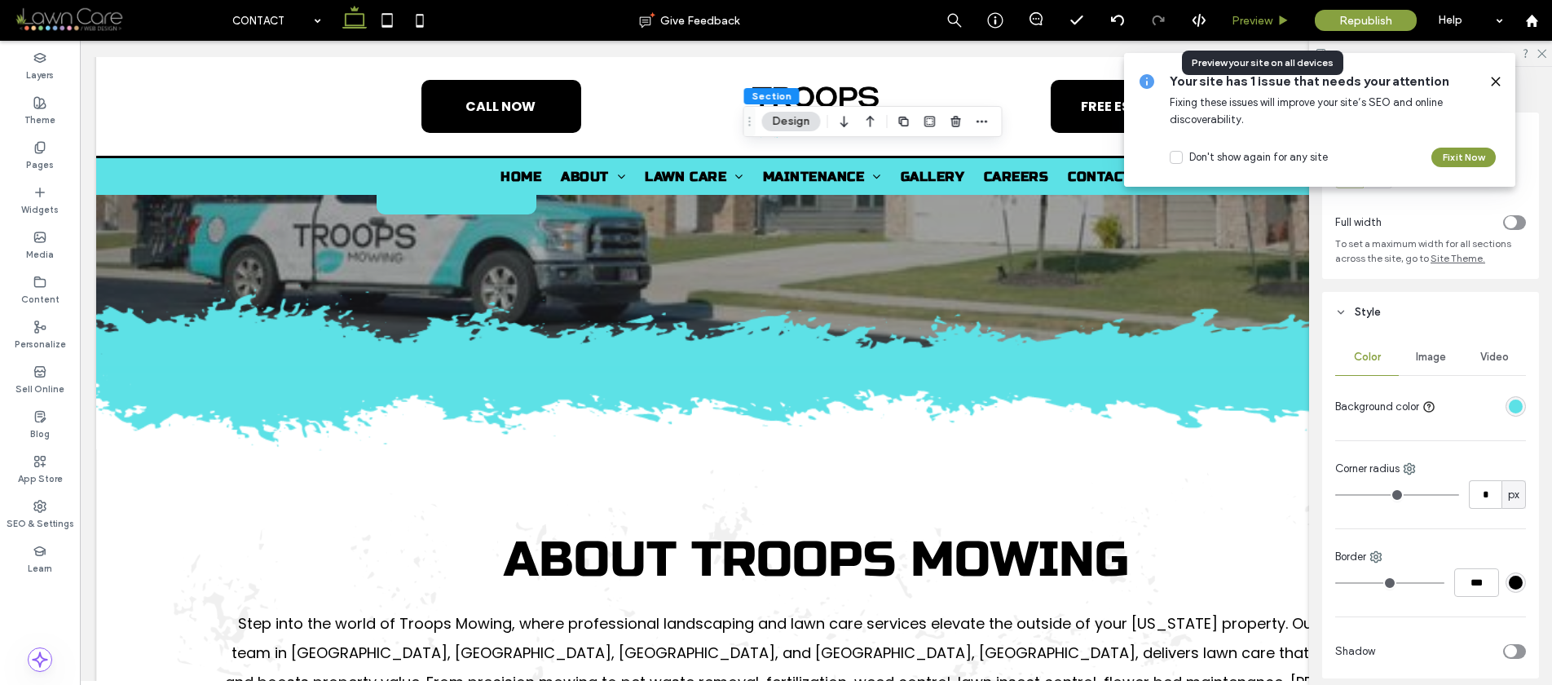
click at [1251, 14] on span "Preview" at bounding box center [1252, 21] width 41 height 14
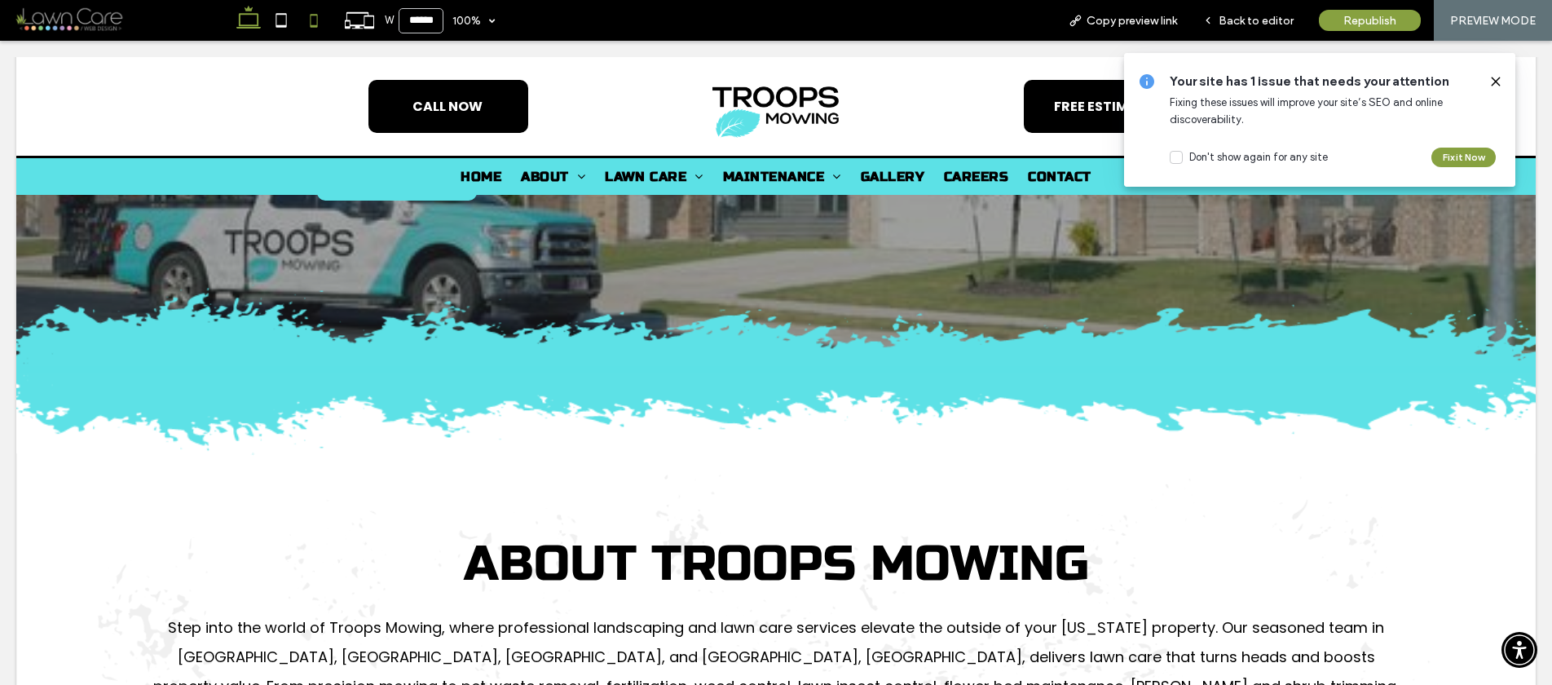
click at [329, 15] on icon at bounding box center [314, 20] width 33 height 33
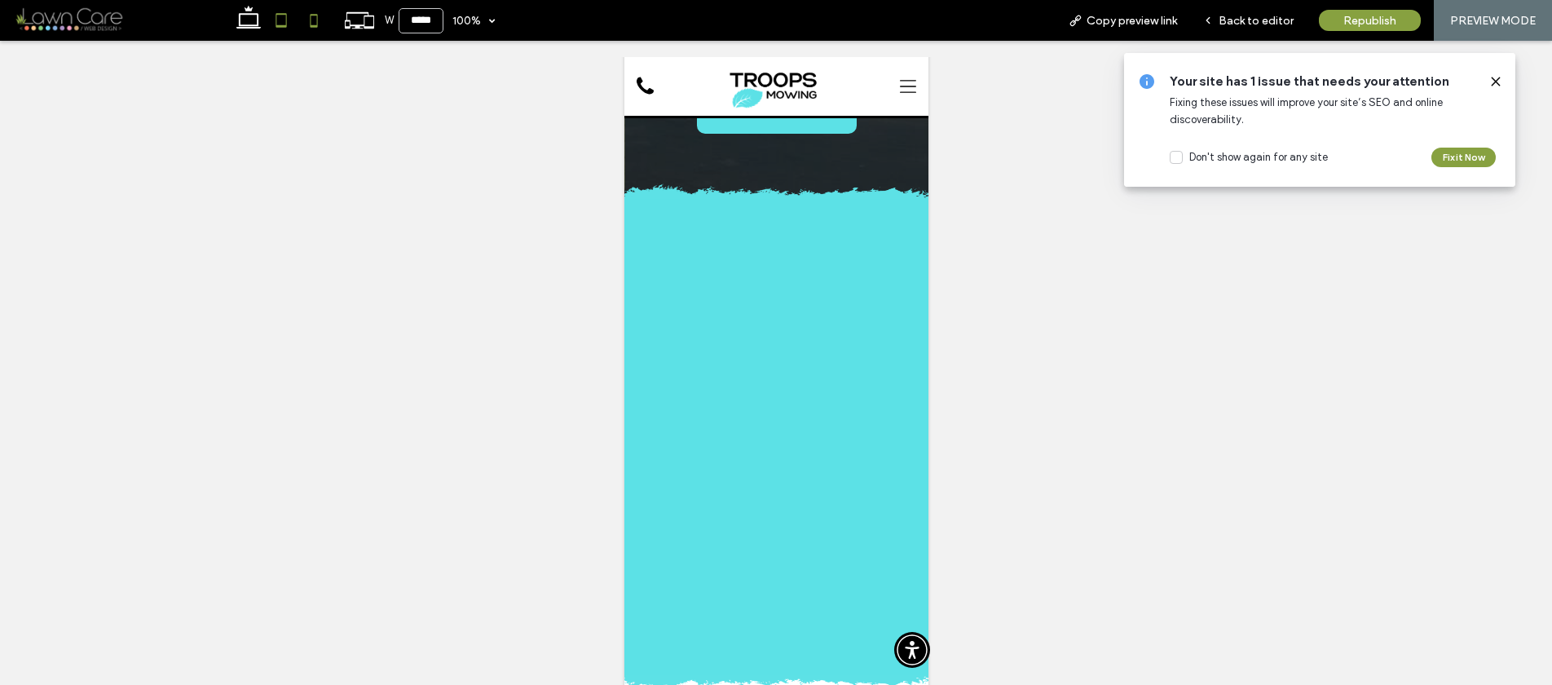
click at [285, 15] on use at bounding box center [281, 20] width 11 height 14
type input "*****"
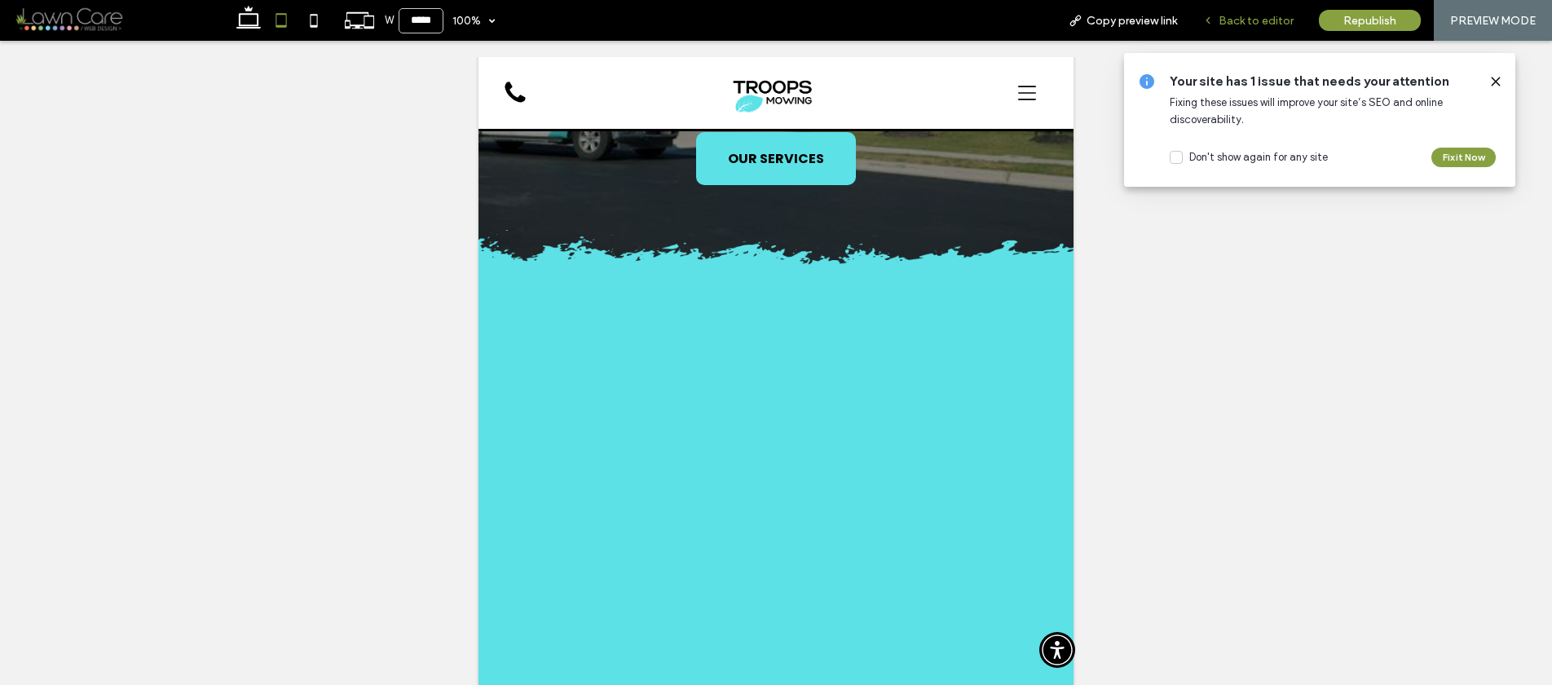
click at [1221, 7] on div "Back to editor" at bounding box center [1248, 20] width 117 height 41
click at [1225, 16] on span "Back to editor" at bounding box center [1256, 21] width 75 height 14
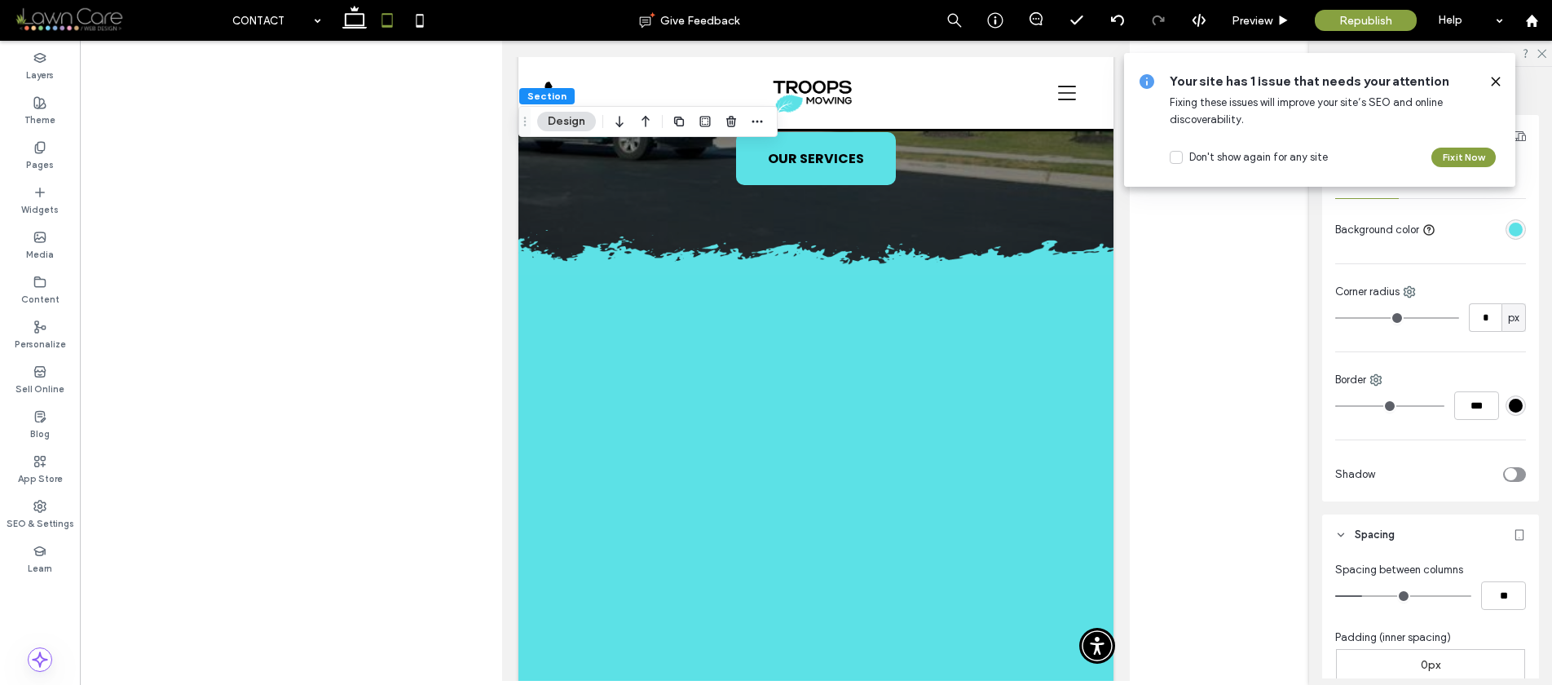
scroll to position [311, 0]
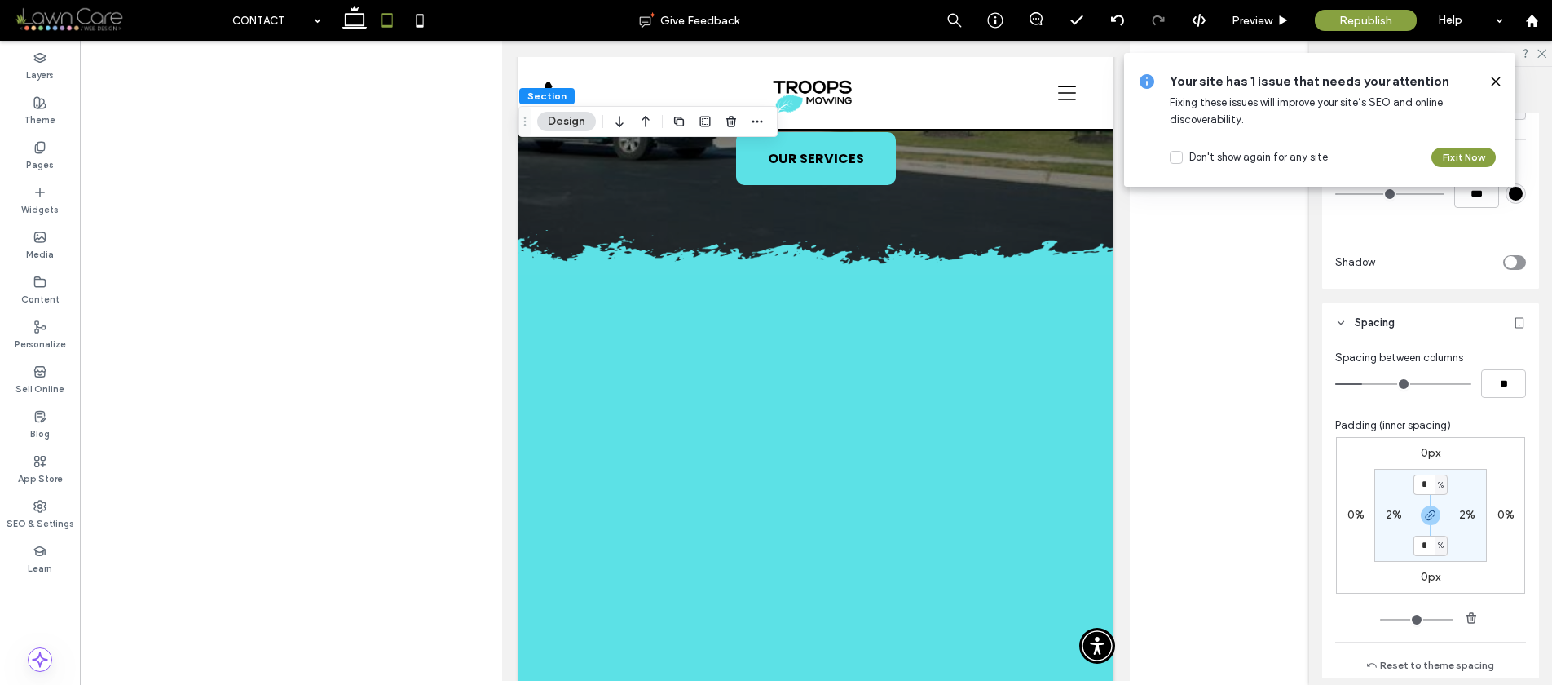
type input "*"
click at [358, 24] on icon at bounding box center [354, 20] width 33 height 33
type input "*"
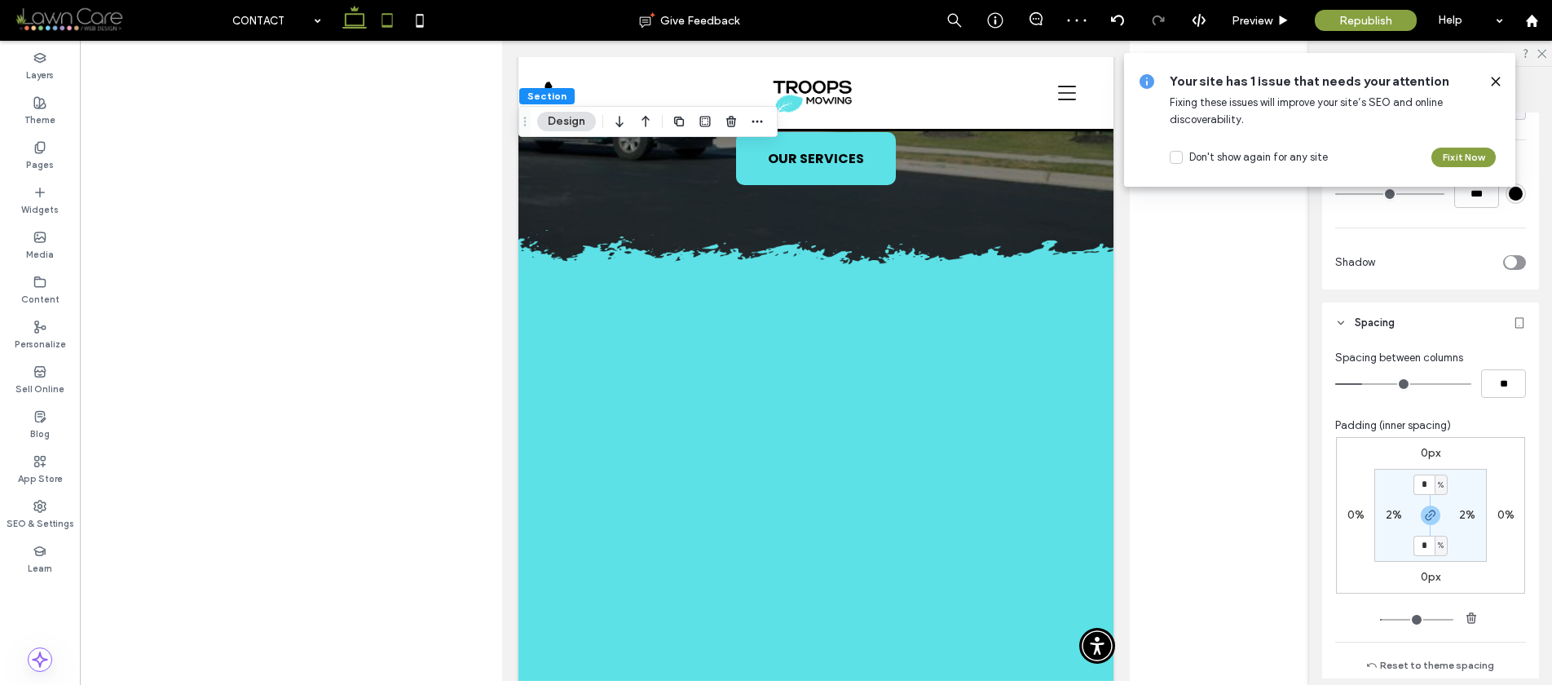
type input "*"
type input "**"
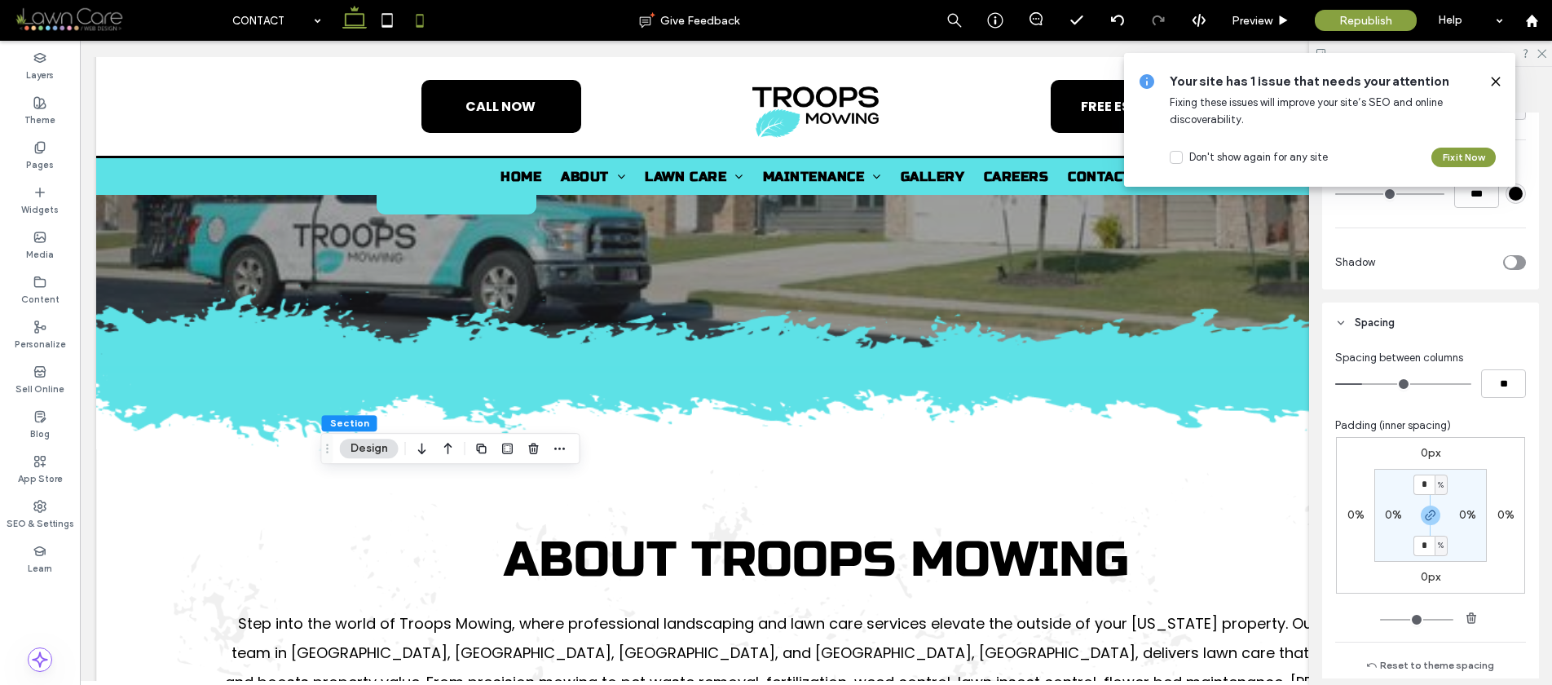
click at [428, 23] on icon at bounding box center [420, 20] width 33 height 33
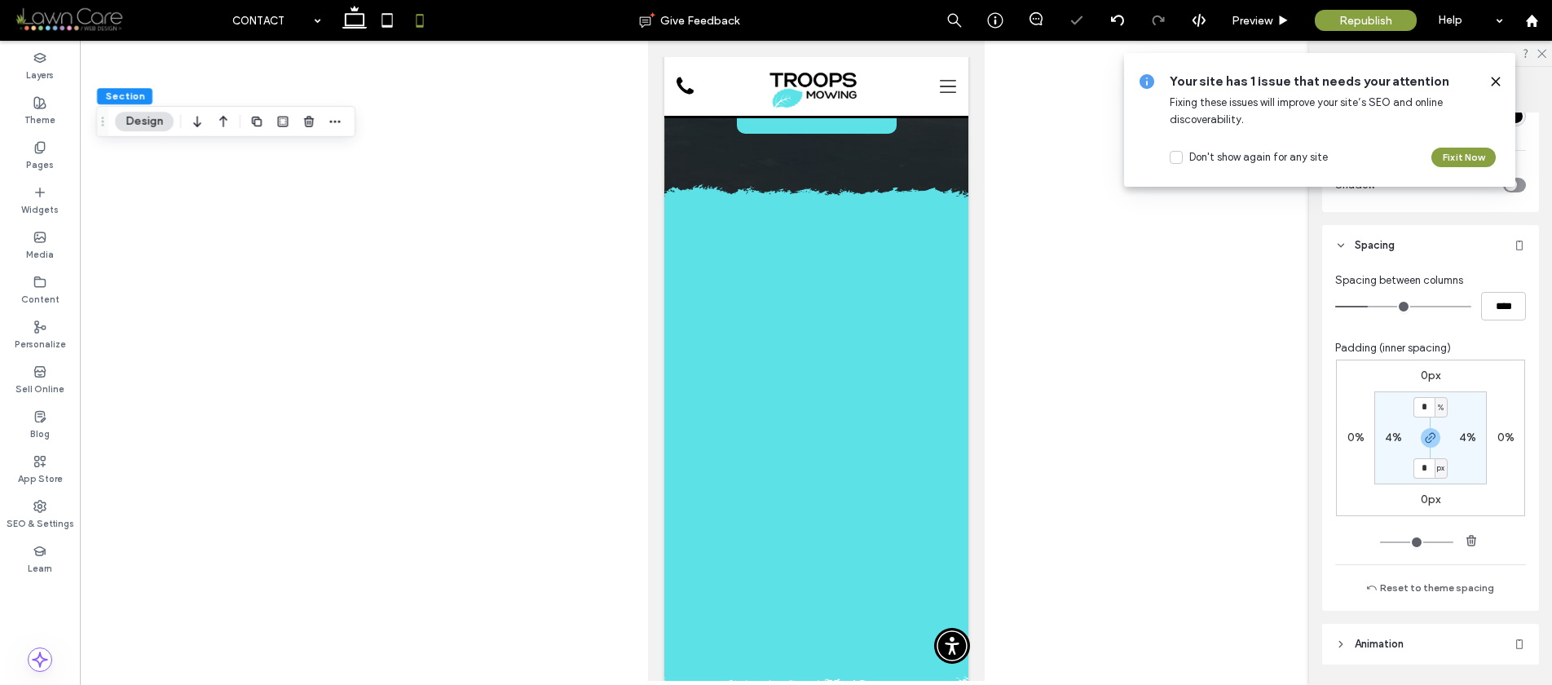
type input "**"
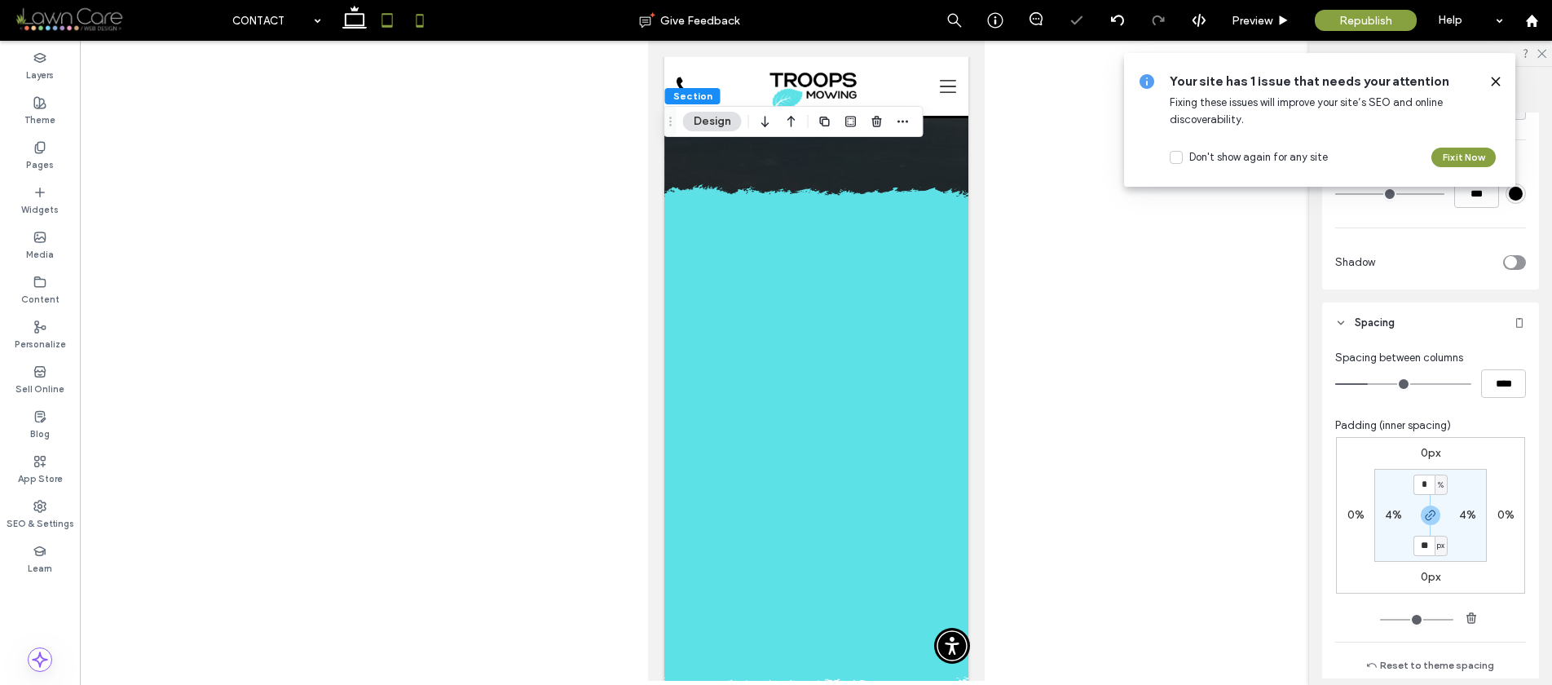
click at [390, 20] on icon at bounding box center [387, 20] width 33 height 33
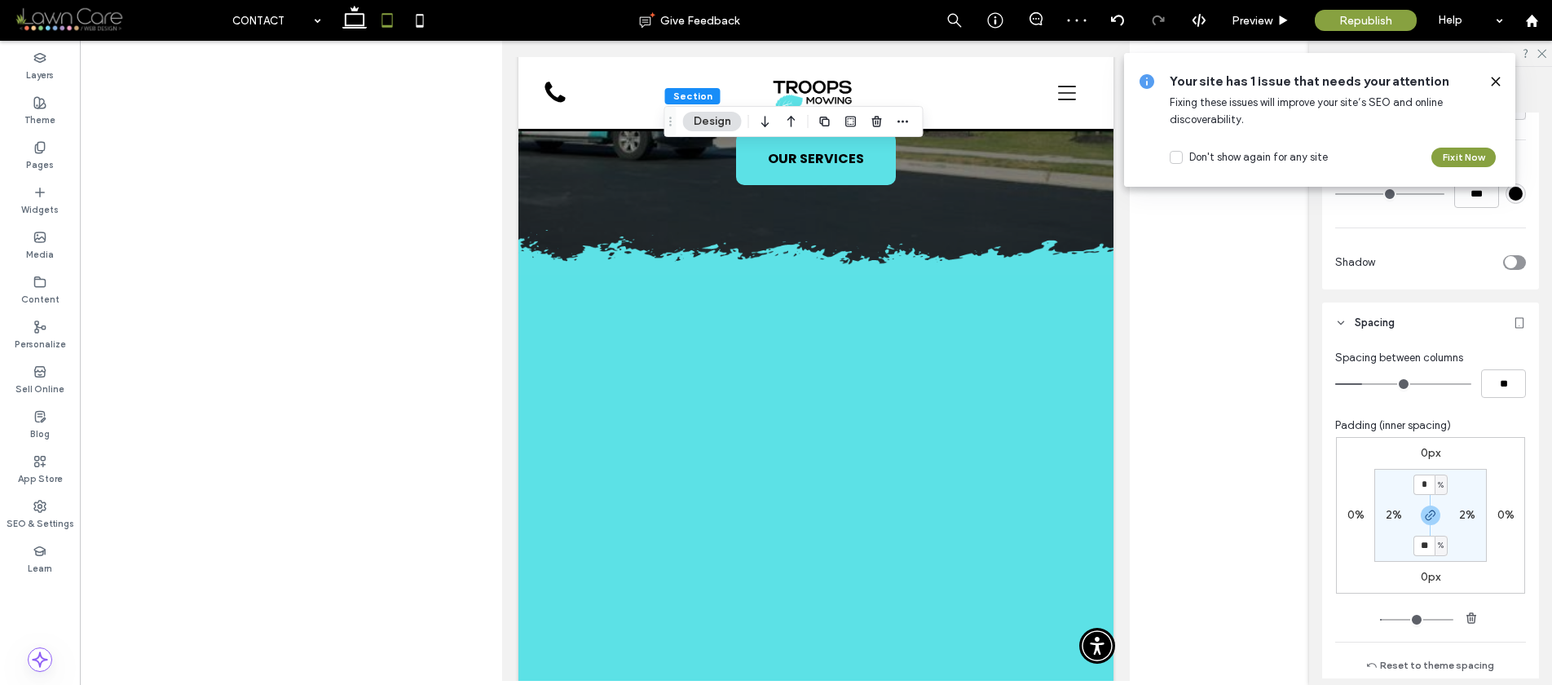
type input "*"
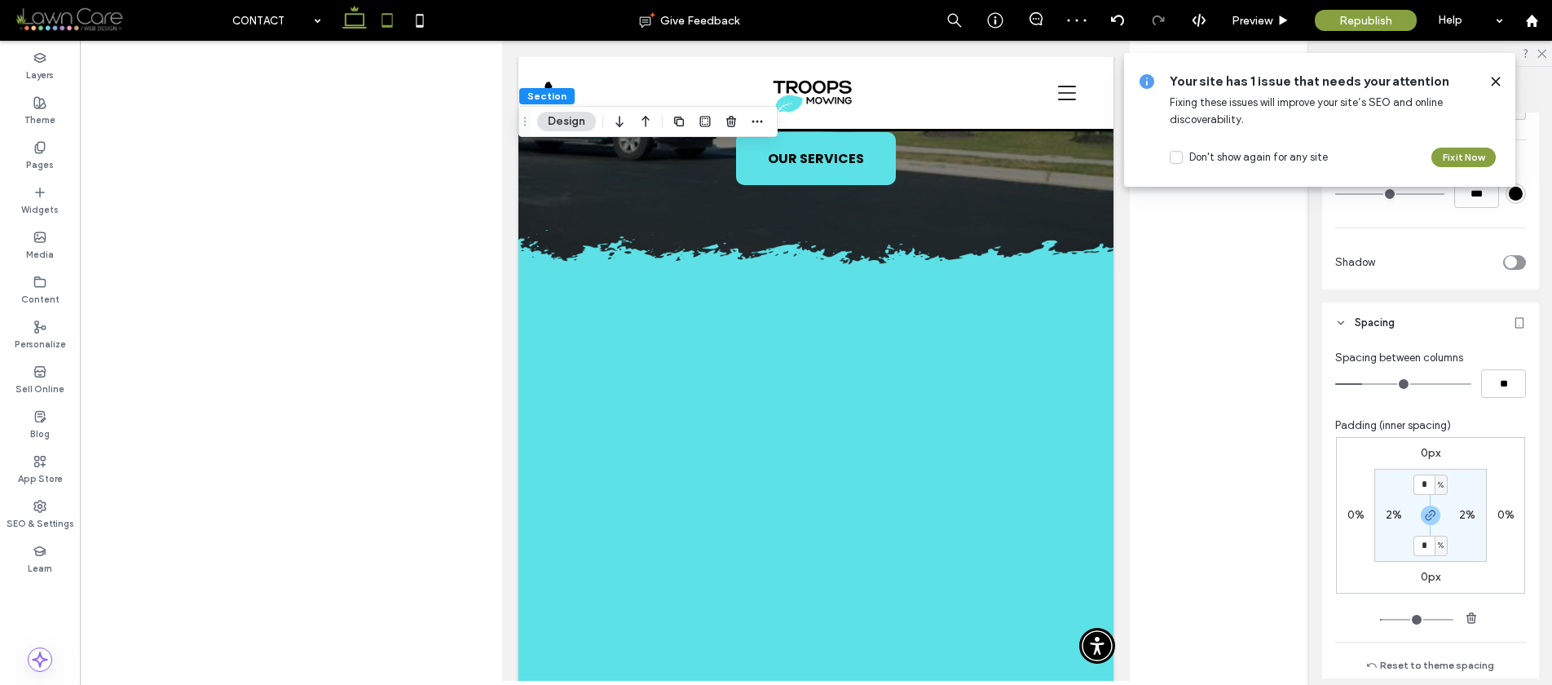
click at [361, 22] on icon at bounding box center [354, 20] width 33 height 33
type input "*"
type input "**"
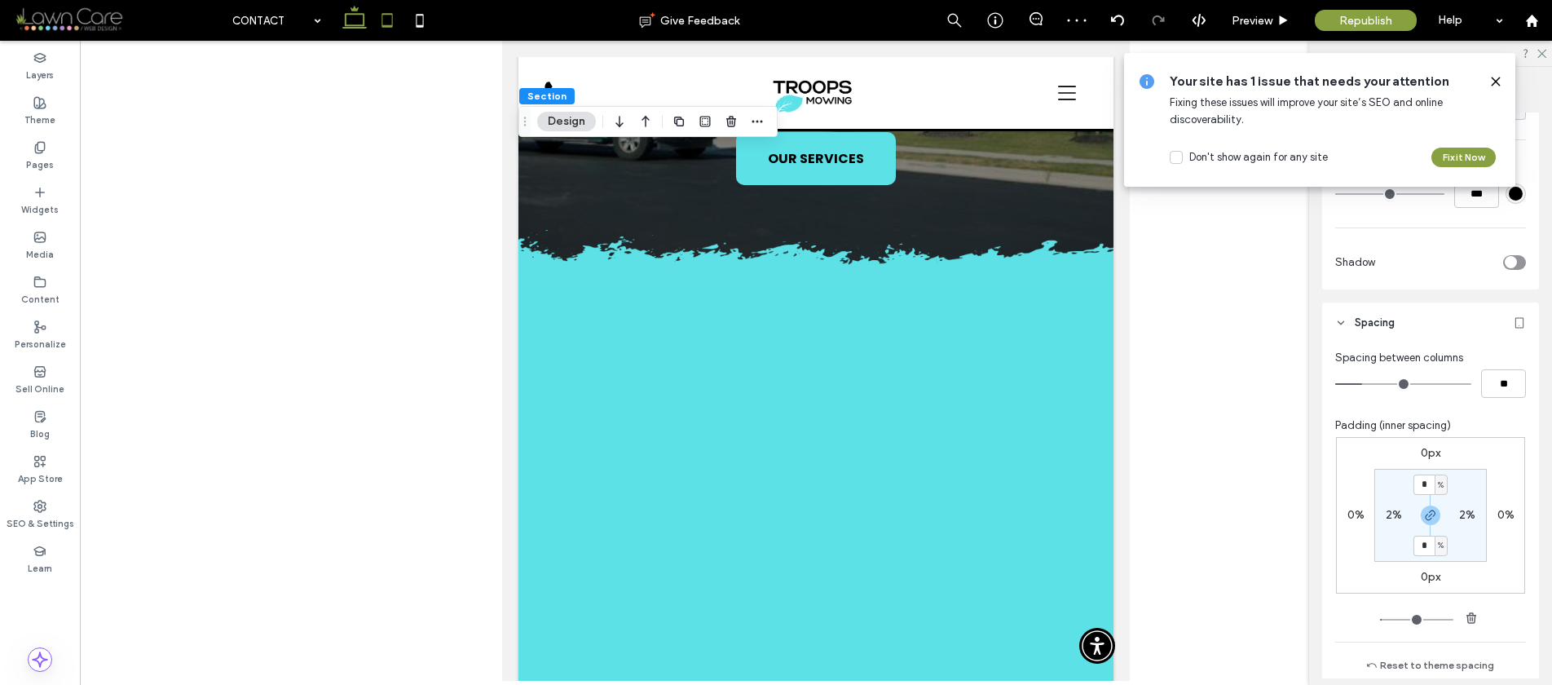
type input "**"
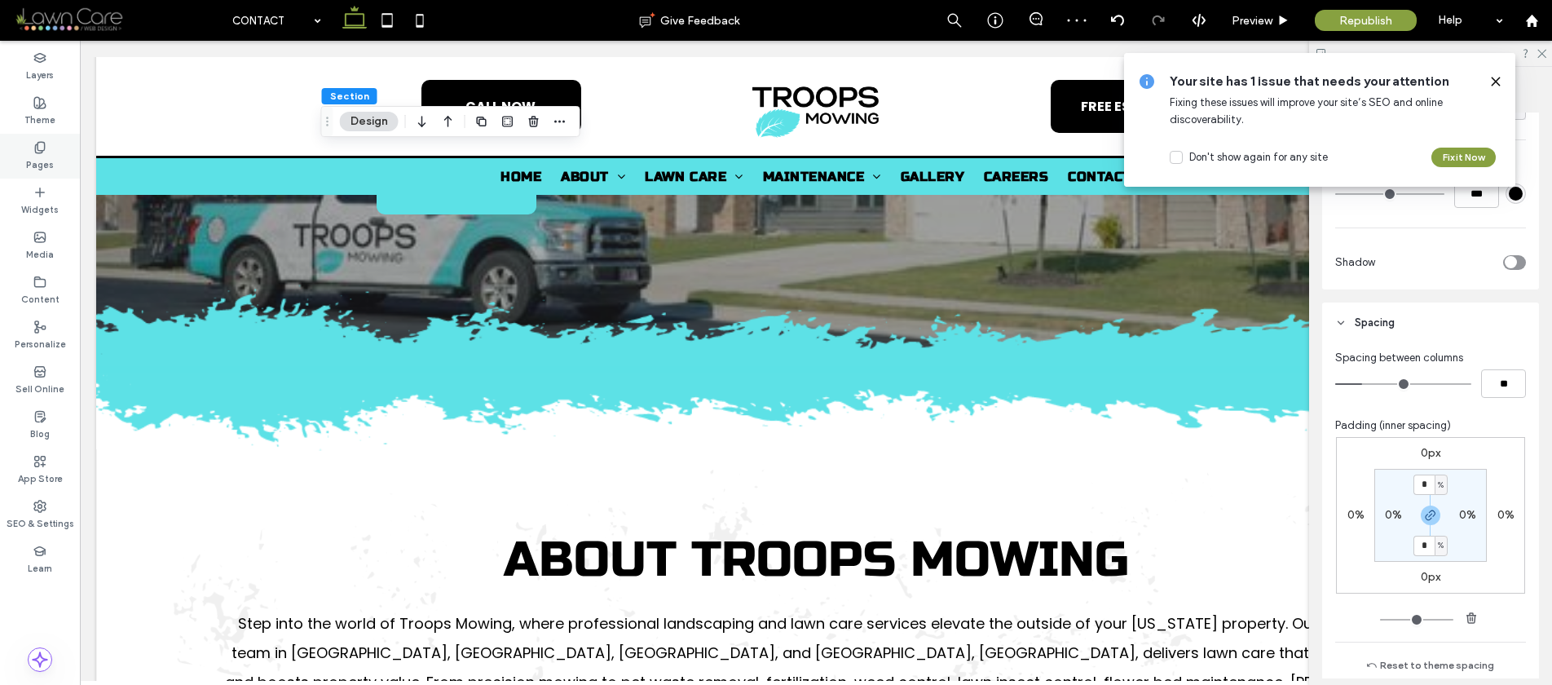
click at [57, 140] on div "Pages" at bounding box center [40, 156] width 80 height 45
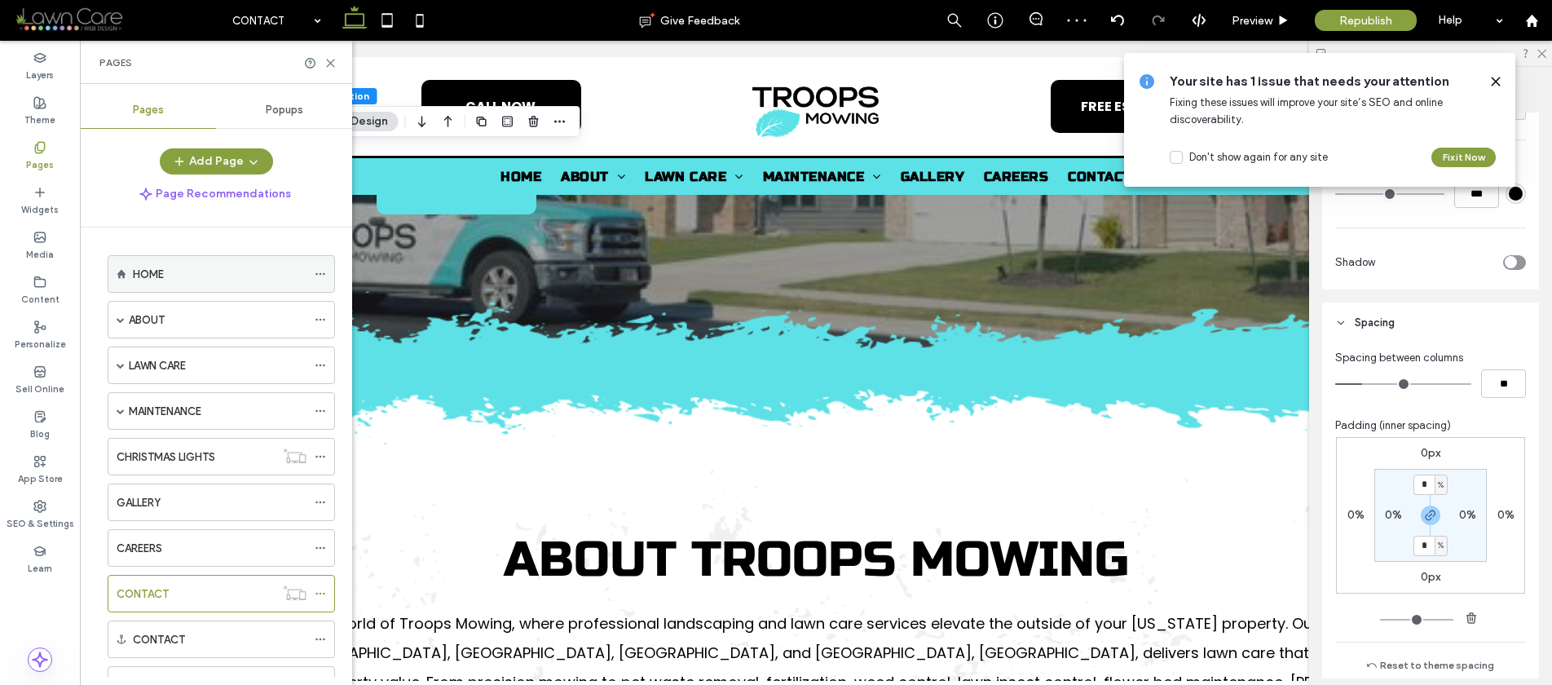
click at [141, 278] on label "HOME" at bounding box center [148, 274] width 31 height 29
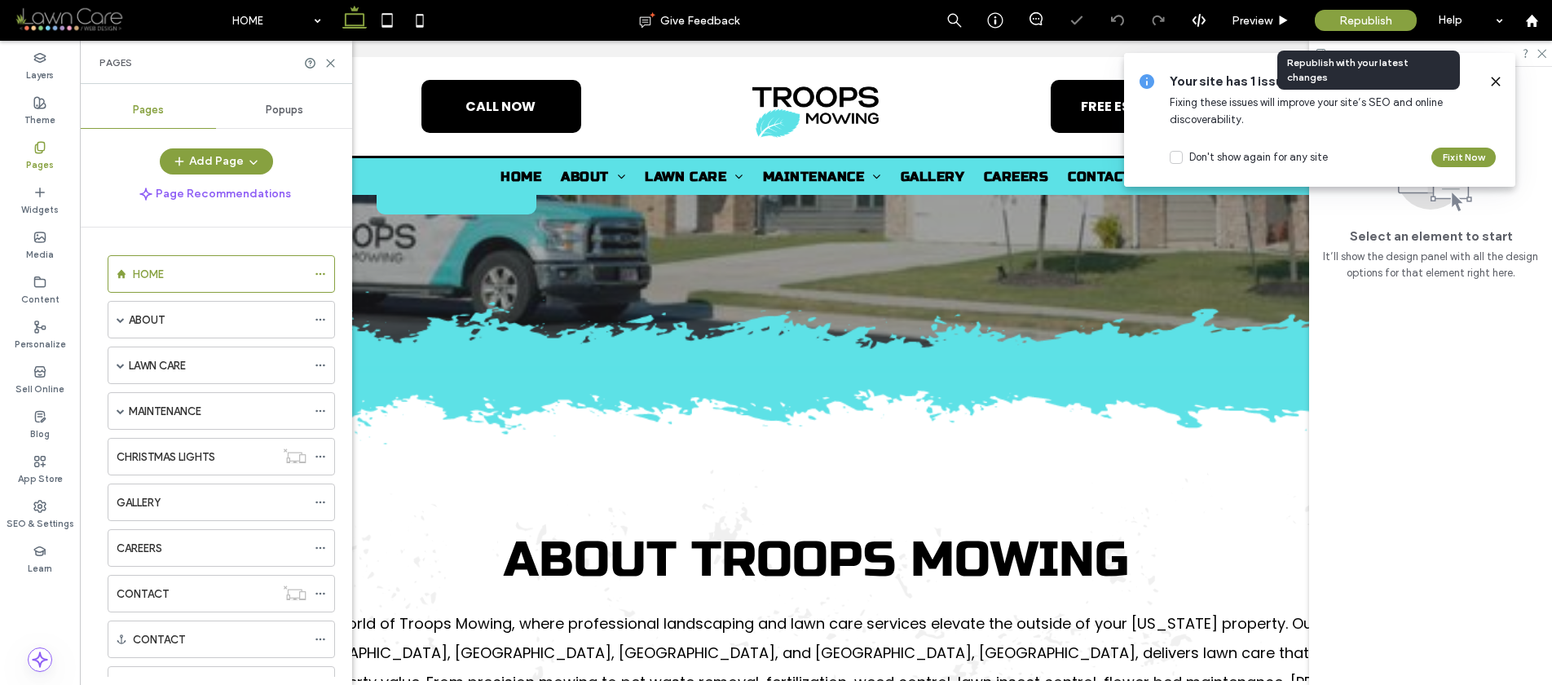
click at [1315, 36] on div "Republish" at bounding box center [1366, 20] width 102 height 41
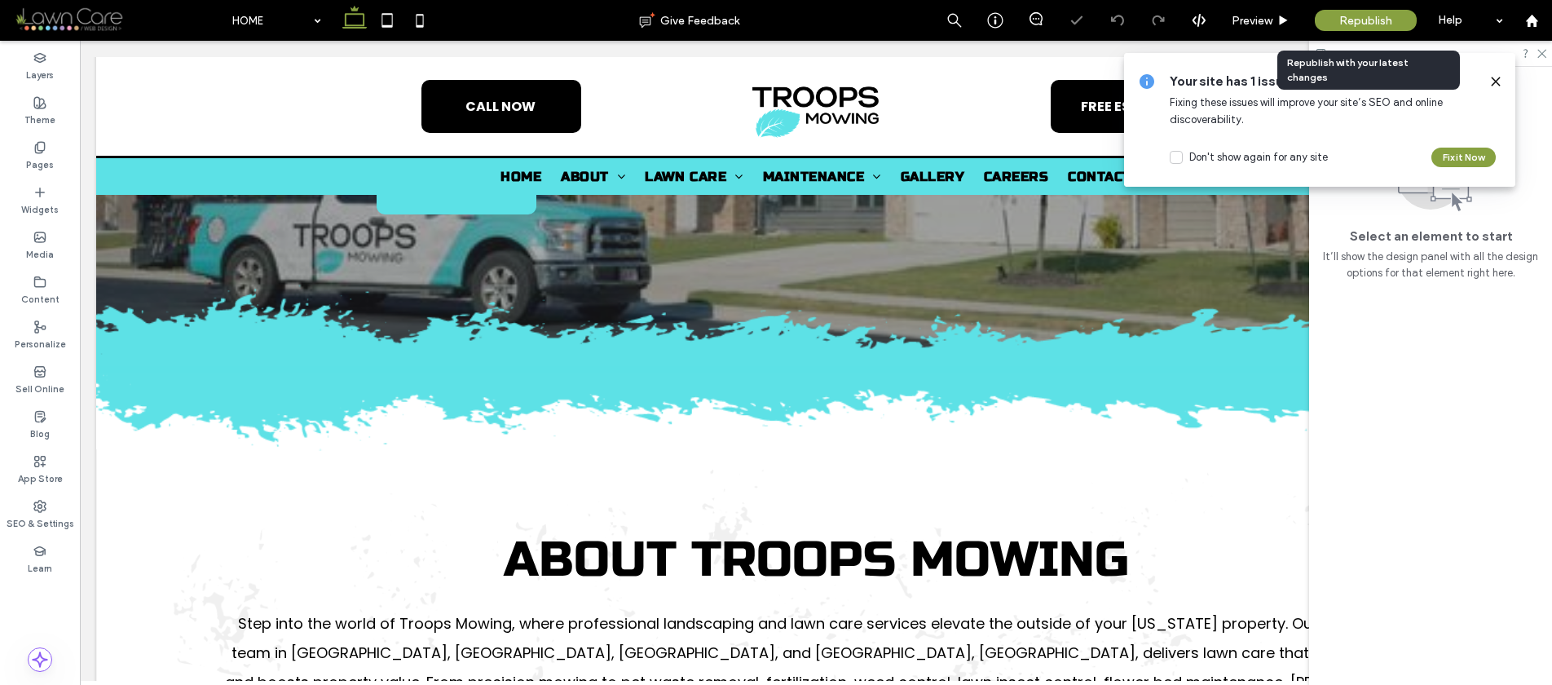
click at [1337, 24] on div "Republish" at bounding box center [1366, 20] width 102 height 21
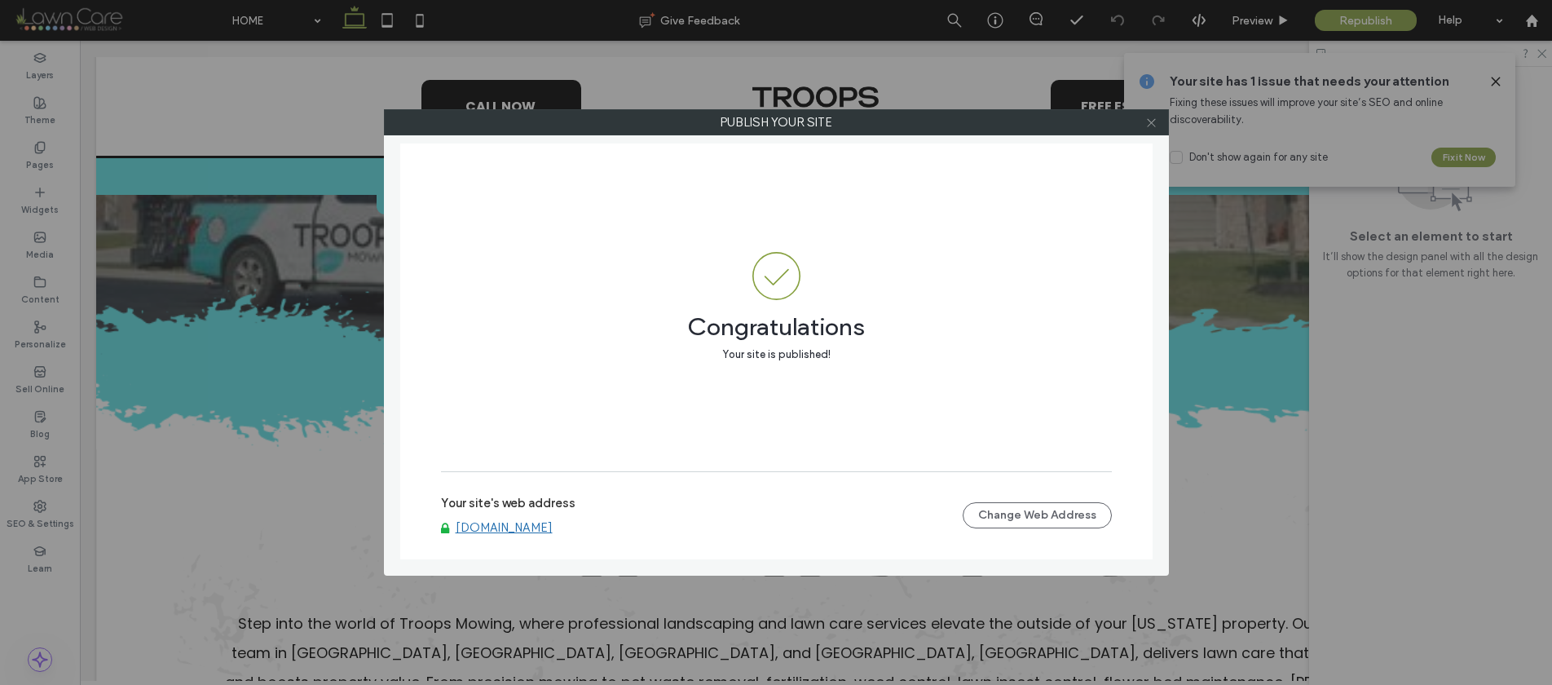
click at [1149, 124] on use at bounding box center [1151, 122] width 8 height 8
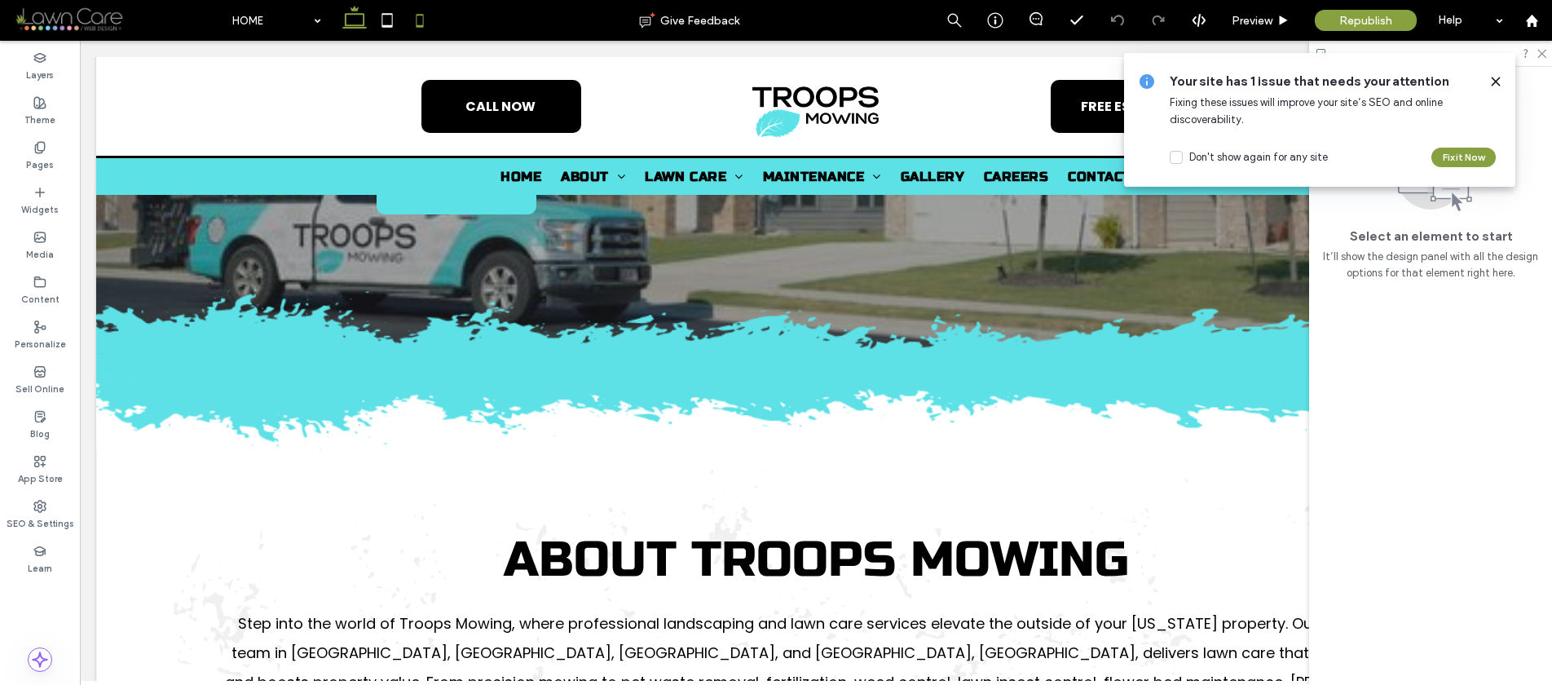
click at [423, 23] on use at bounding box center [420, 20] width 7 height 13
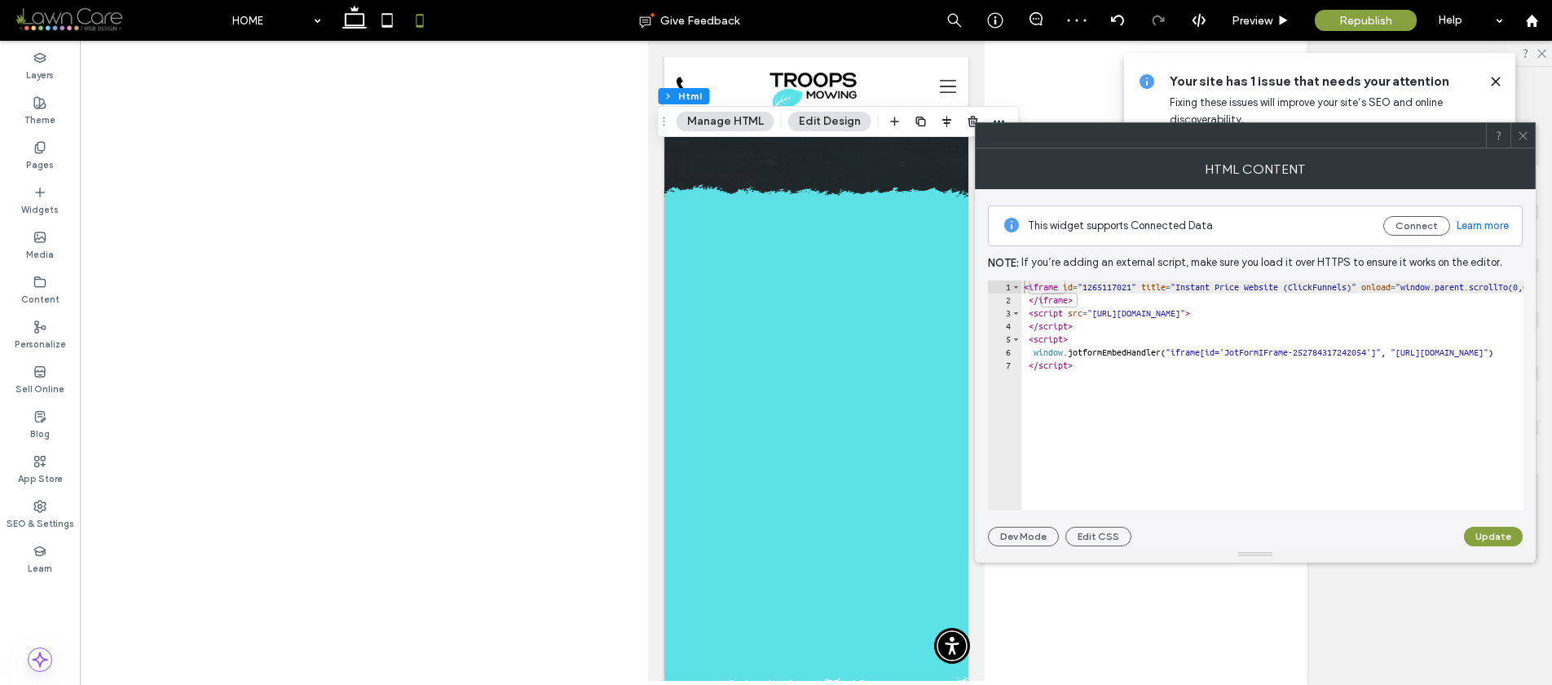
click at [1523, 139] on icon at bounding box center [1523, 136] width 12 height 12
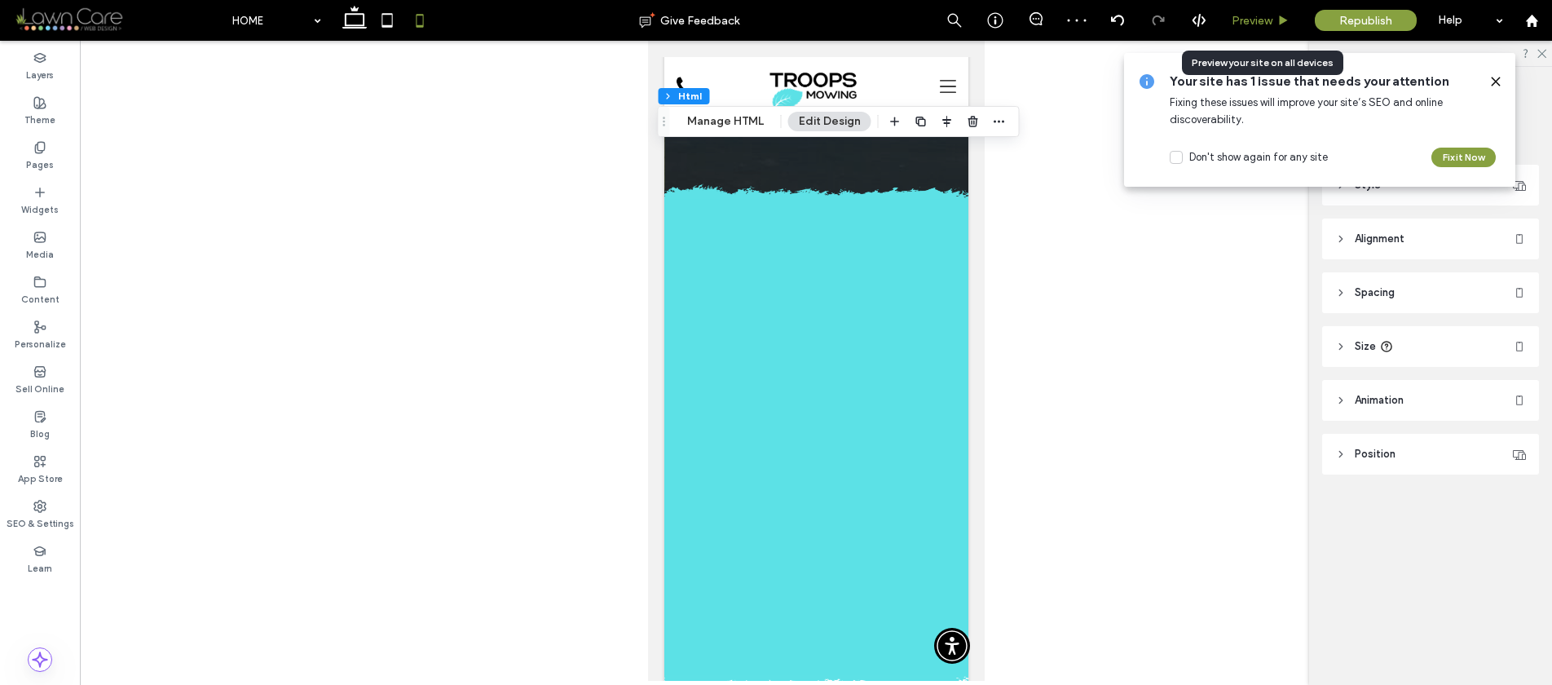
click at [1243, 27] on div "Preview" at bounding box center [1261, 20] width 83 height 41
click at [1243, 24] on span "Preview" at bounding box center [1252, 21] width 41 height 14
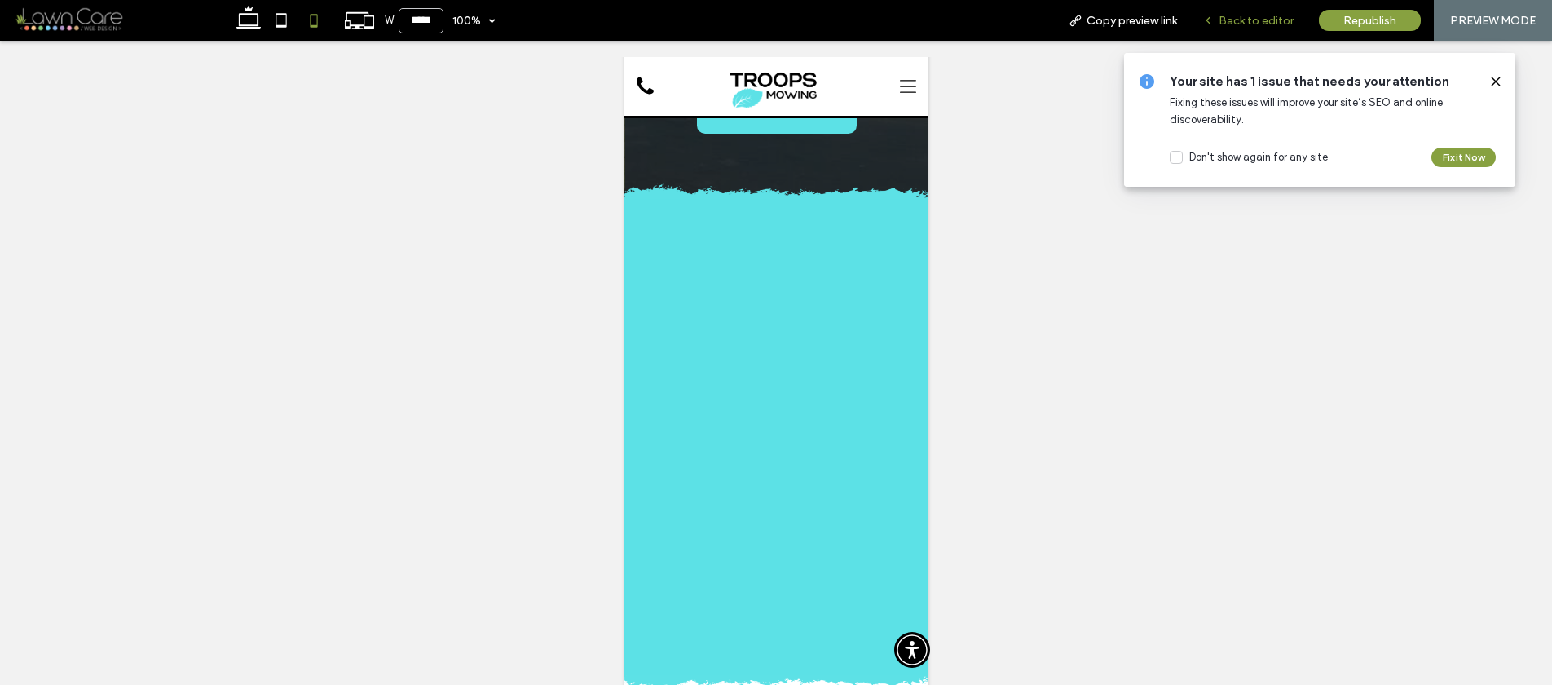
click at [1244, 22] on span "Back to editor" at bounding box center [1256, 21] width 75 height 14
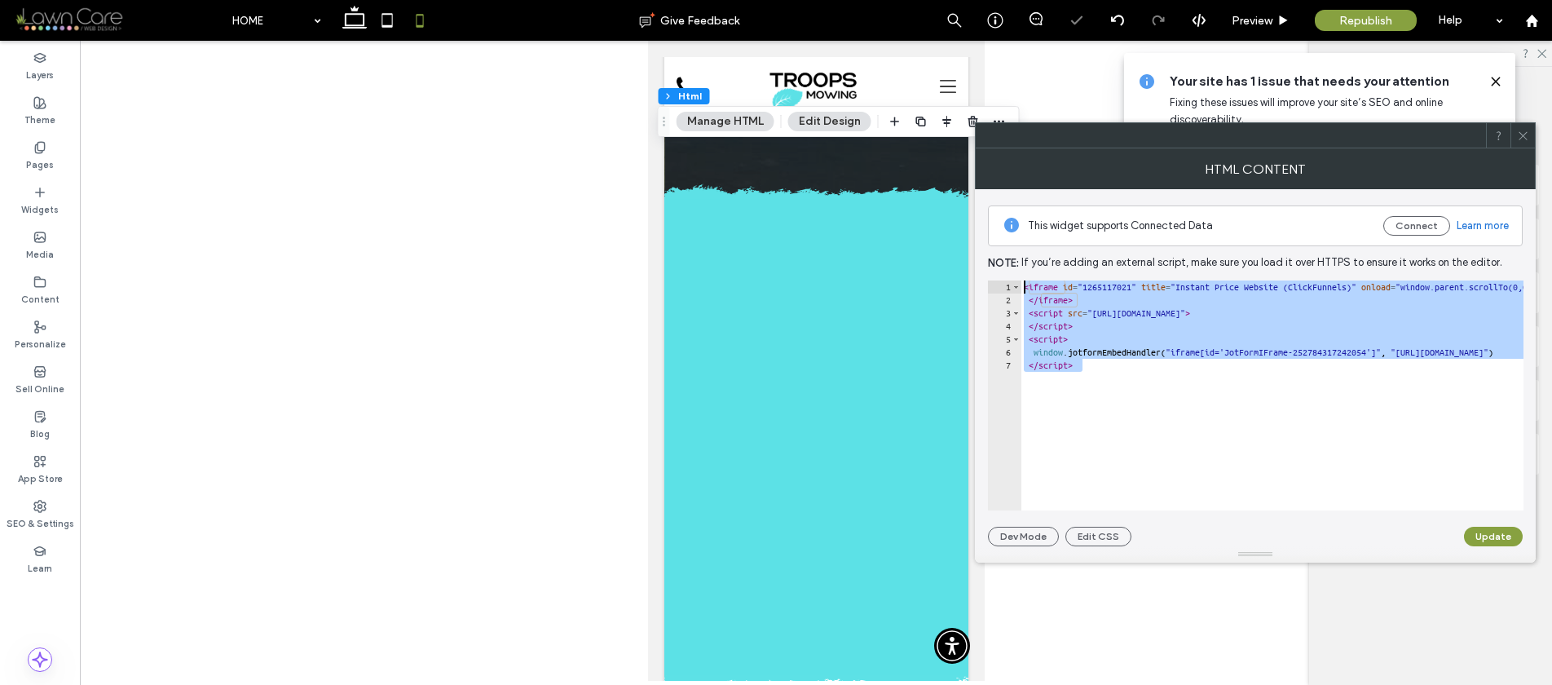
drag, startPoint x: 1106, startPoint y: 370, endPoint x: 1004, endPoint y: 258, distance: 151.7
click at [991, 255] on div "This widget supports Connected Data Connect Learn more Note: If you’re adding a…" at bounding box center [1255, 367] width 535 height 357
paste textarea "Cursor at row 1"
type textarea "*********"
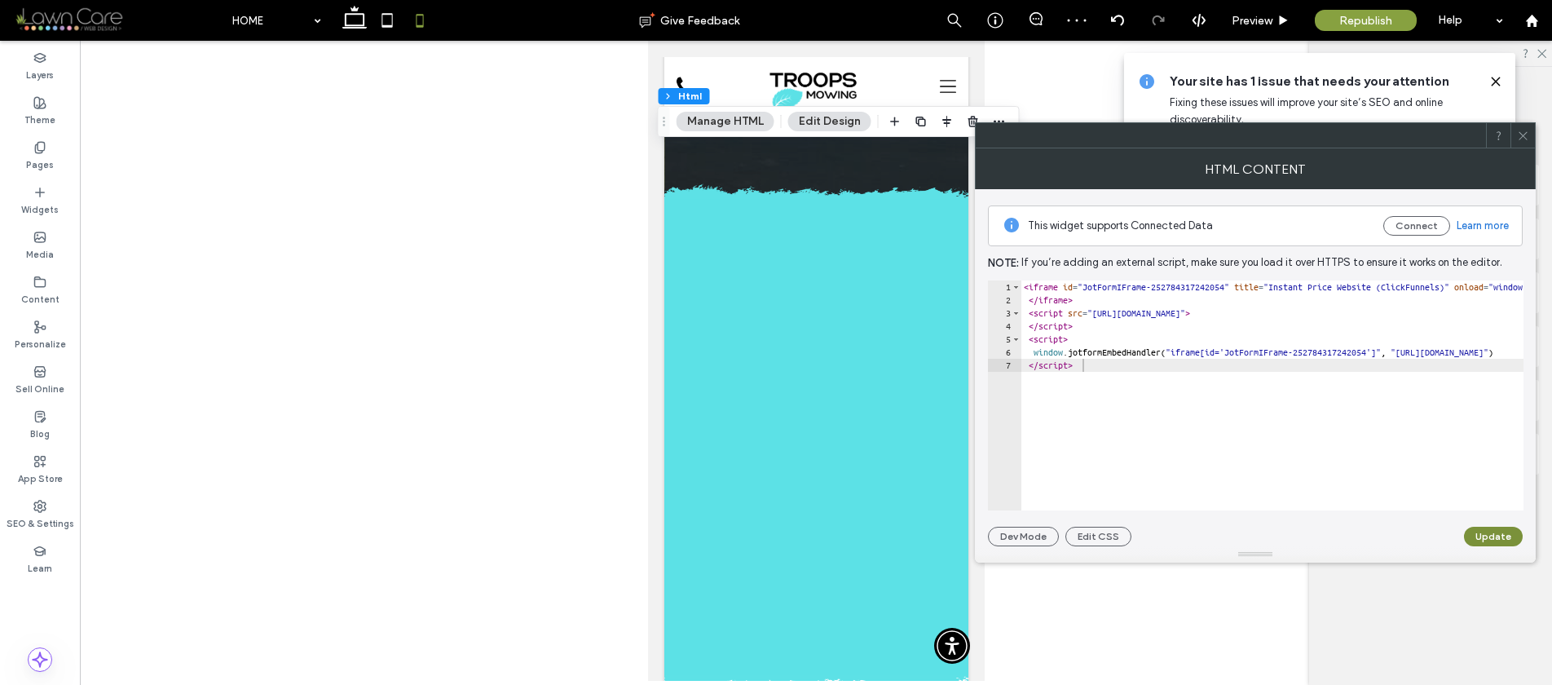
click at [1476, 529] on button "Update" at bounding box center [1493, 537] width 59 height 20
click at [1530, 131] on div at bounding box center [1523, 135] width 24 height 24
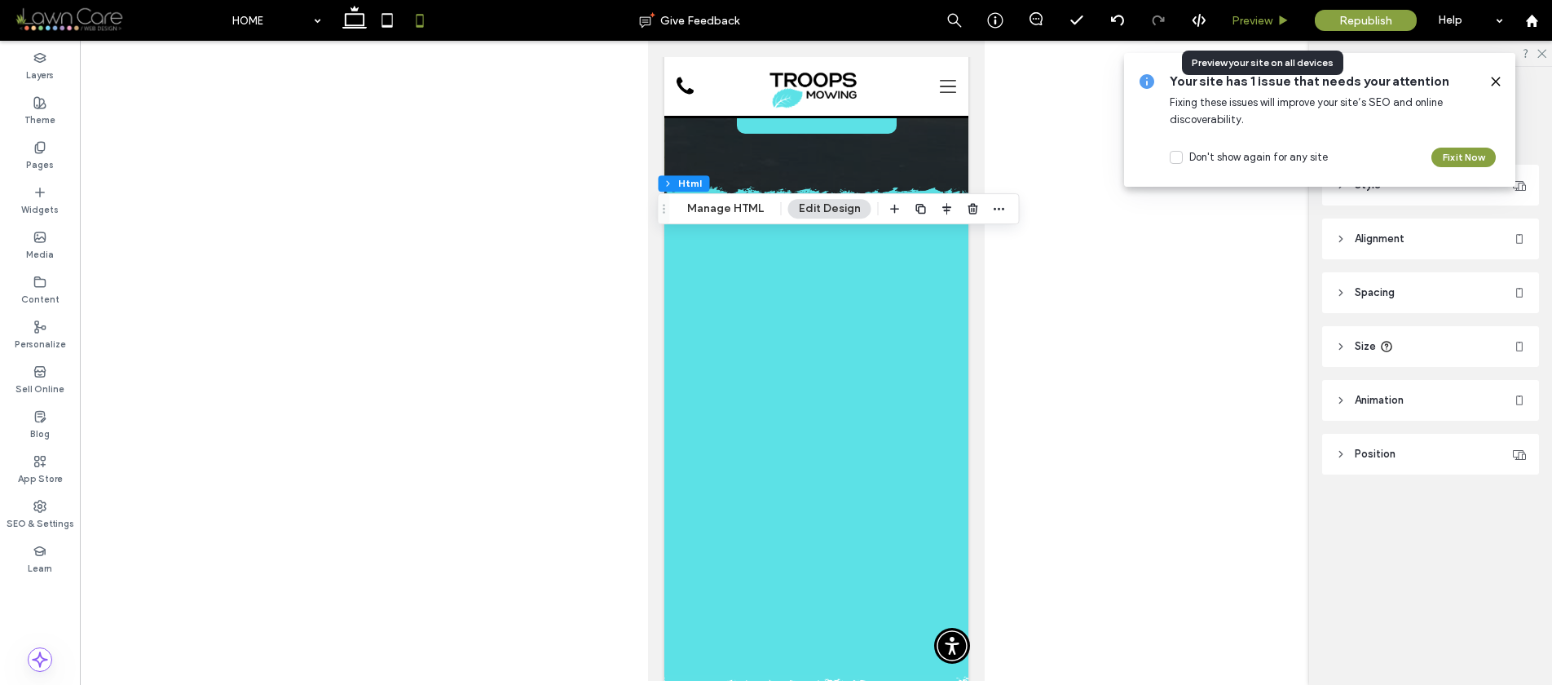
click at [1244, 19] on span "Preview" at bounding box center [1252, 21] width 41 height 14
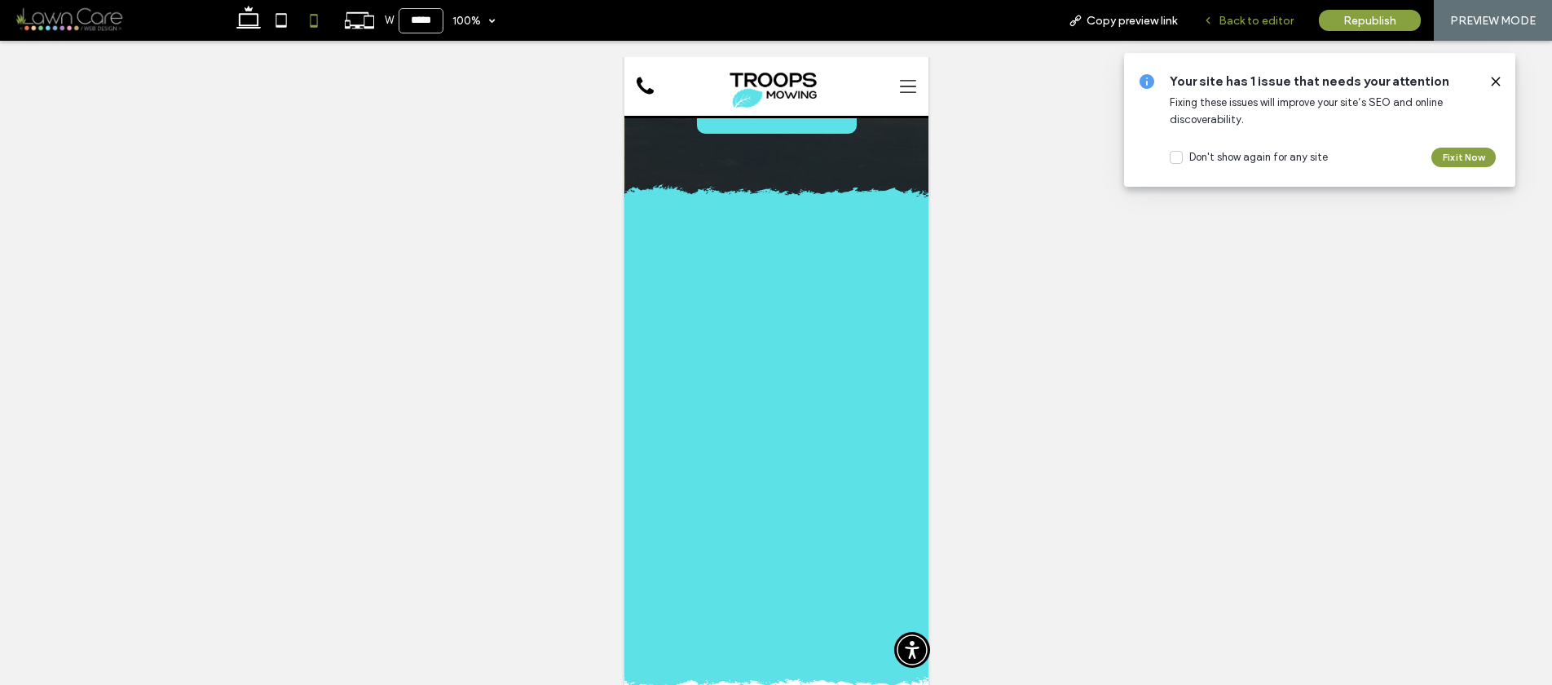
click at [1232, 29] on div "Back to editor" at bounding box center [1248, 20] width 117 height 41
click at [1238, 32] on div "Back to editor" at bounding box center [1248, 20] width 117 height 41
click at [1238, 22] on span "Back to editor" at bounding box center [1256, 21] width 75 height 14
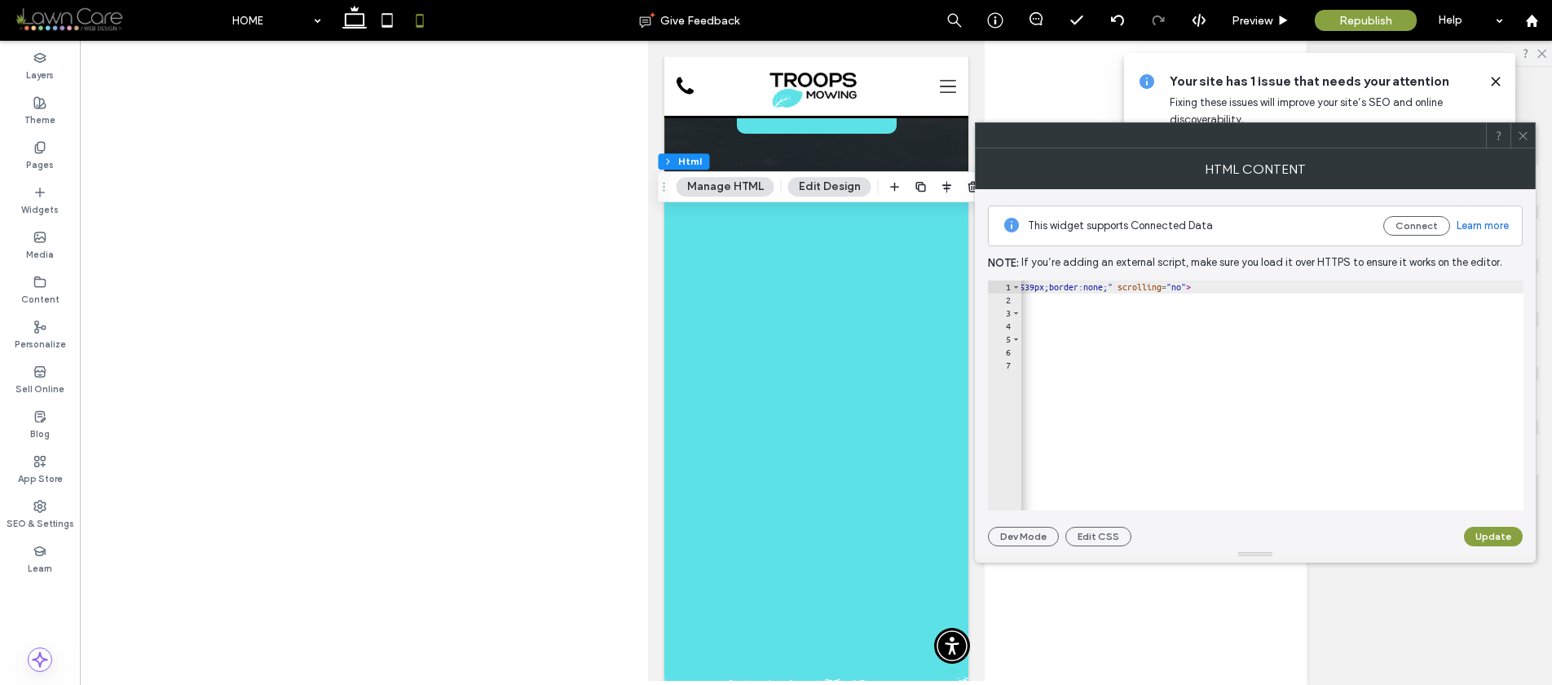
scroll to position [0, 1372]
drag, startPoint x: 1409, startPoint y: 288, endPoint x: 1425, endPoint y: 288, distance: 16.3
click at [1425, 288] on div "< iframe id = "1233054463" title = "Instant Price Website (ClickFunnels)" onloa…" at bounding box center [632, 402] width 1967 height 244
type textarea "**********"
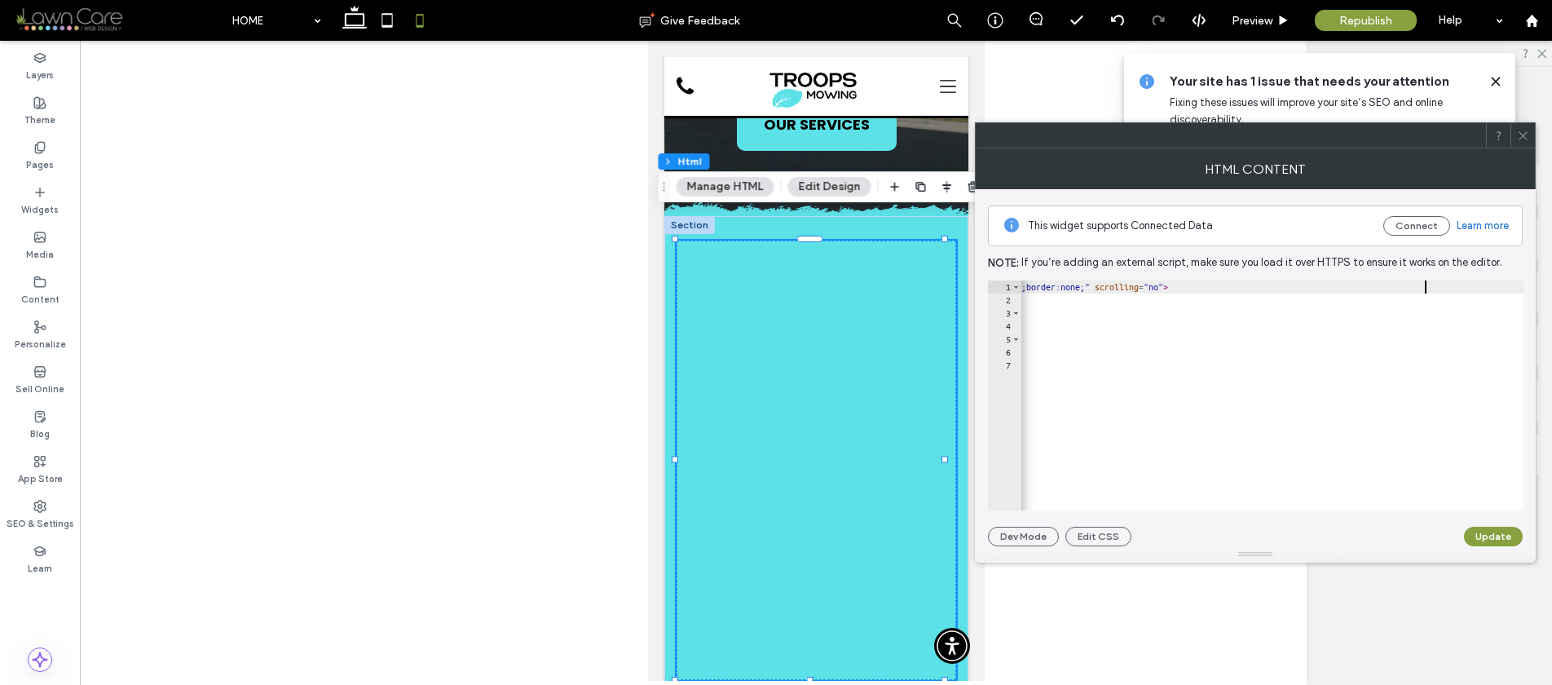
scroll to position [0, 1372]
click at [1454, 348] on div "< iframe id = "1233054463" title = "Instant Price Website (ClickFunnels)" onloa…" at bounding box center [630, 402] width 1962 height 244
click at [1485, 546] on div at bounding box center [1255, 554] width 561 height 16
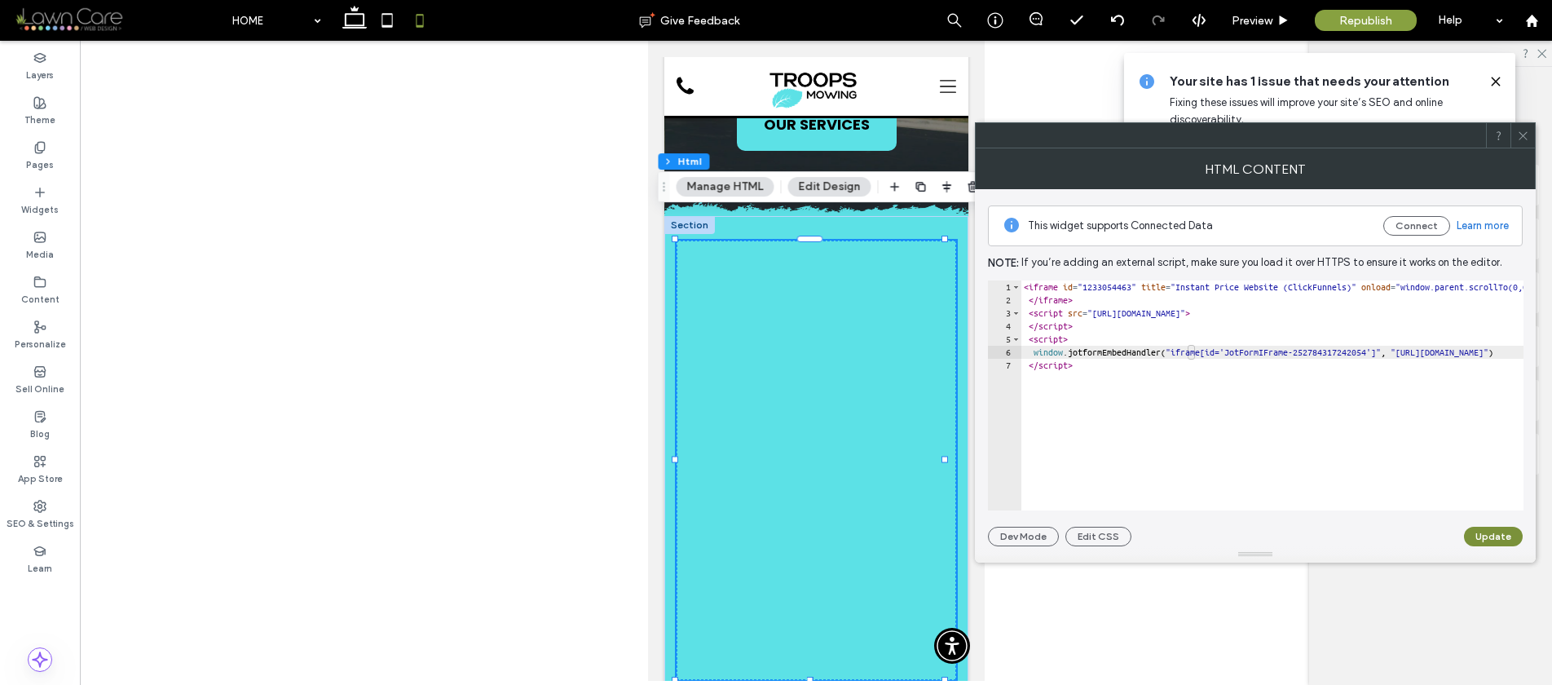
type textarea "**********"
click at [1499, 537] on button "Update" at bounding box center [1493, 537] width 59 height 20
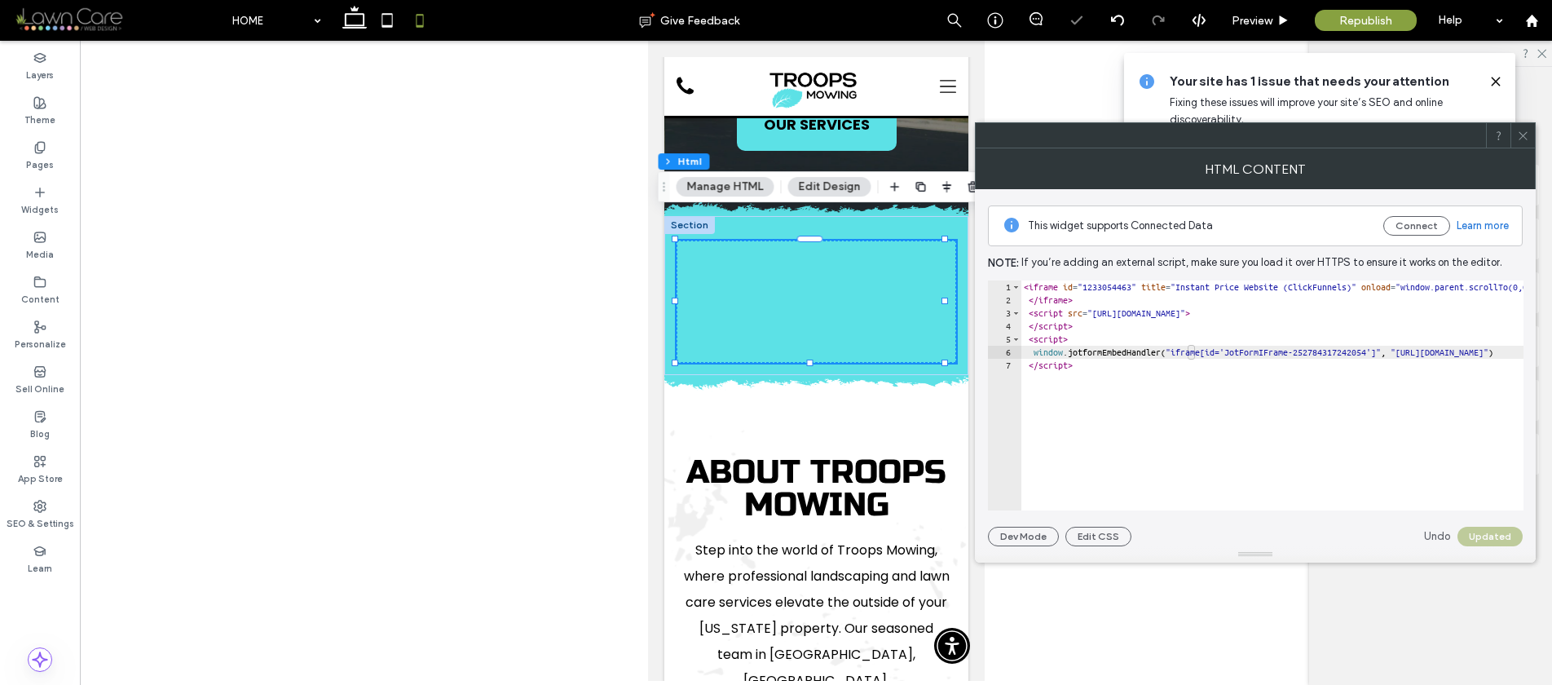
click at [1520, 130] on icon at bounding box center [1523, 136] width 12 height 12
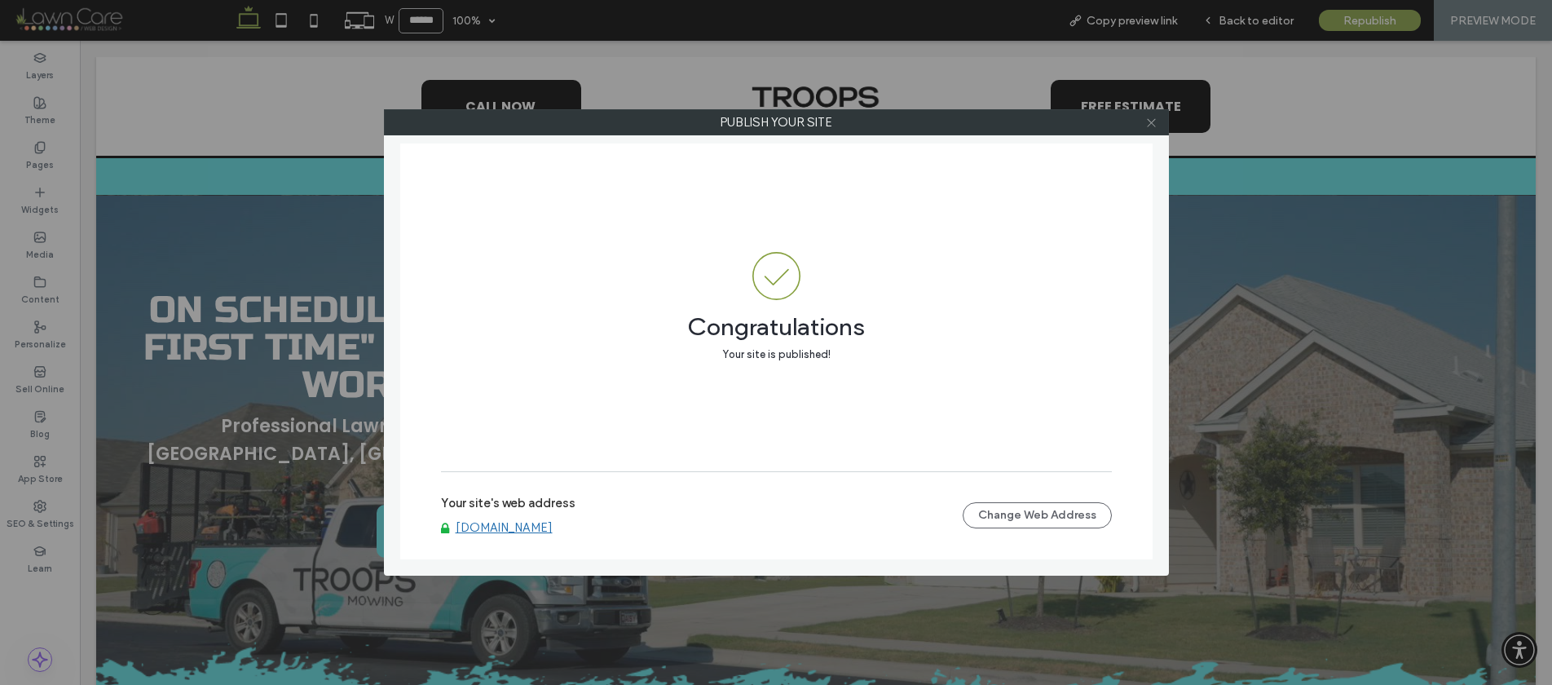
click at [1155, 124] on icon at bounding box center [1151, 123] width 12 height 12
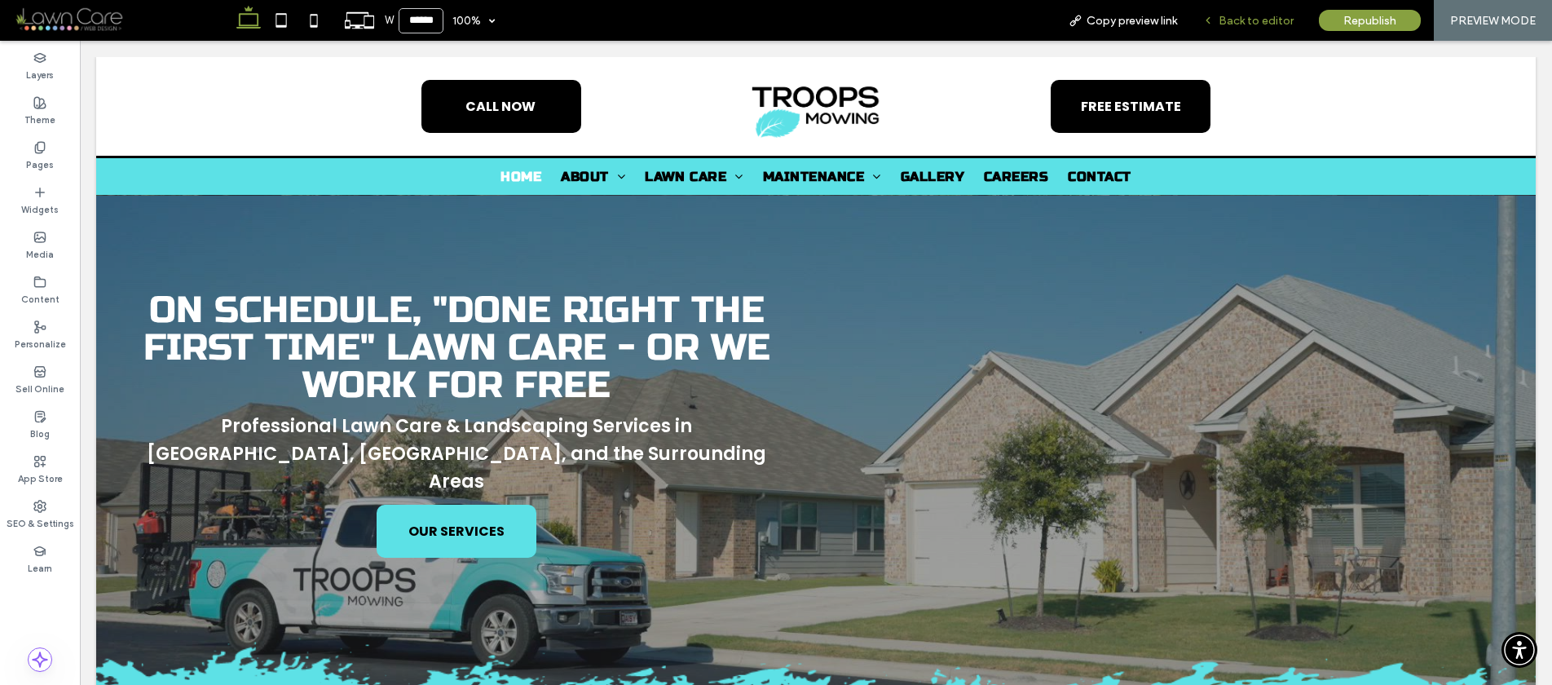
click at [1232, 19] on span "Back to editor" at bounding box center [1256, 21] width 75 height 14
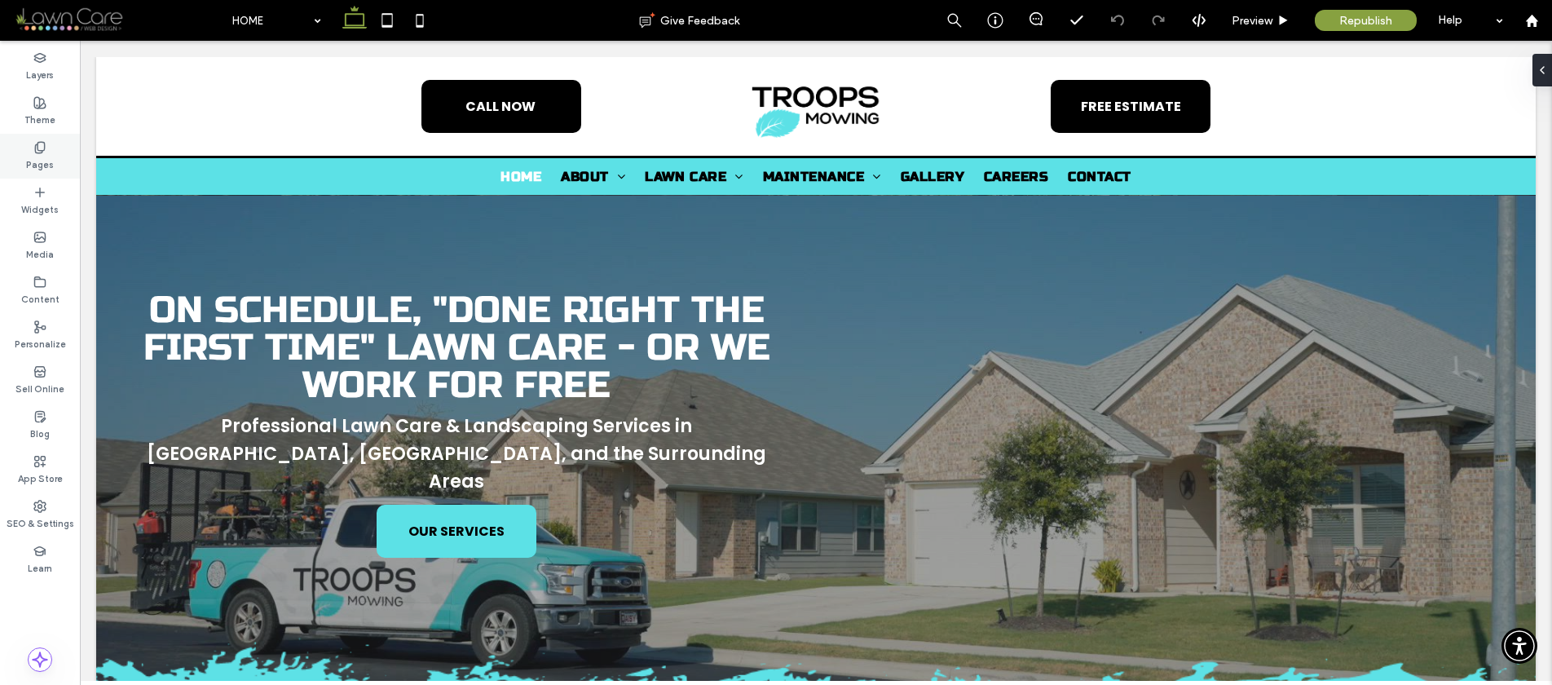
click at [46, 166] on label "Pages" at bounding box center [40, 163] width 28 height 18
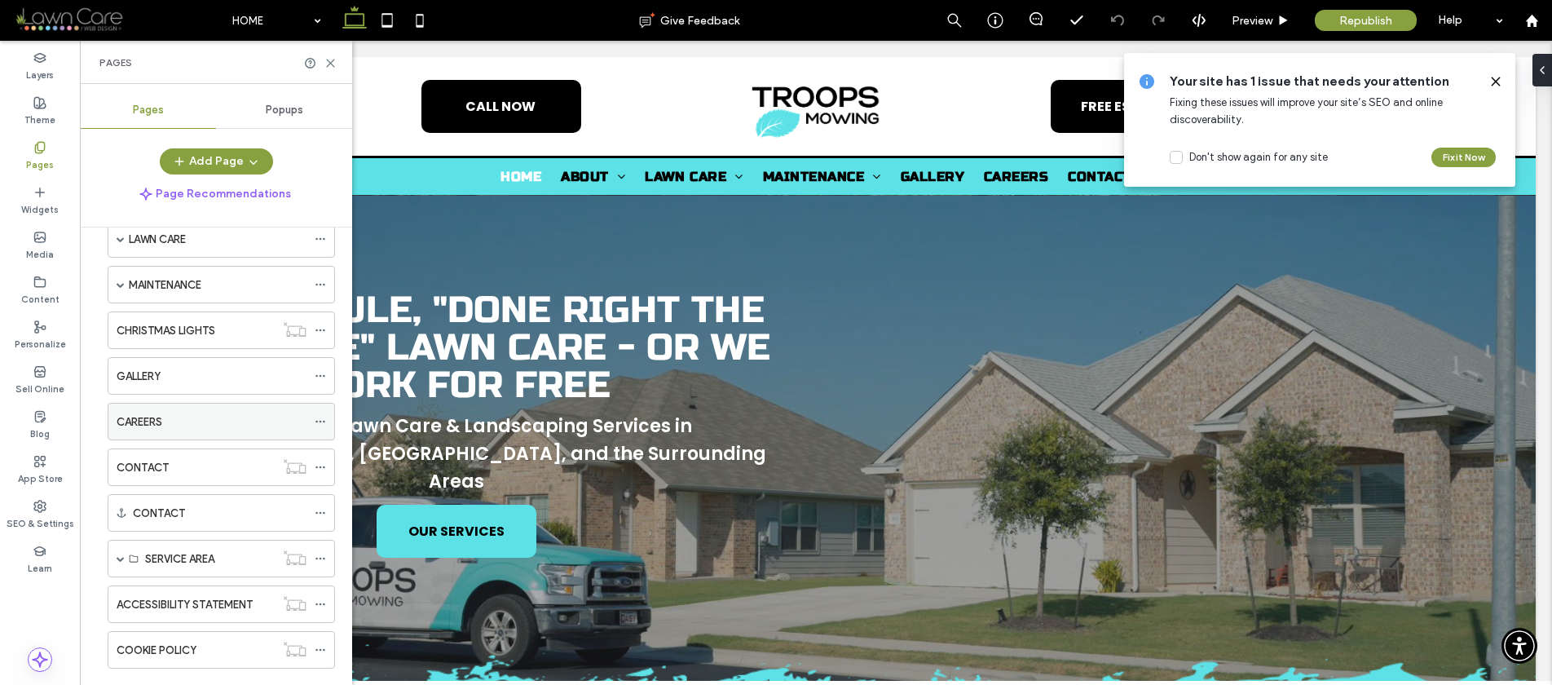
scroll to position [135, 0]
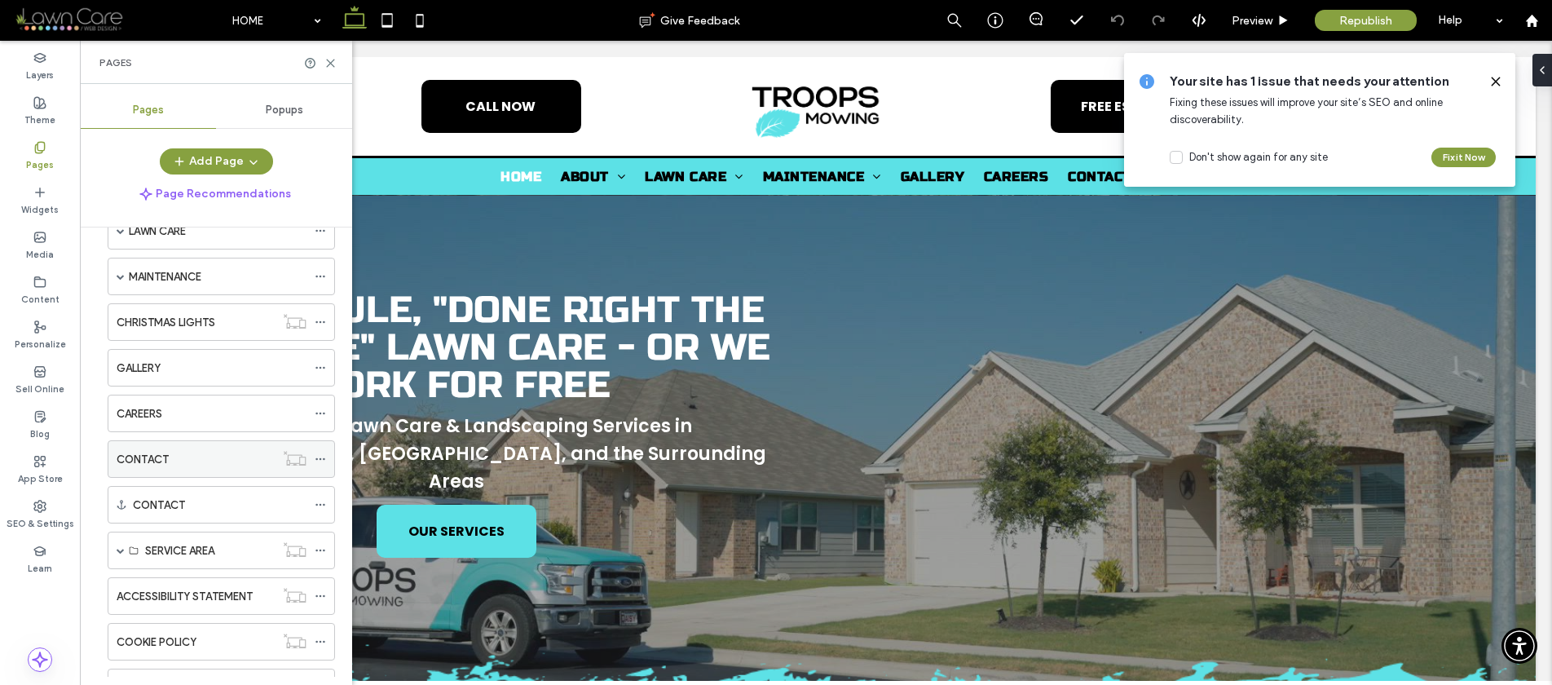
click at [130, 462] on label "CONTACT" at bounding box center [143, 459] width 52 height 29
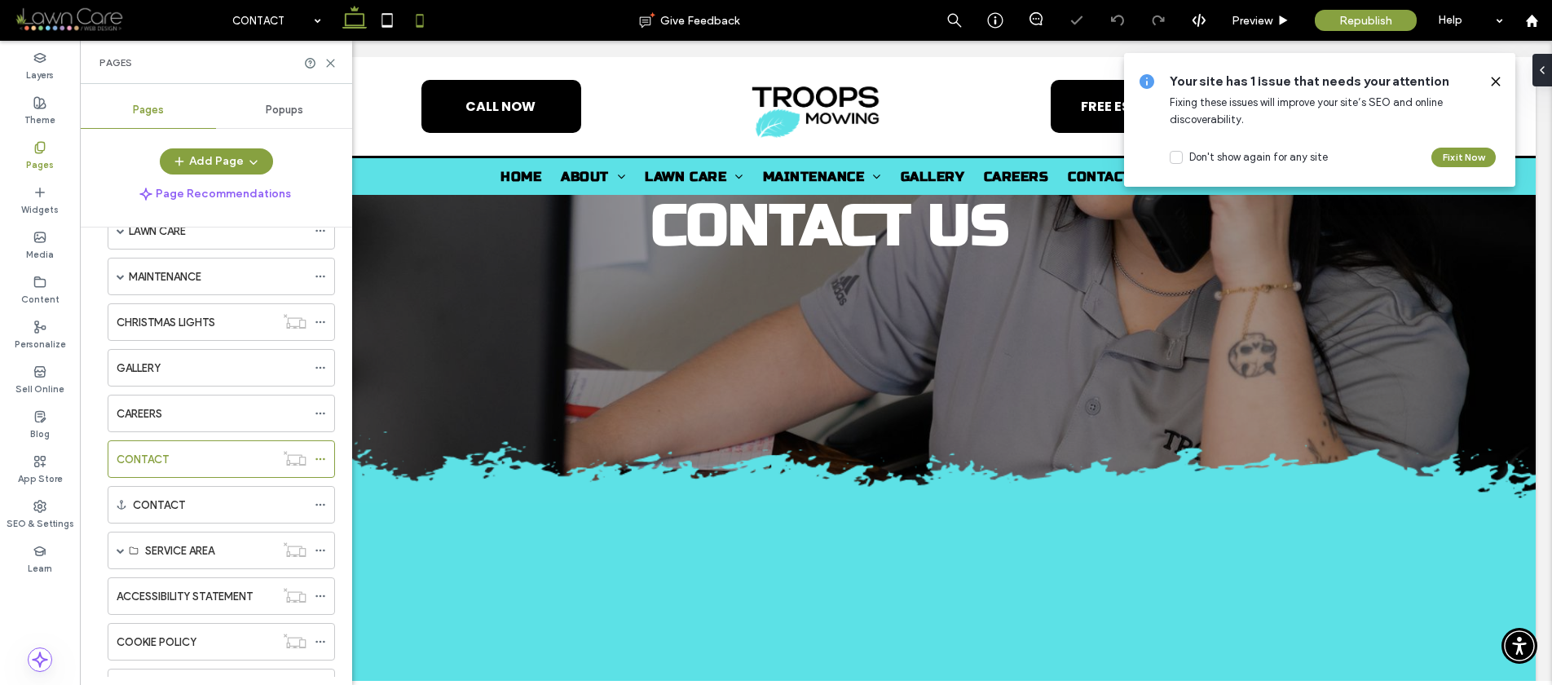
click at [421, 15] on use at bounding box center [420, 20] width 7 height 13
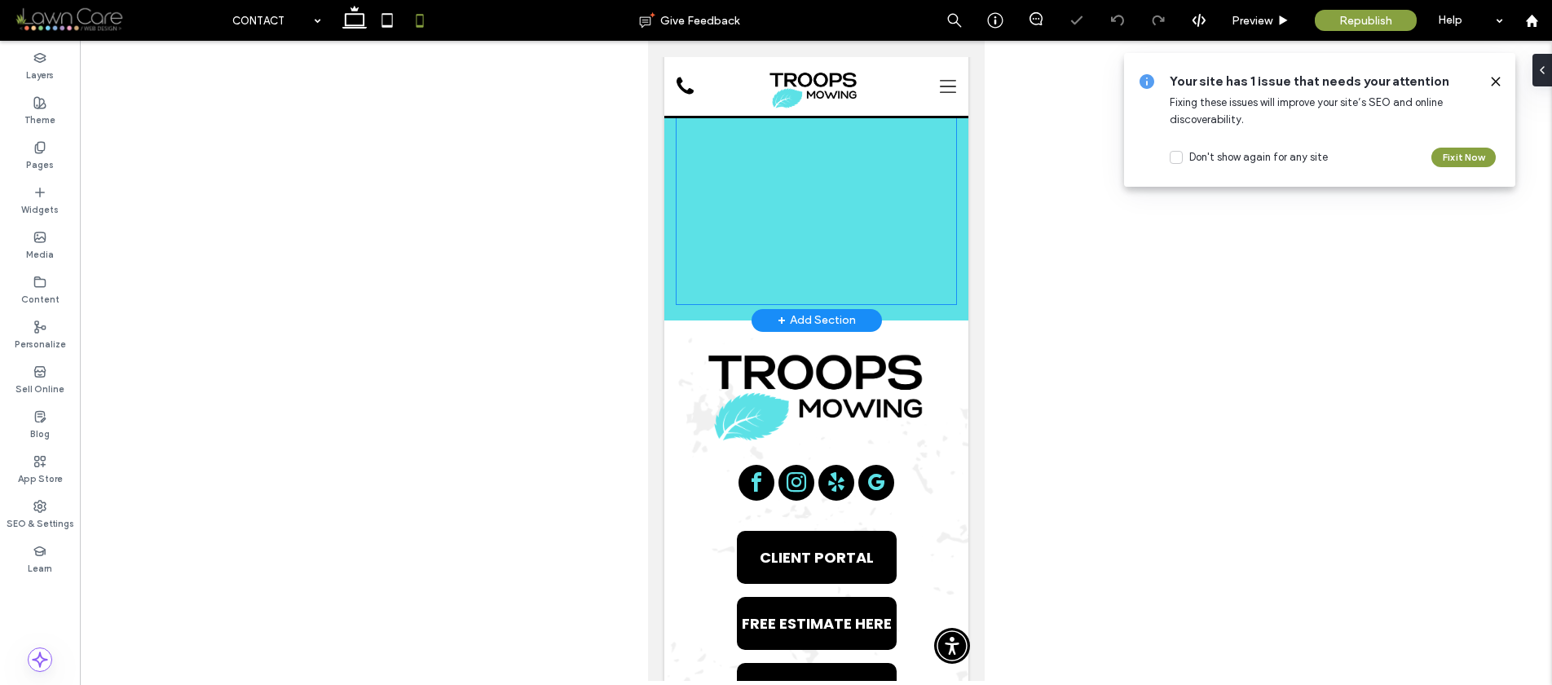
scroll to position [414, 0]
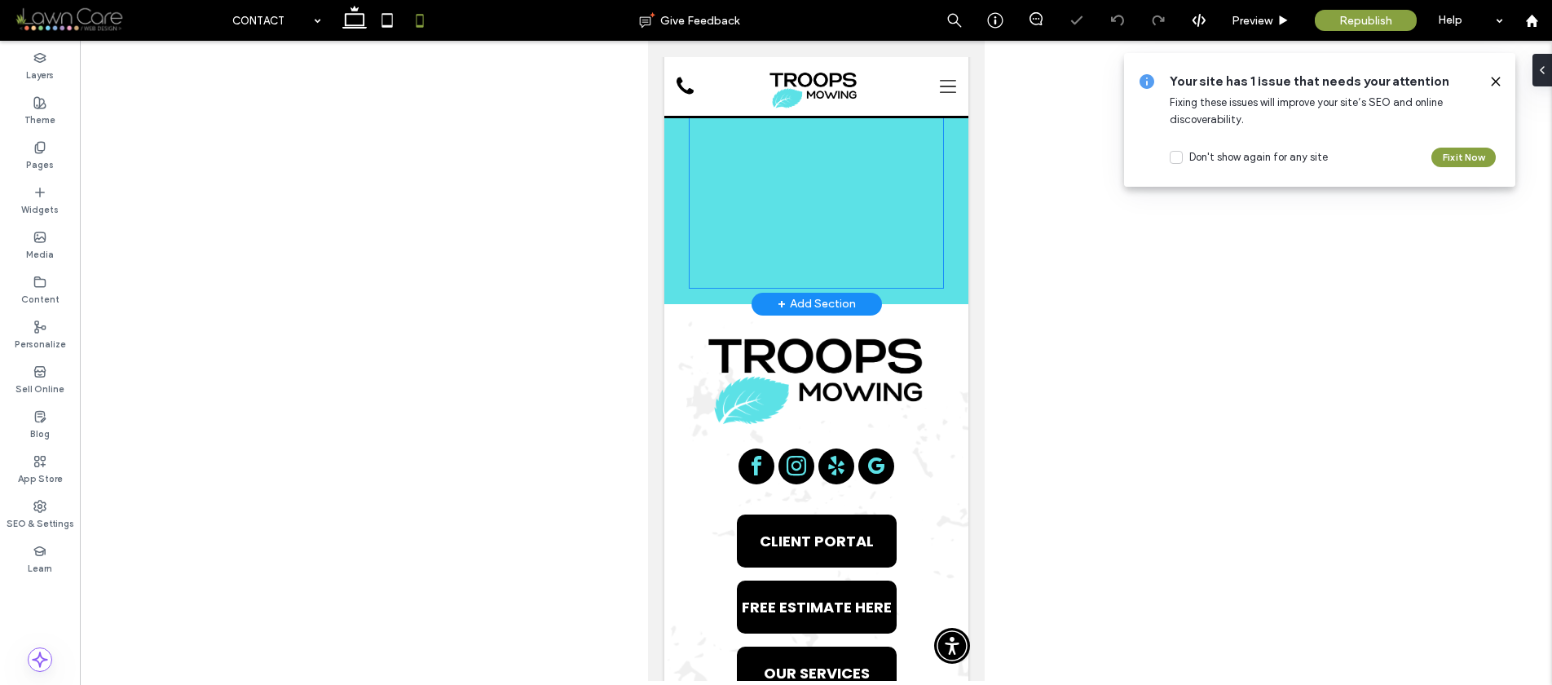
click at [819, 194] on div at bounding box center [816, 161] width 254 height 253
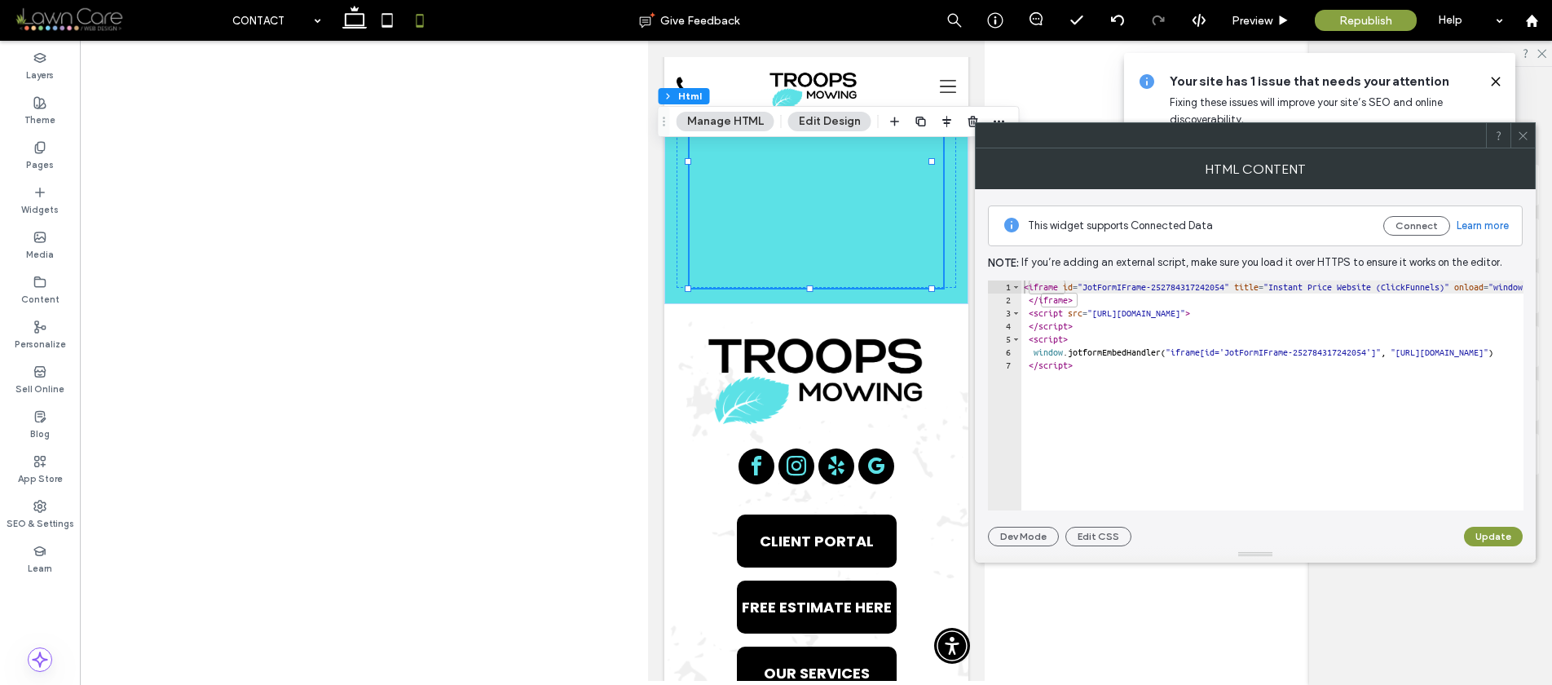
click at [1521, 138] on icon at bounding box center [1523, 136] width 12 height 12
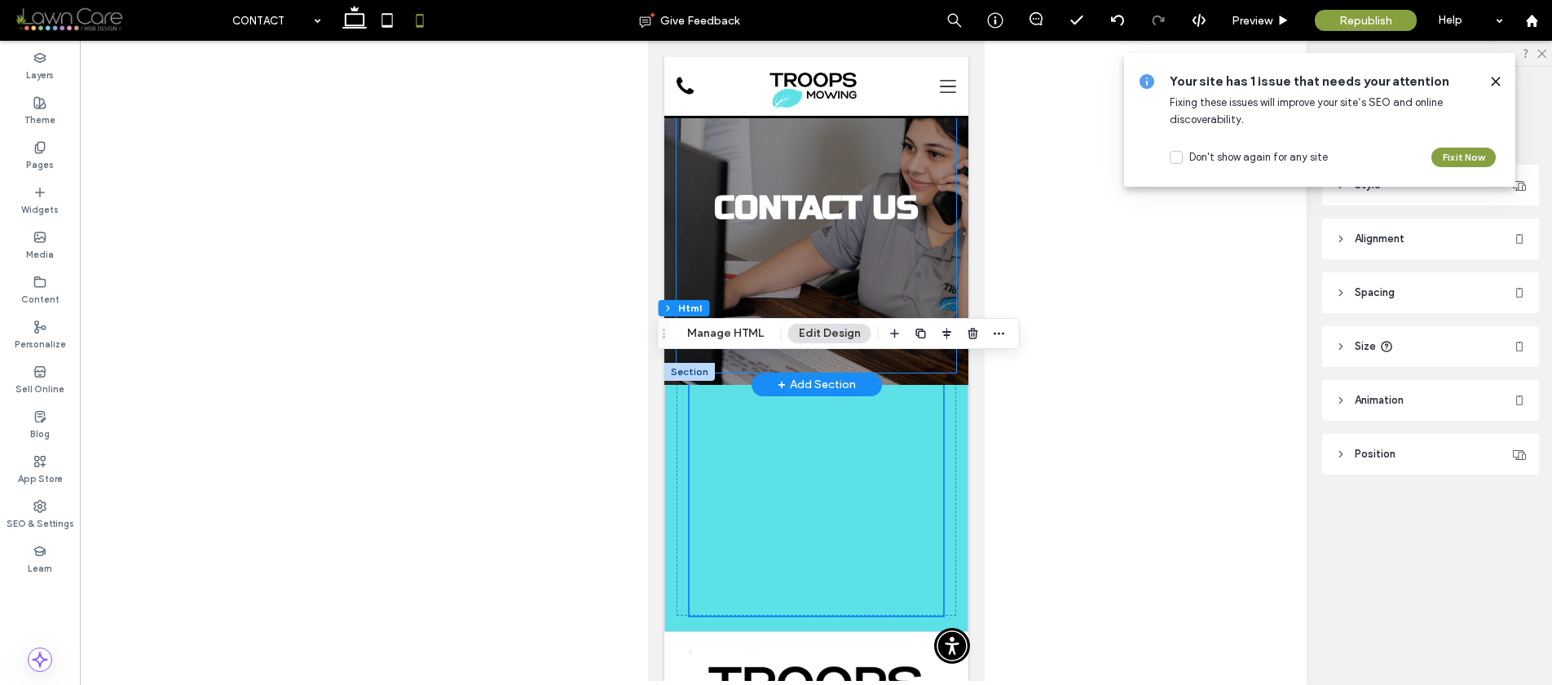
scroll to position [86, 0]
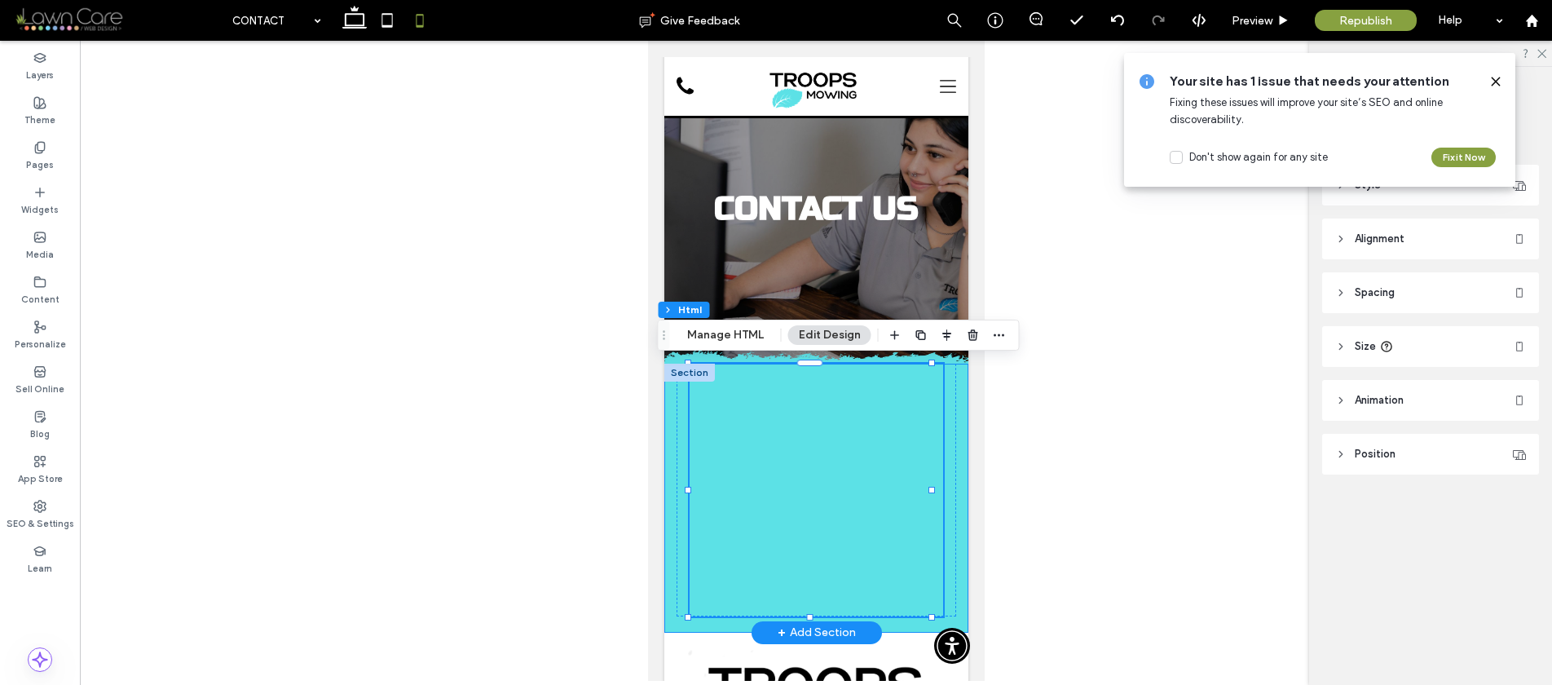
click at [671, 407] on div at bounding box center [816, 498] width 304 height 269
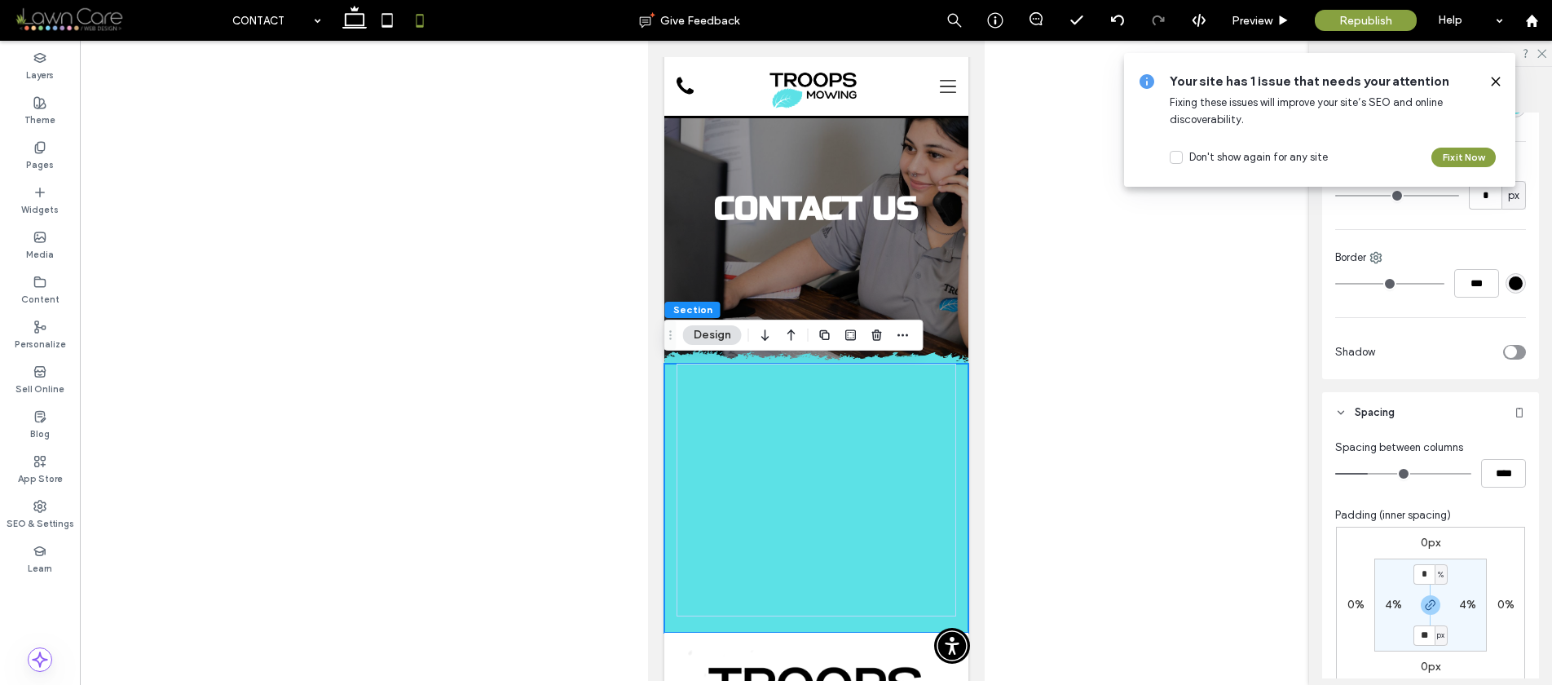
scroll to position [275, 0]
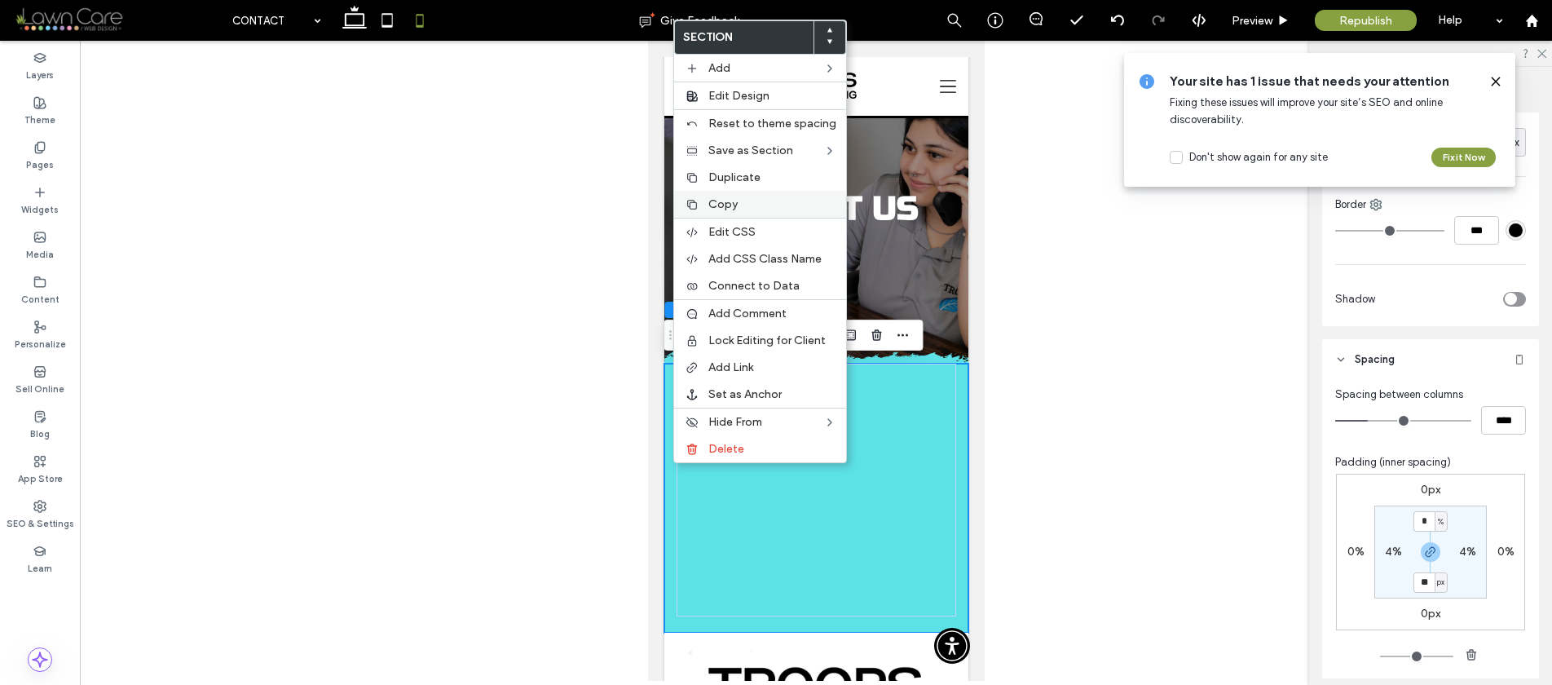
click at [708, 205] on span "Copy" at bounding box center [722, 204] width 29 height 14
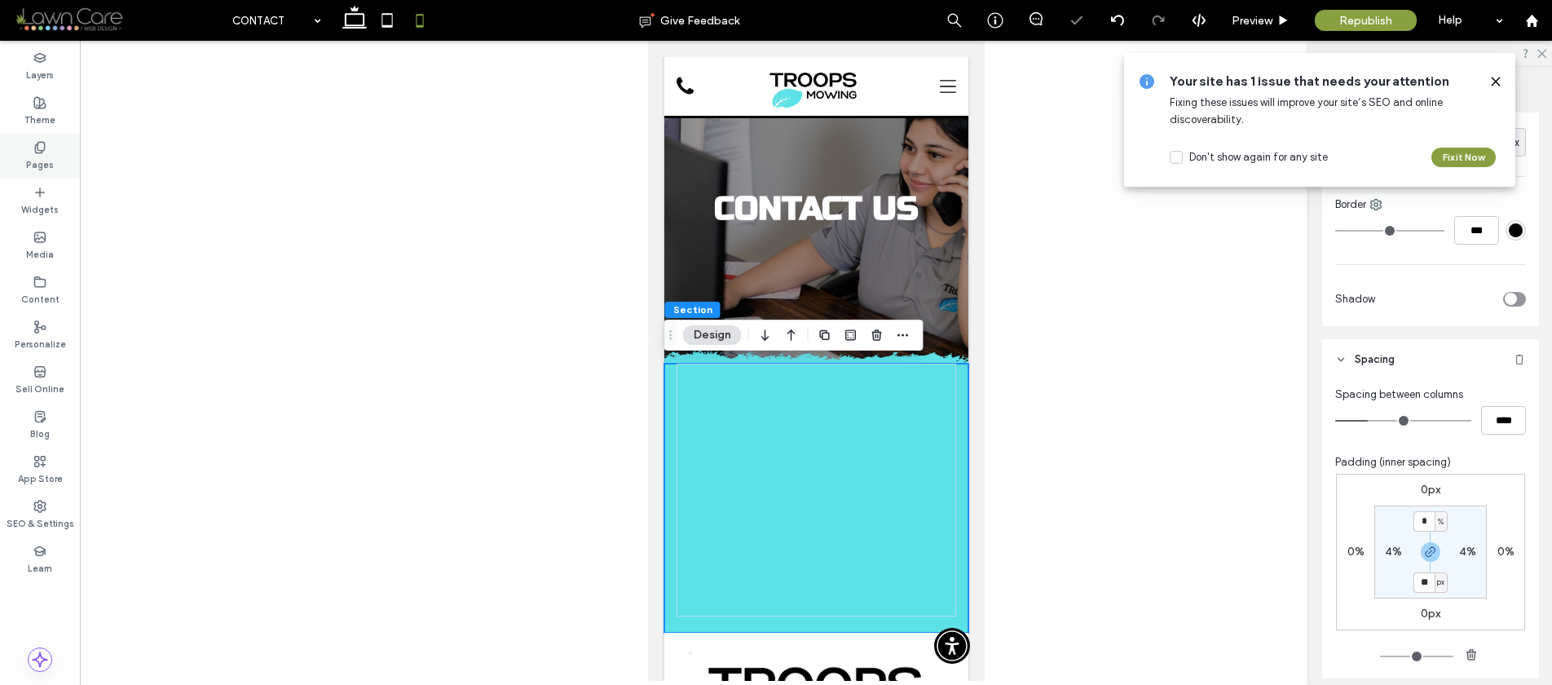
click at [29, 157] on label "Pages" at bounding box center [40, 163] width 28 height 18
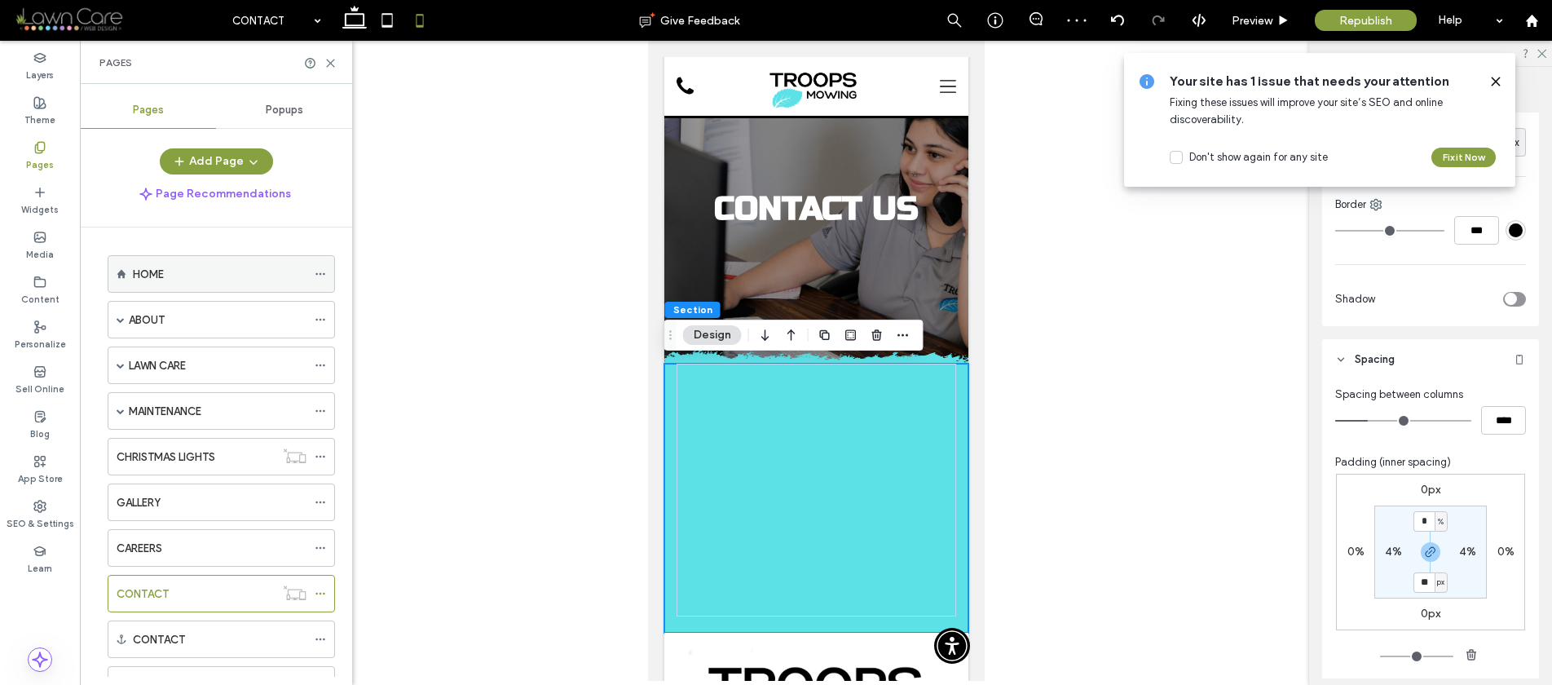
click at [157, 276] on label "HOME" at bounding box center [148, 274] width 31 height 29
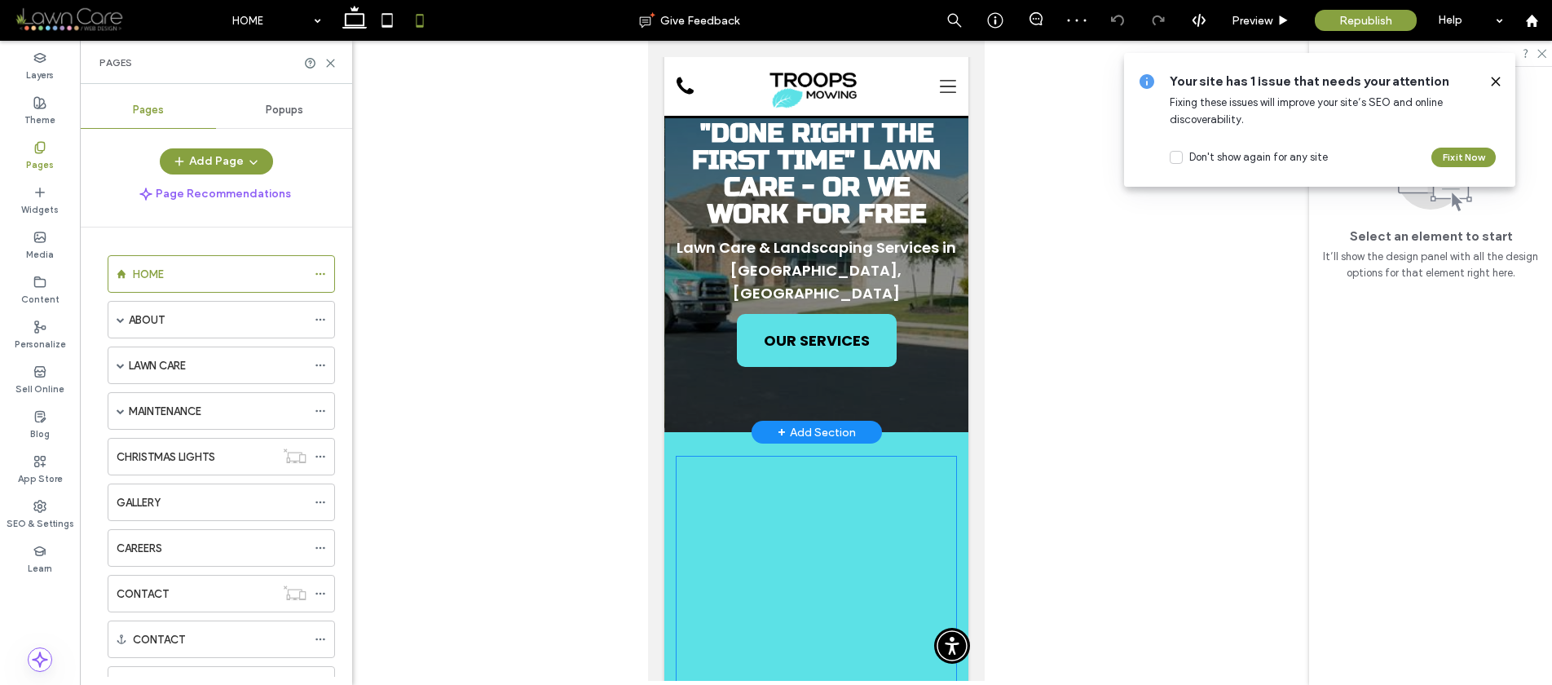
scroll to position [145, 0]
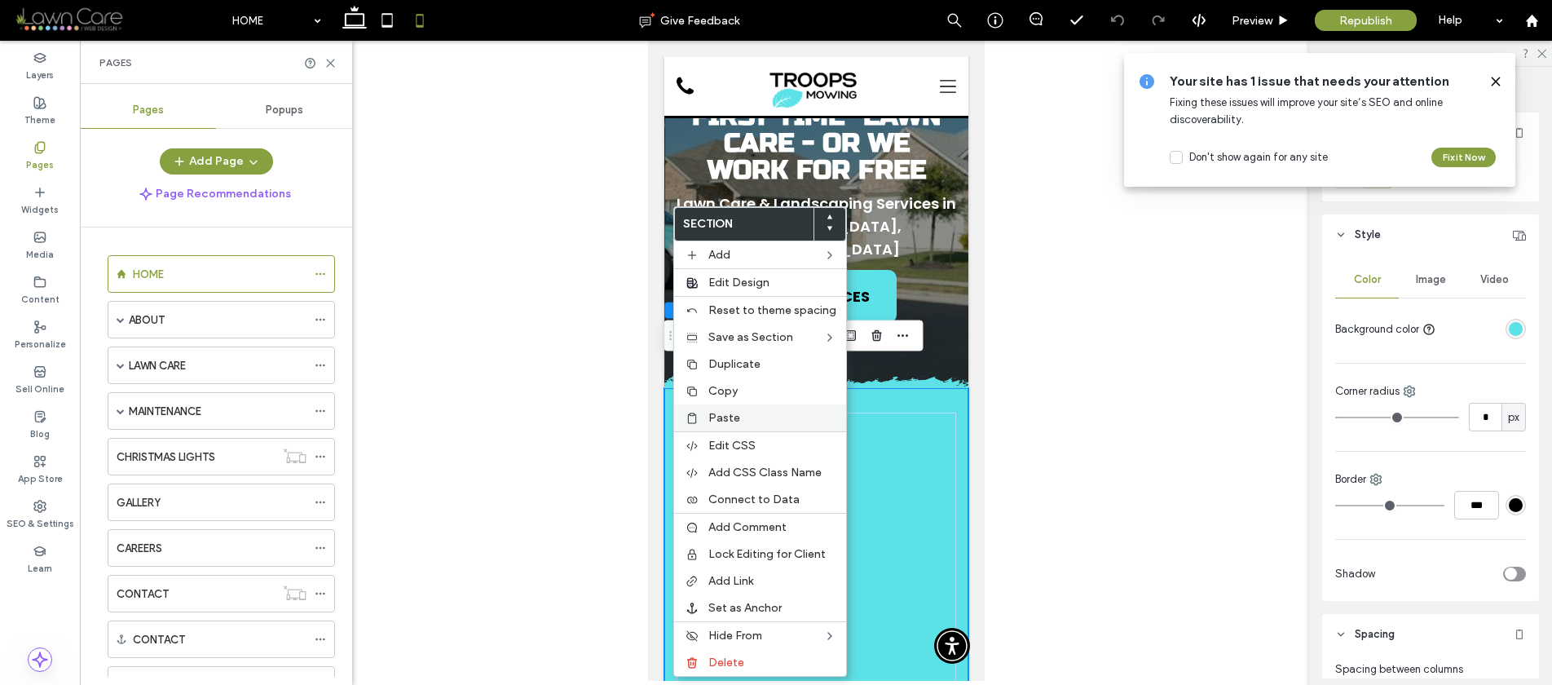
click at [689, 412] on icon at bounding box center [692, 418] width 13 height 13
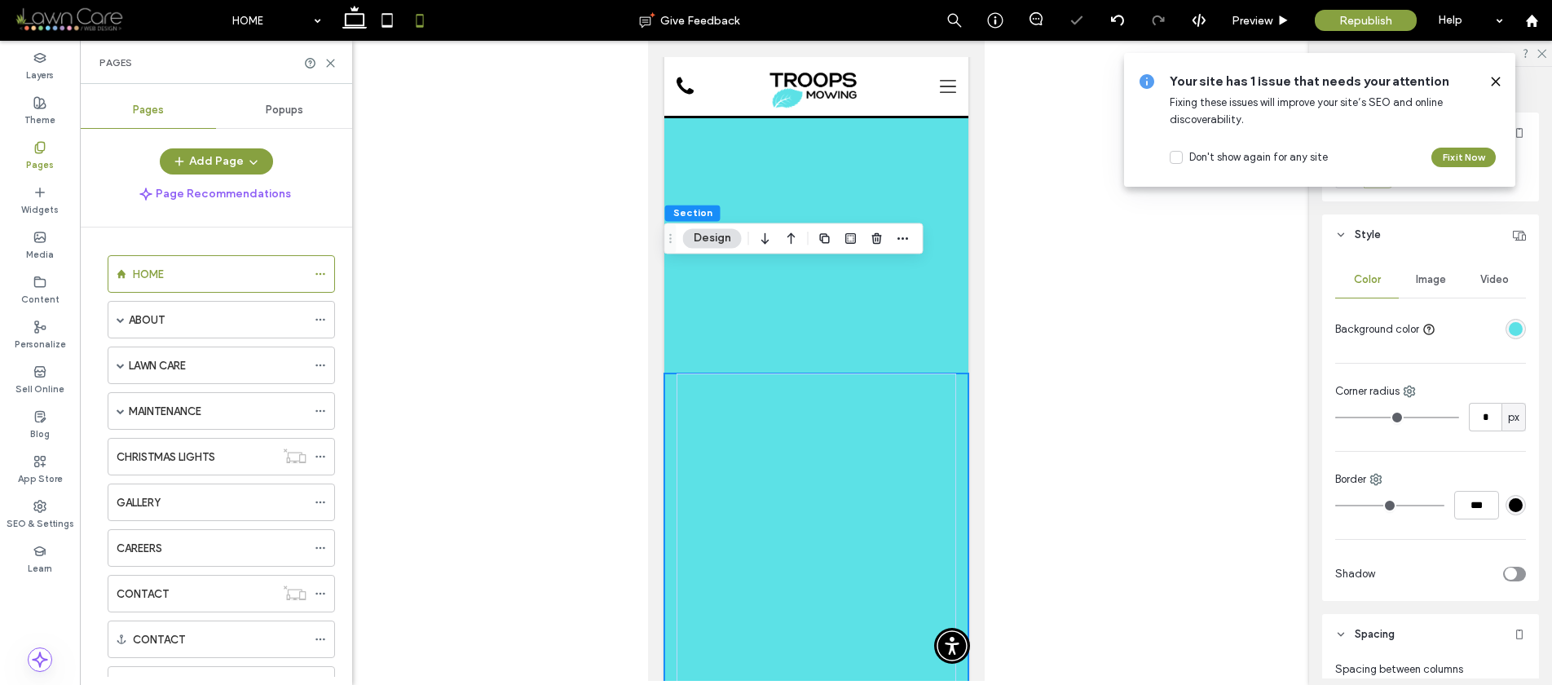
scroll to position [1416, 0]
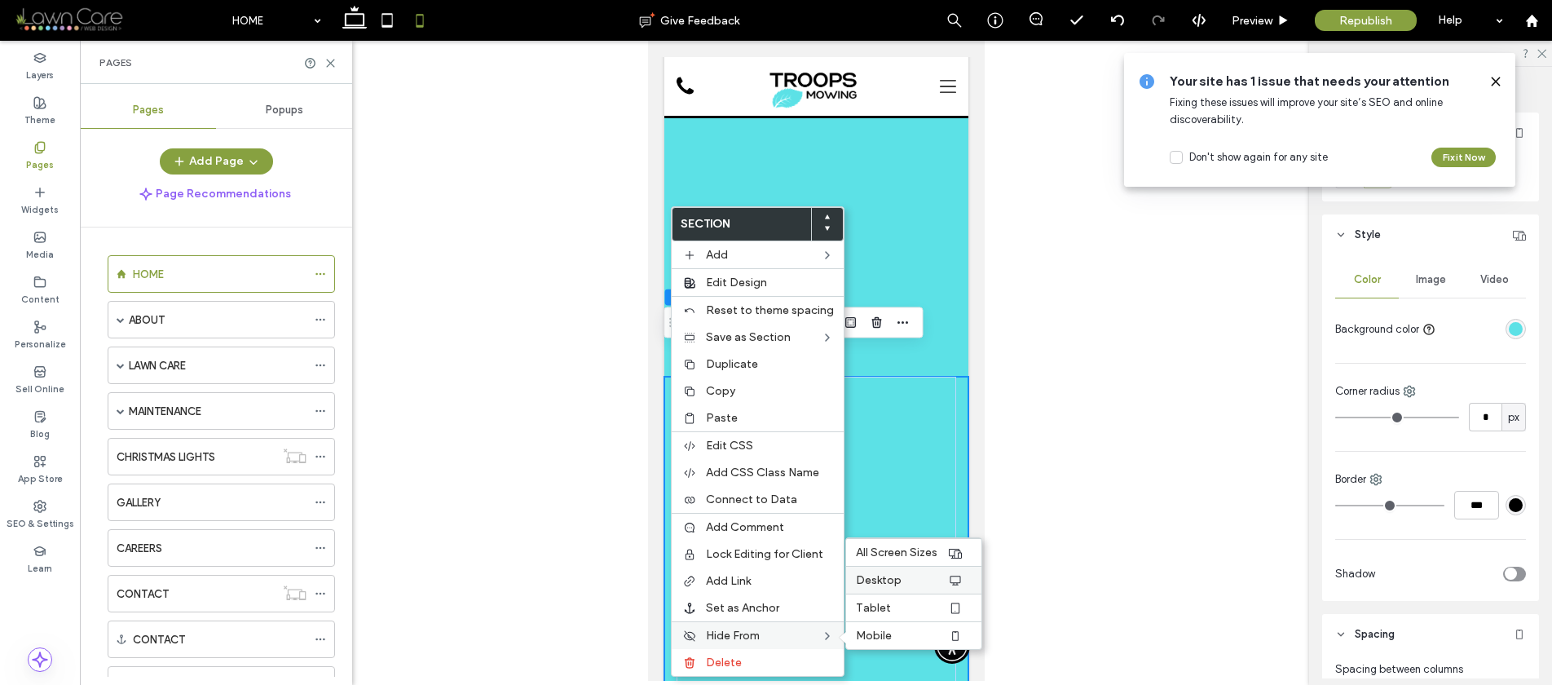
click at [872, 581] on span "Desktop" at bounding box center [879, 580] width 46 height 14
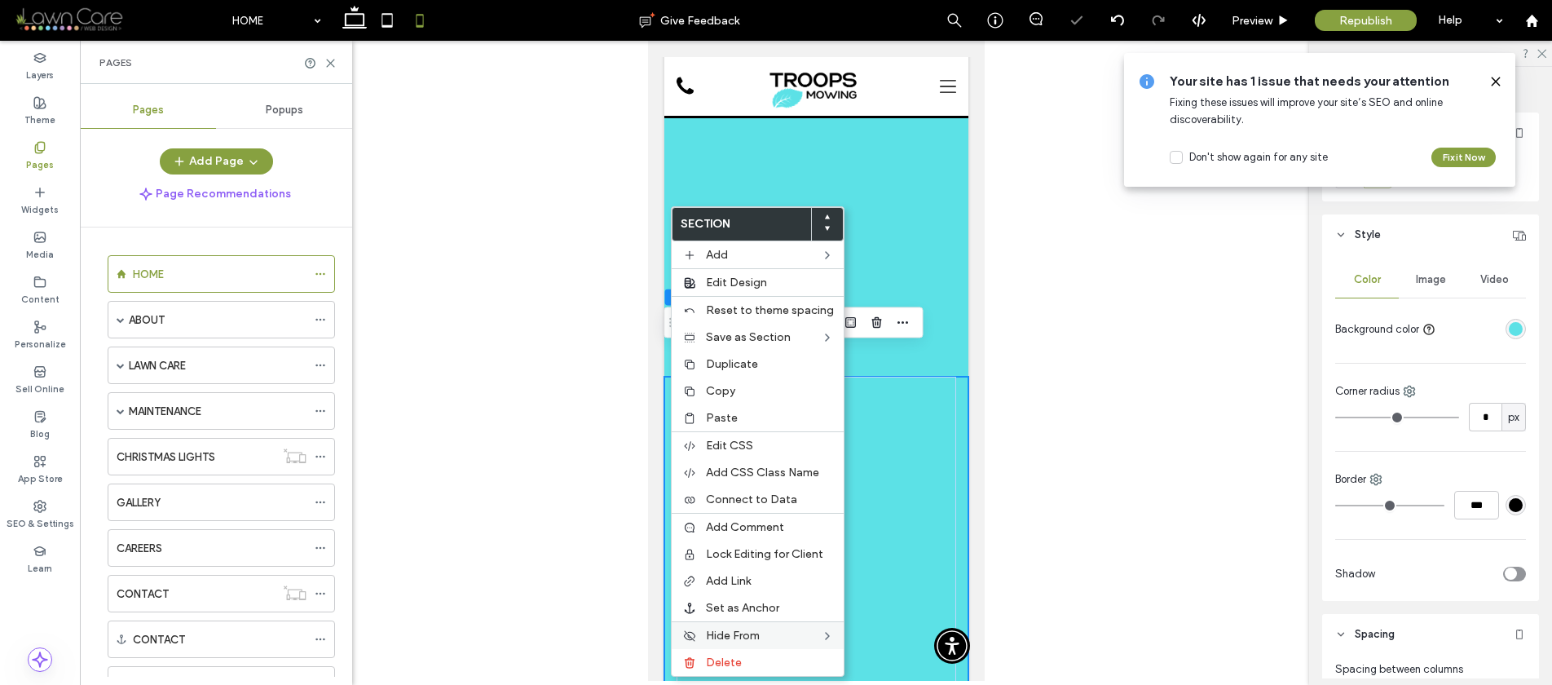
click at [951, 483] on div at bounding box center [816, 605] width 304 height 456
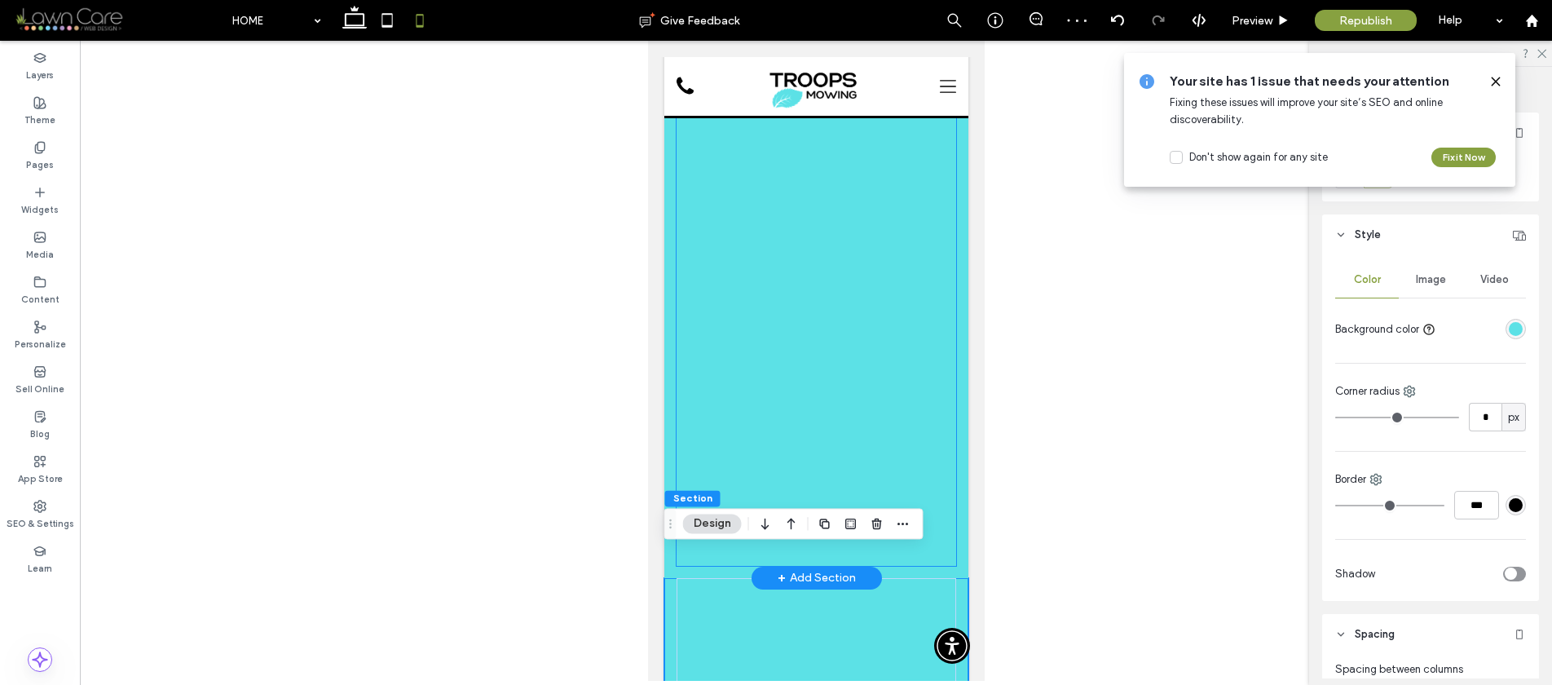
scroll to position [1145, 0]
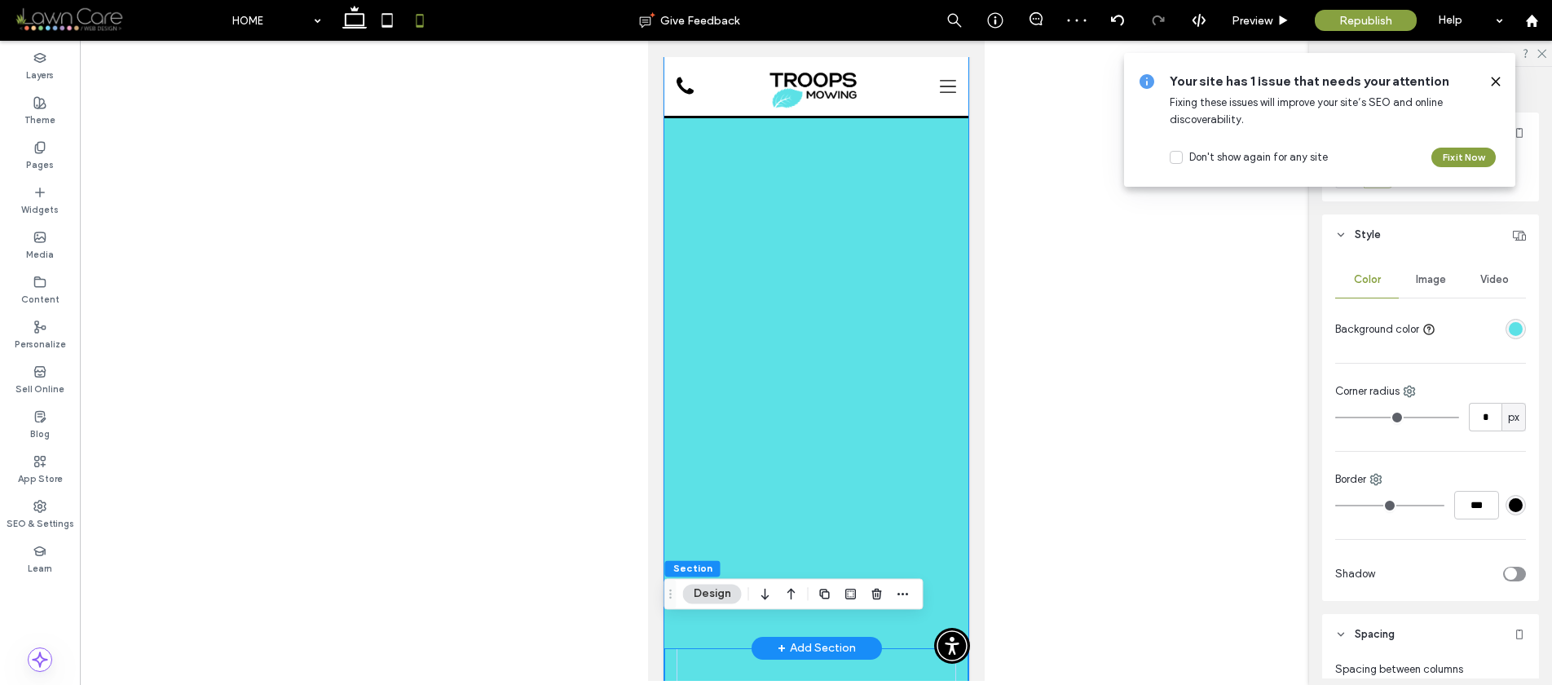
click at [666, 406] on div at bounding box center [816, 19] width 304 height 1260
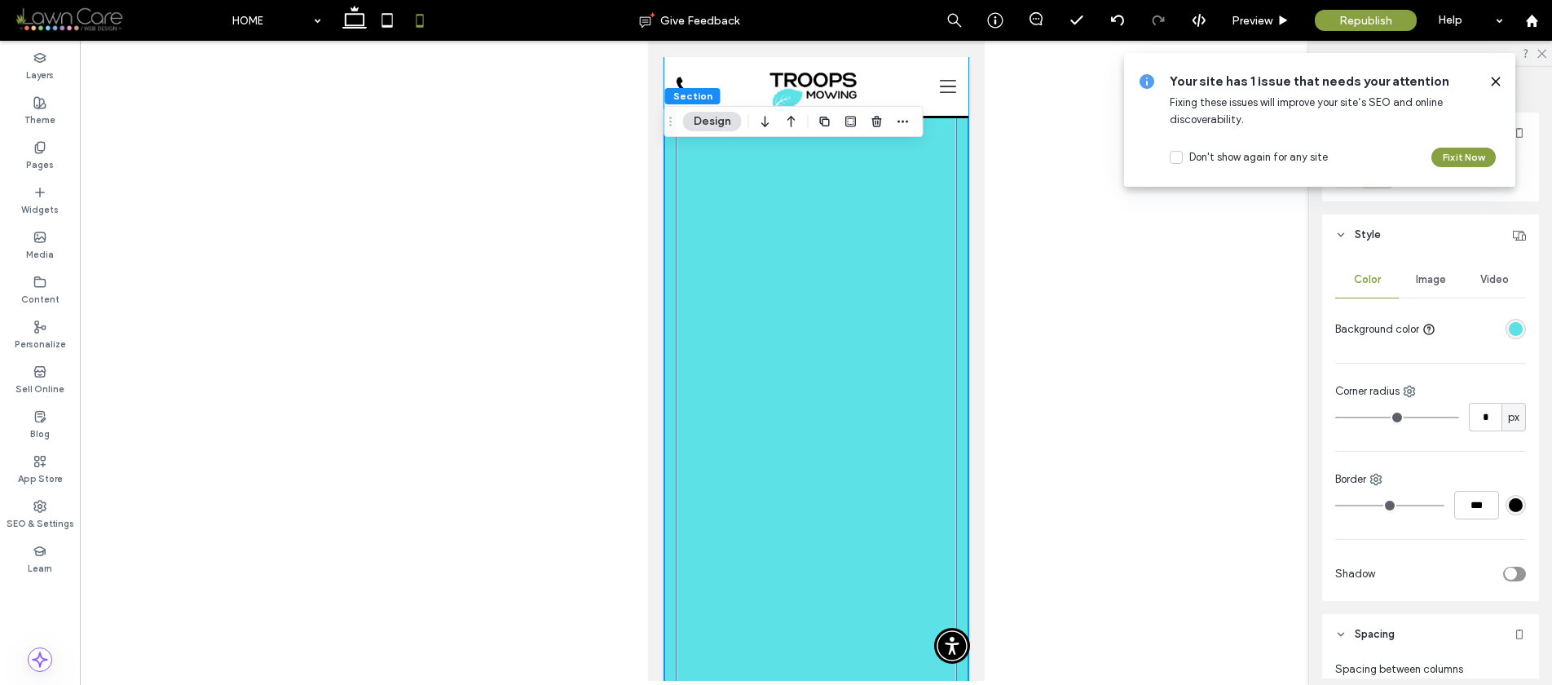
scroll to position [1004, 0]
click at [877, 123] on use "button" at bounding box center [877, 121] width 10 height 11
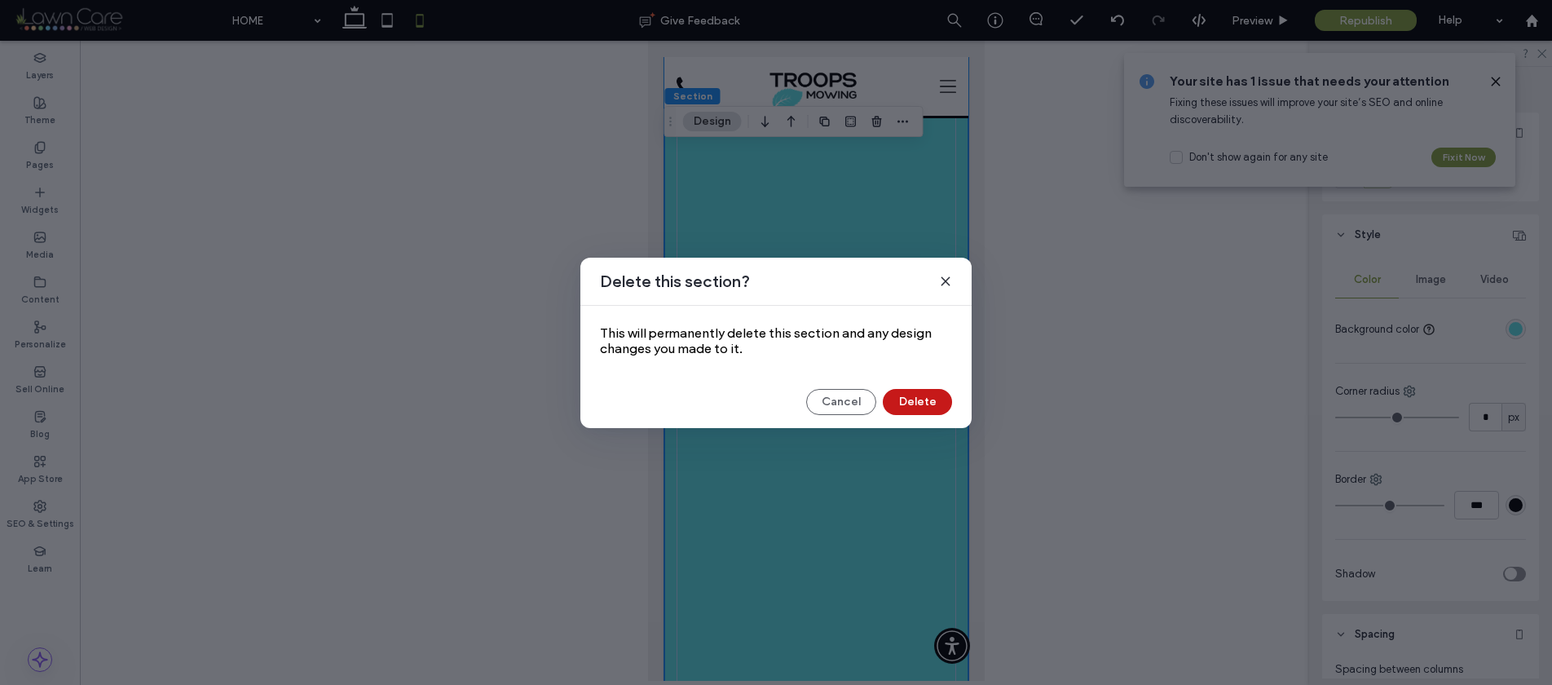
click at [918, 408] on button "Delete" at bounding box center [917, 402] width 69 height 26
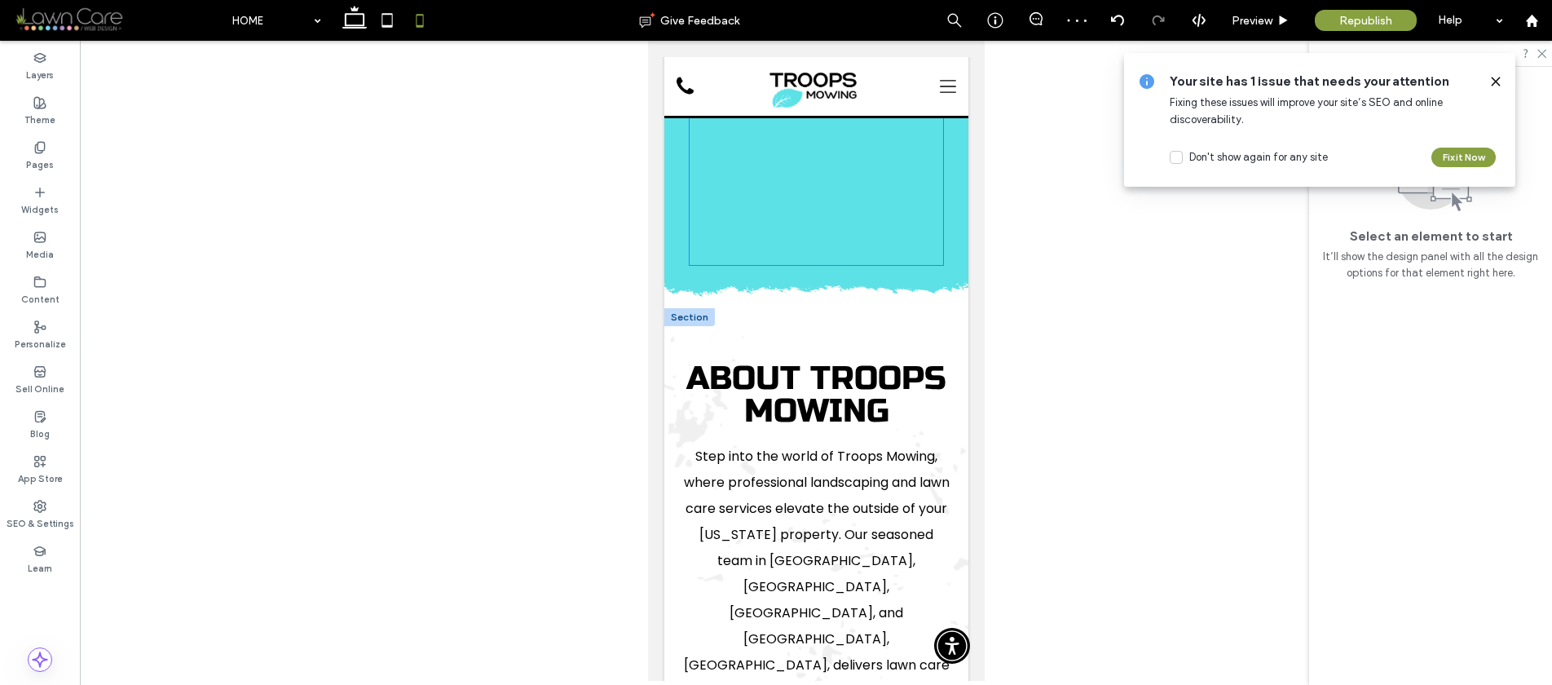
scroll to position [373, 0]
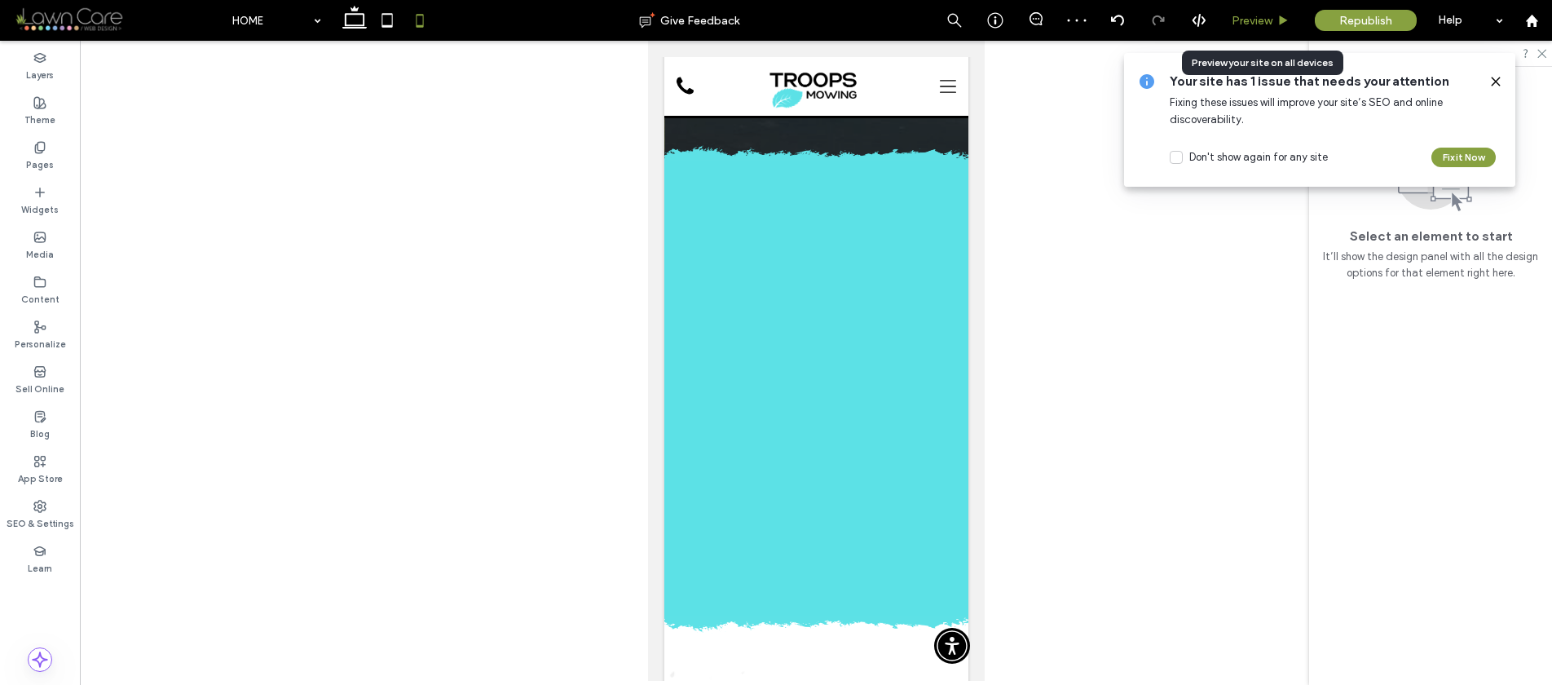
click at [1253, 22] on span "Preview" at bounding box center [1252, 21] width 41 height 14
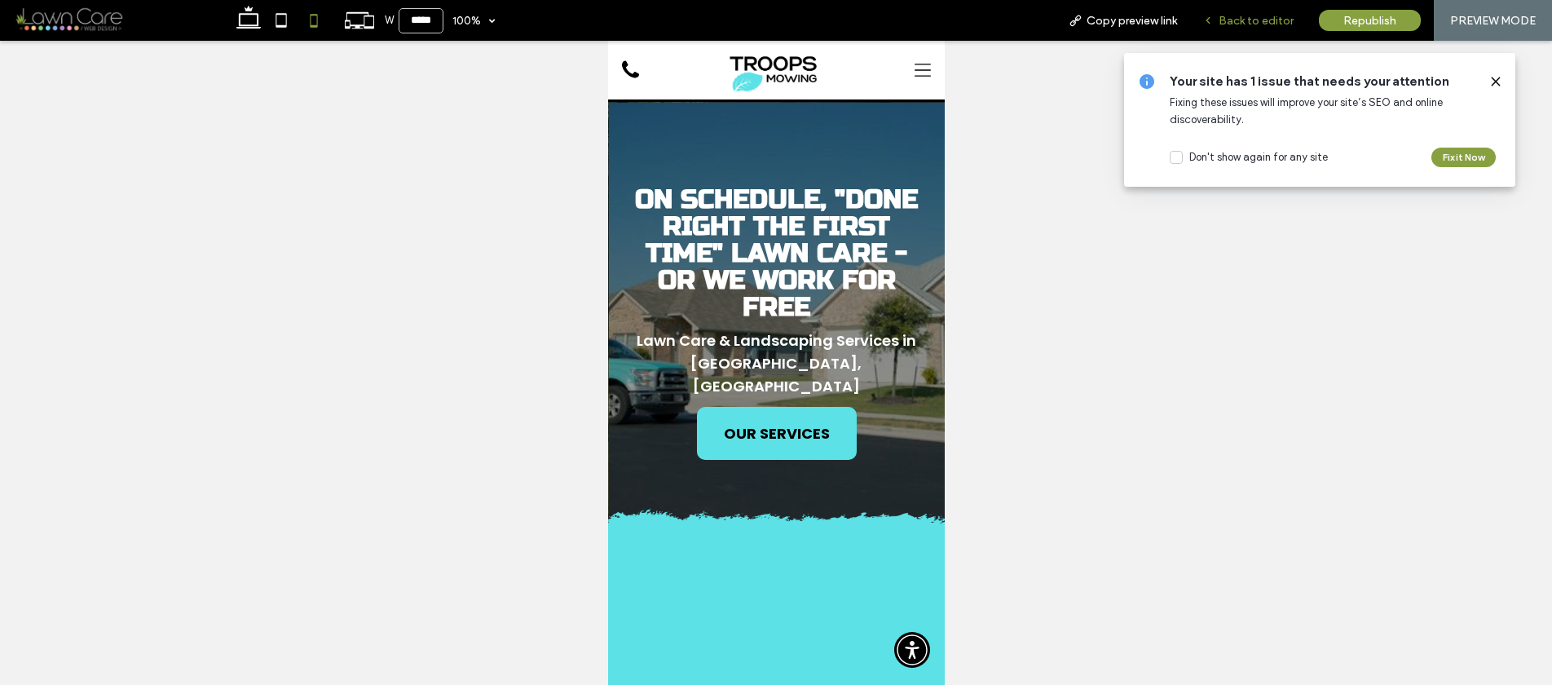
click at [1240, 16] on span "Back to editor" at bounding box center [1256, 21] width 75 height 14
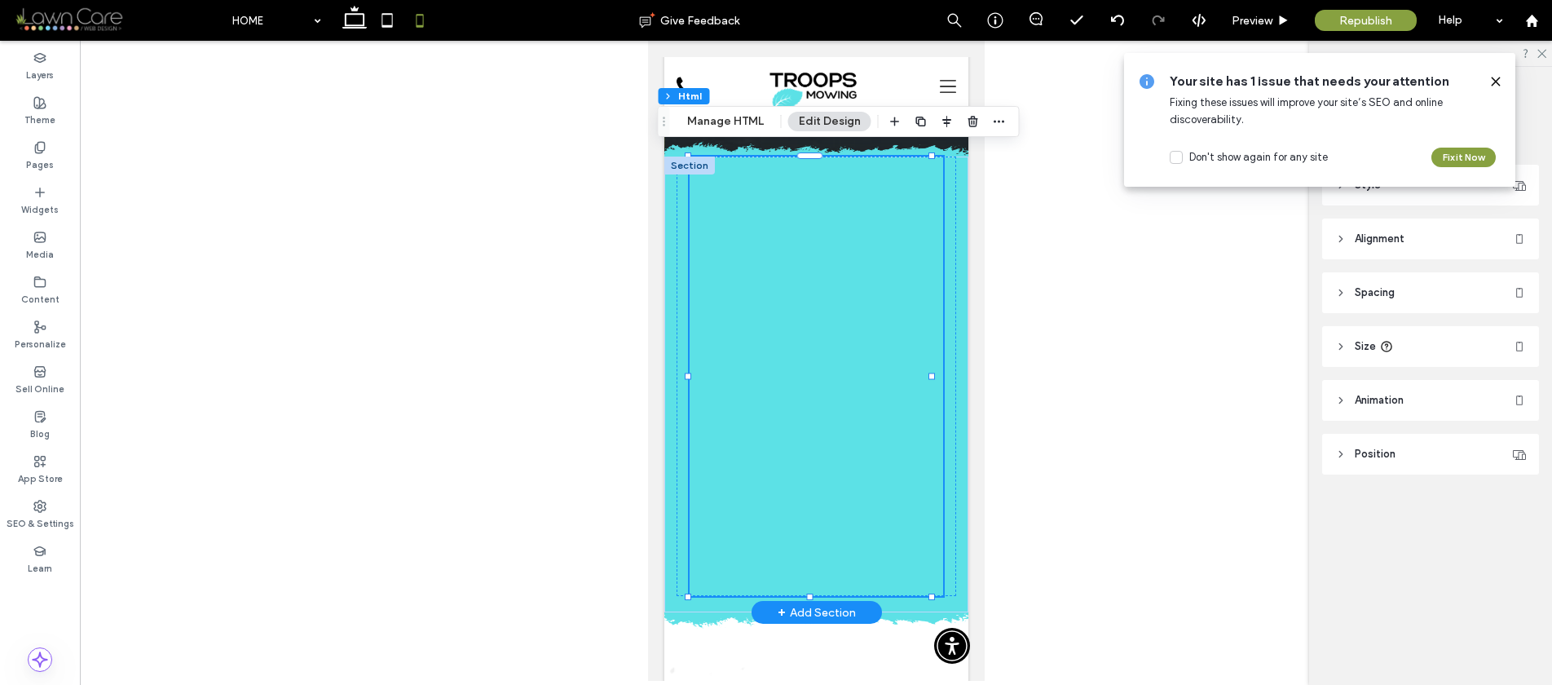
scroll to position [377, 0]
click at [767, 311] on div at bounding box center [816, 375] width 254 height 439
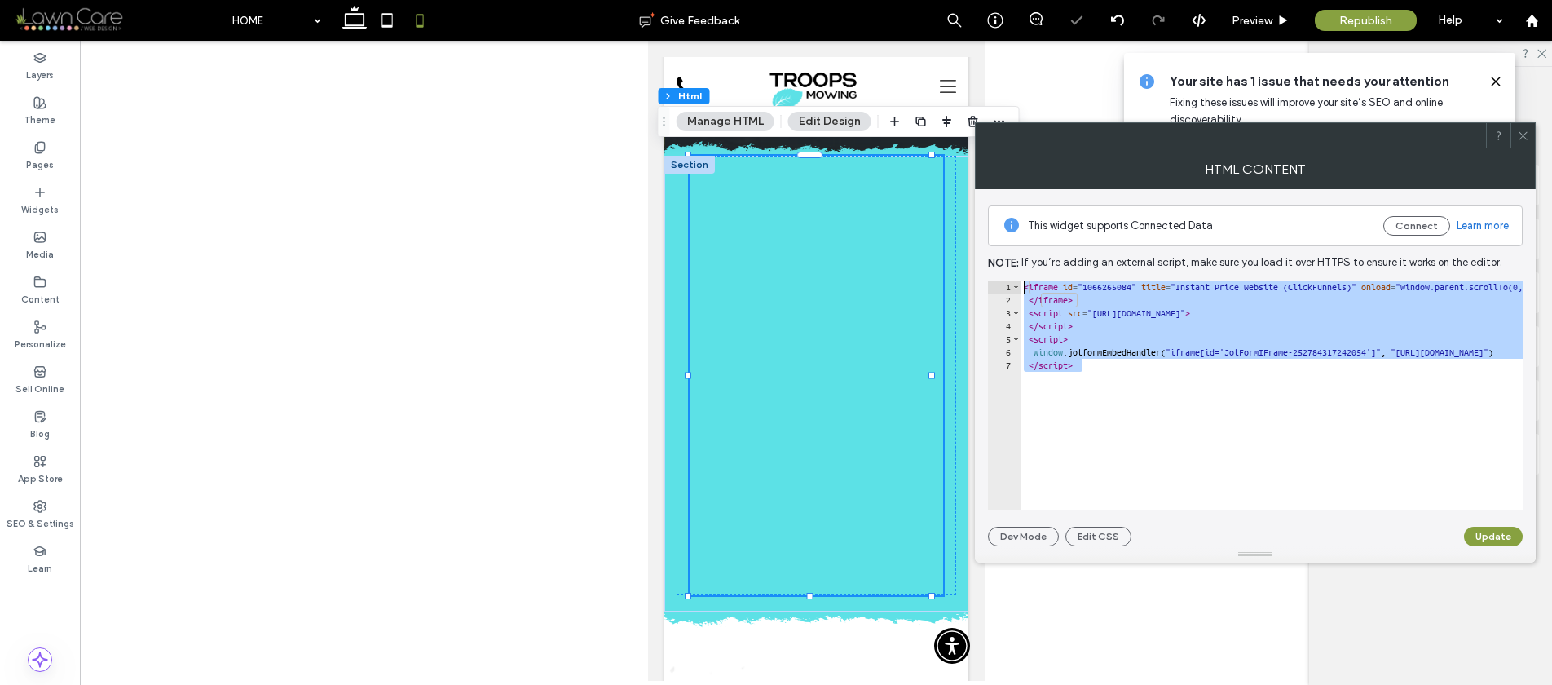
drag, startPoint x: 1073, startPoint y: 337, endPoint x: 1010, endPoint y: 261, distance: 98.4
click at [1010, 261] on div "This widget supports Connected Data Connect Learn more Note: If you’re adding a…" at bounding box center [1255, 367] width 535 height 357
paste textarea "Cursor at row 1"
type textarea "**********"
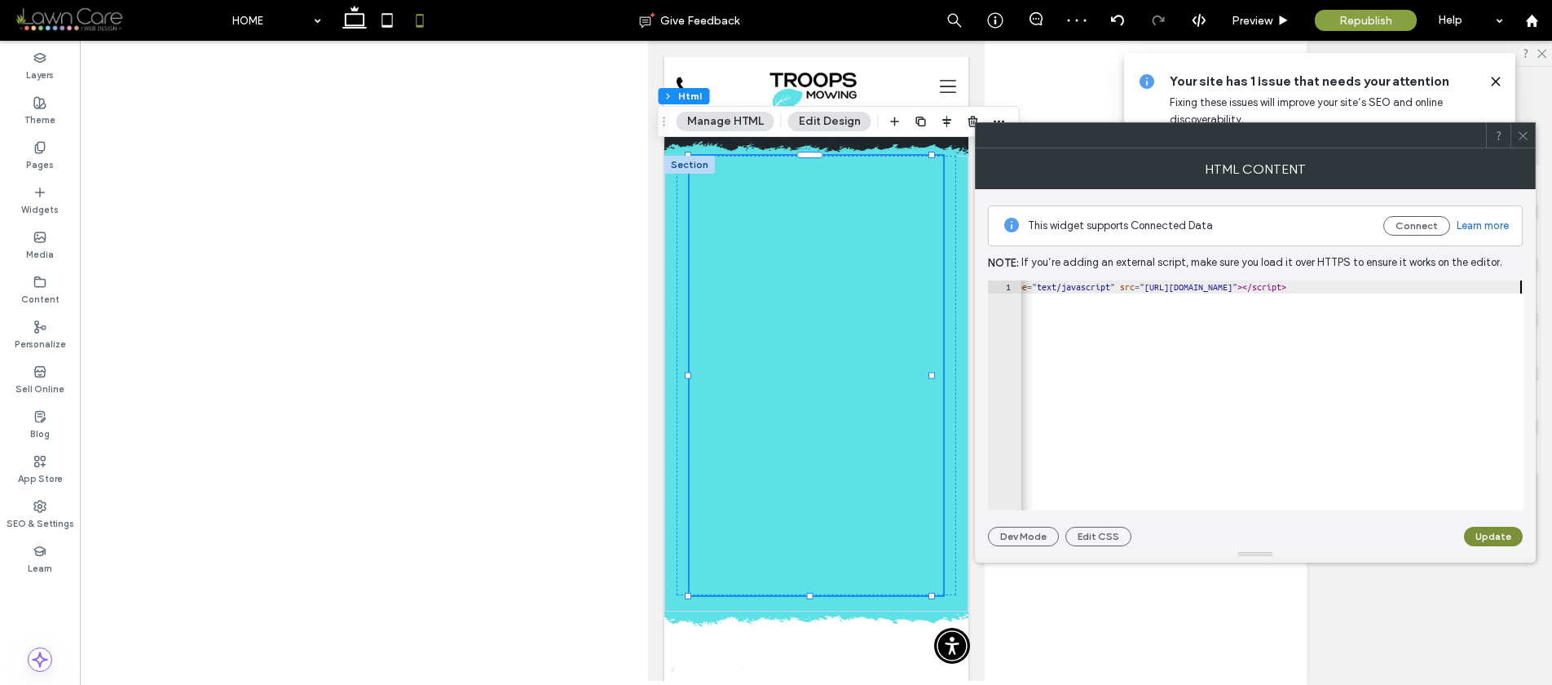
click at [1498, 532] on button "Update" at bounding box center [1493, 537] width 59 height 20
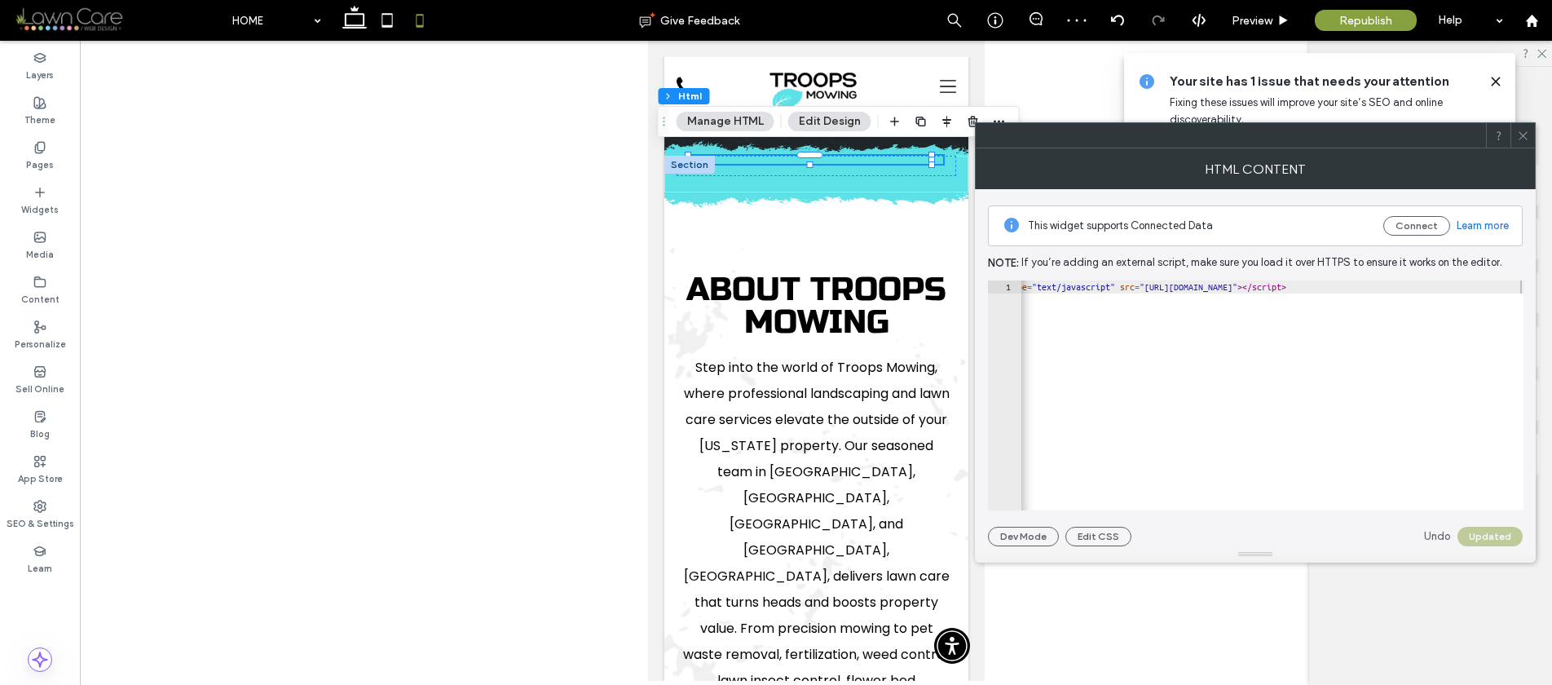
click at [1526, 134] on icon at bounding box center [1523, 136] width 12 height 12
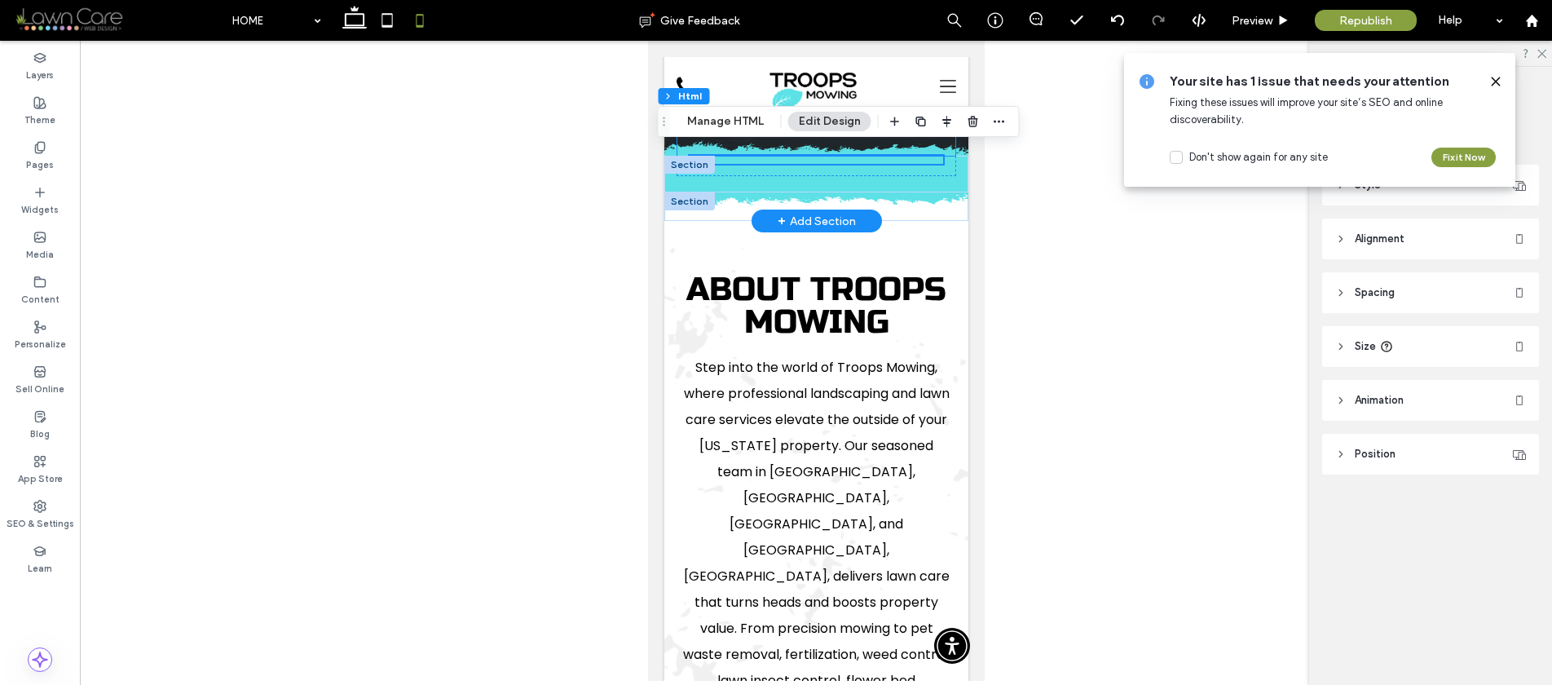
scroll to position [232, 0]
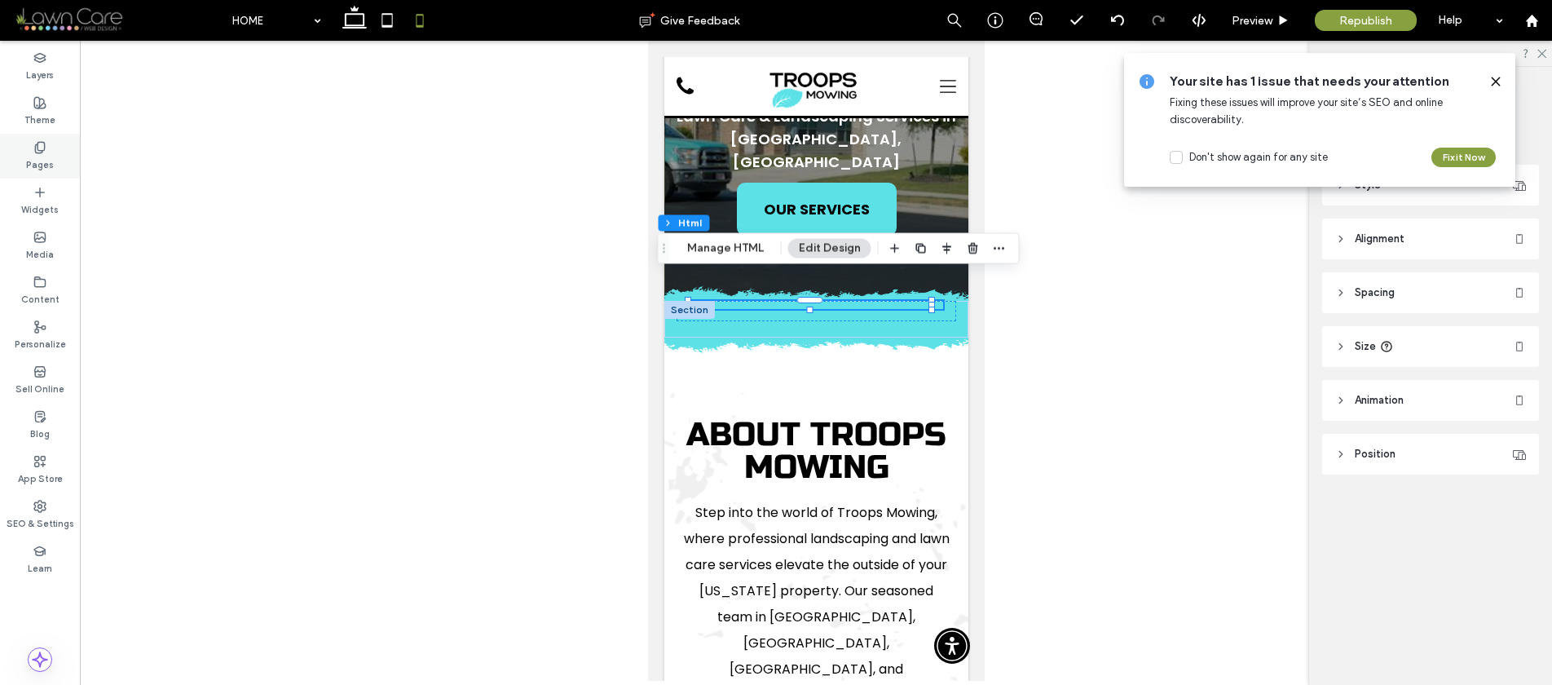
click at [28, 156] on label "Pages" at bounding box center [40, 163] width 28 height 18
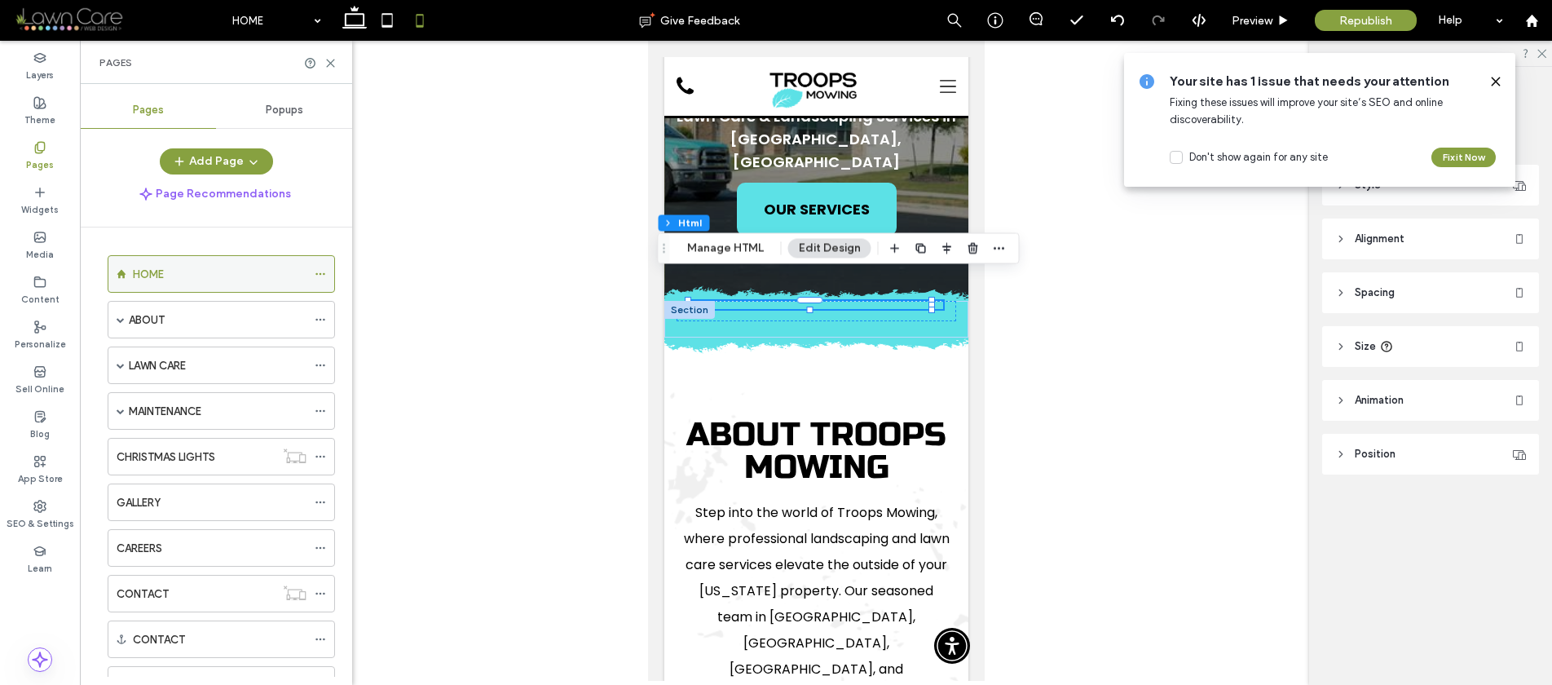
click at [183, 276] on div "HOME" at bounding box center [220, 274] width 174 height 17
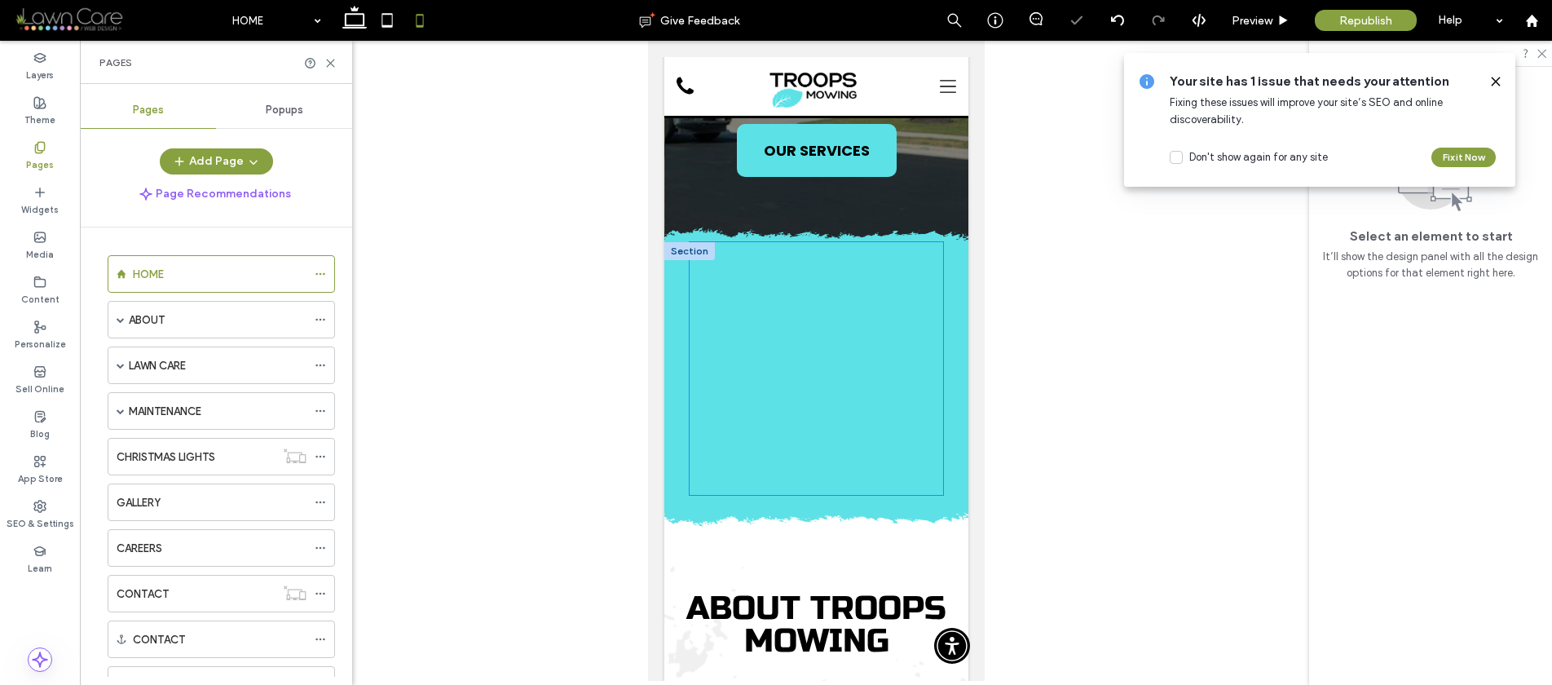
scroll to position [295, 0]
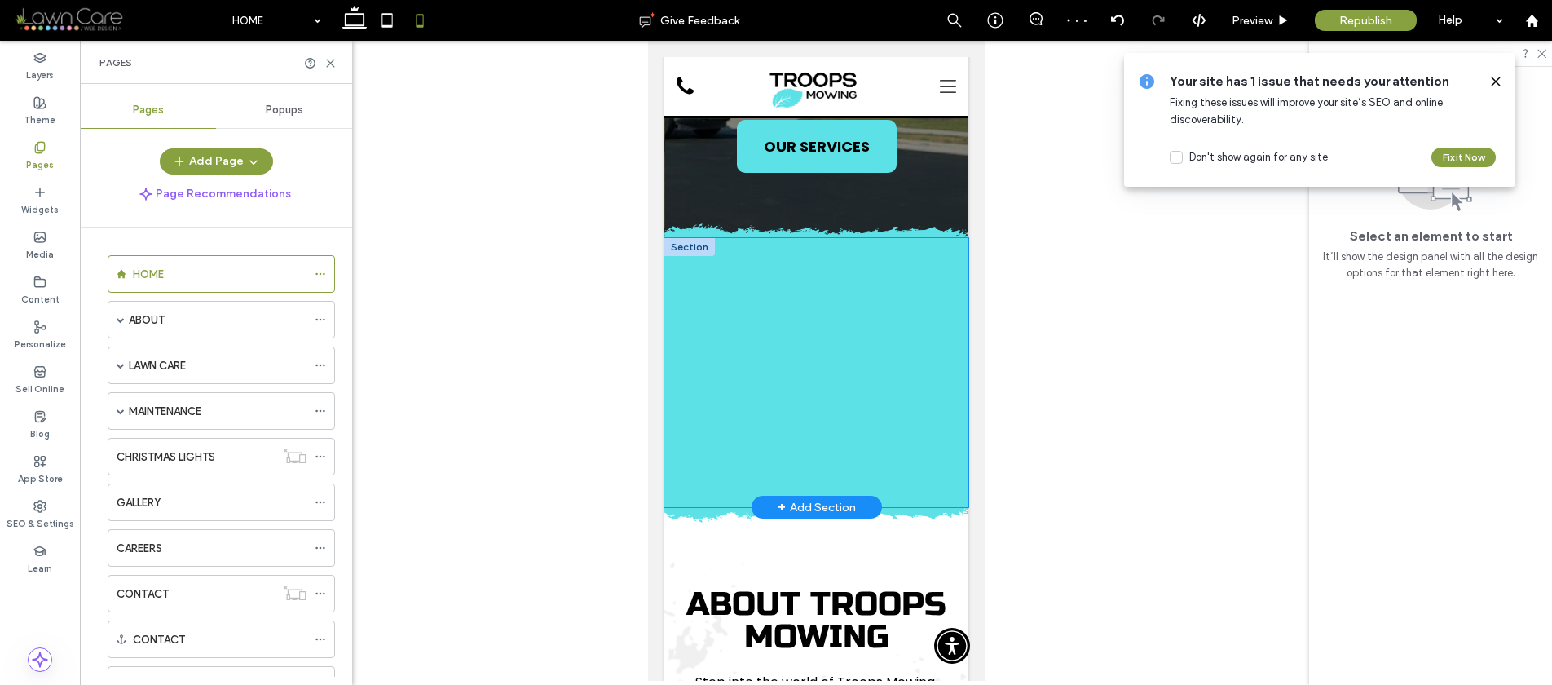
click at [946, 327] on div at bounding box center [816, 372] width 304 height 269
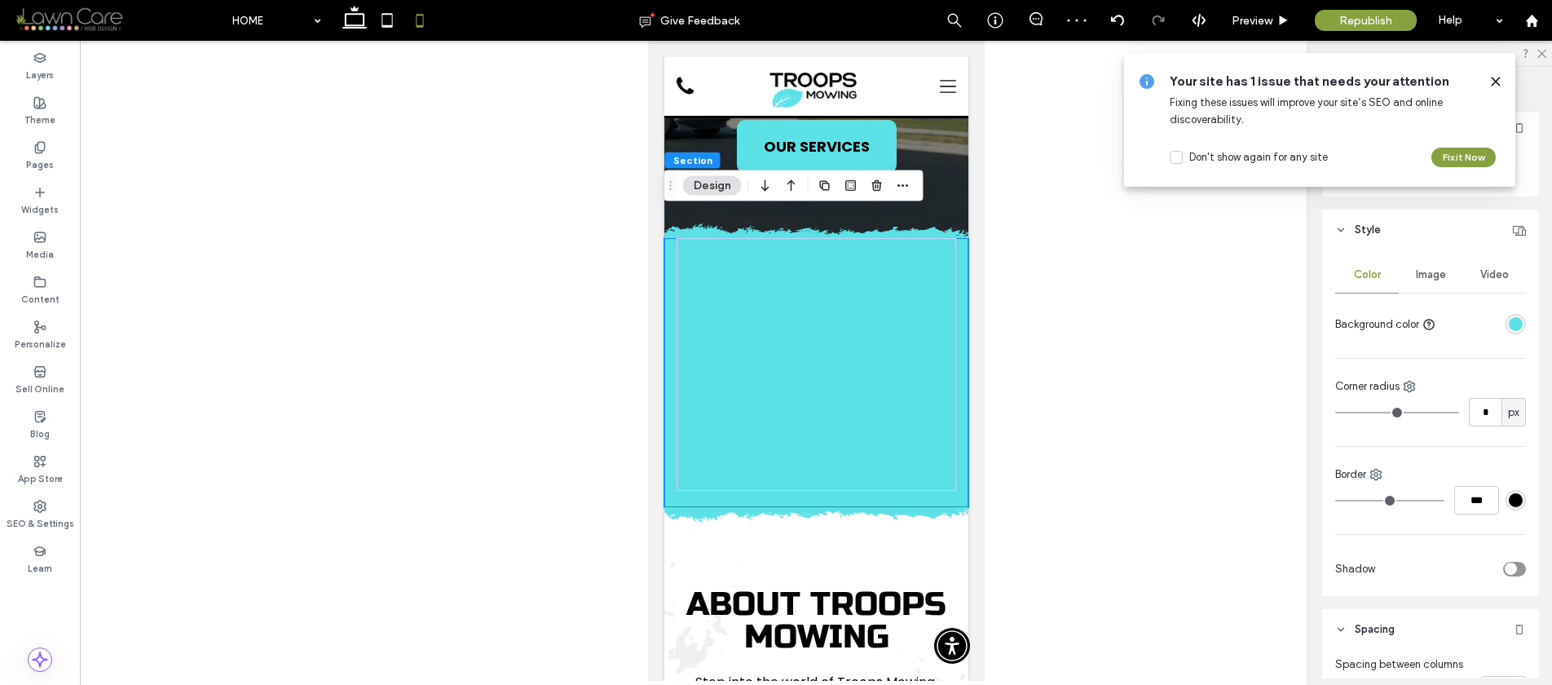
scroll to position [440, 0]
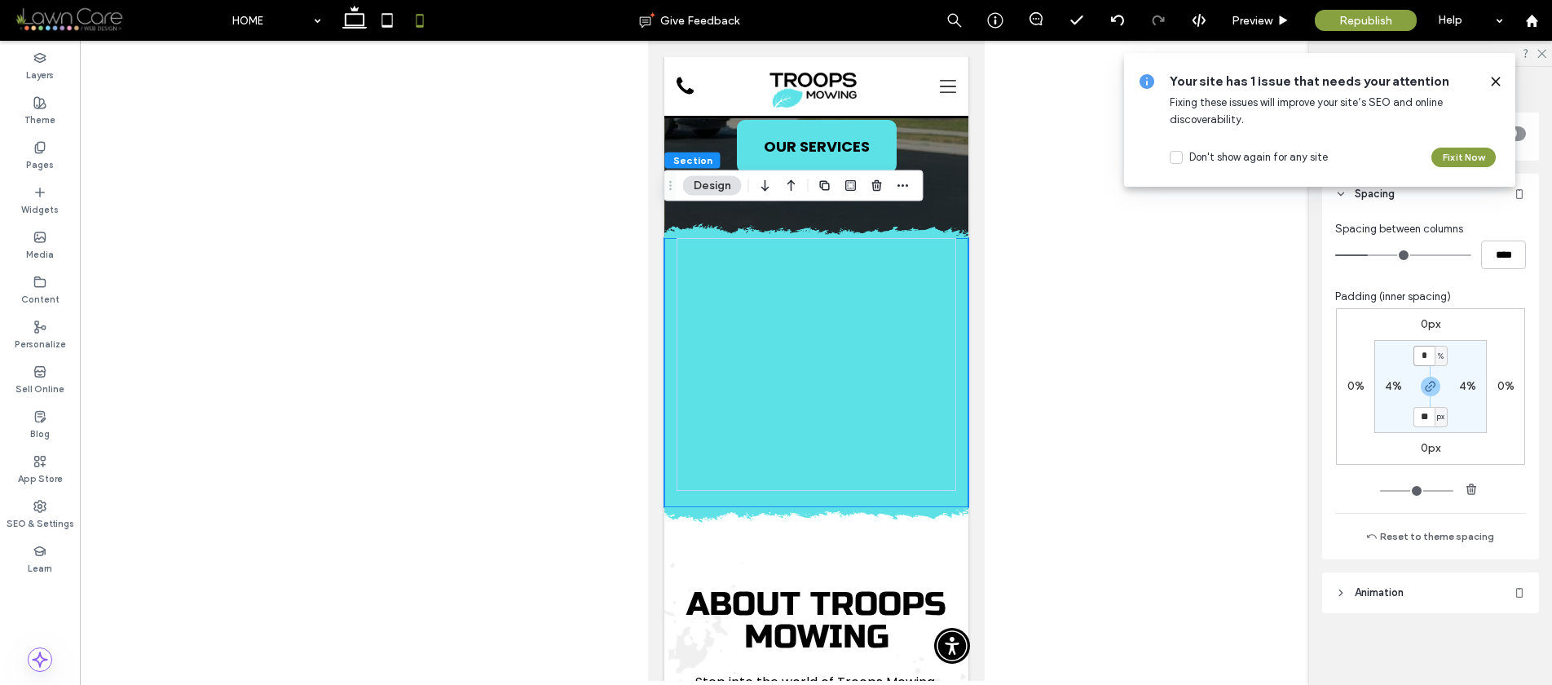
click at [1423, 355] on input "*" at bounding box center [1424, 356] width 21 height 20
type input "*"
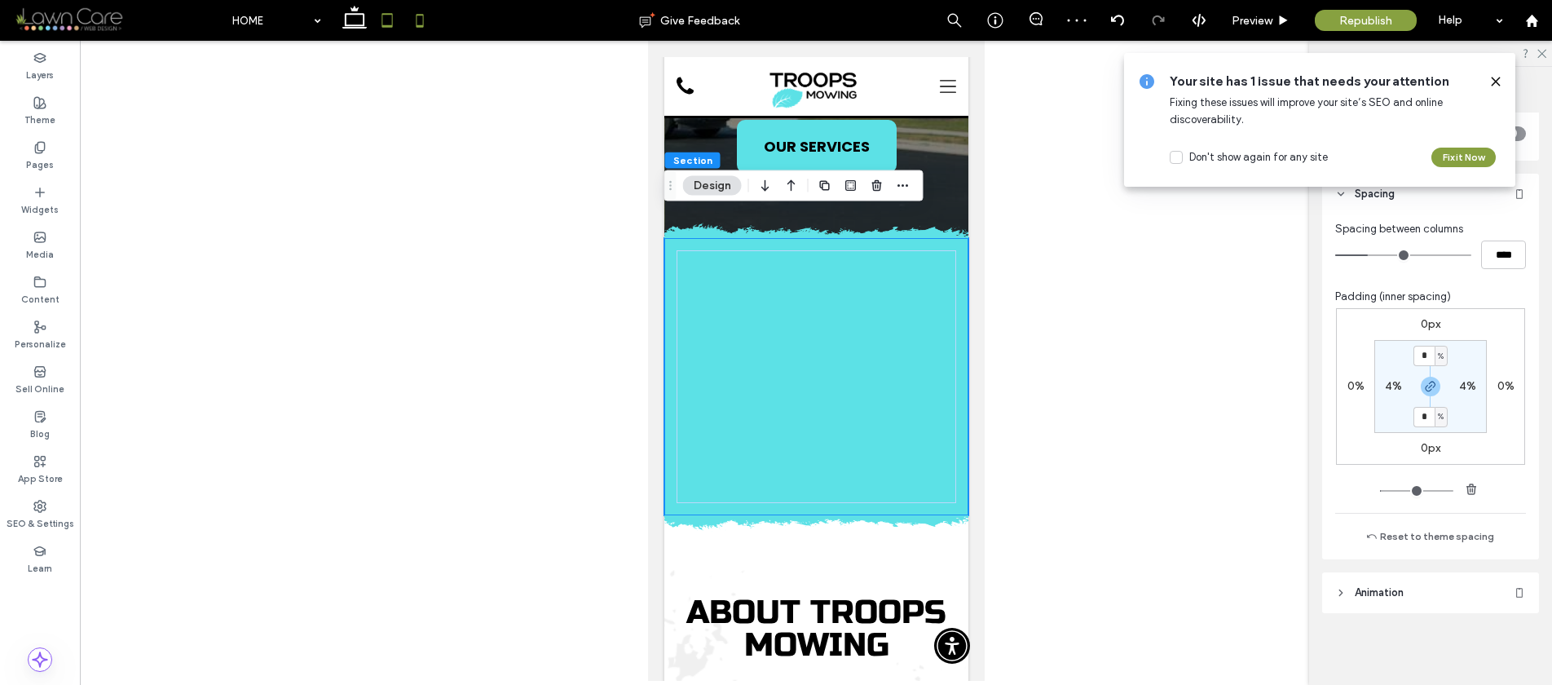
click at [382, 12] on icon at bounding box center [387, 20] width 33 height 33
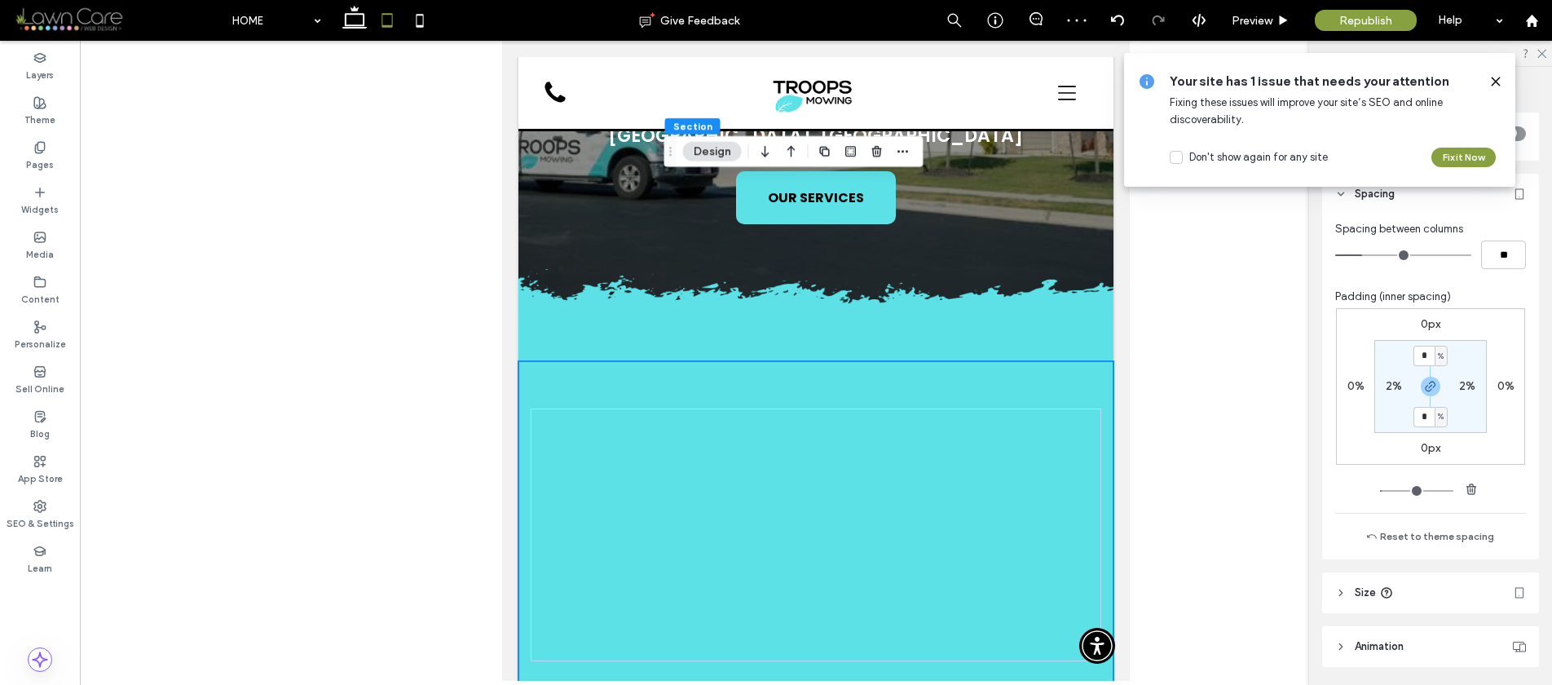
type input "*"
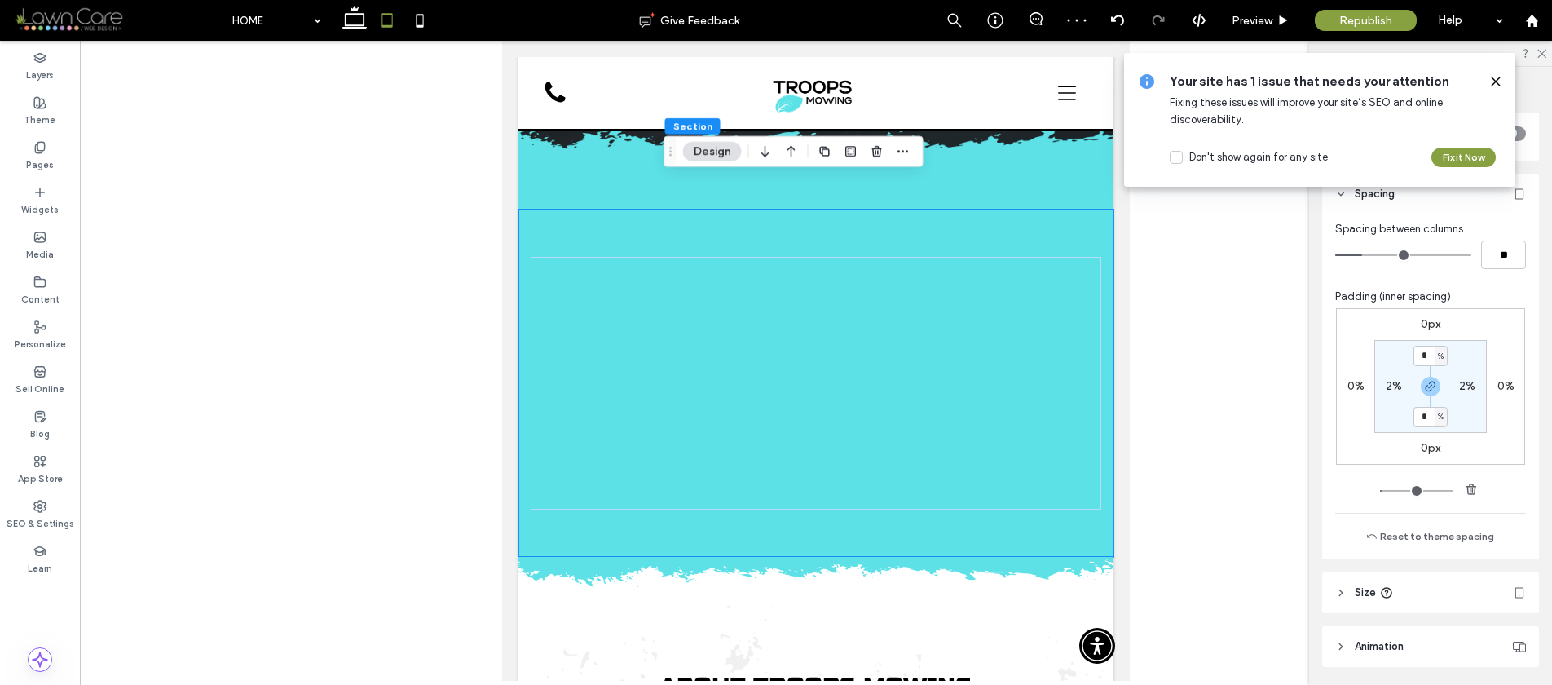
click at [329, 20] on div at bounding box center [387, 20] width 116 height 41
click at [350, 18] on icon at bounding box center [354, 20] width 33 height 33
type input "*"
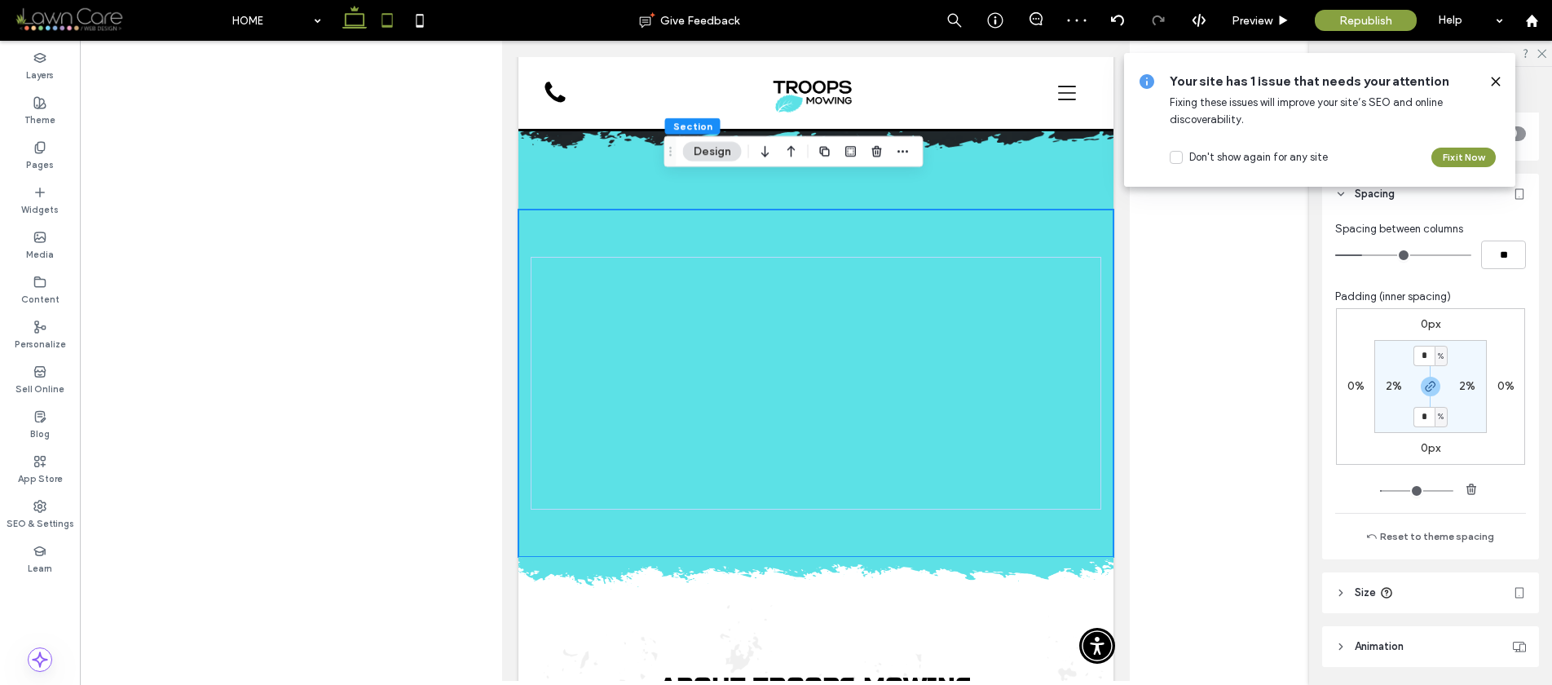
type input "**"
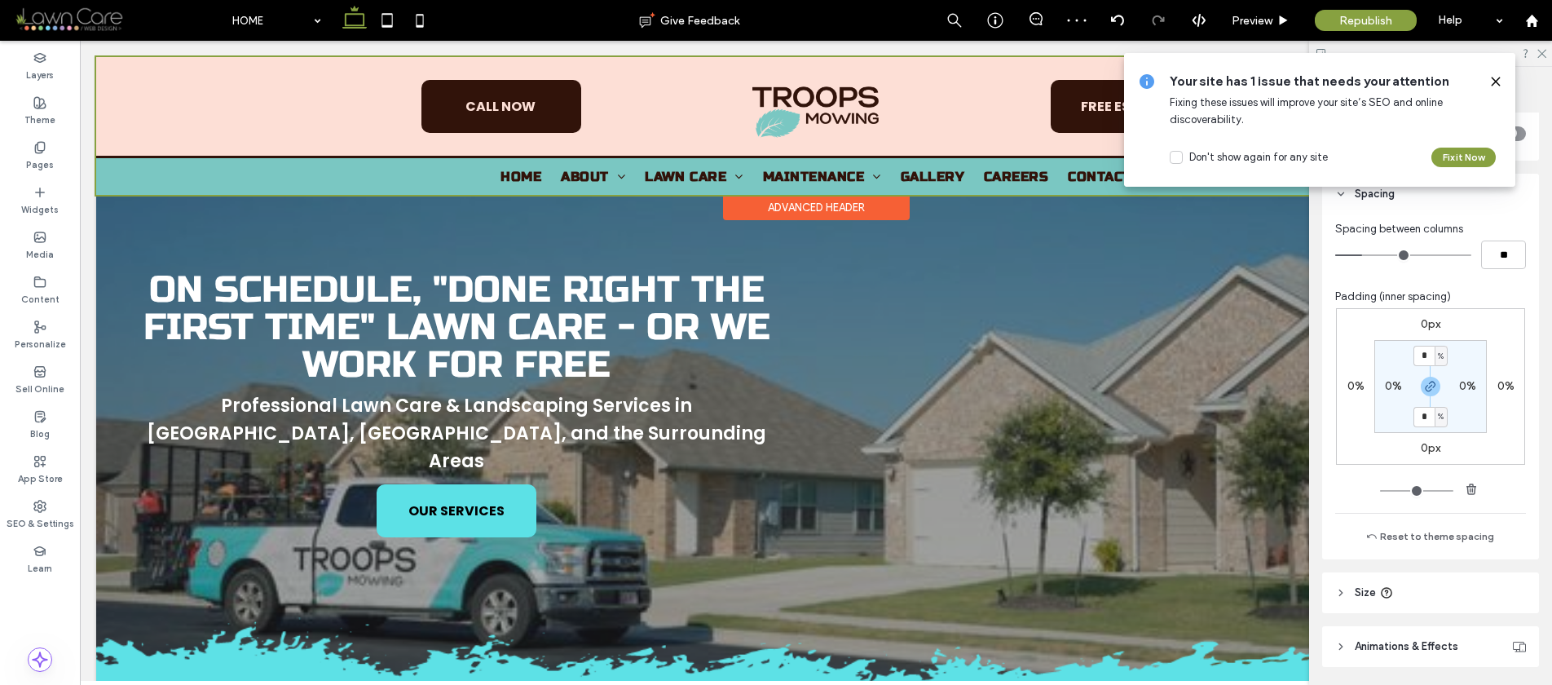
scroll to position [0, 0]
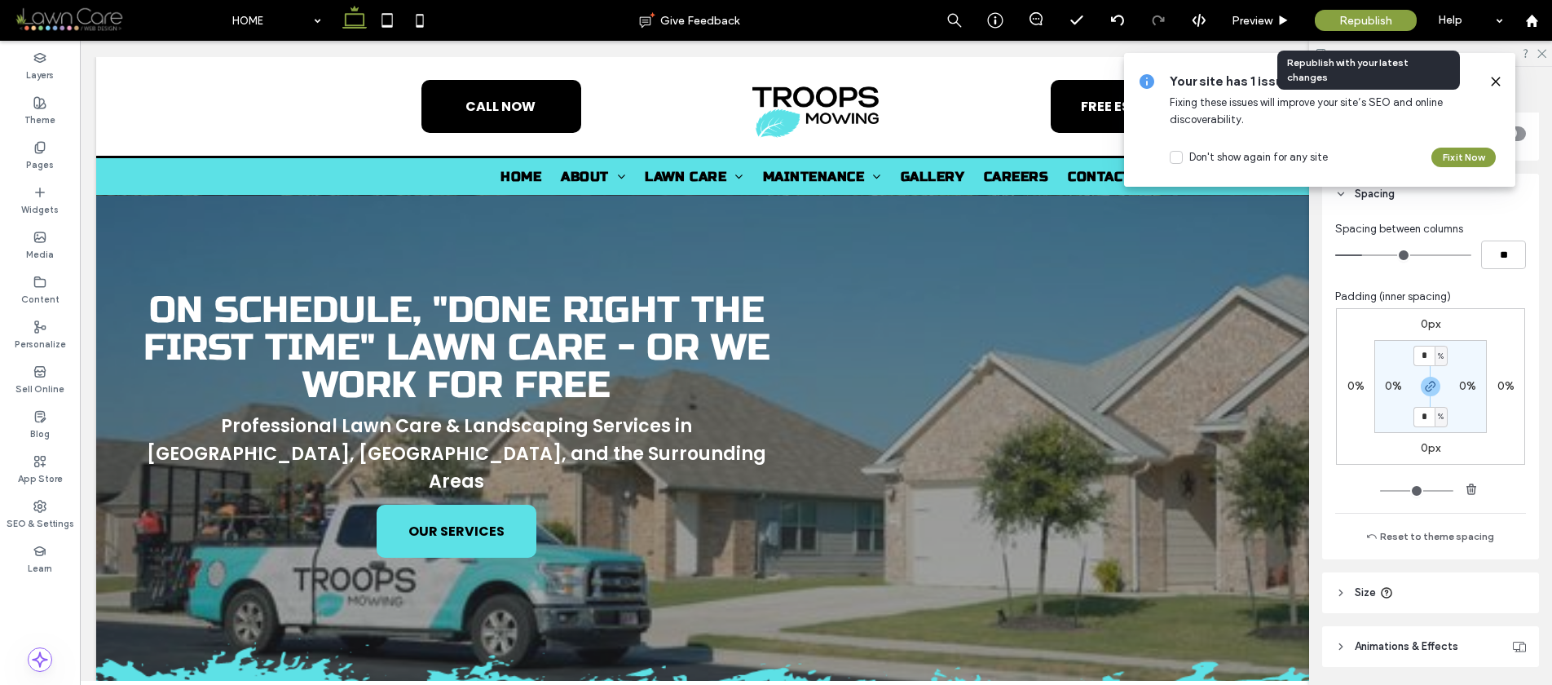
click at [1331, 12] on div "Republish" at bounding box center [1366, 20] width 102 height 21
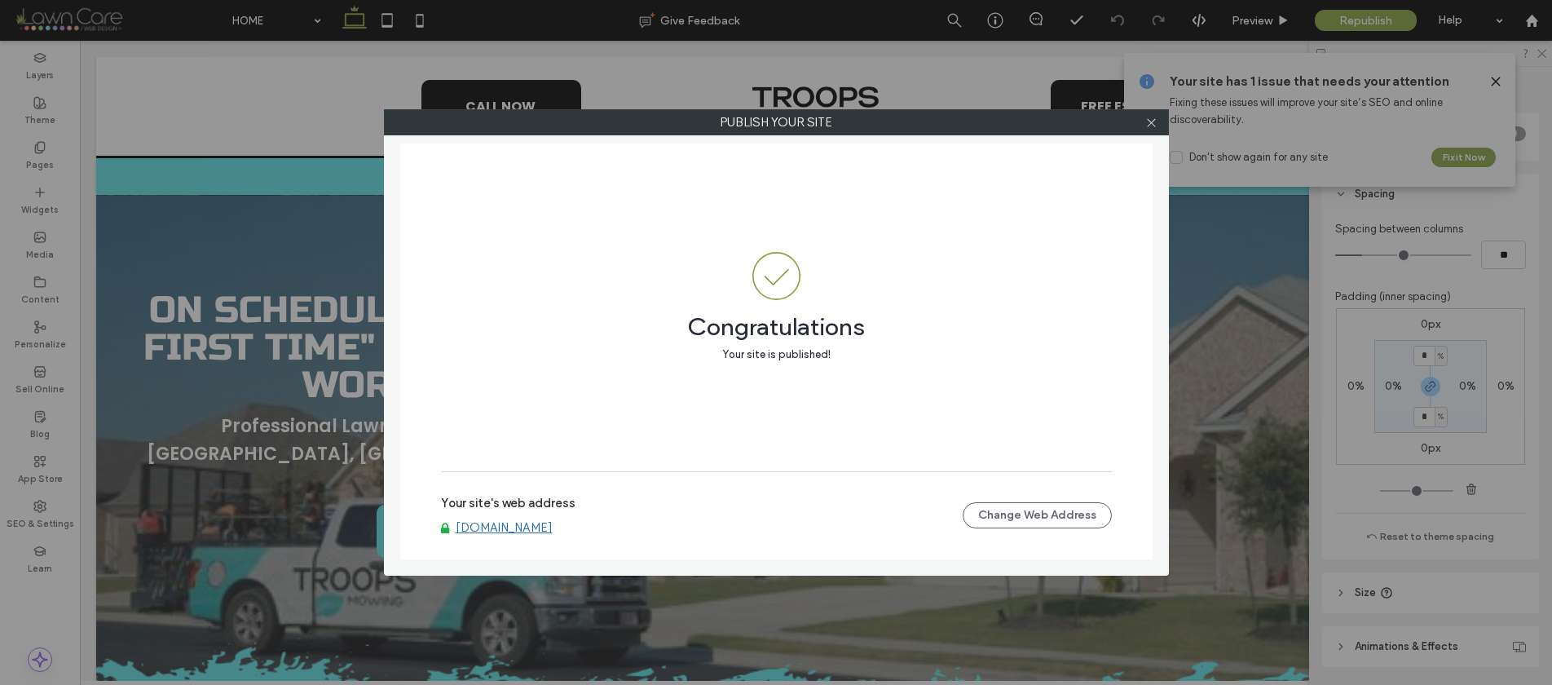
click at [1158, 123] on div at bounding box center [1152, 122] width 24 height 24
click at [1151, 127] on icon at bounding box center [1151, 123] width 12 height 12
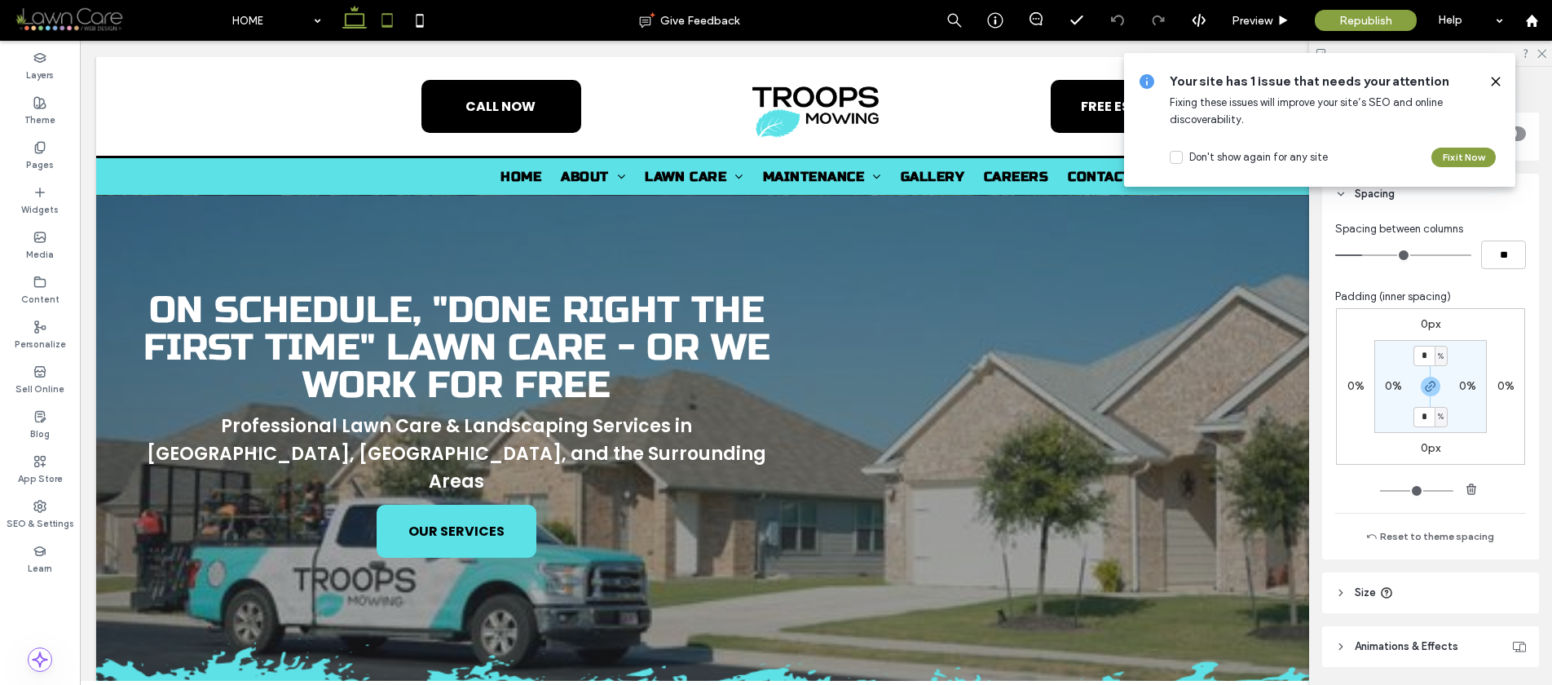
click at [400, 12] on icon at bounding box center [387, 20] width 33 height 33
type input "*"
type input "***"
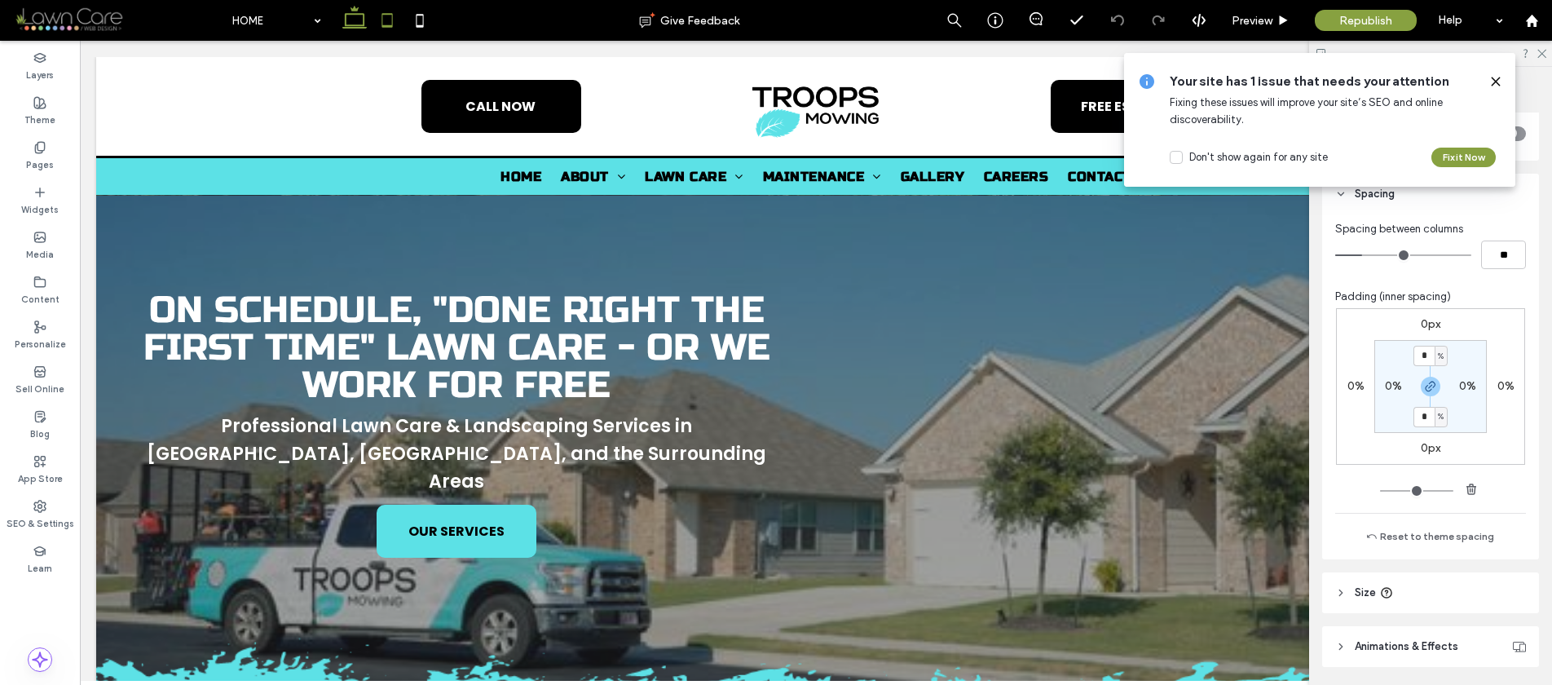
type input "***"
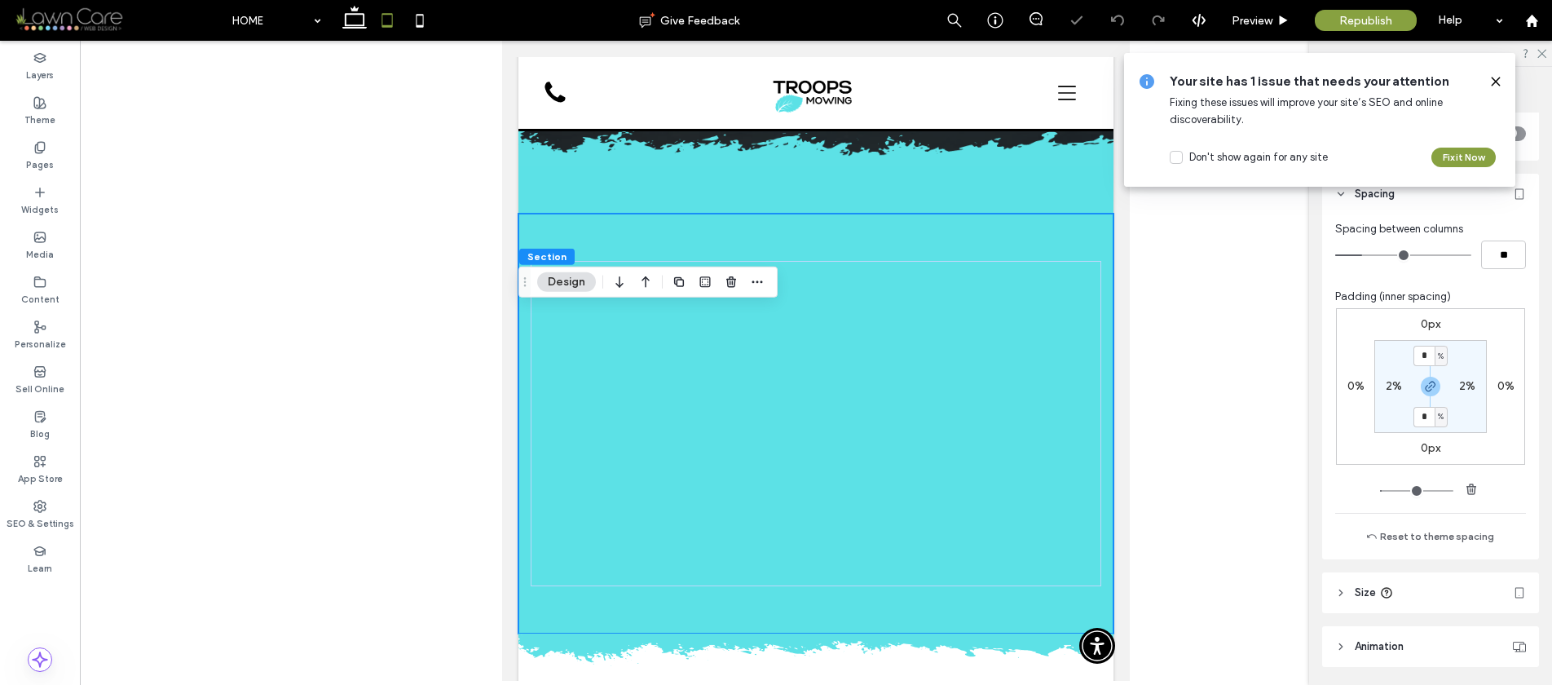
scroll to position [444, 0]
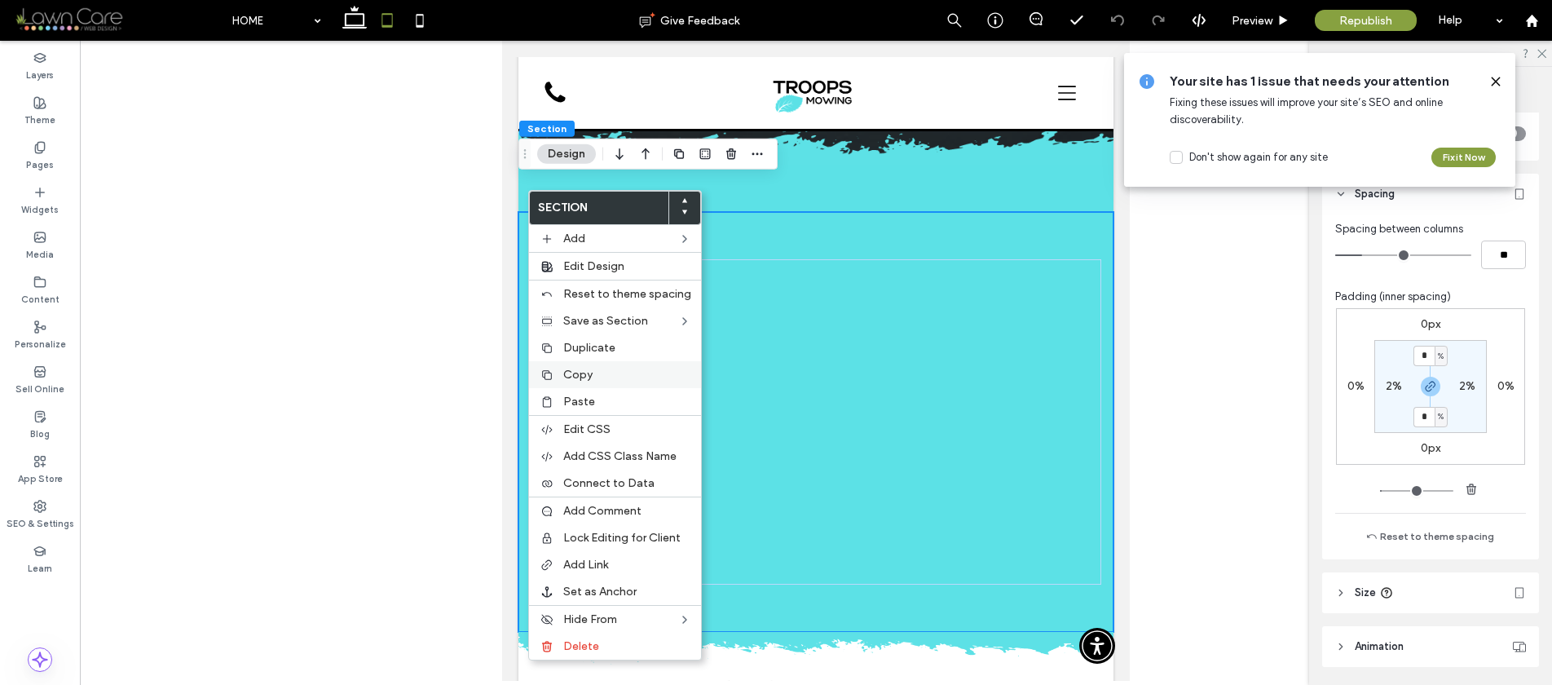
click at [571, 374] on span "Copy" at bounding box center [577, 375] width 29 height 14
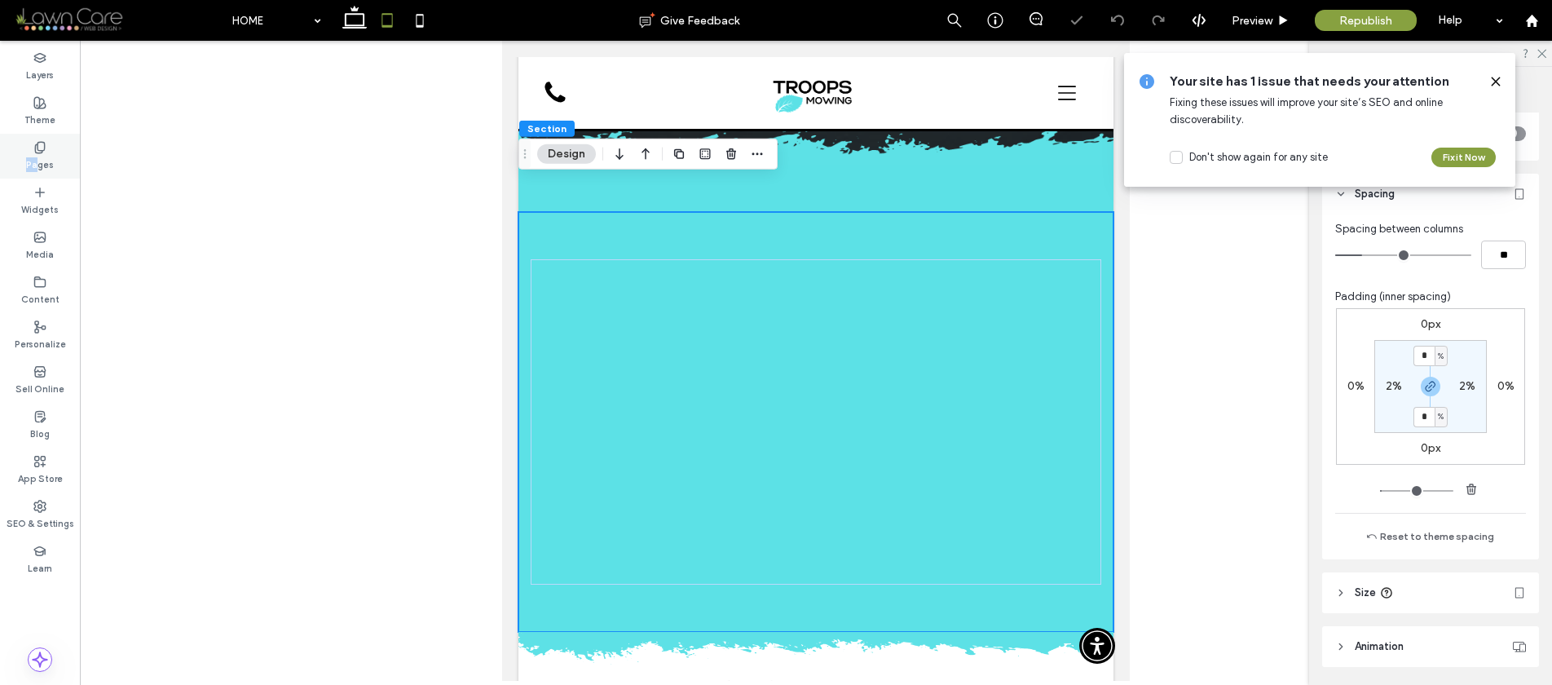
click at [38, 157] on label "Pages" at bounding box center [40, 163] width 28 height 18
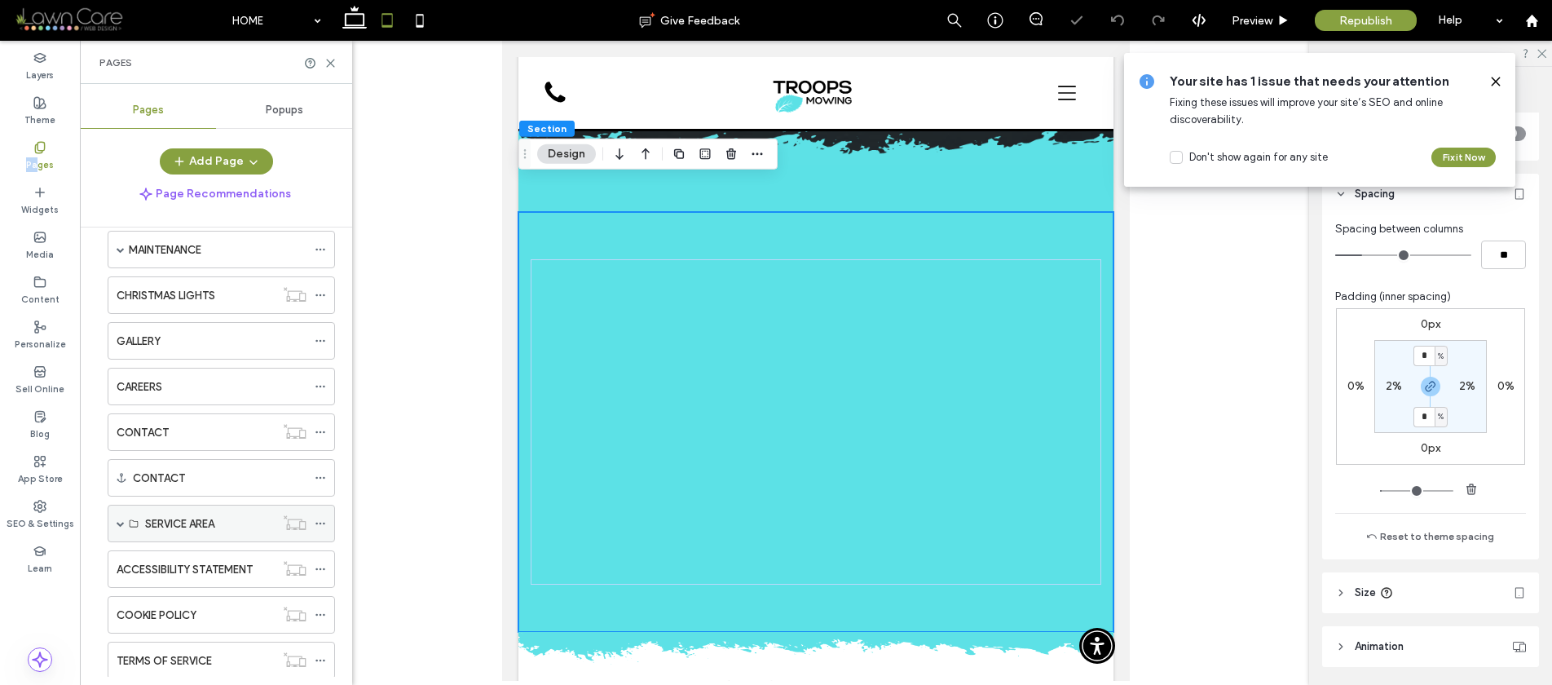
scroll to position [245, 0]
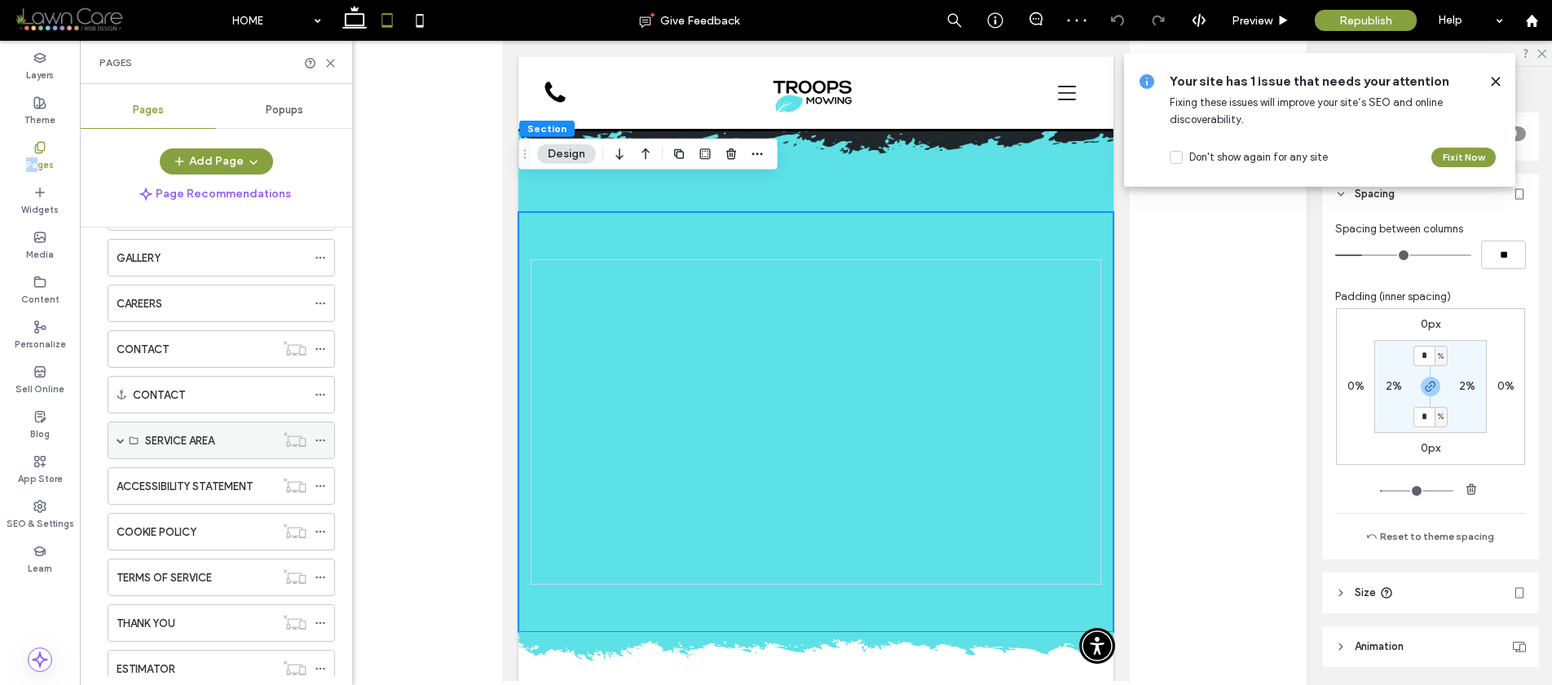
click at [121, 430] on span at bounding box center [121, 440] width 8 height 36
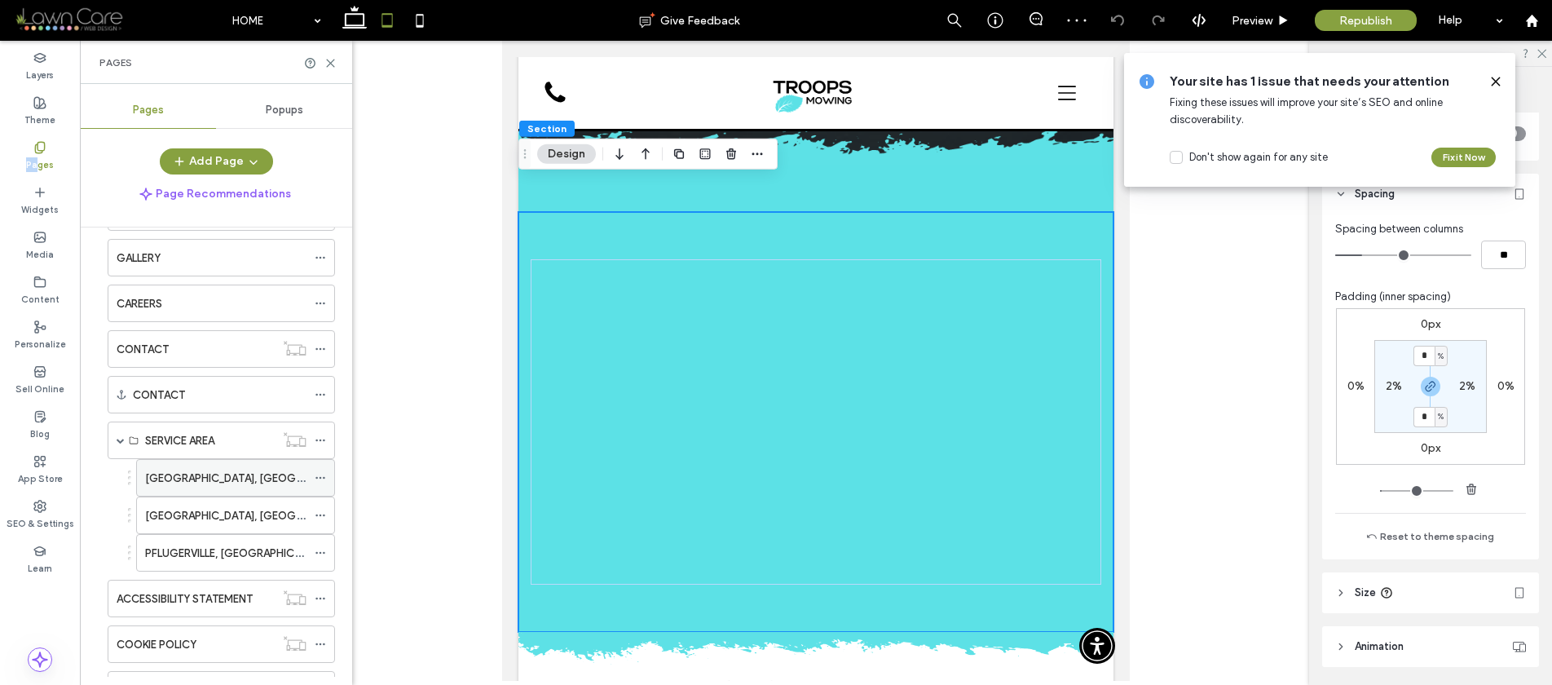
click at [175, 472] on label "GEORGETOWN, TX" at bounding box center [256, 478] width 223 height 29
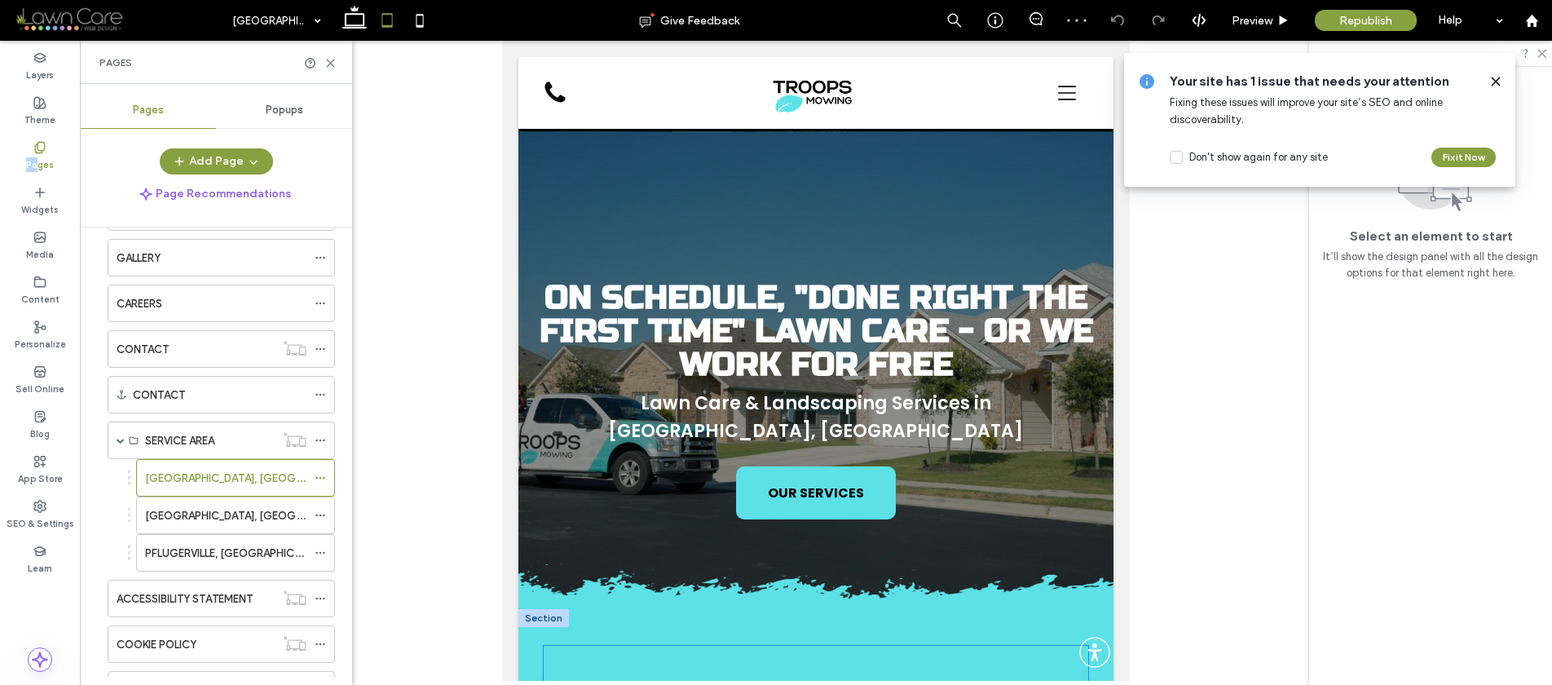
scroll to position [320, 0]
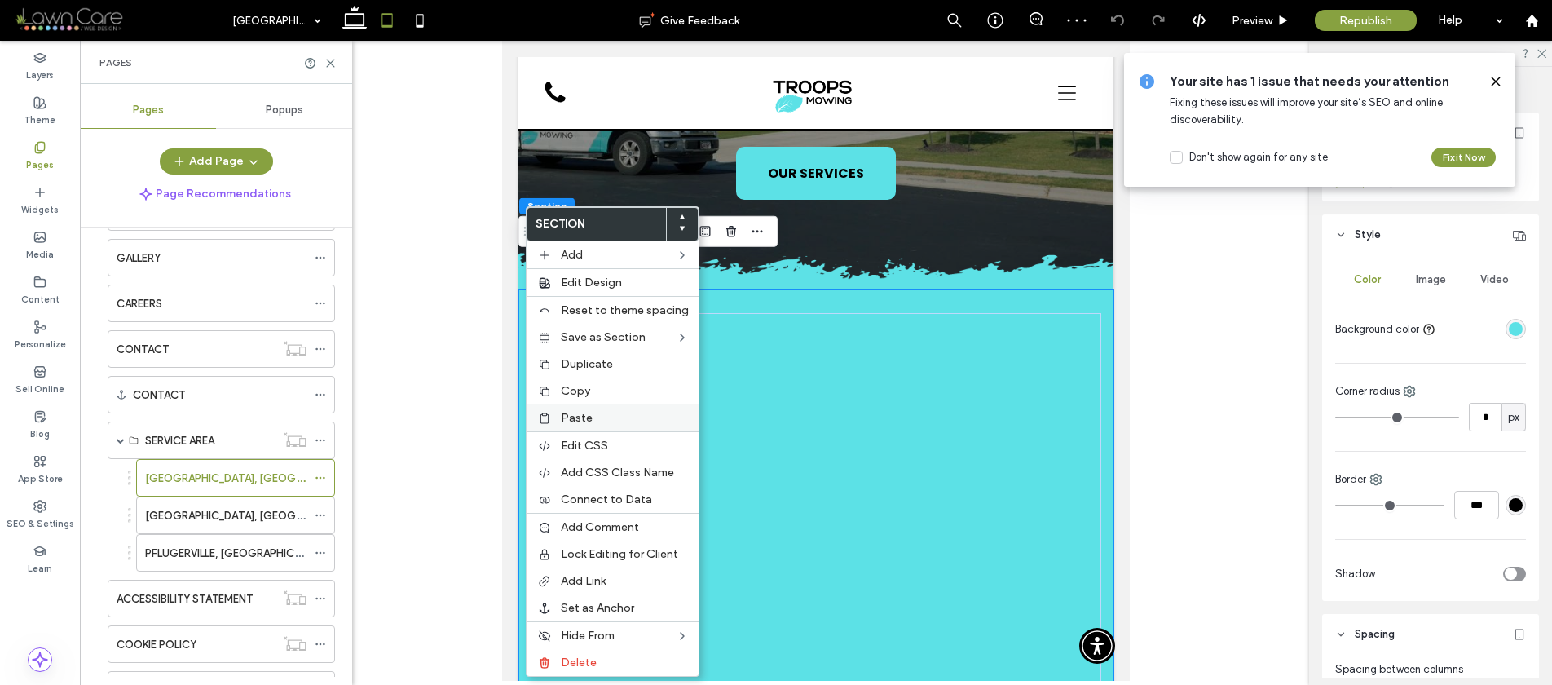
click at [553, 417] on div "Paste" at bounding box center [613, 417] width 172 height 27
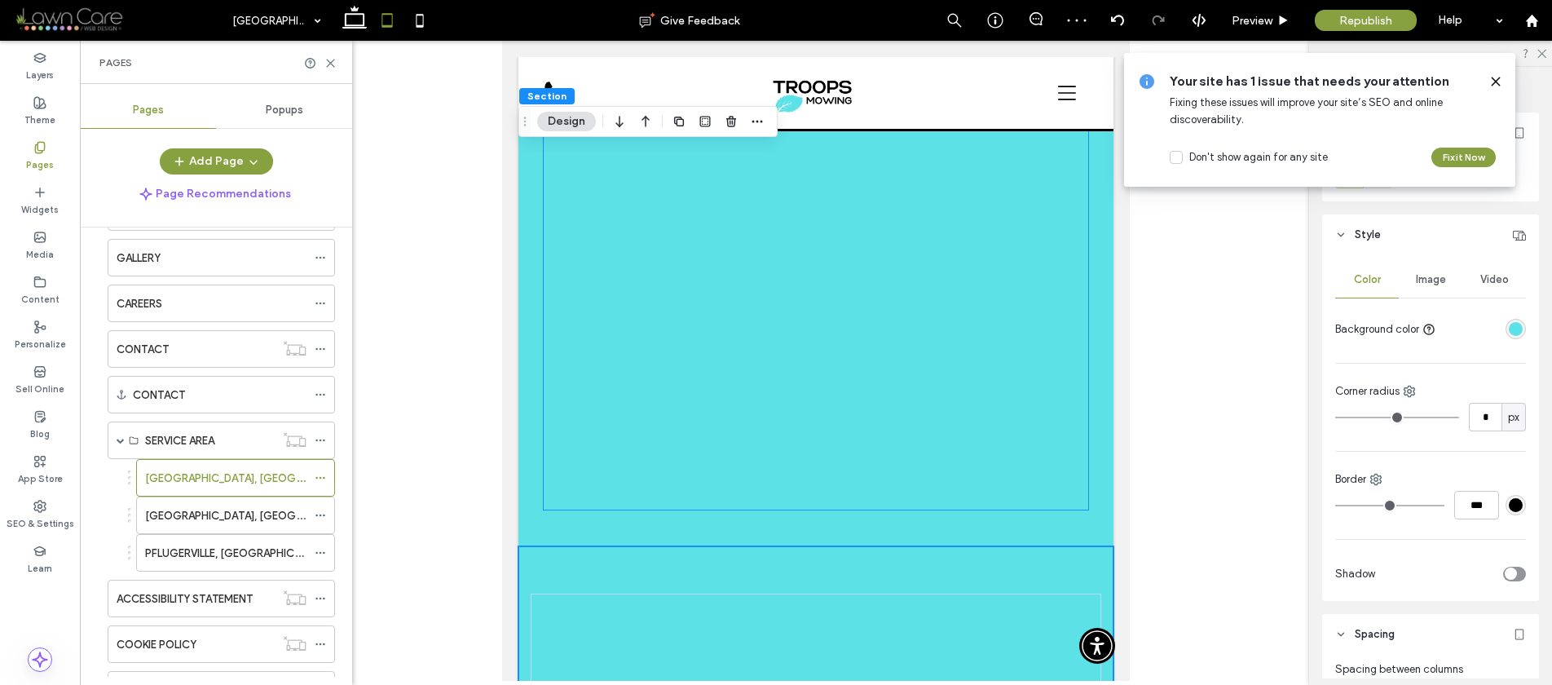
scroll to position [519, 0]
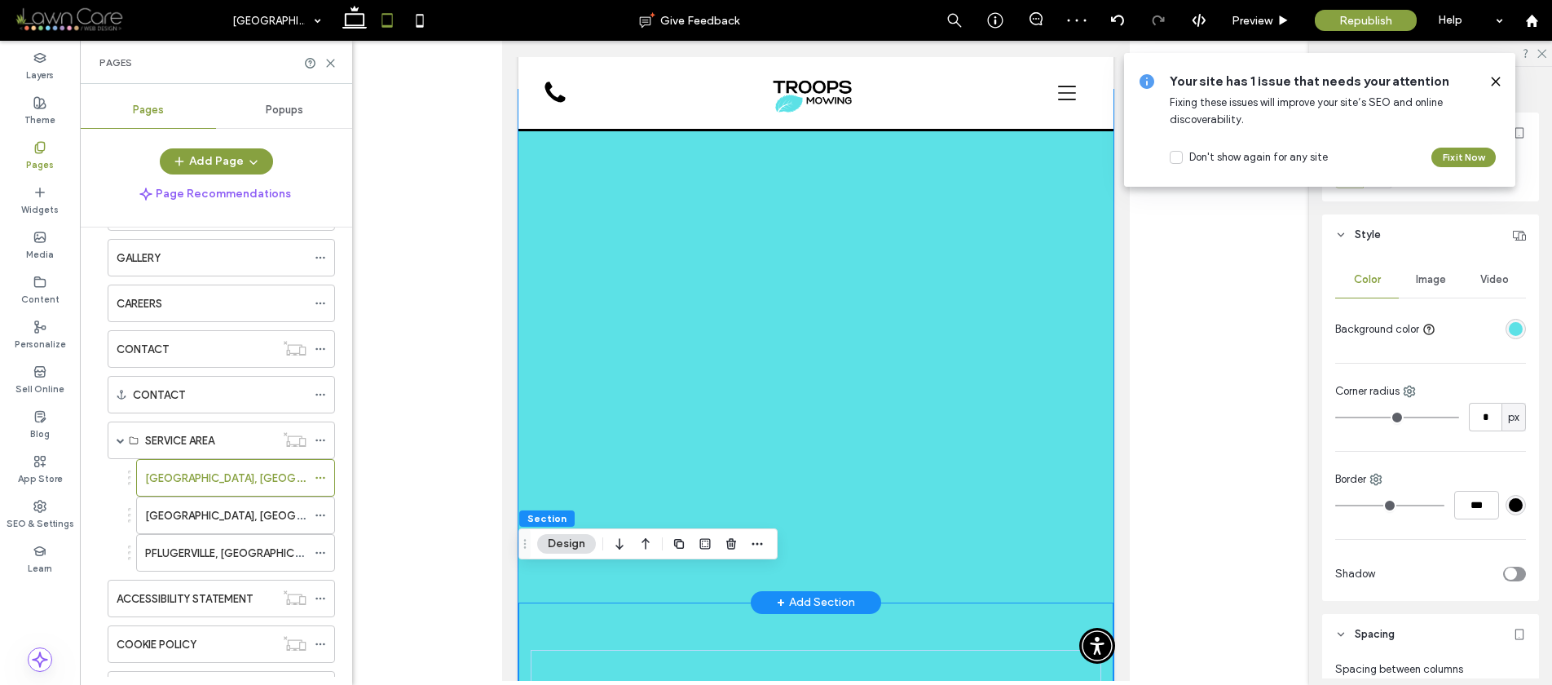
click at [524, 346] on div at bounding box center [816, 346] width 595 height 513
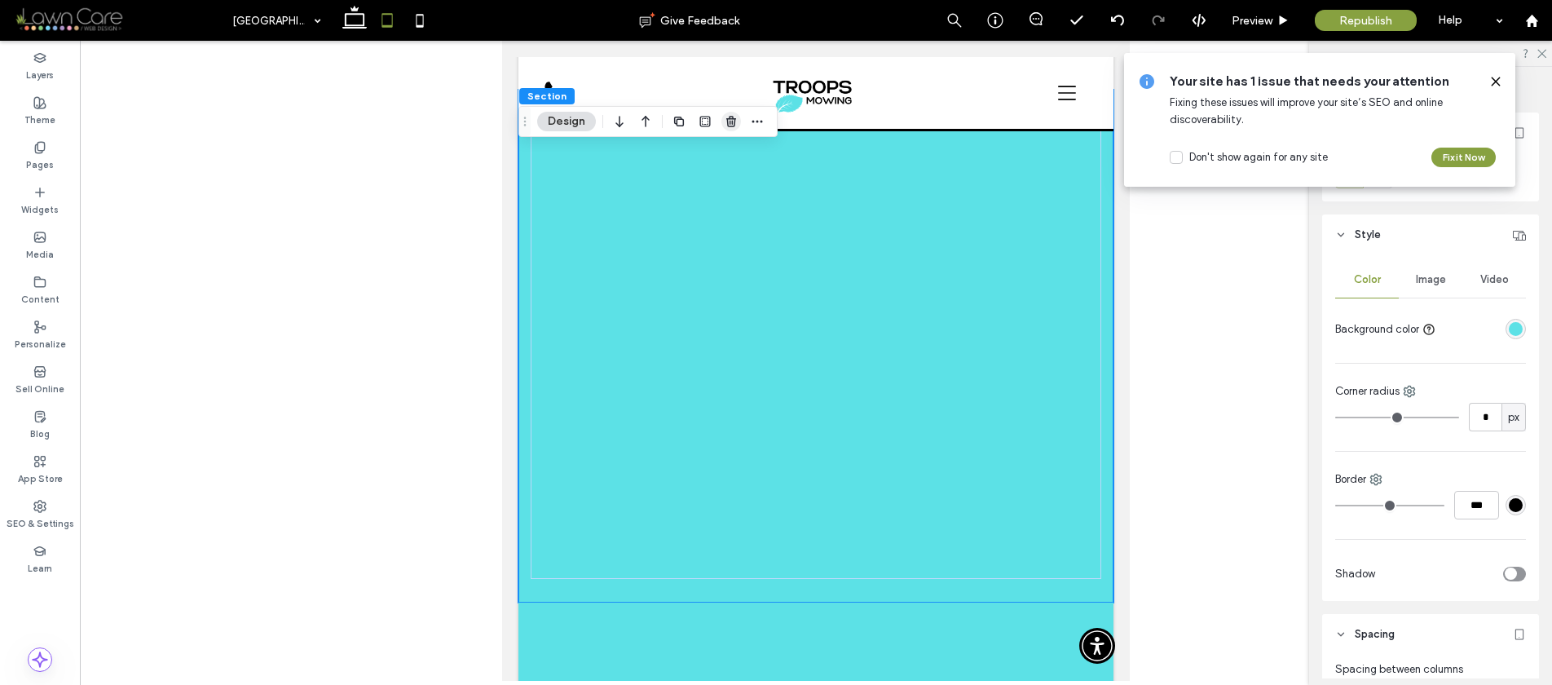
click at [731, 120] on use "button" at bounding box center [731, 121] width 10 height 11
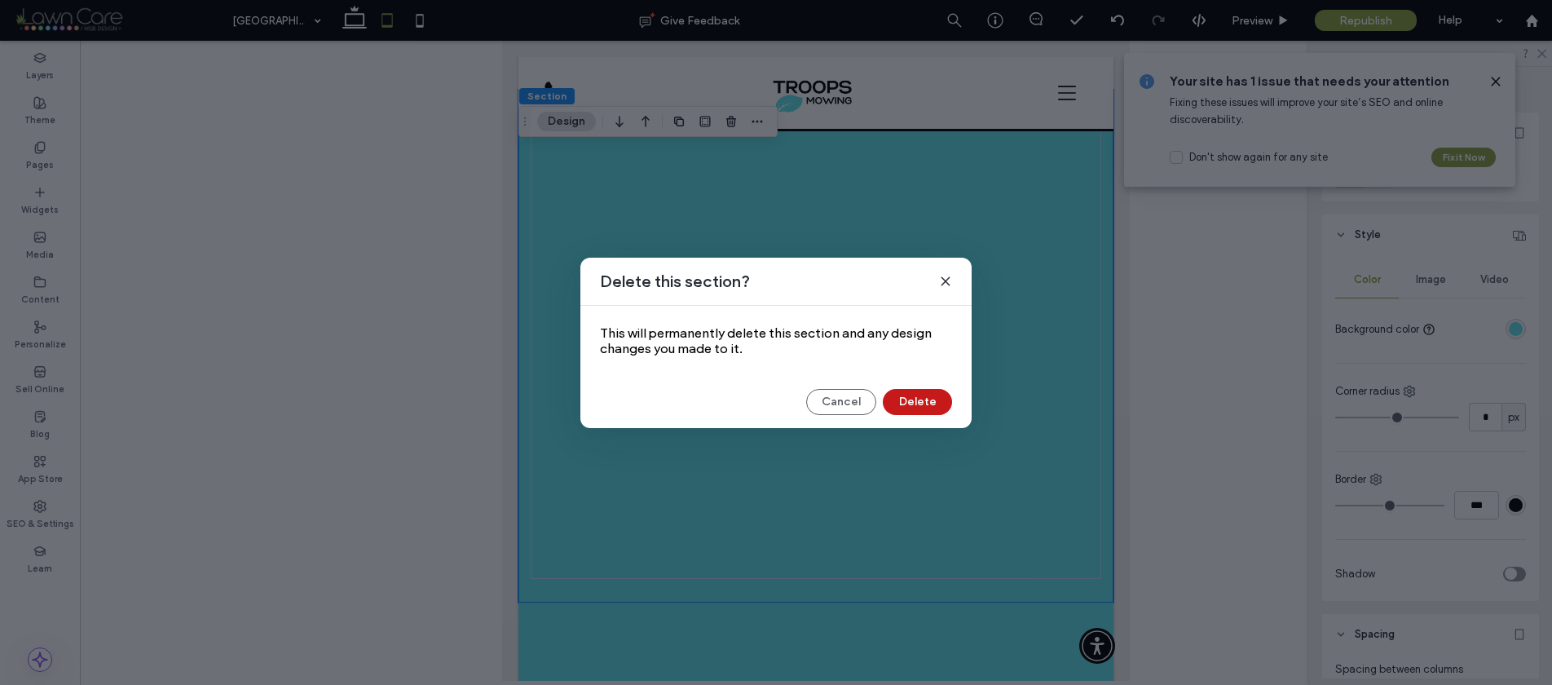
click at [907, 394] on button "Delete" at bounding box center [917, 402] width 69 height 26
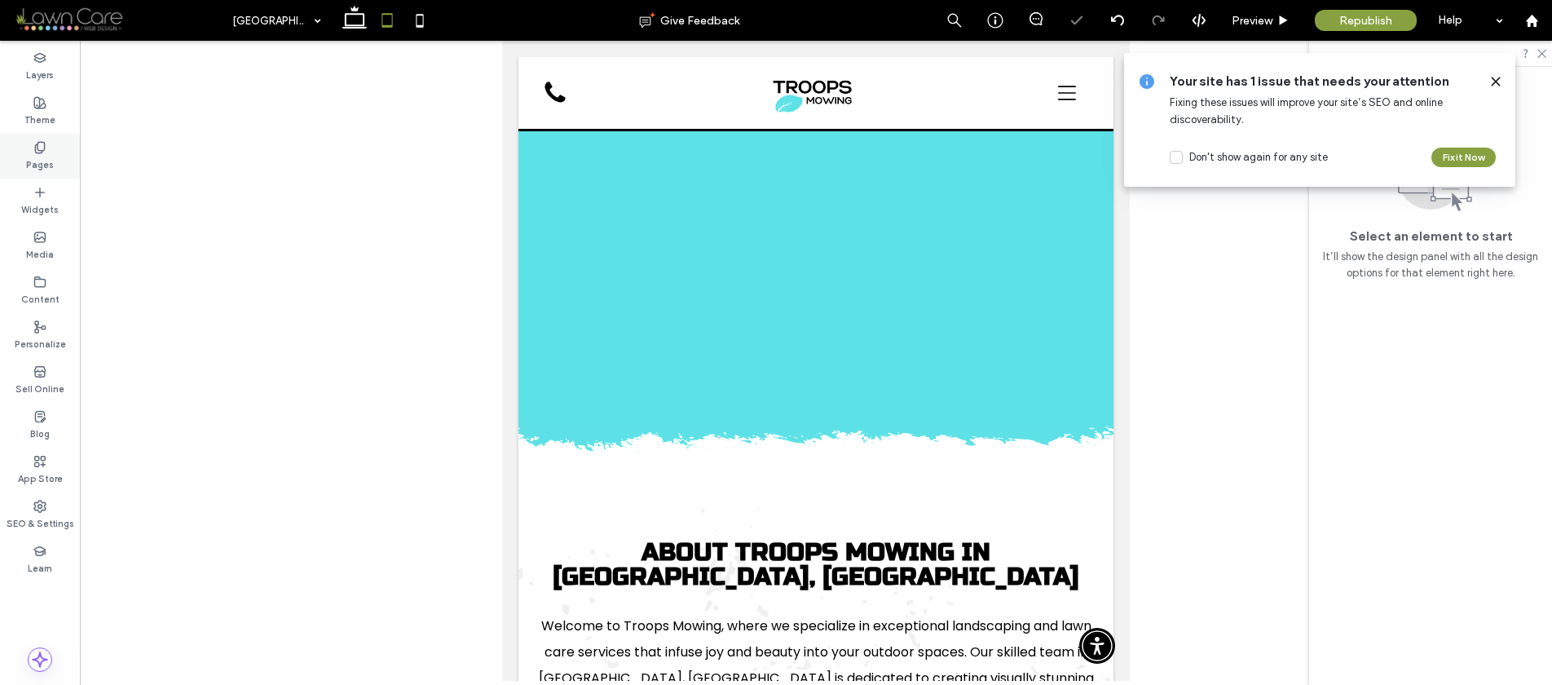
click at [58, 164] on div "Pages" at bounding box center [40, 156] width 80 height 45
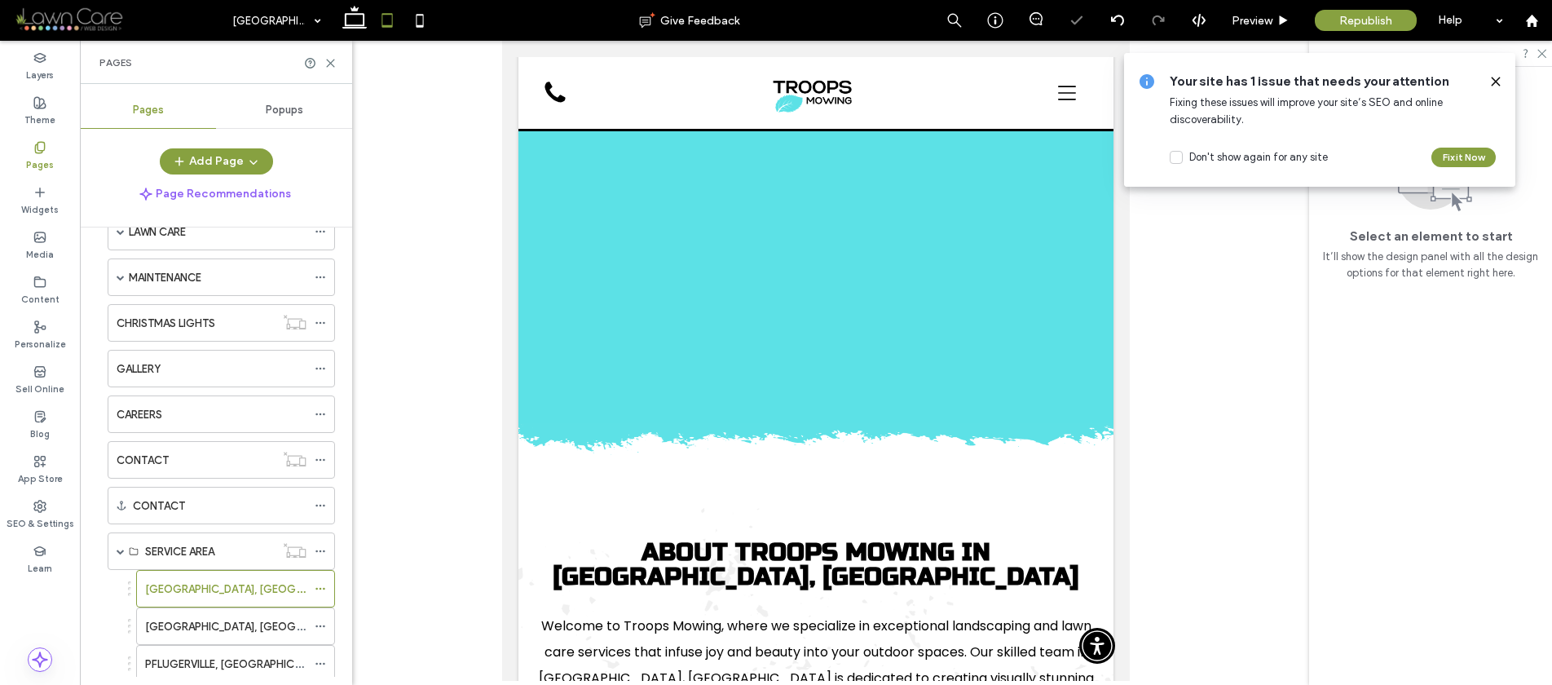
scroll to position [317, 0]
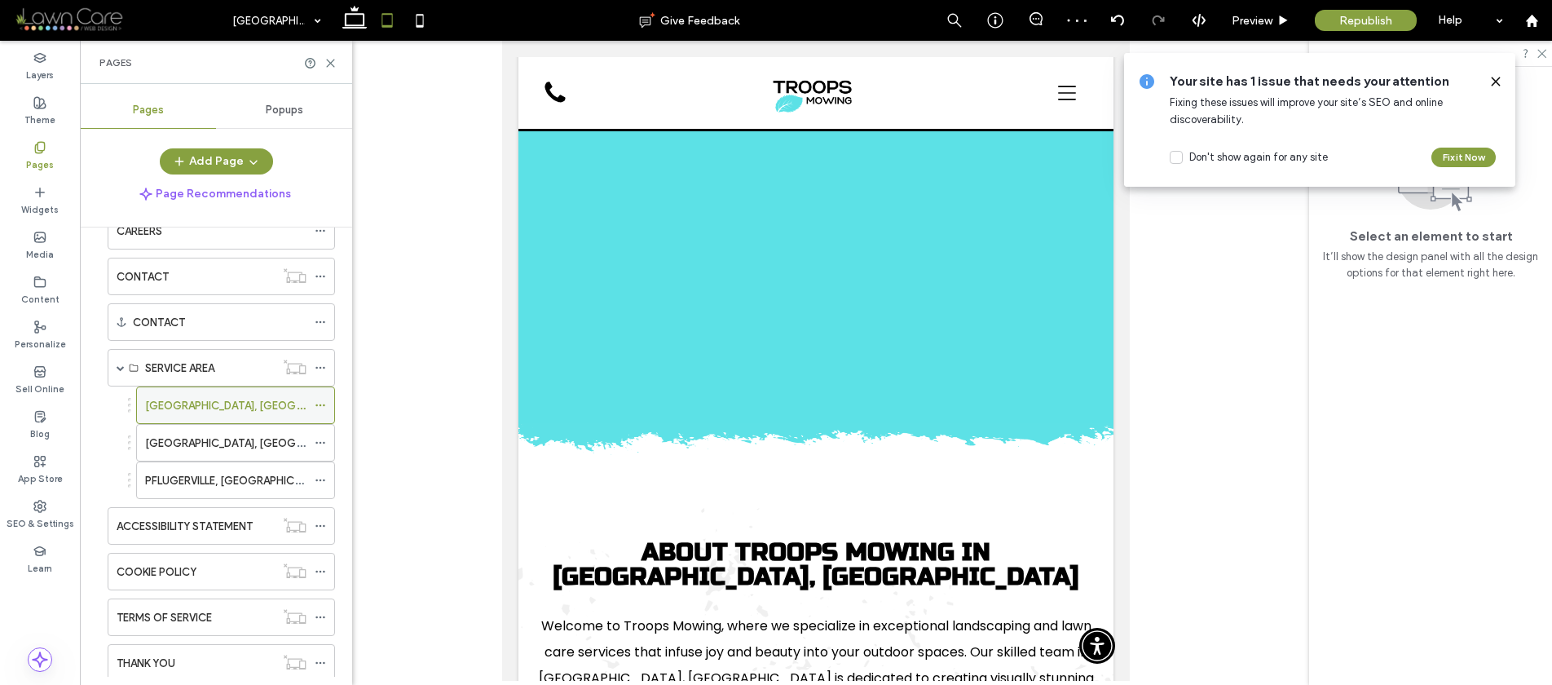
click at [172, 402] on label "GEORGETOWN, TX" at bounding box center [256, 405] width 223 height 29
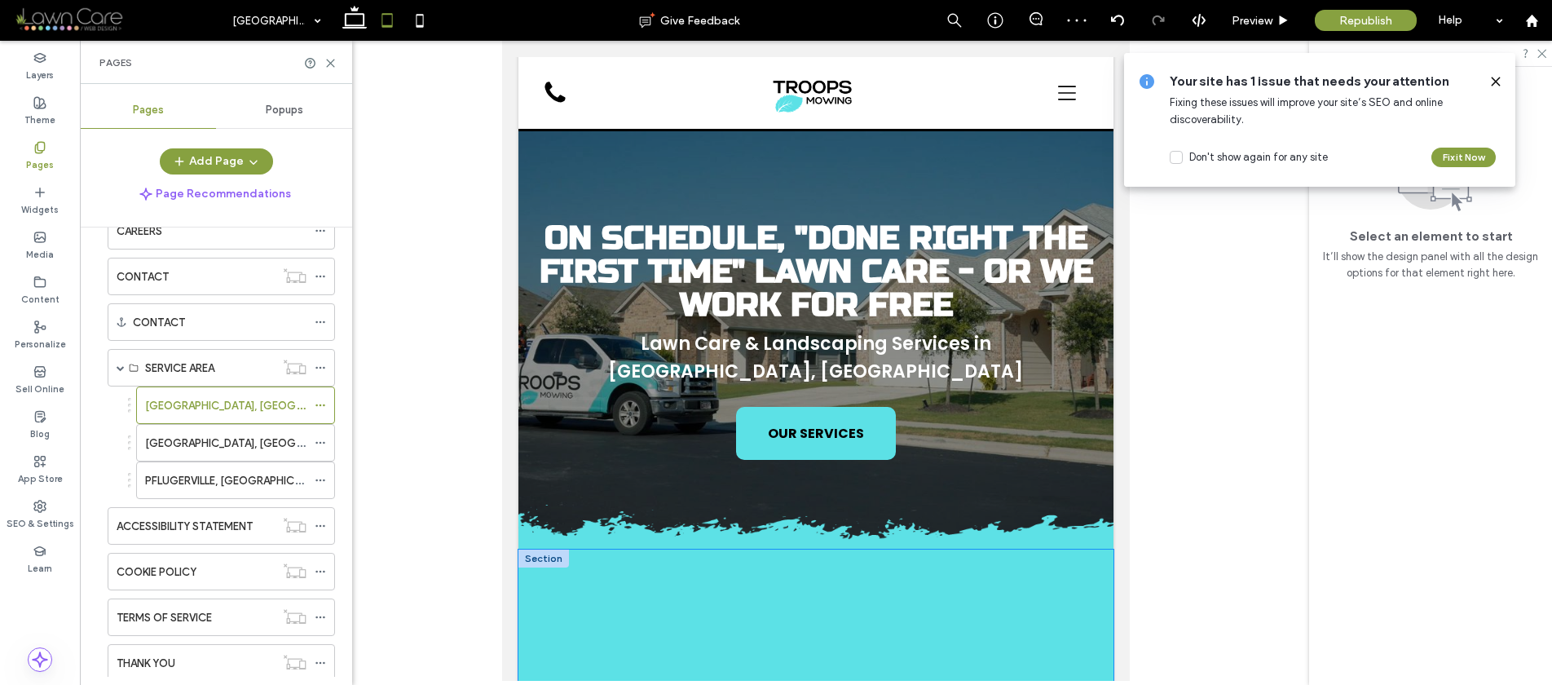
scroll to position [311, 0]
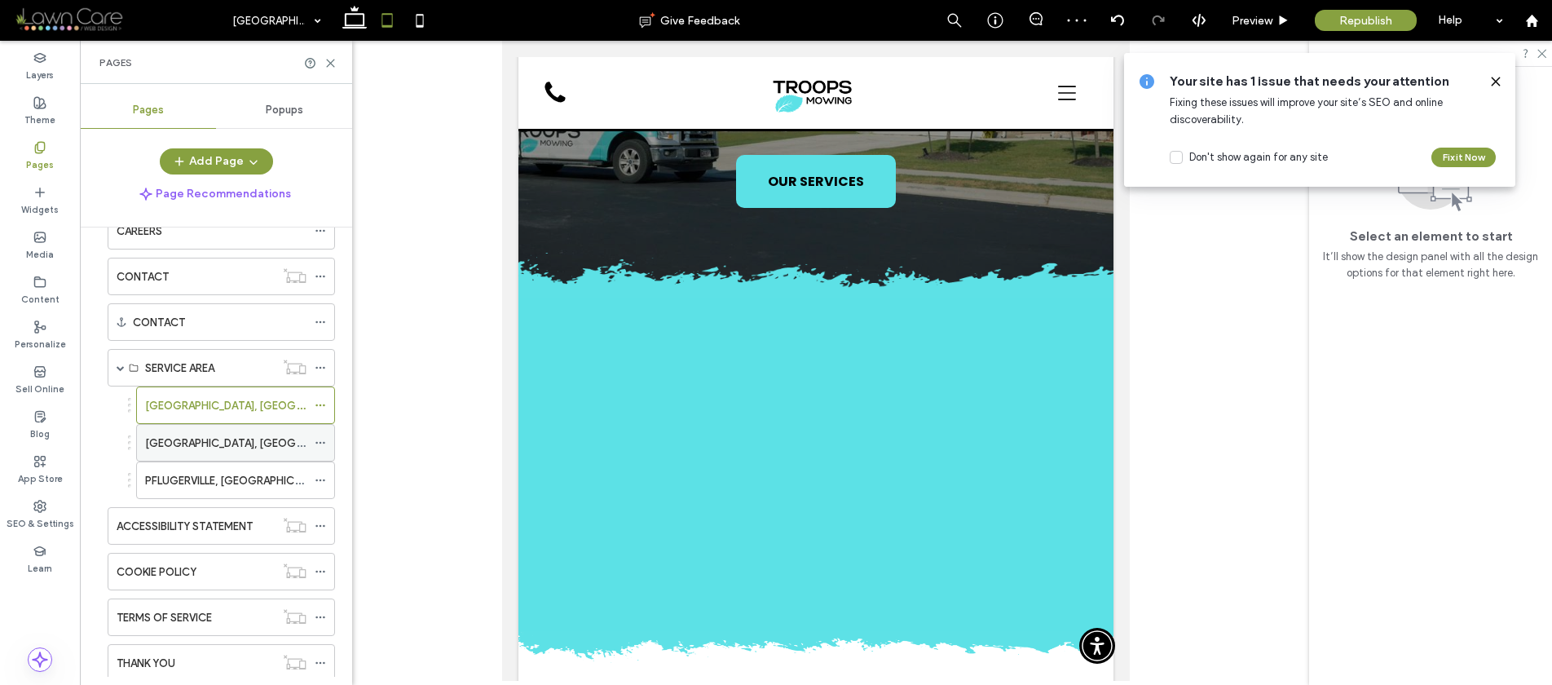
click at [194, 439] on label "ROUND ROCK, TX" at bounding box center [256, 443] width 223 height 29
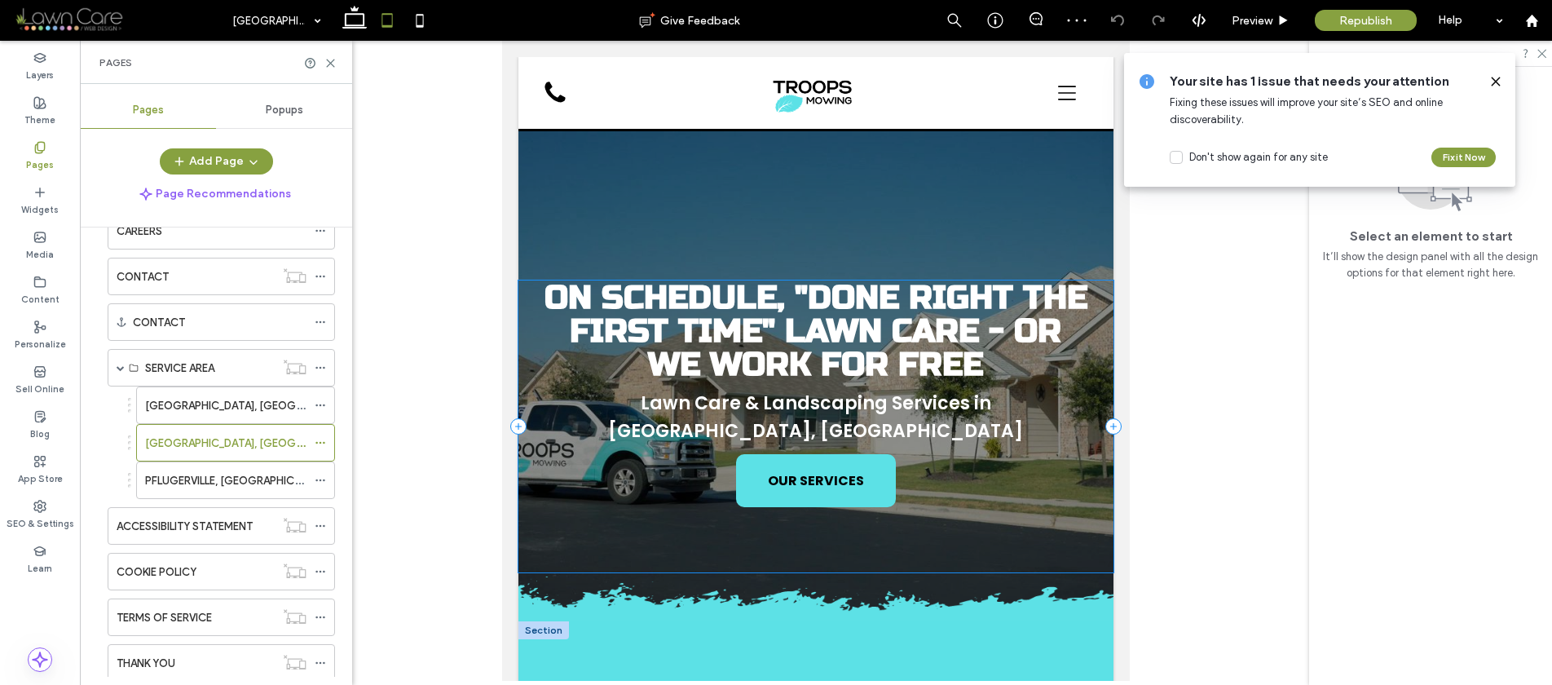
scroll to position [150, 0]
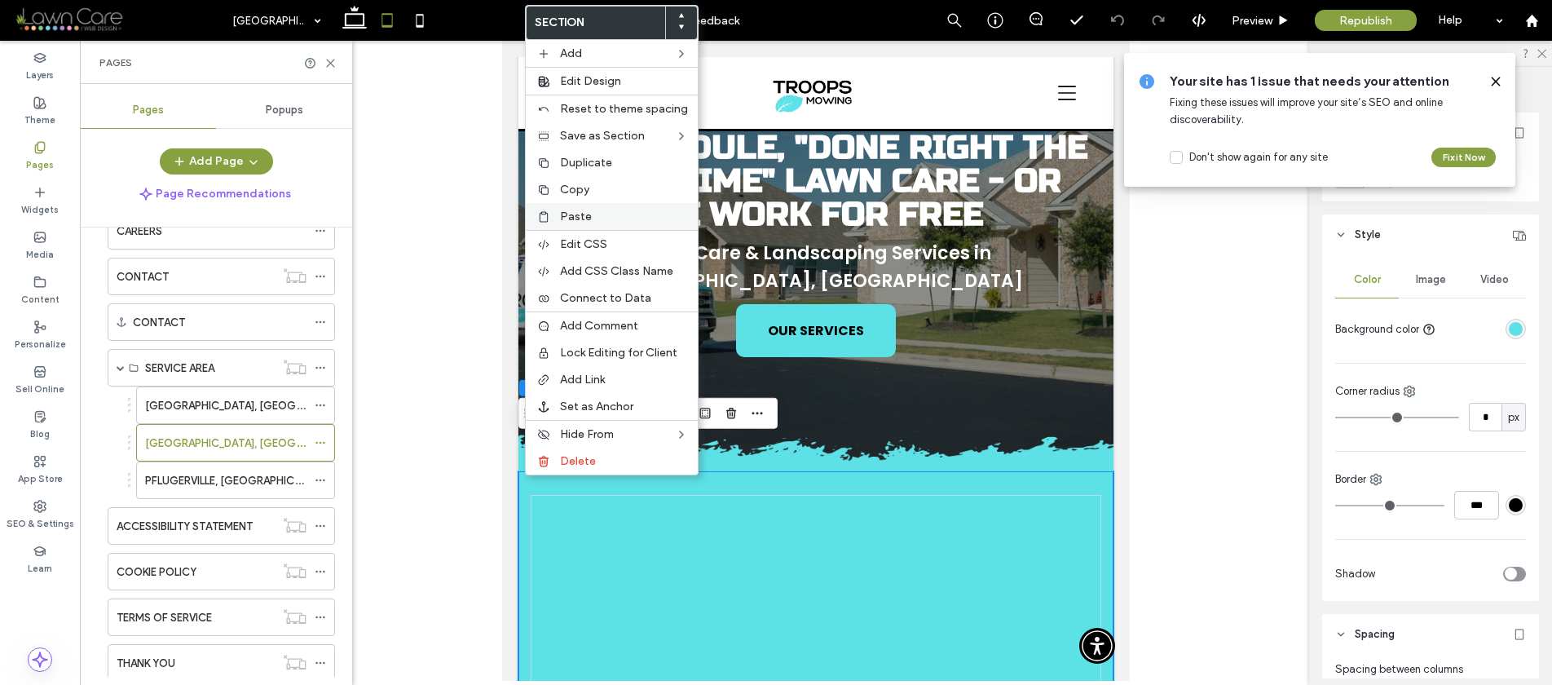
click at [545, 218] on icon at bounding box center [543, 216] width 13 height 13
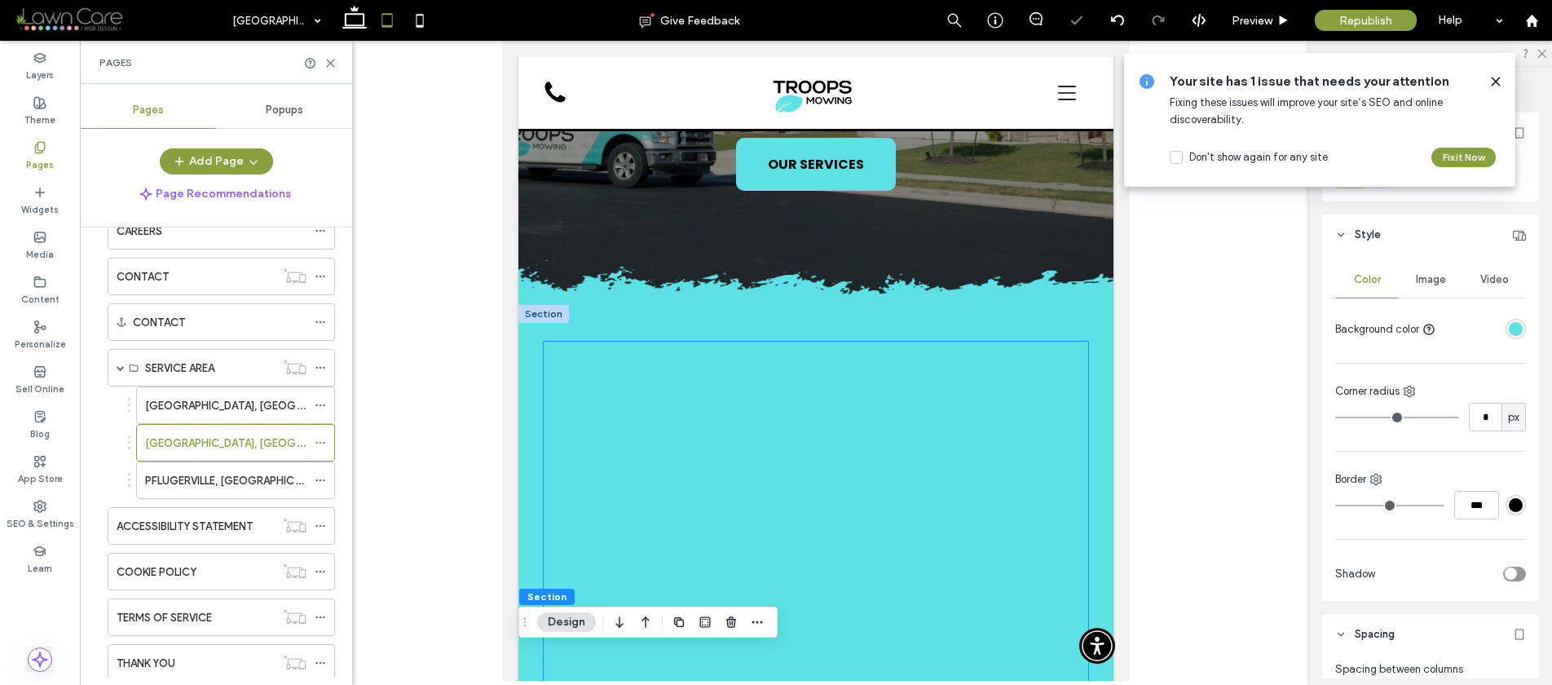
scroll to position [271, 0]
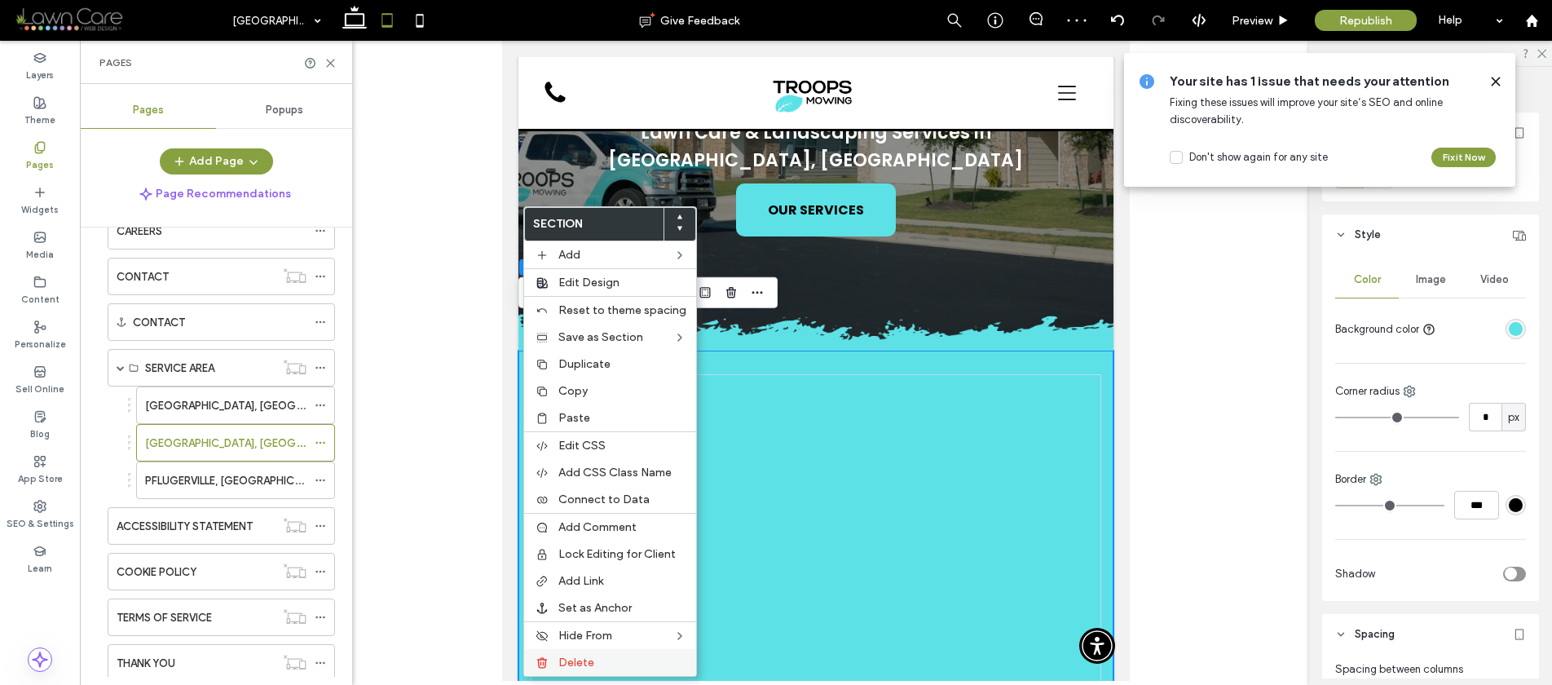
click at [571, 657] on span "Delete" at bounding box center [576, 662] width 36 height 14
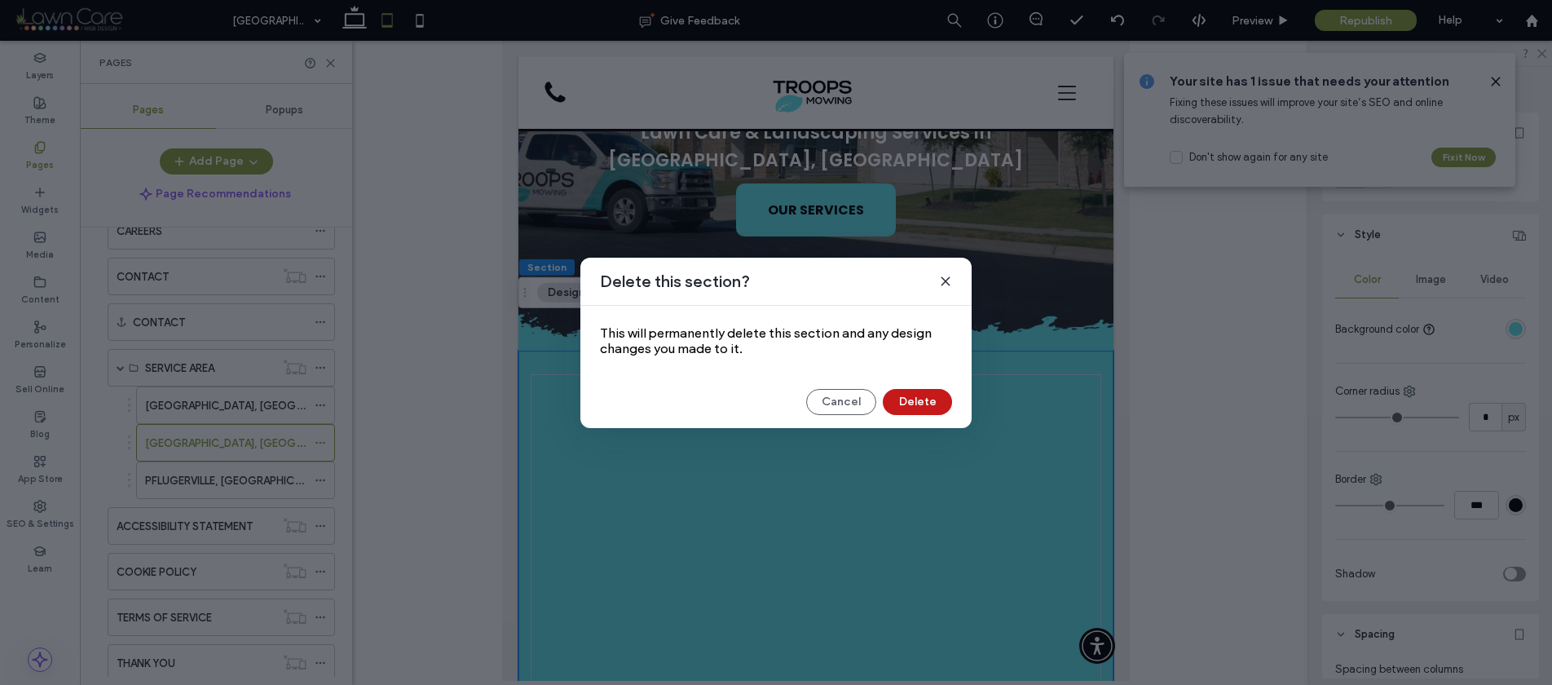
click at [899, 396] on button "Delete" at bounding box center [917, 402] width 69 height 26
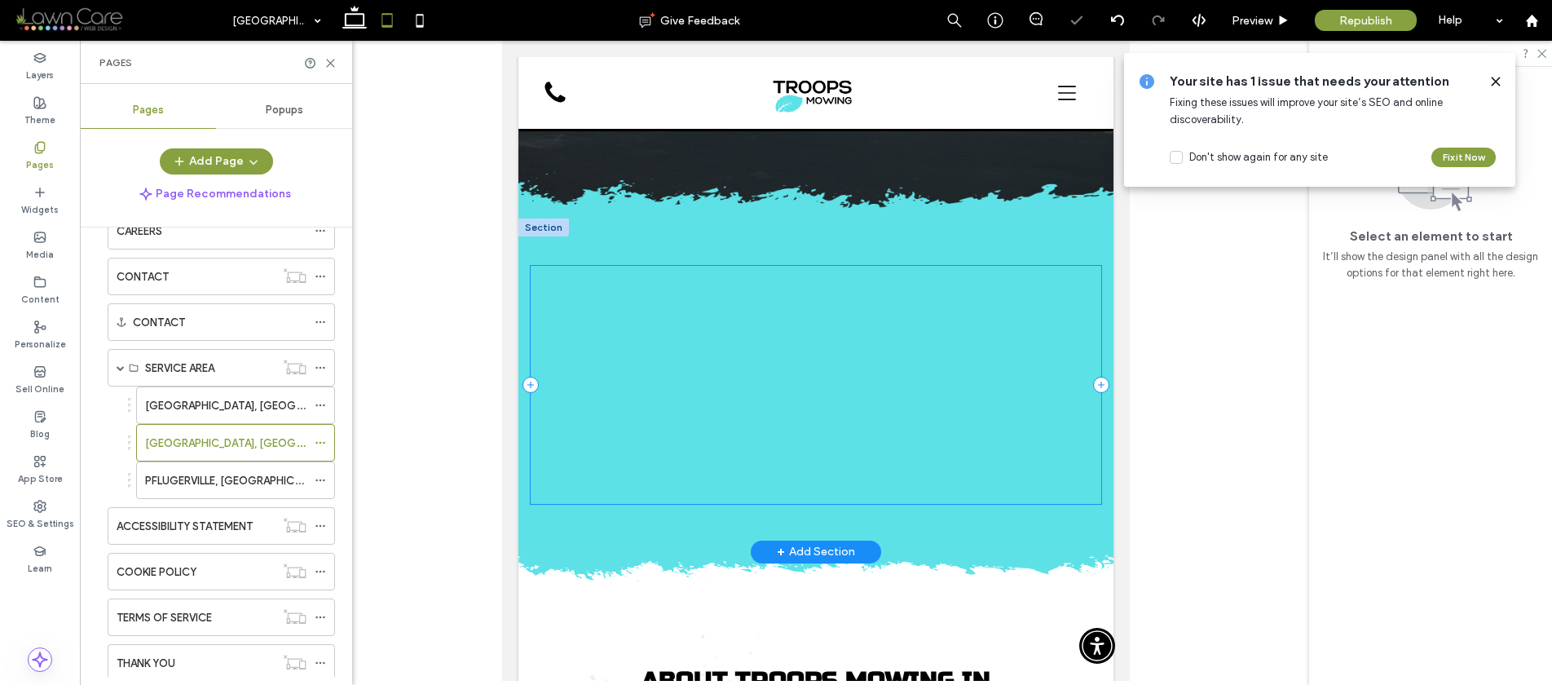
scroll to position [408, 0]
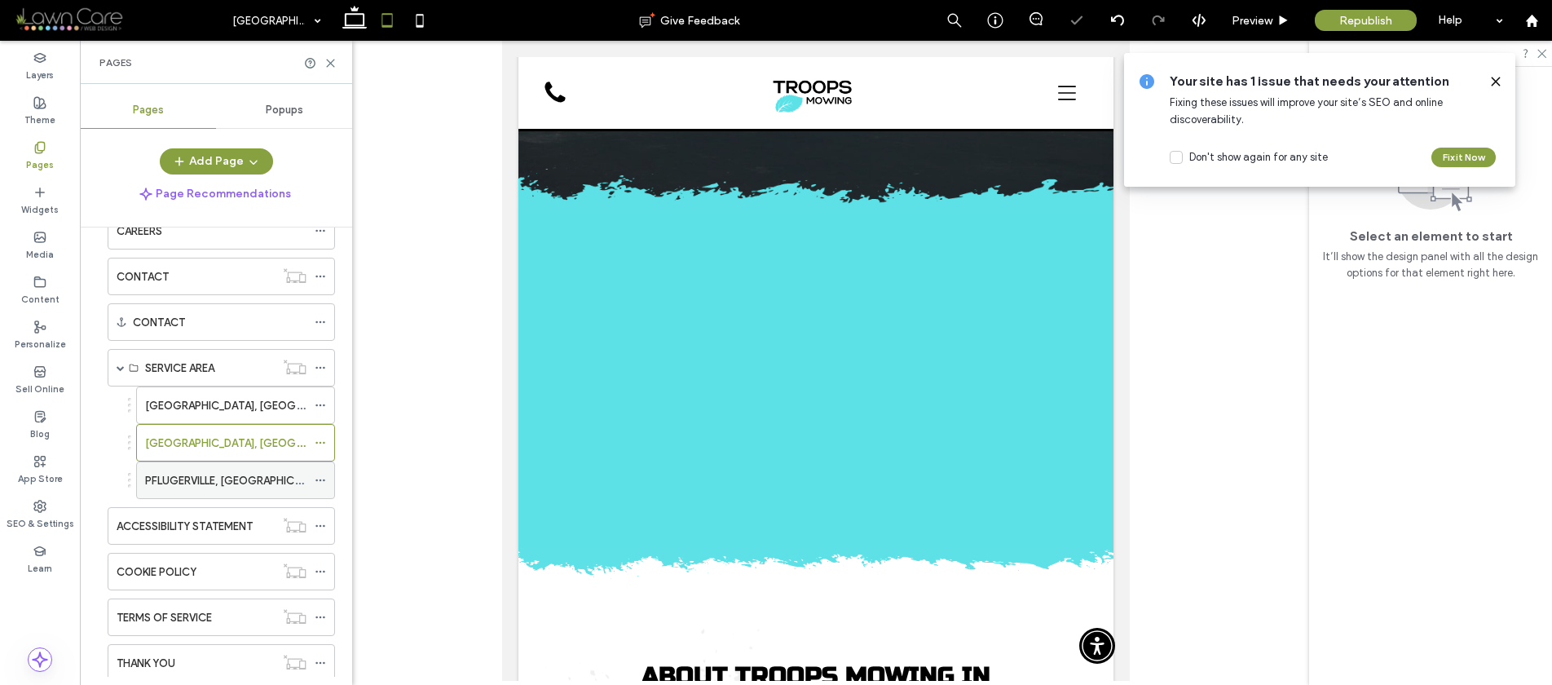
click at [201, 473] on label "PFLUGERVILLE, TX" at bounding box center [237, 480] width 184 height 29
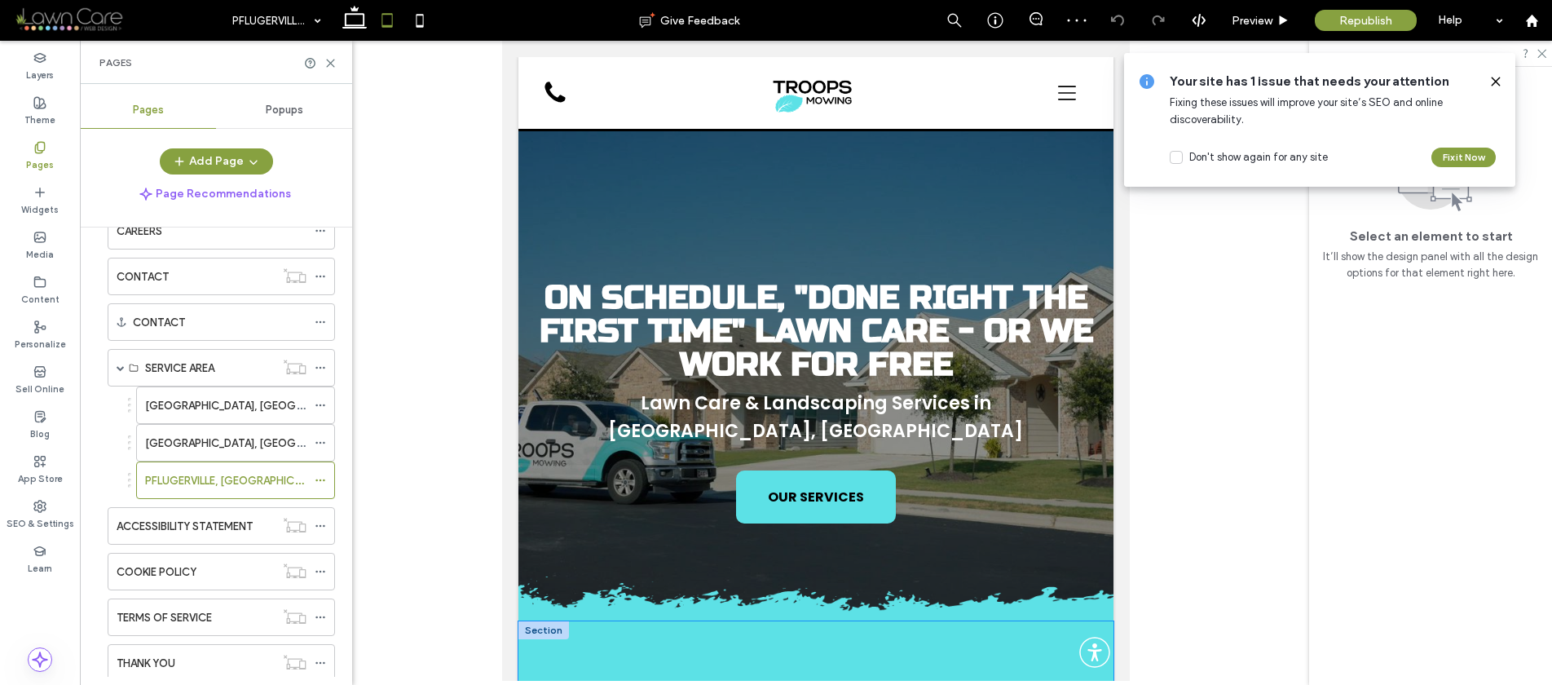
scroll to position [318, 0]
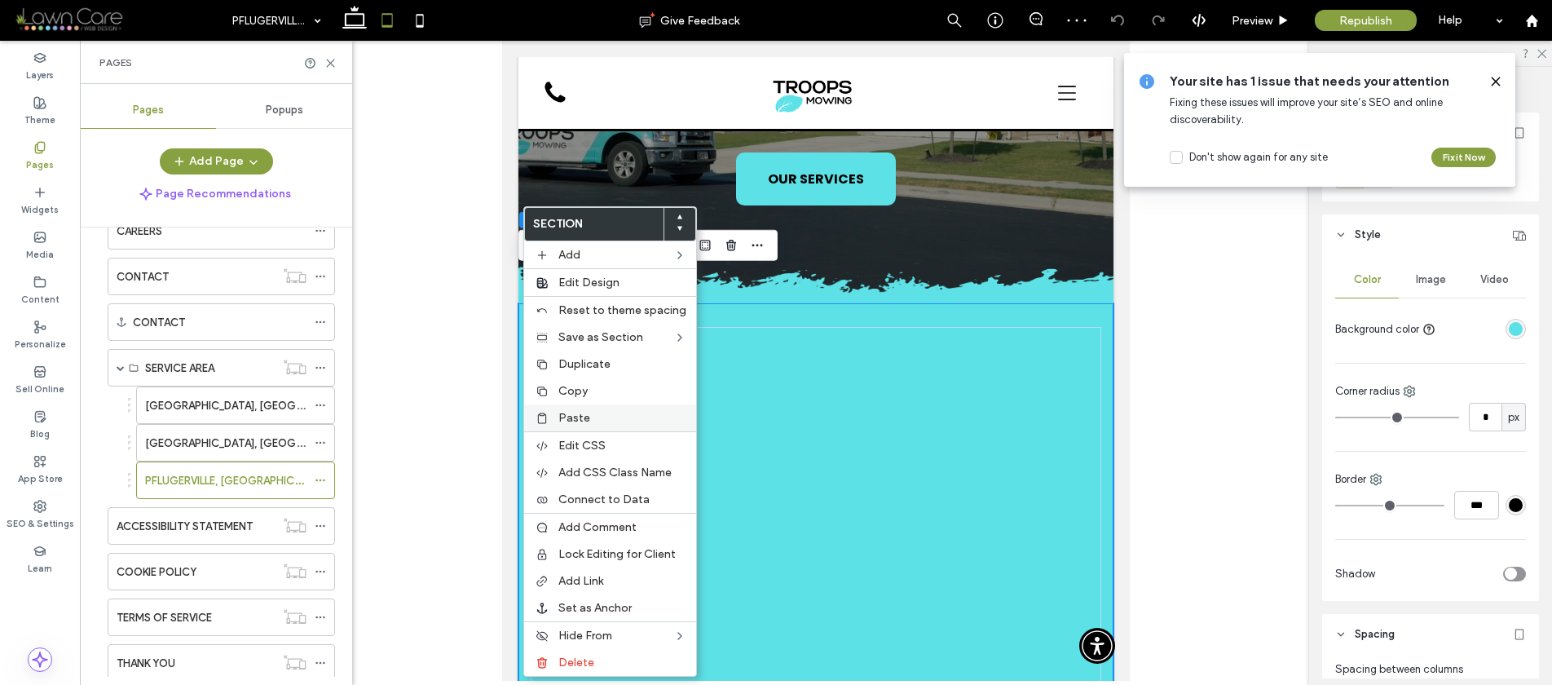
click at [563, 421] on span "Paste" at bounding box center [574, 418] width 32 height 14
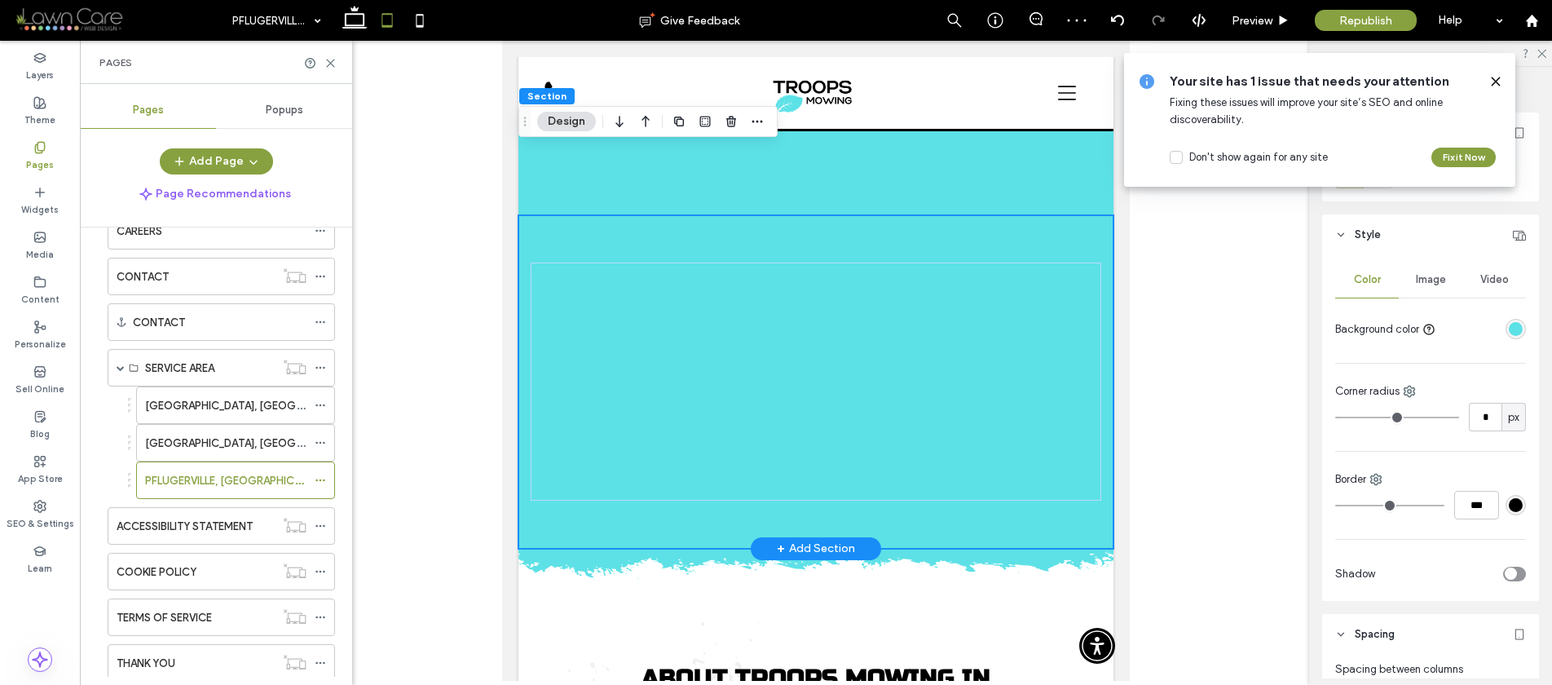
scroll to position [693, 0]
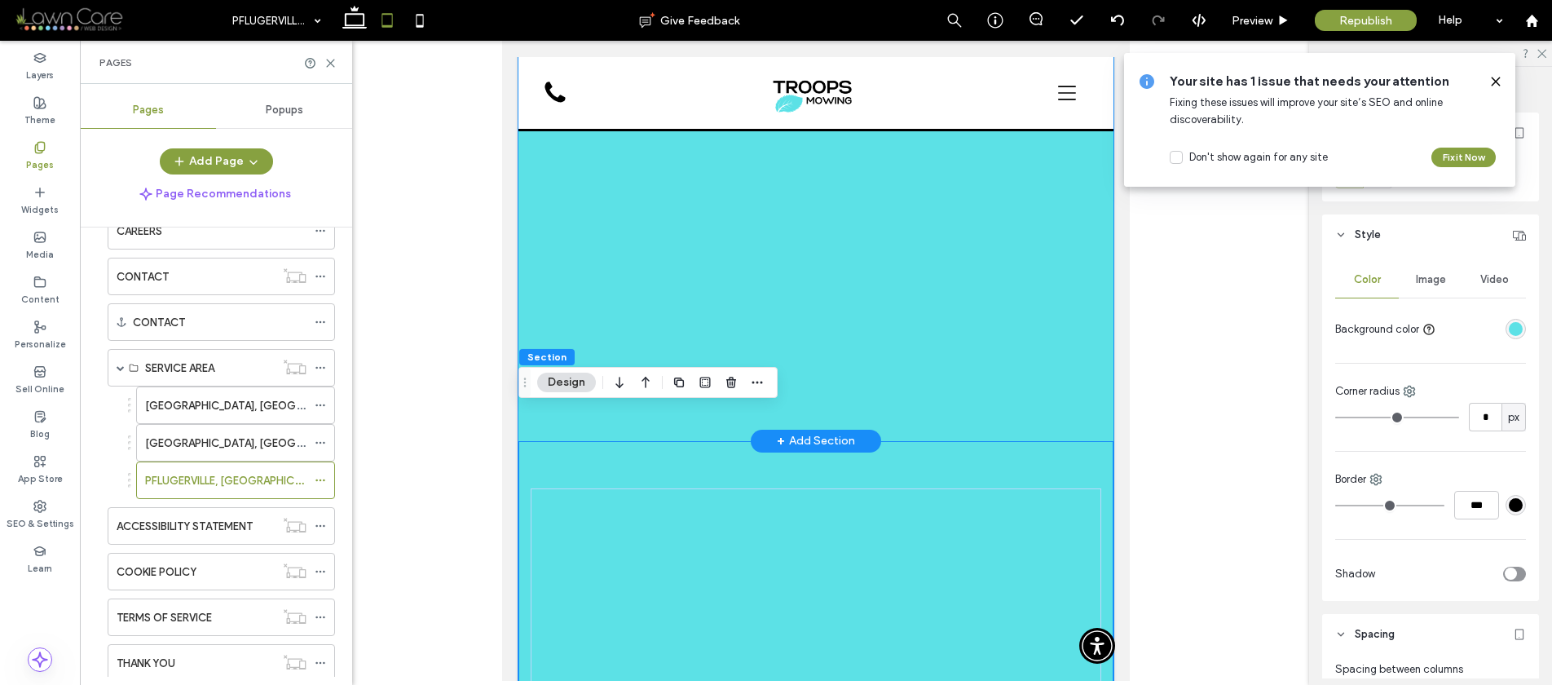
click at [521, 308] on div at bounding box center [816, 184] width 595 height 513
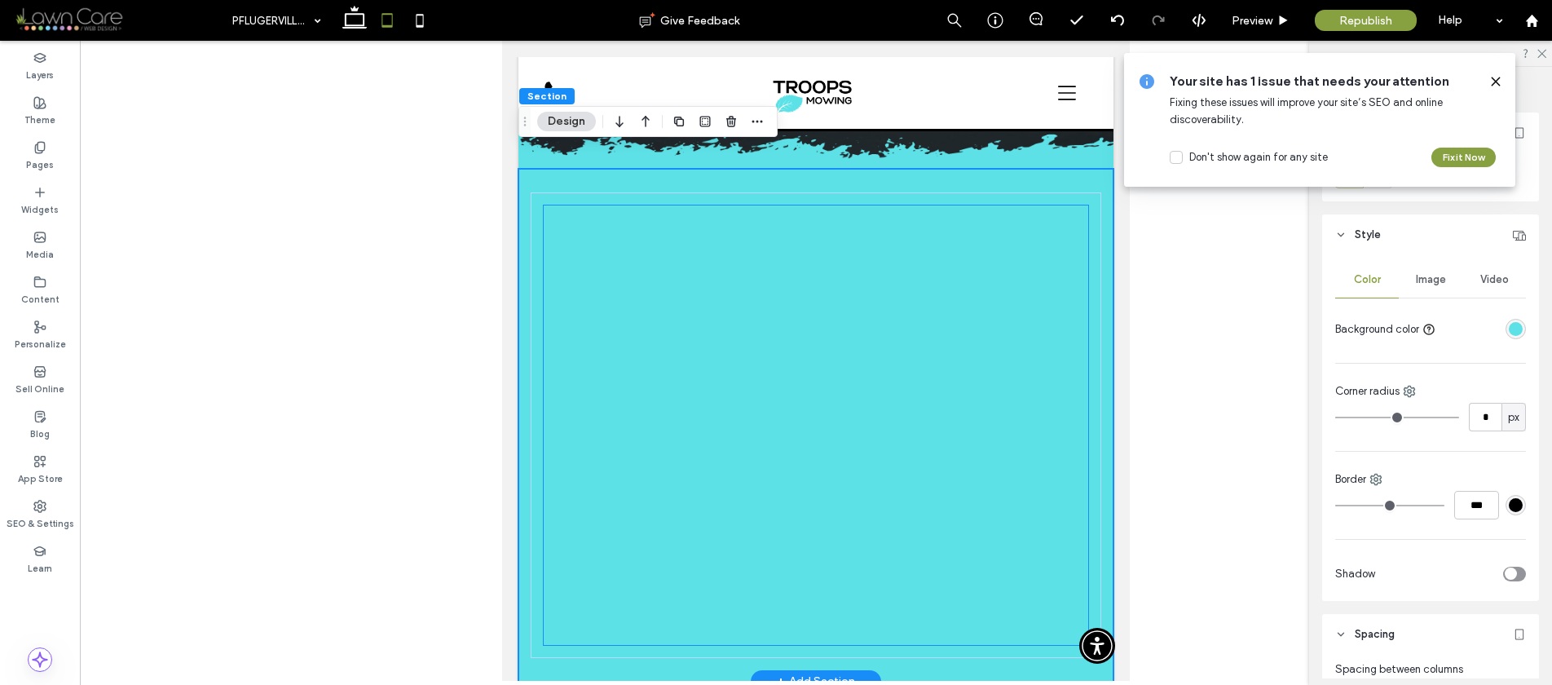
scroll to position [401, 0]
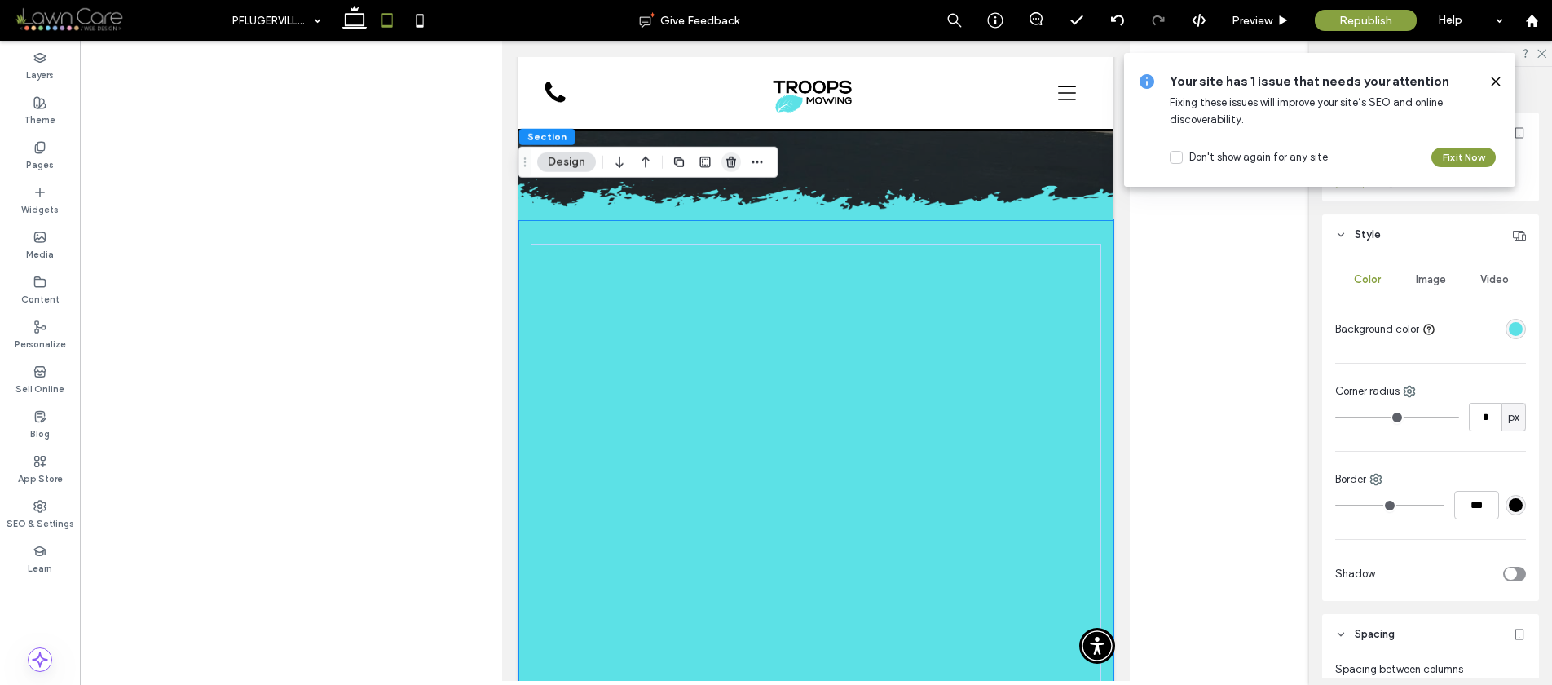
click at [733, 161] on icon "button" at bounding box center [731, 162] width 13 height 13
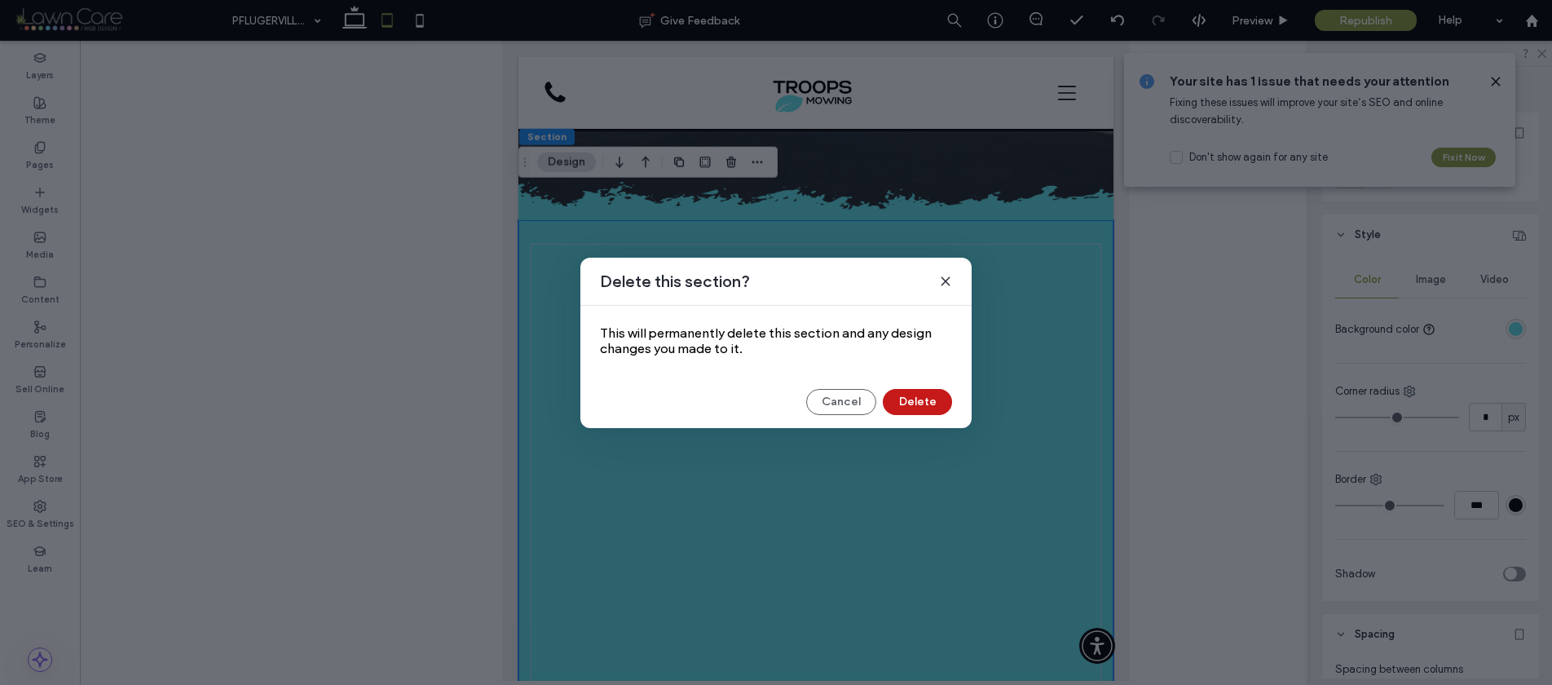
click at [899, 410] on button "Delete" at bounding box center [917, 402] width 69 height 26
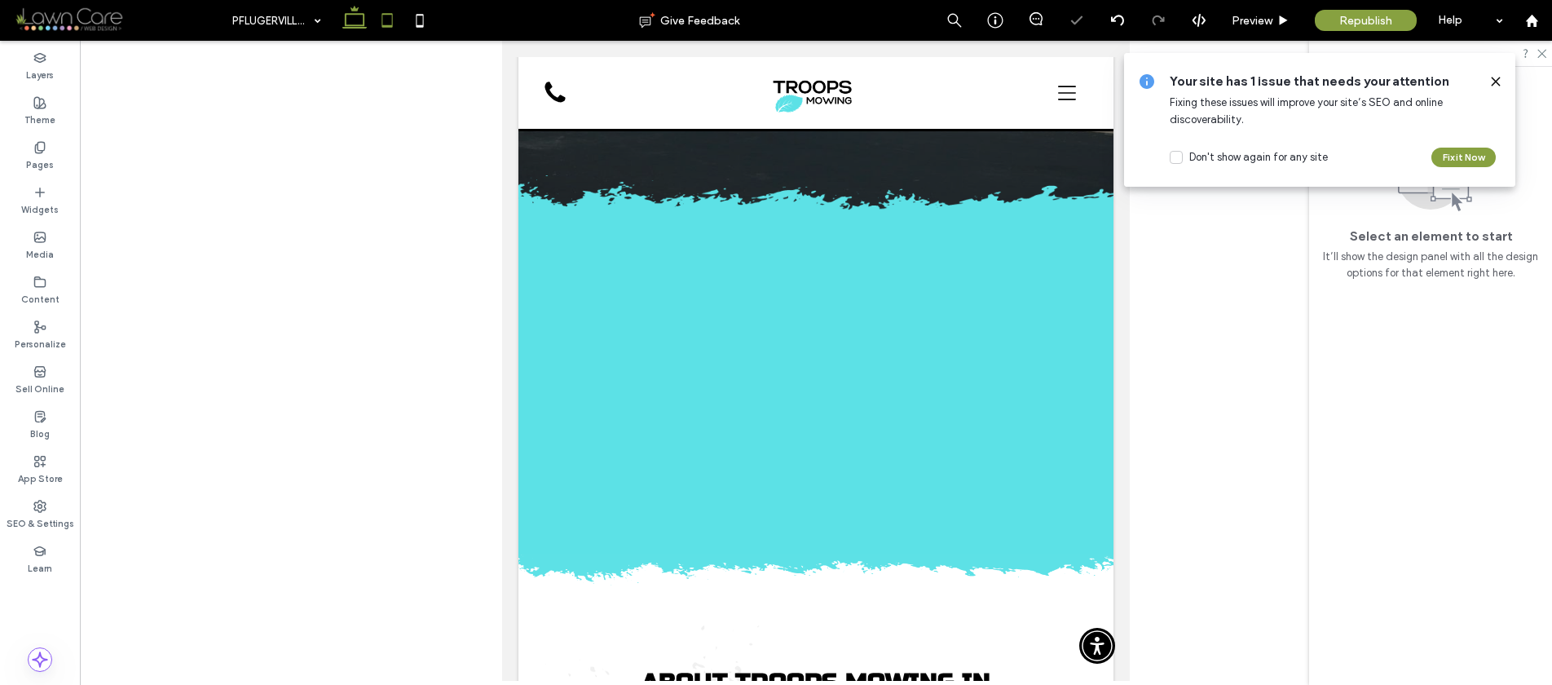
click at [353, 22] on icon at bounding box center [354, 20] width 33 height 33
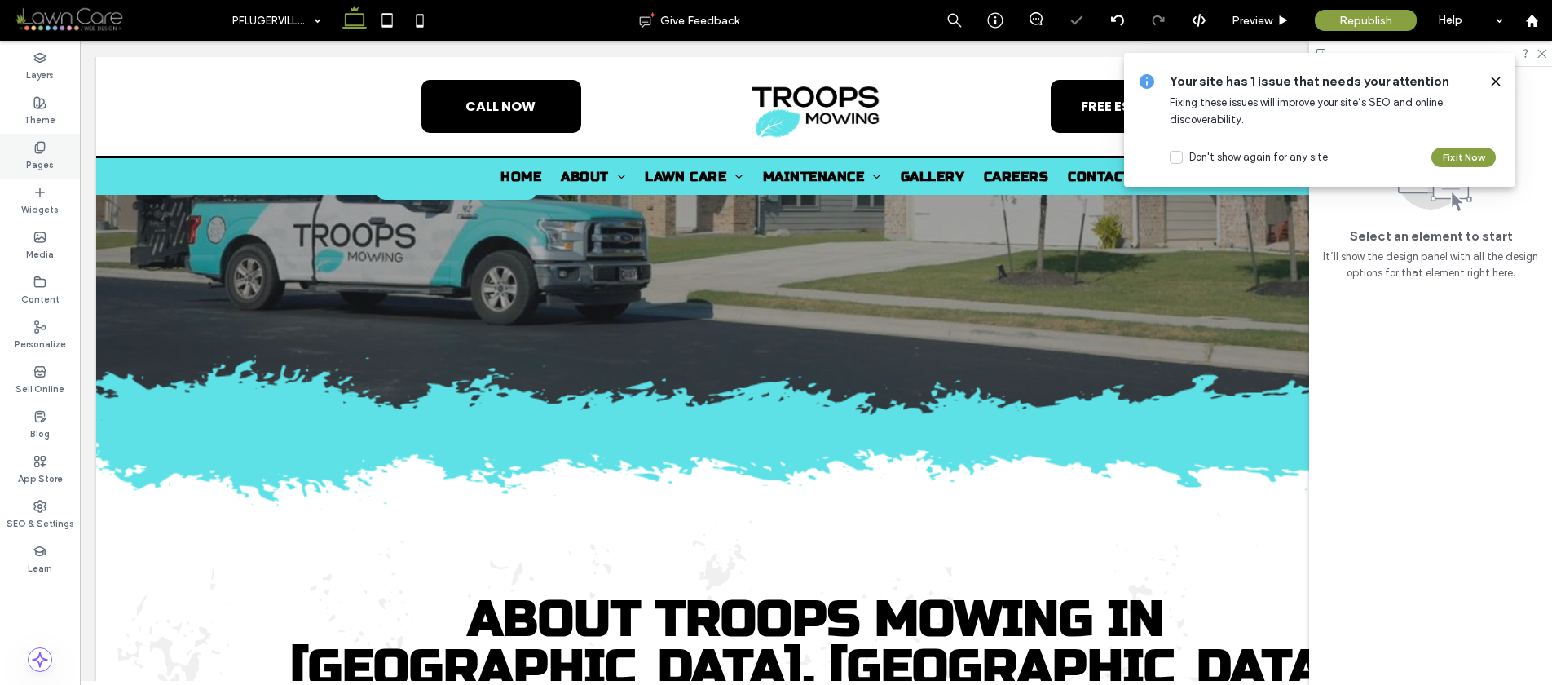
click at [33, 158] on label "Pages" at bounding box center [40, 163] width 28 height 18
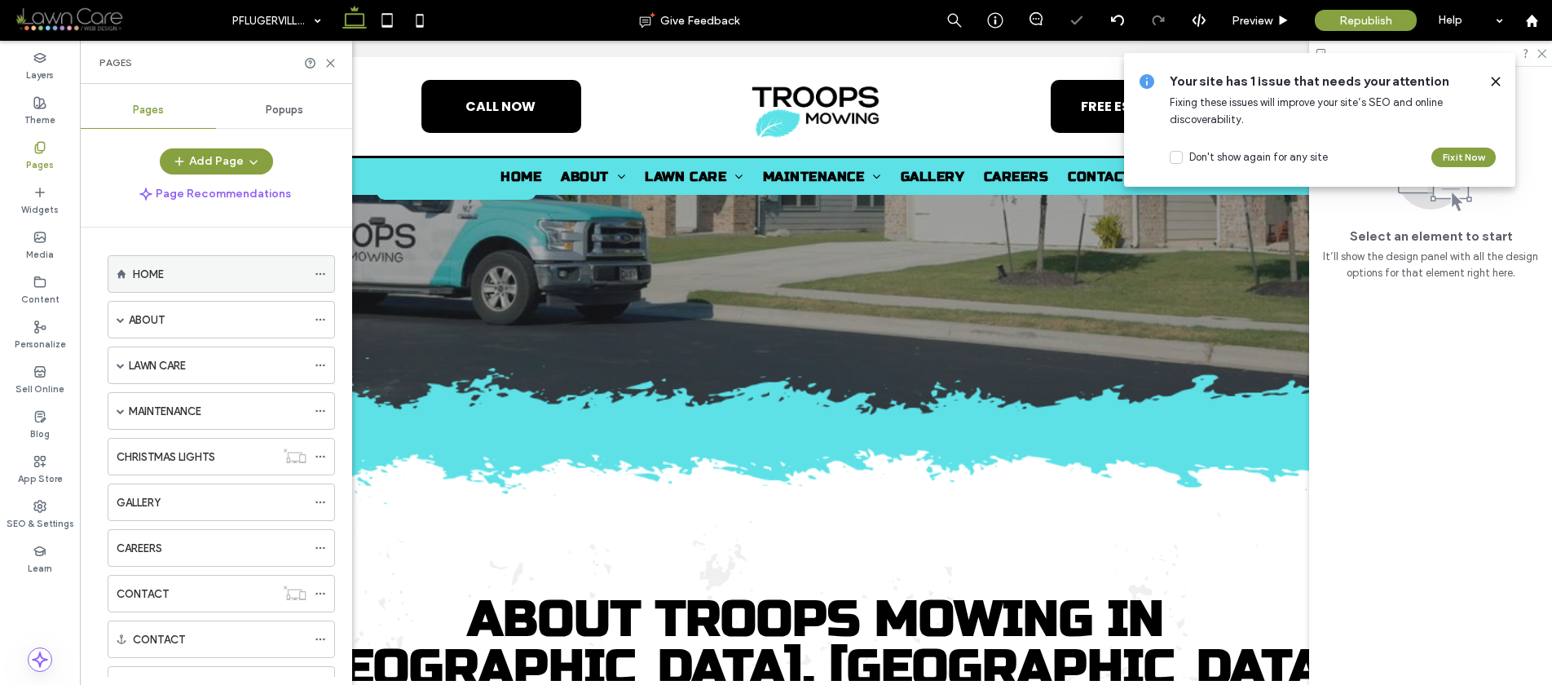
click at [133, 271] on label "HOME" at bounding box center [148, 274] width 31 height 29
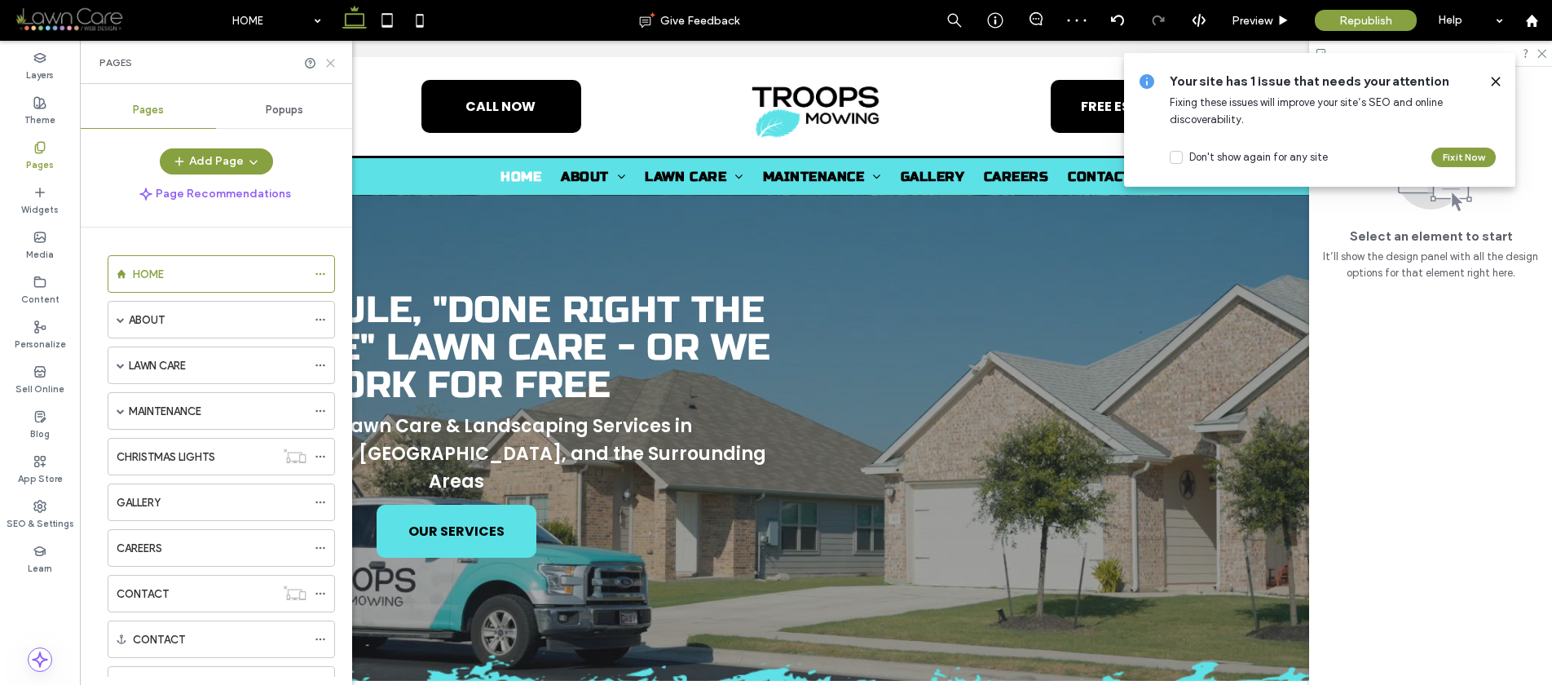
click at [329, 63] on use at bounding box center [330, 63] width 7 height 7
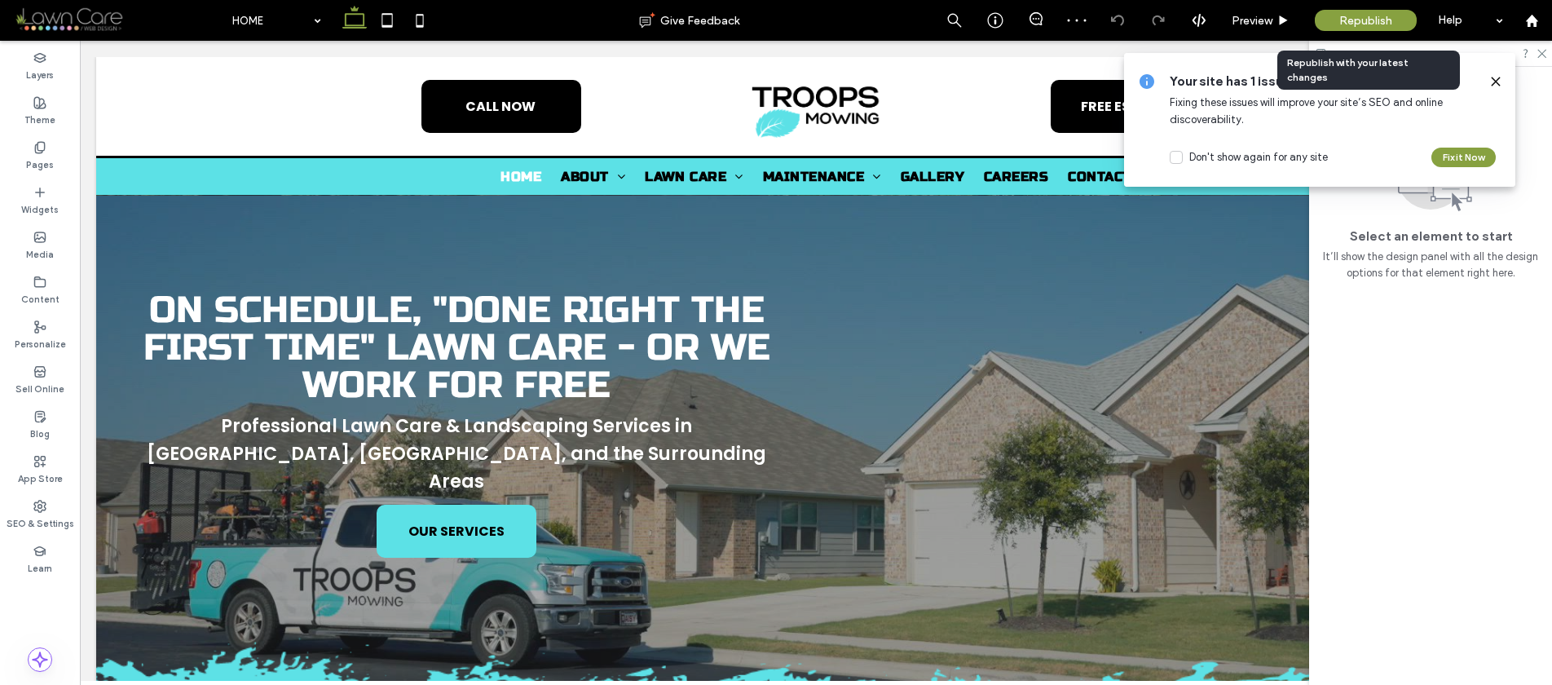
click at [1337, 11] on div "Republish" at bounding box center [1366, 20] width 102 height 21
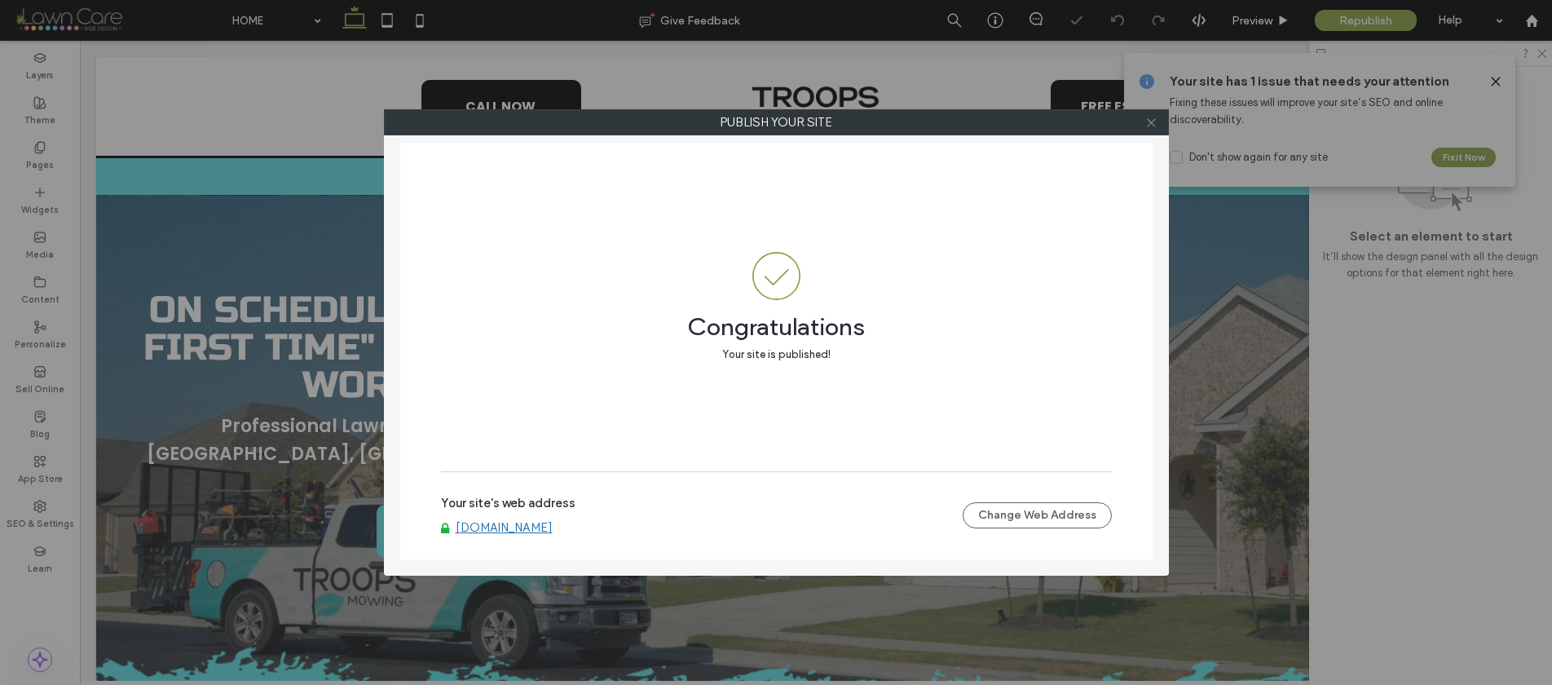
click at [1149, 121] on icon at bounding box center [1151, 123] width 12 height 12
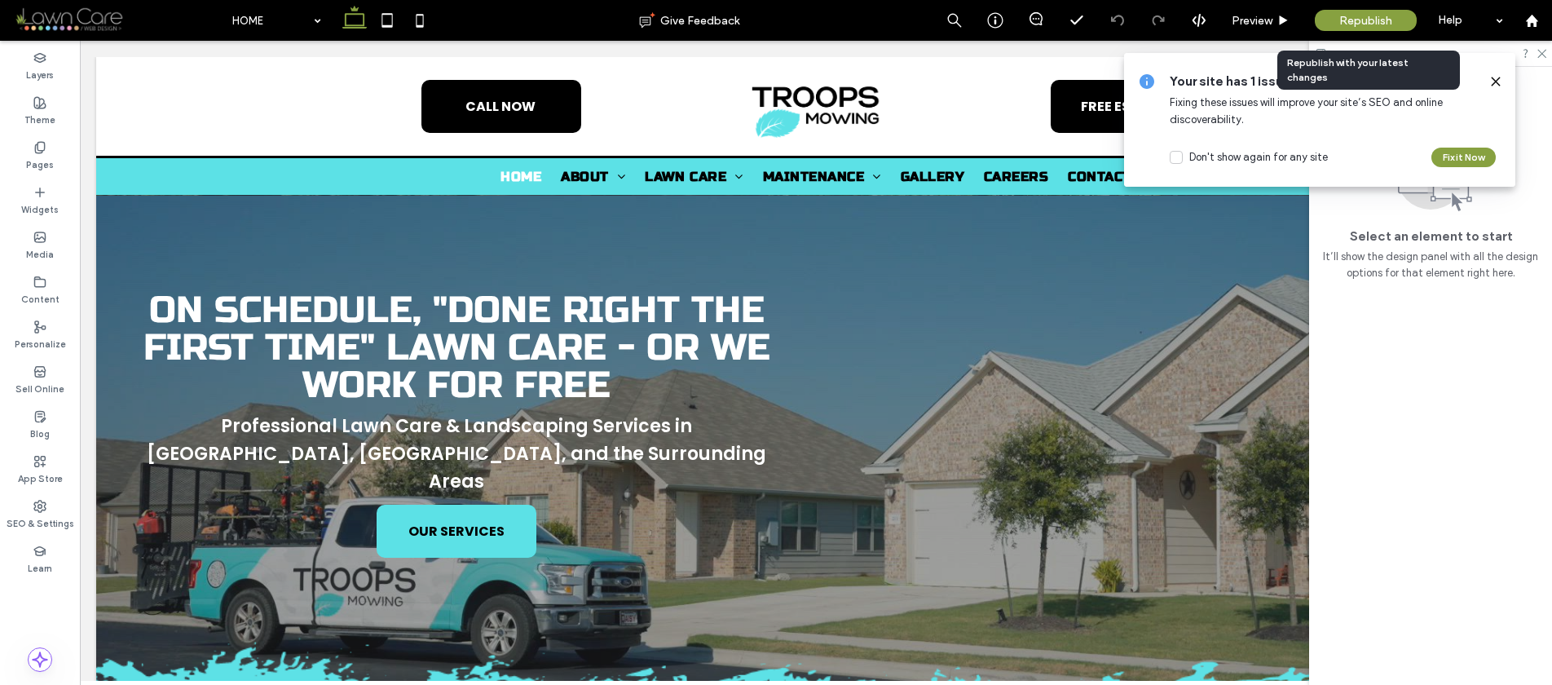
click at [1340, 21] on span "Republish" at bounding box center [1365, 21] width 53 height 14
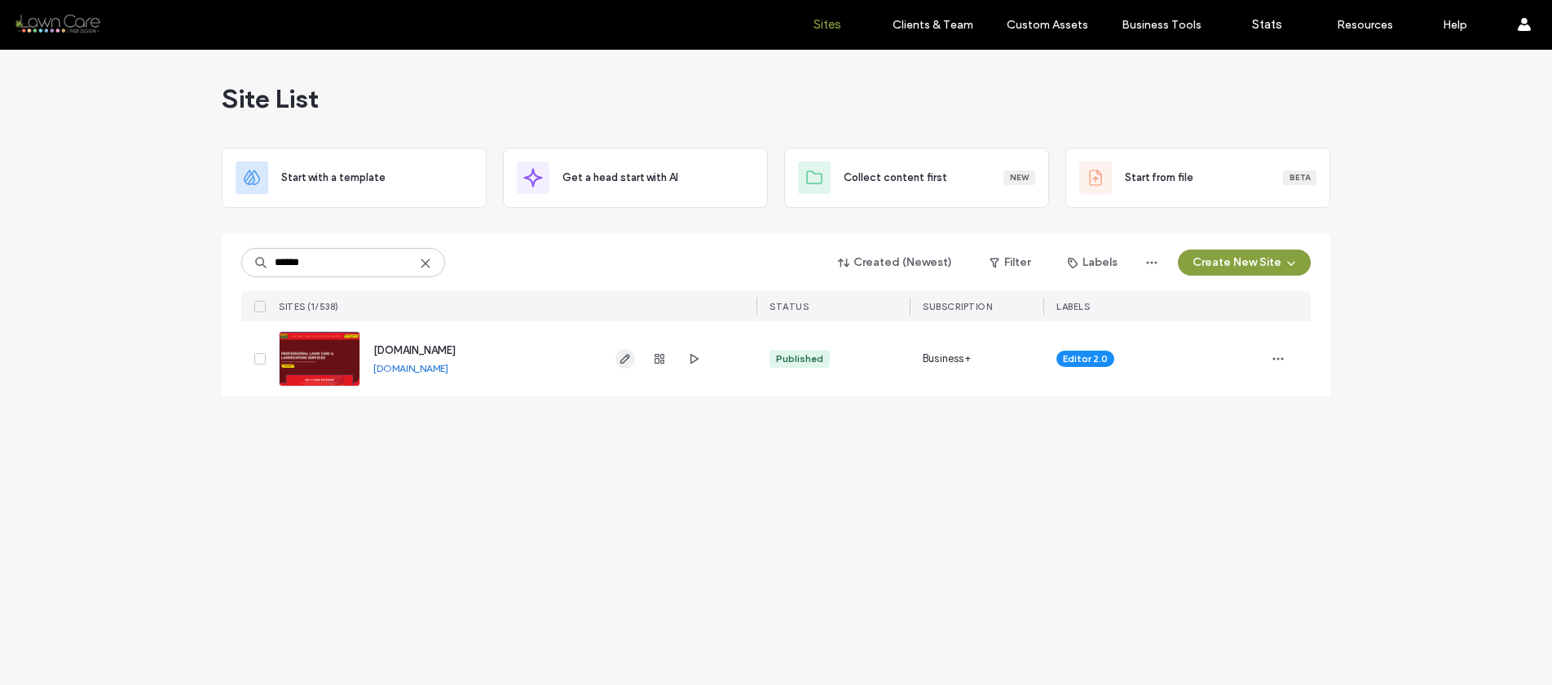
type input "******"
click at [616, 358] on span "button" at bounding box center [626, 359] width 20 height 20
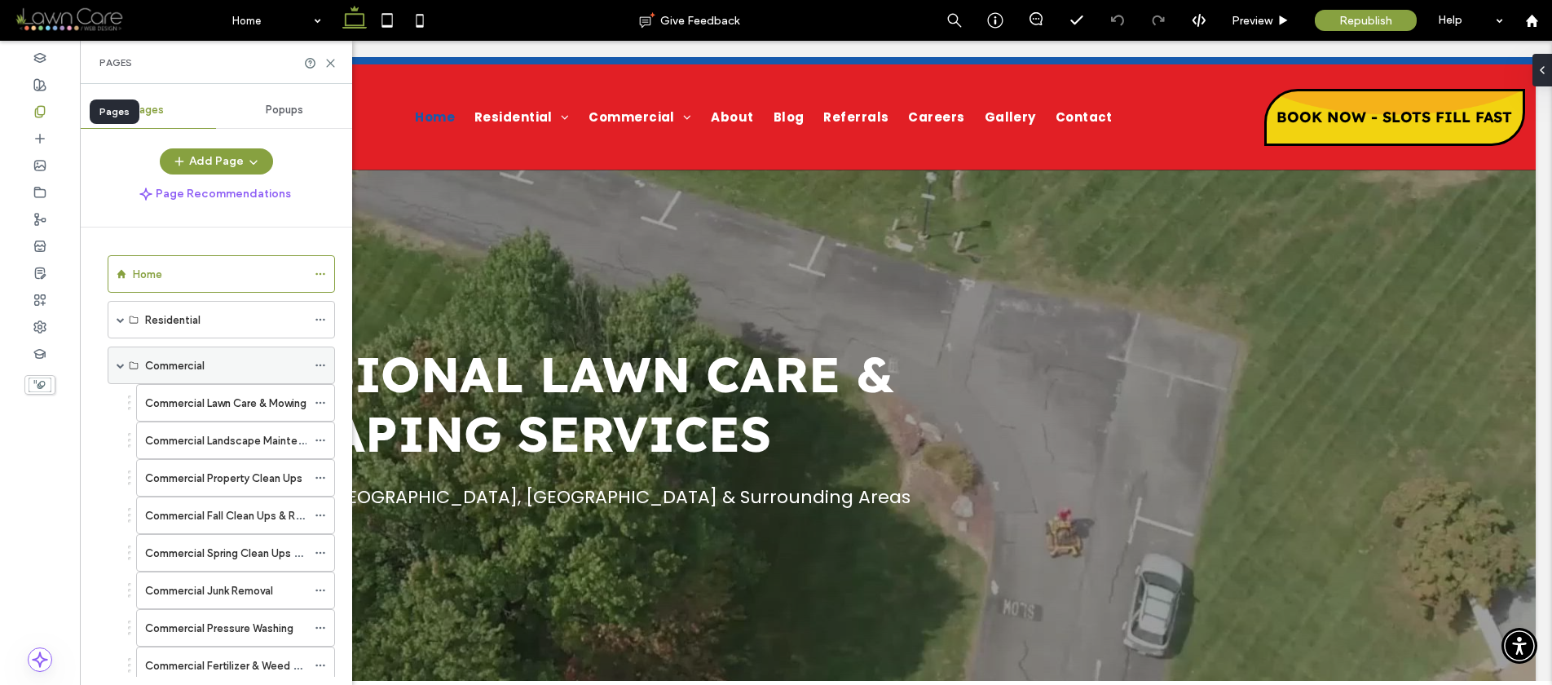
click at [122, 360] on span at bounding box center [121, 365] width 8 height 36
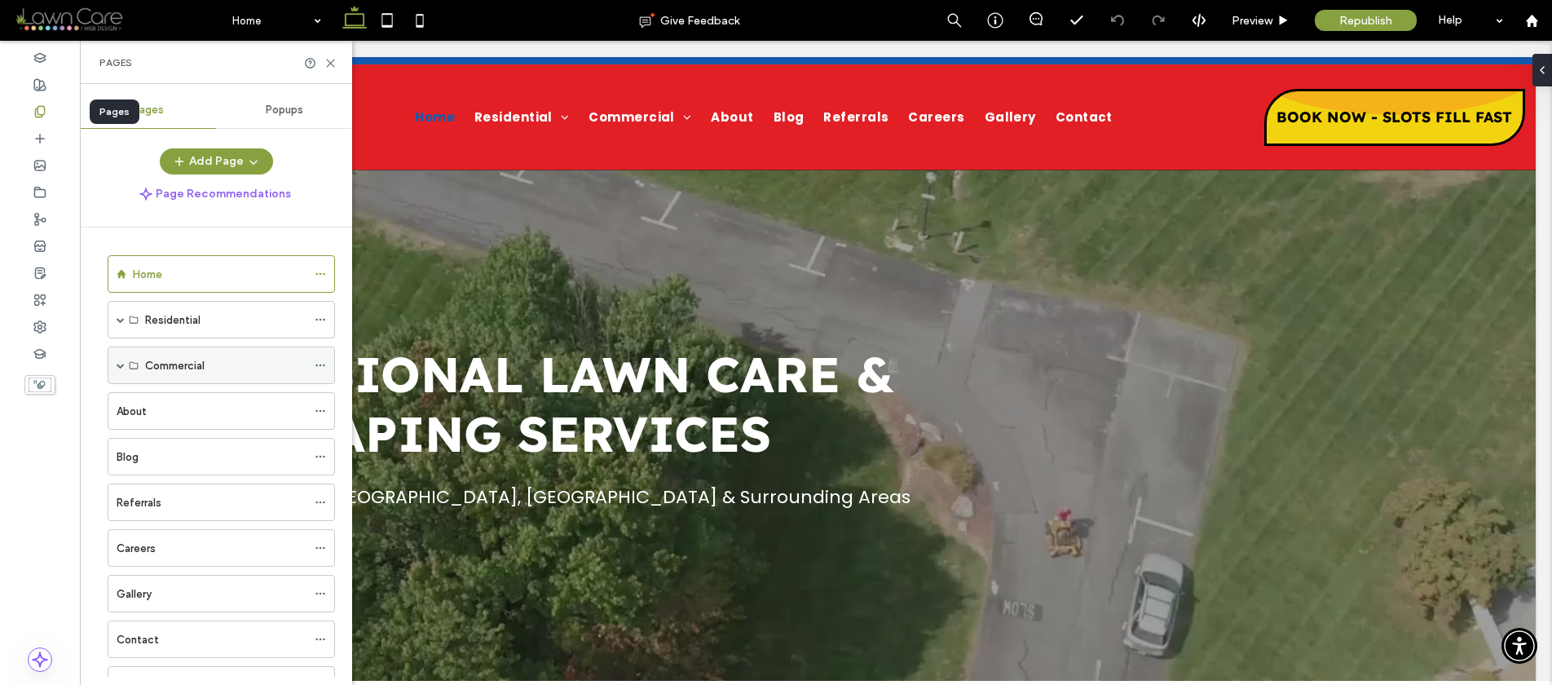
click at [113, 366] on div "Commercial" at bounding box center [221, 365] width 227 height 38
click at [117, 366] on span at bounding box center [121, 365] width 8 height 8
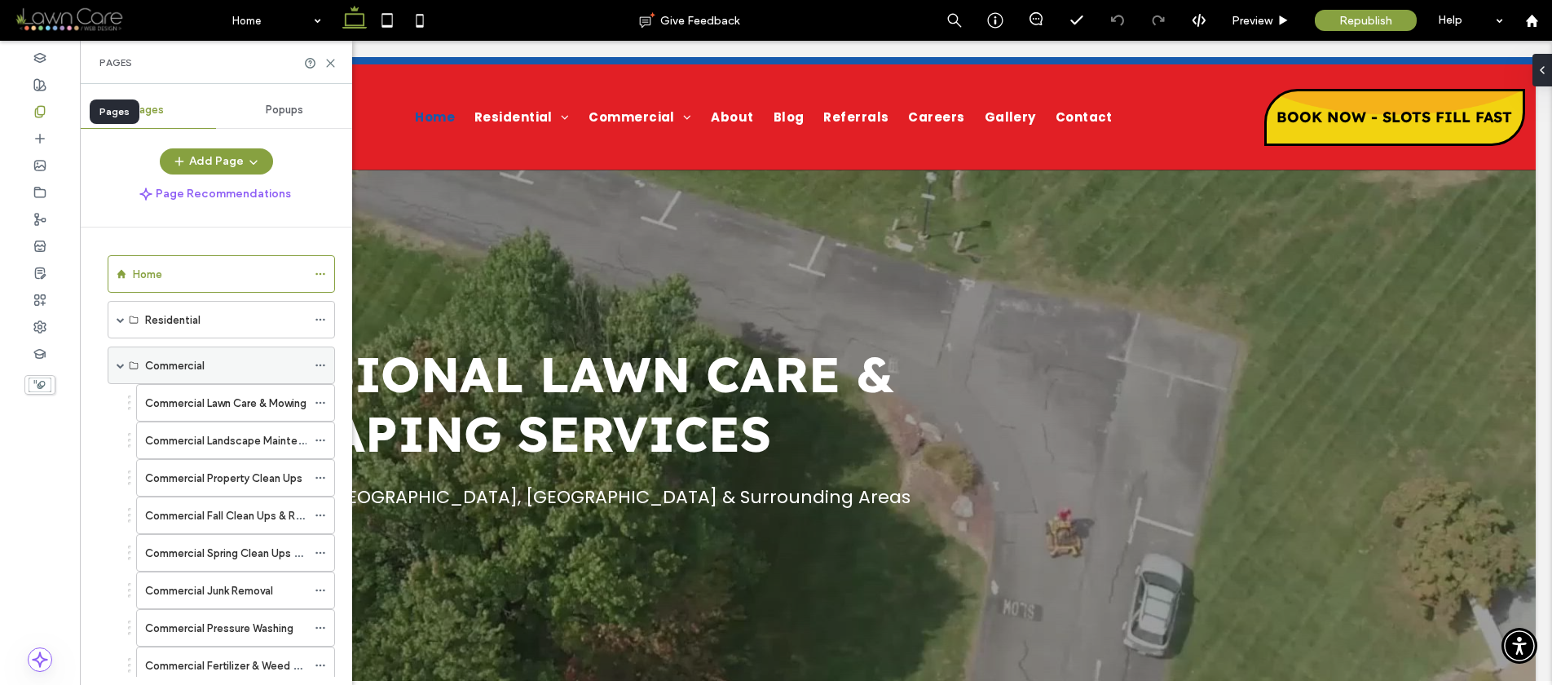
click at [120, 365] on span at bounding box center [121, 365] width 8 height 8
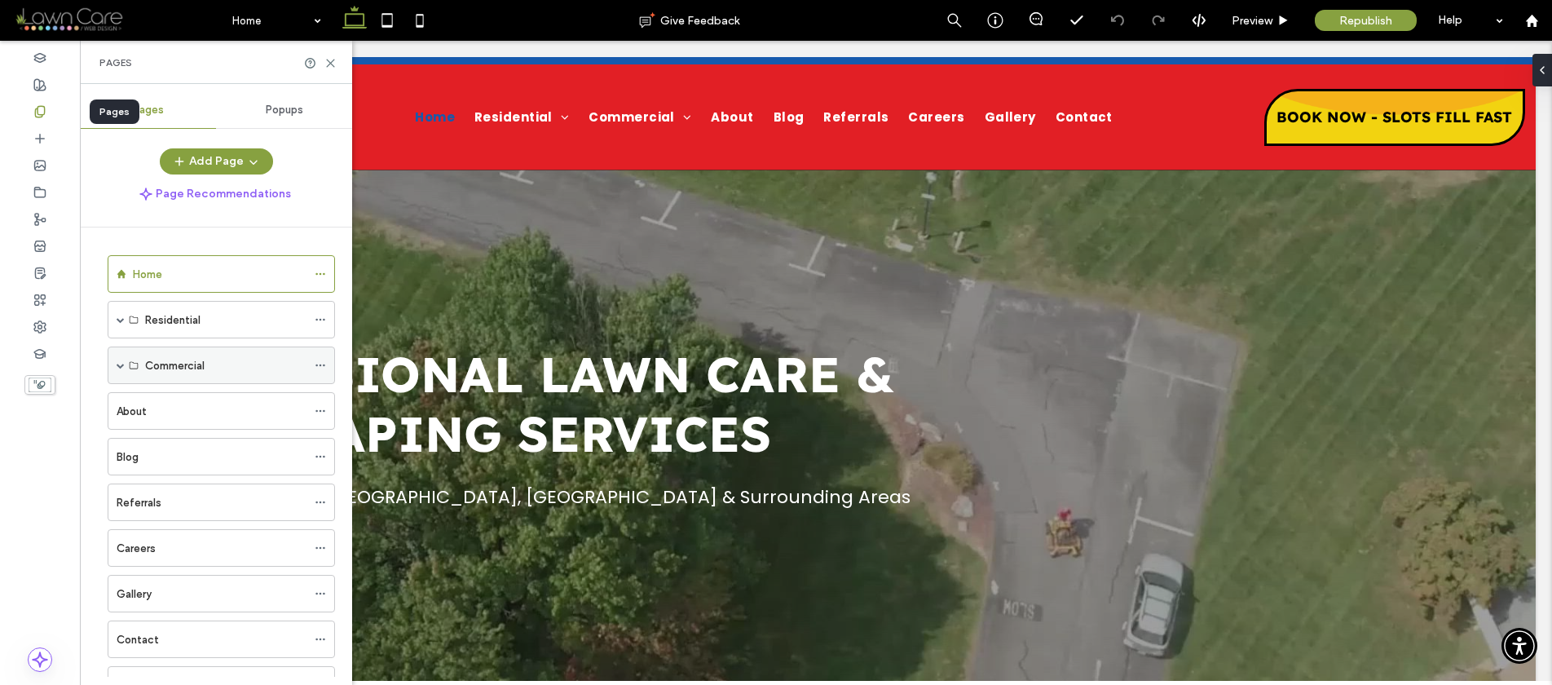
click at [120, 365] on span at bounding box center [121, 365] width 8 height 8
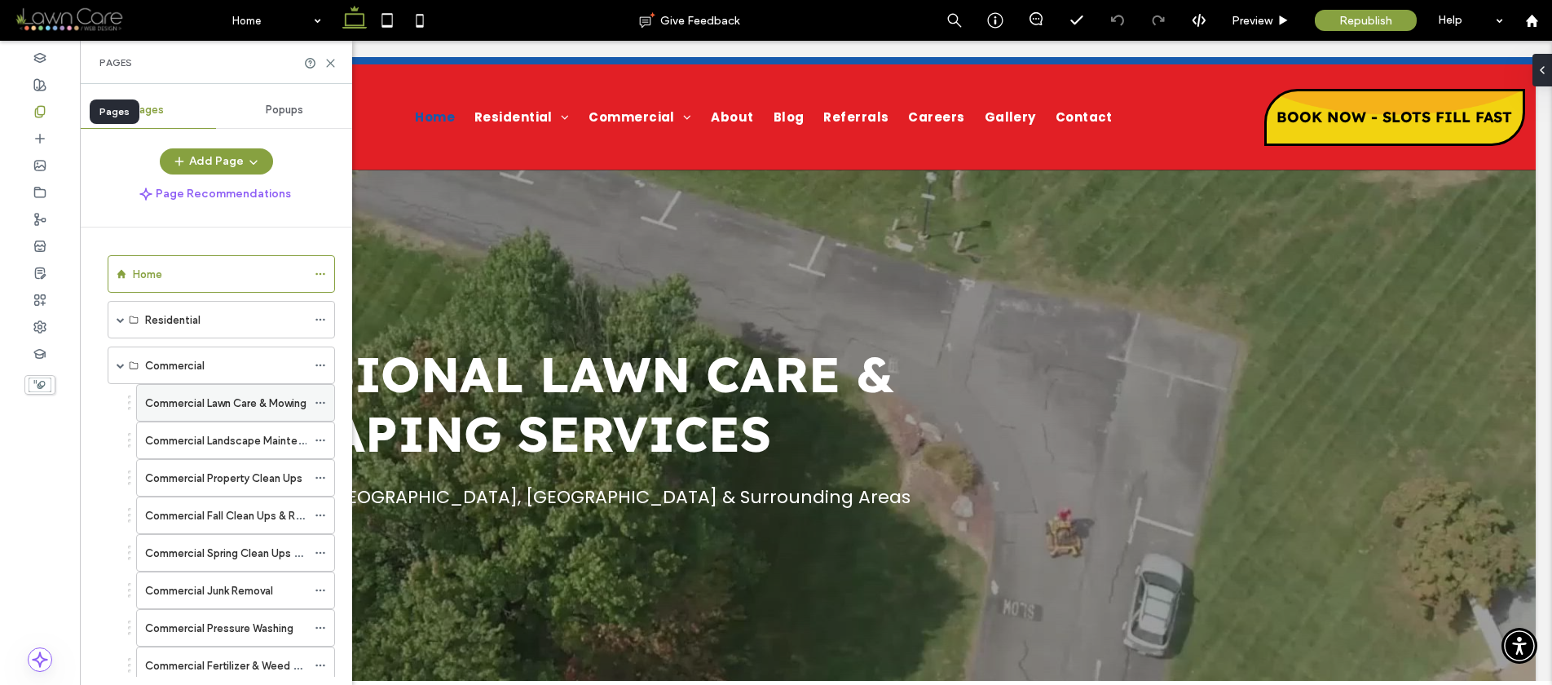
click at [259, 398] on label "Commercial Lawn Care & Mowing" at bounding box center [225, 403] width 161 height 29
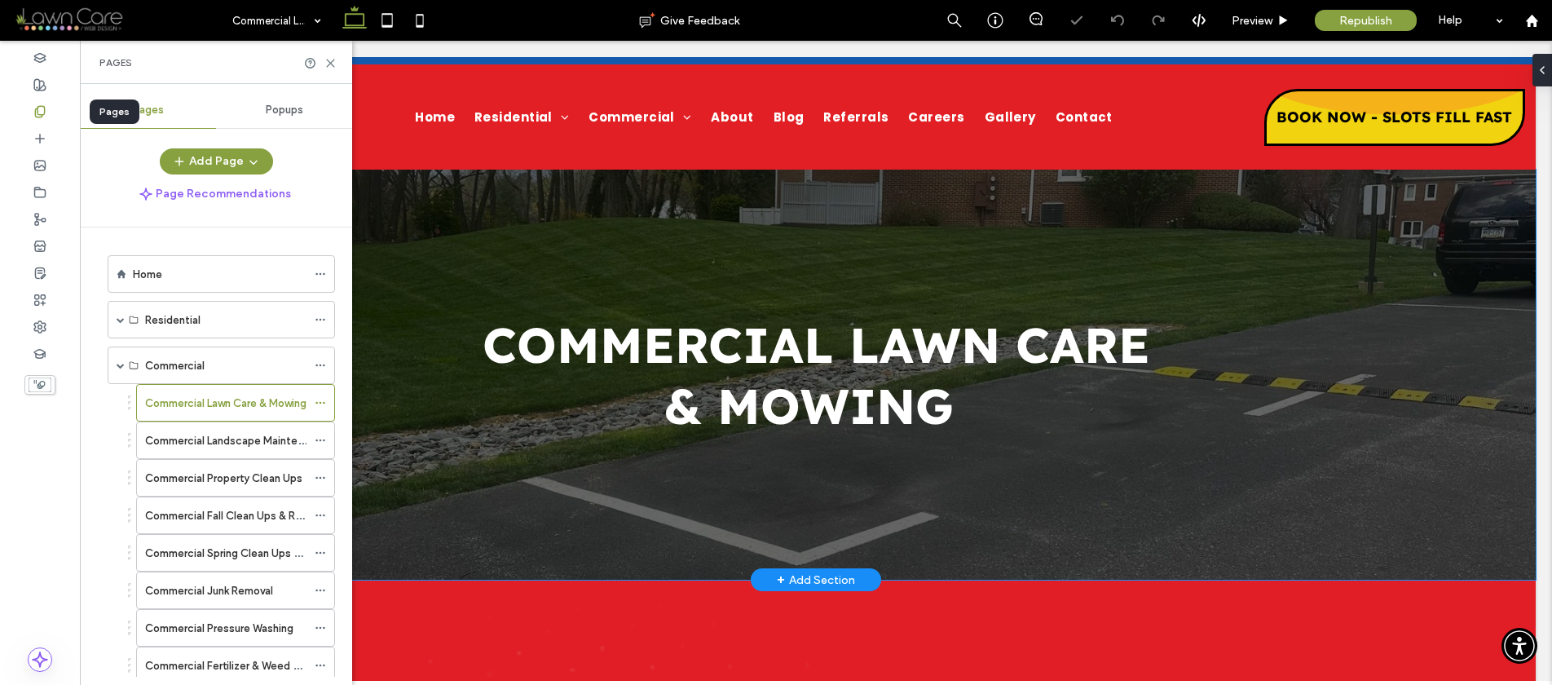
scroll to position [311, 0]
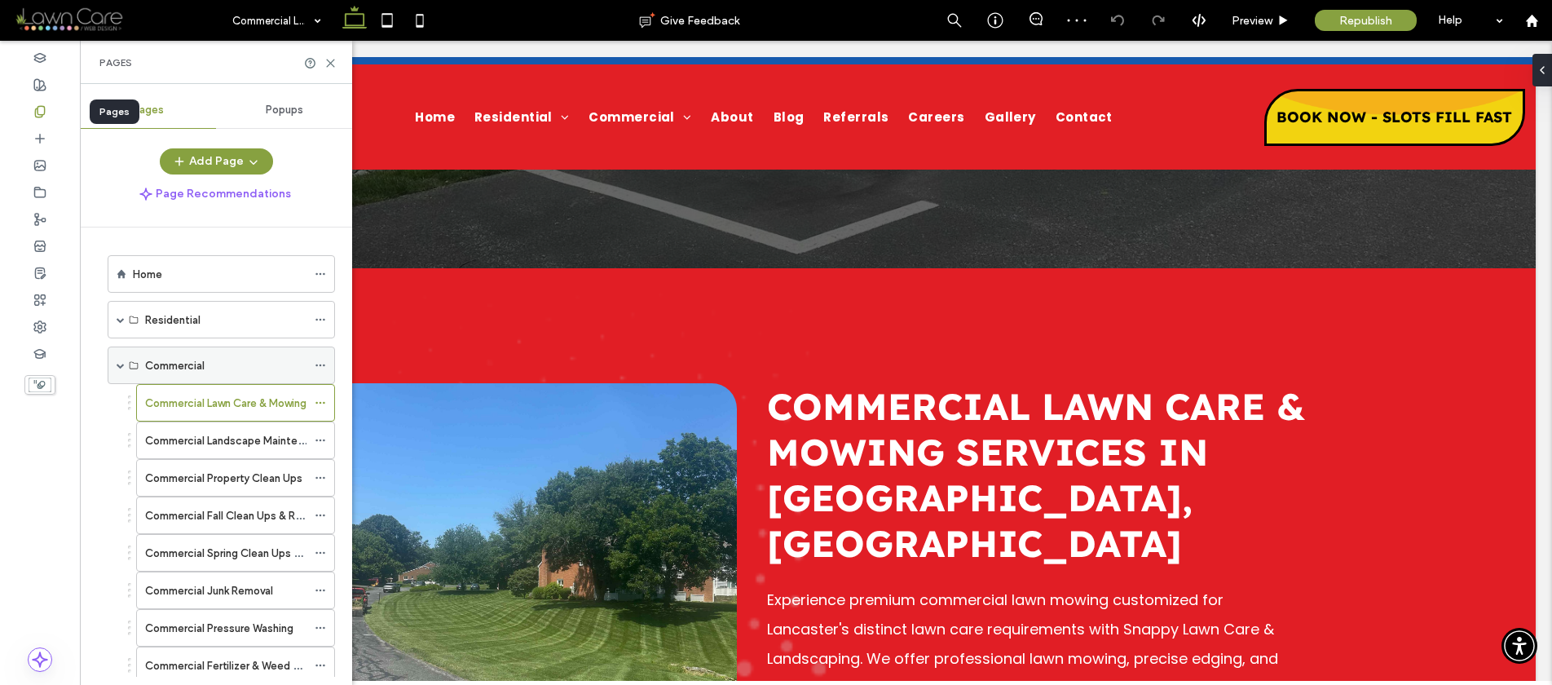
click at [119, 369] on span at bounding box center [121, 365] width 8 height 8
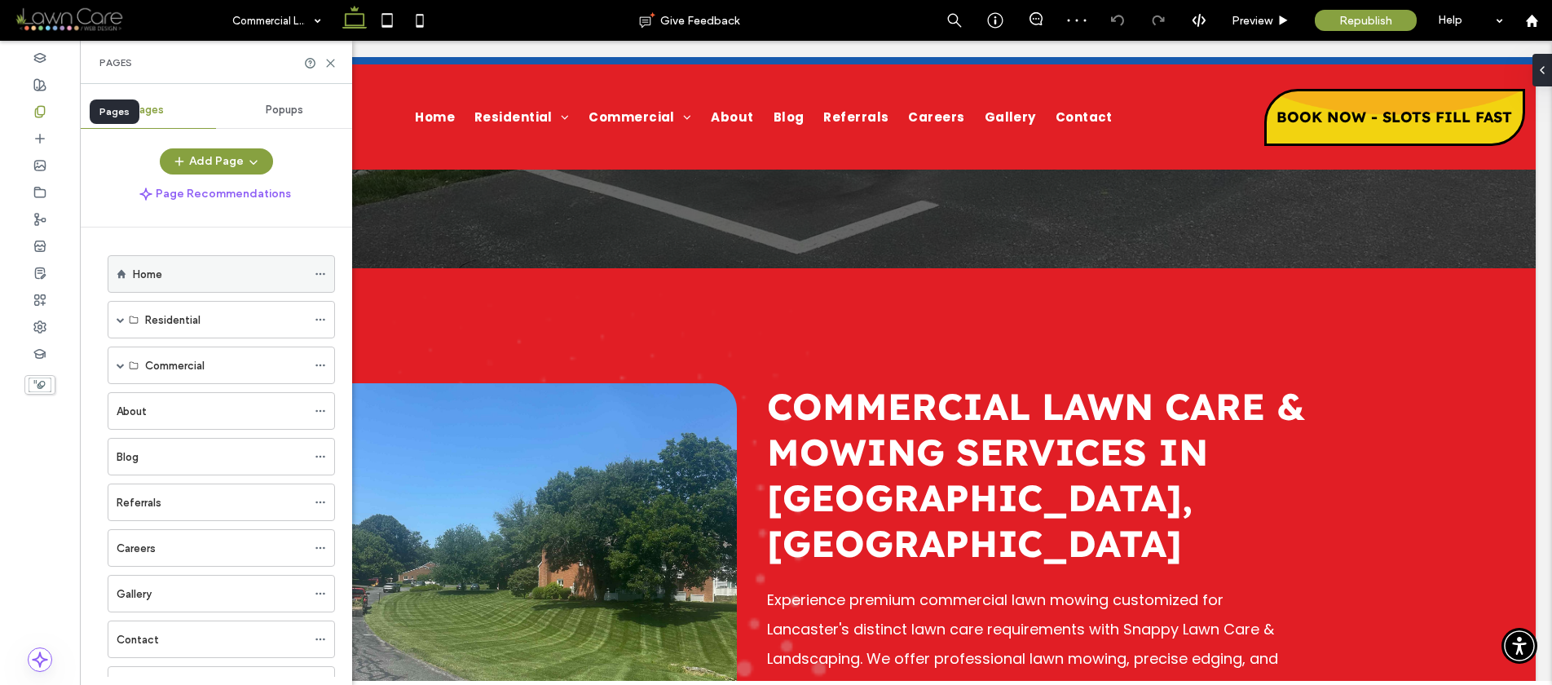
click at [130, 270] on div "Home" at bounding box center [221, 274] width 227 height 38
click at [238, 280] on div "Home" at bounding box center [220, 274] width 174 height 17
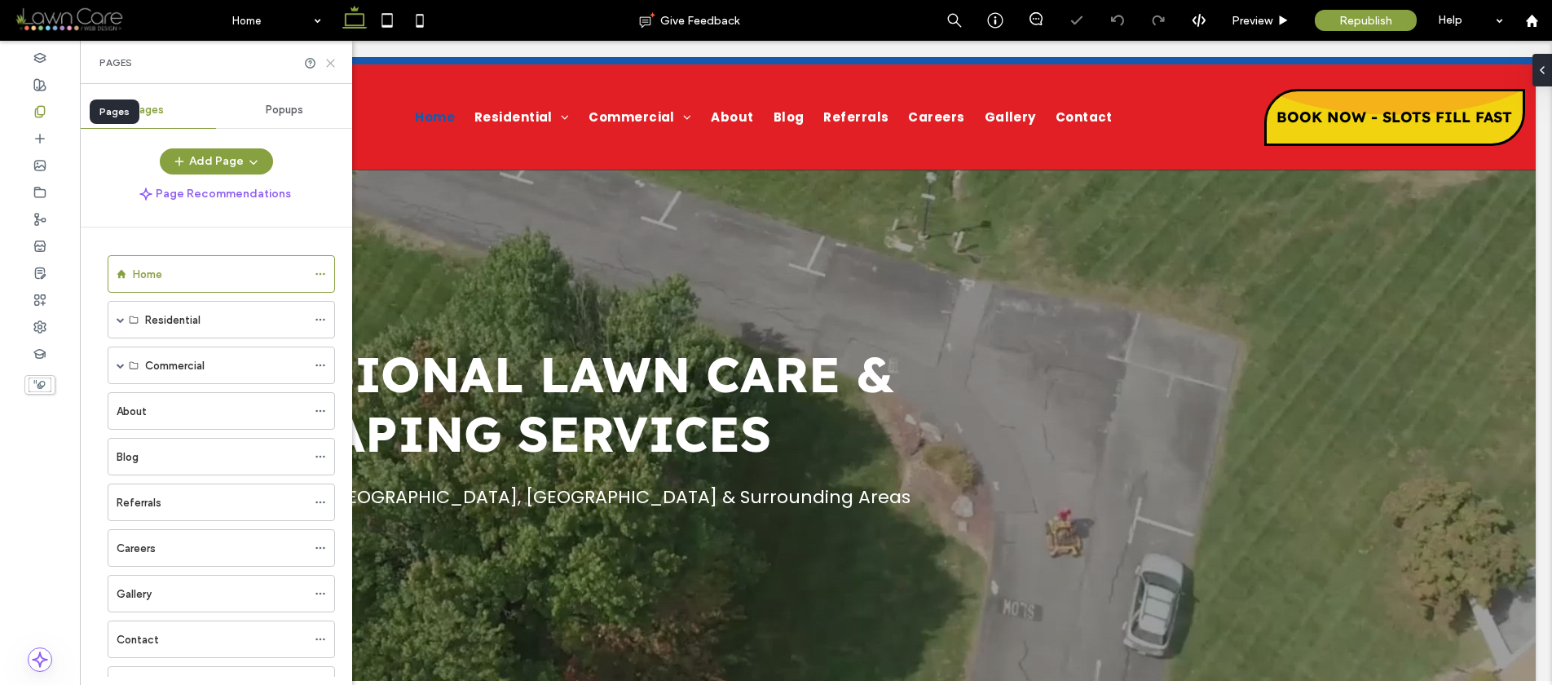
drag, startPoint x: 326, startPoint y: 62, endPoint x: 257, endPoint y: 60, distance: 69.3
click at [326, 62] on icon at bounding box center [330, 63] width 12 height 12
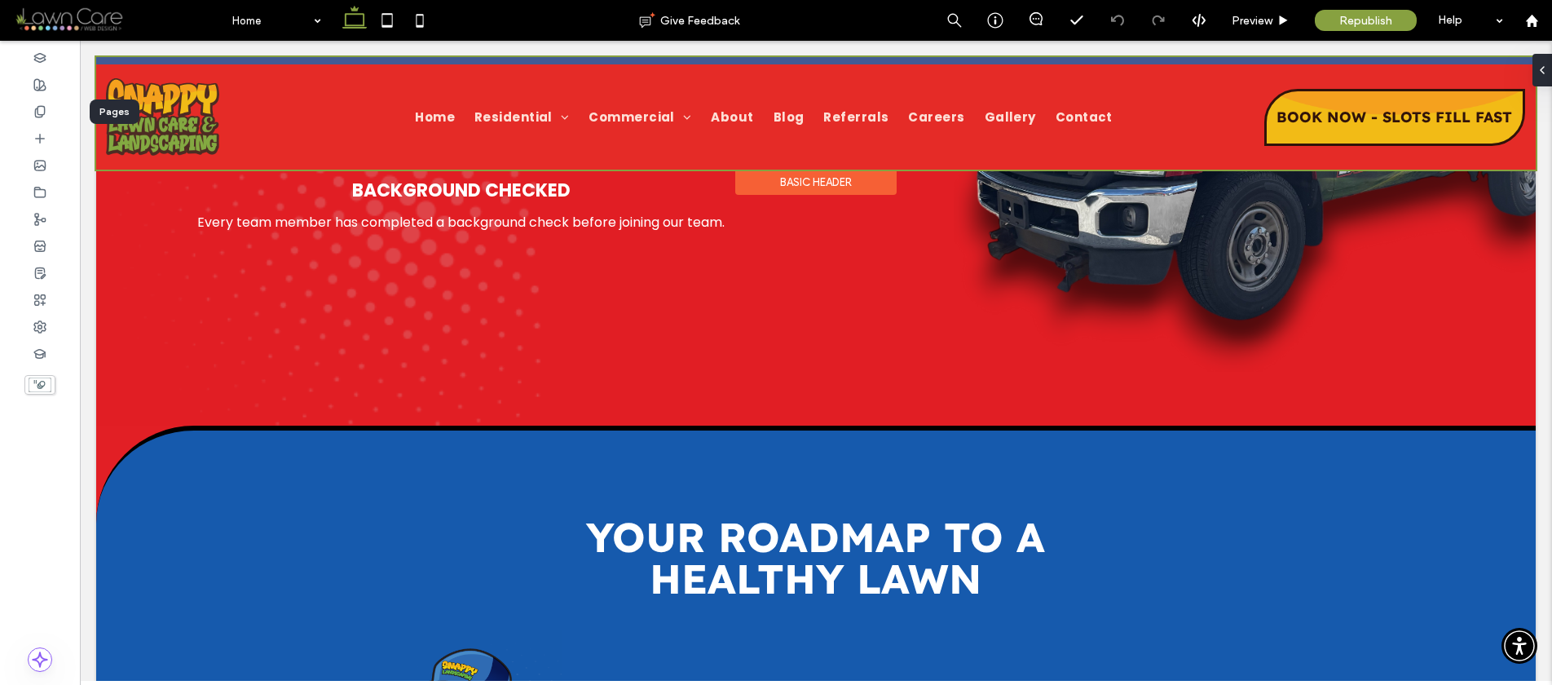
scroll to position [1891, 0]
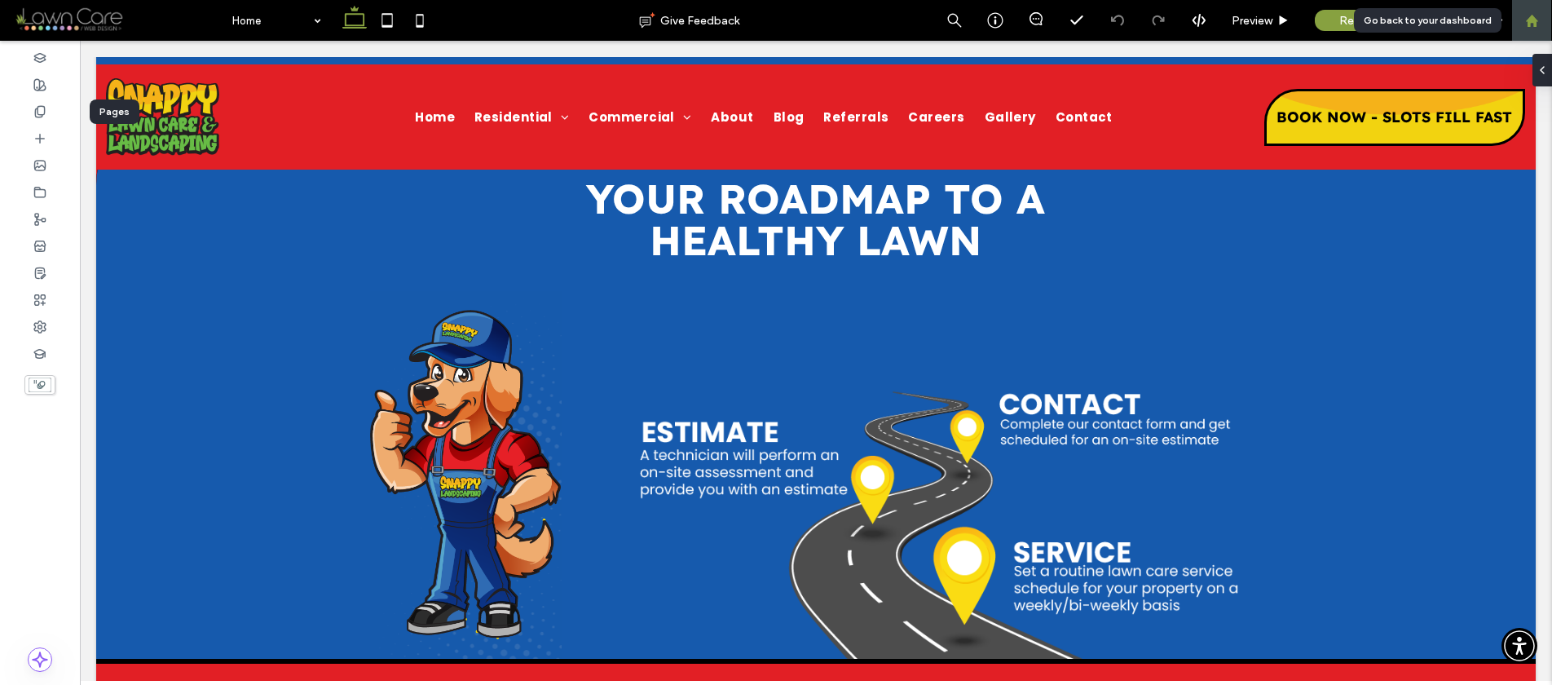
click at [1520, 14] on div at bounding box center [1531, 21] width 39 height 14
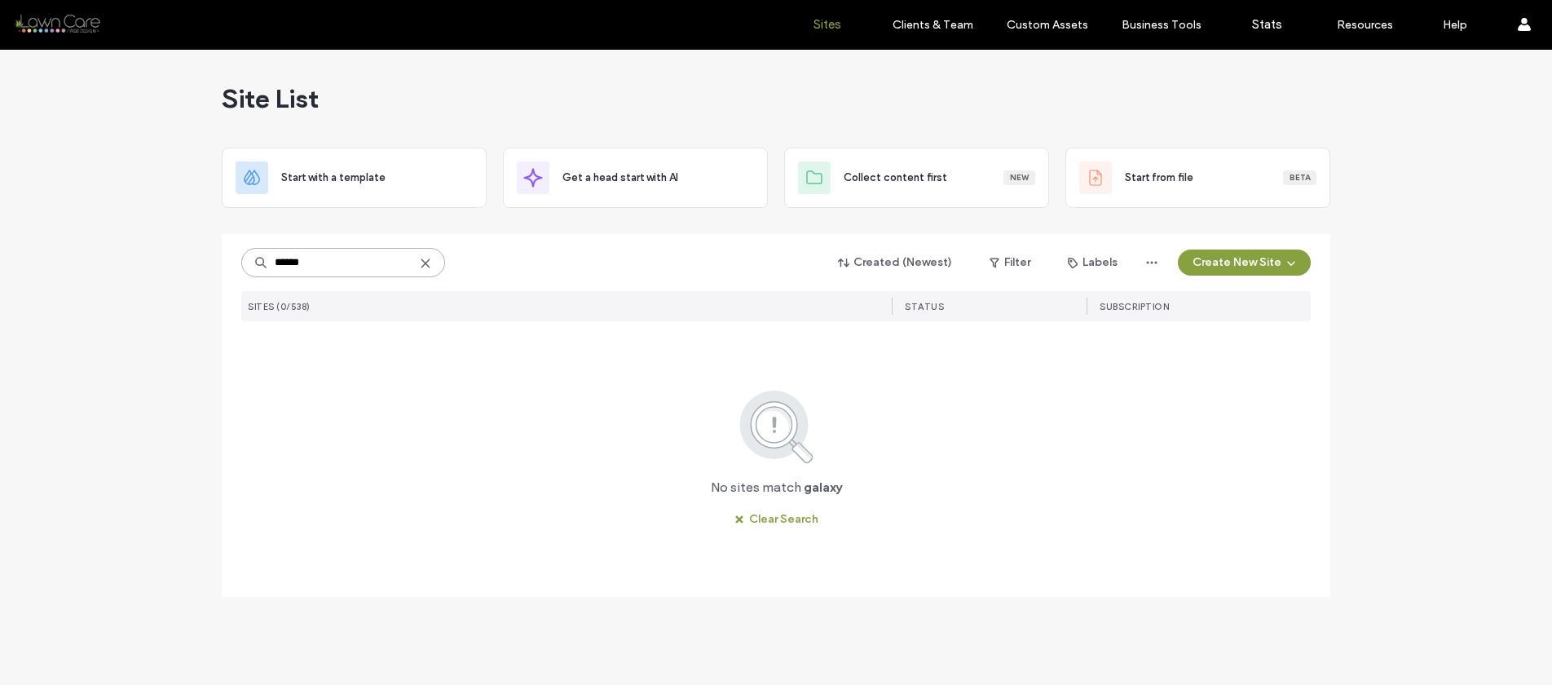
type input "******"
click at [426, 264] on use at bounding box center [424, 262] width 7 height 7
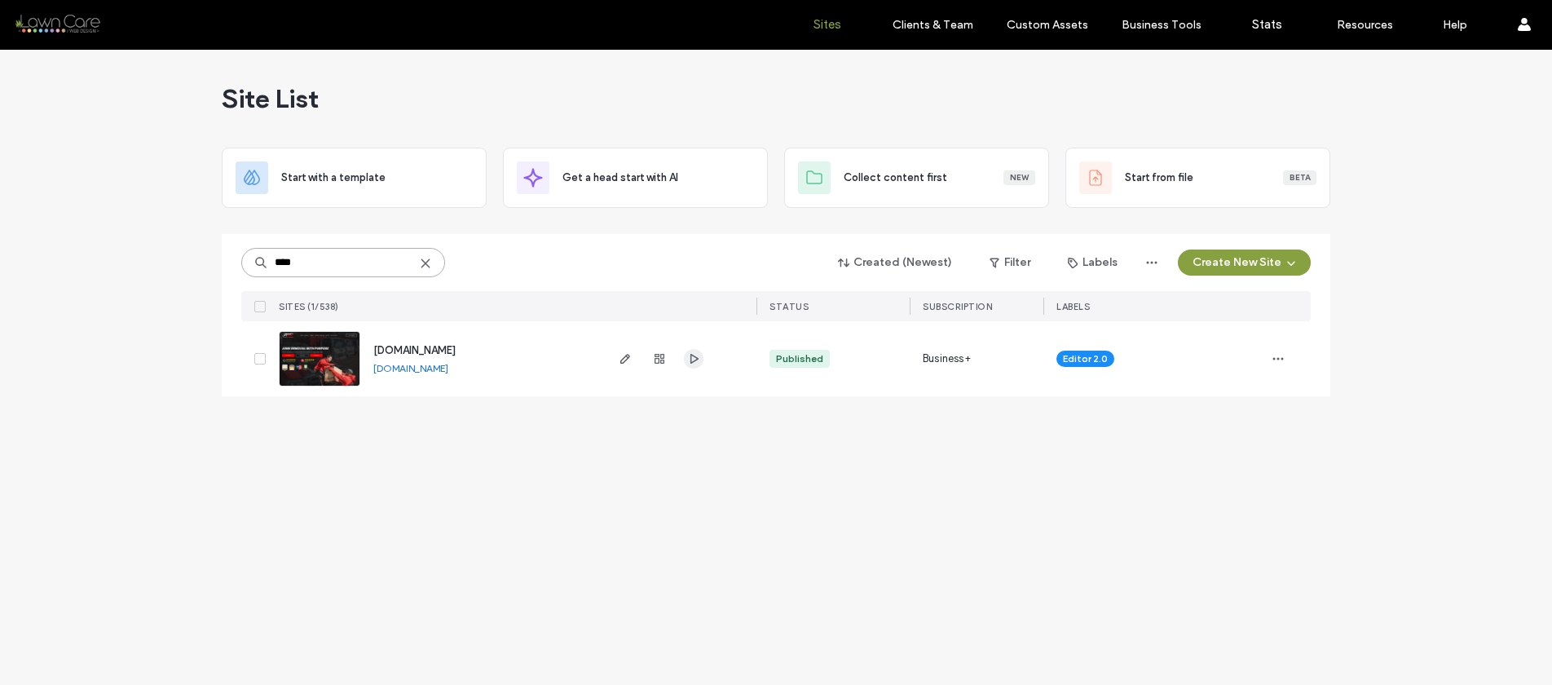
type input "****"
click at [684, 362] on span "button" at bounding box center [694, 359] width 20 height 20
click at [429, 263] on icon at bounding box center [425, 263] width 13 height 13
type input "***"
click at [619, 359] on icon "button" at bounding box center [625, 358] width 13 height 13
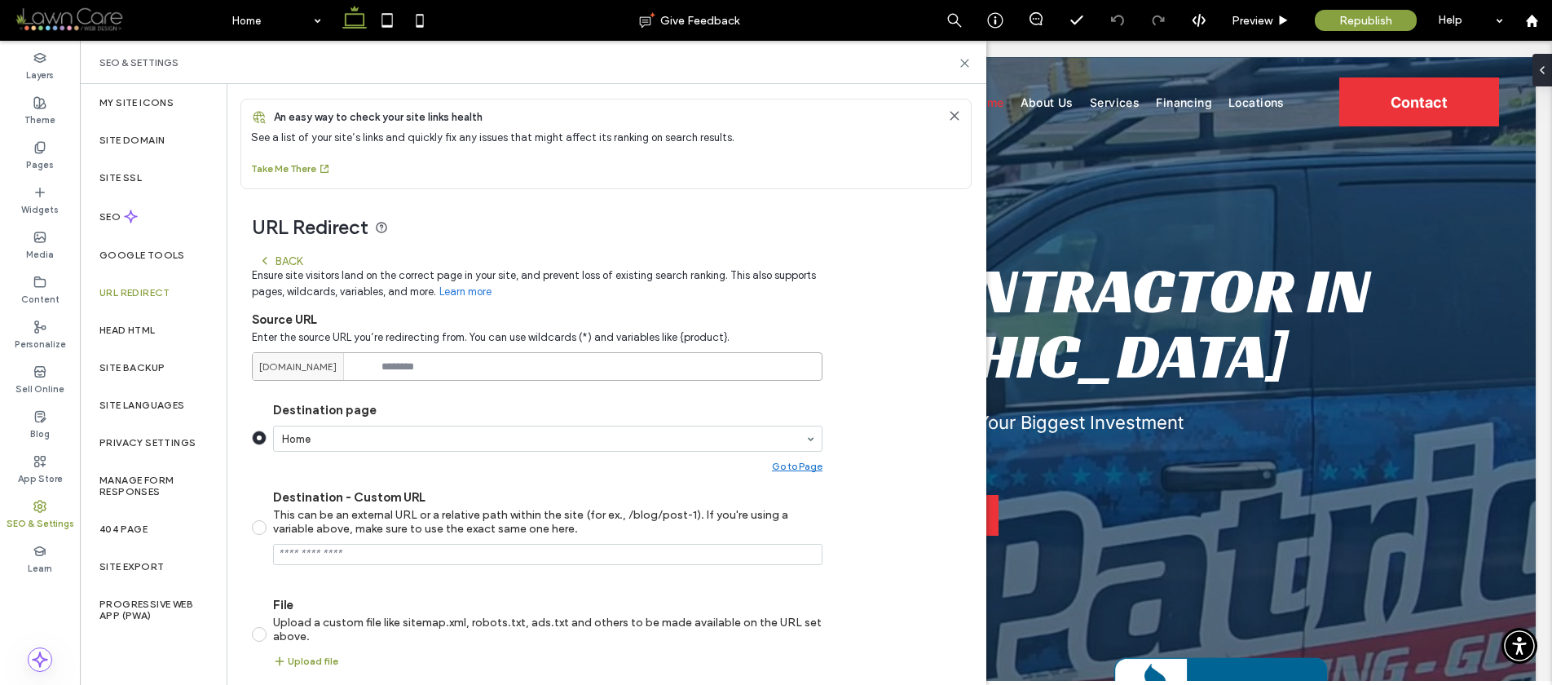
click at [430, 364] on input at bounding box center [537, 366] width 571 height 29
paste input "**********"
drag, startPoint x: 549, startPoint y: 367, endPoint x: 358, endPoint y: 359, distance: 191.8
click at [358, 359] on div "**********" at bounding box center [537, 366] width 571 height 29
type input "**********"
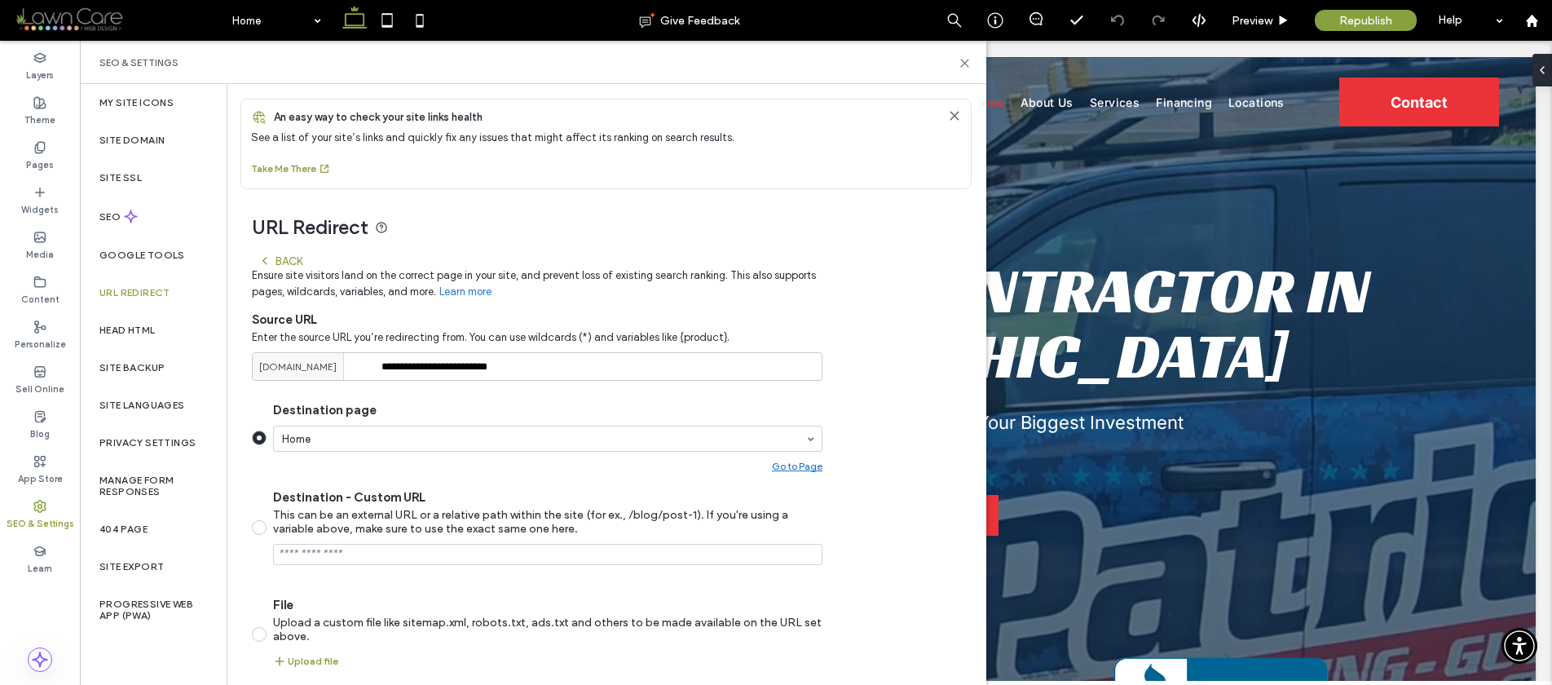
click at [470, 391] on section "Destination page Home Go to Page Destination - Custom URL This can be an extern…" at bounding box center [537, 535] width 571 height 292
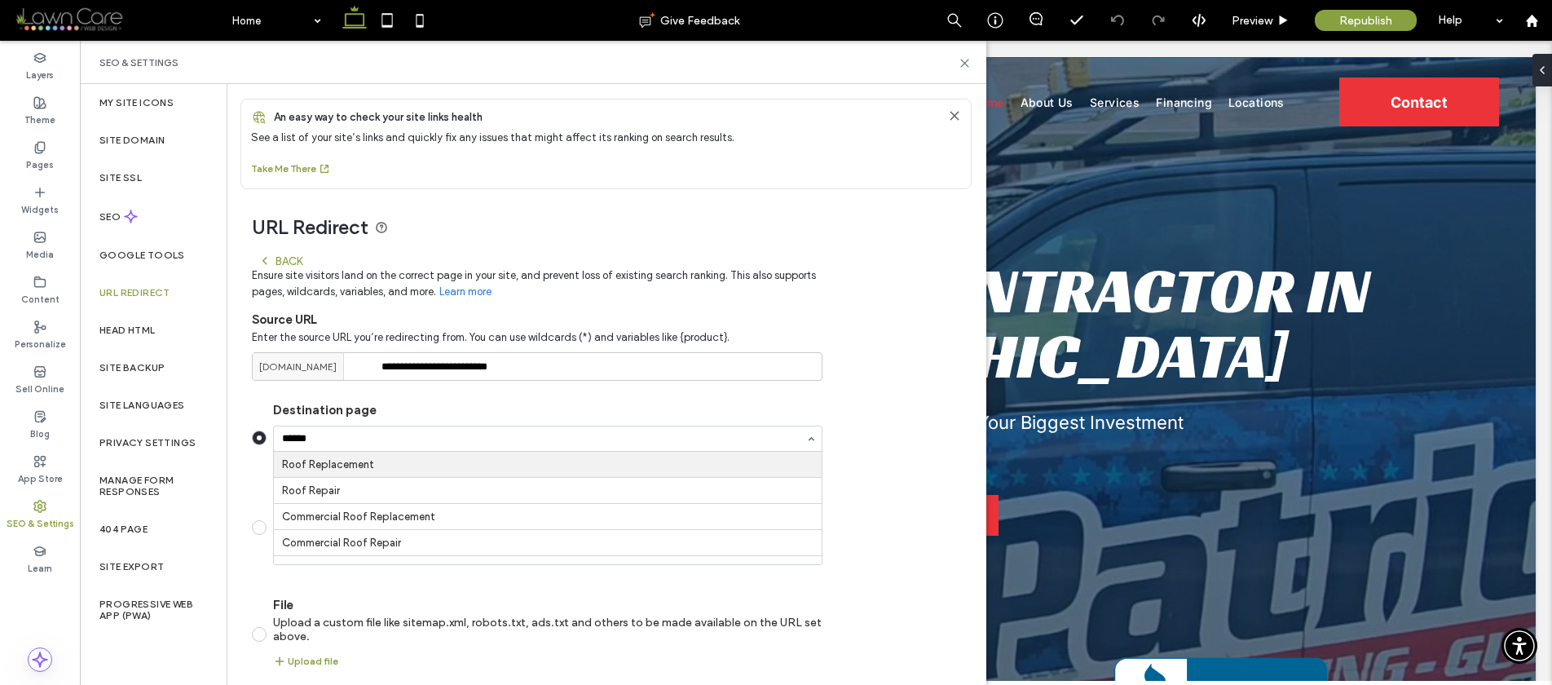
type input "*******"
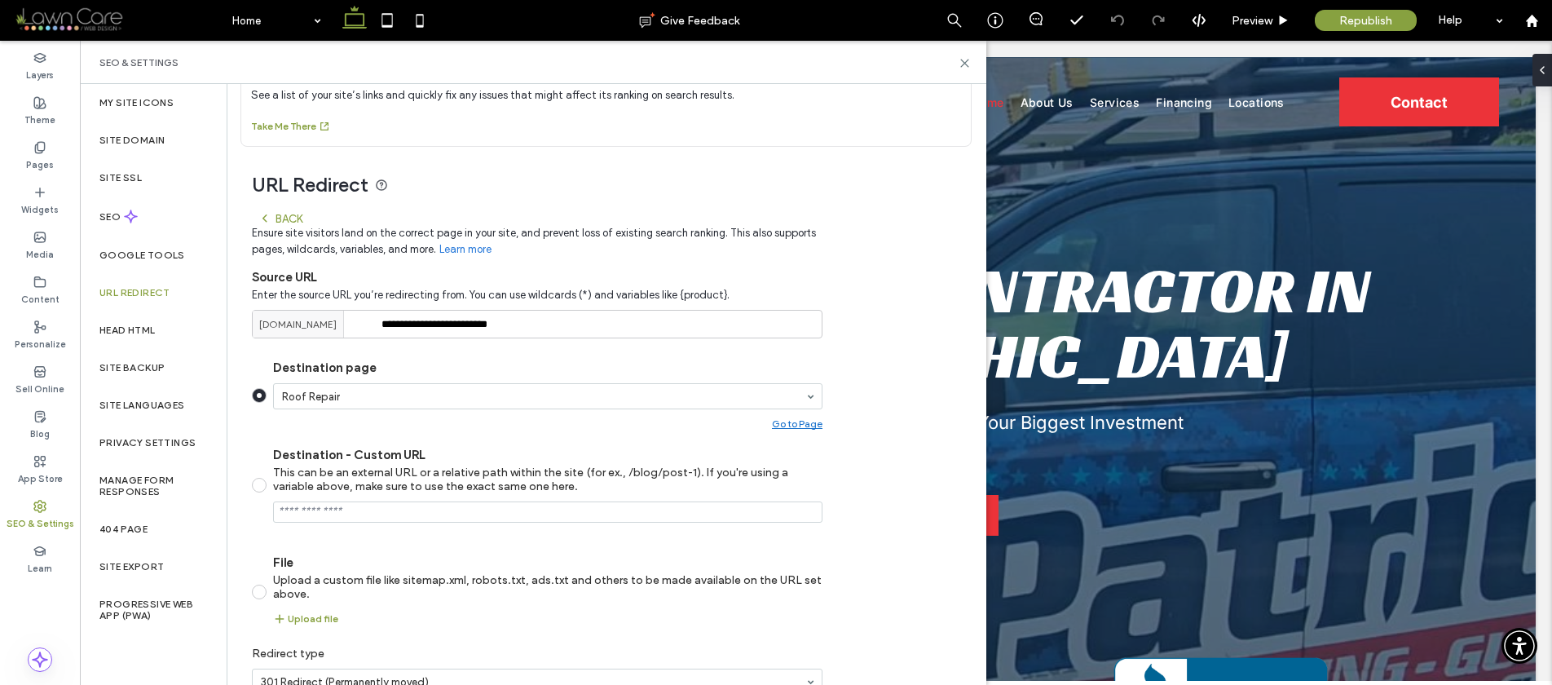
scroll to position [130, 0]
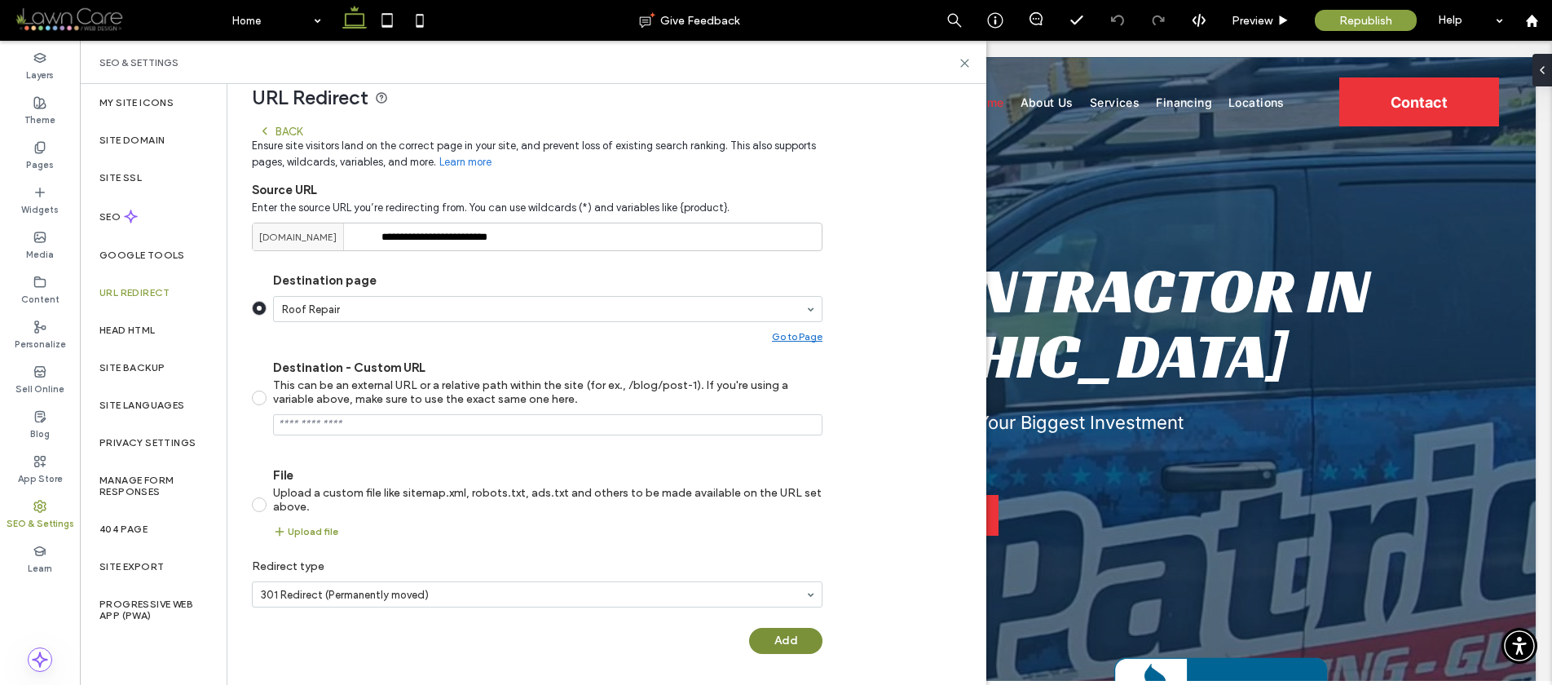
click at [786, 639] on button "Add" at bounding box center [785, 641] width 73 height 26
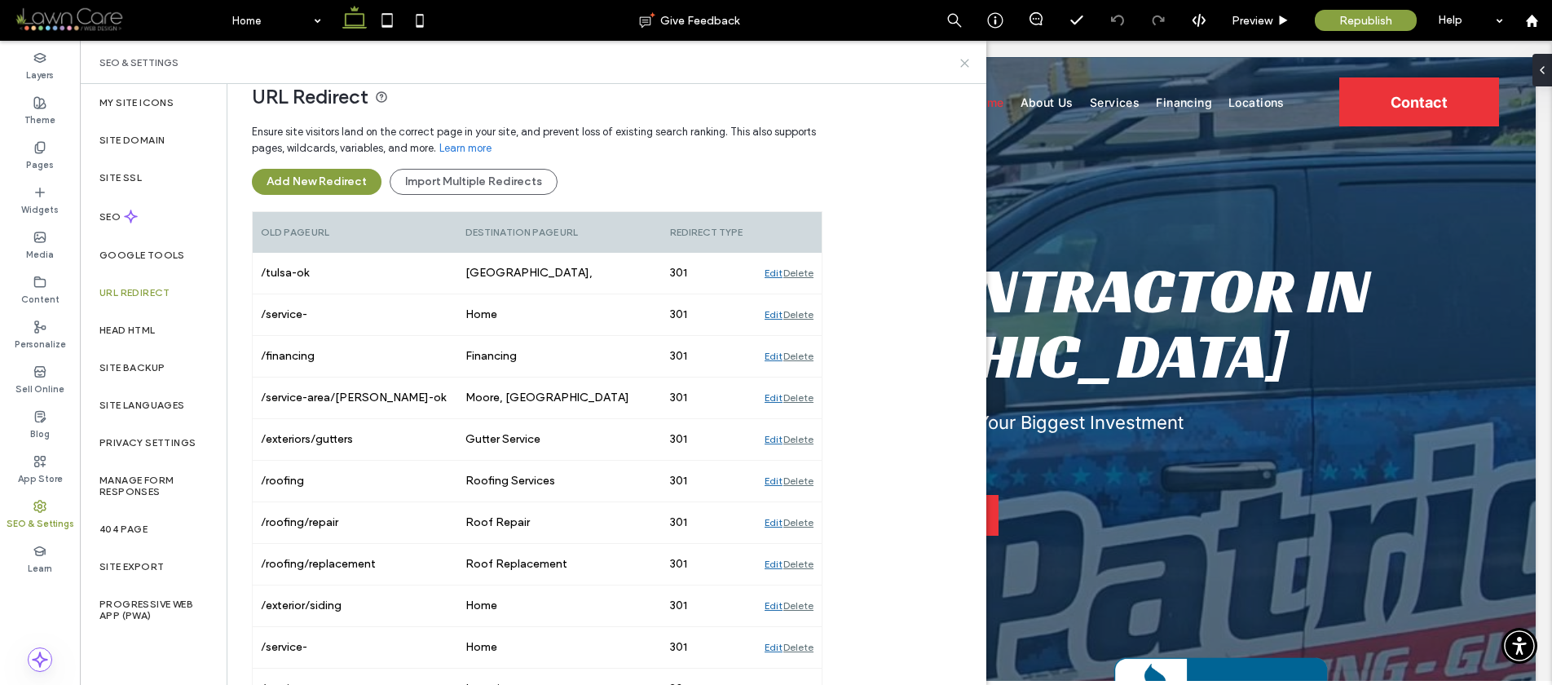
click at [969, 64] on icon at bounding box center [965, 63] width 12 height 12
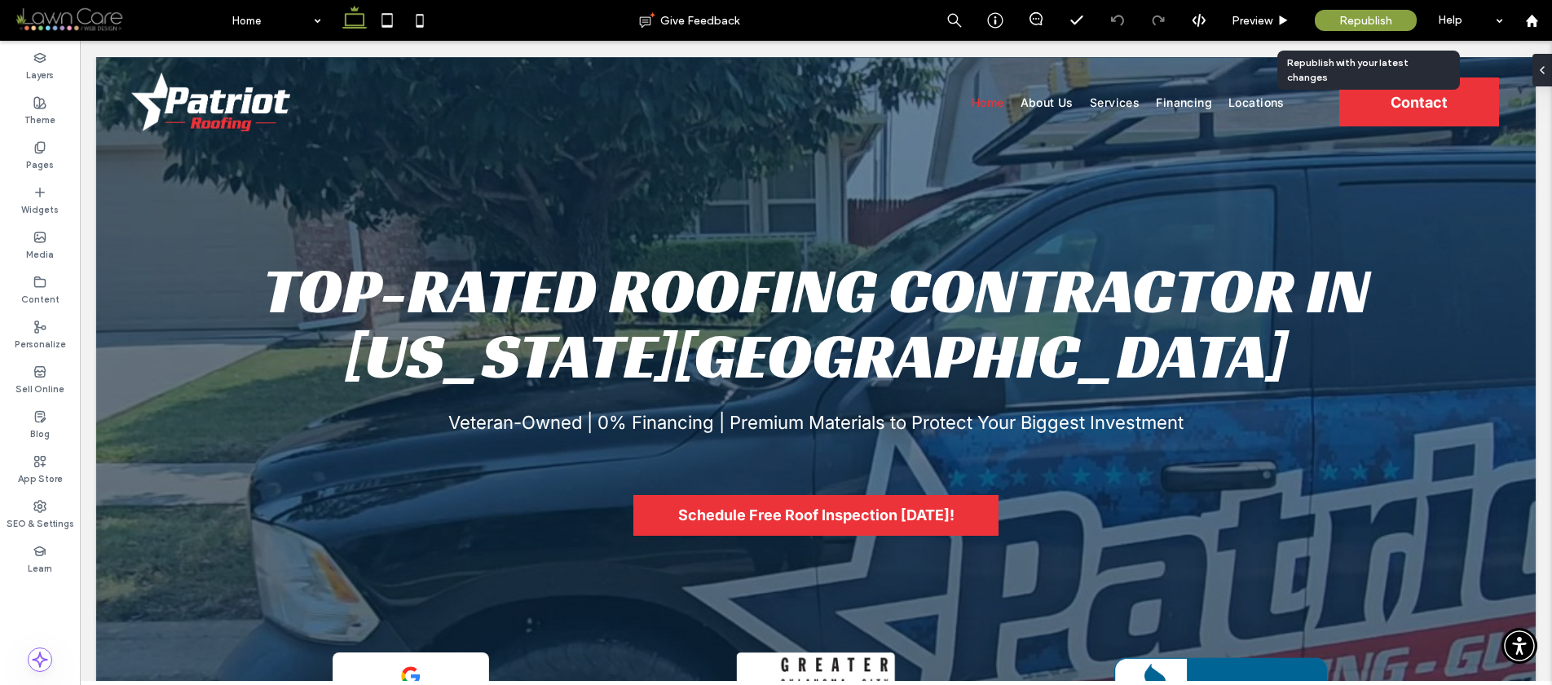
click at [1348, 15] on span "Republish" at bounding box center [1365, 21] width 53 height 14
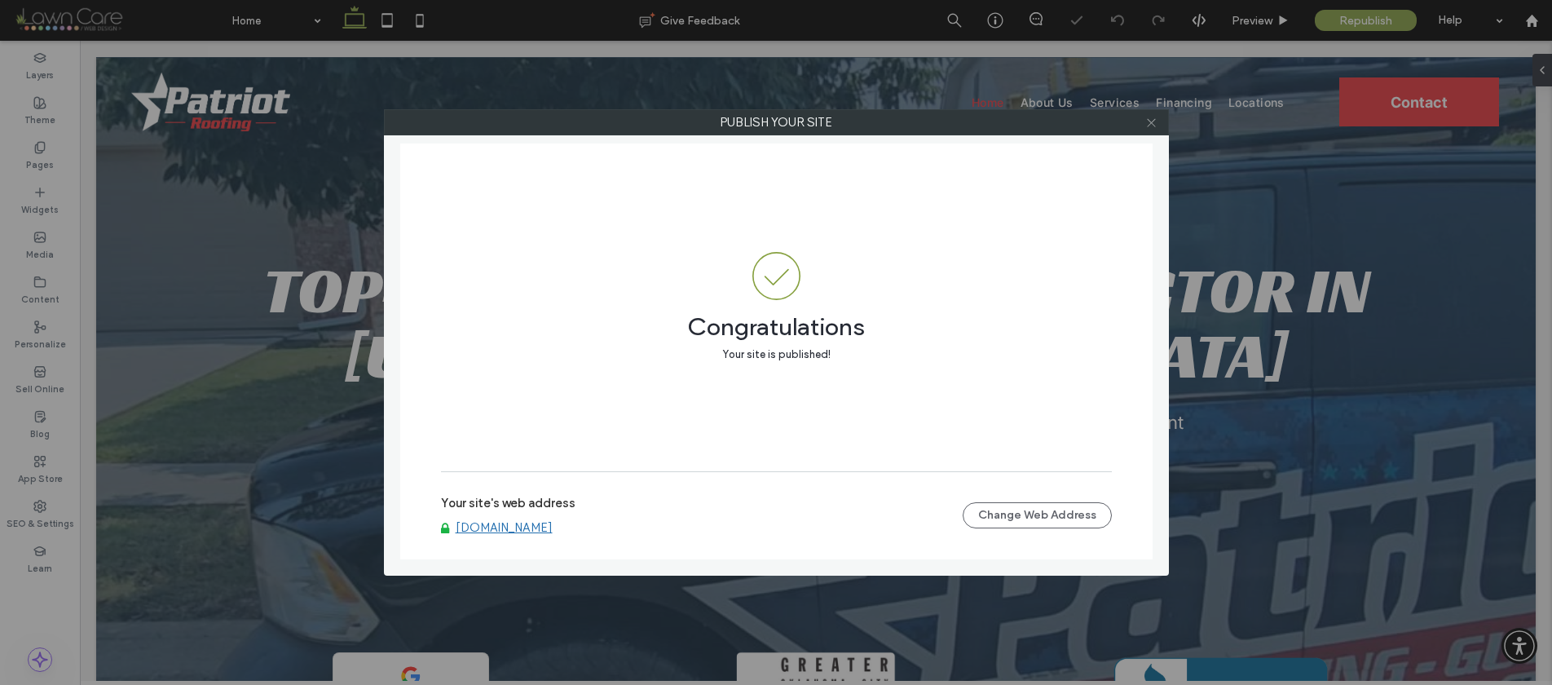
click at [1155, 125] on icon at bounding box center [1151, 123] width 12 height 12
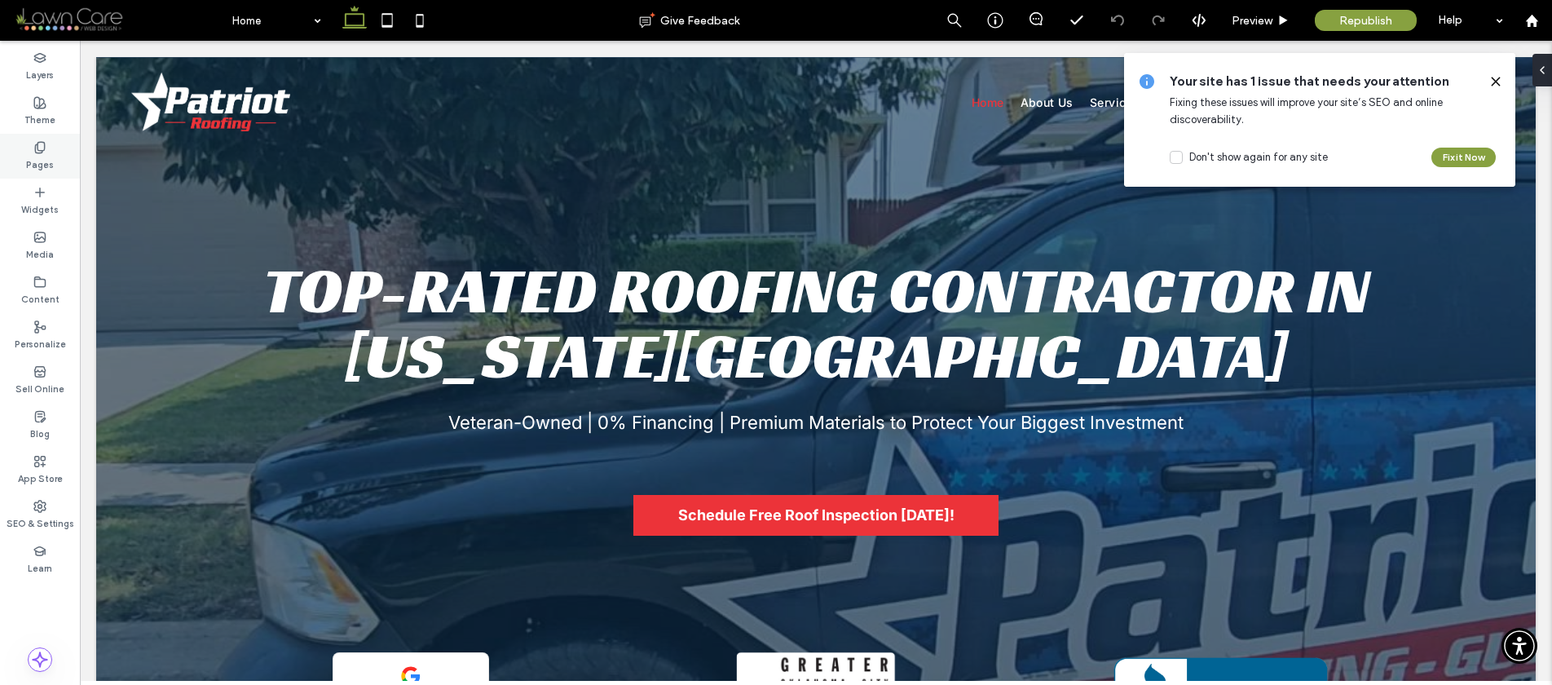
click at [33, 161] on label "Pages" at bounding box center [40, 163] width 28 height 18
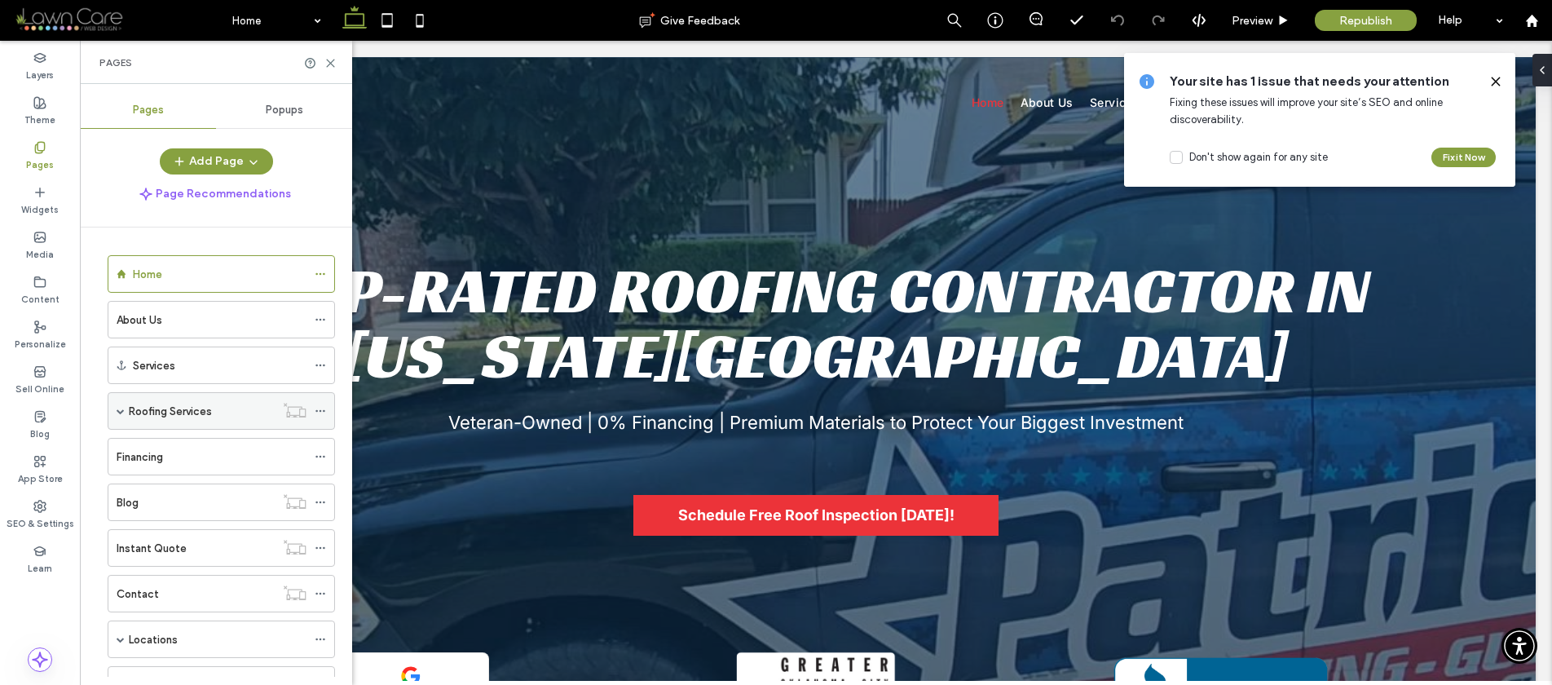
click at [121, 407] on span at bounding box center [121, 411] width 8 height 8
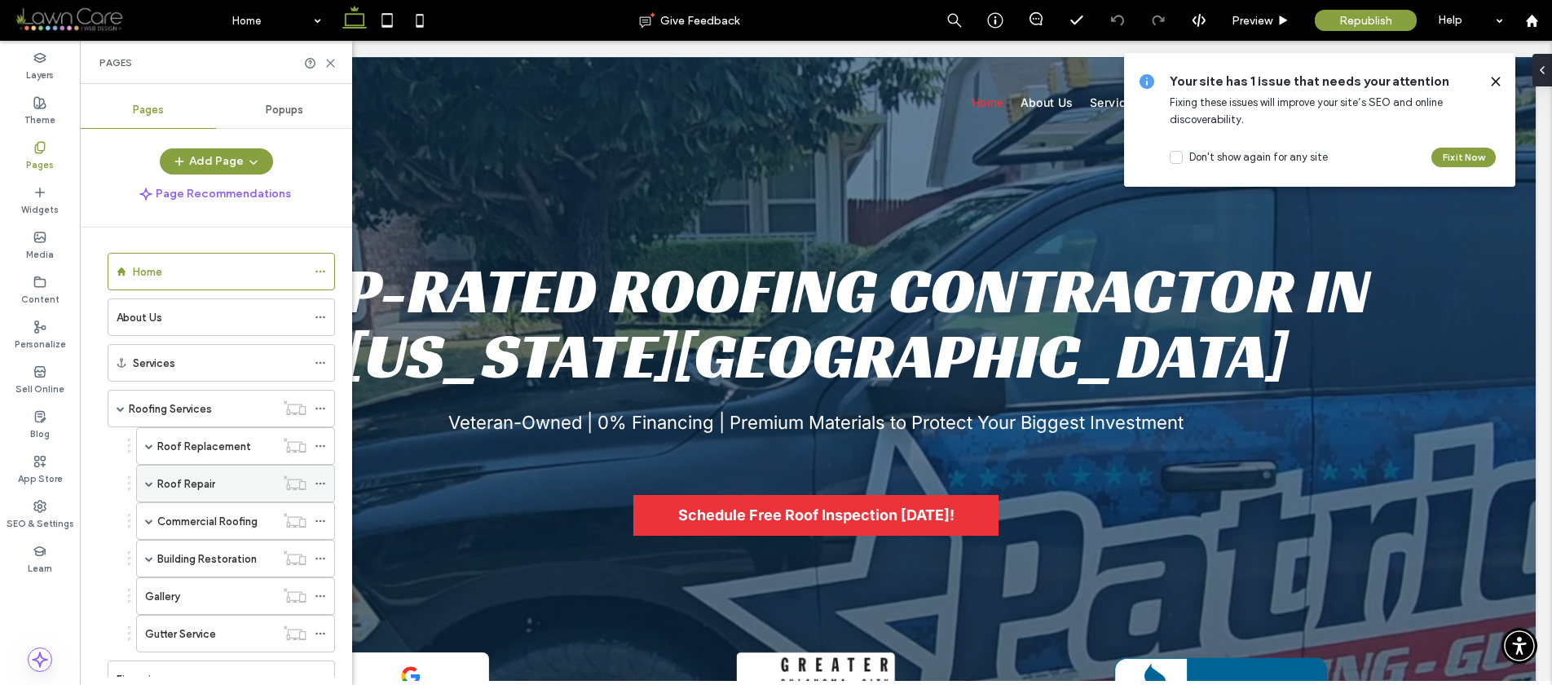
scroll to position [3, 0]
click at [146, 483] on span at bounding box center [149, 483] width 8 height 8
click at [320, 482] on use at bounding box center [320, 483] width 9 height 2
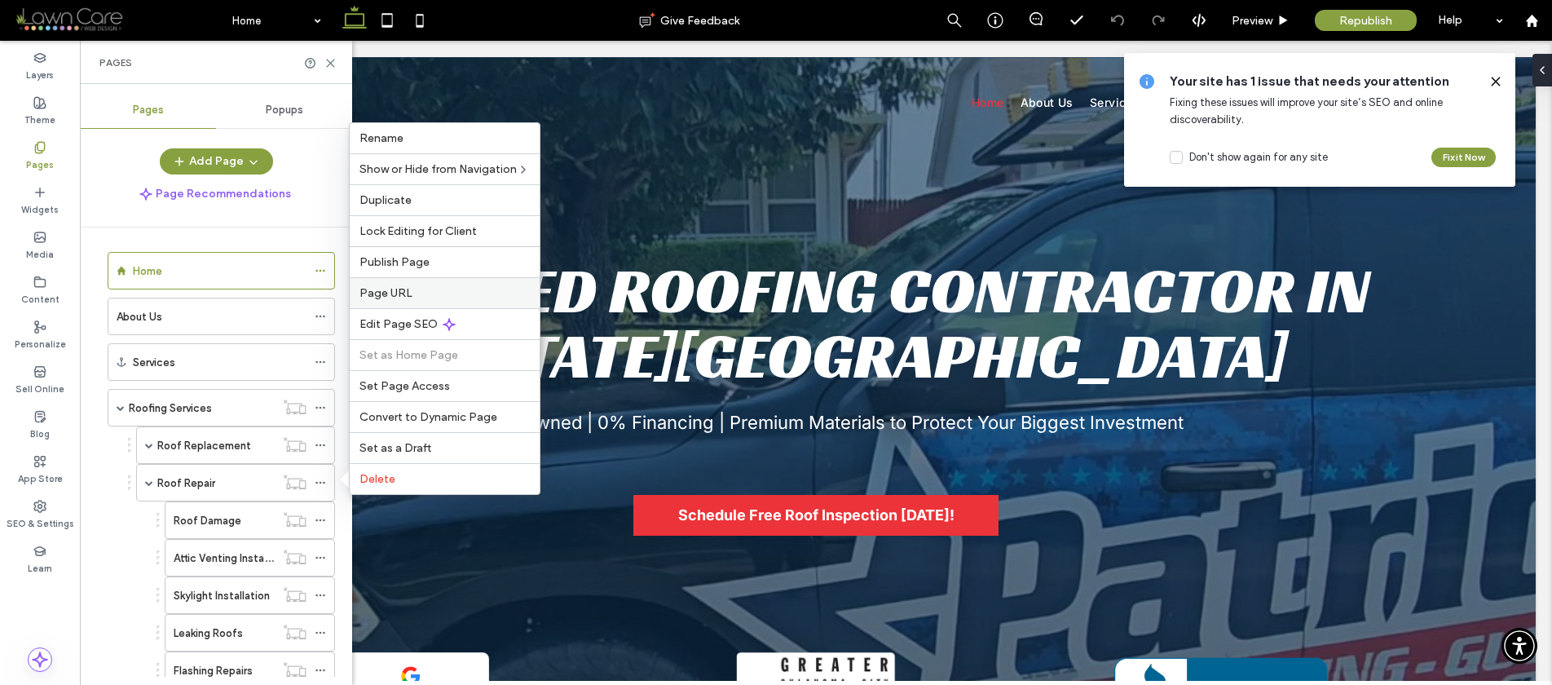
click at [380, 294] on span "Page URL" at bounding box center [386, 293] width 53 height 14
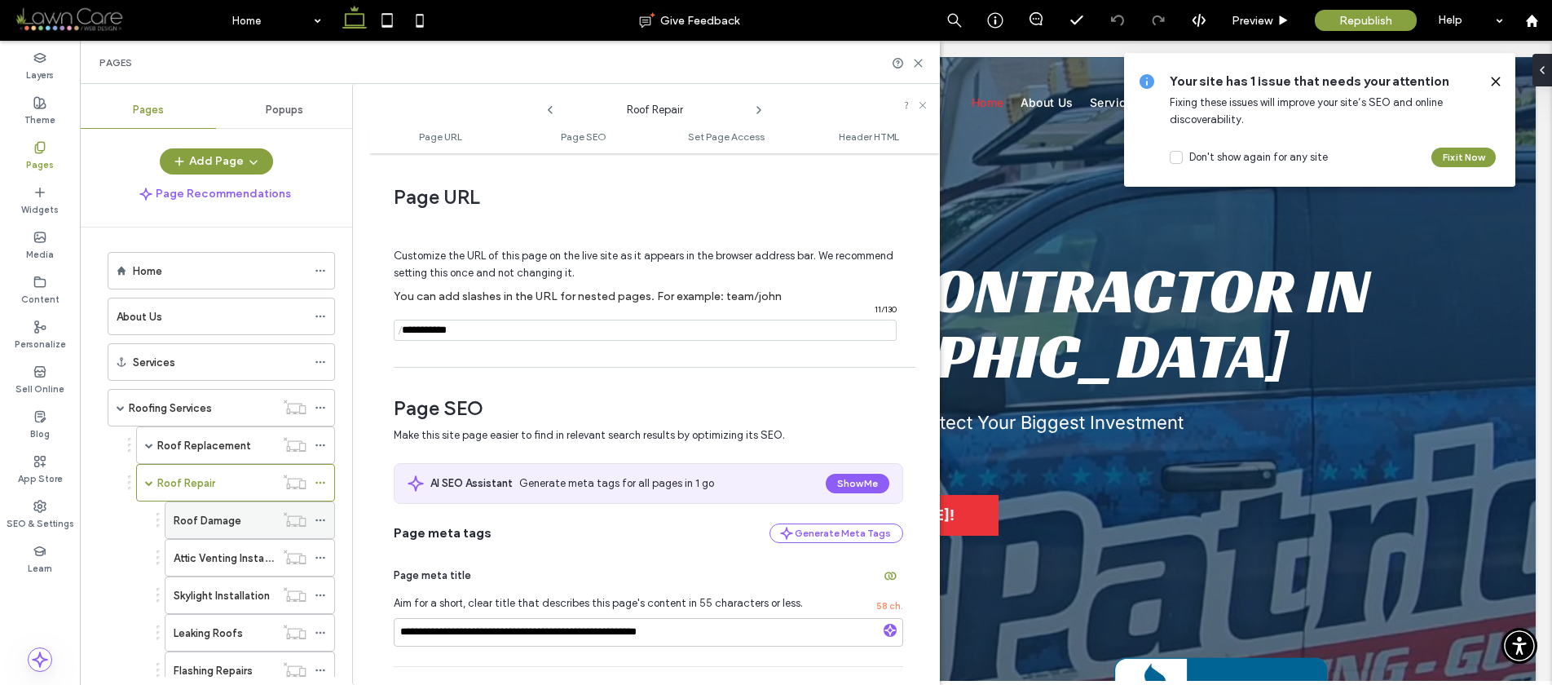
click at [320, 520] on use at bounding box center [320, 520] width 9 height 2
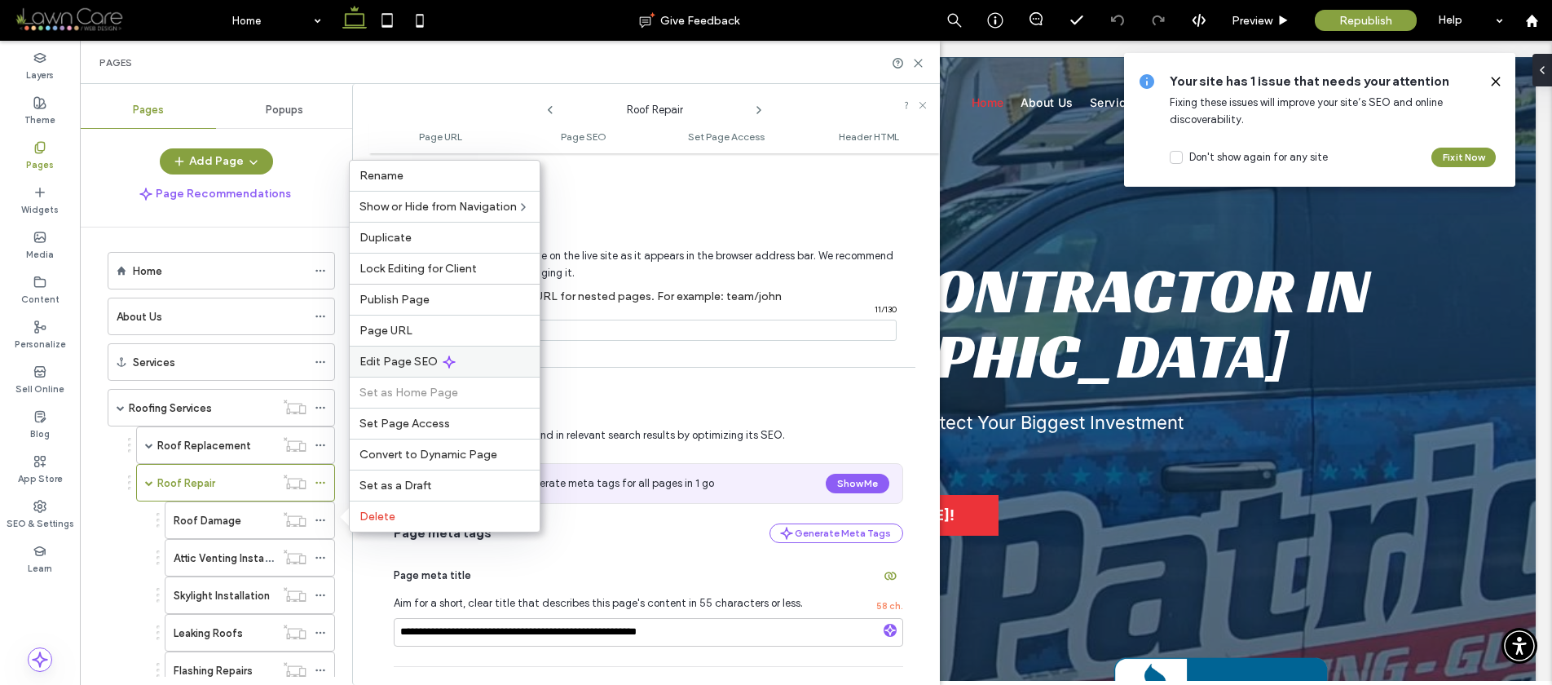
click at [386, 359] on span "Edit Page SEO" at bounding box center [399, 362] width 78 height 14
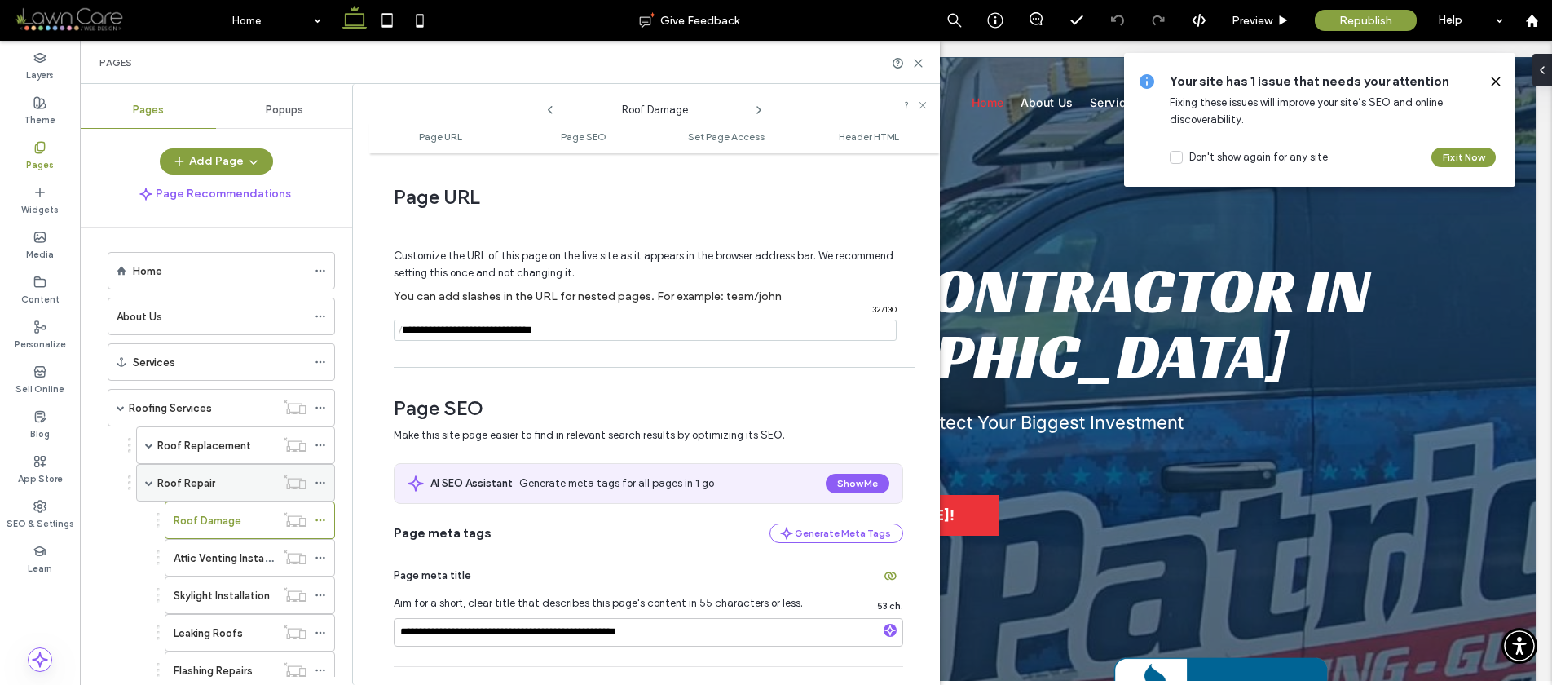
click at [324, 485] on icon at bounding box center [320, 482] width 11 height 11
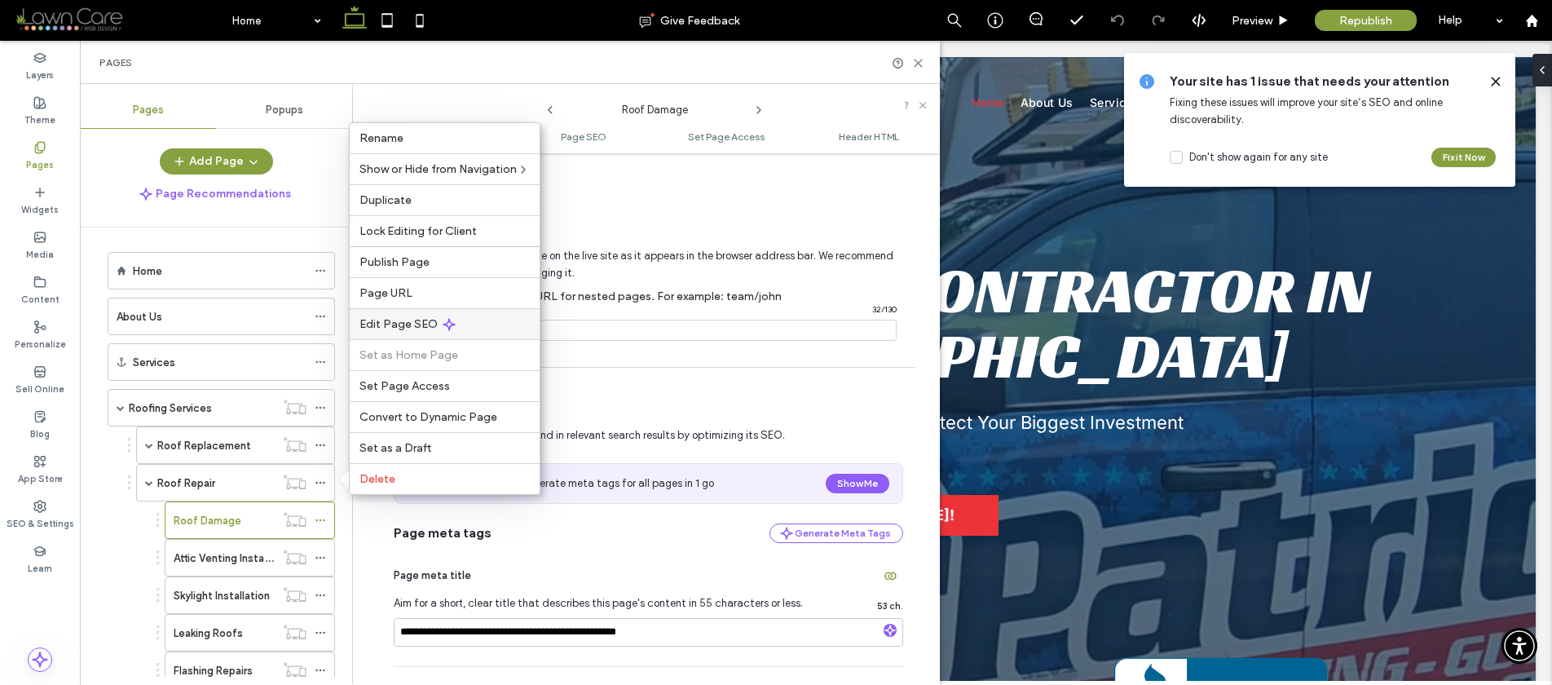
click at [385, 325] on span "Edit Page SEO" at bounding box center [399, 324] width 78 height 14
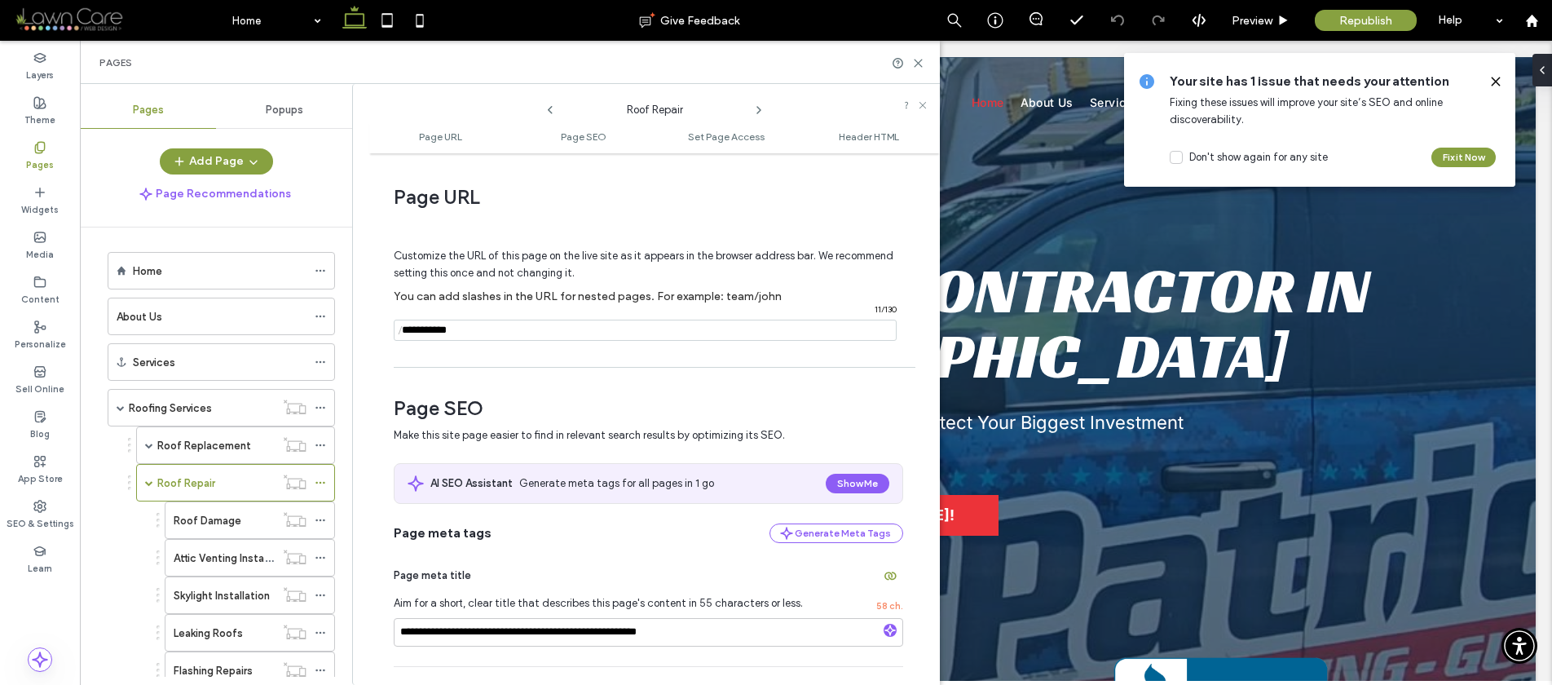
drag, startPoint x: 479, startPoint y: 333, endPoint x: 383, endPoint y: 332, distance: 95.4
click at [382, 330] on div "**********" at bounding box center [654, 418] width 571 height 515
paste input "**********"
type input "**********"
click at [490, 373] on div "**********" at bounding box center [654, 418] width 571 height 515
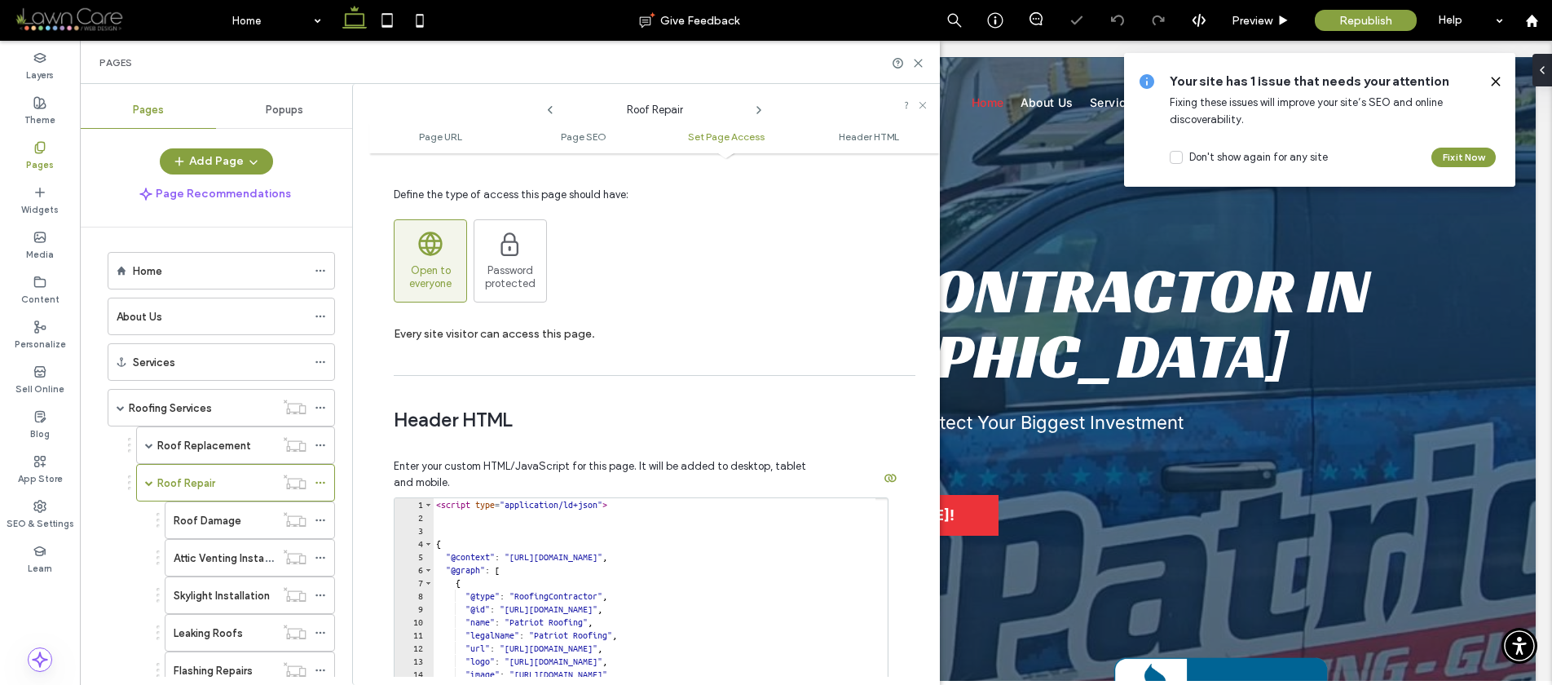
scroll to position [1504, 0]
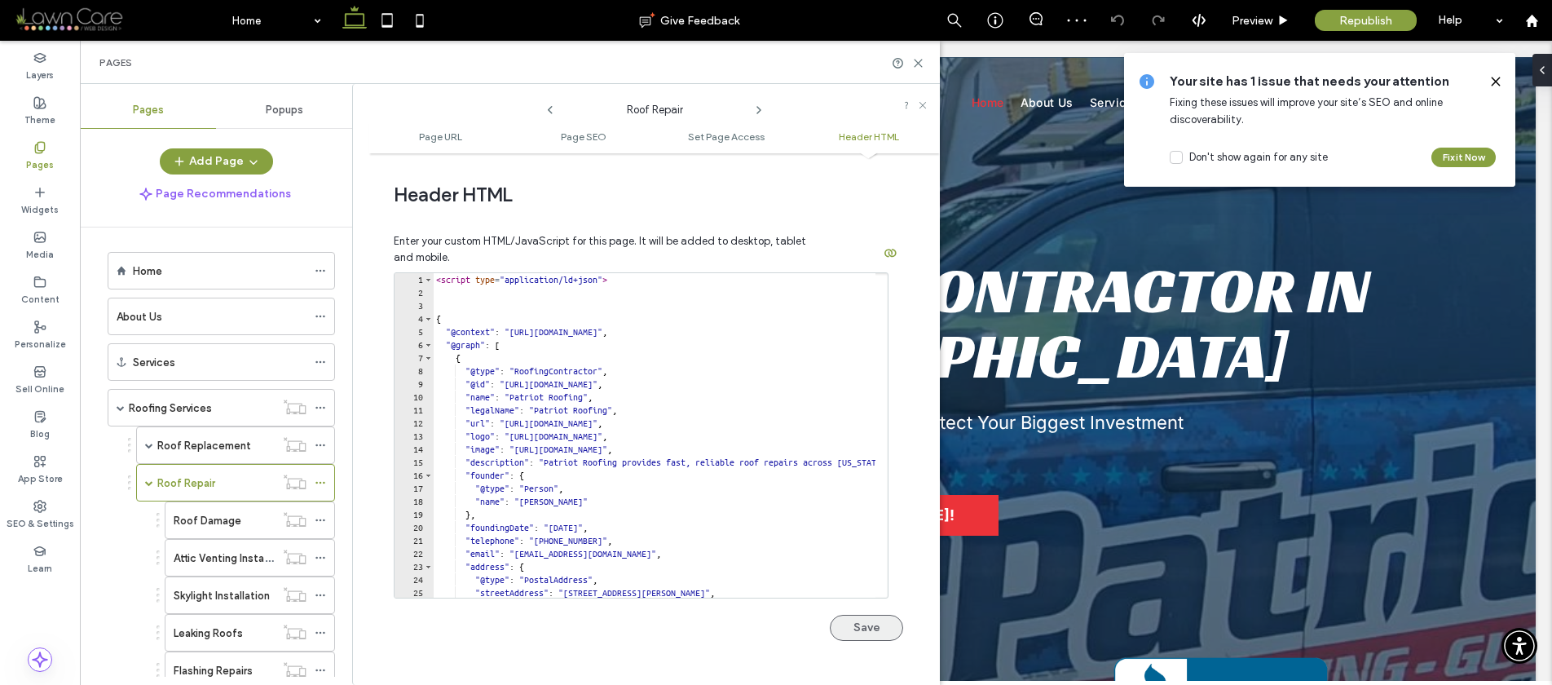
click at [864, 619] on button "Save" at bounding box center [866, 628] width 73 height 26
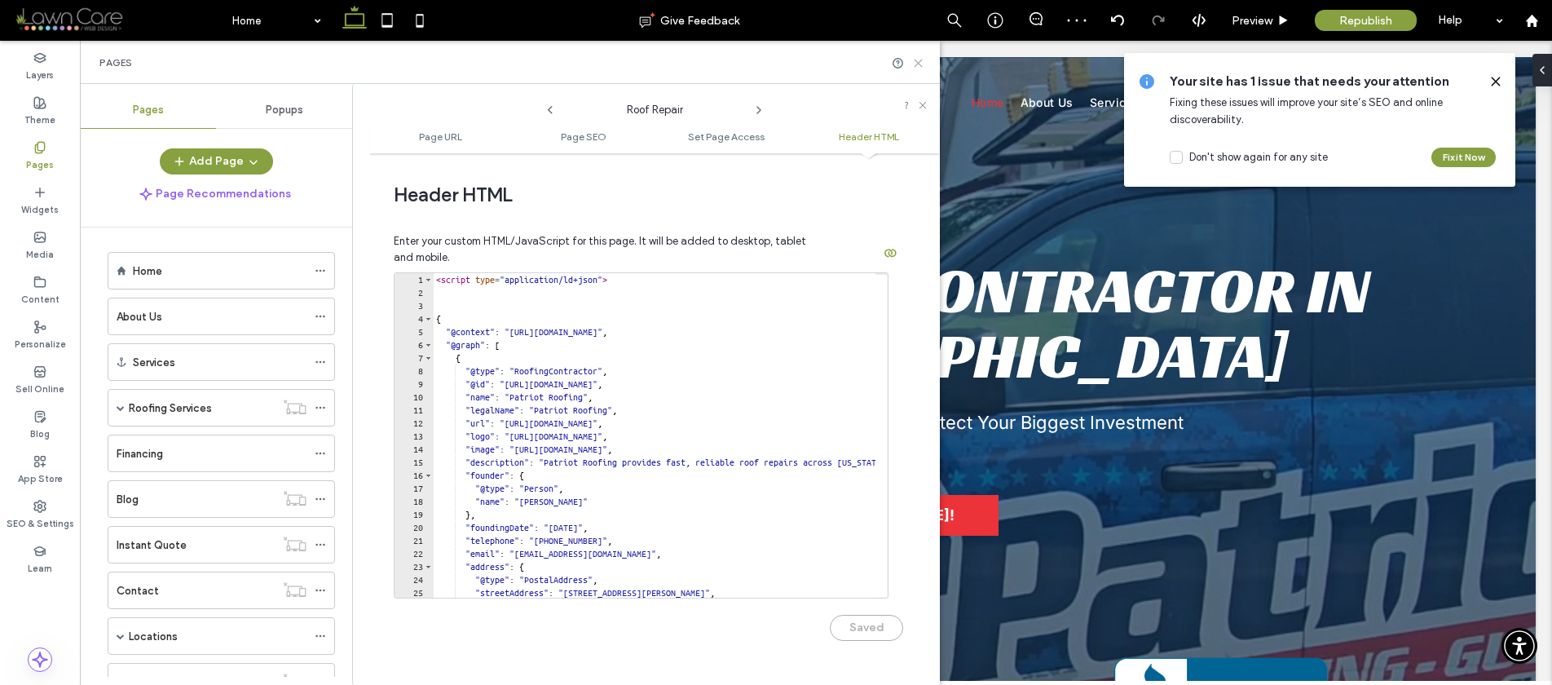
click at [916, 62] on body ".wqwq-1{fill:#231f20;} .cls-1q, .cls-2q { fill-rule: evenodd; } .cls-2q { fill:…" at bounding box center [776, 342] width 1552 height 685
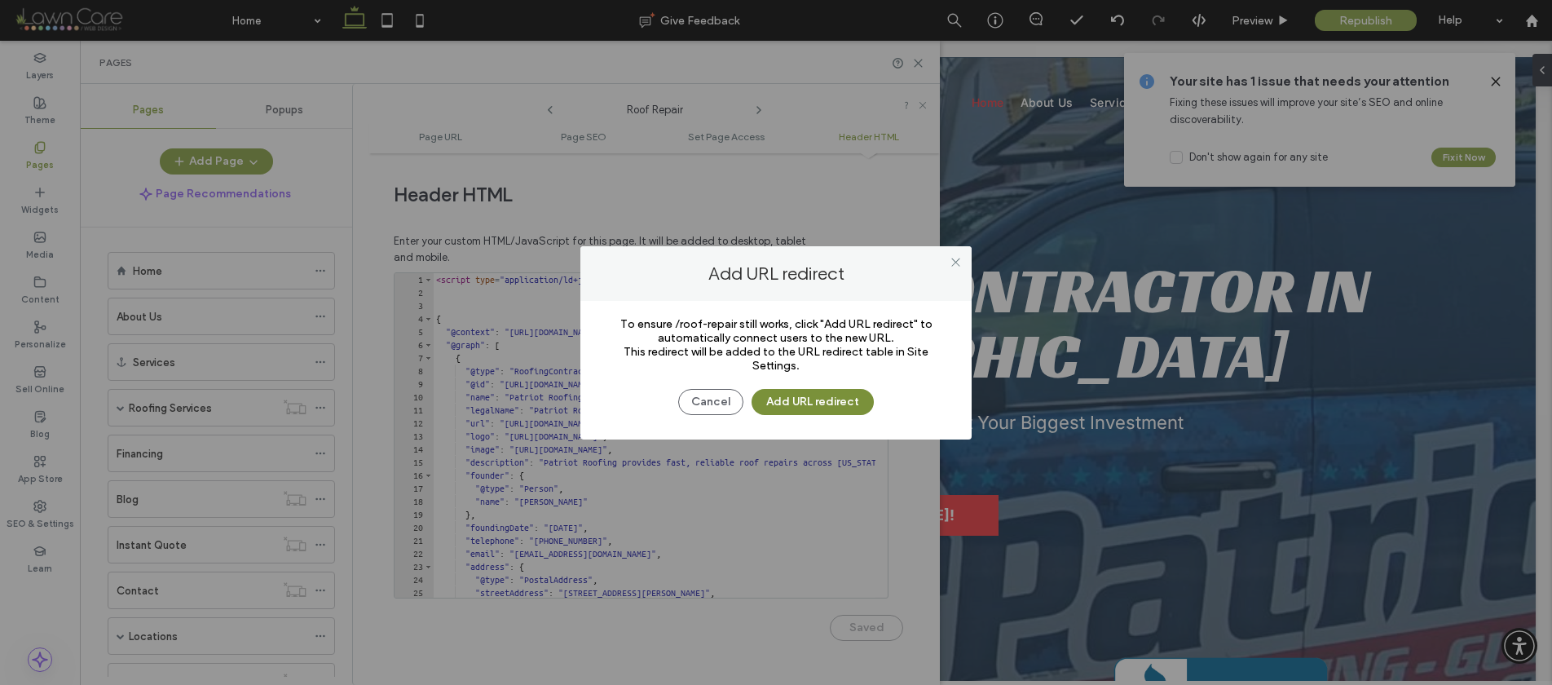
click at [823, 395] on button "Add URL redirect" at bounding box center [813, 402] width 122 height 26
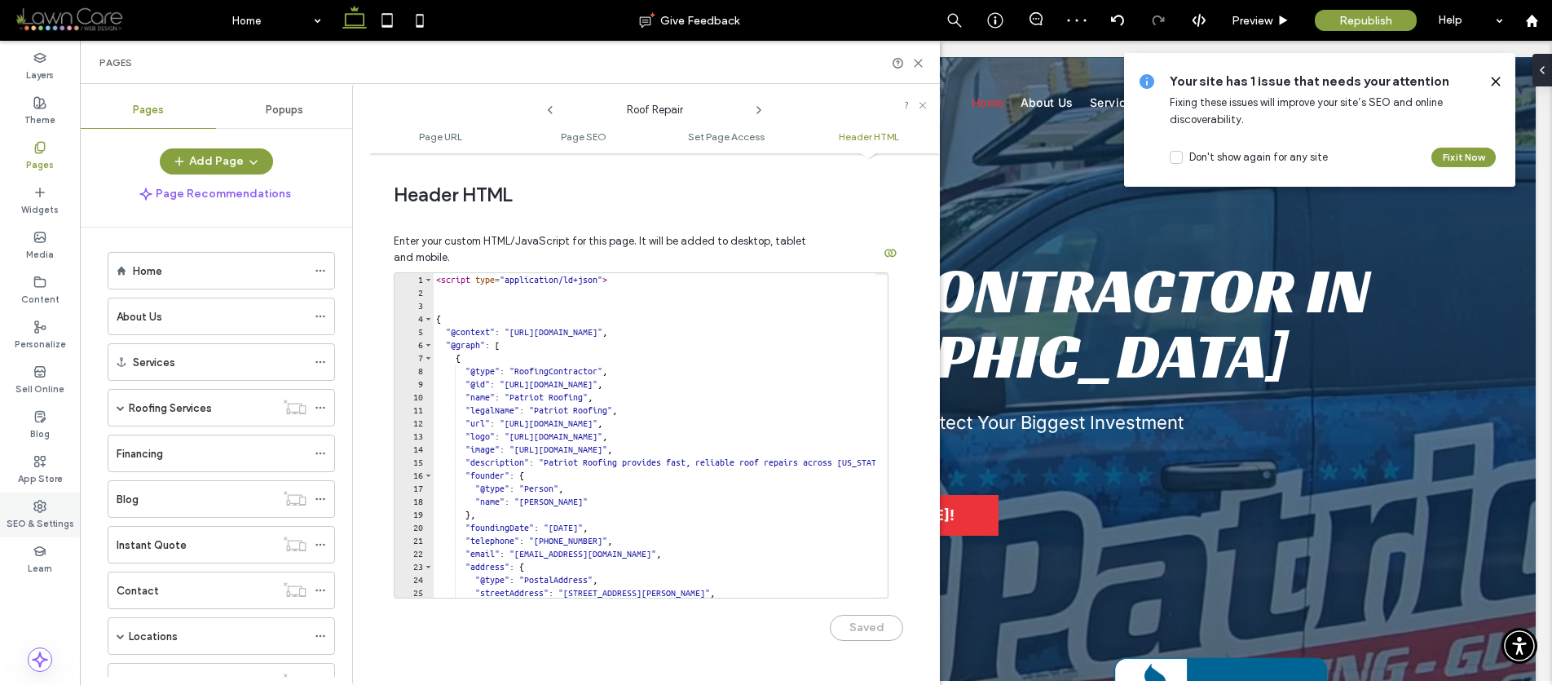
click at [35, 513] on label "SEO & Settings" at bounding box center [41, 522] width 68 height 18
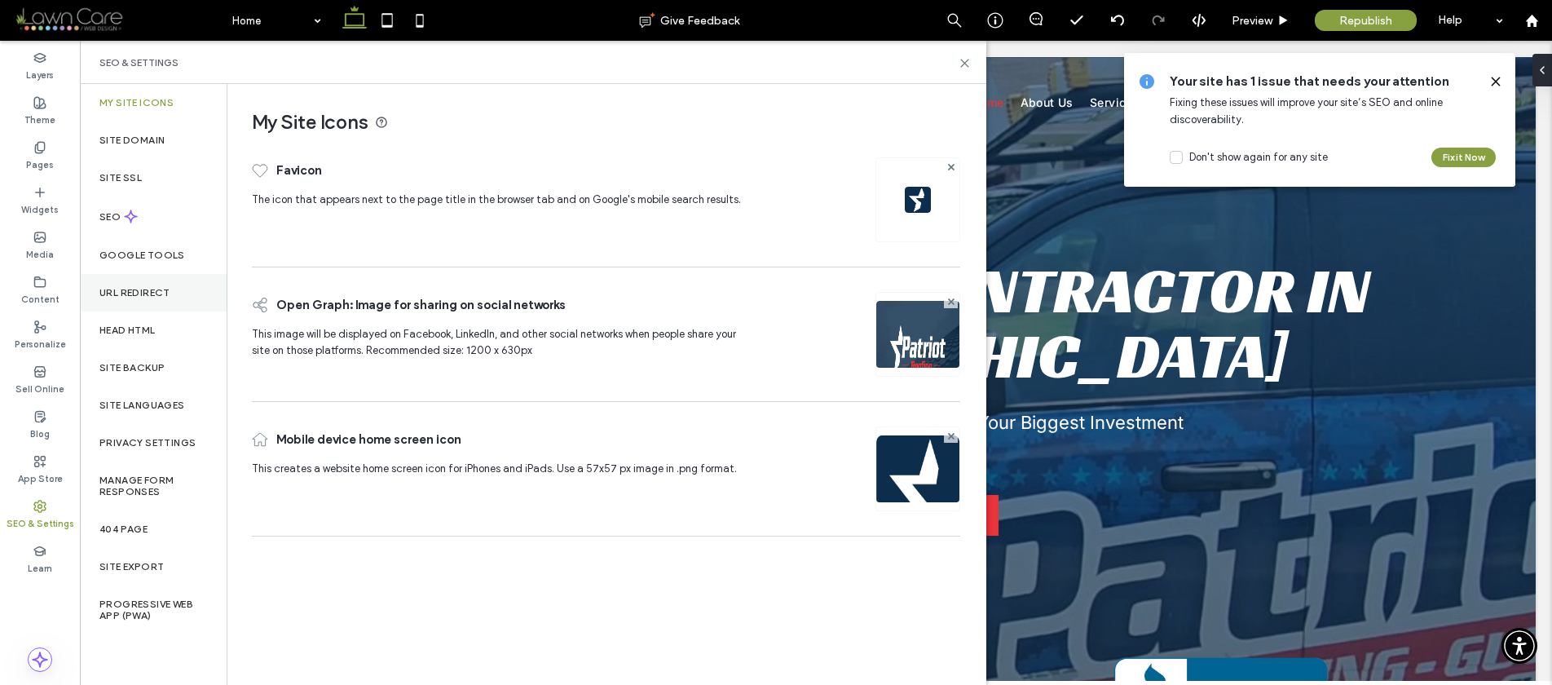
click at [126, 287] on label "URL Redirect" at bounding box center [134, 292] width 71 height 11
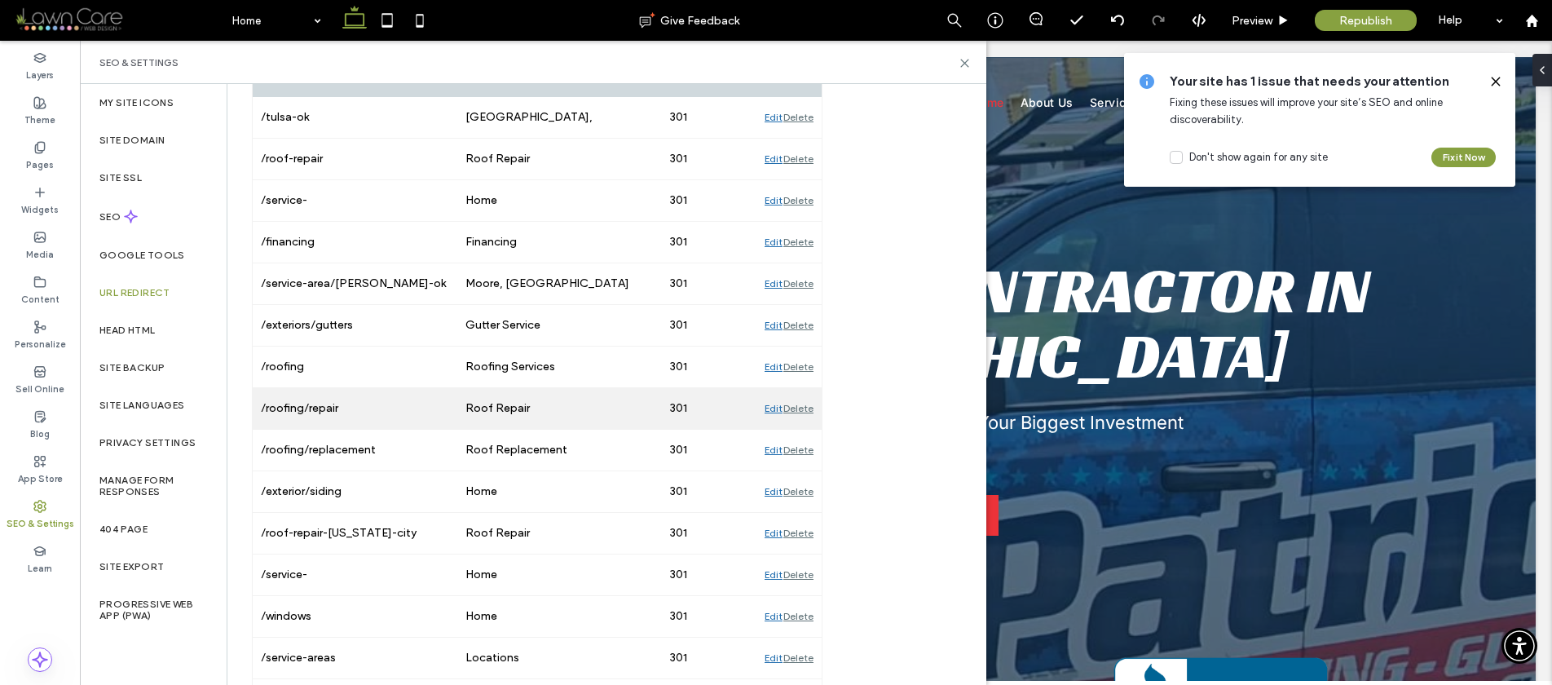
scroll to position [302, 0]
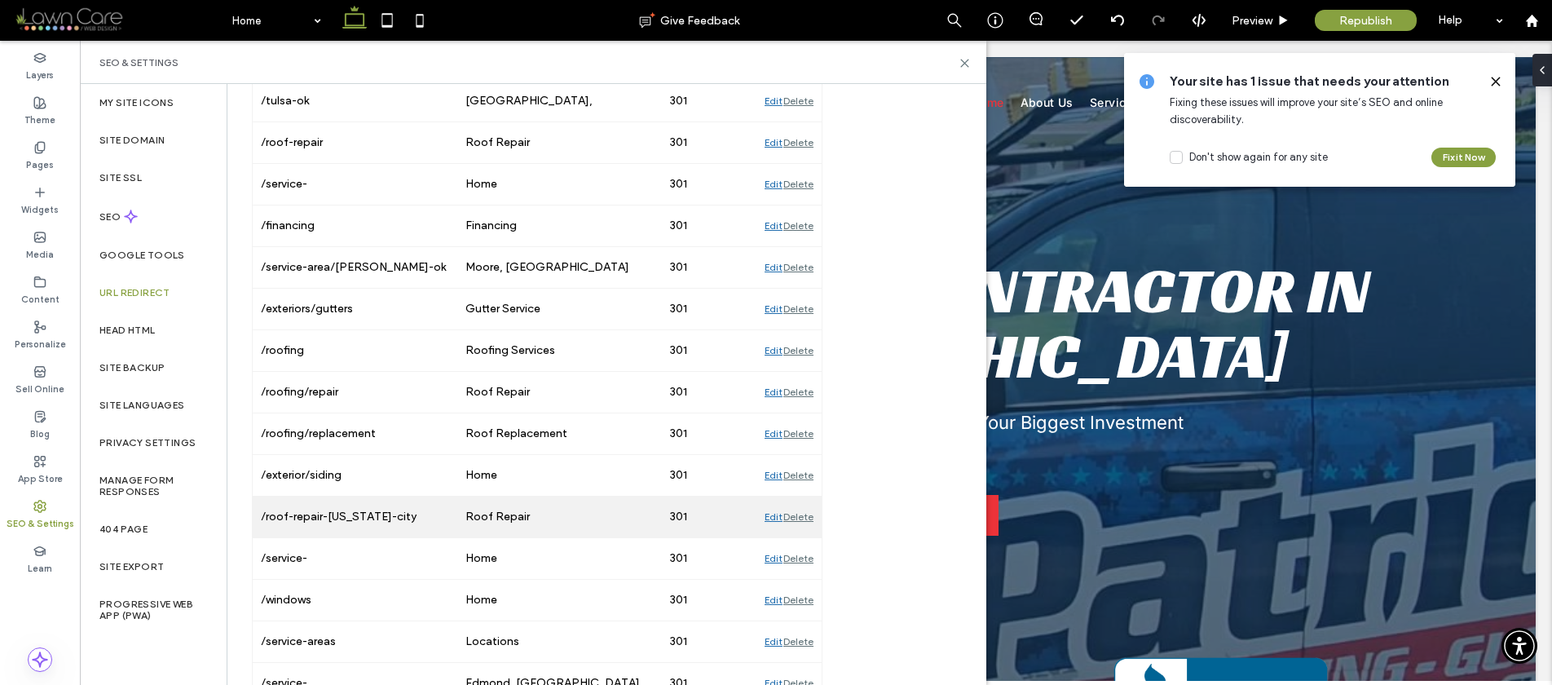
click at [795, 518] on div "Delete" at bounding box center [798, 516] width 30 height 41
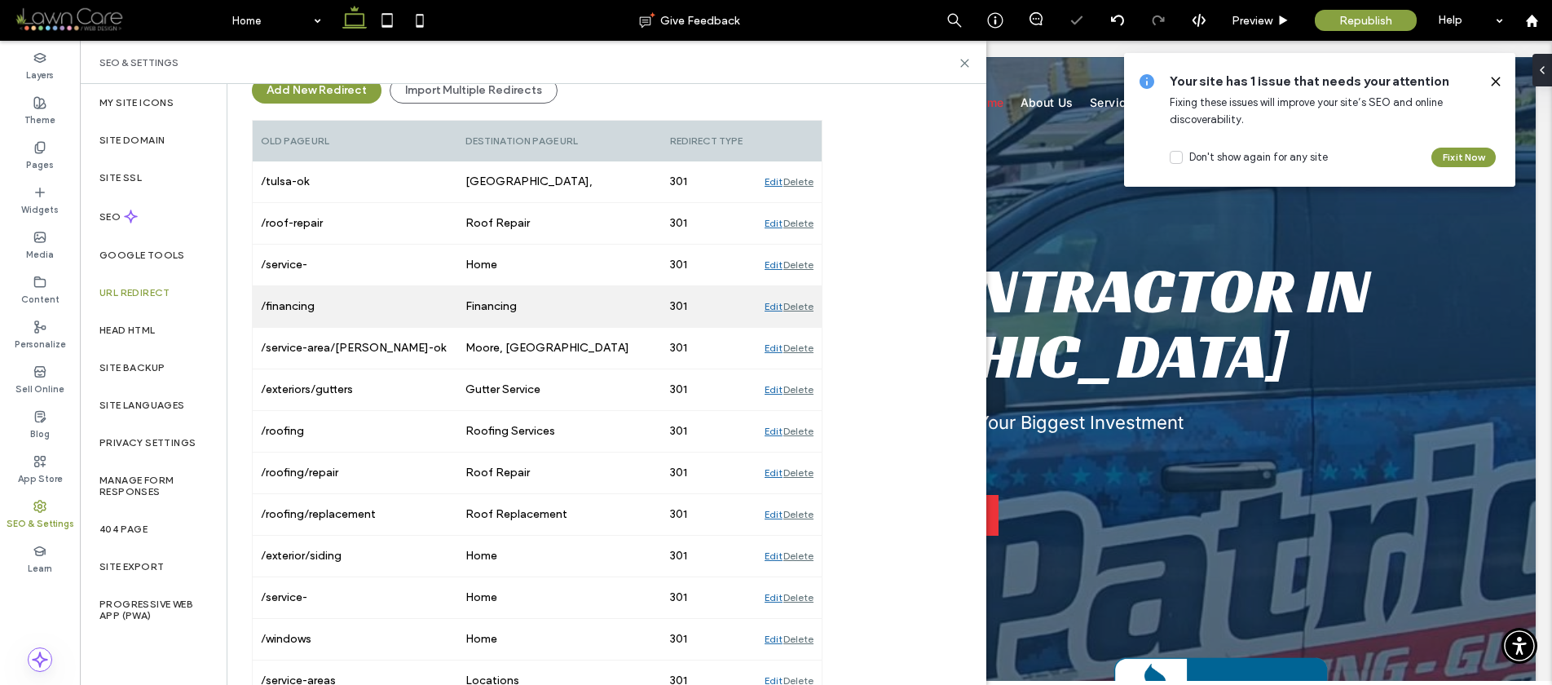
scroll to position [0, 0]
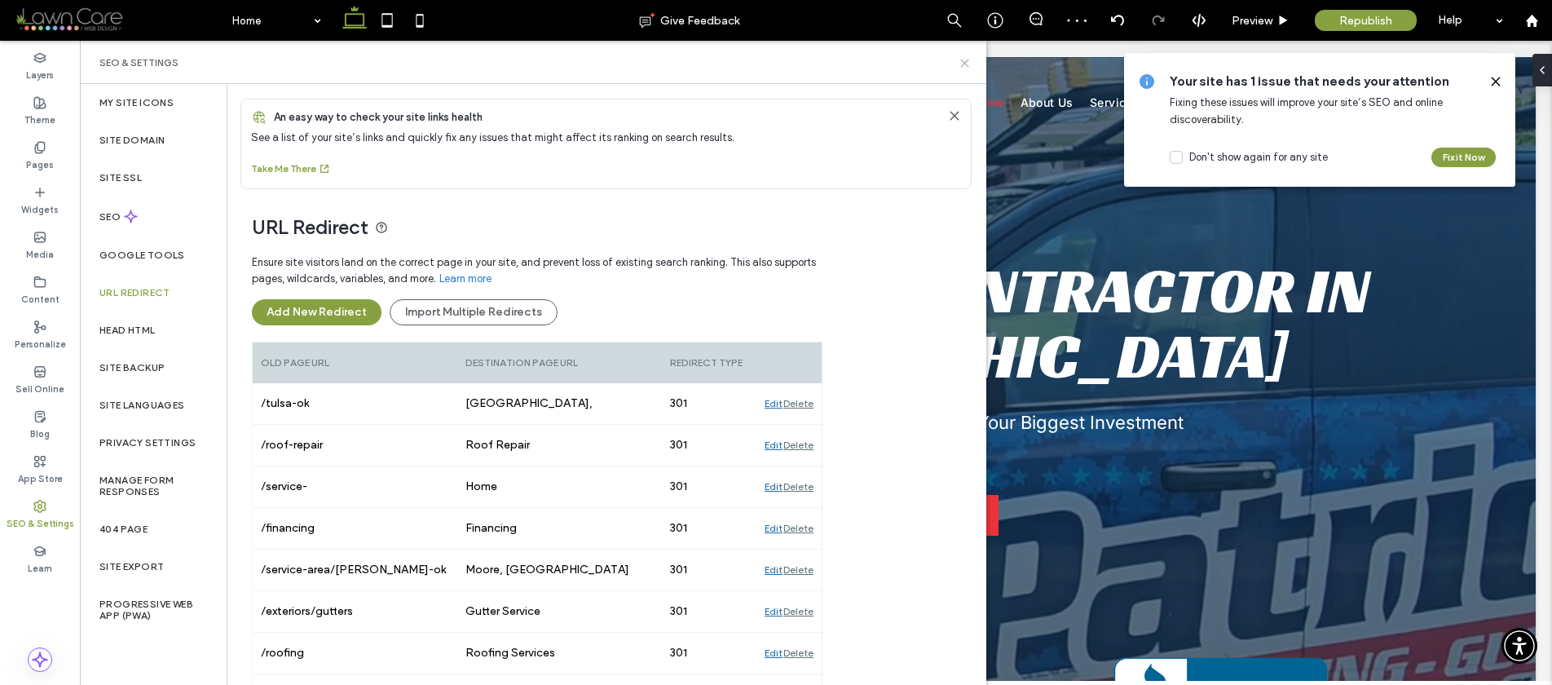
click at [963, 59] on icon at bounding box center [965, 63] width 12 height 12
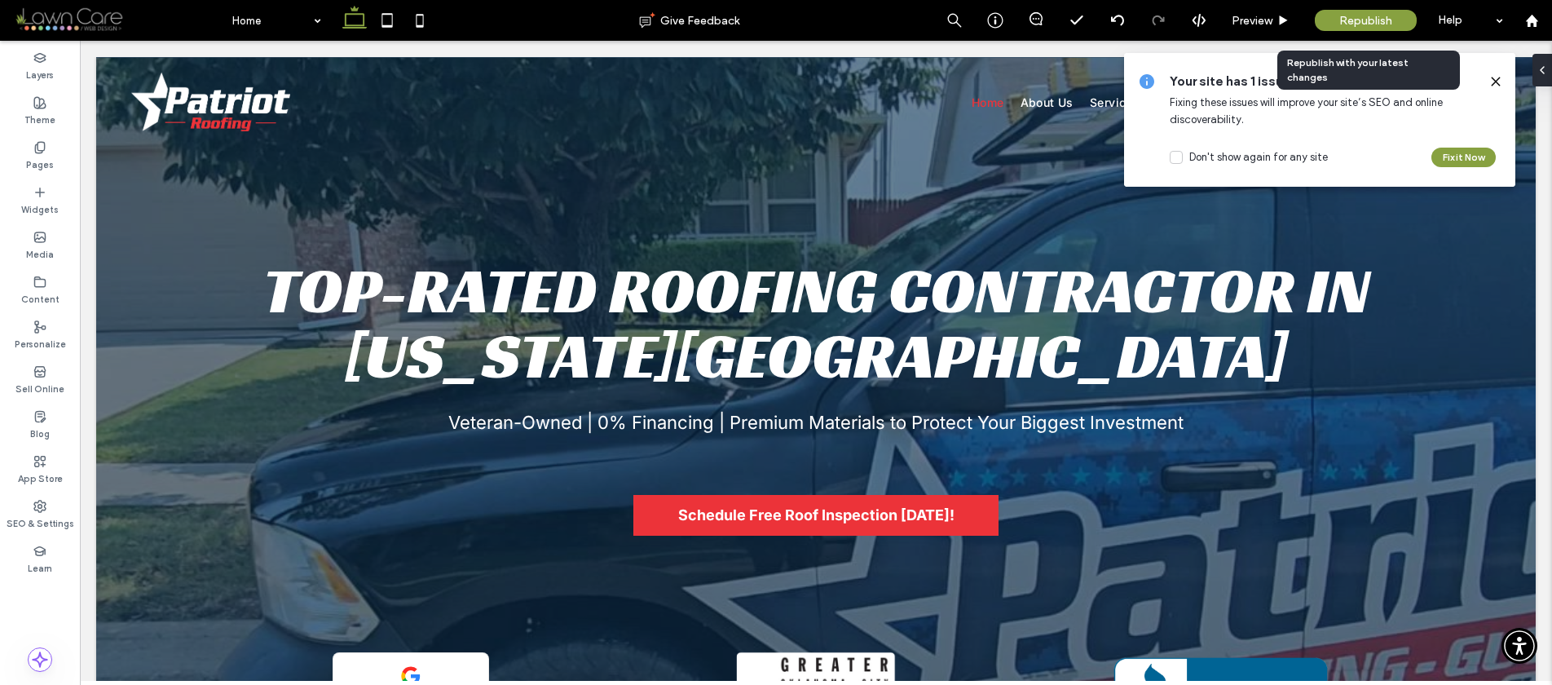
click at [1372, 22] on span "Republish" at bounding box center [1365, 21] width 53 height 14
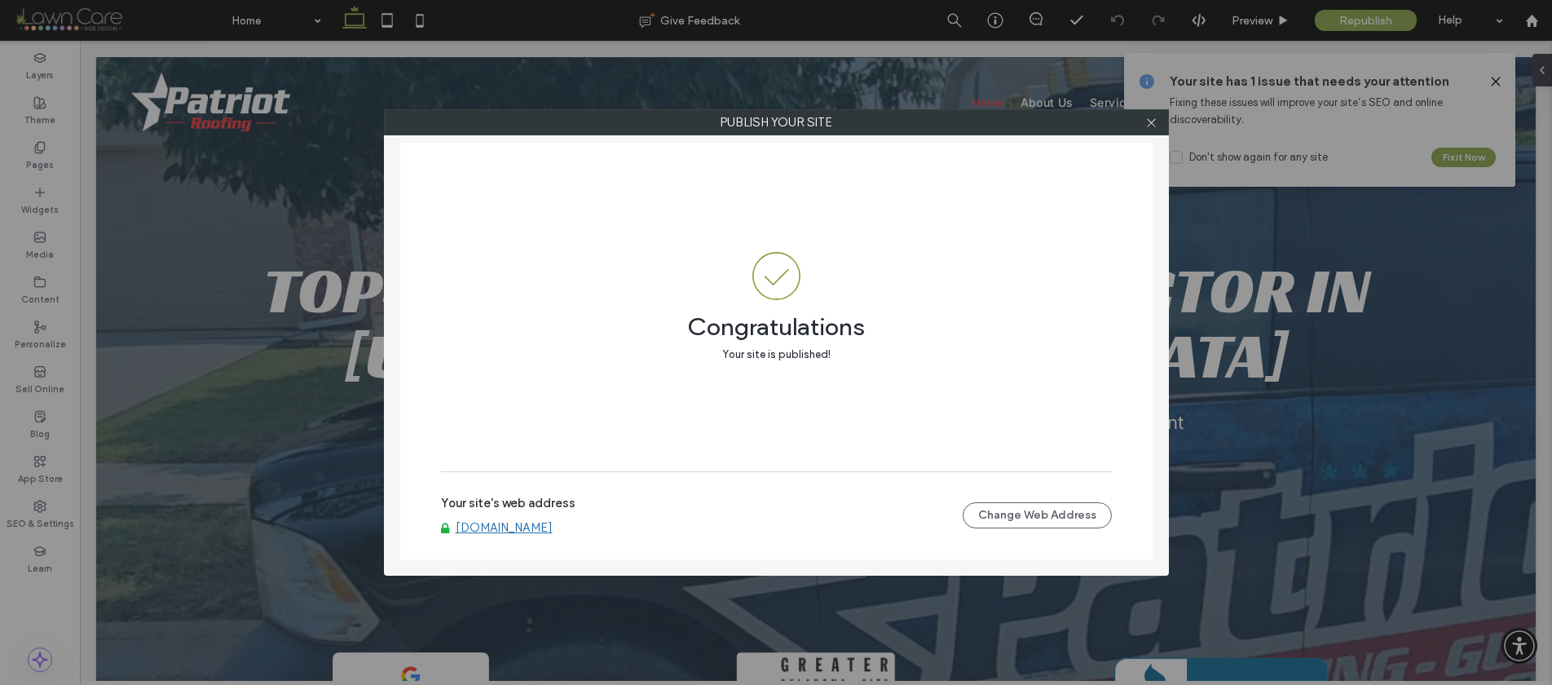
click at [499, 525] on link "[DOMAIN_NAME]" at bounding box center [504, 527] width 97 height 15
click at [1145, 121] on icon at bounding box center [1151, 123] width 12 height 12
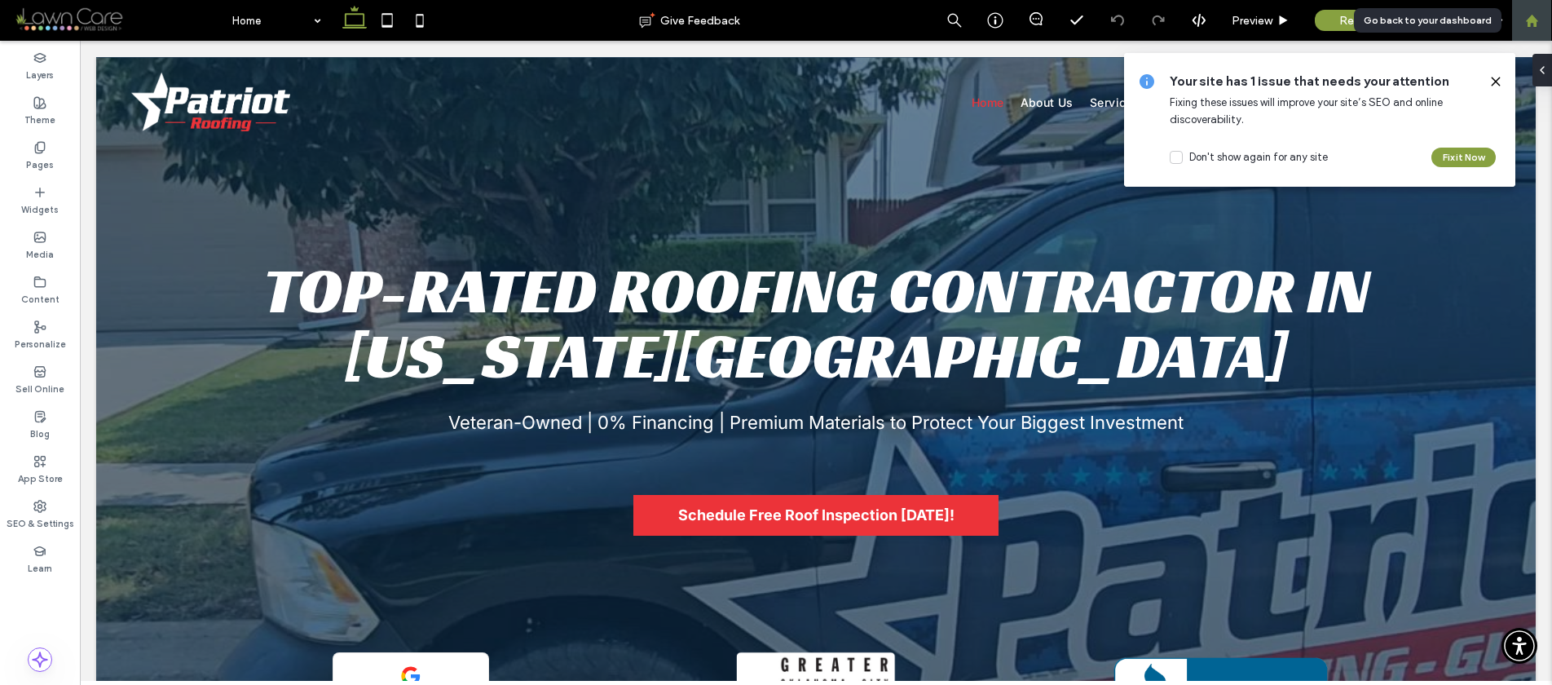
click at [1535, 24] on use at bounding box center [1531, 20] width 12 height 12
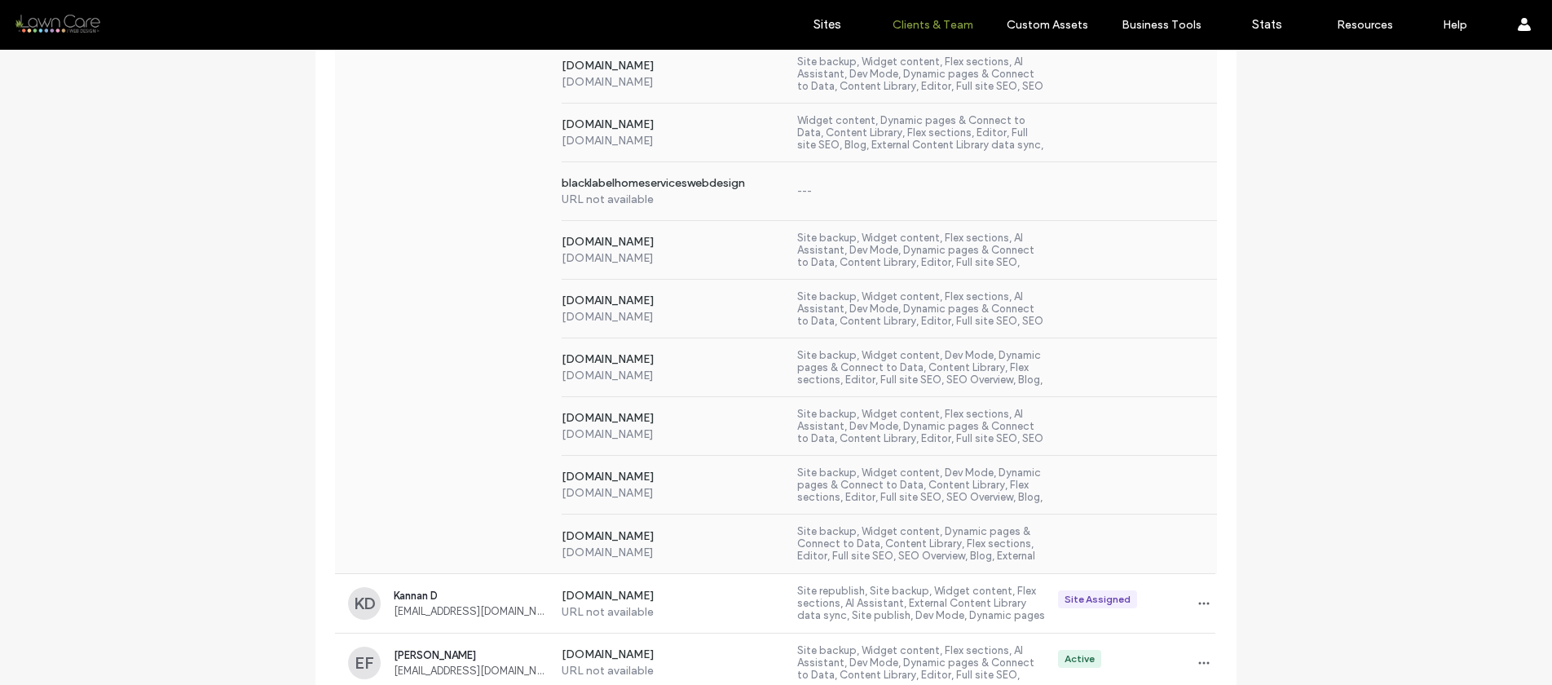
scroll to position [1087, 0]
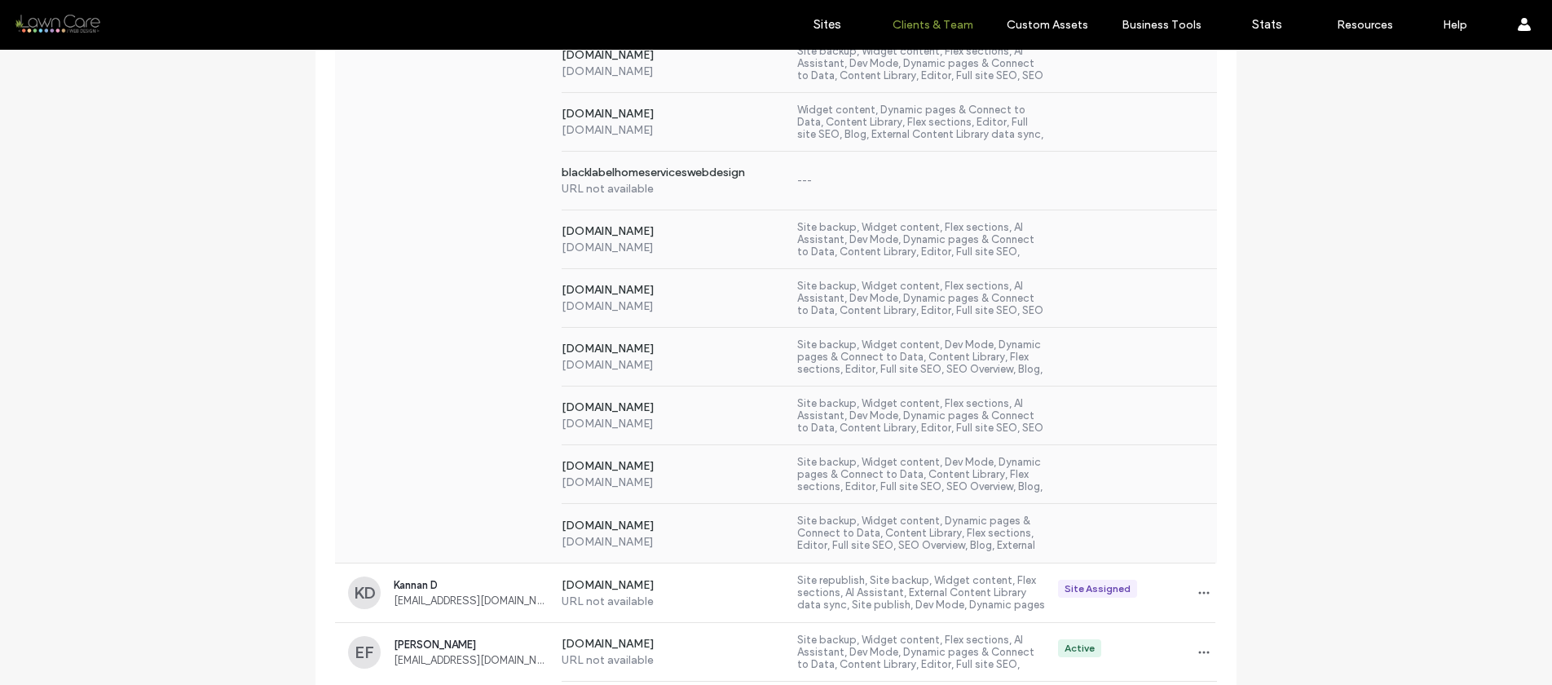
click at [431, 302] on div "[DOMAIN_NAME] [DOMAIN_NAME] Site backup, Widget content, Flex sections, AI Assi…" at bounding box center [776, 298] width 882 height 59
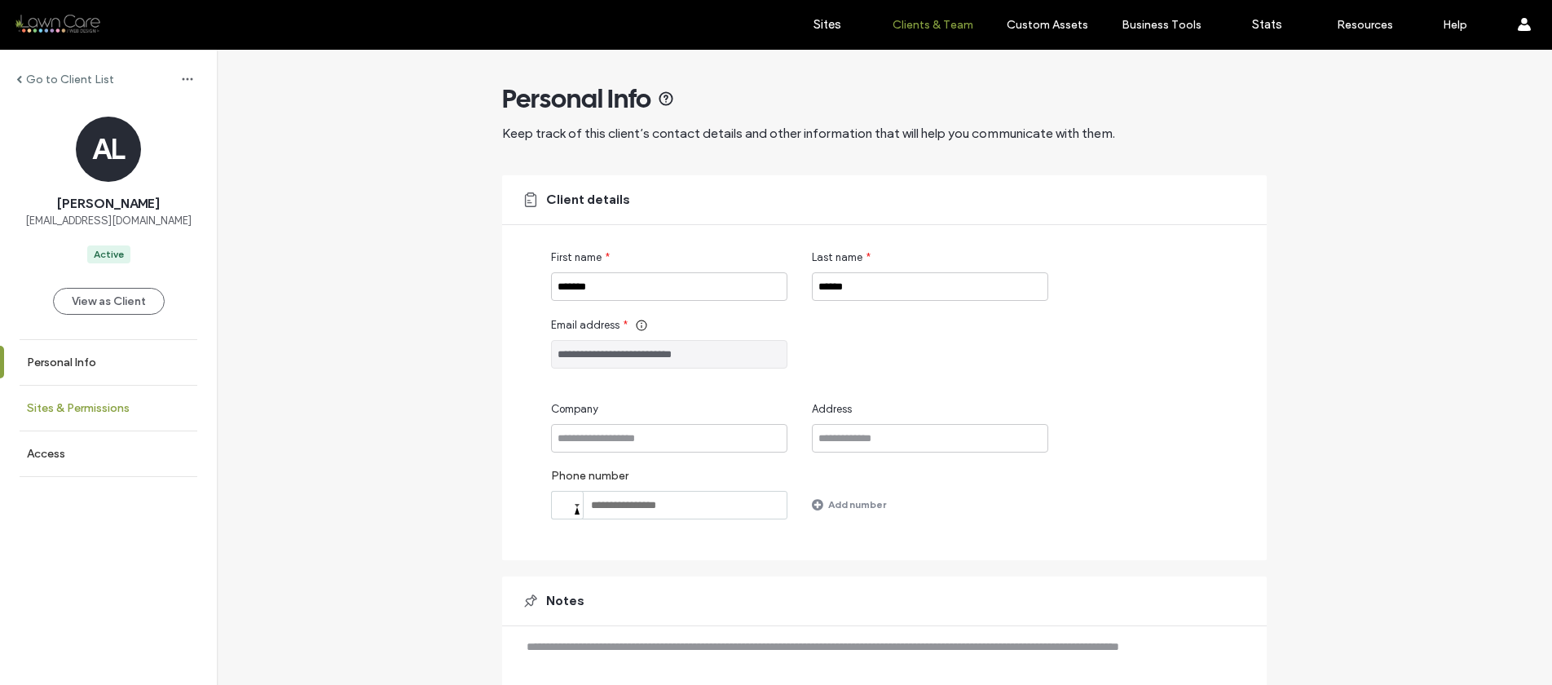
click at [117, 417] on link "Sites & Permissions" at bounding box center [108, 408] width 217 height 45
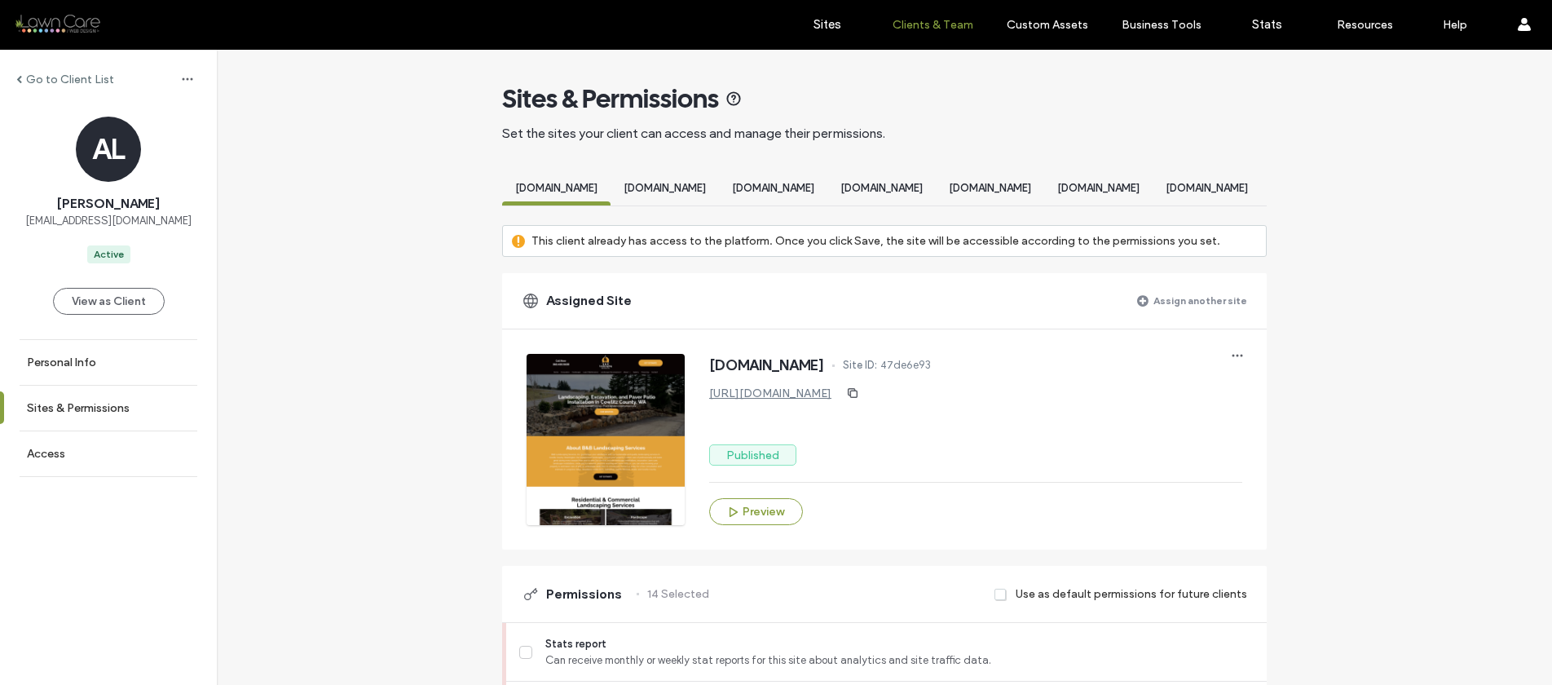
click at [1151, 313] on div "Assign another site" at bounding box center [1192, 300] width 110 height 29
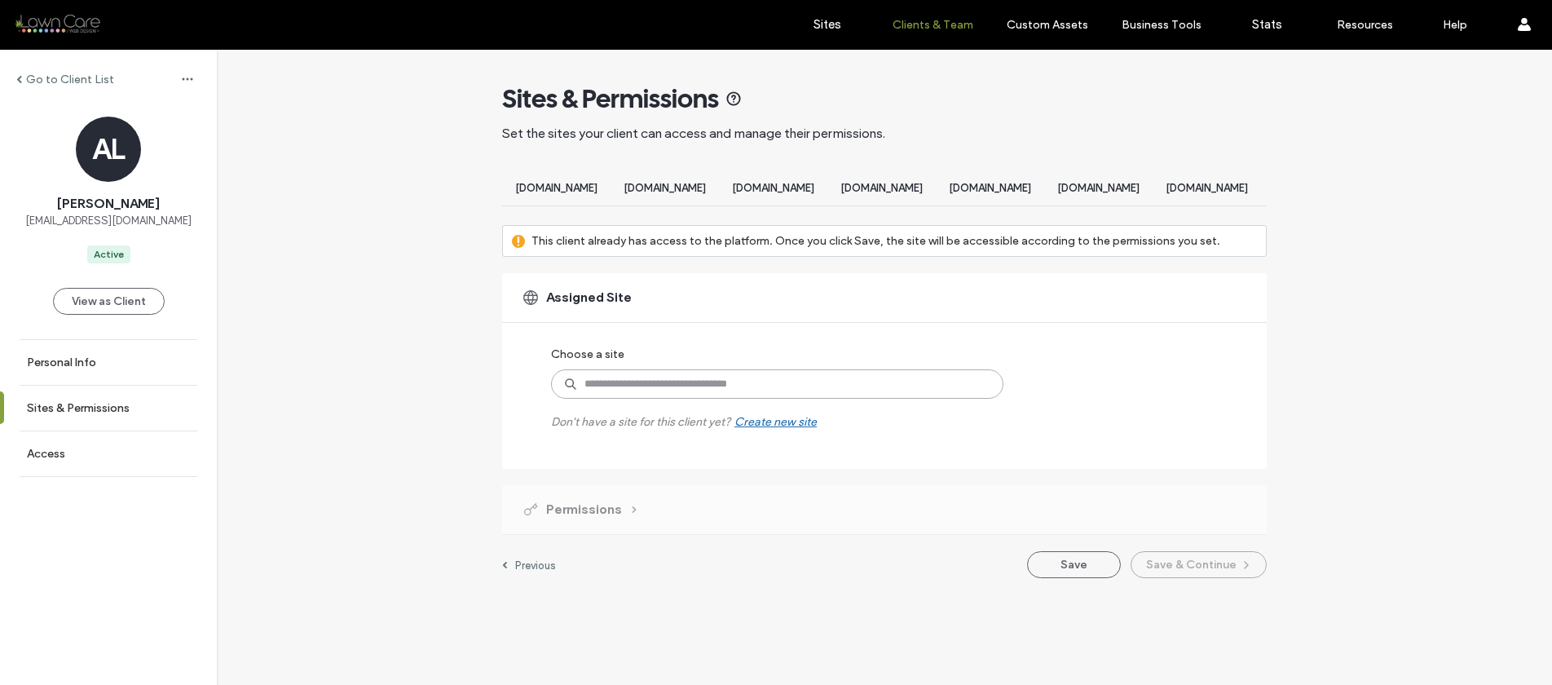
click at [679, 389] on input at bounding box center [777, 383] width 452 height 29
type input "*********"
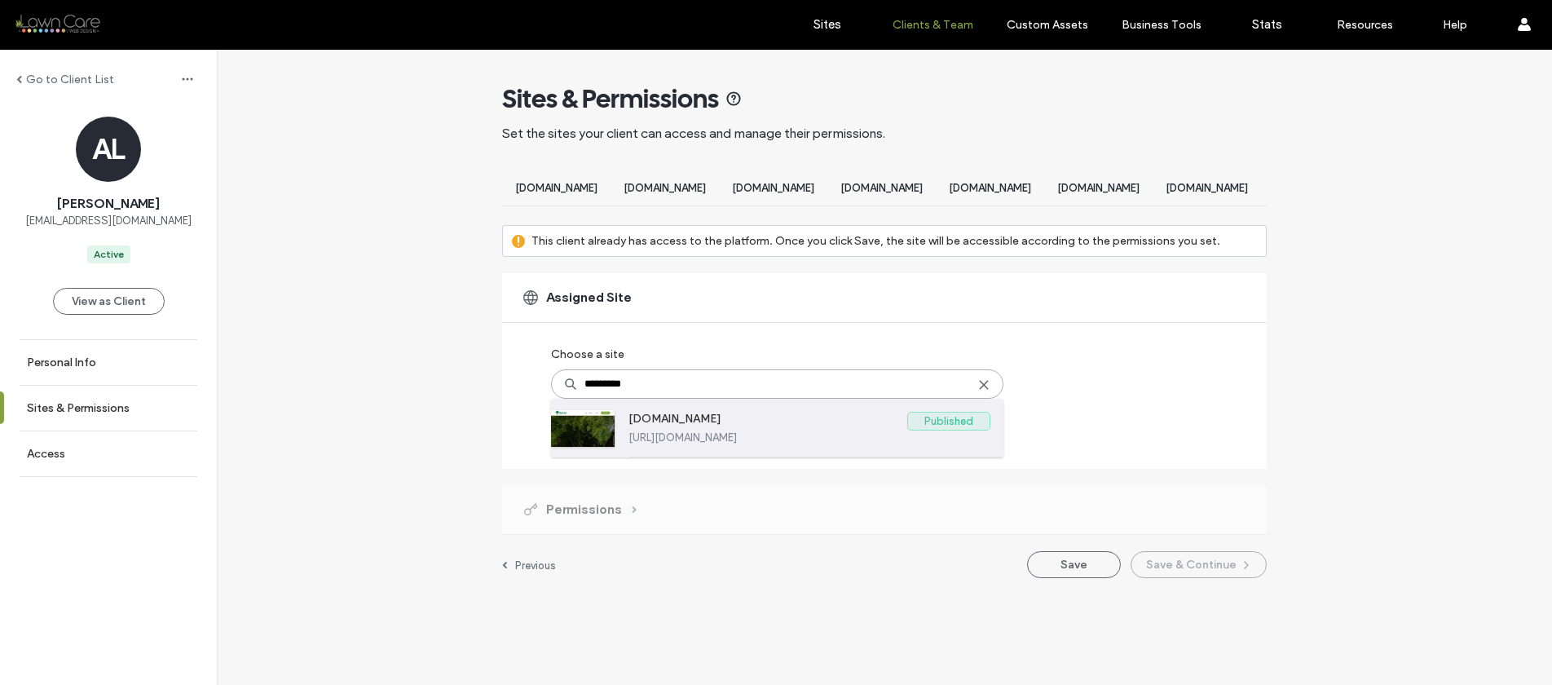
click at [698, 430] on label "[DOMAIN_NAME]" at bounding box center [768, 422] width 279 height 20
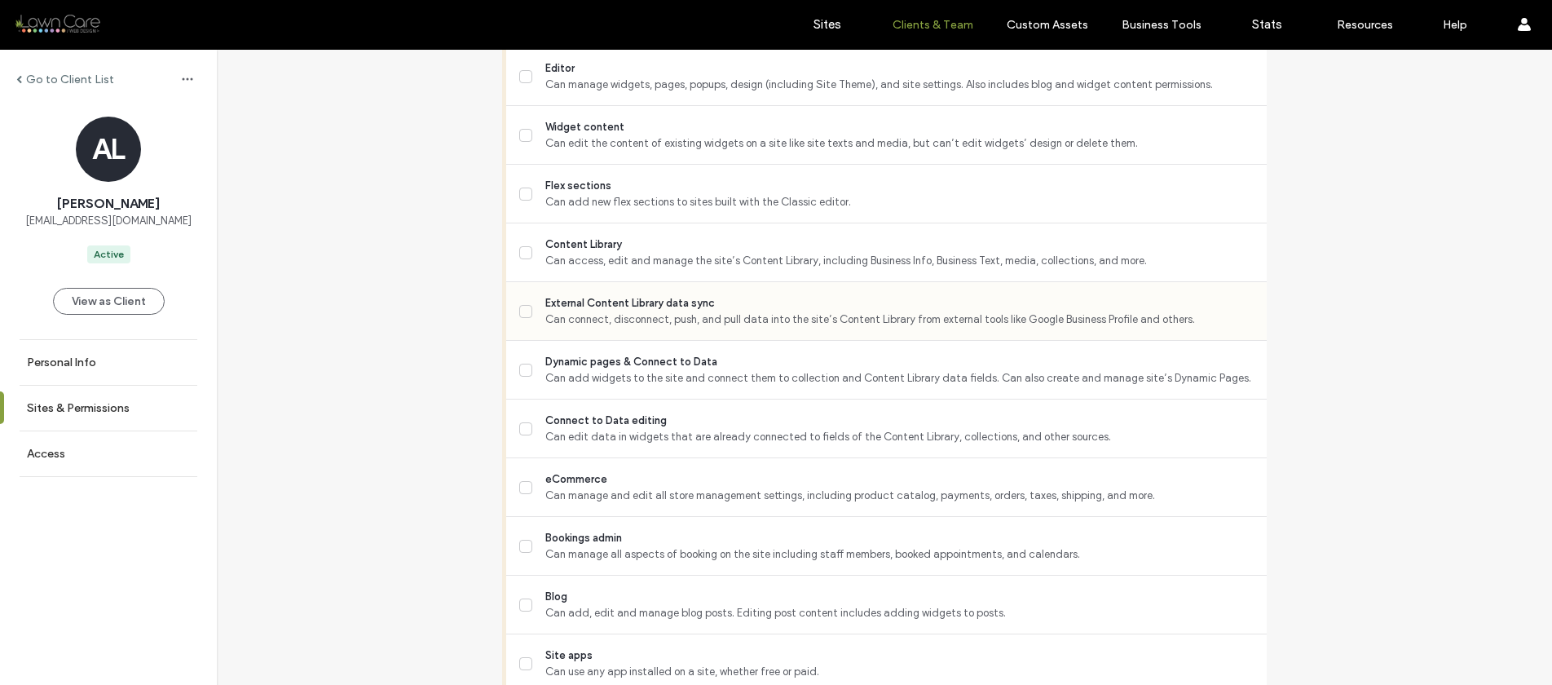
scroll to position [704, 0]
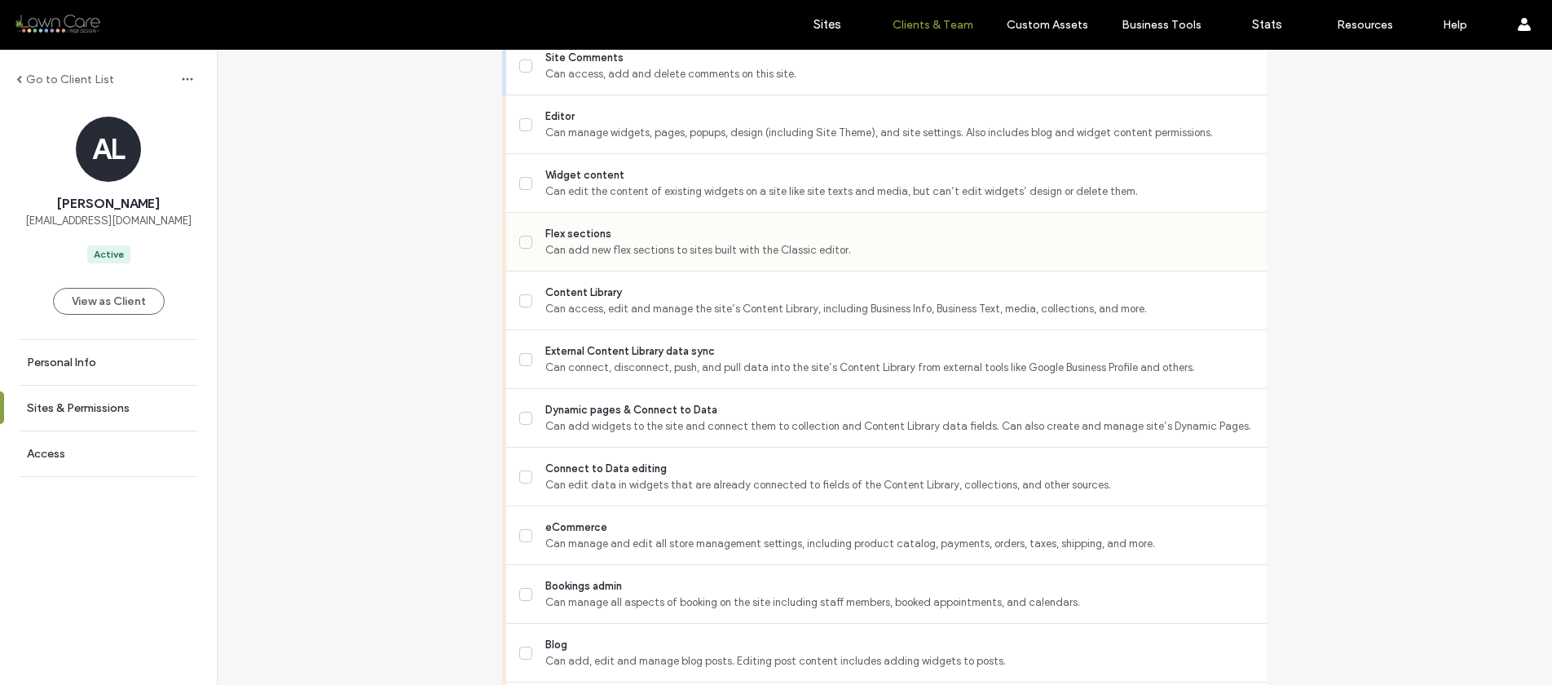
click at [527, 254] on label "Flex sections Can add new flex sections to sites built with the Classic editor." at bounding box center [886, 242] width 735 height 33
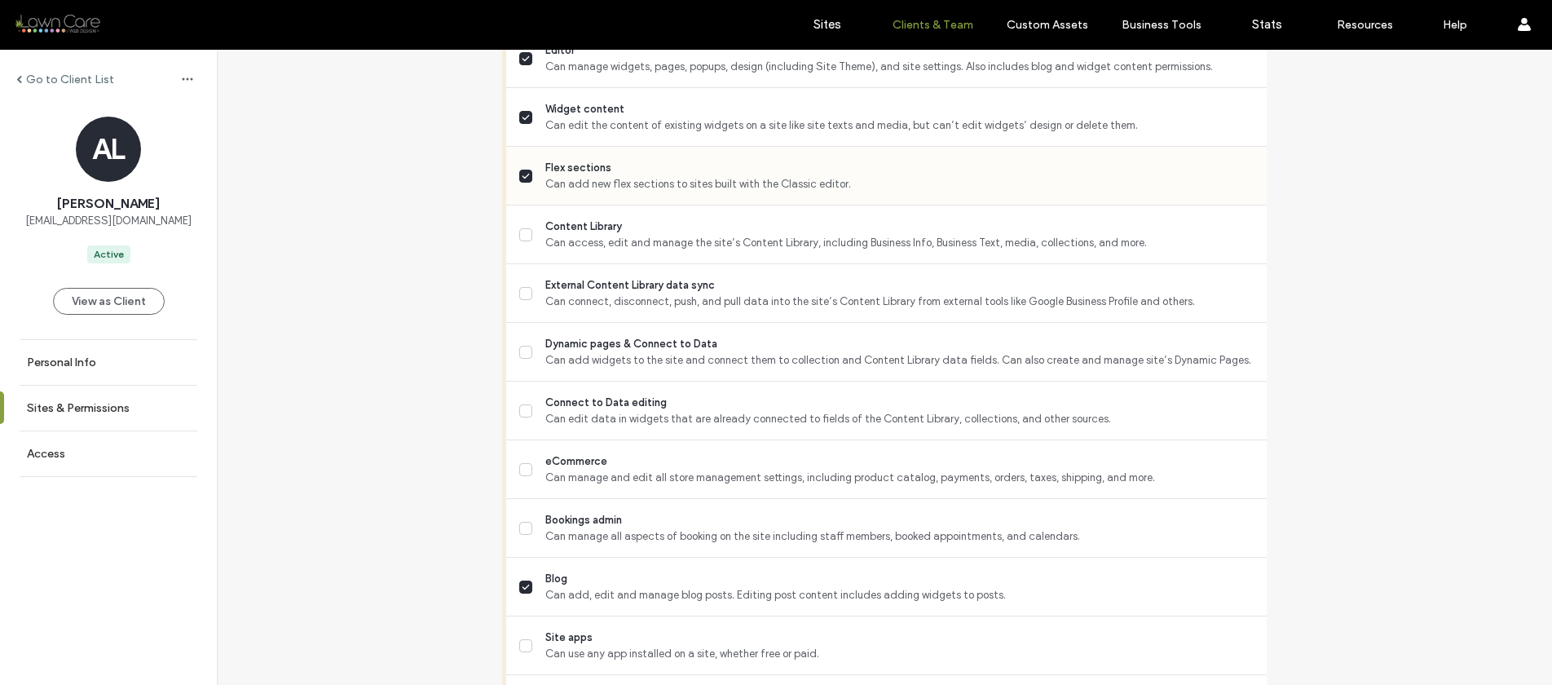
scroll to position [859, 0]
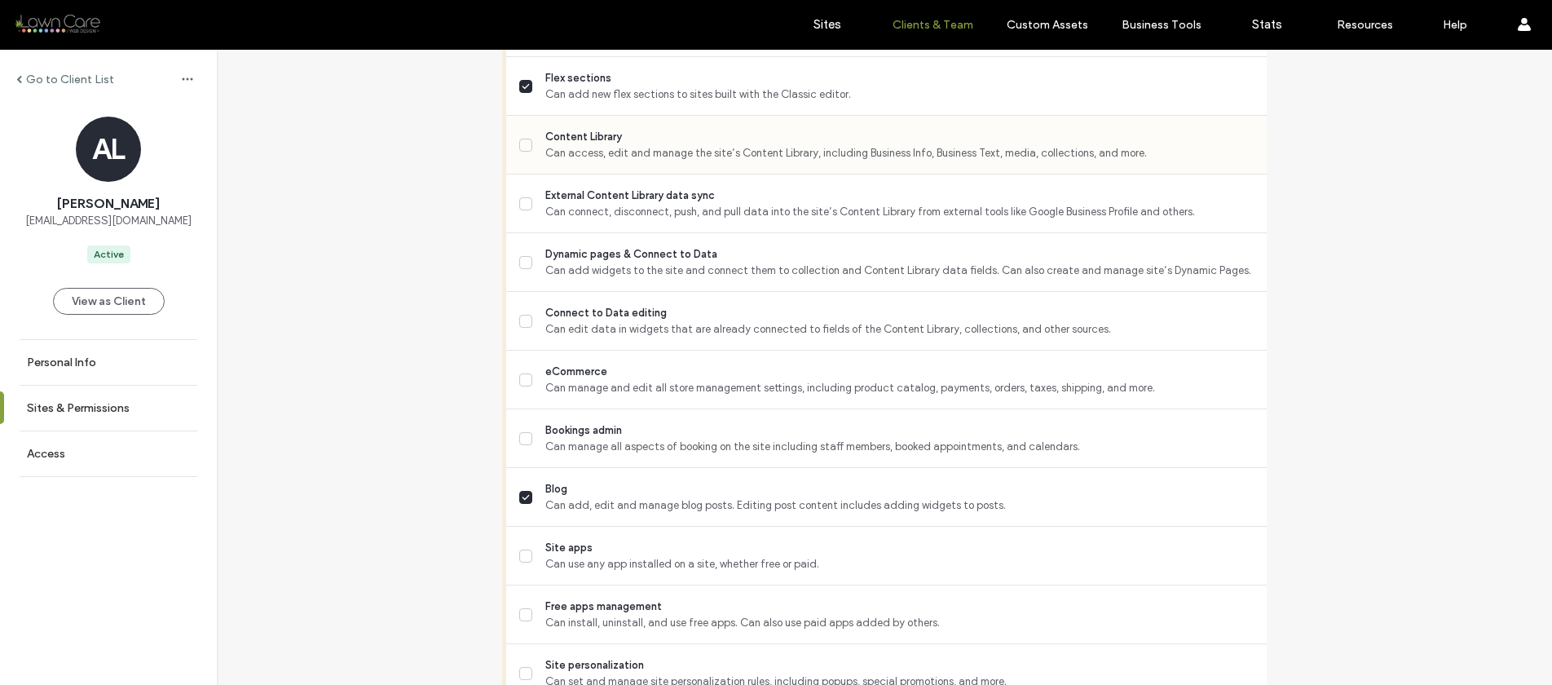
click at [522, 161] on label "Content Library Can access, edit and manage the site’s Content Library, includi…" at bounding box center [886, 145] width 735 height 33
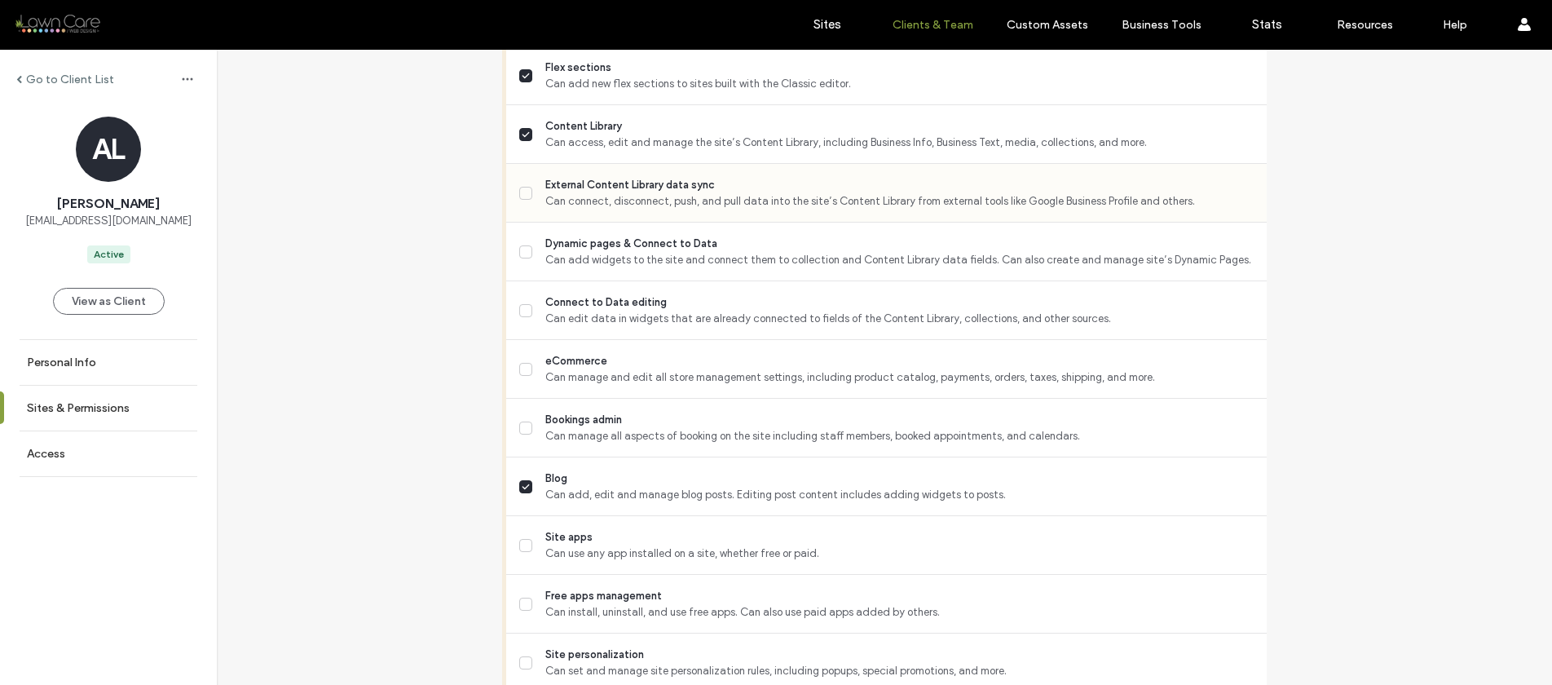
scroll to position [885, 0]
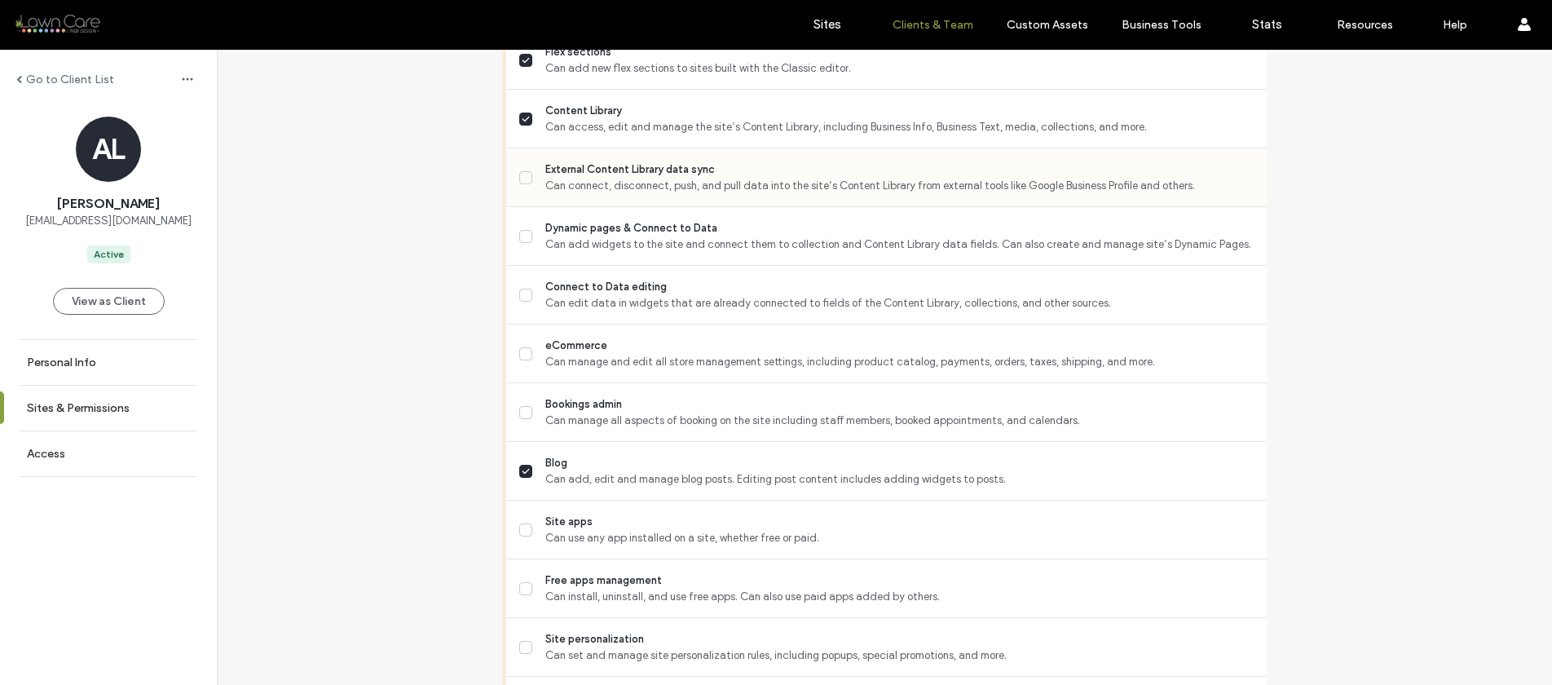
click at [522, 181] on icon at bounding box center [526, 177] width 8 height 7
click at [519, 243] on span at bounding box center [525, 236] width 13 height 13
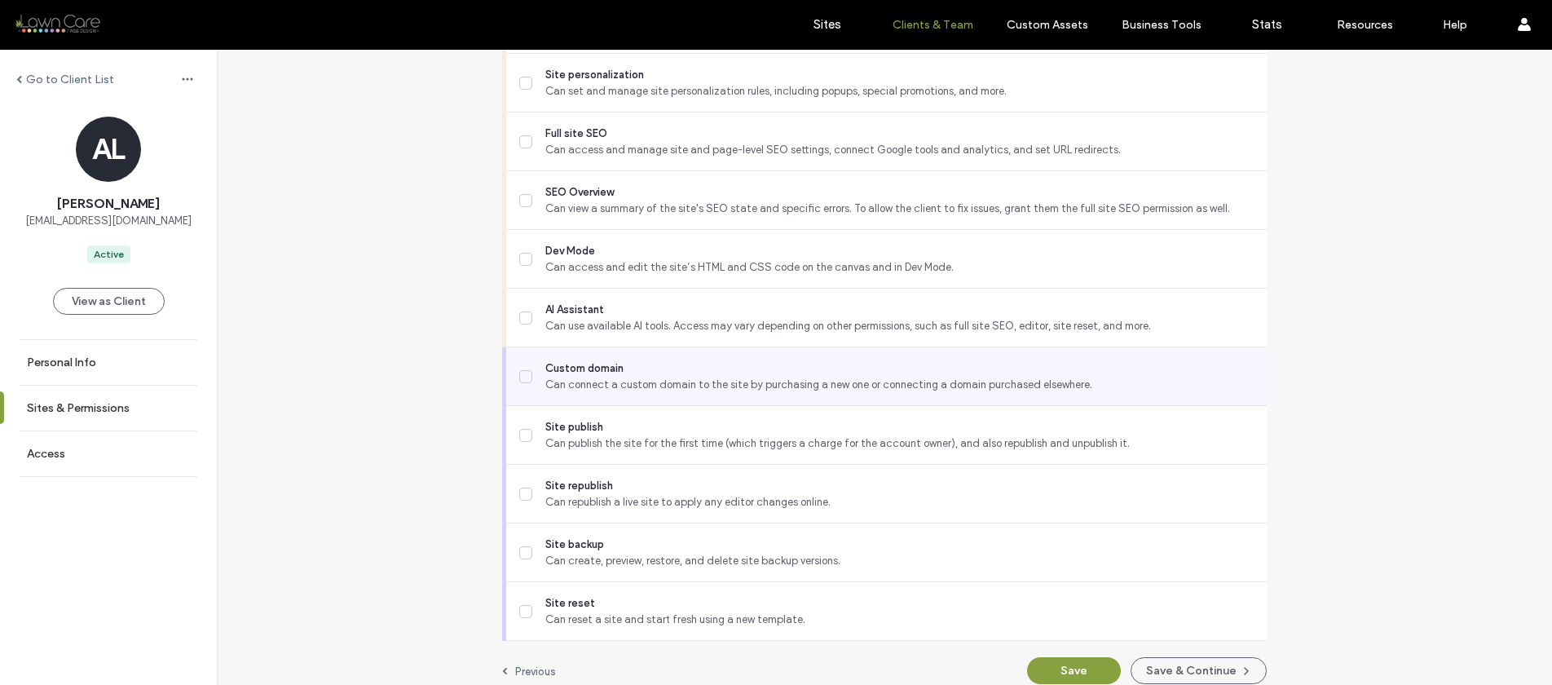
scroll to position [1453, 0]
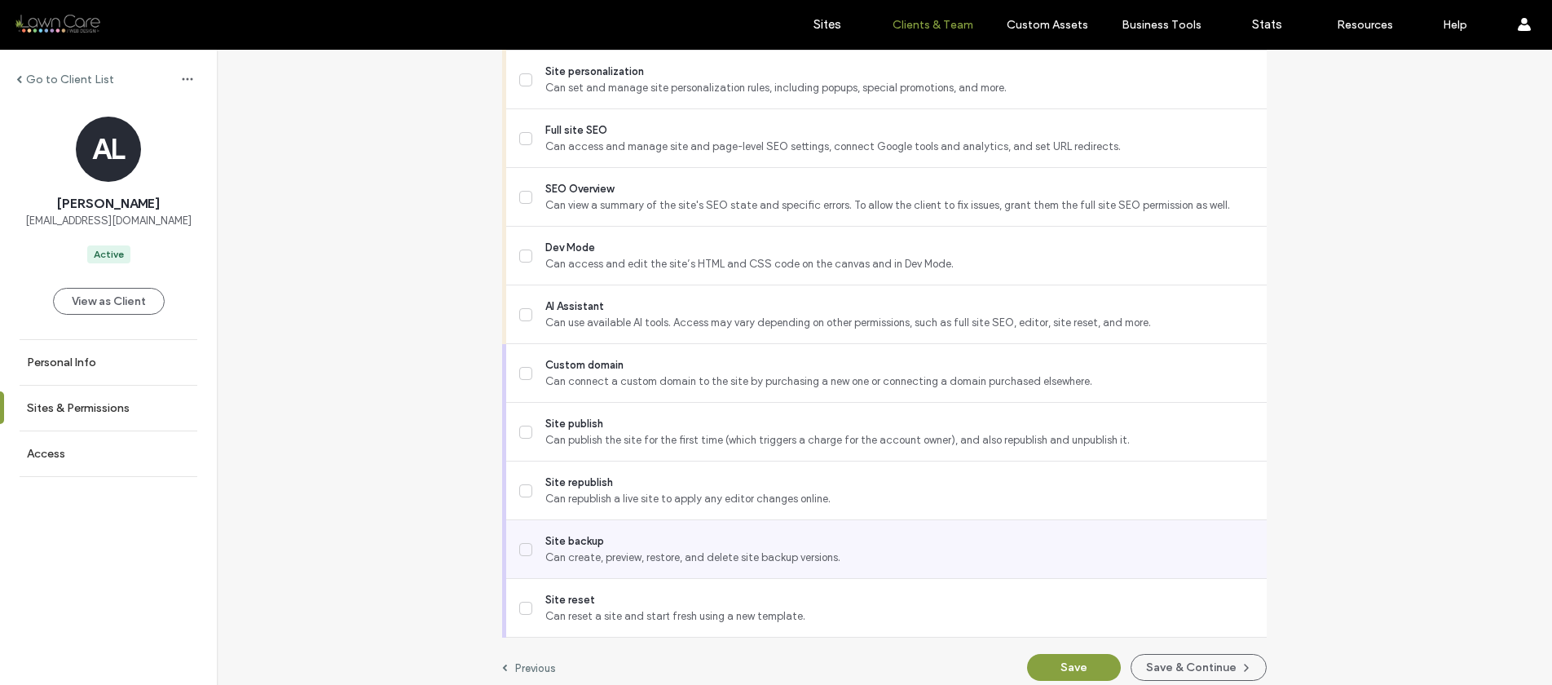
click at [564, 549] on span "Site backup" at bounding box center [899, 541] width 708 height 16
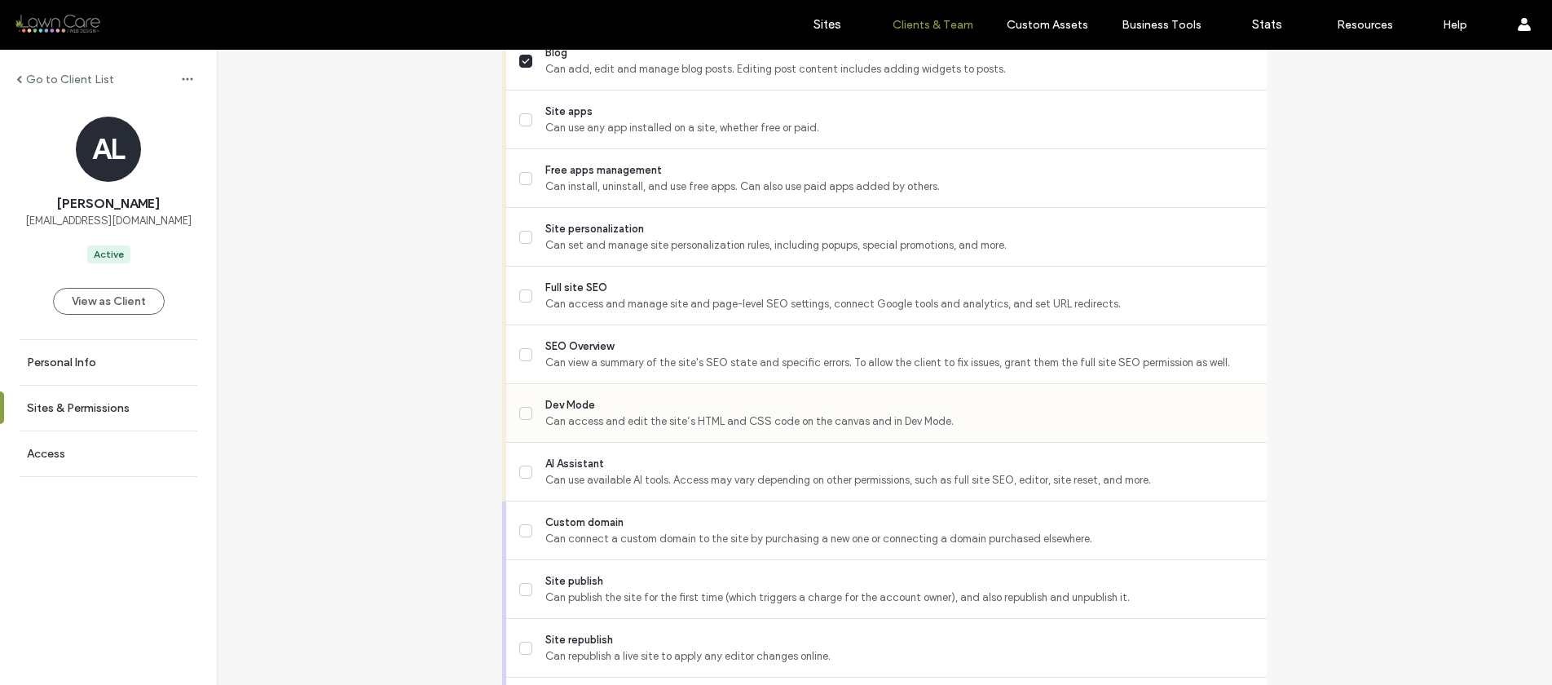
click at [567, 430] on span "Can access and edit the site’s HTML and CSS code on the canvas and in Dev Mode." at bounding box center [899, 421] width 708 height 16
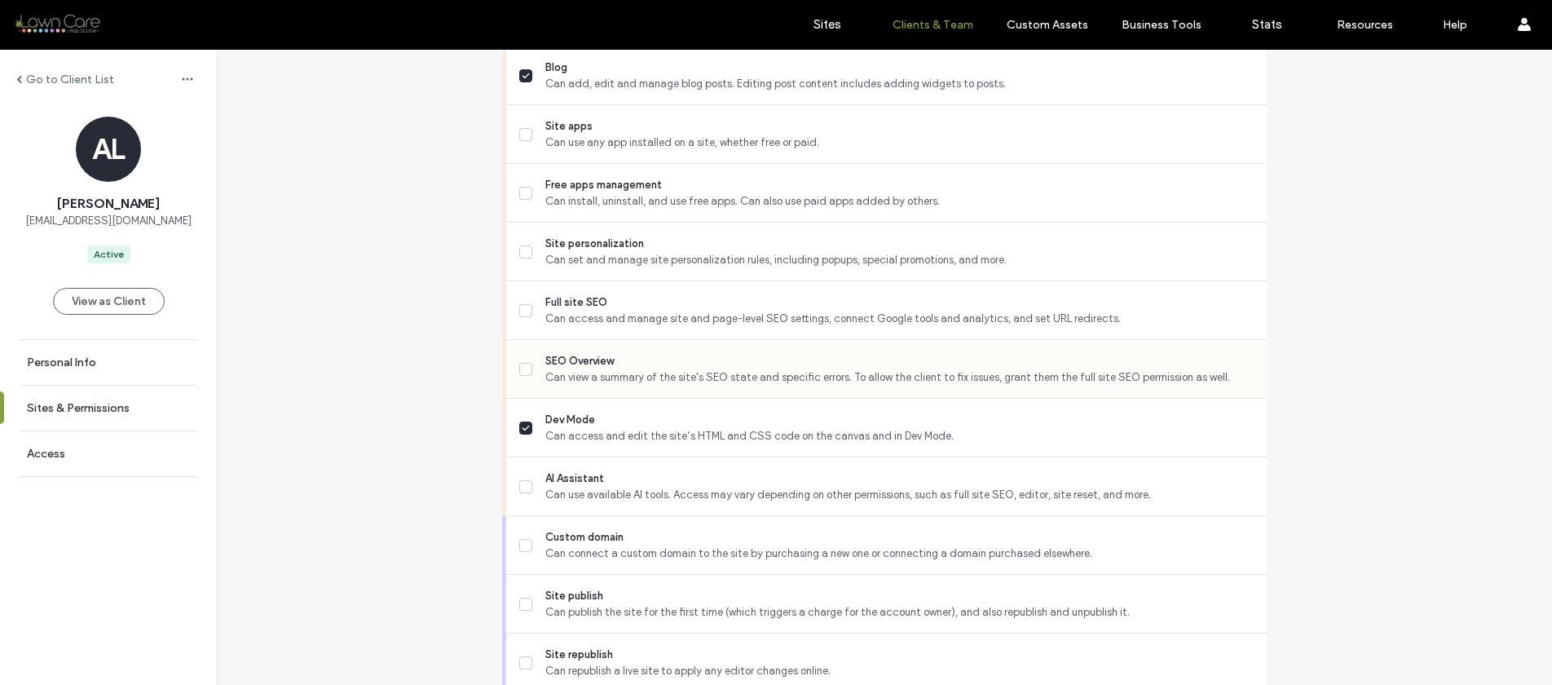
scroll to position [1264, 0]
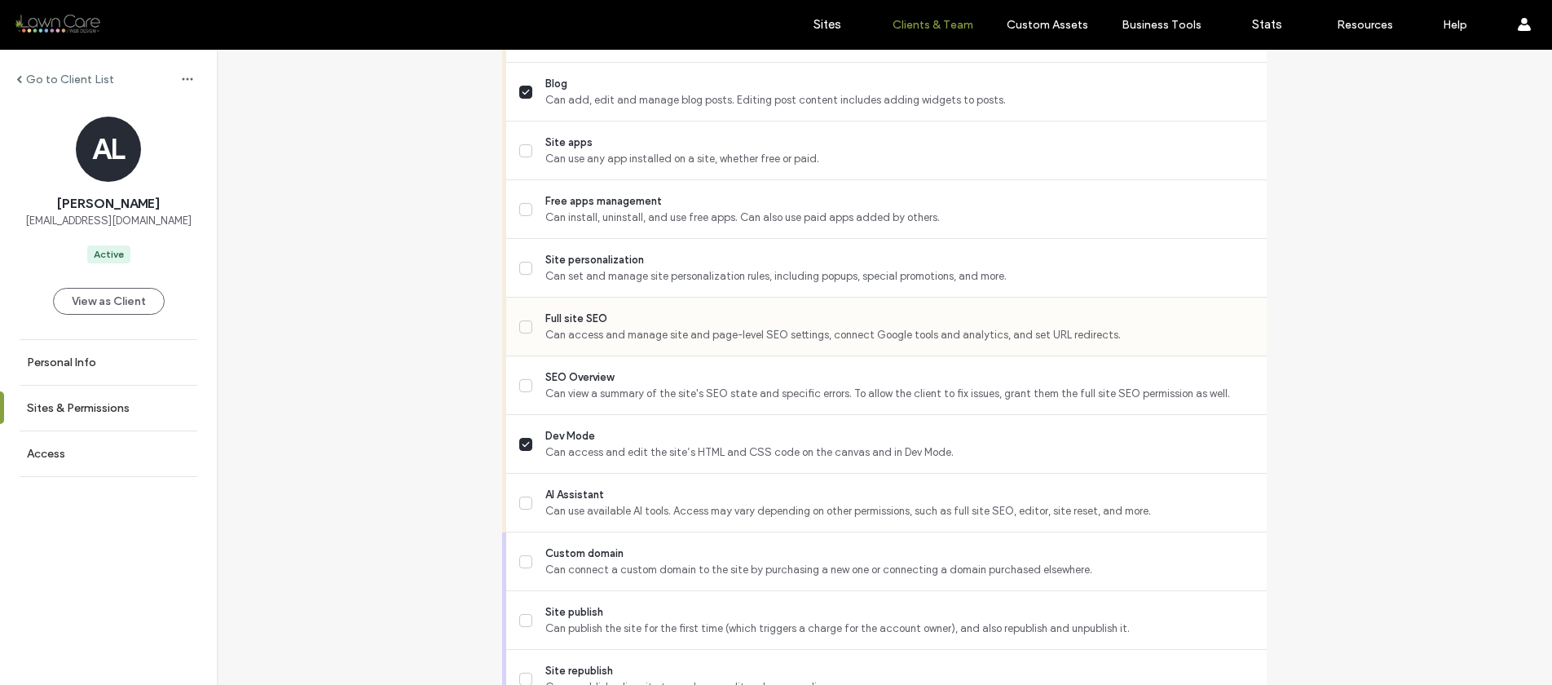
click at [563, 343] on span "Can access and manage site and page-level SEO settings, connect Google tools an…" at bounding box center [899, 335] width 708 height 16
click at [560, 400] on span "Can view a summary of the site's SEO state and specific errors. To allow the cl…" at bounding box center [899, 394] width 708 height 16
click at [570, 268] on span "Site personalization" at bounding box center [899, 260] width 708 height 16
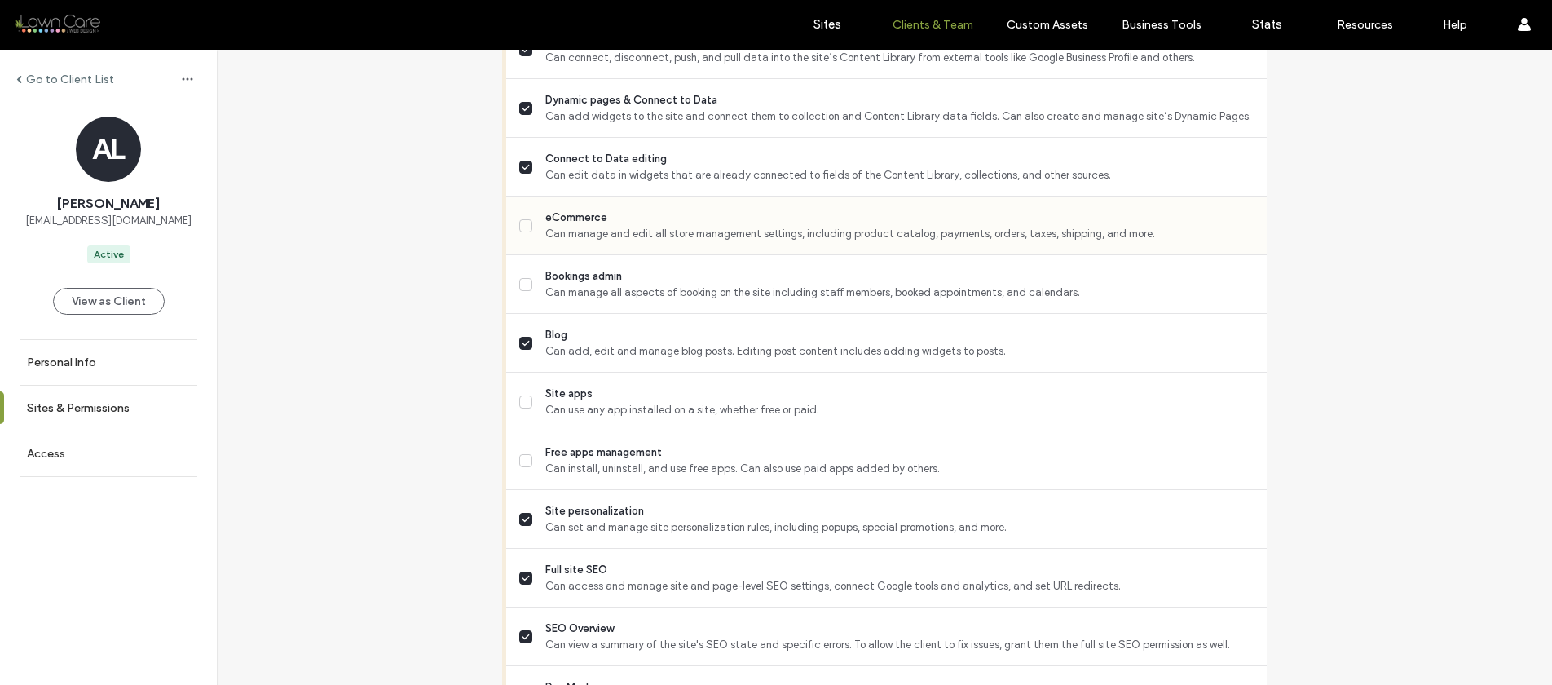
scroll to position [1480, 0]
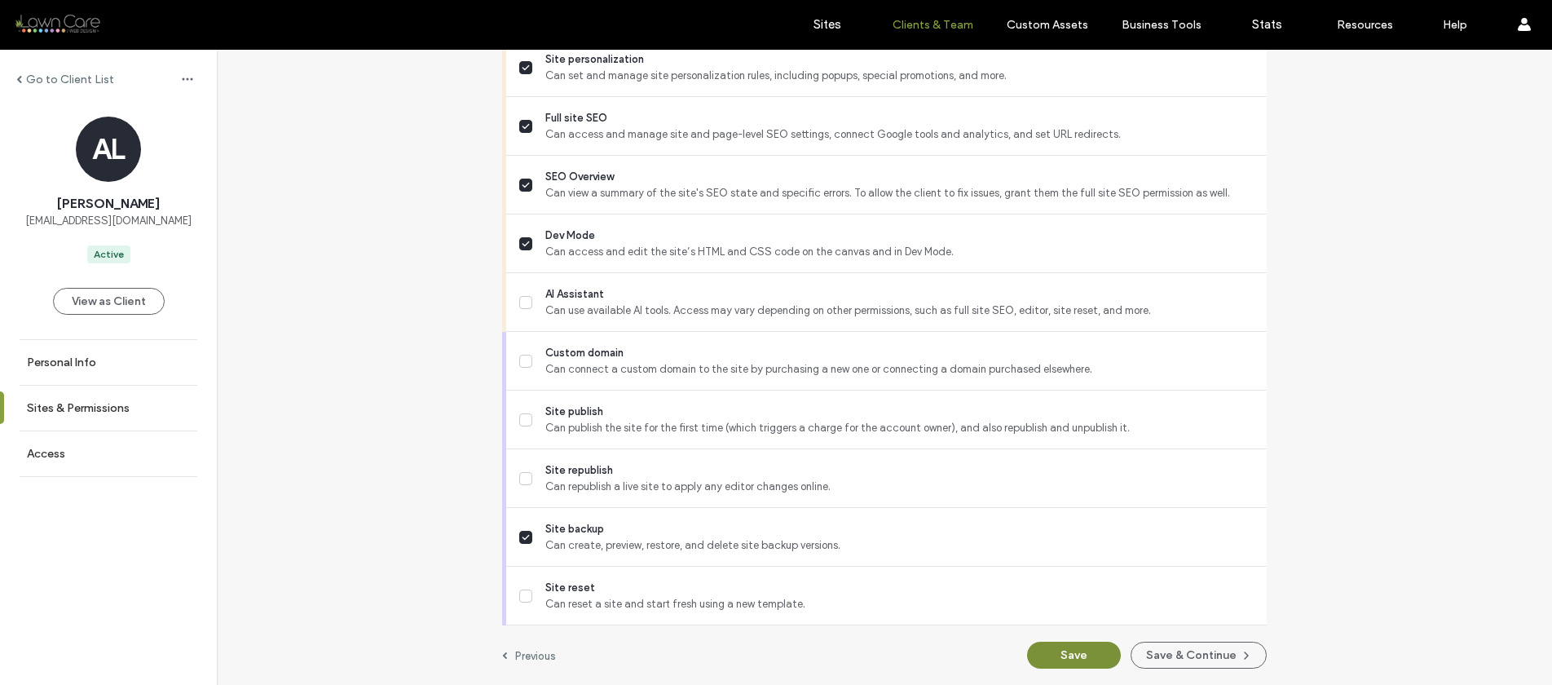
click at [1059, 654] on button "Save" at bounding box center [1074, 655] width 94 height 27
click at [815, 23] on label "Sites" at bounding box center [828, 24] width 28 height 15
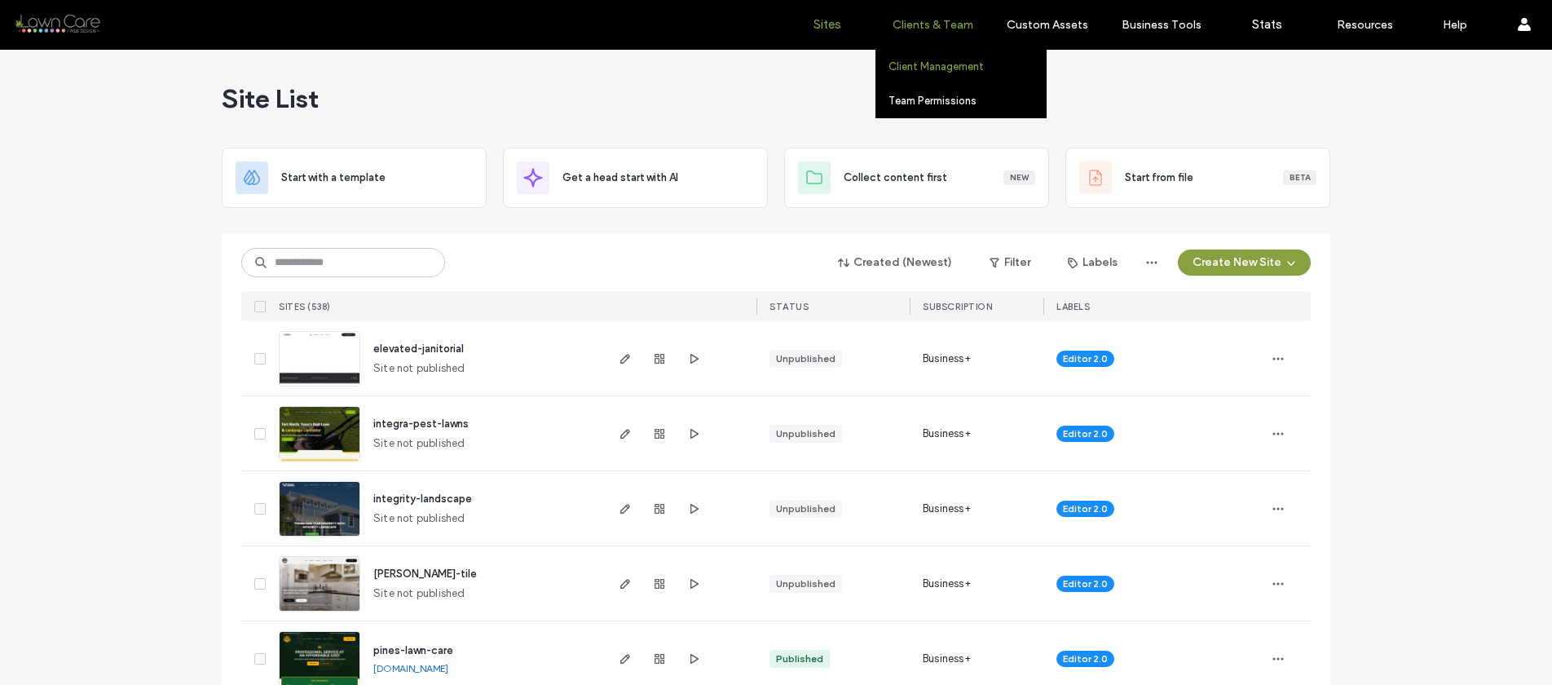
click at [925, 72] on label "Client Management" at bounding box center [936, 66] width 95 height 12
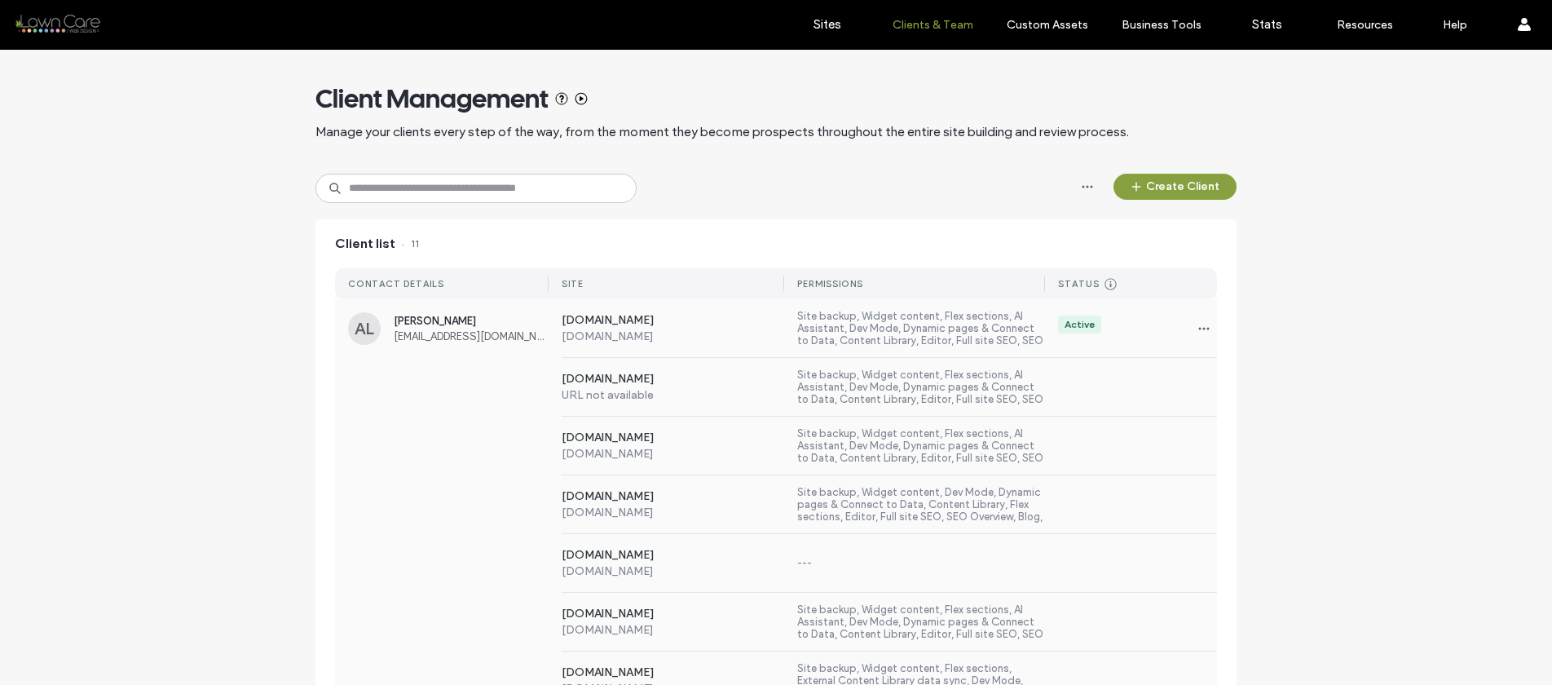
scroll to position [326, 0]
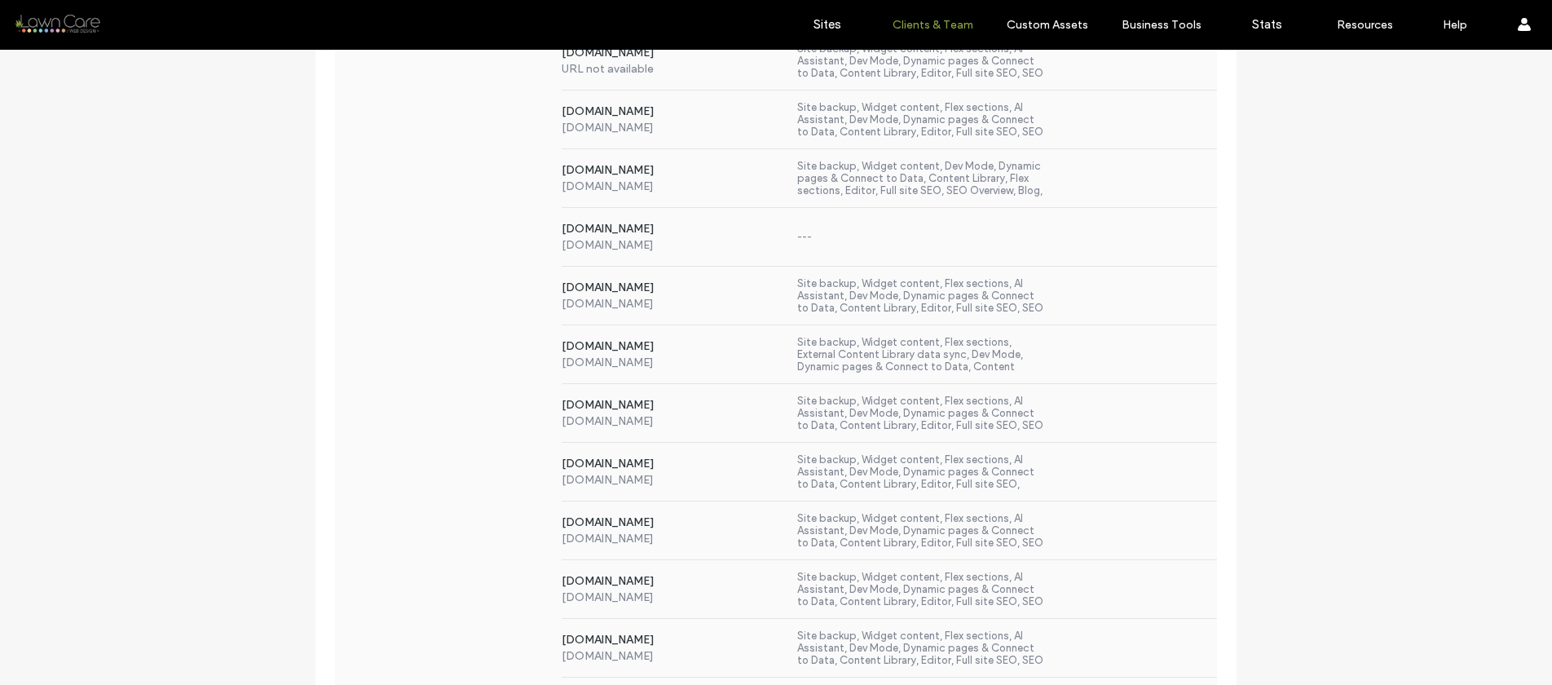
click at [439, 308] on div "[DOMAIN_NAME] [DOMAIN_NAME] Site backup, Widget content, Flex sections, AI Assi…" at bounding box center [776, 296] width 882 height 59
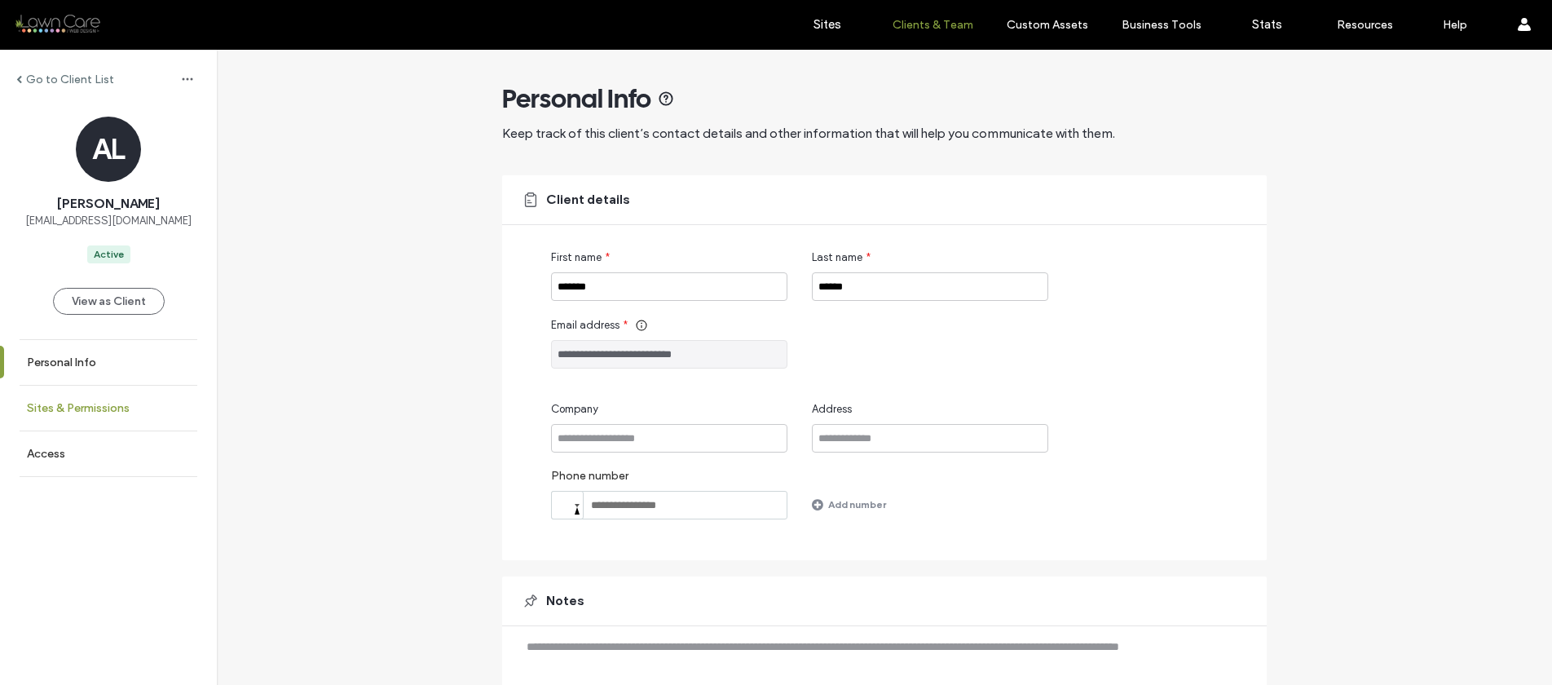
click at [143, 409] on link "Sites & Permissions" at bounding box center [108, 408] width 217 height 45
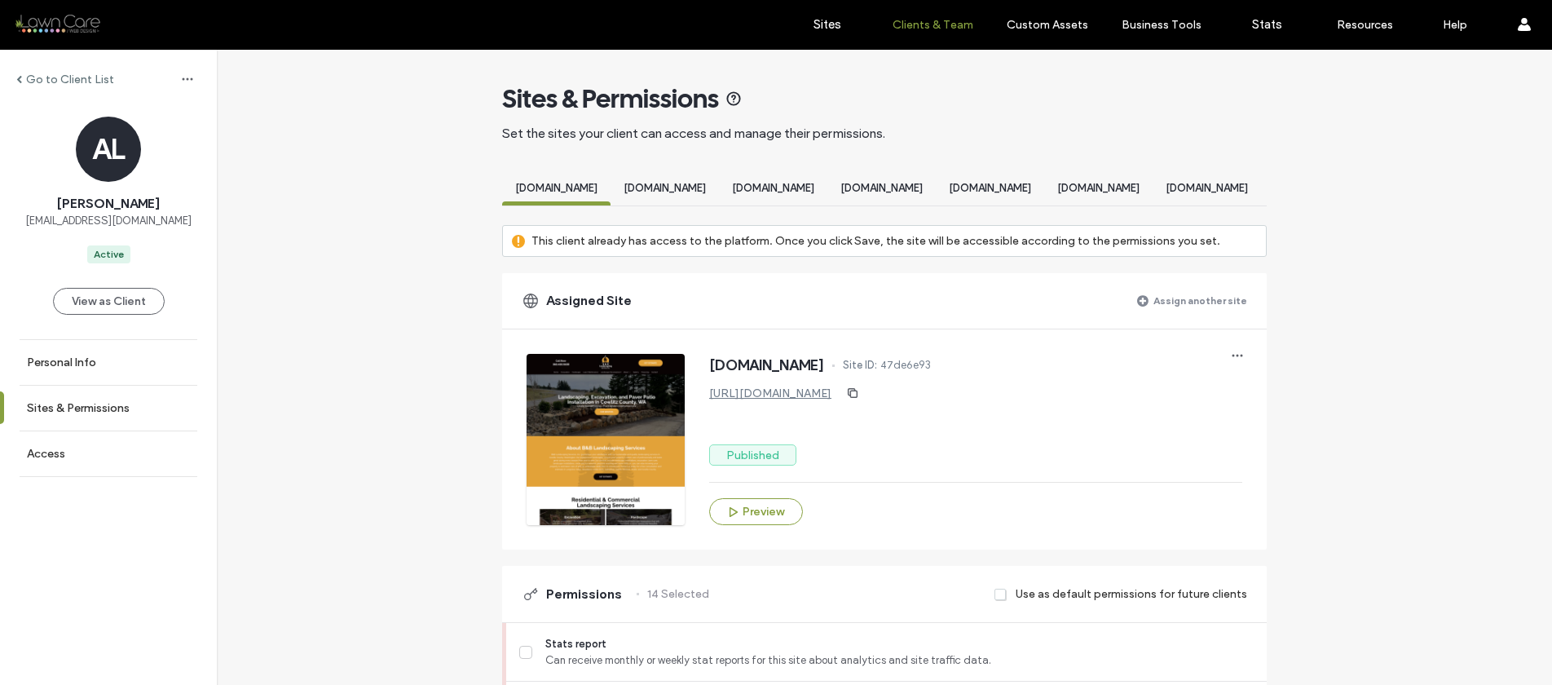
click at [1198, 309] on label "Assign another site" at bounding box center [1201, 300] width 94 height 29
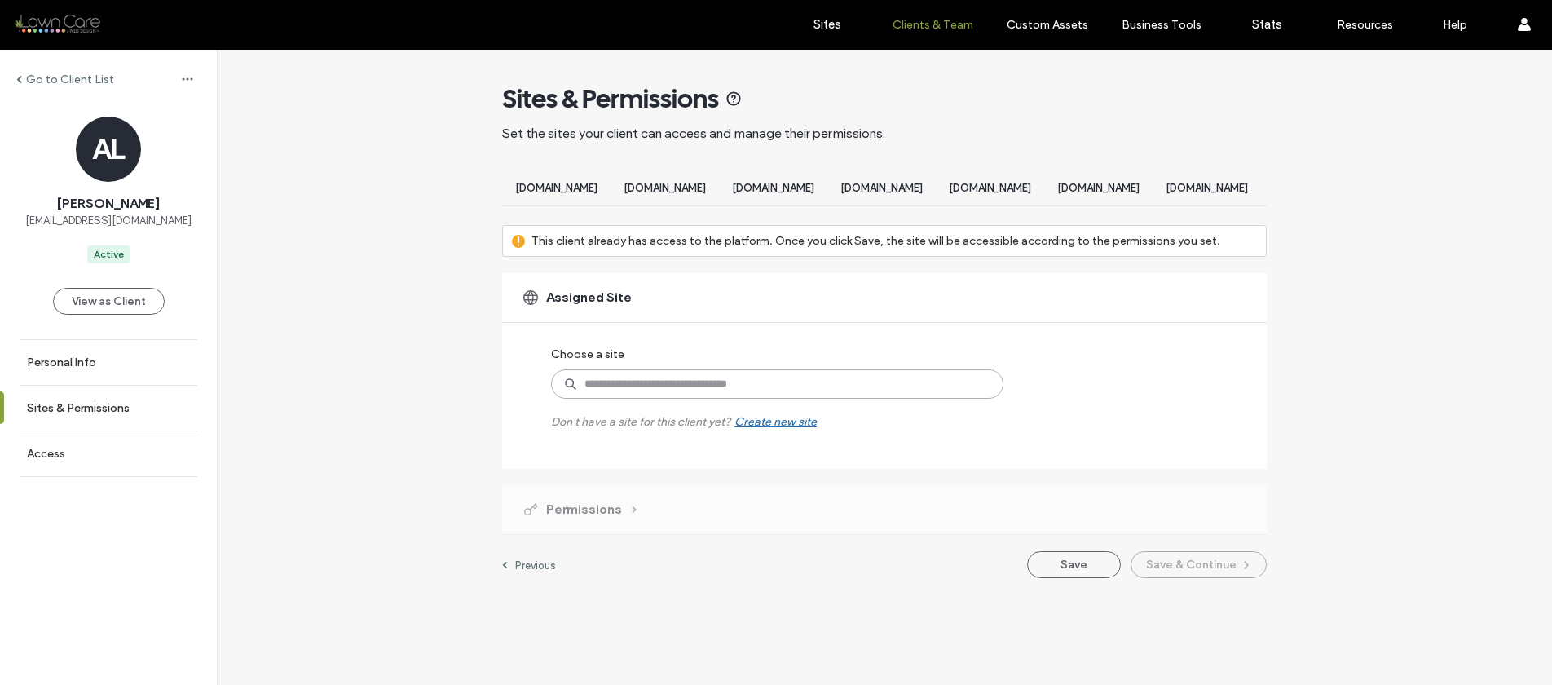
click at [766, 399] on input at bounding box center [777, 383] width 452 height 29
type input "******"
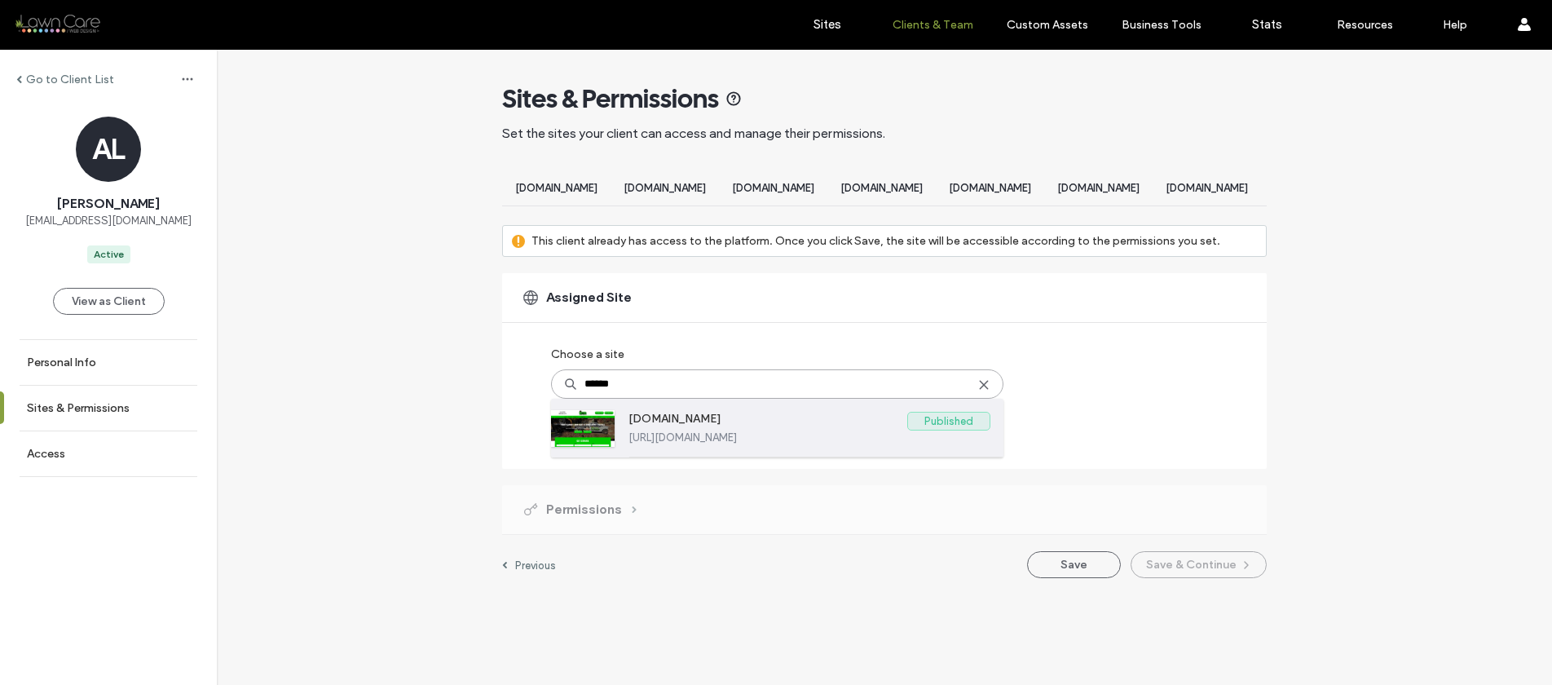
click at [748, 431] on label "[DOMAIN_NAME]" at bounding box center [768, 422] width 279 height 20
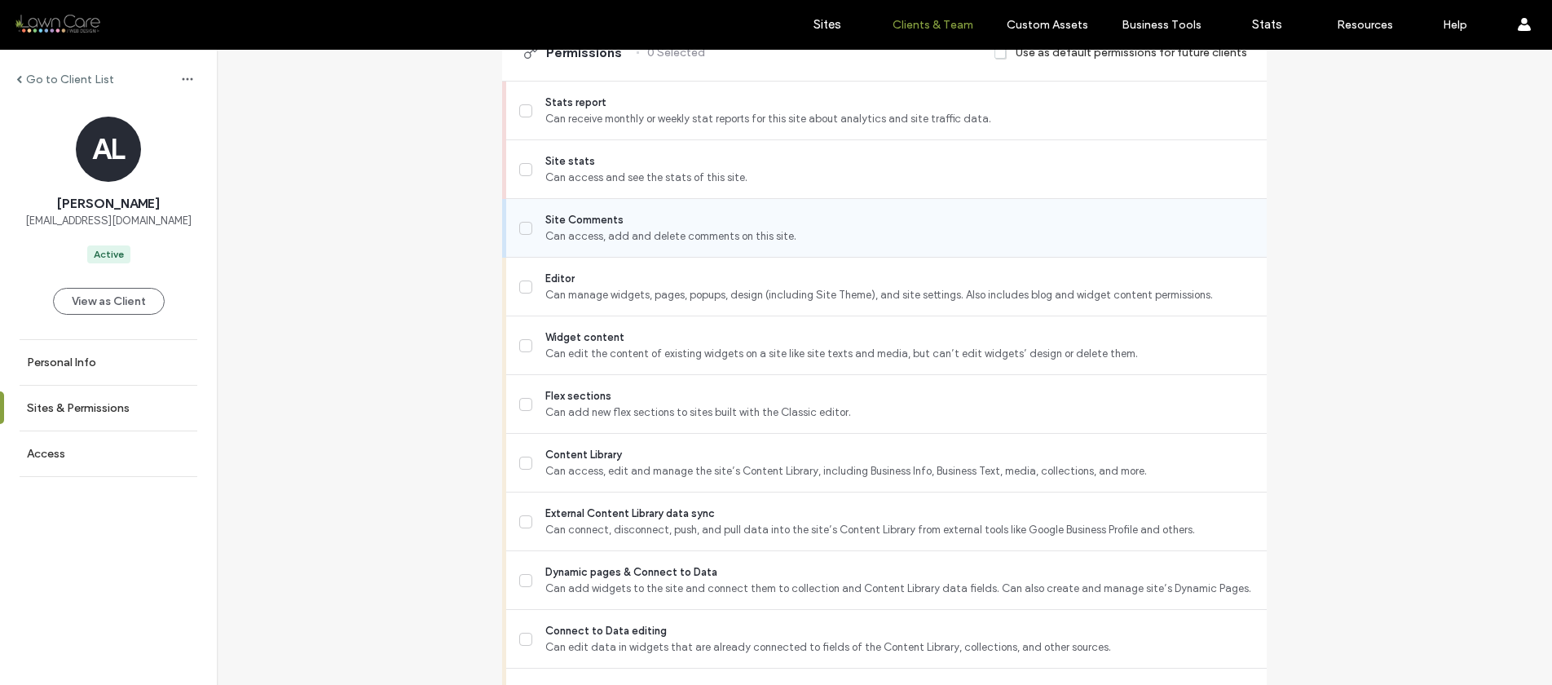
scroll to position [525, 0]
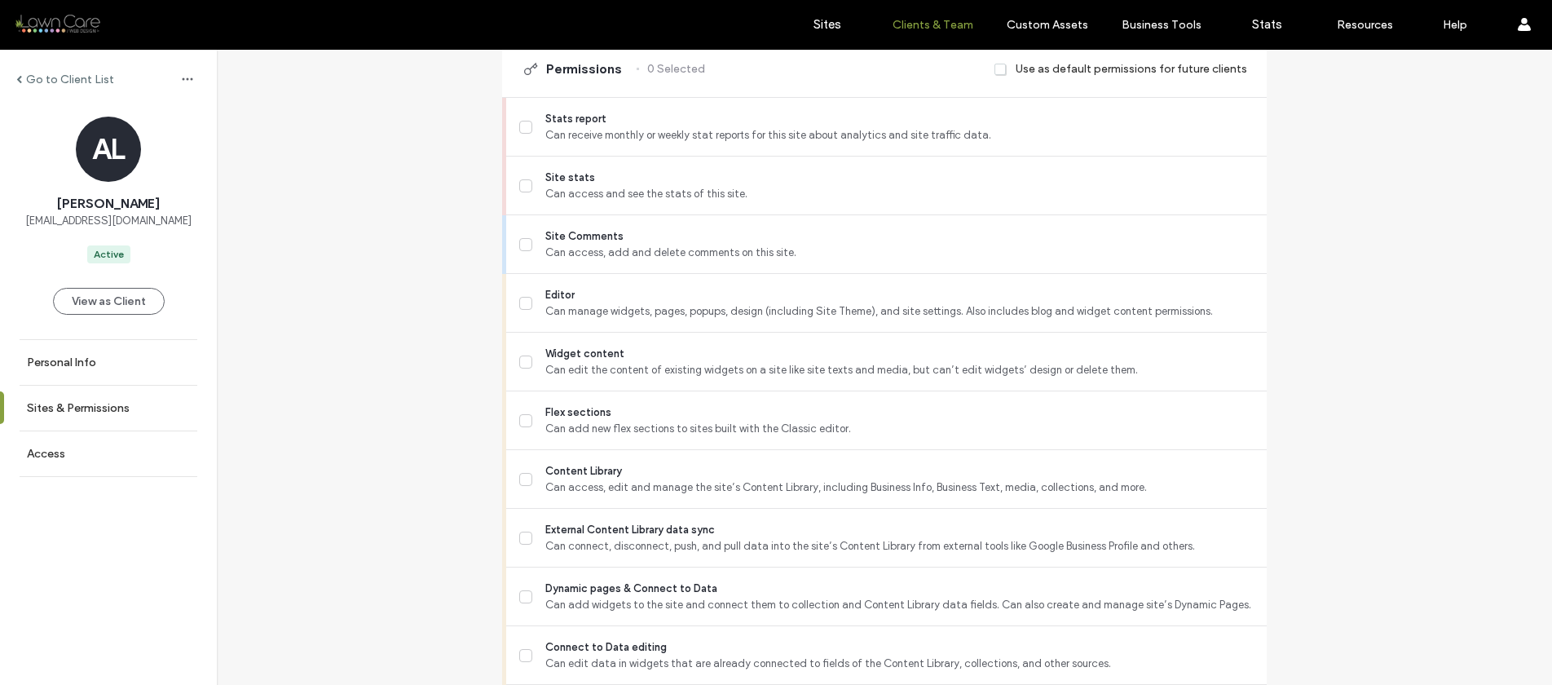
click at [989, 82] on div "Permissions 0 Selected Use as default permissions for future clients" at bounding box center [884, 69] width 765 height 56
click at [995, 77] on span at bounding box center [1001, 69] width 13 height 15
click at [519, 304] on label "Editor Can manage widgets, pages, popups, design (including Site Theme), and si…" at bounding box center [886, 303] width 735 height 33
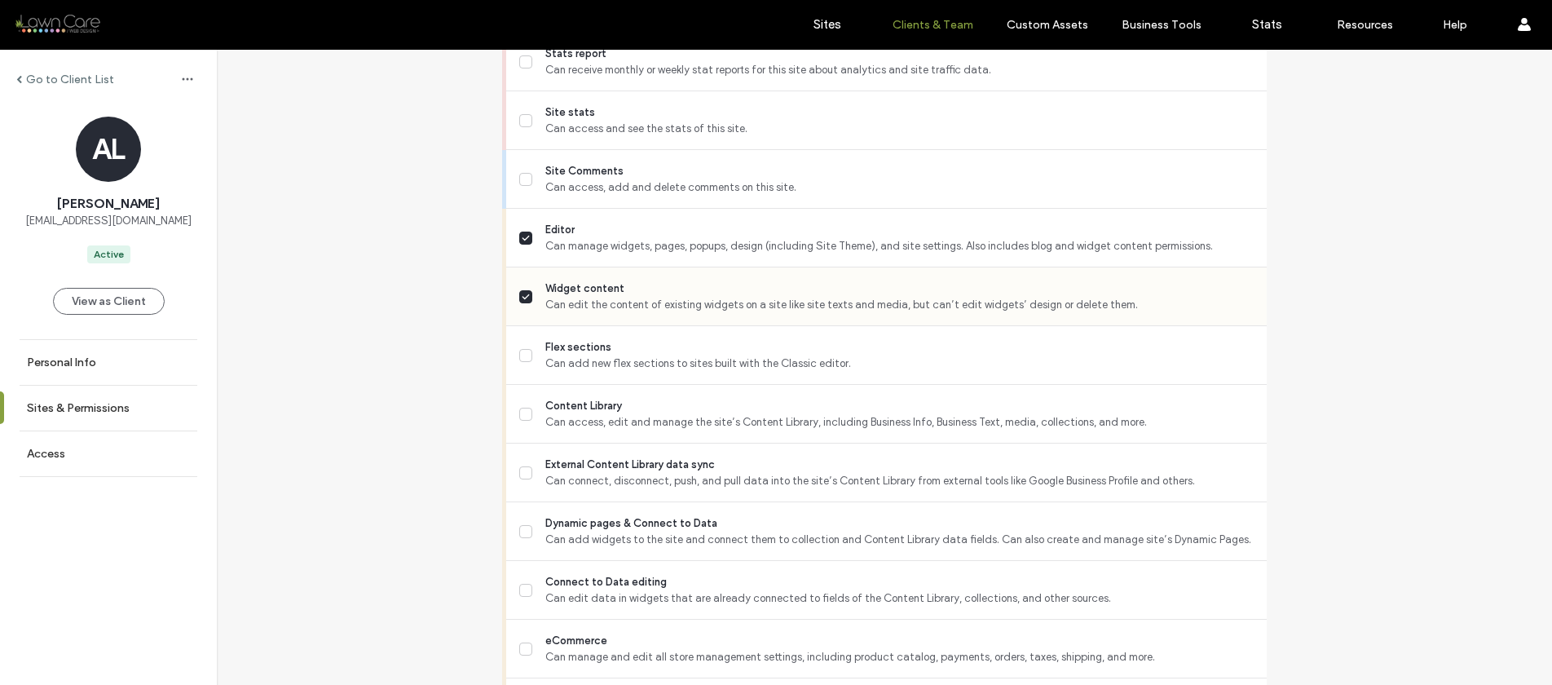
scroll to position [645, 0]
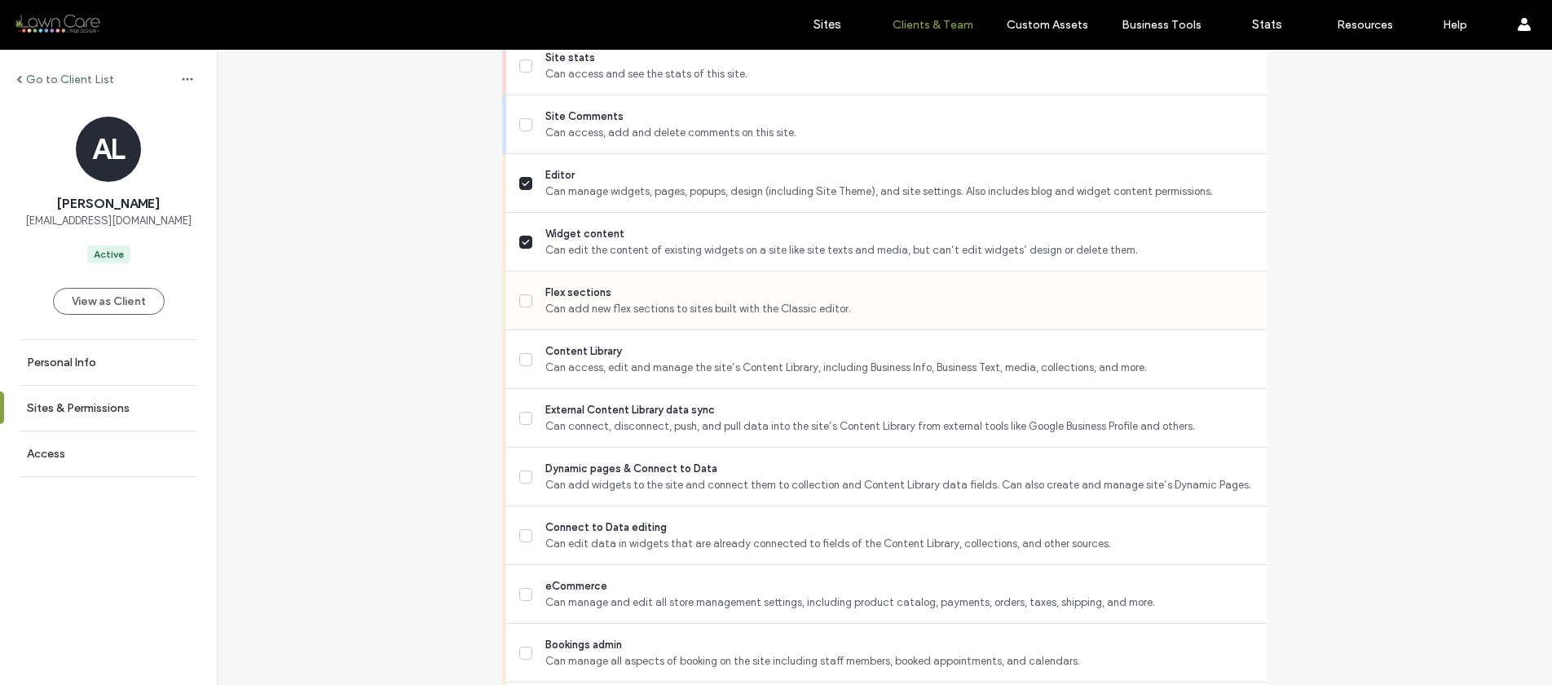
click at [519, 307] on span at bounding box center [525, 300] width 13 height 13
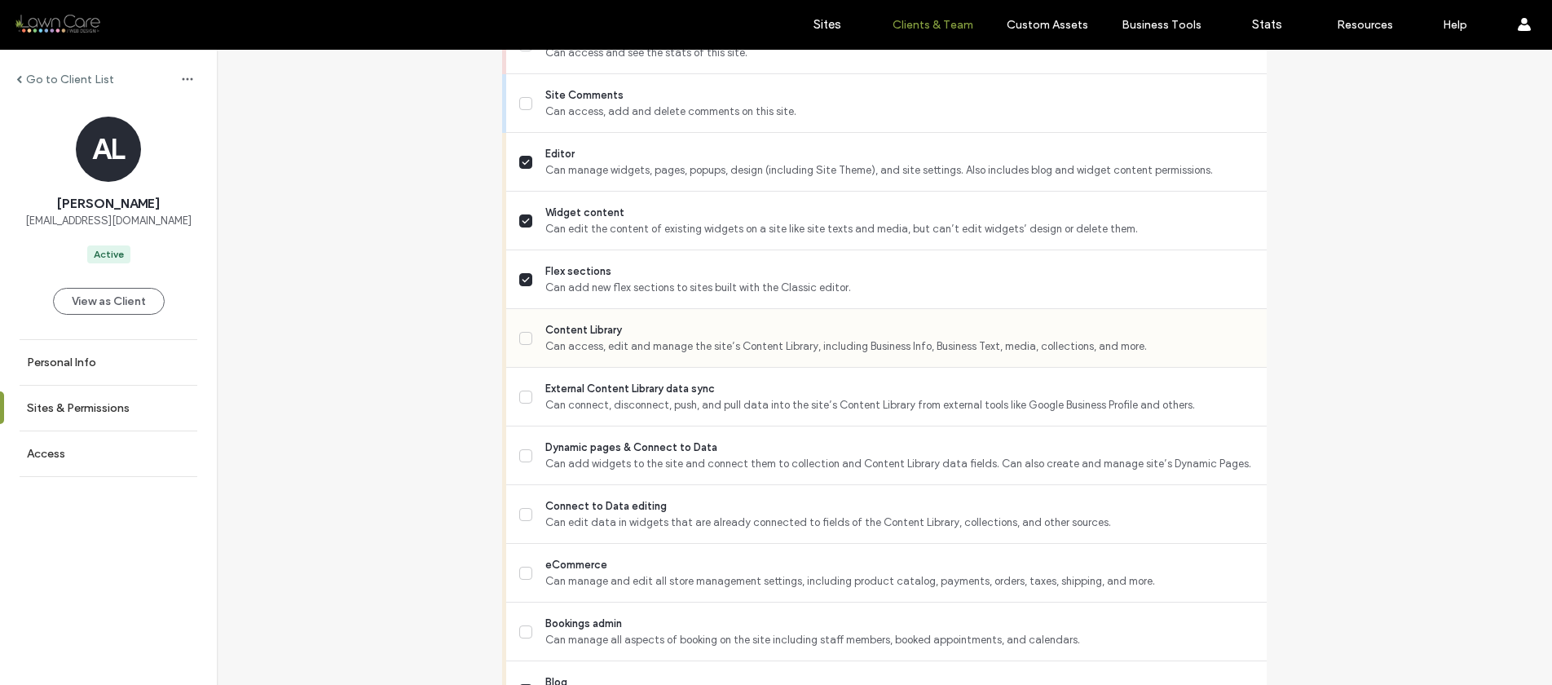
scroll to position [668, 0]
click at [522, 340] on icon at bounding box center [526, 336] width 8 height 7
click at [523, 399] on icon at bounding box center [526, 395] width 8 height 7
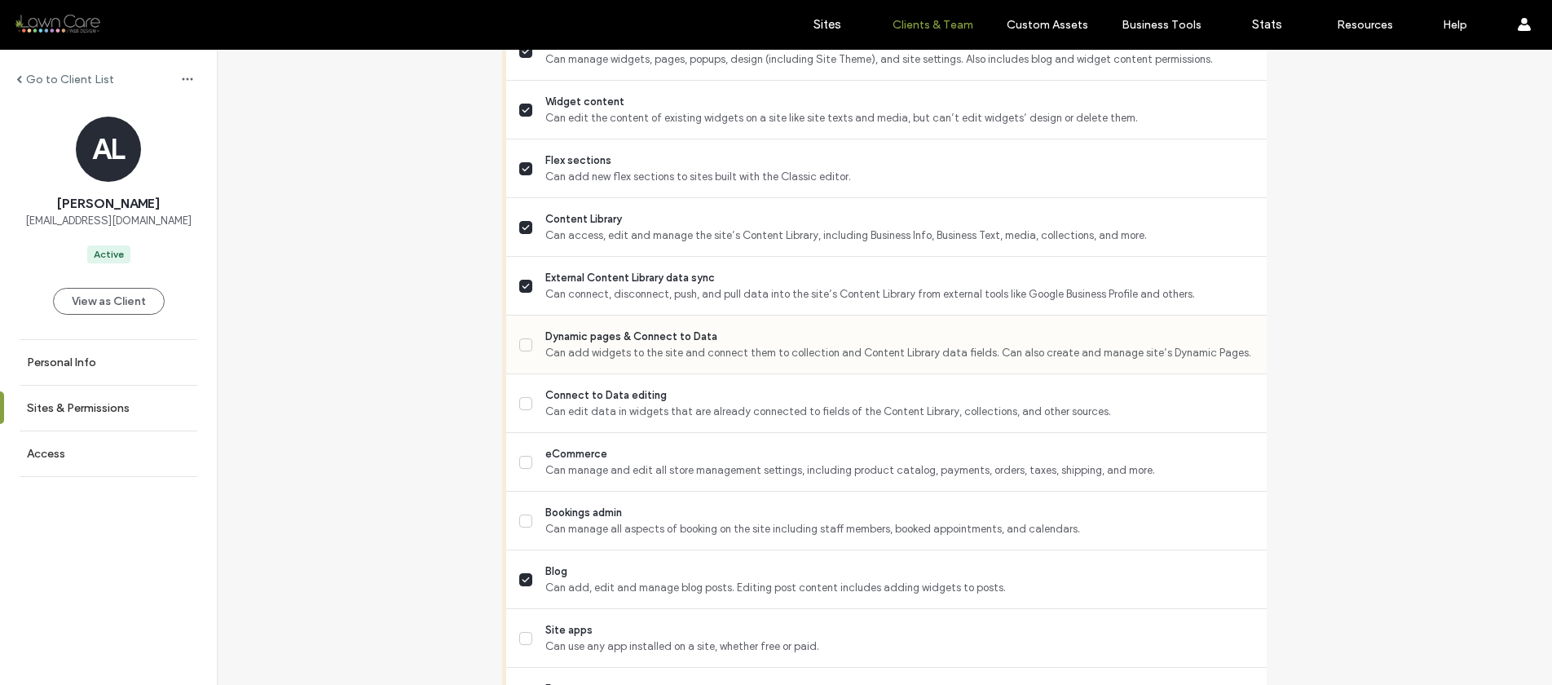
click at [523, 346] on icon at bounding box center [526, 344] width 7 height 4
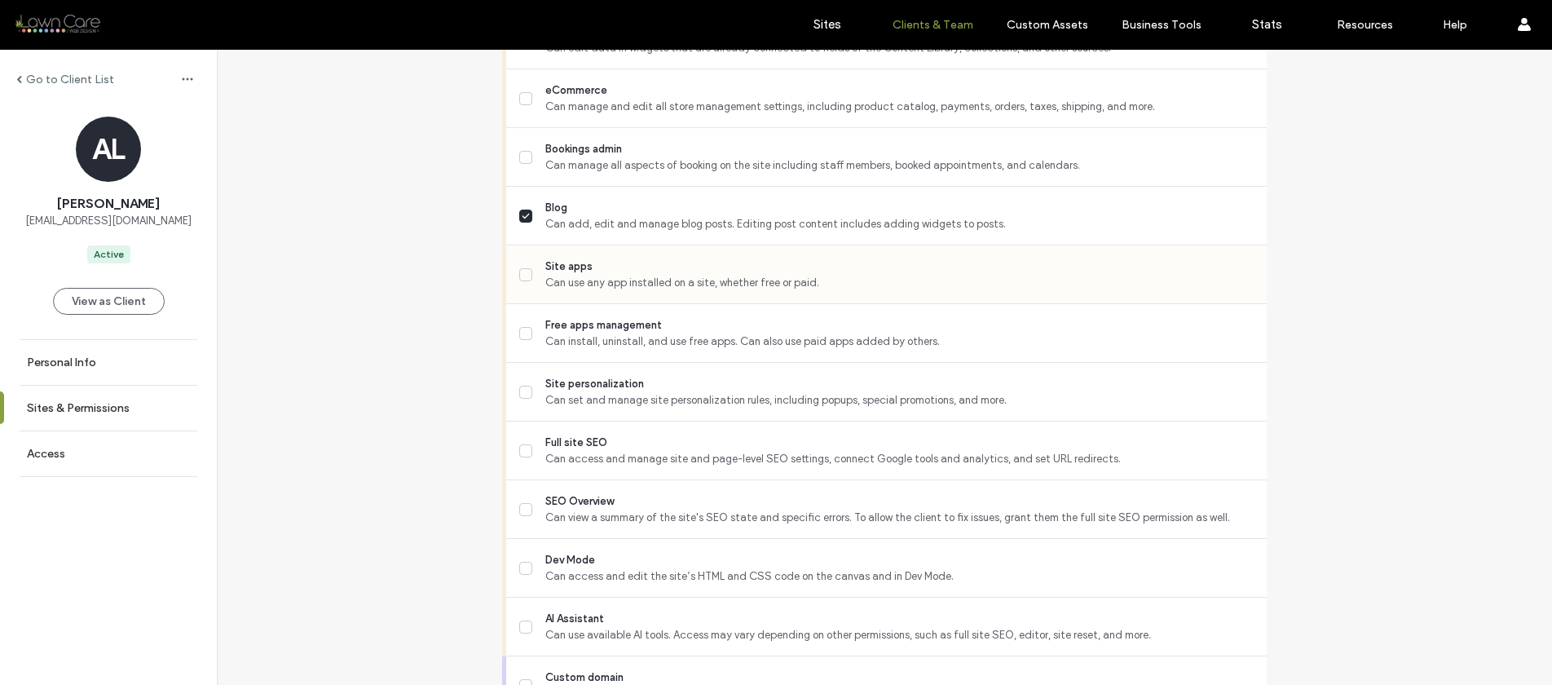
scroll to position [1145, 0]
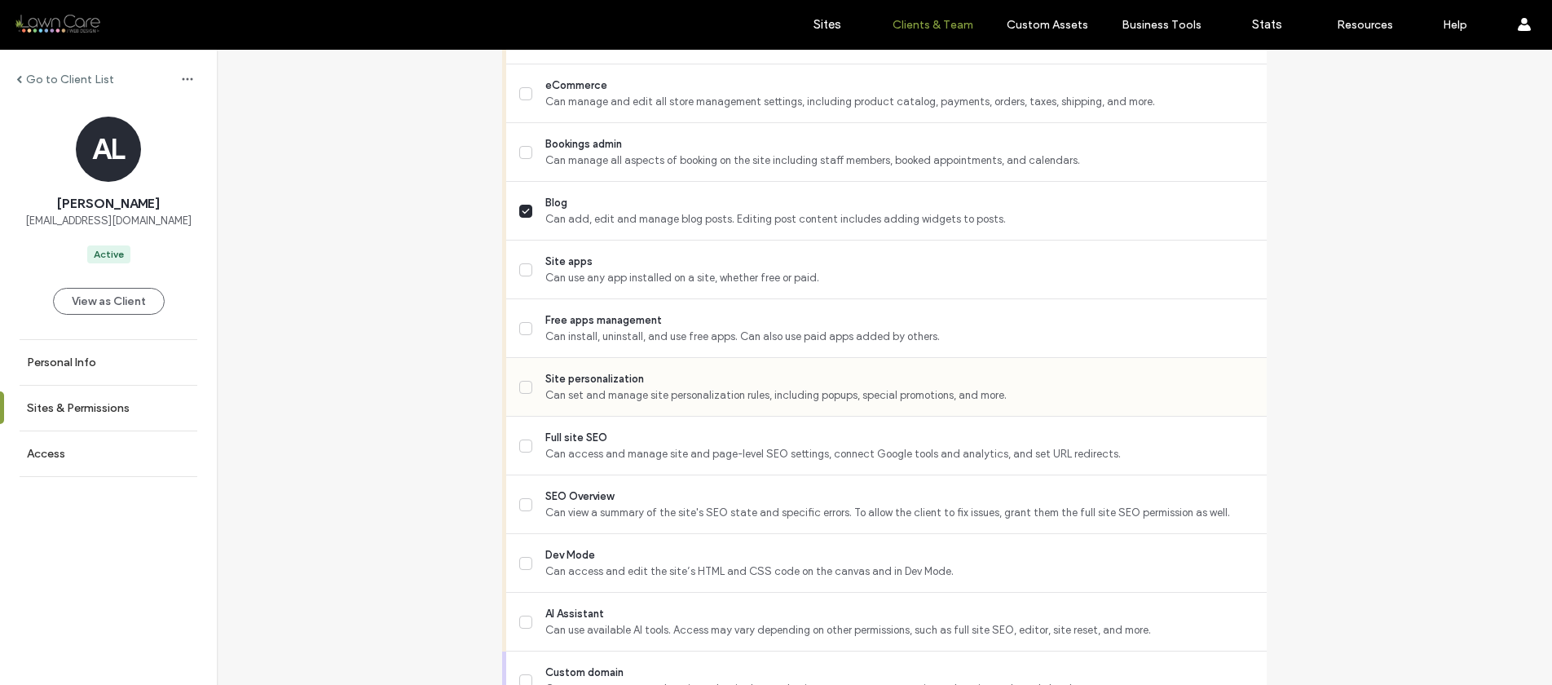
click at [522, 391] on icon at bounding box center [526, 387] width 8 height 7
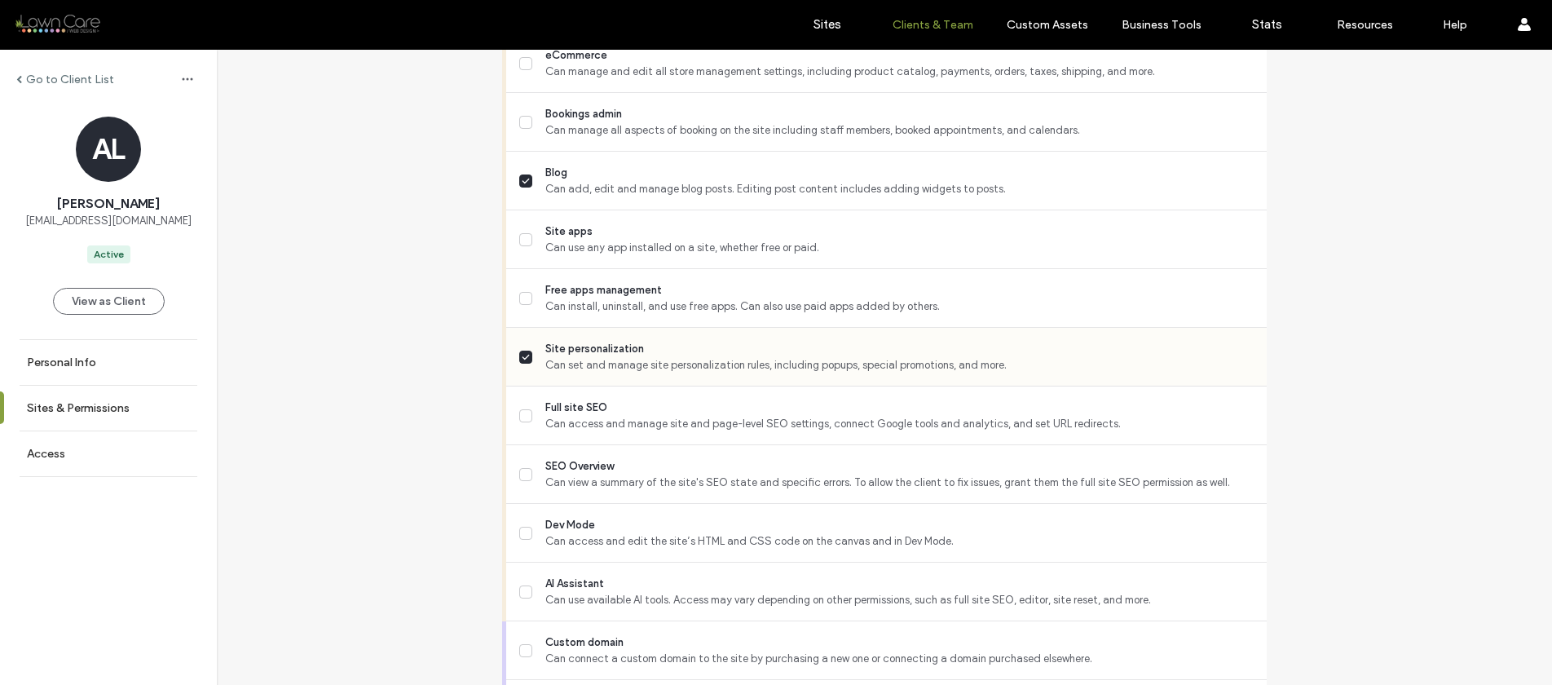
scroll to position [1176, 0]
click at [519, 421] on label "Full site SEO Can access and manage site and page-level SEO settings, connect G…" at bounding box center [886, 415] width 735 height 33
click at [522, 477] on icon at bounding box center [526, 473] width 8 height 7
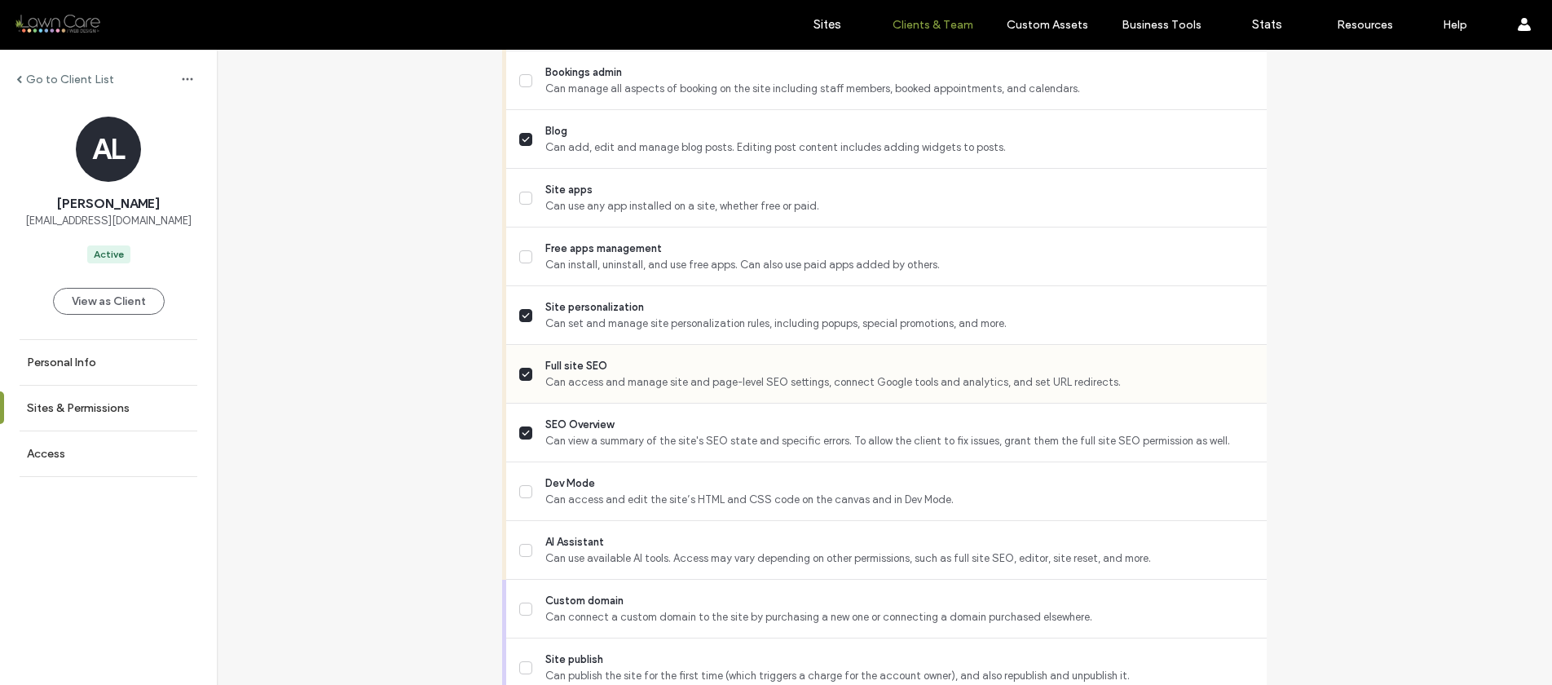
scroll to position [1306, 0]
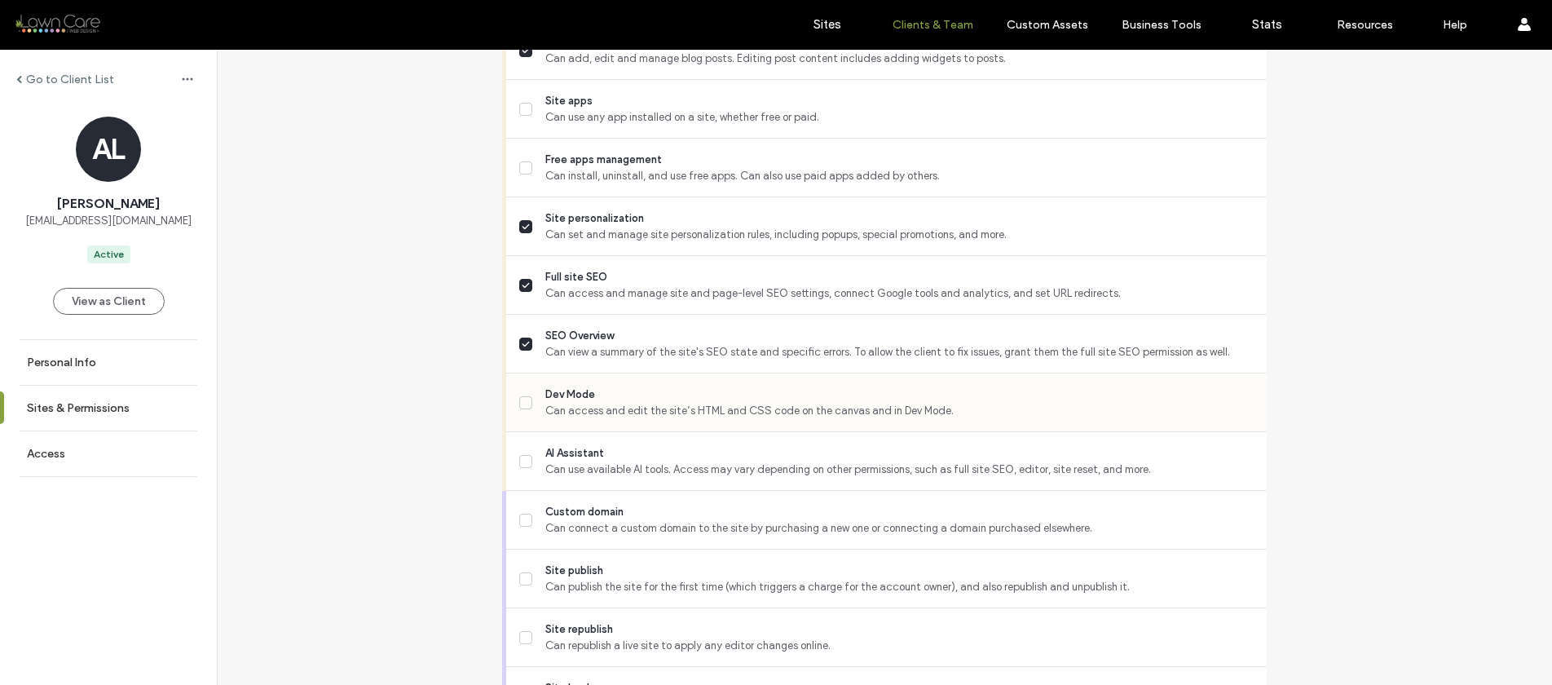
click at [520, 409] on span at bounding box center [525, 402] width 13 height 13
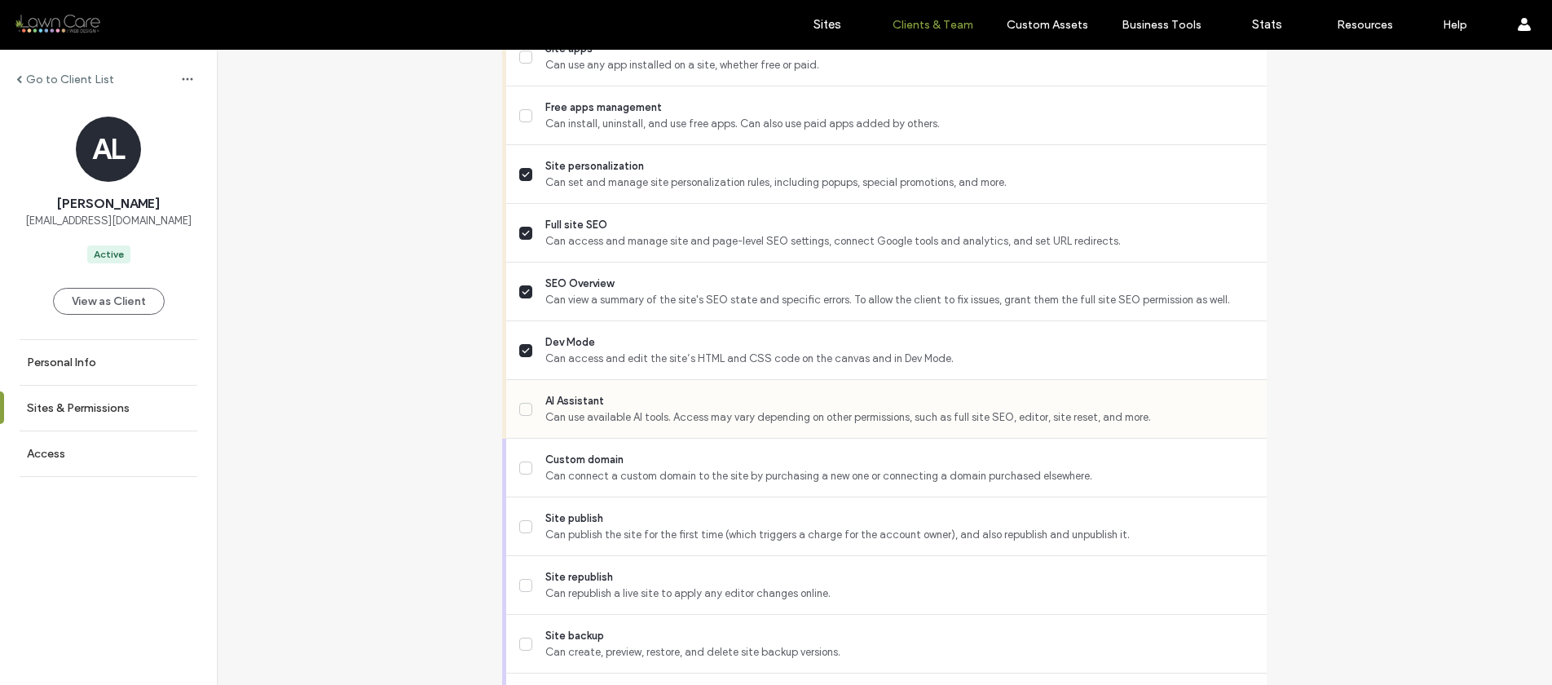
scroll to position [1449, 0]
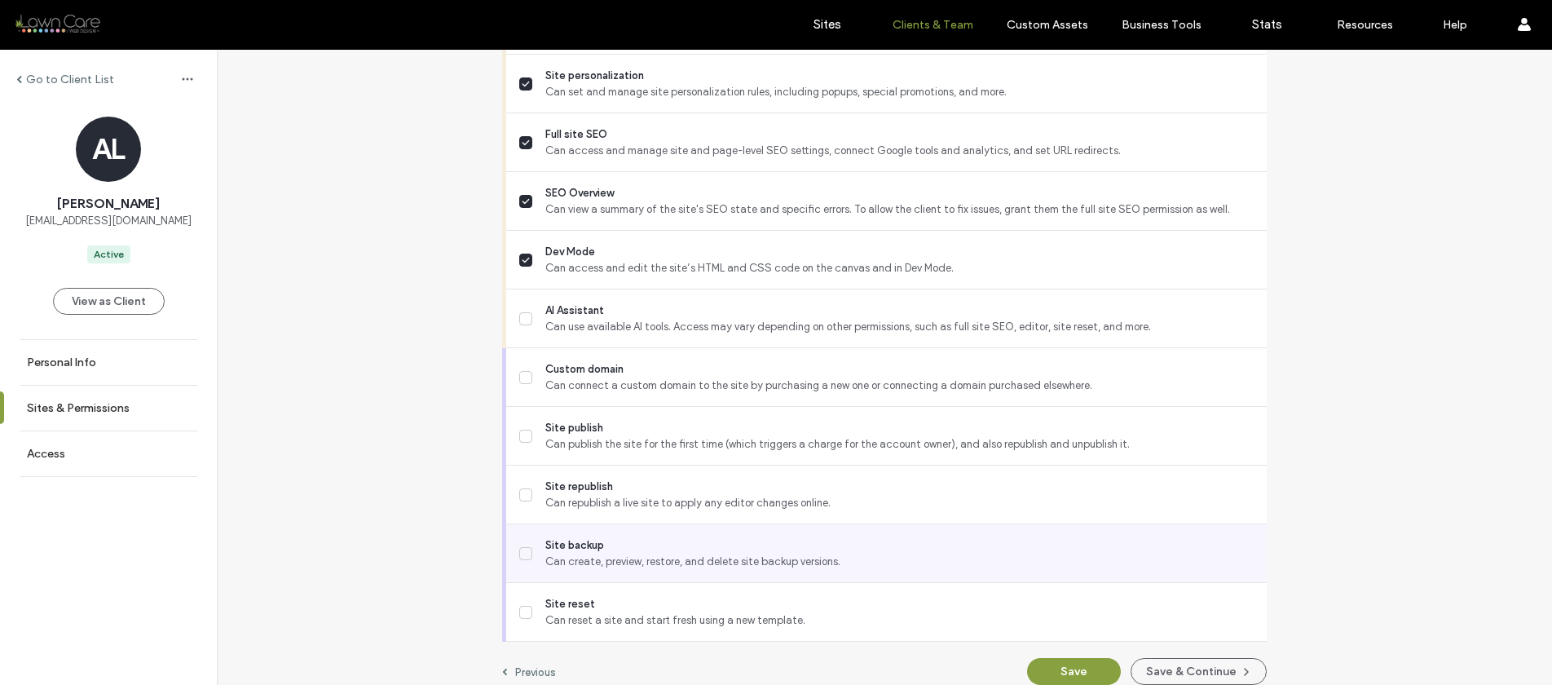
click at [522, 557] on icon at bounding box center [526, 553] width 8 height 7
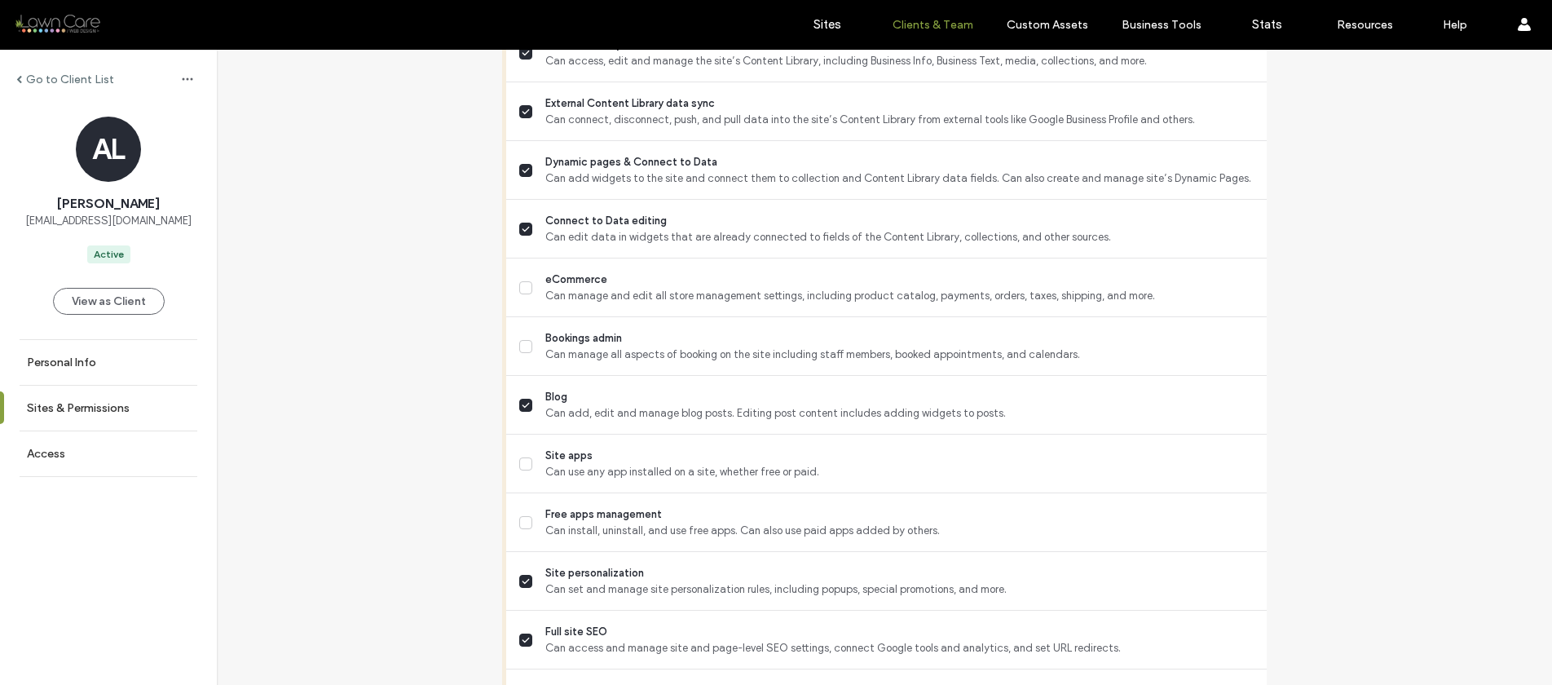
scroll to position [1480, 0]
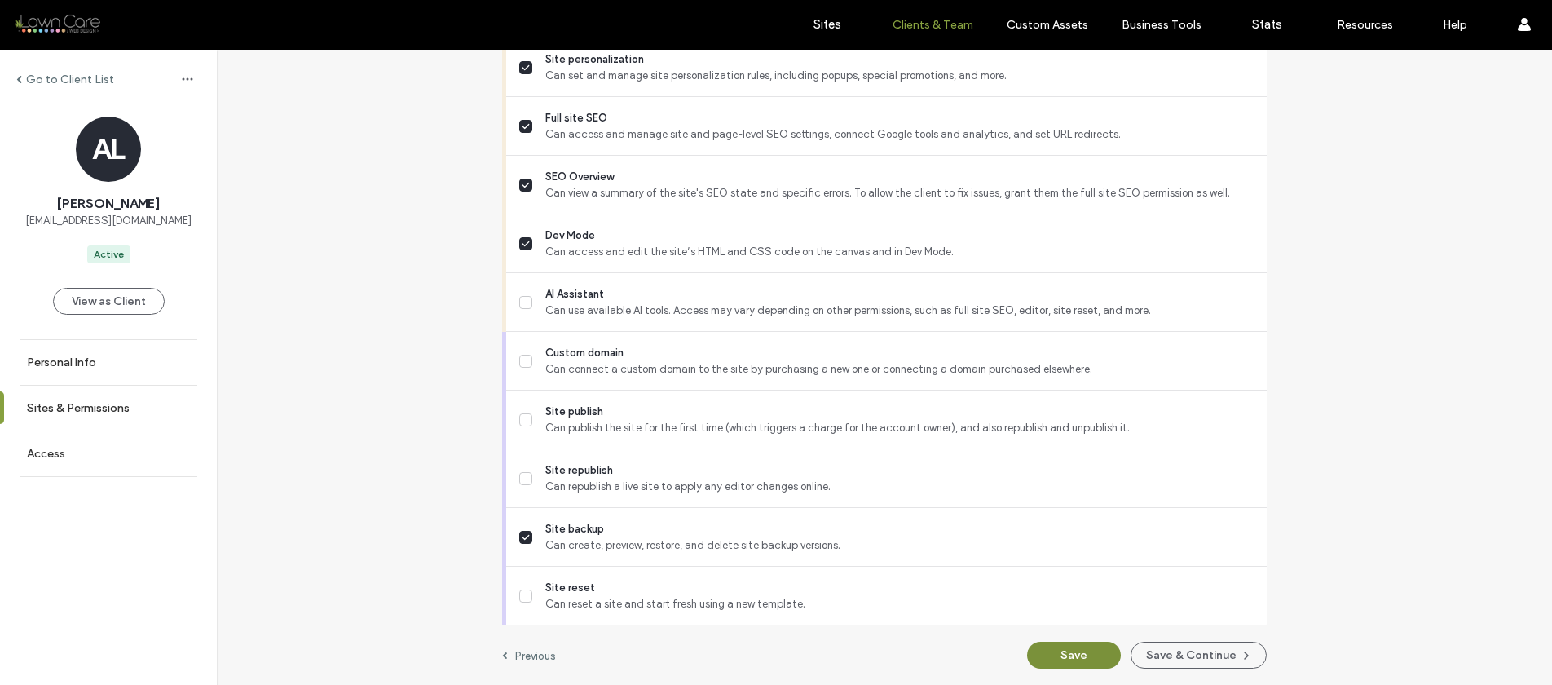
click at [1047, 654] on button "Save" at bounding box center [1074, 655] width 94 height 27
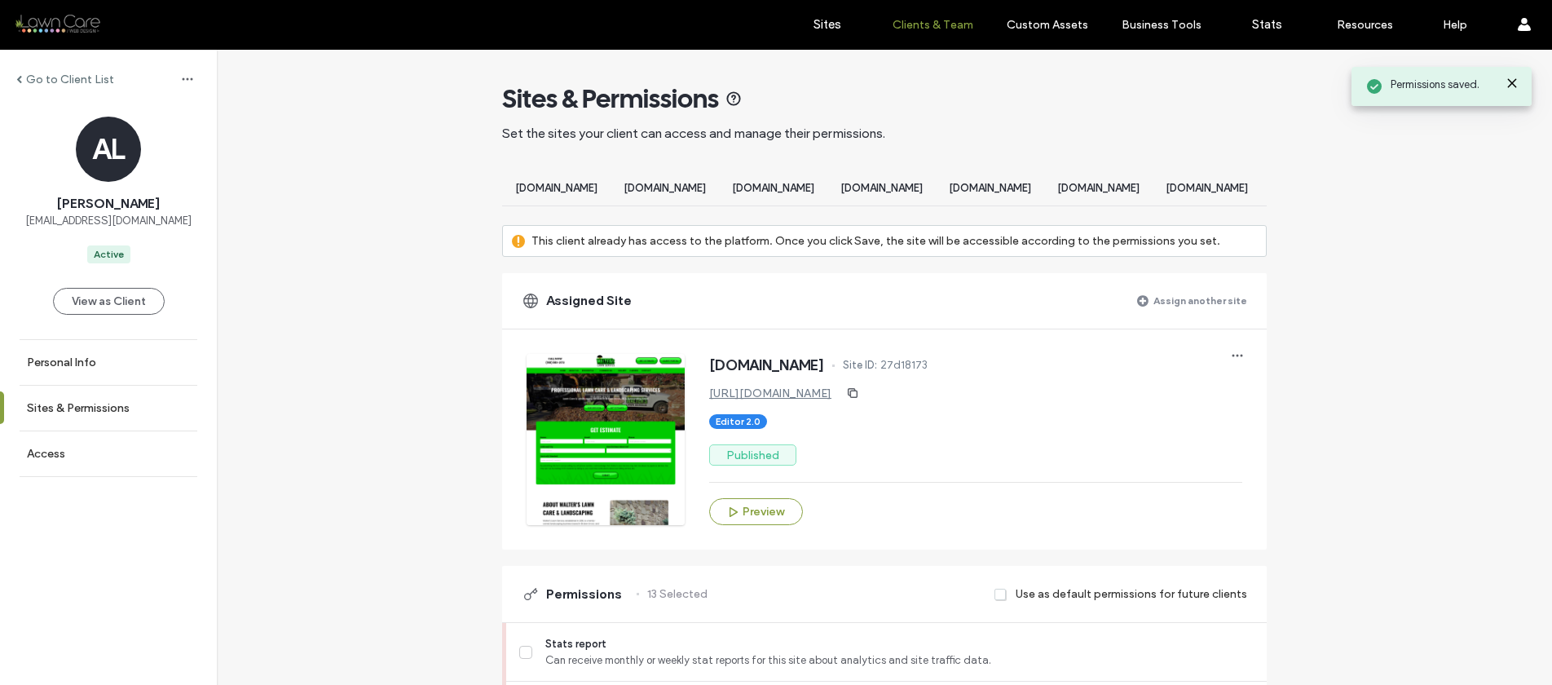
scroll to position [0, 3606]
click at [805, 23] on link "Sites" at bounding box center [827, 24] width 97 height 49
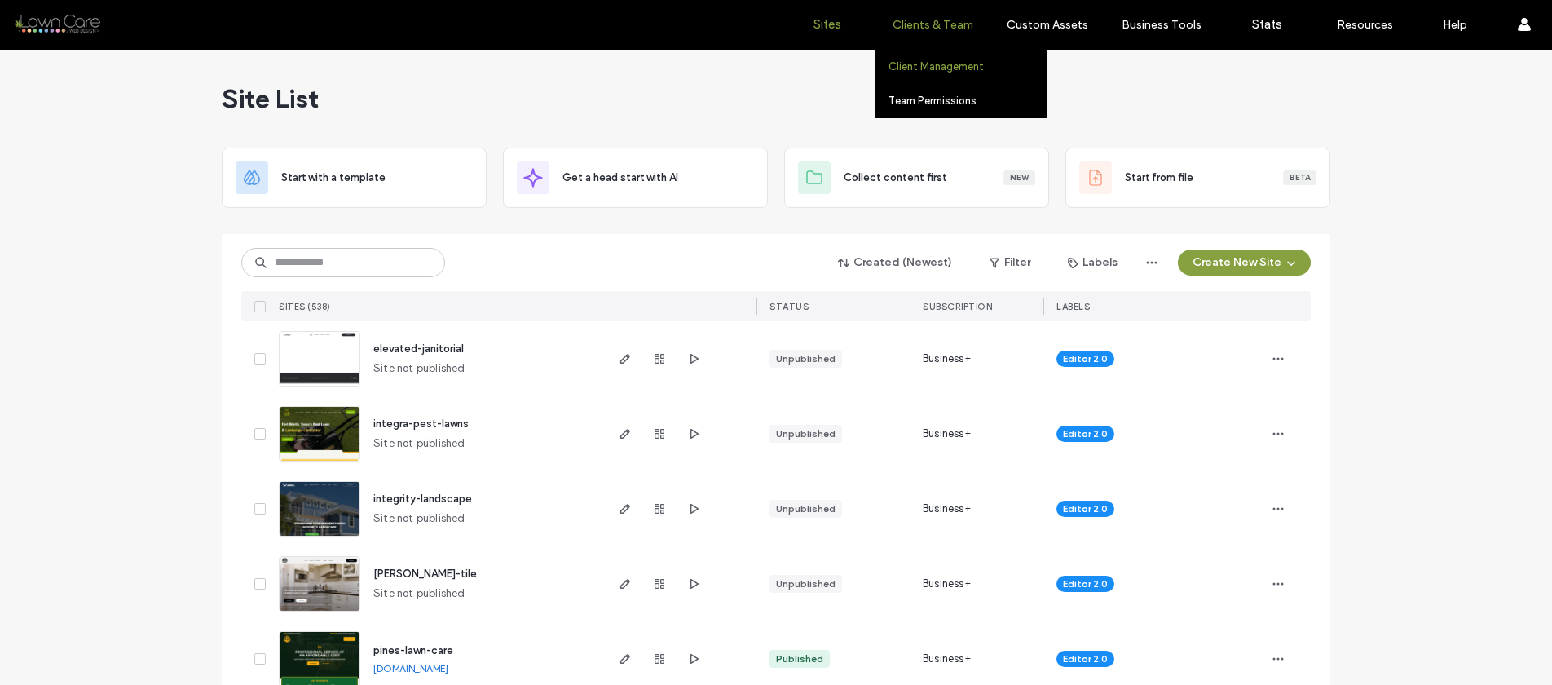
click at [920, 64] on label "Client Management" at bounding box center [936, 66] width 95 height 12
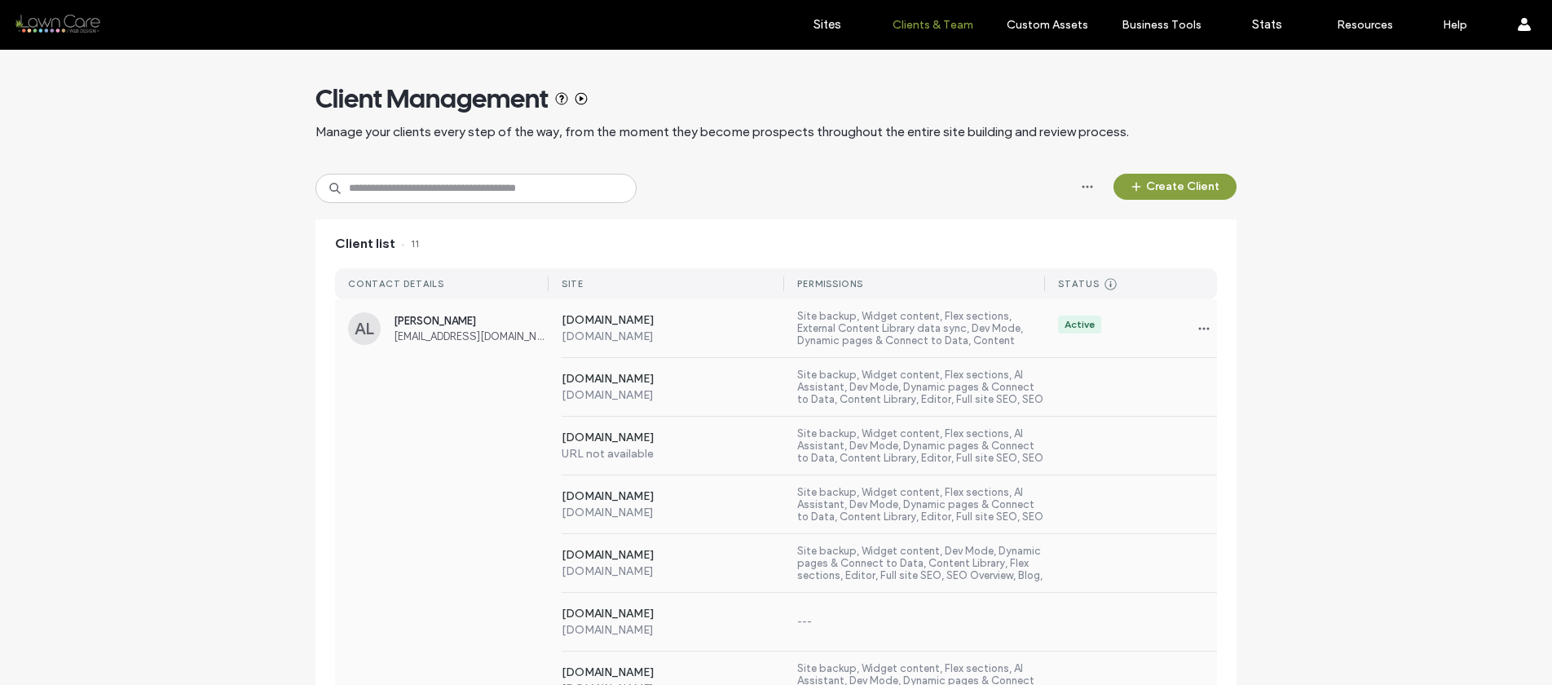
click at [469, 373] on div "[DOMAIN_NAME] [DOMAIN_NAME] Site backup, Widget content, Flex sections, AI Assi…" at bounding box center [776, 387] width 882 height 59
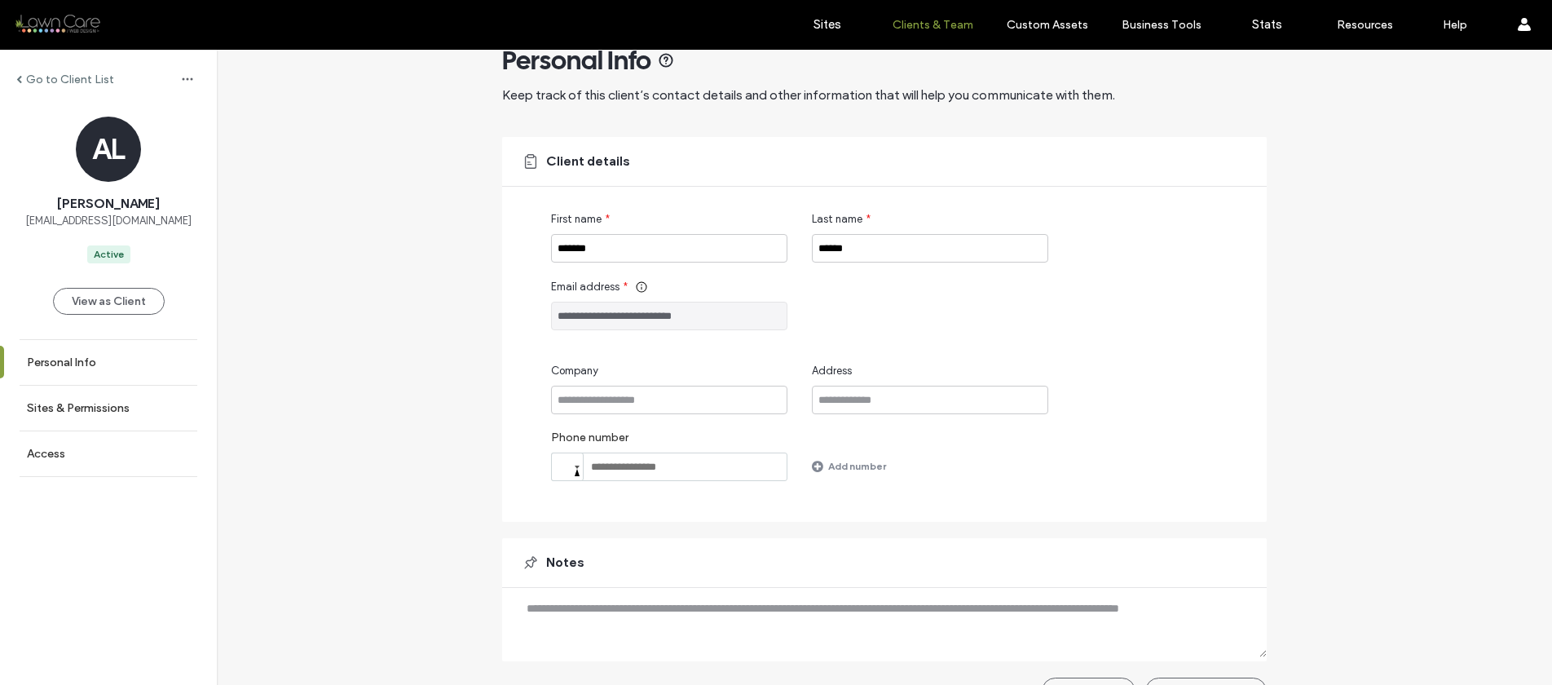
scroll to position [74, 0]
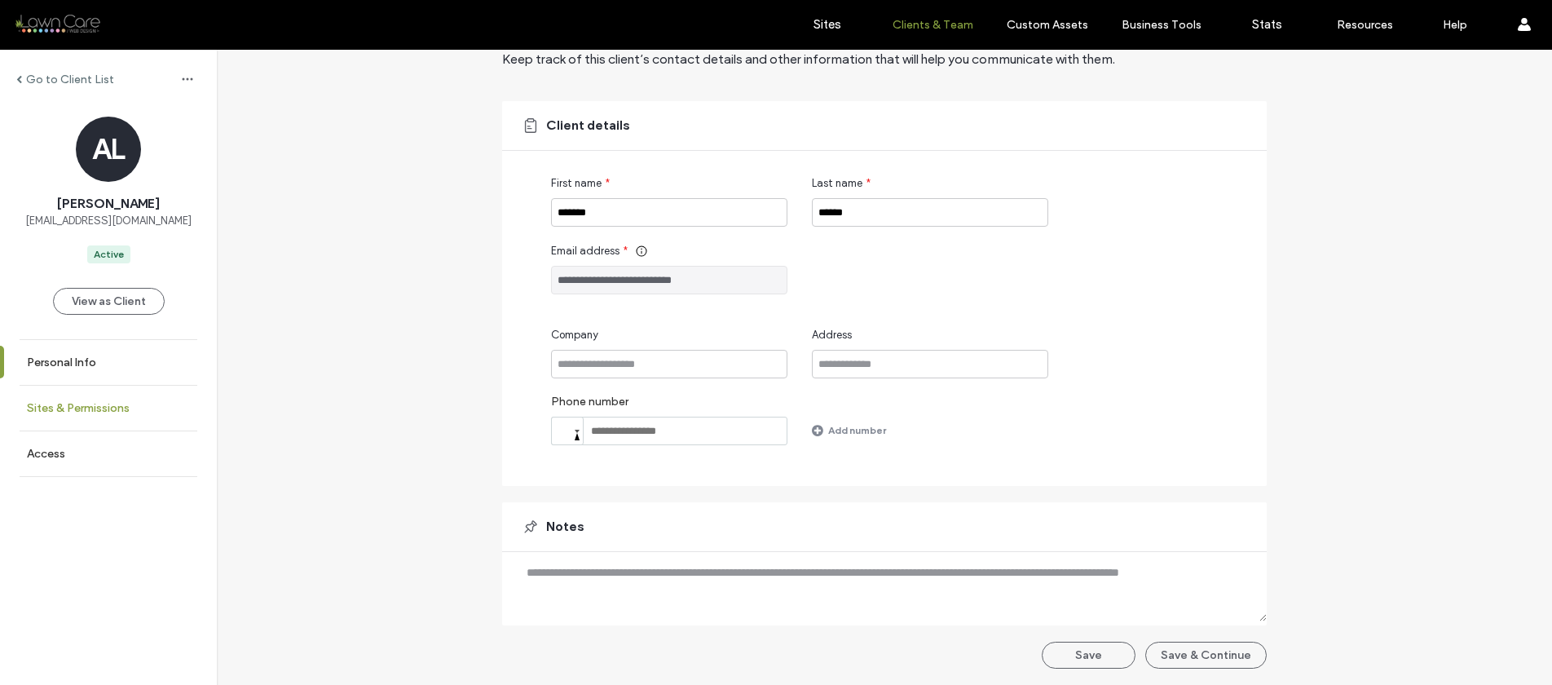
click at [90, 399] on link "Sites & Permissions" at bounding box center [108, 408] width 217 height 45
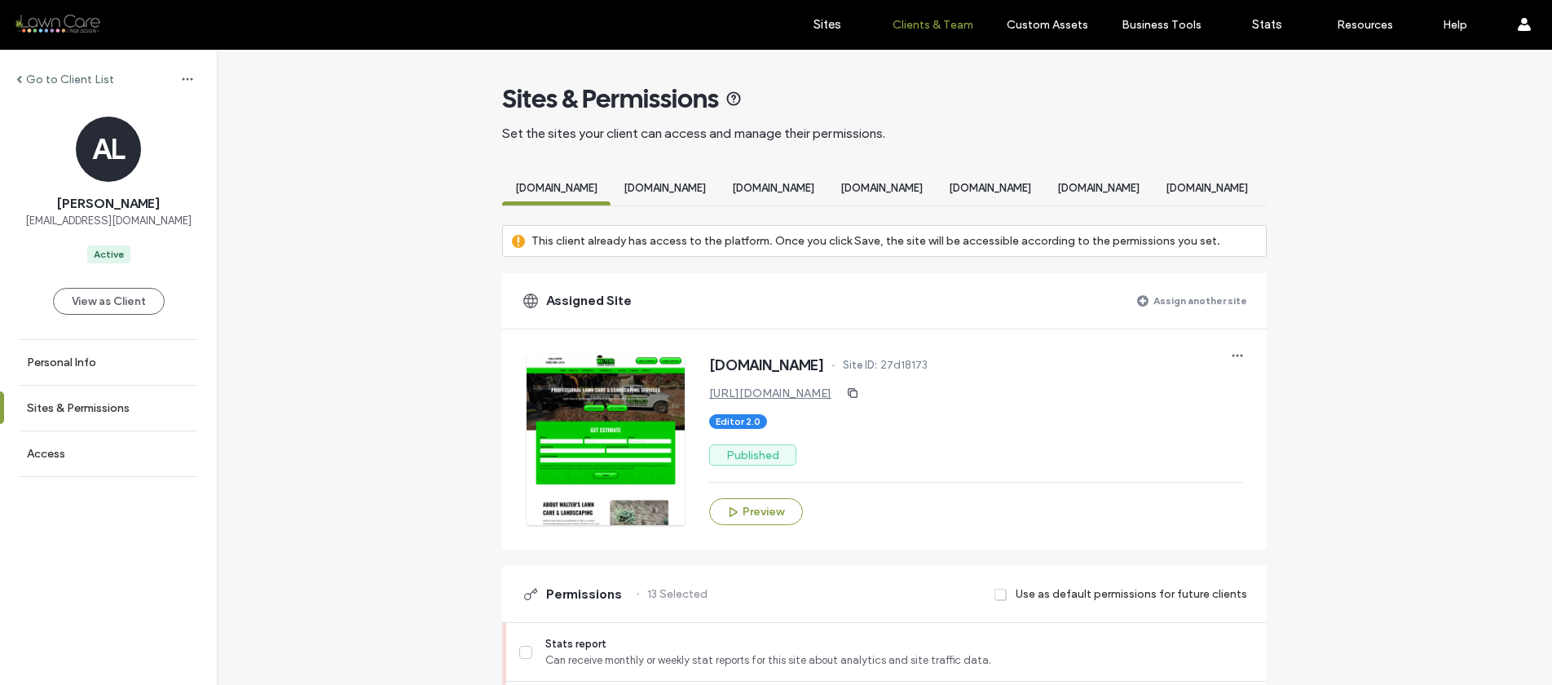
click at [706, 184] on span "[DOMAIN_NAME]" at bounding box center [665, 188] width 82 height 12
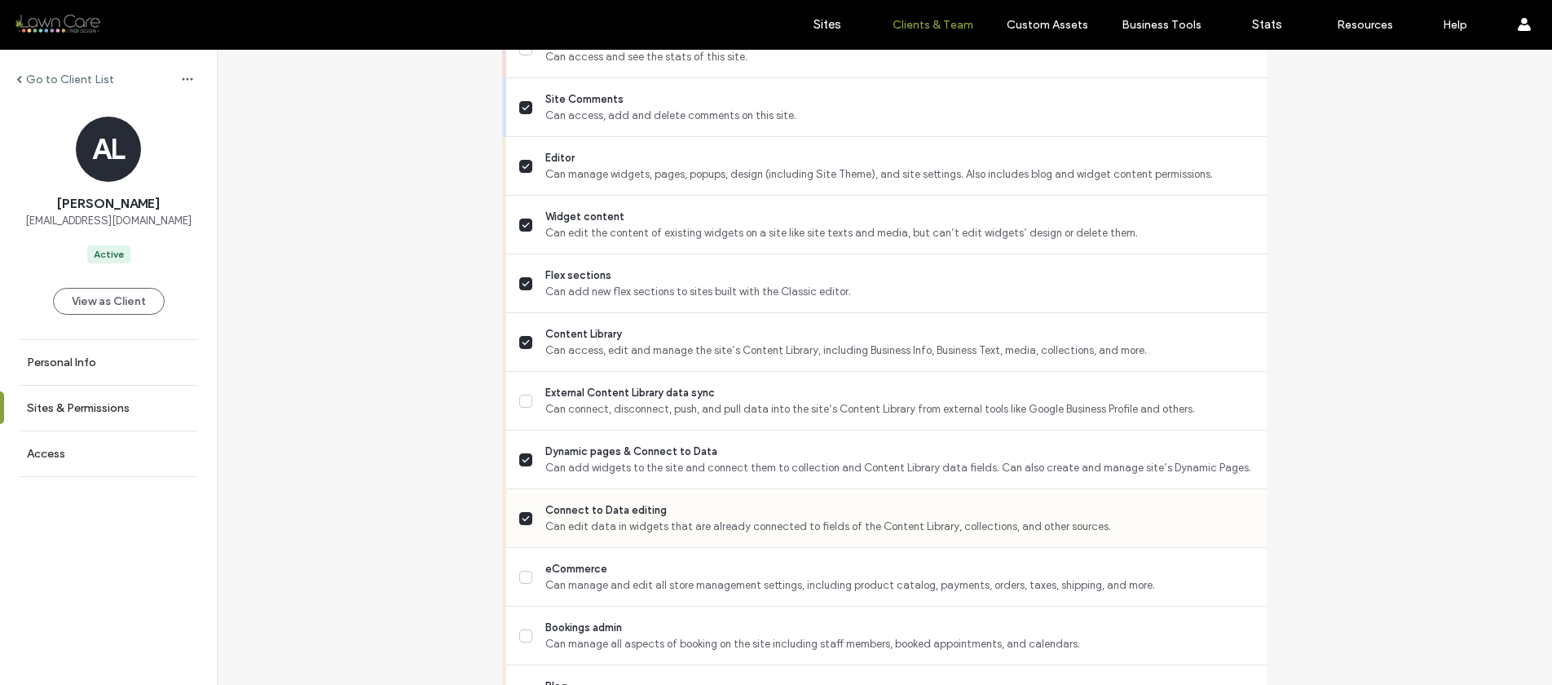
scroll to position [660, 0]
click at [817, 24] on label "Sites" at bounding box center [828, 24] width 28 height 15
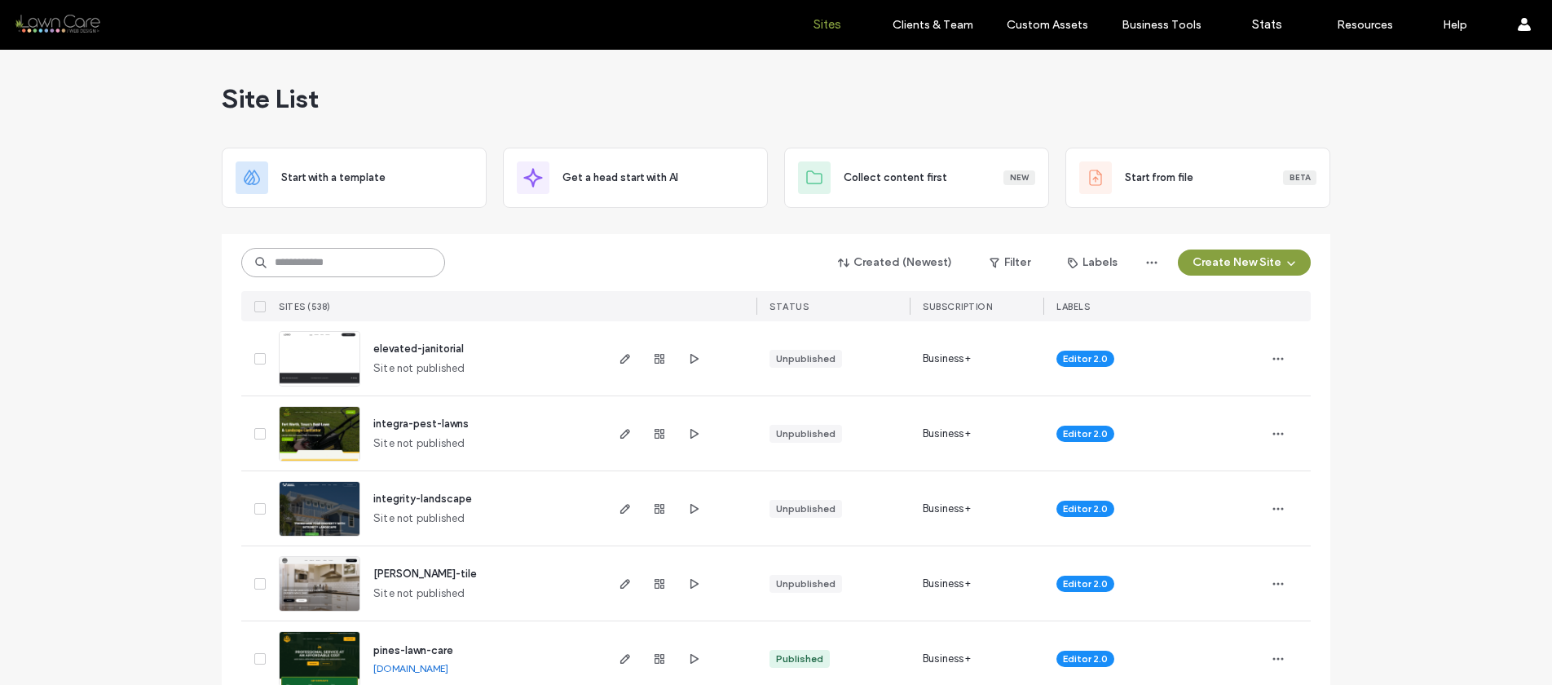
click at [346, 264] on input at bounding box center [343, 262] width 204 height 29
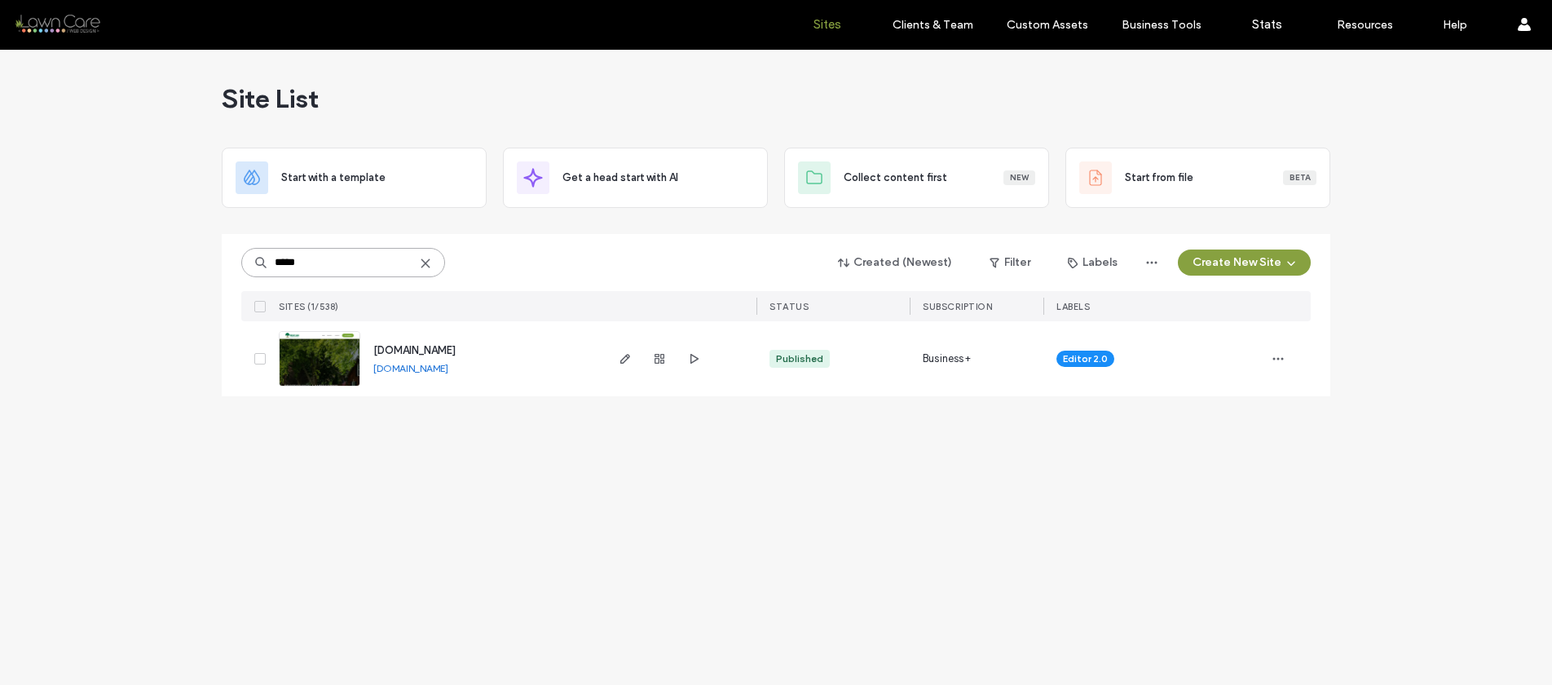
type input "*****"
click at [422, 370] on link "[DOMAIN_NAME]" at bounding box center [410, 368] width 75 height 12
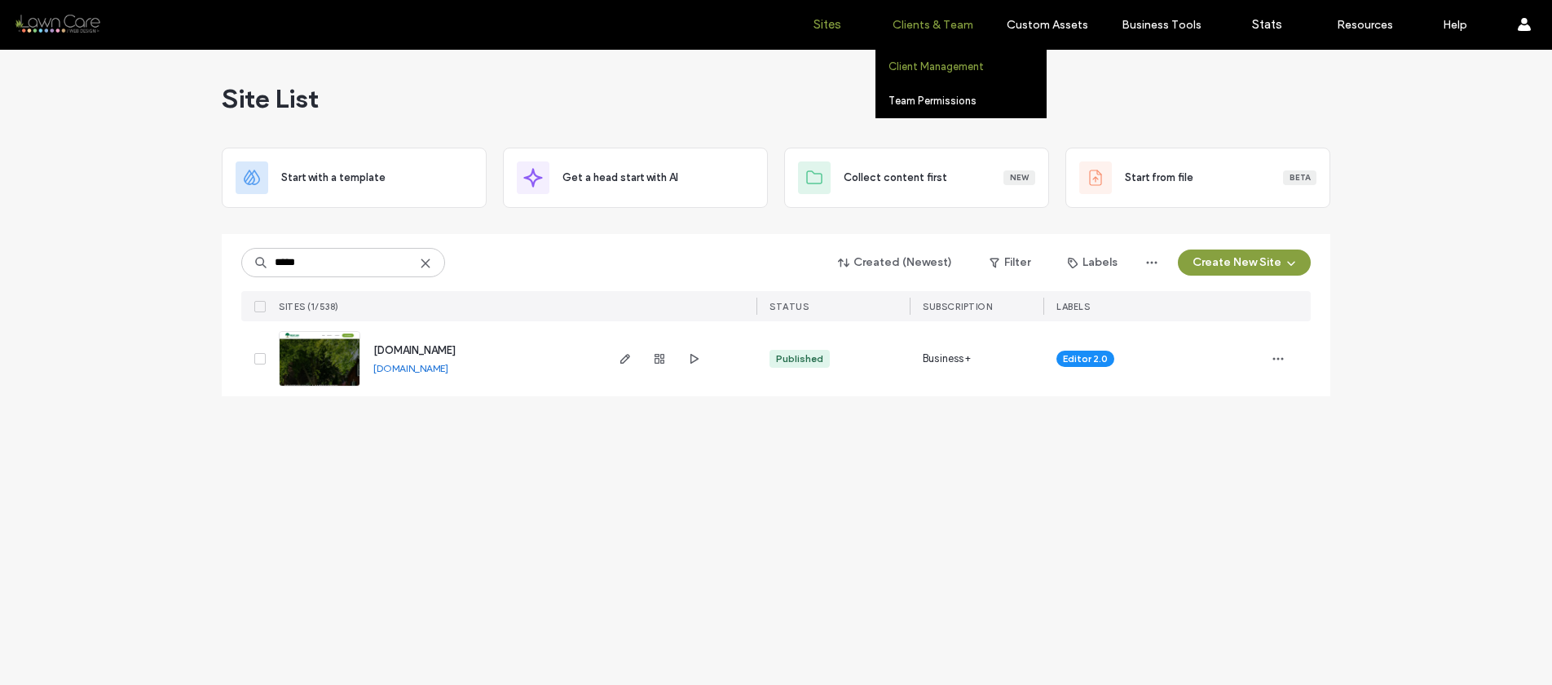
click at [917, 56] on link "Client Management" at bounding box center [967, 66] width 157 height 33
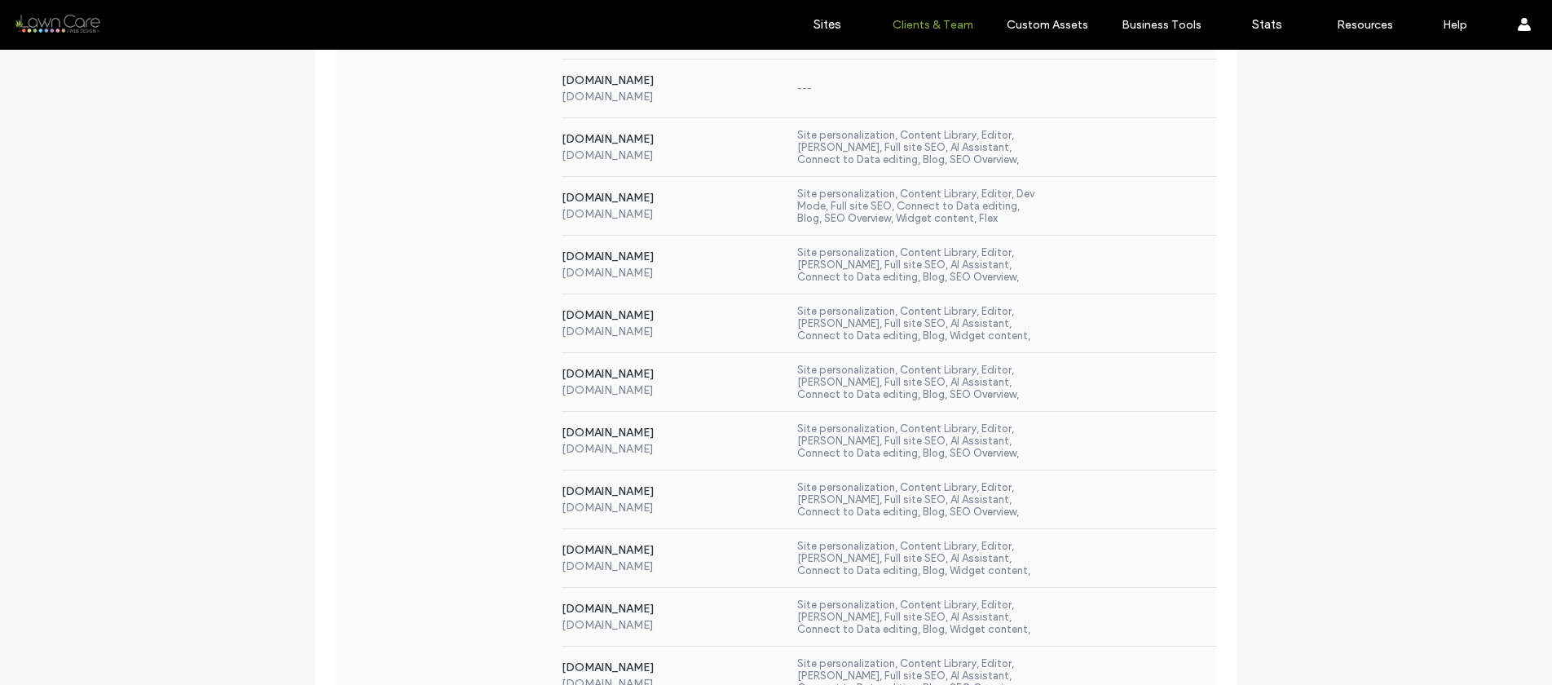
scroll to position [522, 0]
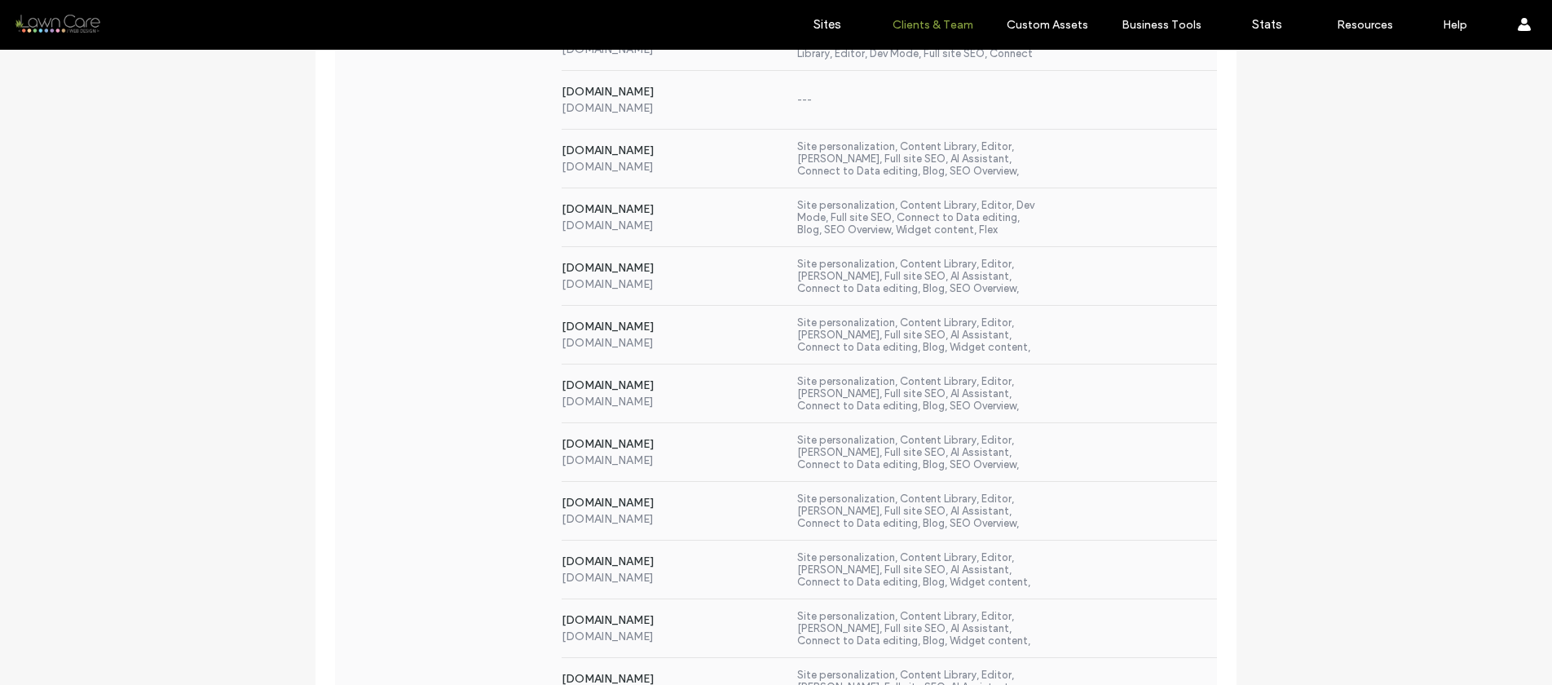
click at [475, 223] on div "[DOMAIN_NAME] [DOMAIN_NAME] Site personalization, Content Library, Editor, Dev …" at bounding box center [776, 217] width 882 height 59
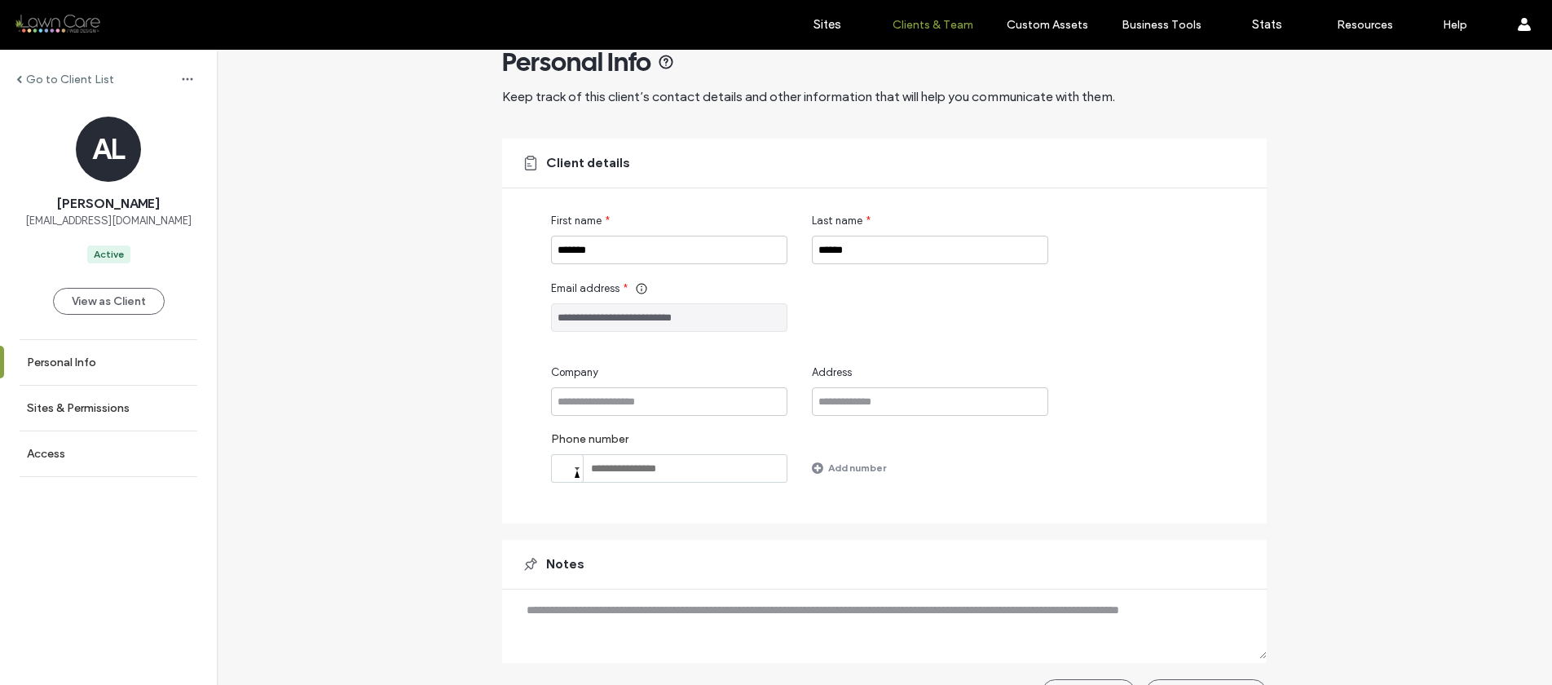
scroll to position [74, 0]
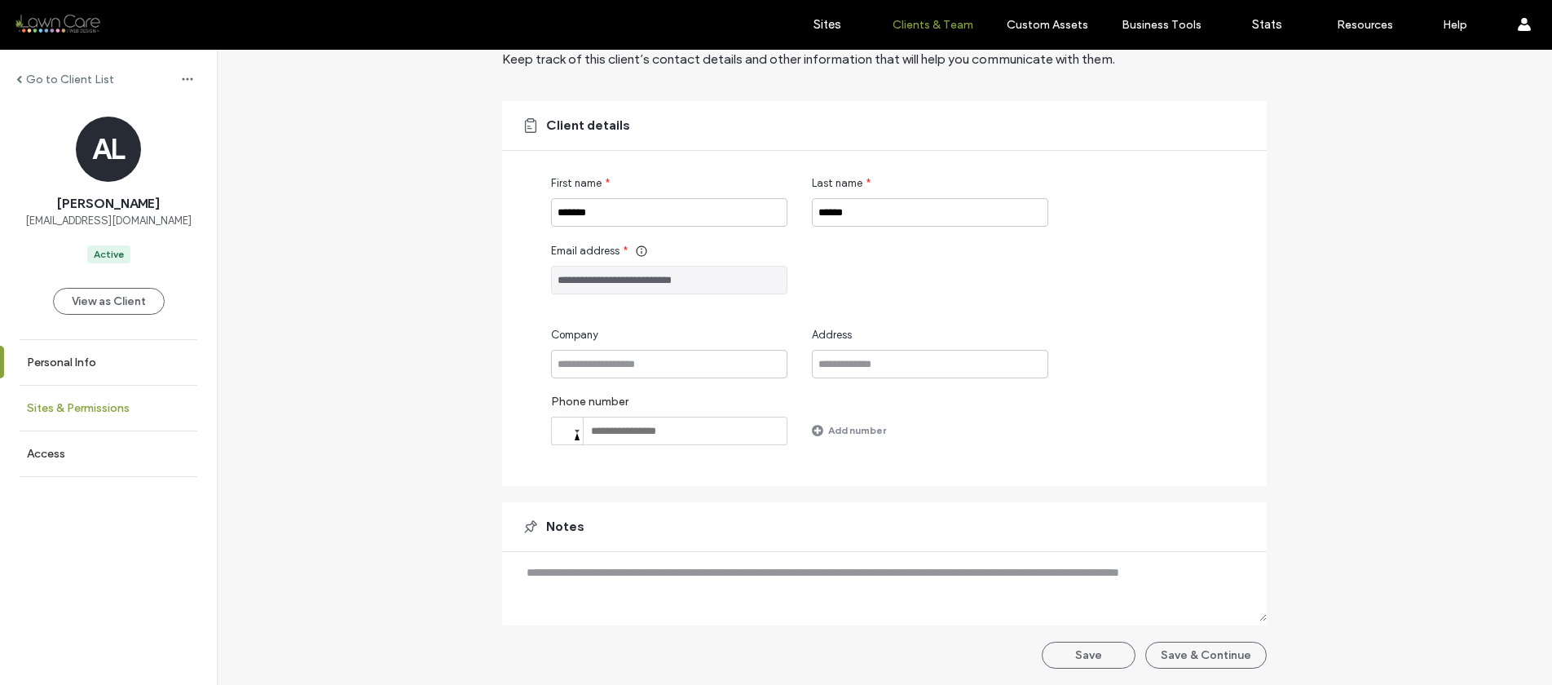
click at [120, 389] on link "Sites & Permissions" at bounding box center [108, 408] width 217 height 45
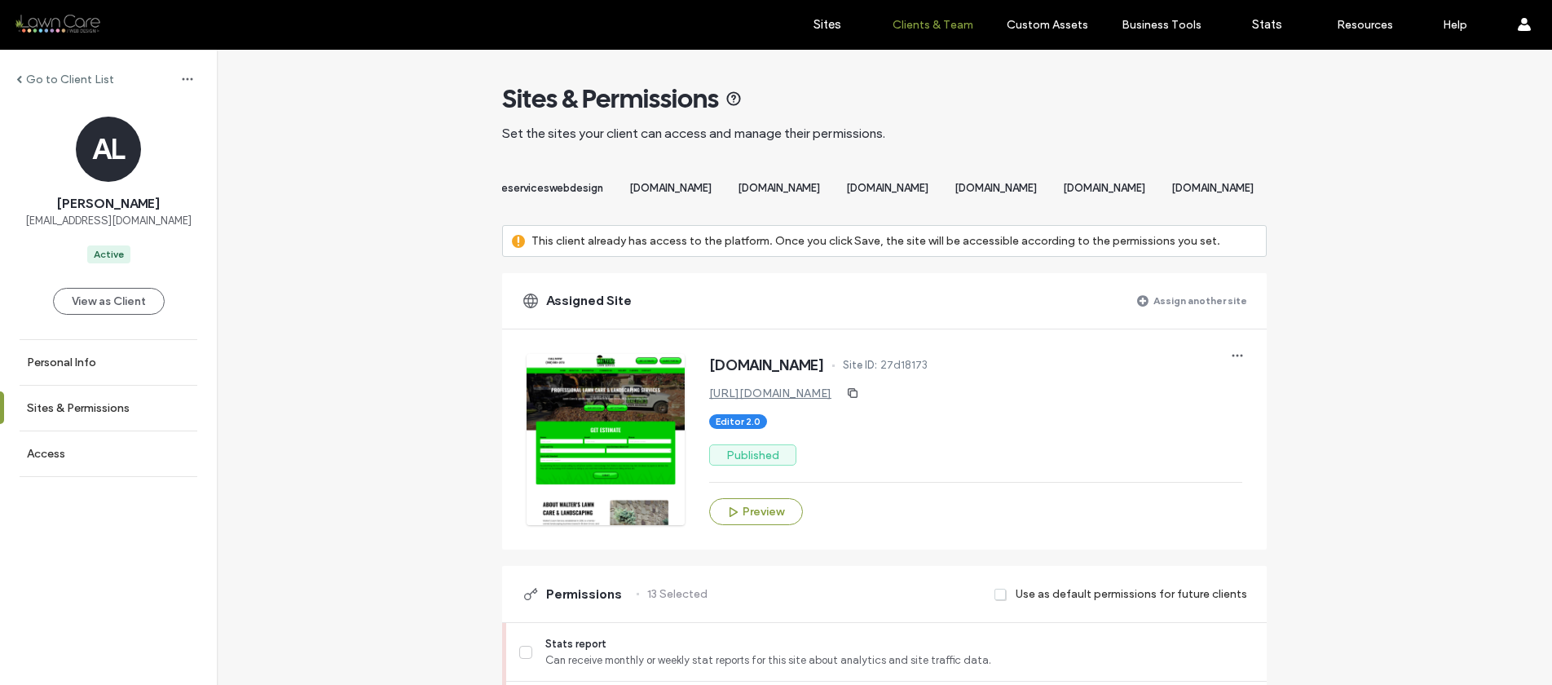
scroll to position [0, 2839]
click at [404, 190] on span "[DOMAIN_NAME]" at bounding box center [363, 188] width 82 height 12
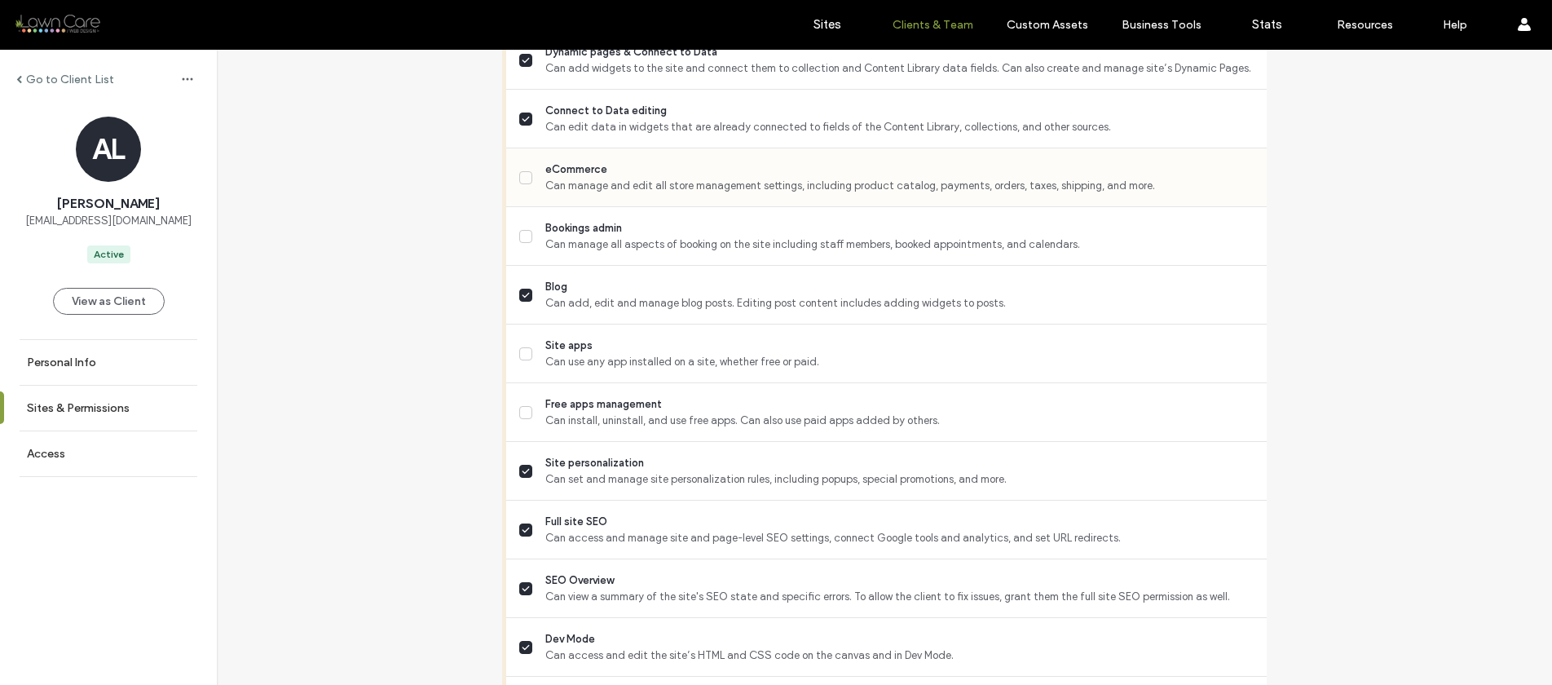
scroll to position [984, 0]
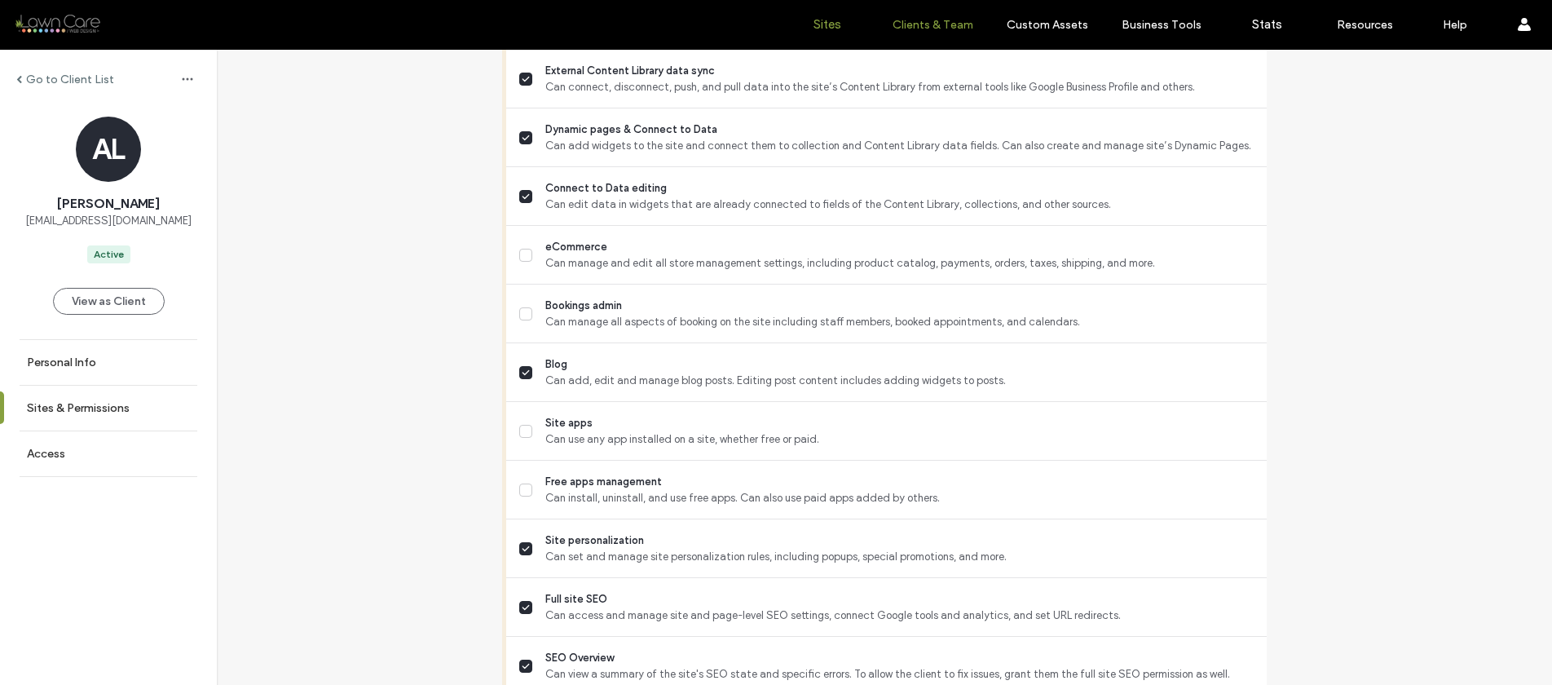
click at [812, 34] on link "Sites" at bounding box center [827, 24] width 97 height 49
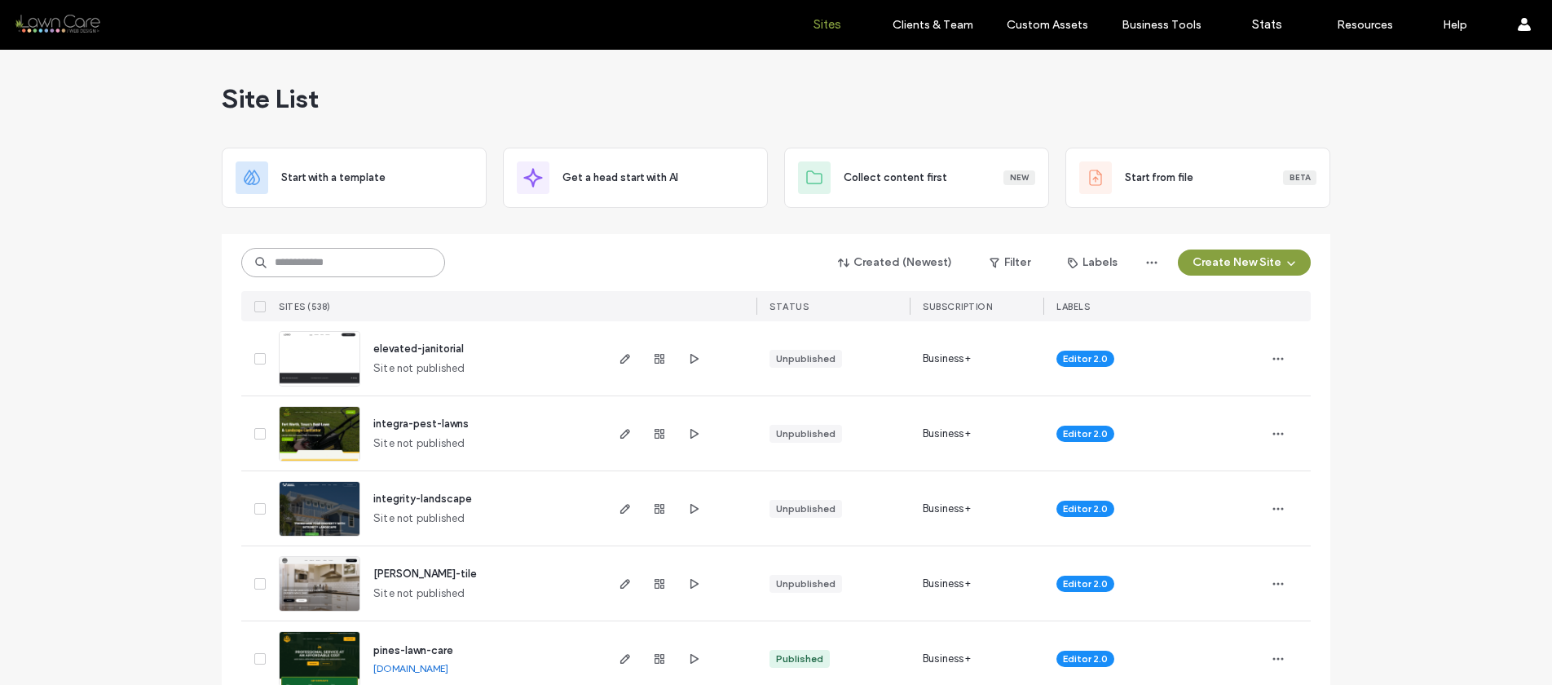
click at [361, 263] on input at bounding box center [343, 262] width 204 height 29
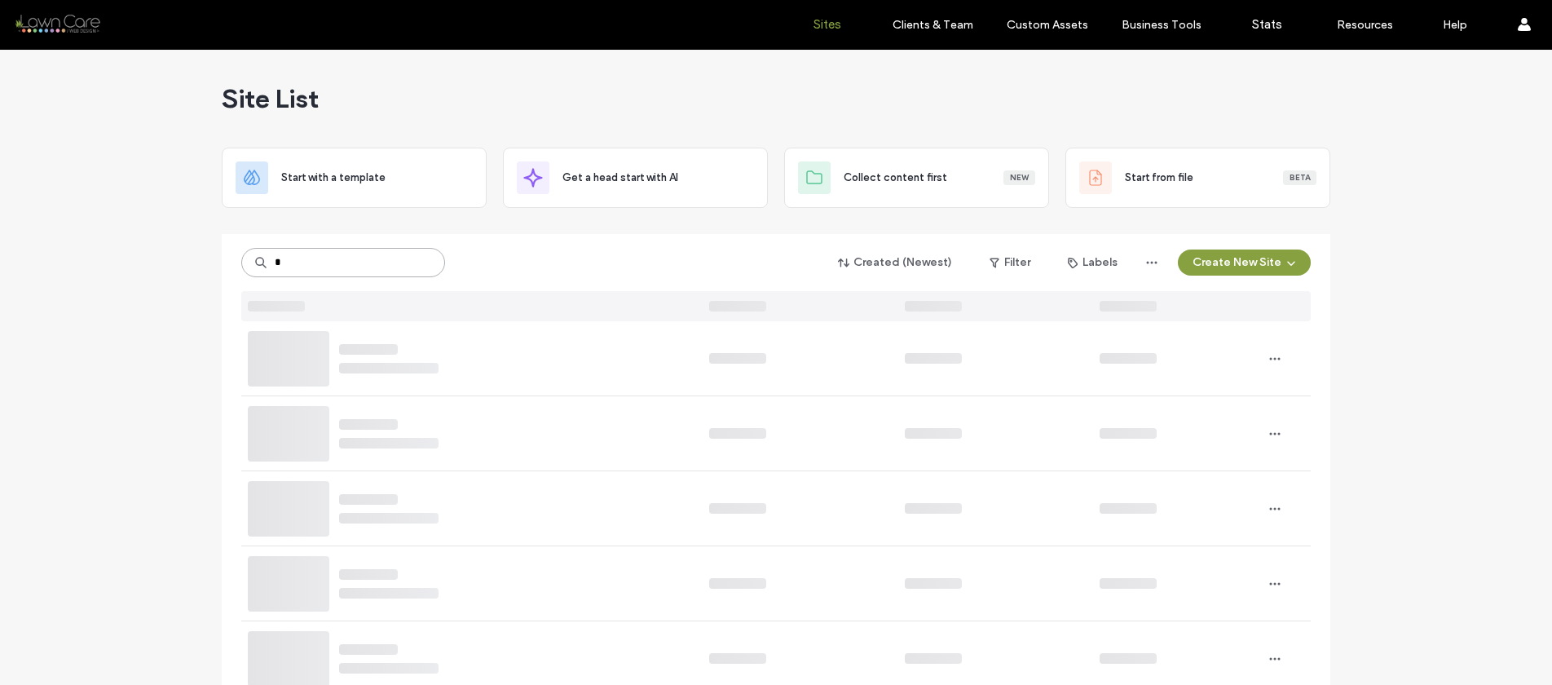
type input "*"
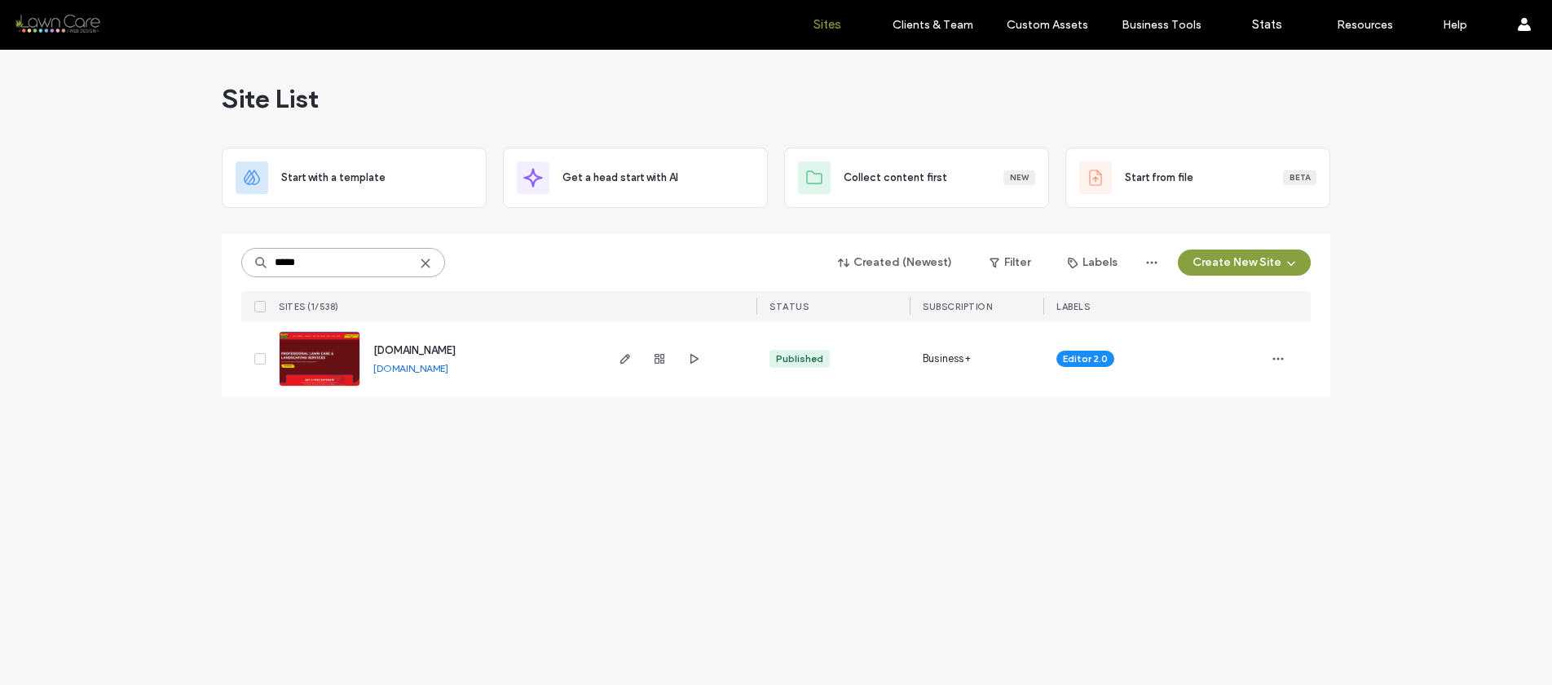
type input "*****"
click at [437, 369] on link "[DOMAIN_NAME]" at bounding box center [410, 368] width 75 height 12
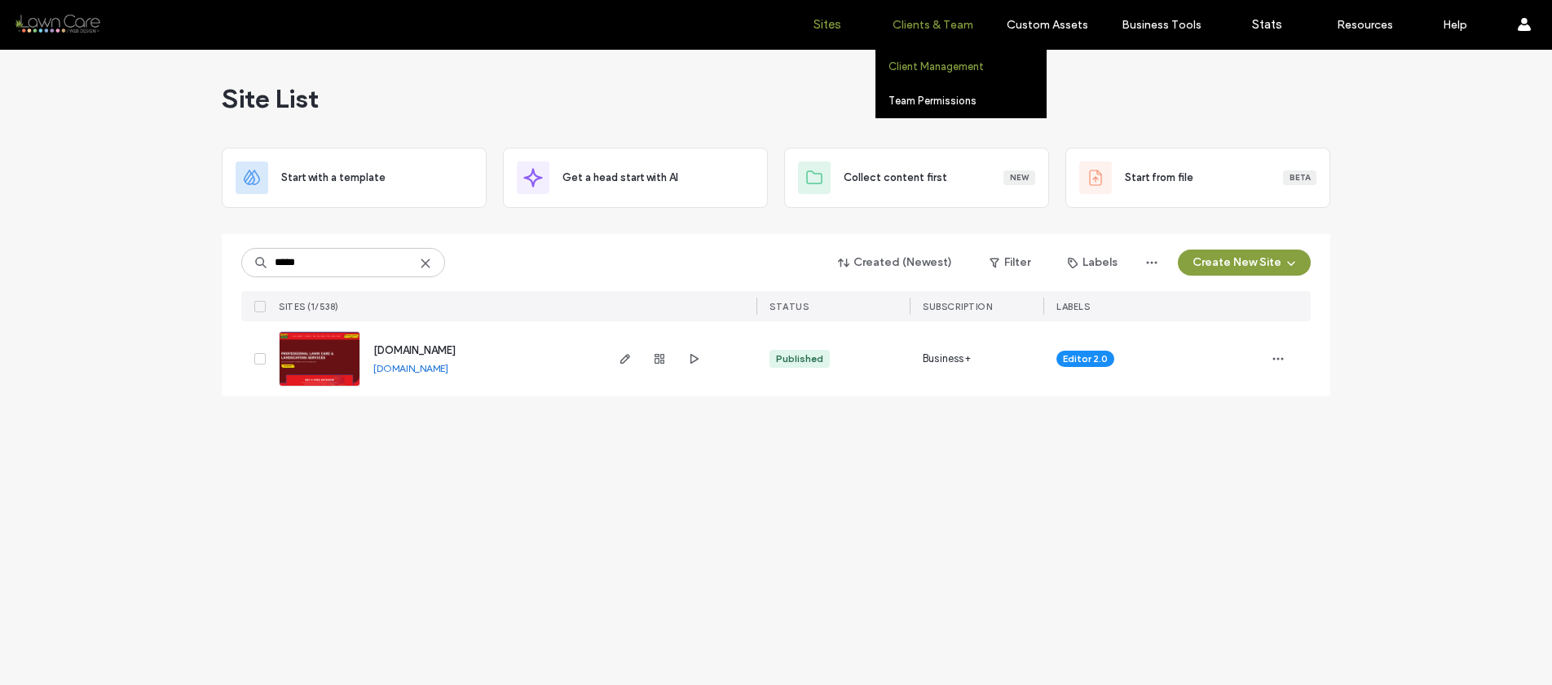
click at [911, 63] on label "Client Management" at bounding box center [936, 66] width 95 height 12
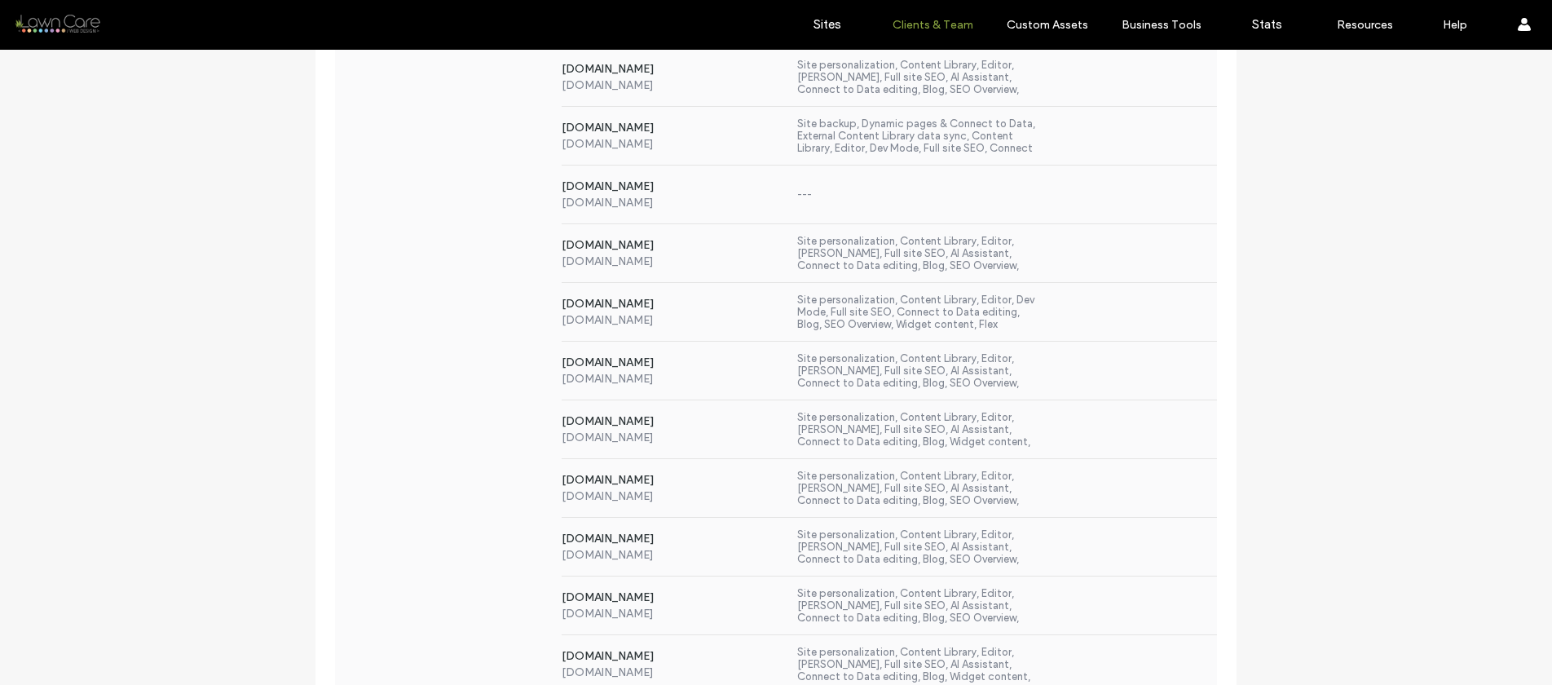
scroll to position [448, 0]
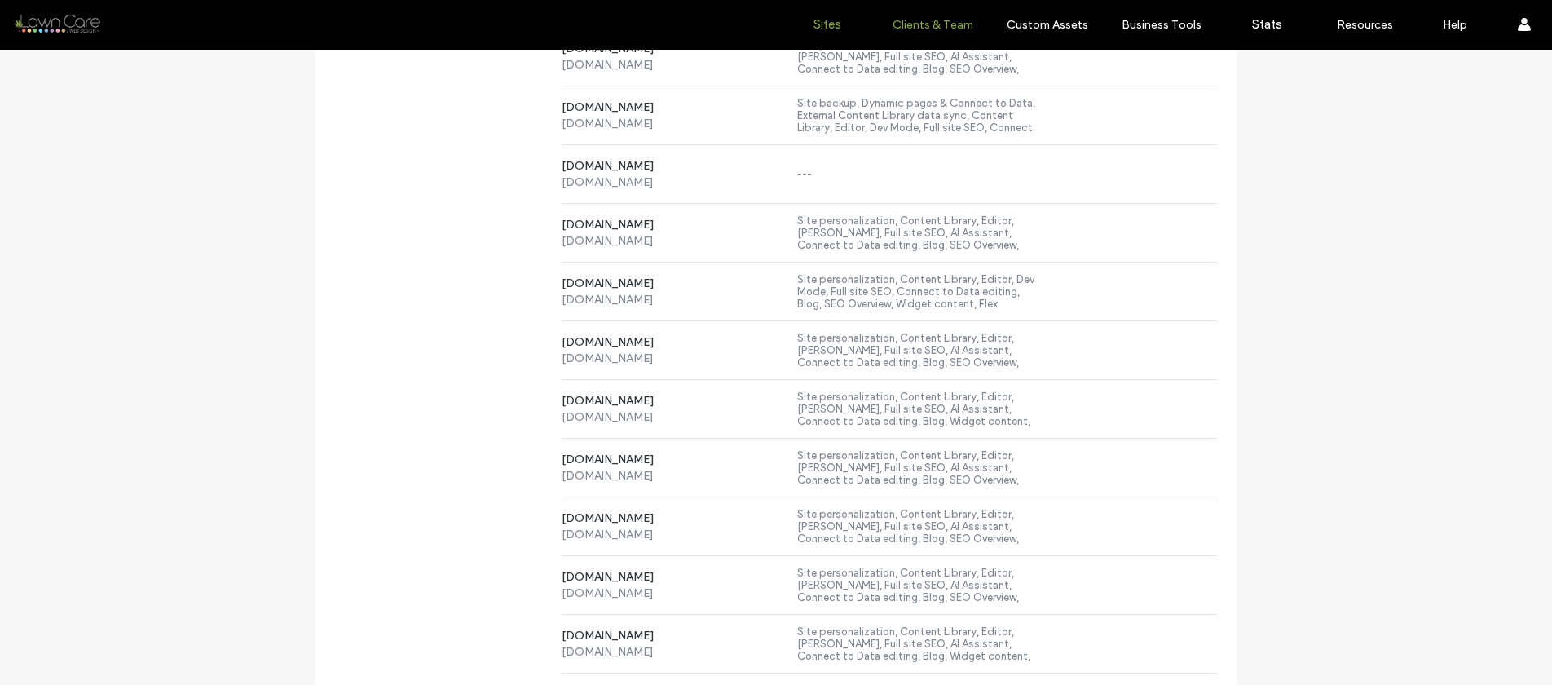
click at [825, 33] on link "Sites" at bounding box center [827, 24] width 97 height 49
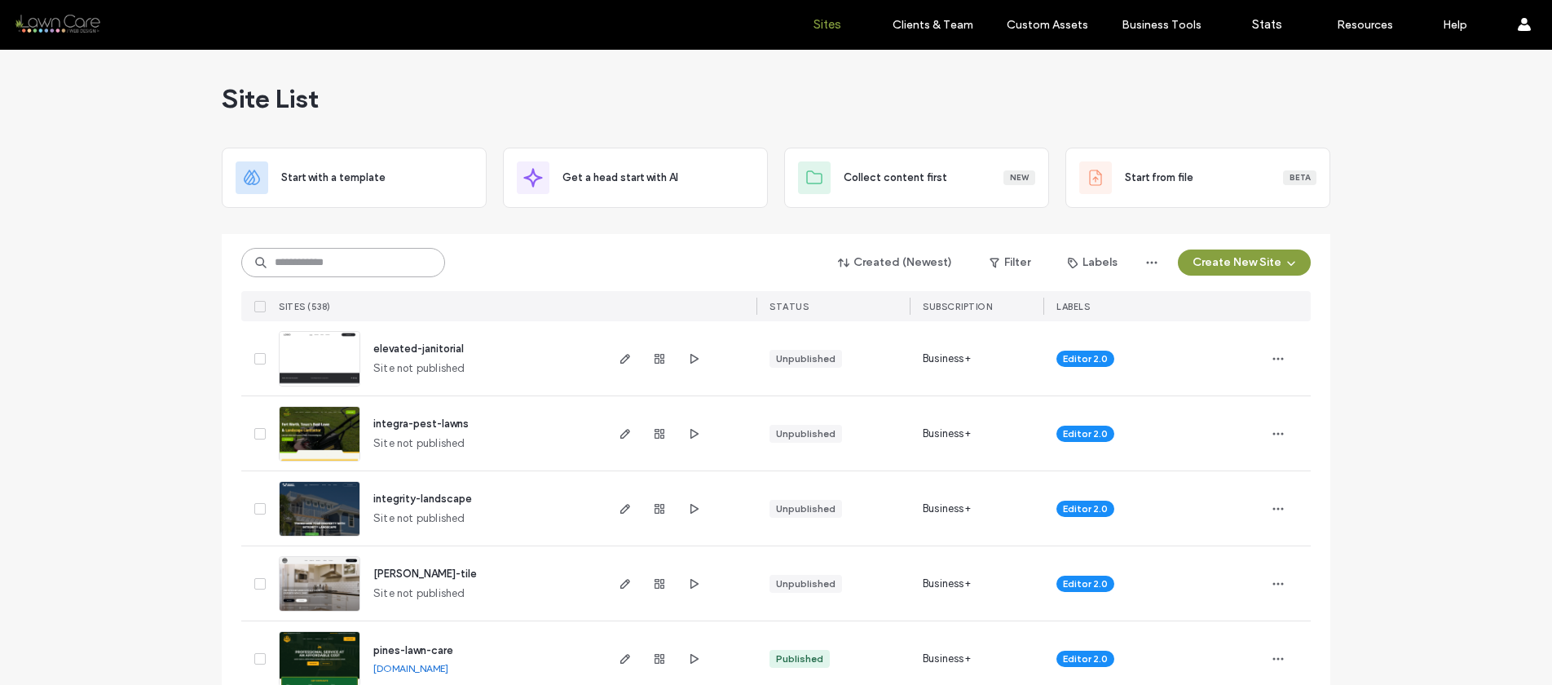
click at [280, 261] on input at bounding box center [343, 262] width 204 height 29
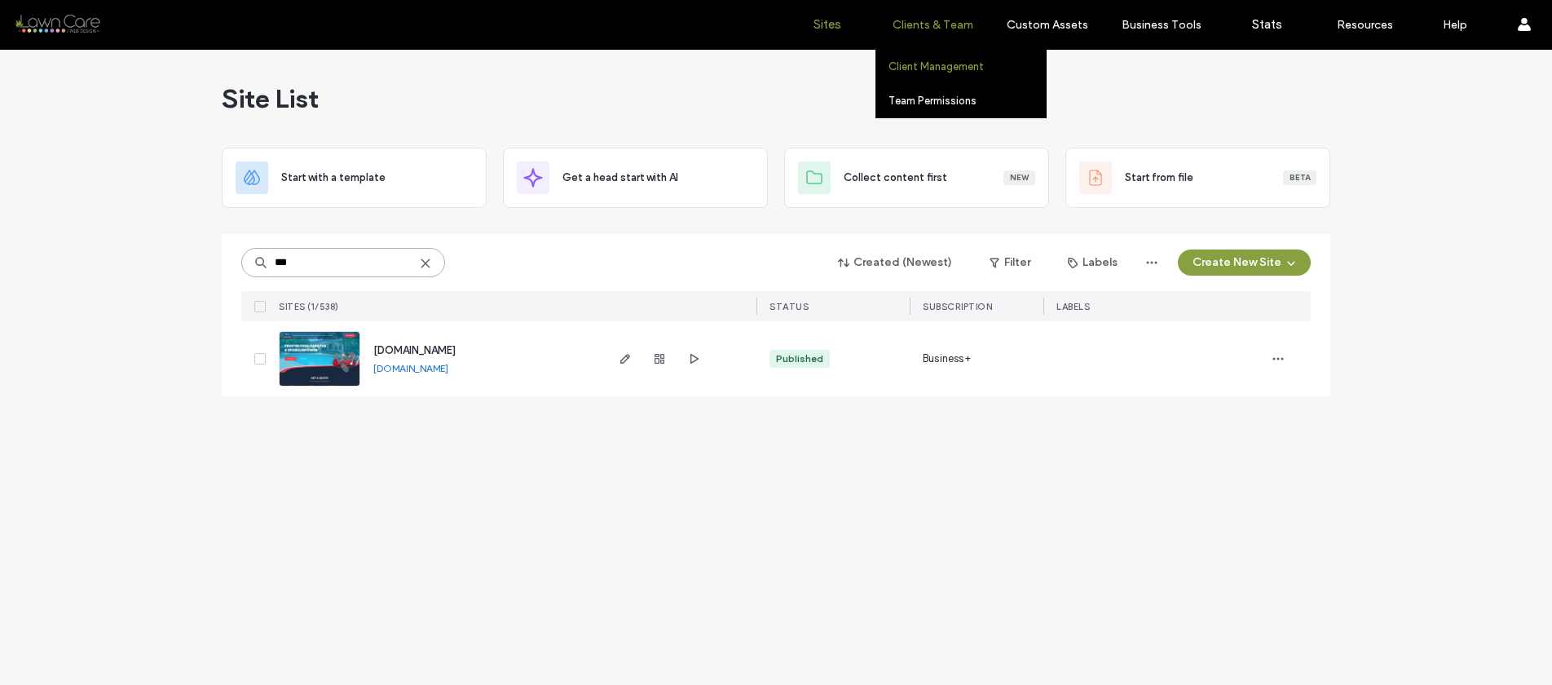
type input "***"
click at [906, 67] on label "Client Management" at bounding box center [936, 66] width 95 height 12
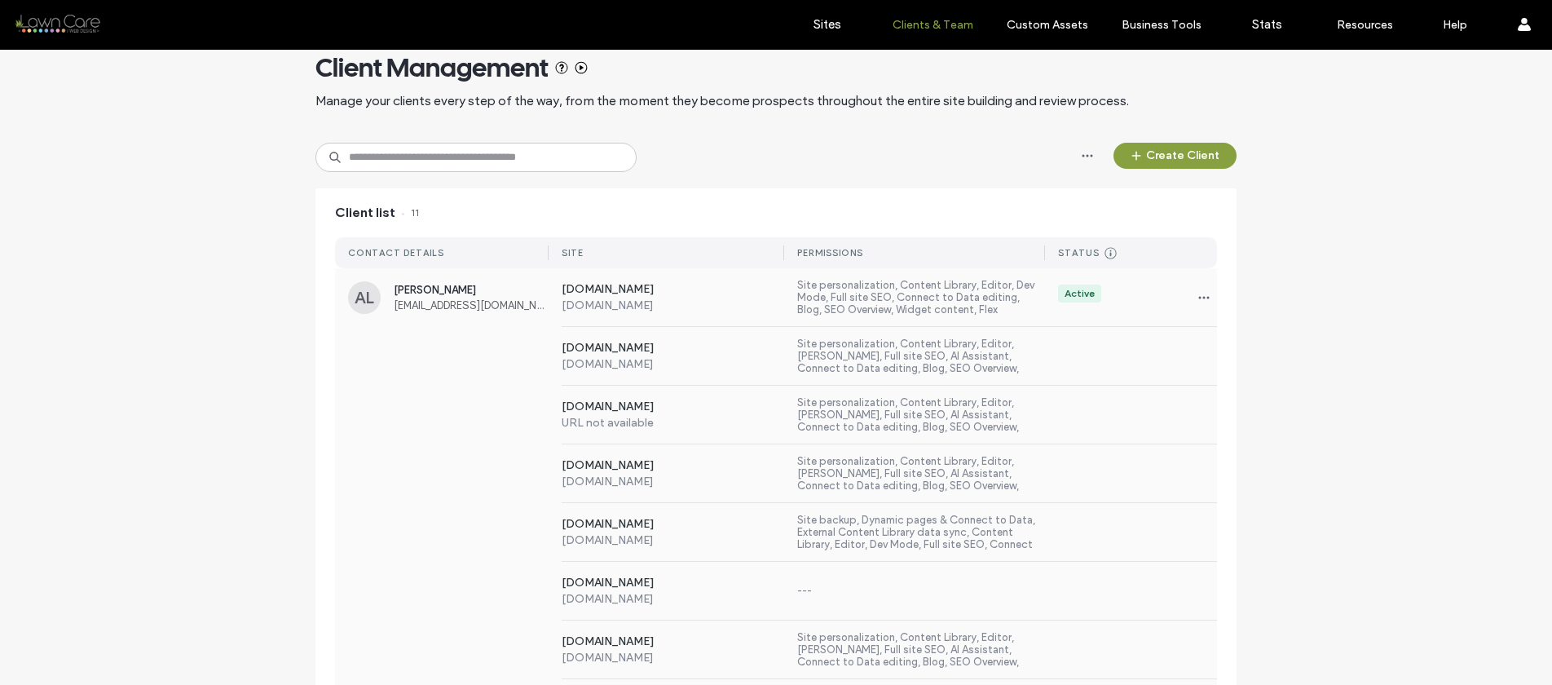
scroll to position [33, 0]
click at [618, 546] on div "[DOMAIN_NAME] [DOMAIN_NAME] Site backup, Dynamic pages & Connect to Data, Exter…" at bounding box center [883, 530] width 669 height 58
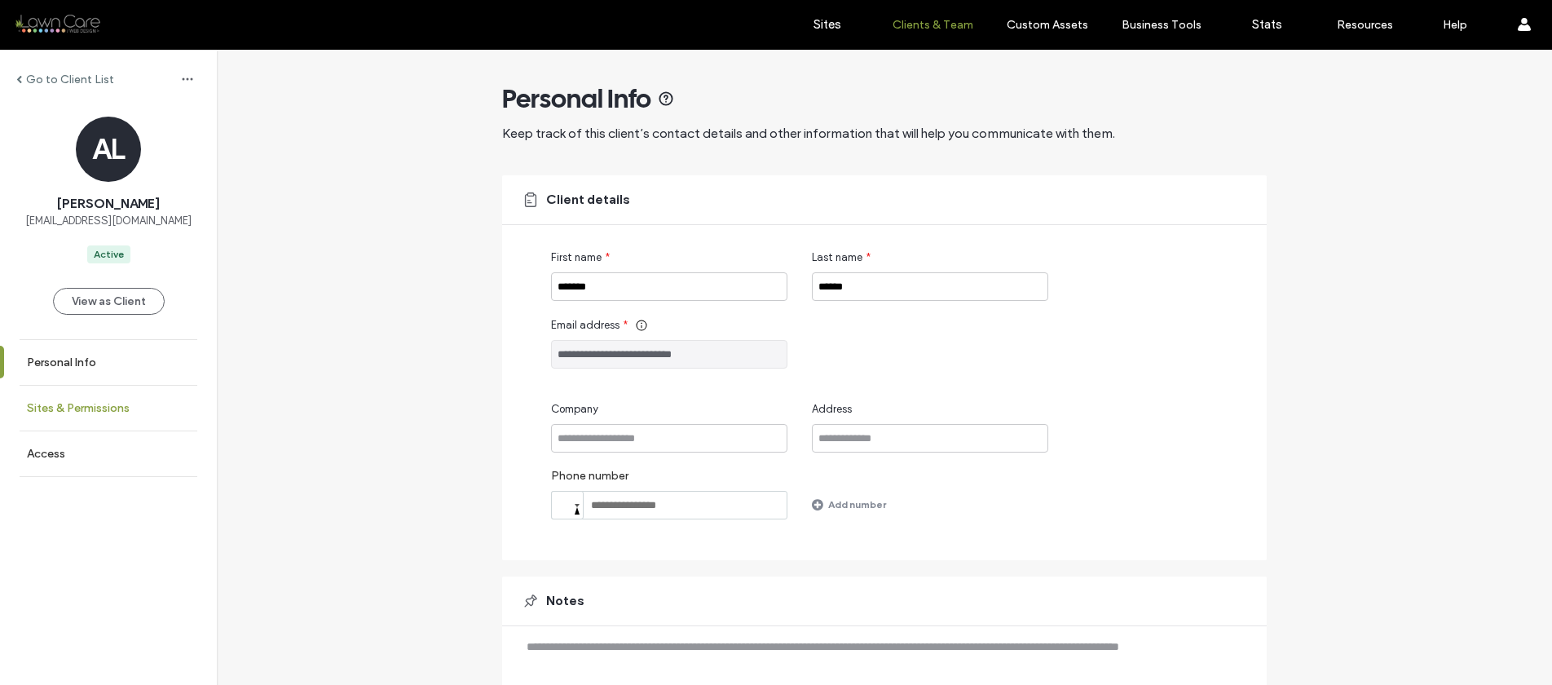
click at [37, 399] on link "Sites & Permissions" at bounding box center [108, 408] width 217 height 45
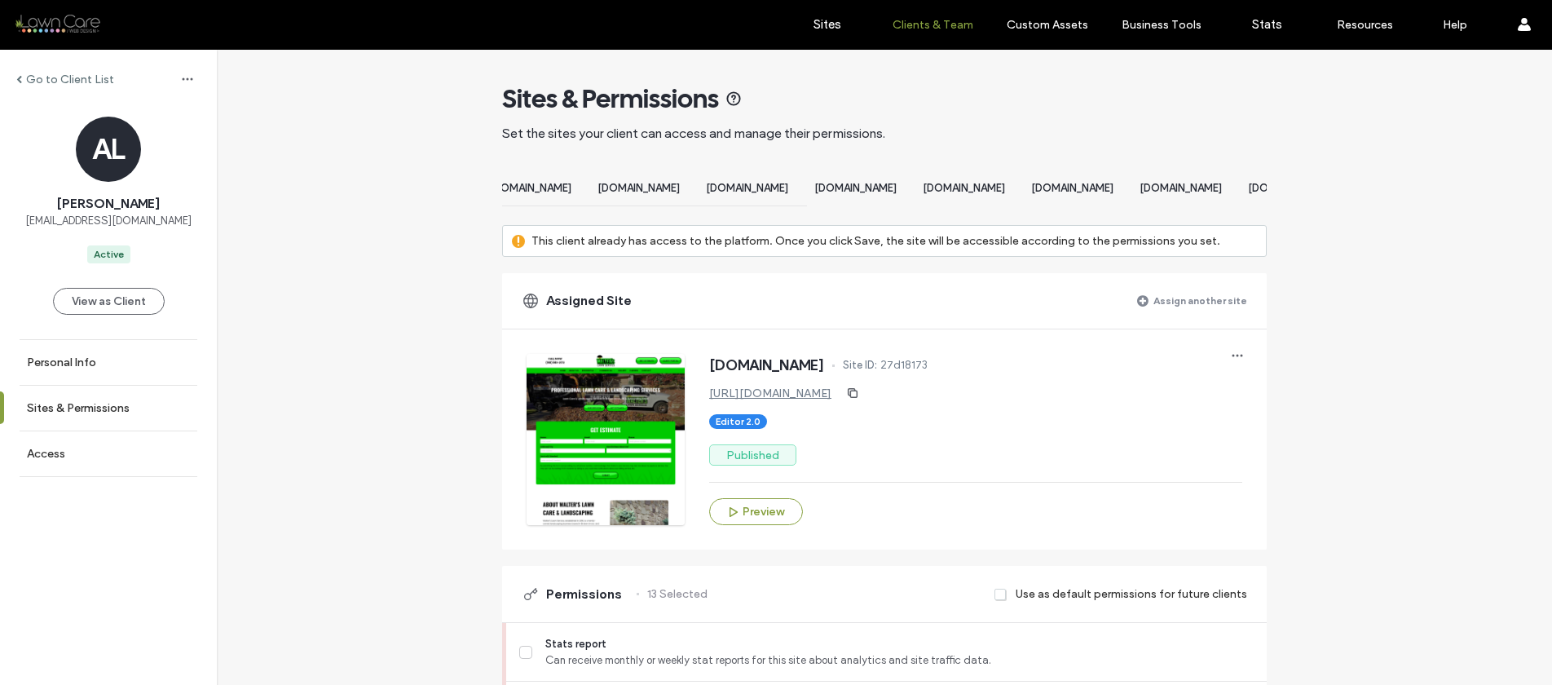
scroll to position [0, 461]
click at [679, 188] on span "[DOMAIN_NAME]" at bounding box center [638, 188] width 82 height 12
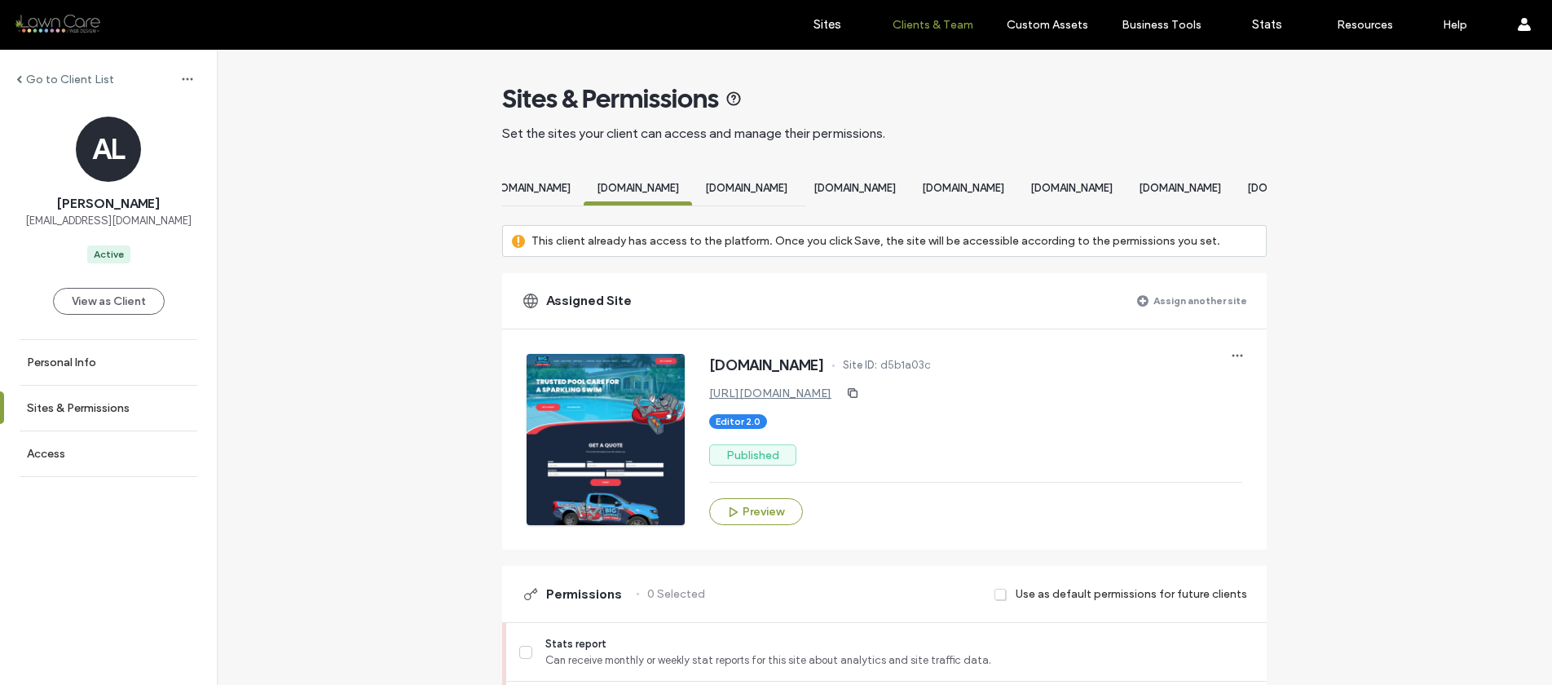
scroll to position [559, 0]
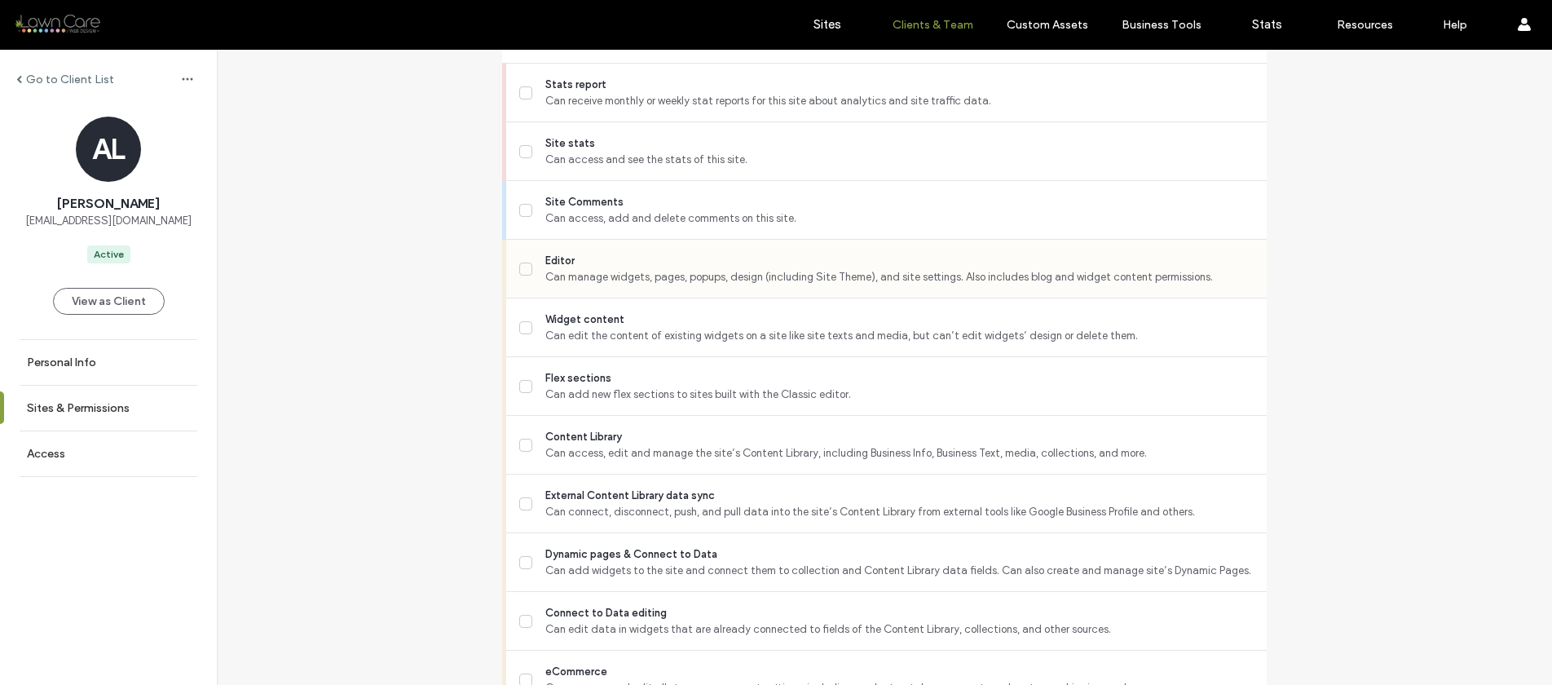
click at [522, 272] on icon at bounding box center [526, 269] width 8 height 7
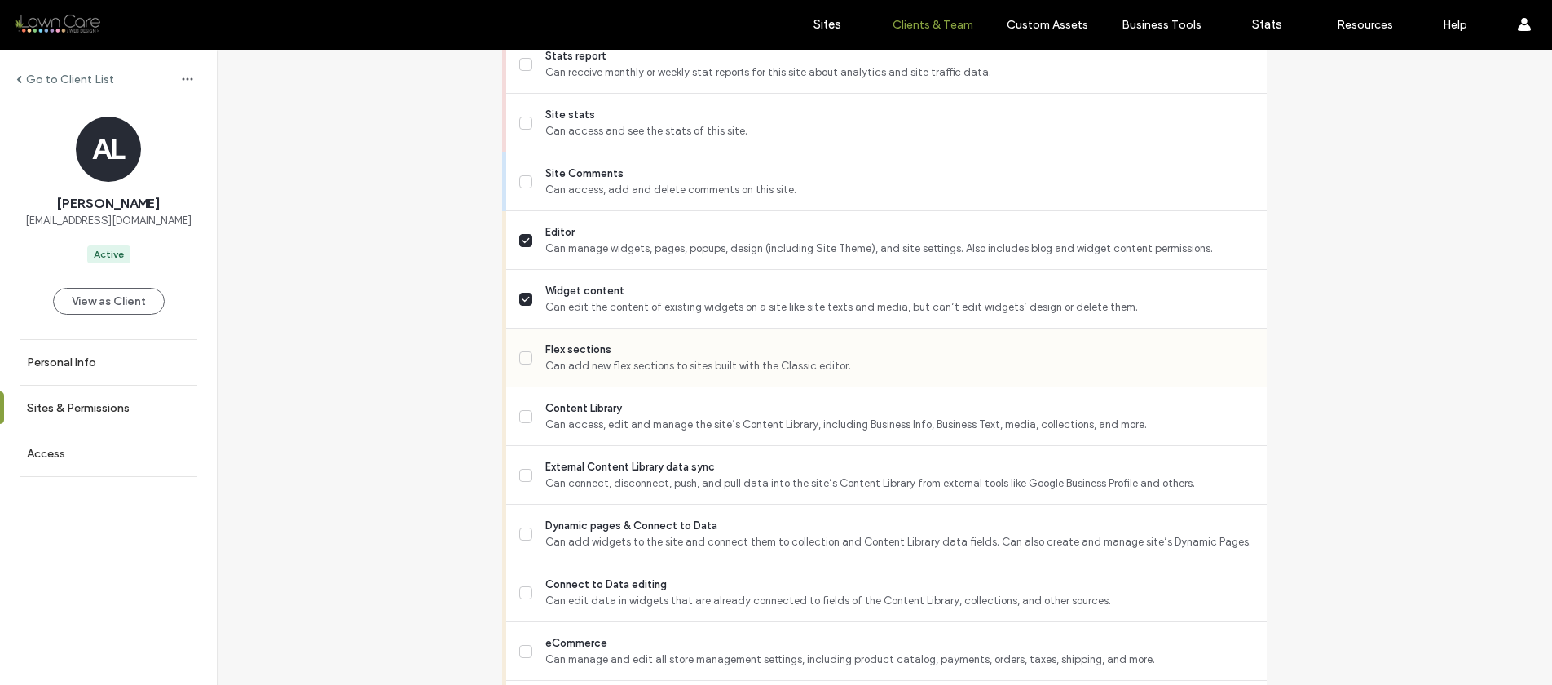
click at [522, 361] on icon at bounding box center [526, 358] width 8 height 7
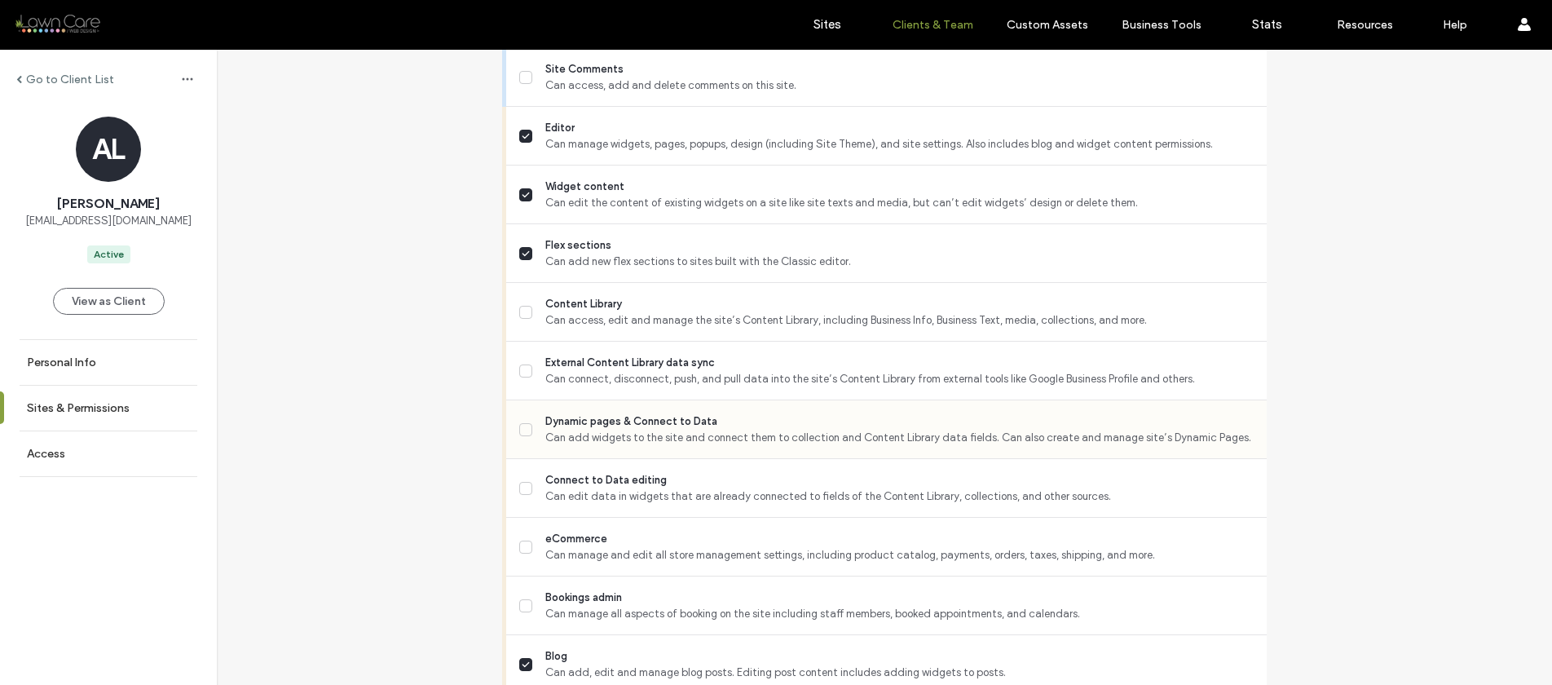
scroll to position [713, 0]
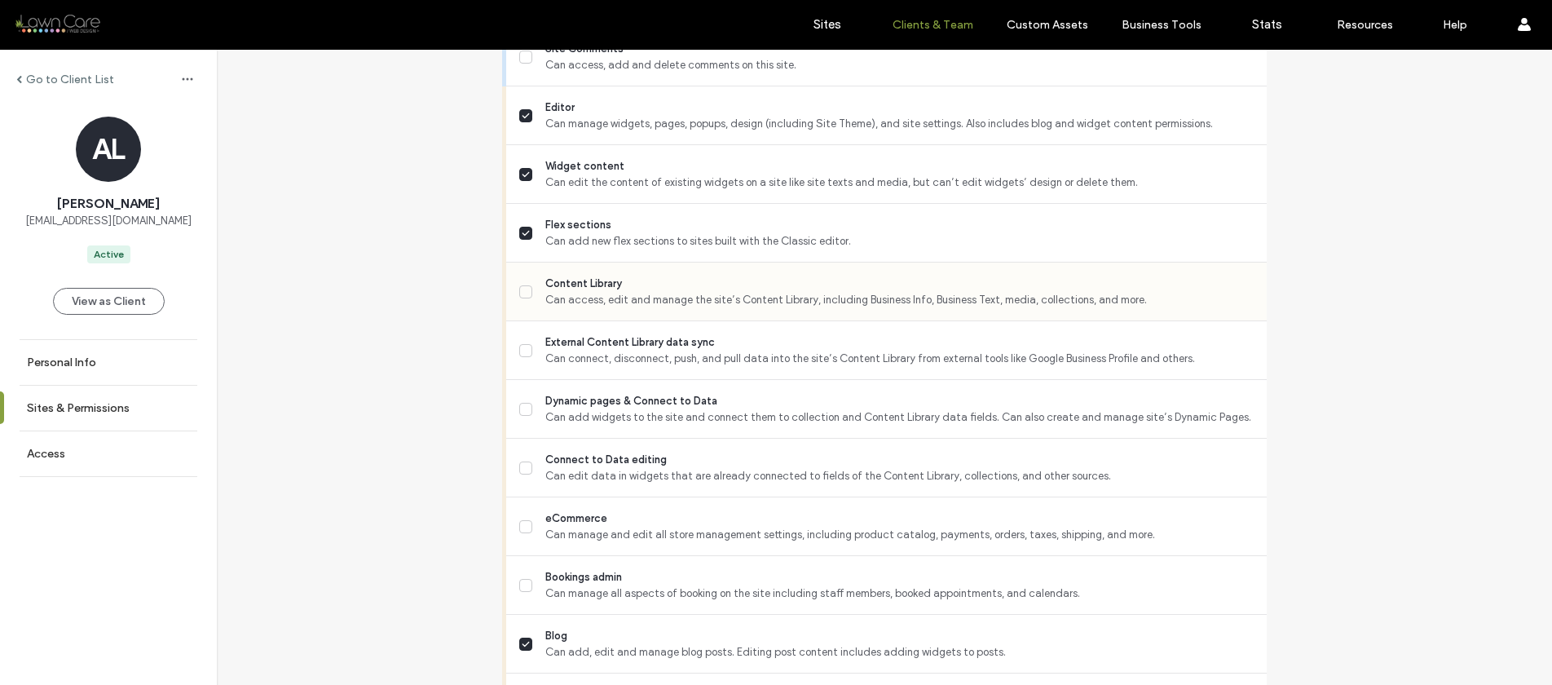
click at [521, 308] on label "Content Library Can access, edit and manage the site’s Content Library, includi…" at bounding box center [886, 292] width 735 height 33
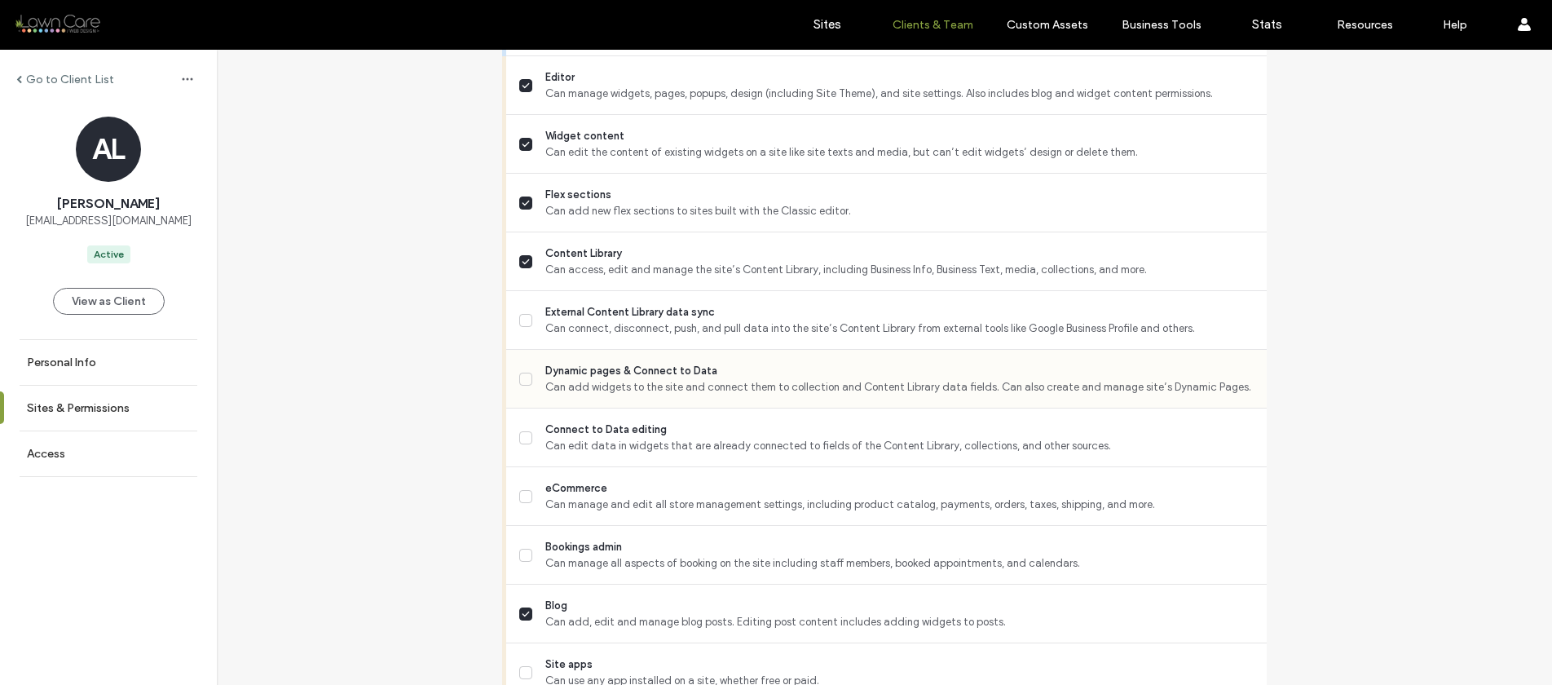
scroll to position [744, 0]
click at [522, 382] on icon at bounding box center [526, 378] width 8 height 7
click at [522, 323] on icon at bounding box center [526, 319] width 8 height 7
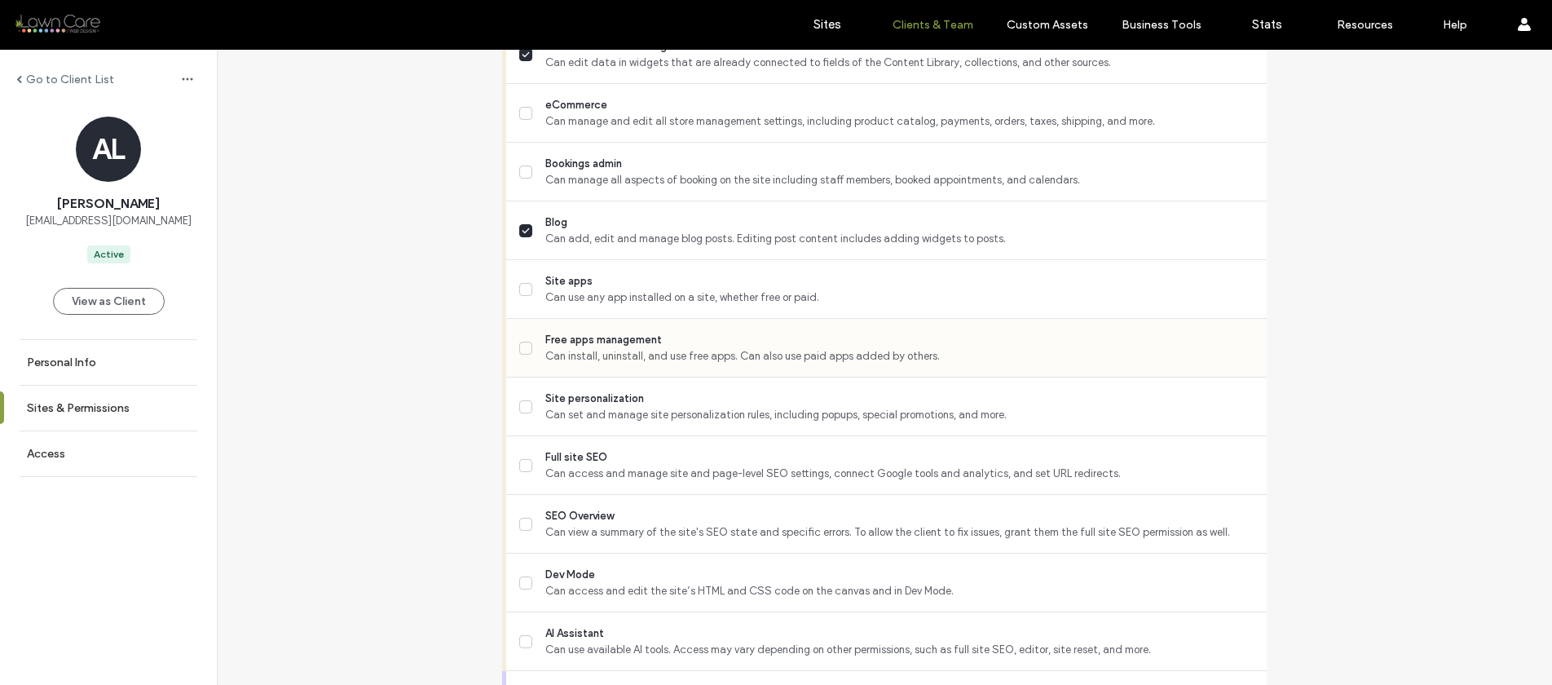
scroll to position [1143, 0]
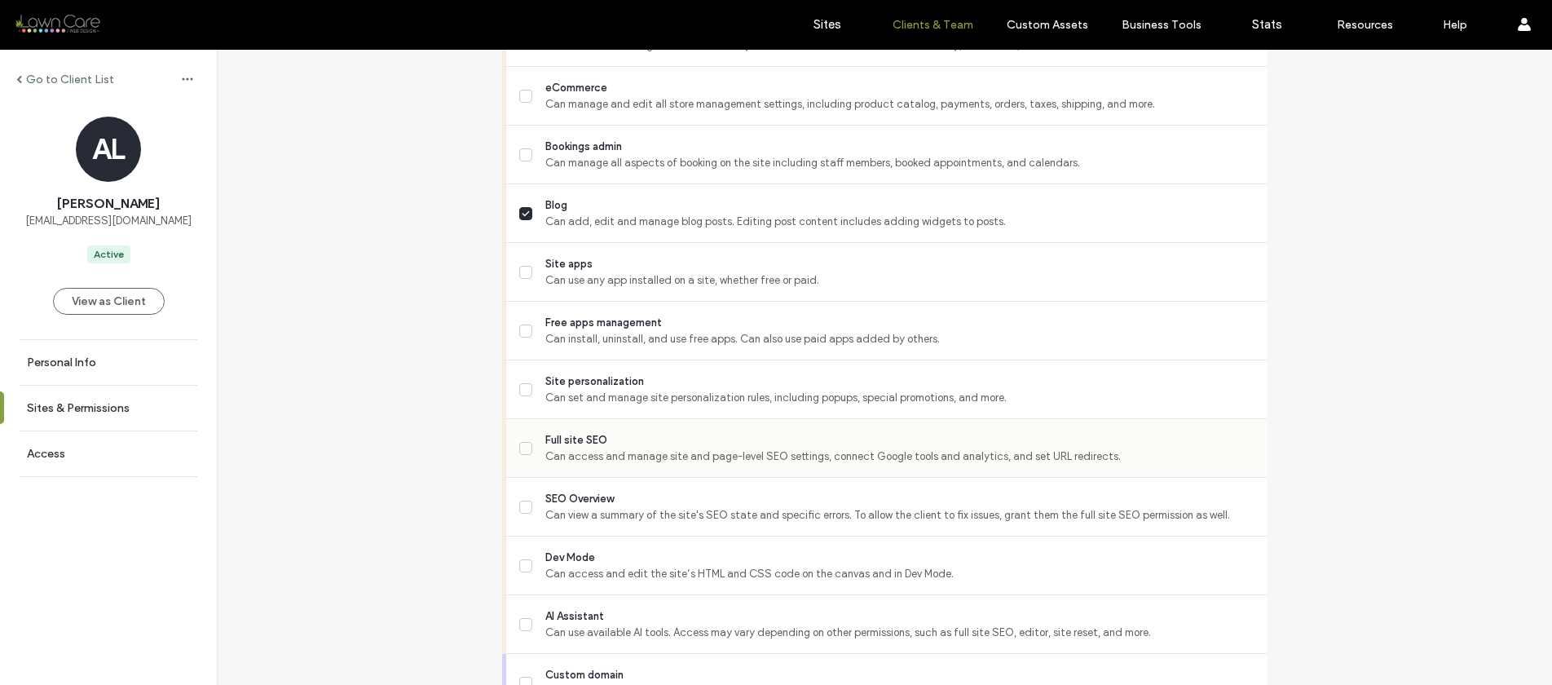
click at [522, 452] on icon at bounding box center [526, 448] width 8 height 7
click at [522, 510] on icon at bounding box center [526, 507] width 8 height 7
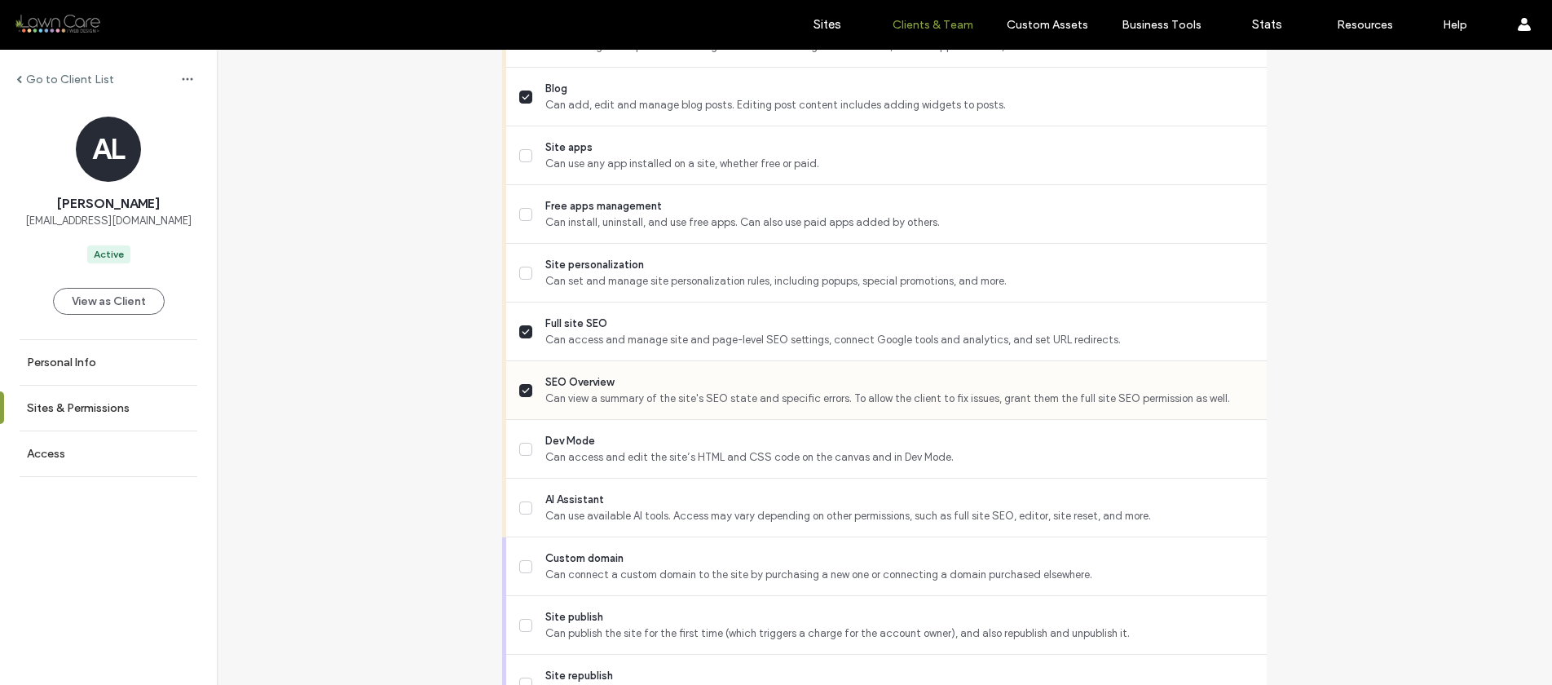
scroll to position [1289, 0]
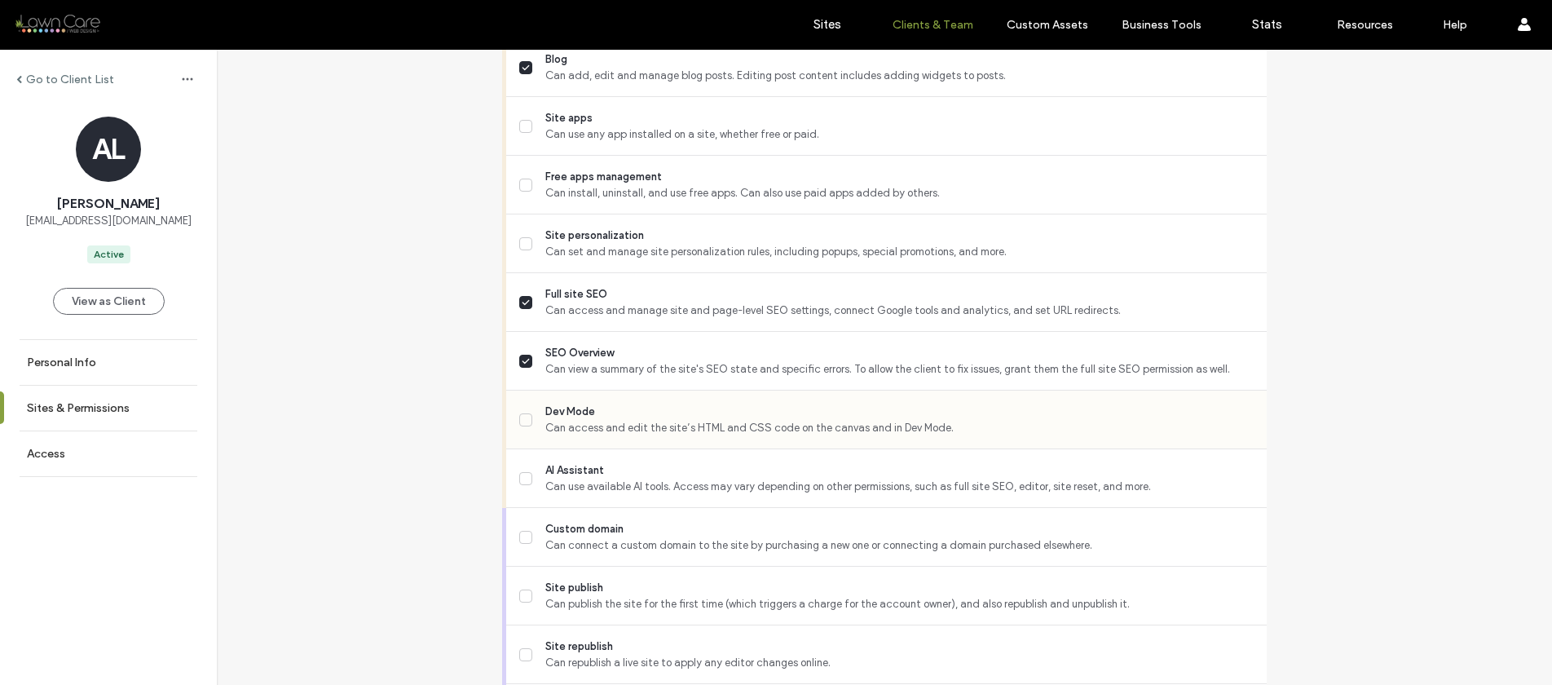
click at [523, 423] on icon at bounding box center [526, 420] width 8 height 7
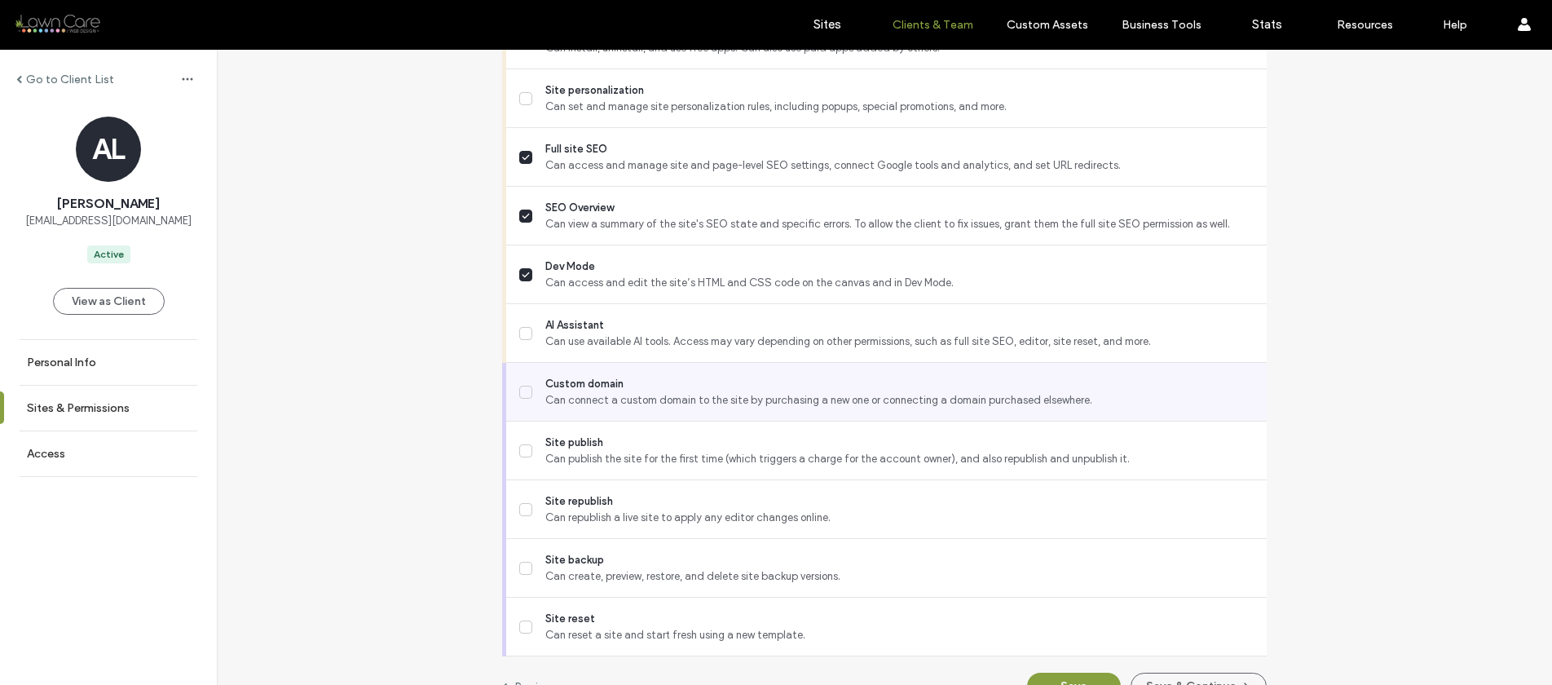
scroll to position [1454, 0]
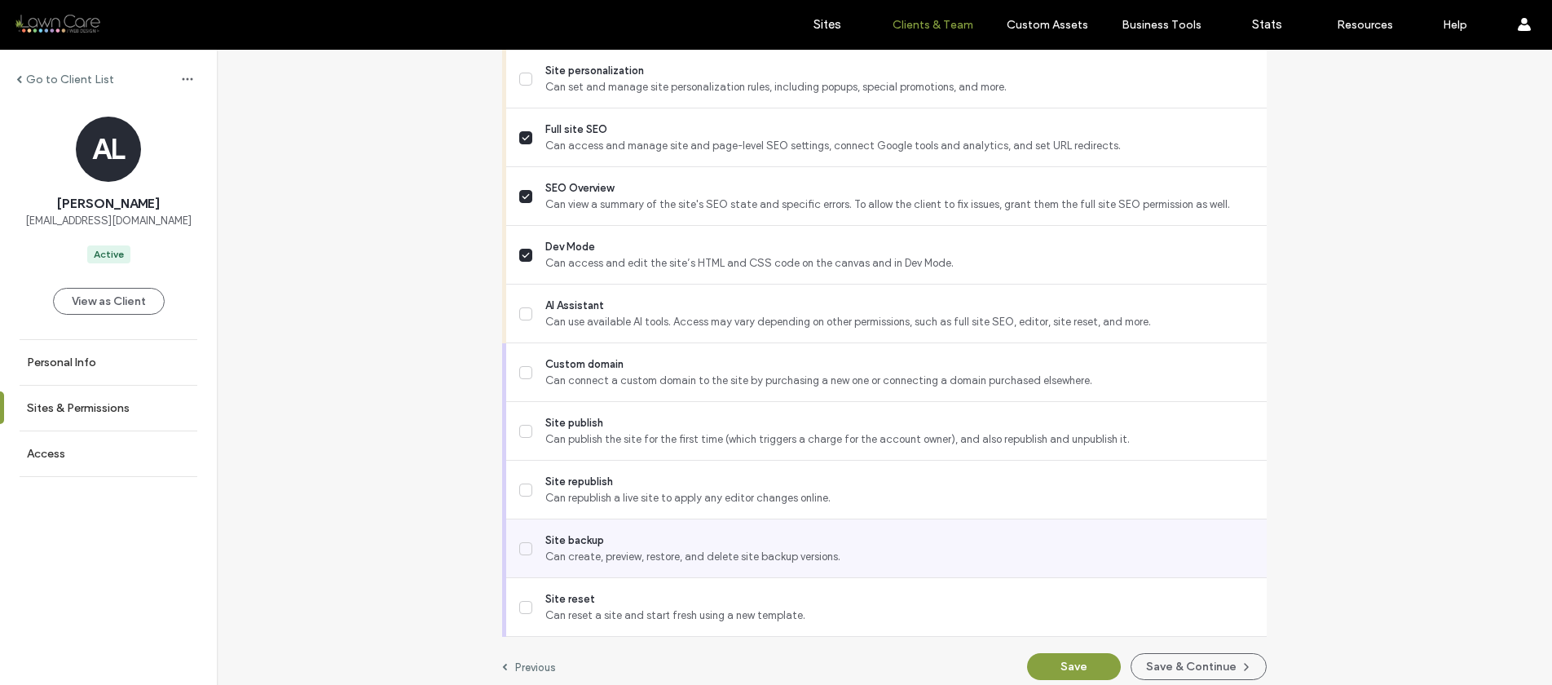
click at [524, 552] on label "Site backup Can create, preview, restore, and delete site backup versions." at bounding box center [886, 548] width 735 height 33
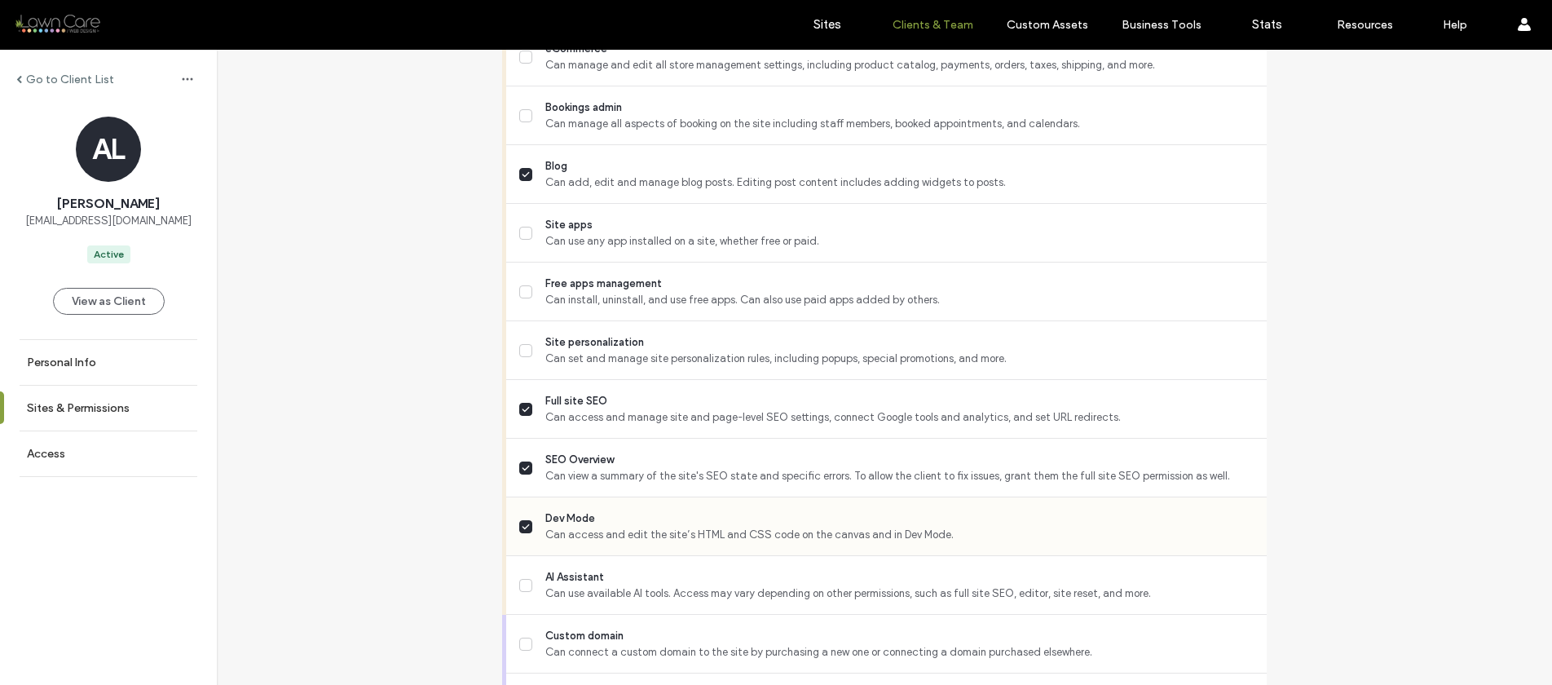
scroll to position [1173, 0]
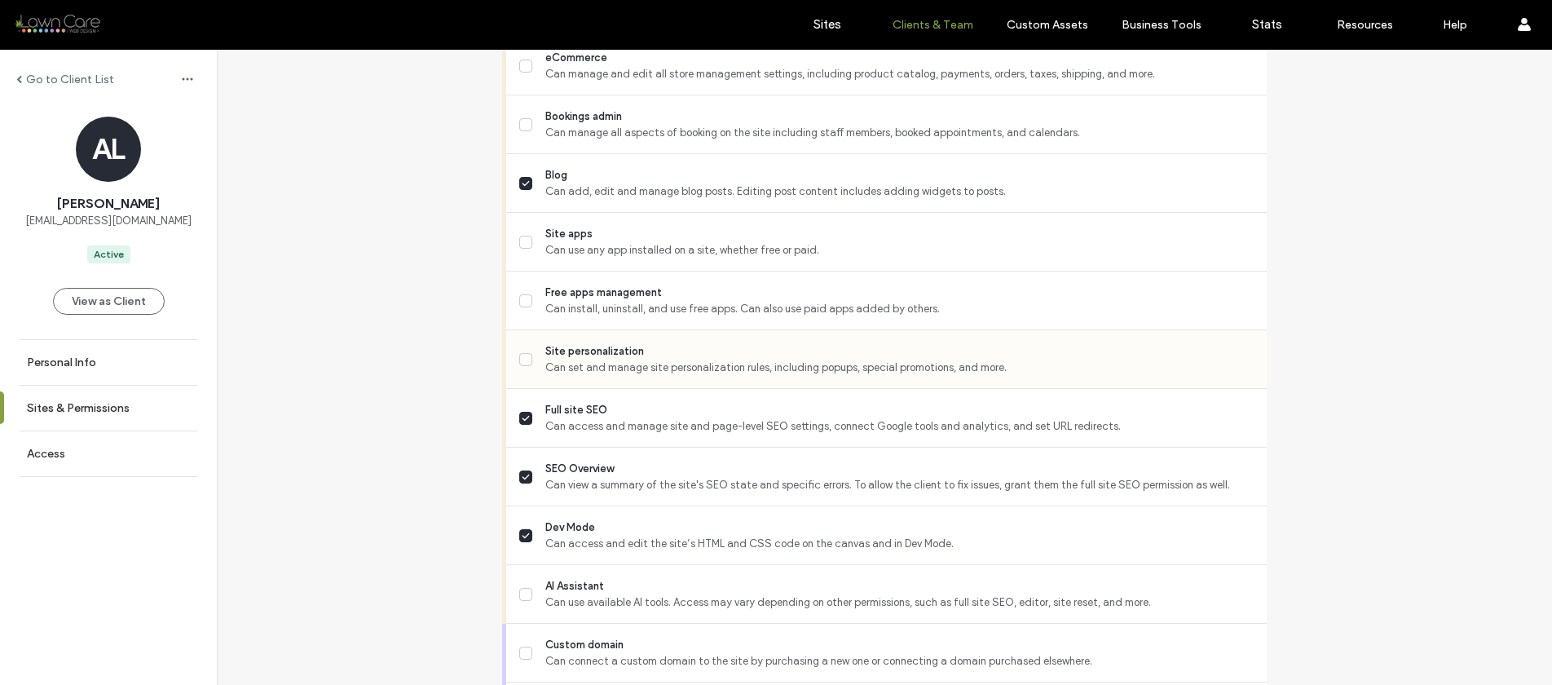
click at [522, 363] on icon at bounding box center [526, 359] width 8 height 7
click at [522, 307] on label "Free apps management Can install, uninstall, and use free apps. Can also use pa…" at bounding box center [886, 301] width 735 height 33
click at [523, 244] on icon at bounding box center [526, 242] width 7 height 4
click at [521, 307] on label "Free apps management Can install, uninstall, and use free apps. Can also use pa…" at bounding box center [886, 301] width 735 height 33
click at [519, 249] on span at bounding box center [525, 242] width 13 height 13
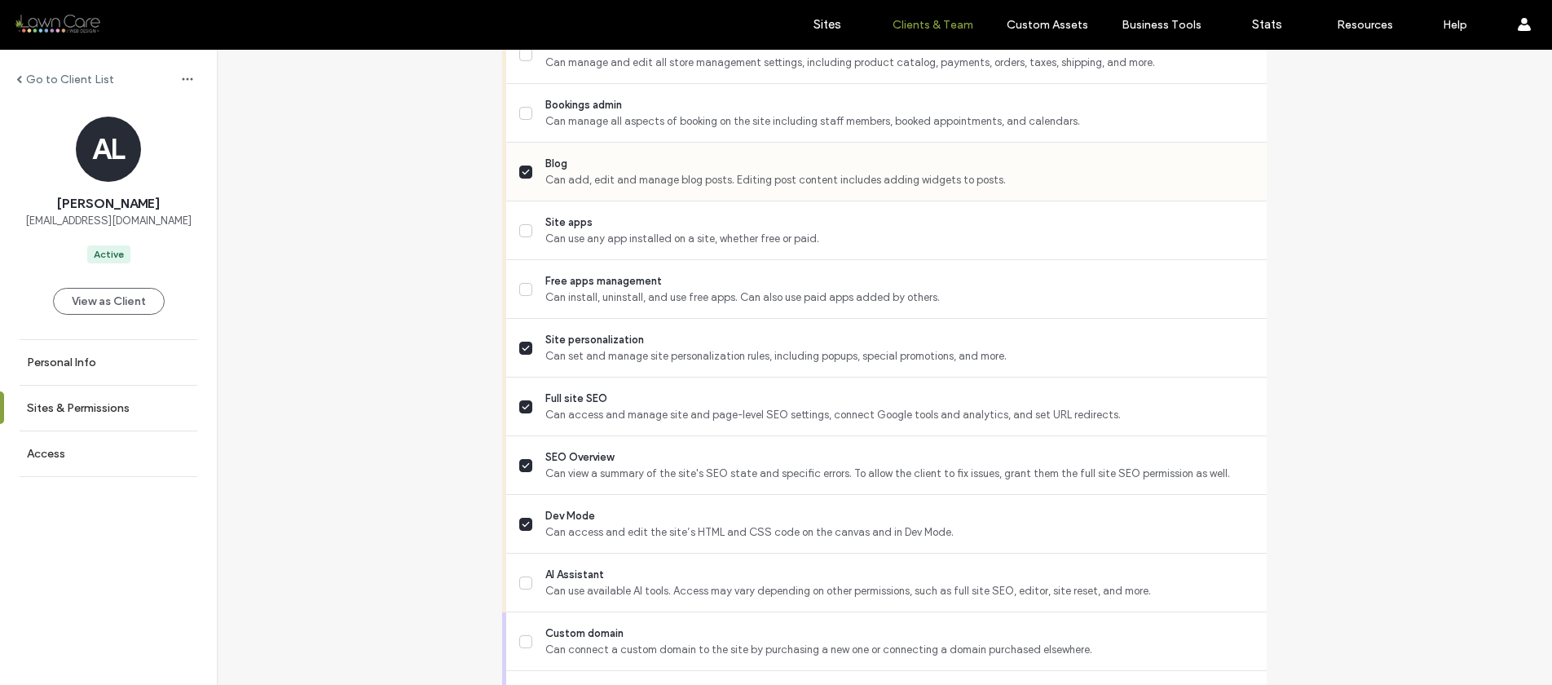
scroll to position [1480, 0]
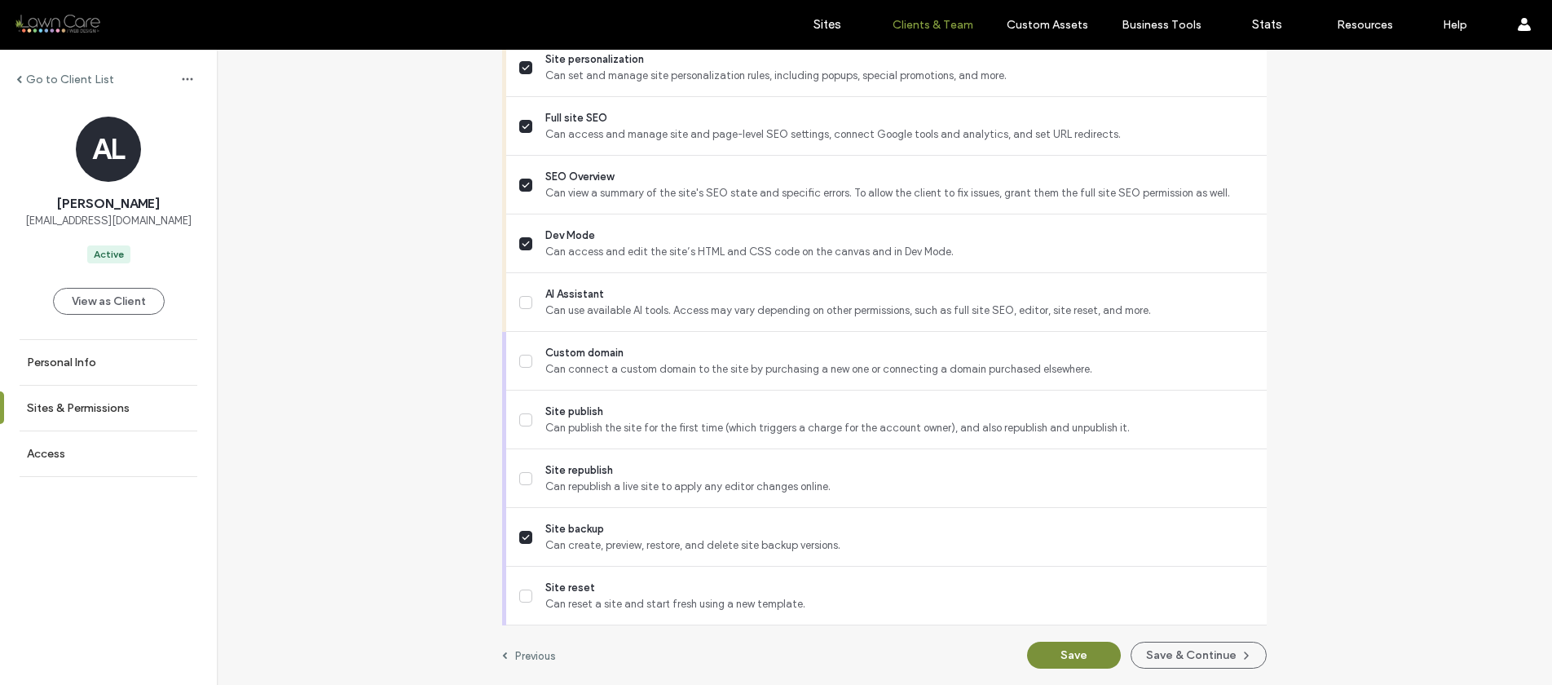
click at [1047, 644] on button "Save" at bounding box center [1074, 655] width 94 height 27
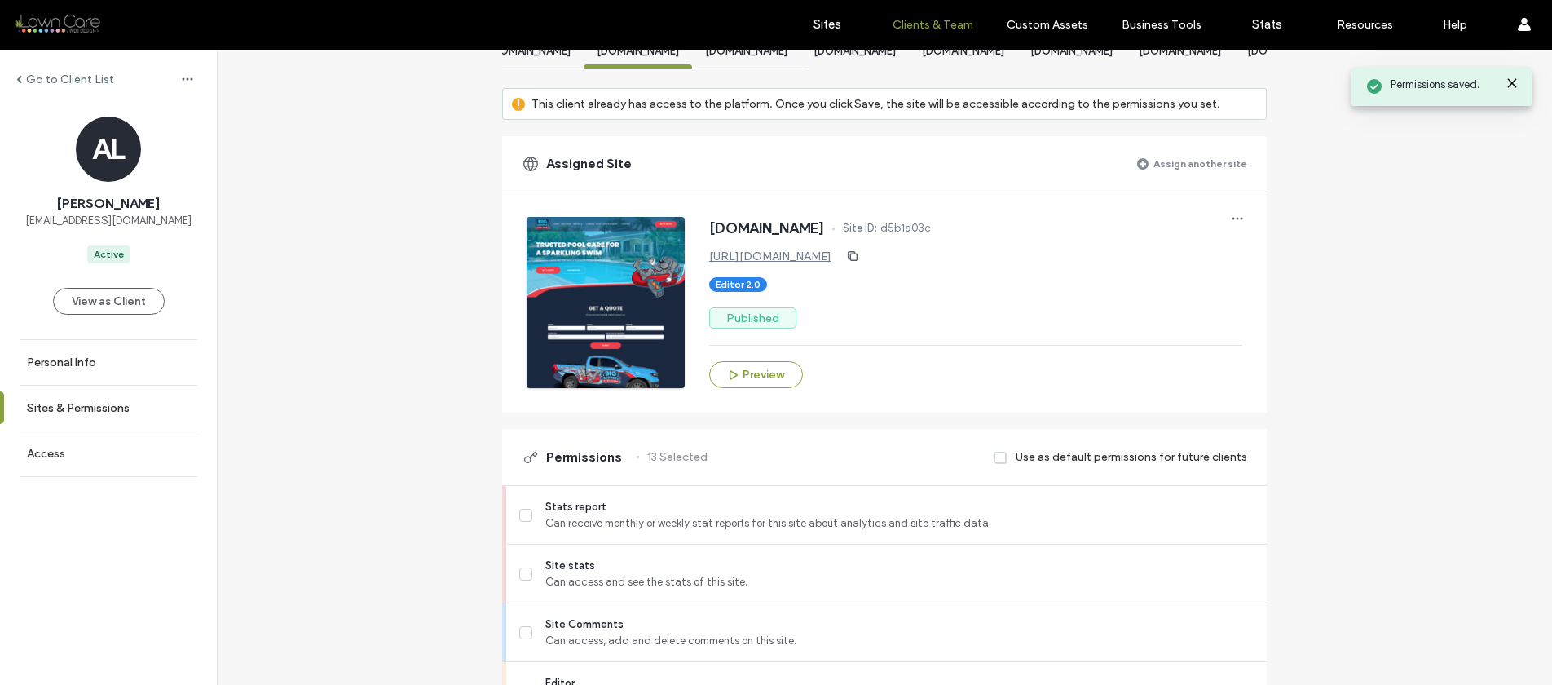
scroll to position [0, 0]
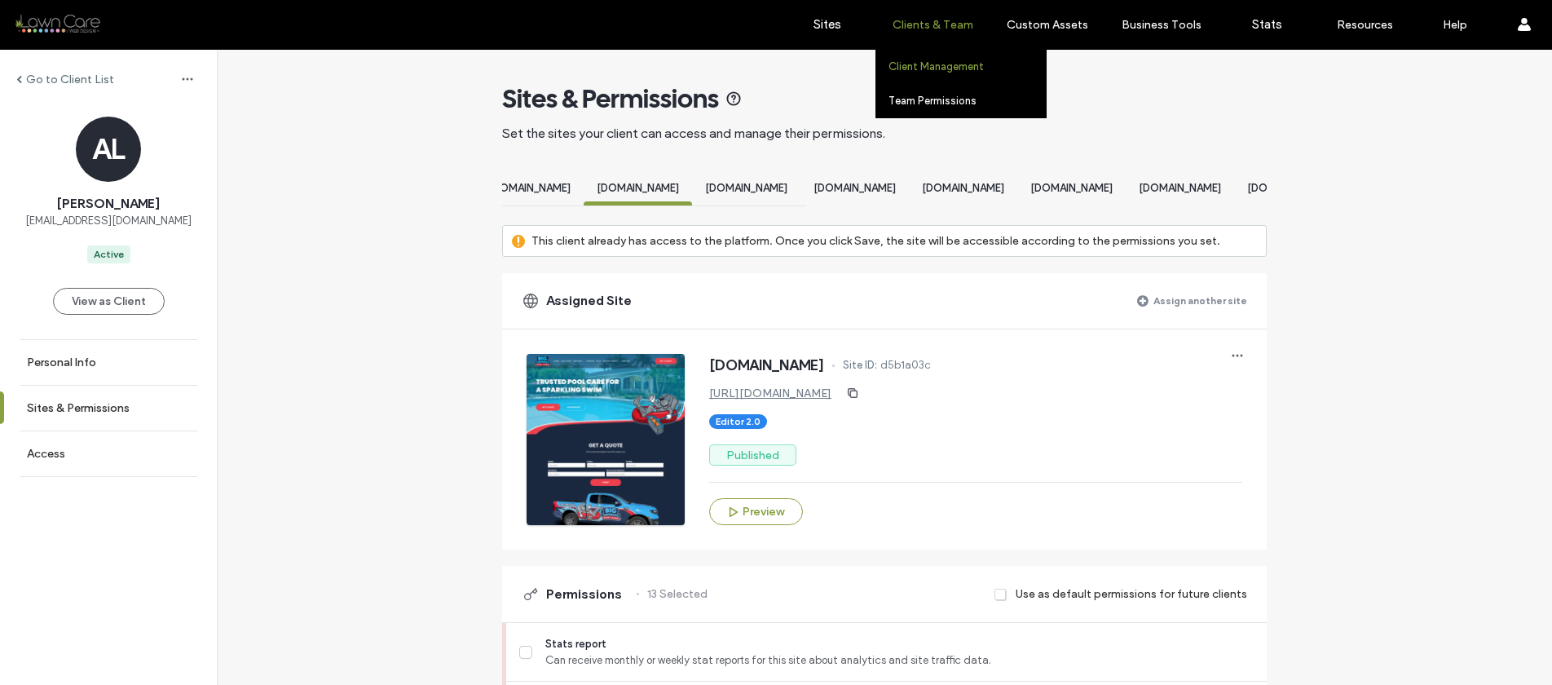
click at [936, 23] on label "Clients & Team" at bounding box center [933, 25] width 81 height 14
click at [929, 66] on label "Client Management" at bounding box center [936, 66] width 95 height 12
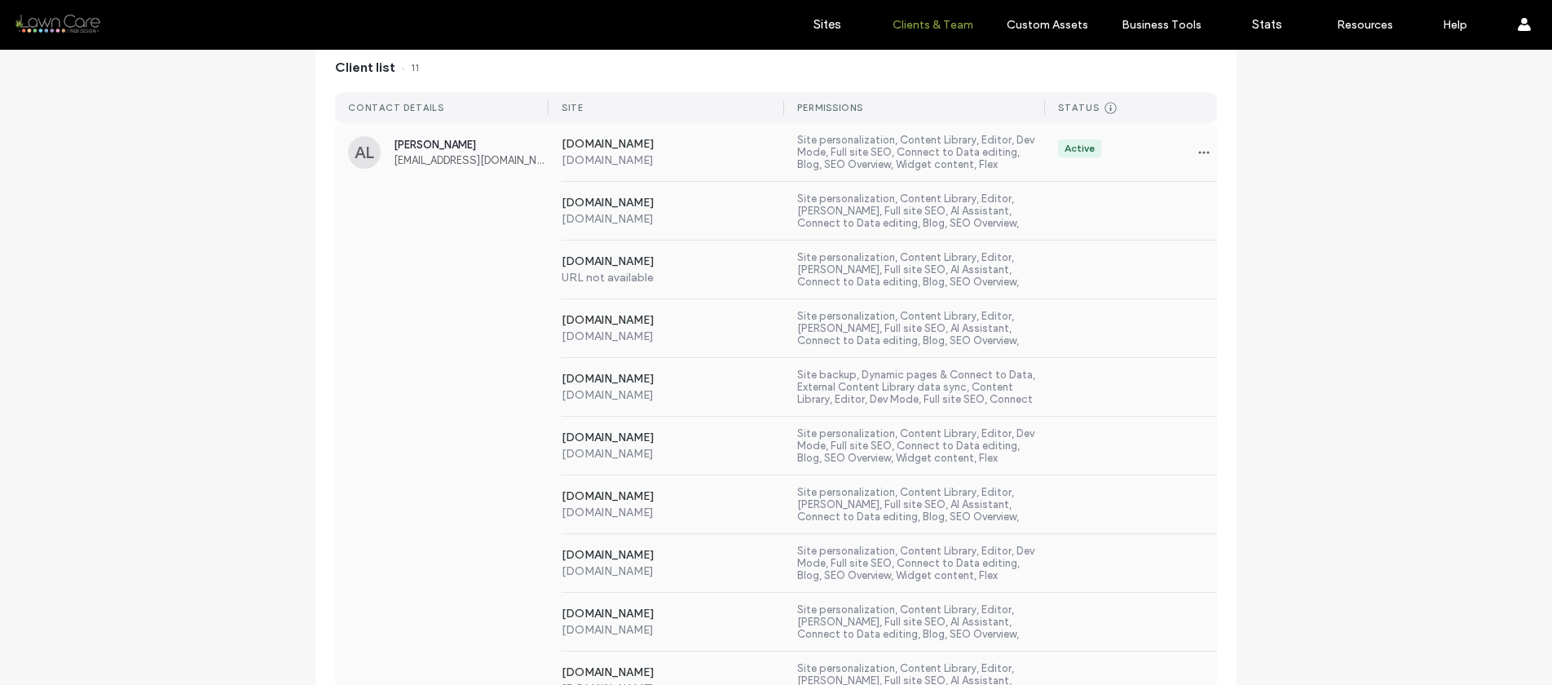
scroll to position [177, 0]
